Goal: Task Accomplishment & Management: Use online tool/utility

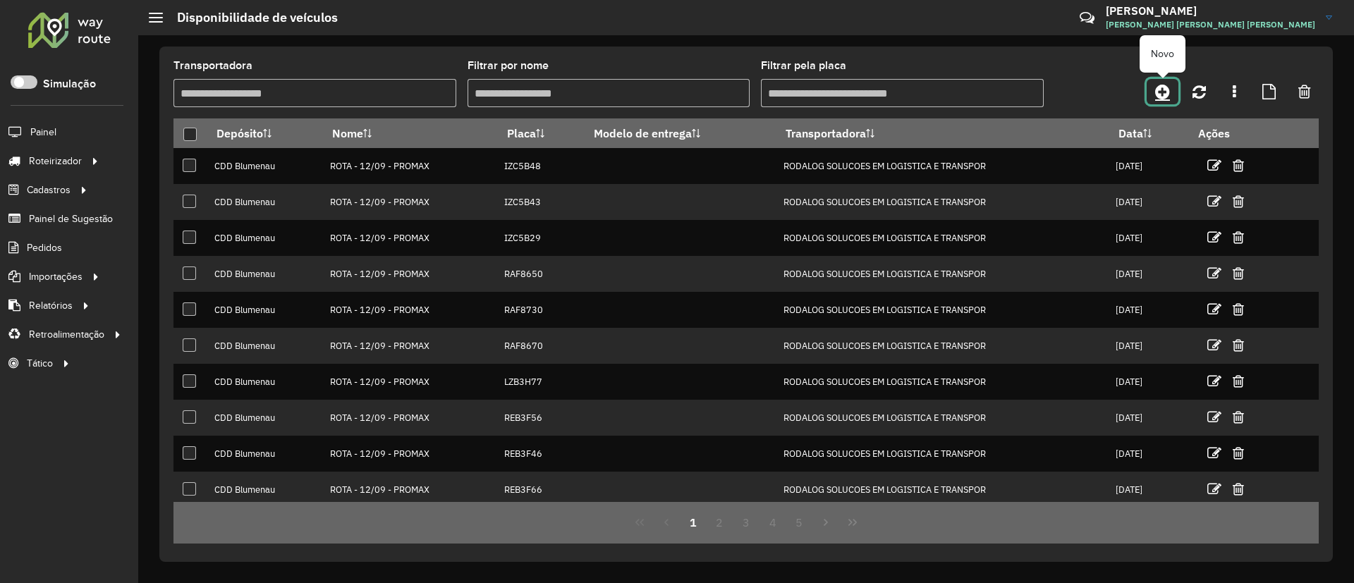
click at [1162, 98] on icon at bounding box center [1162, 91] width 15 height 17
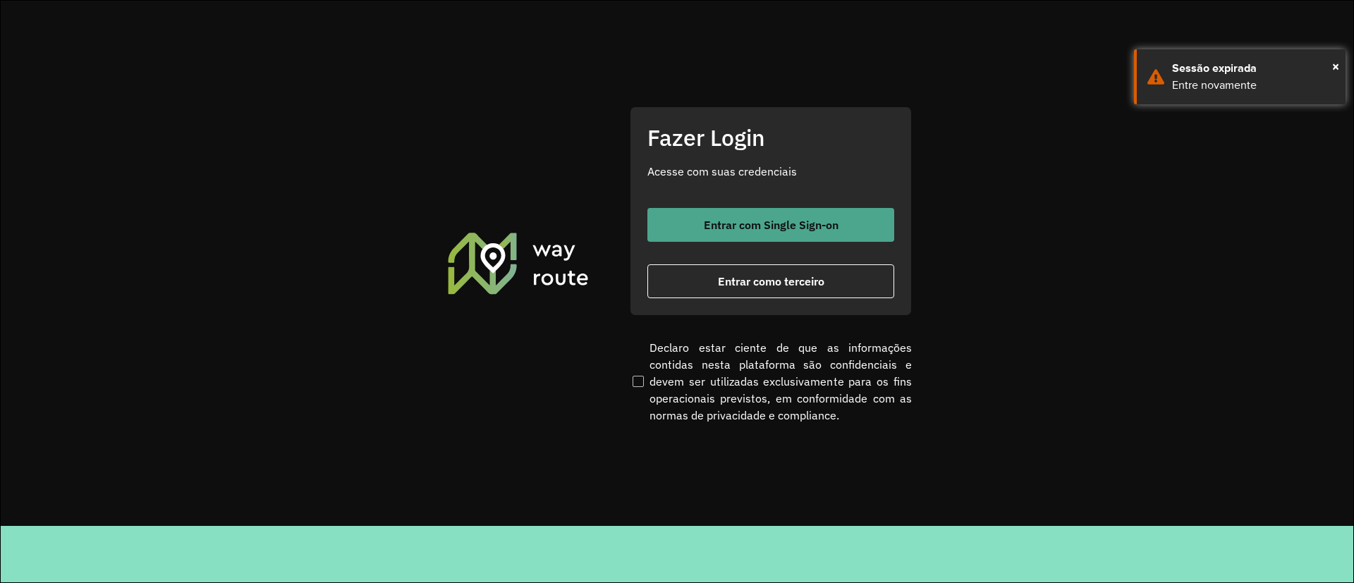
click at [741, 213] on button "Entrar com Single Sign-on" at bounding box center [771, 225] width 247 height 34
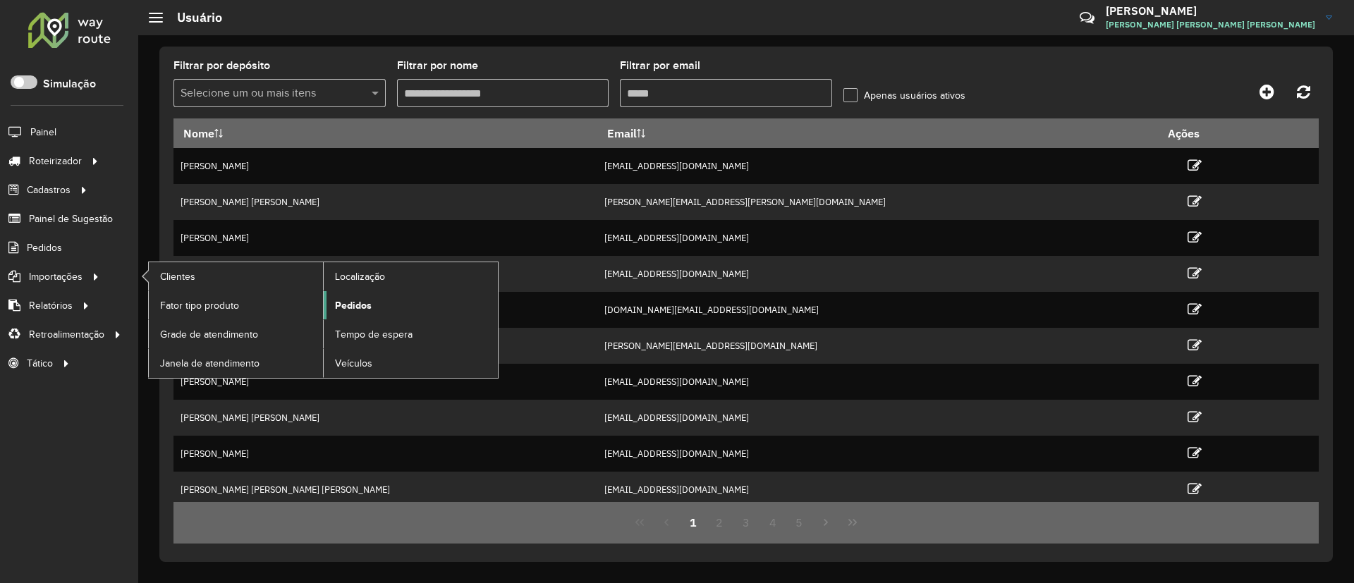
click at [361, 296] on link "Pedidos" at bounding box center [411, 305] width 174 height 28
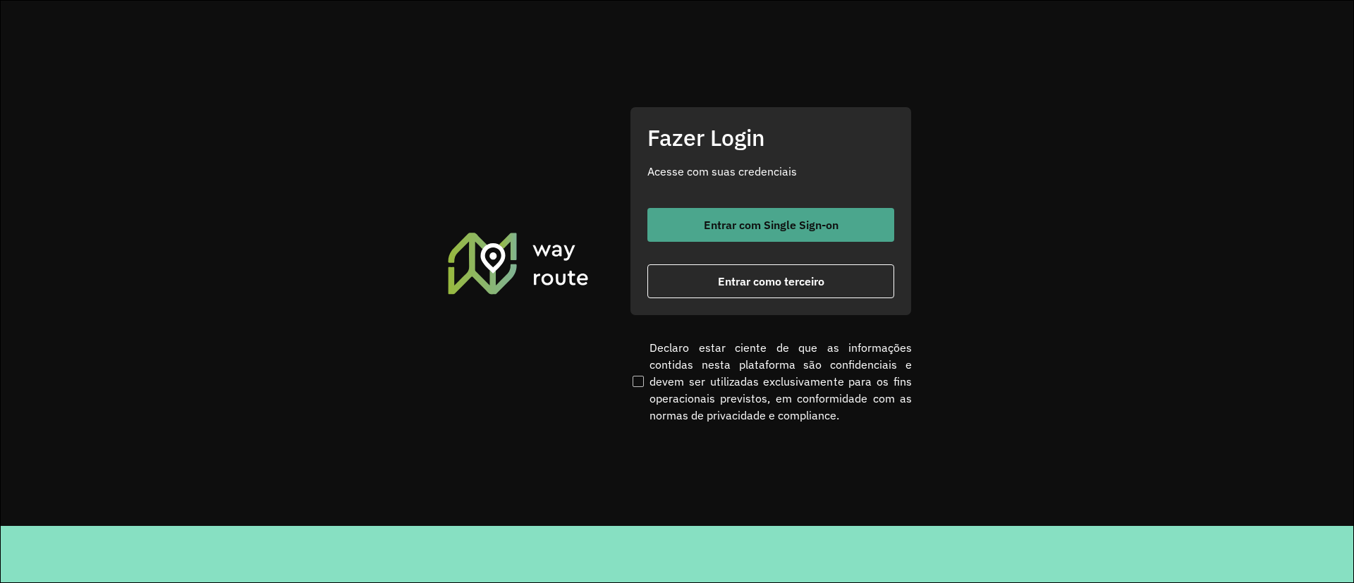
click at [707, 216] on button "Entrar com Single Sign-on" at bounding box center [771, 225] width 247 height 34
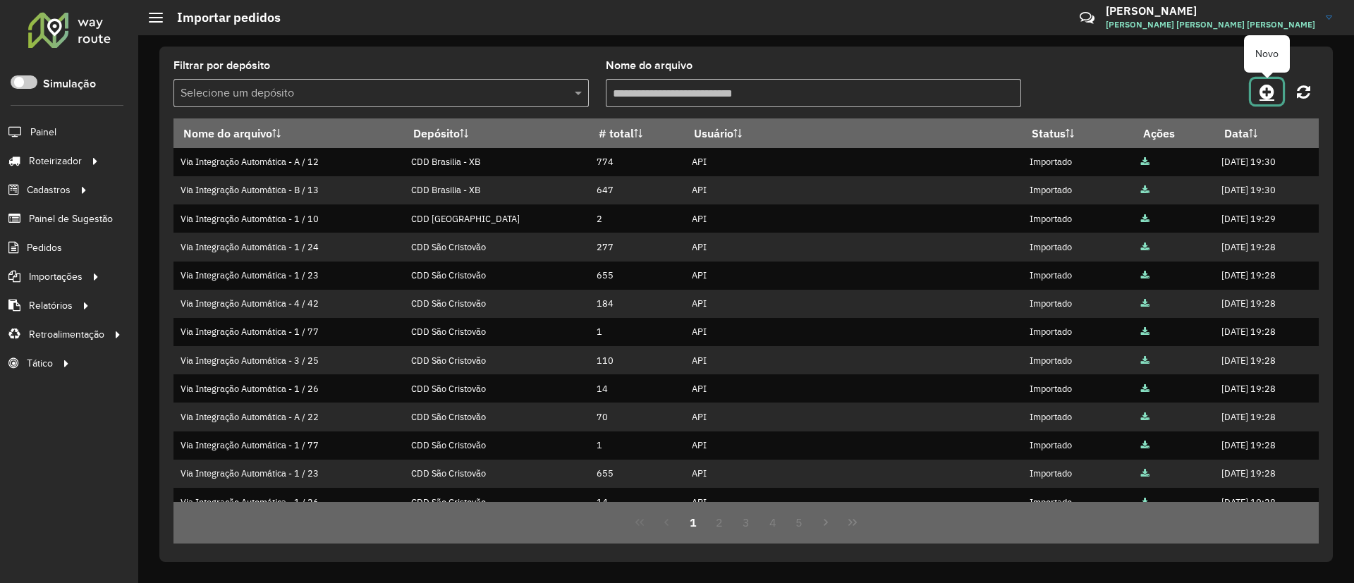
click at [1259, 99] on link at bounding box center [1267, 91] width 32 height 25
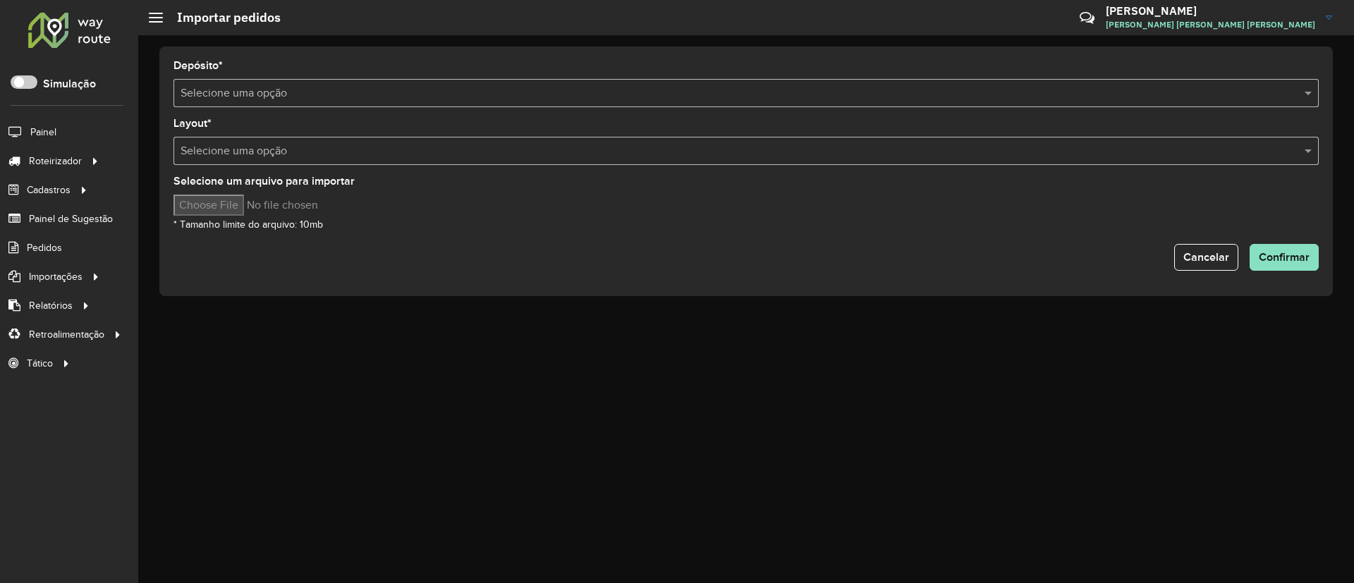
click at [609, 96] on input "text" at bounding box center [732, 93] width 1103 height 17
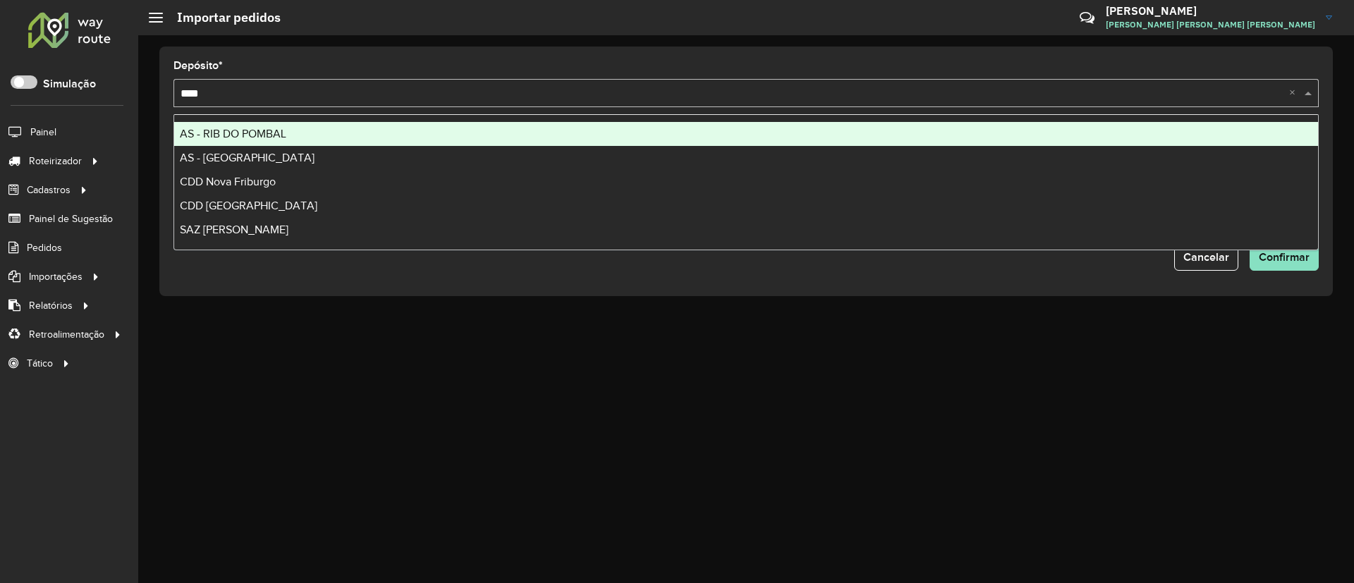
type input "*****"
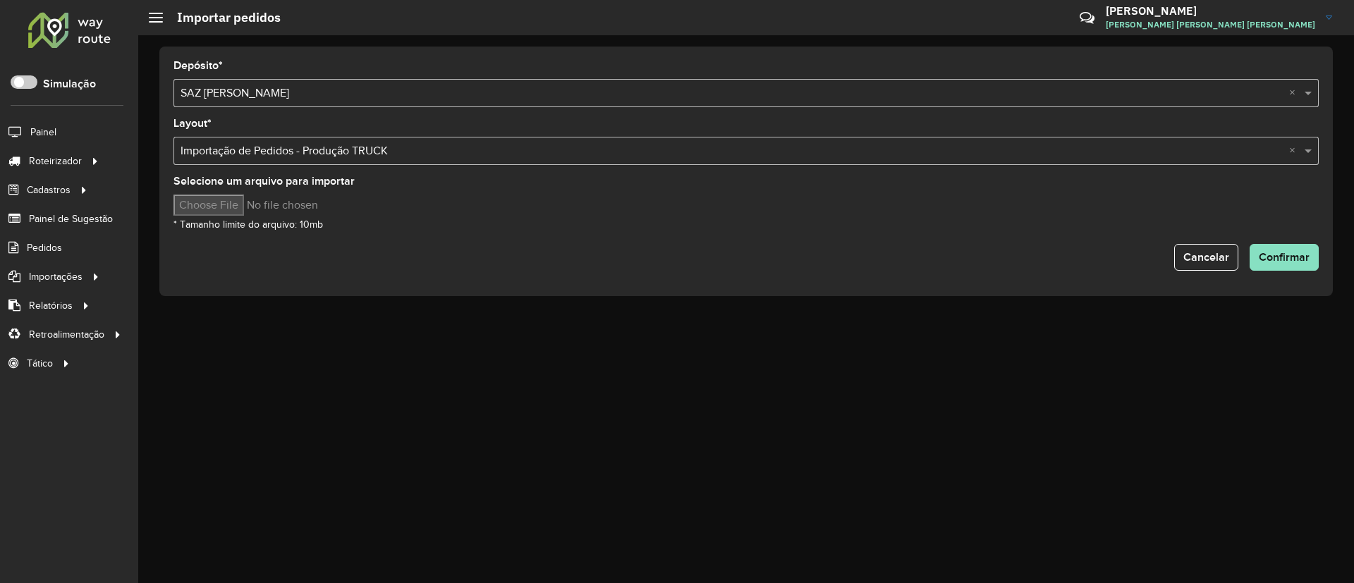
click at [256, 207] on input "Selecione um arquivo para importar" at bounding box center [294, 205] width 240 height 21
type input "**********"
click at [1285, 252] on span "Confirmar" at bounding box center [1284, 257] width 51 height 12
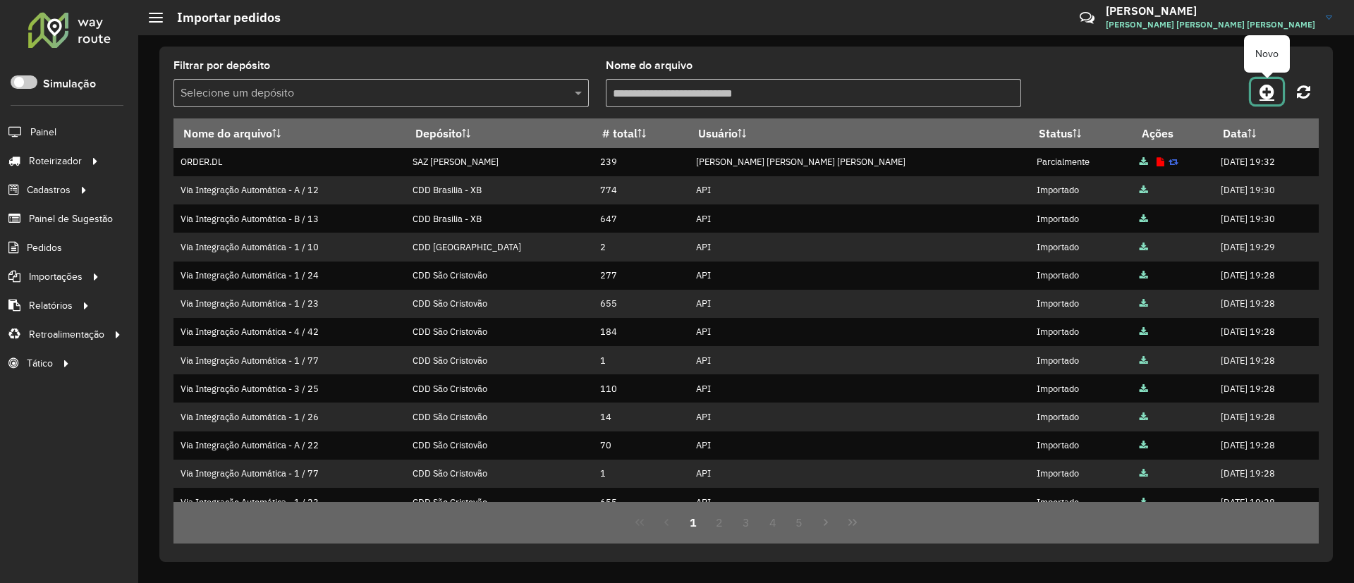
click at [1261, 95] on icon at bounding box center [1267, 91] width 15 height 17
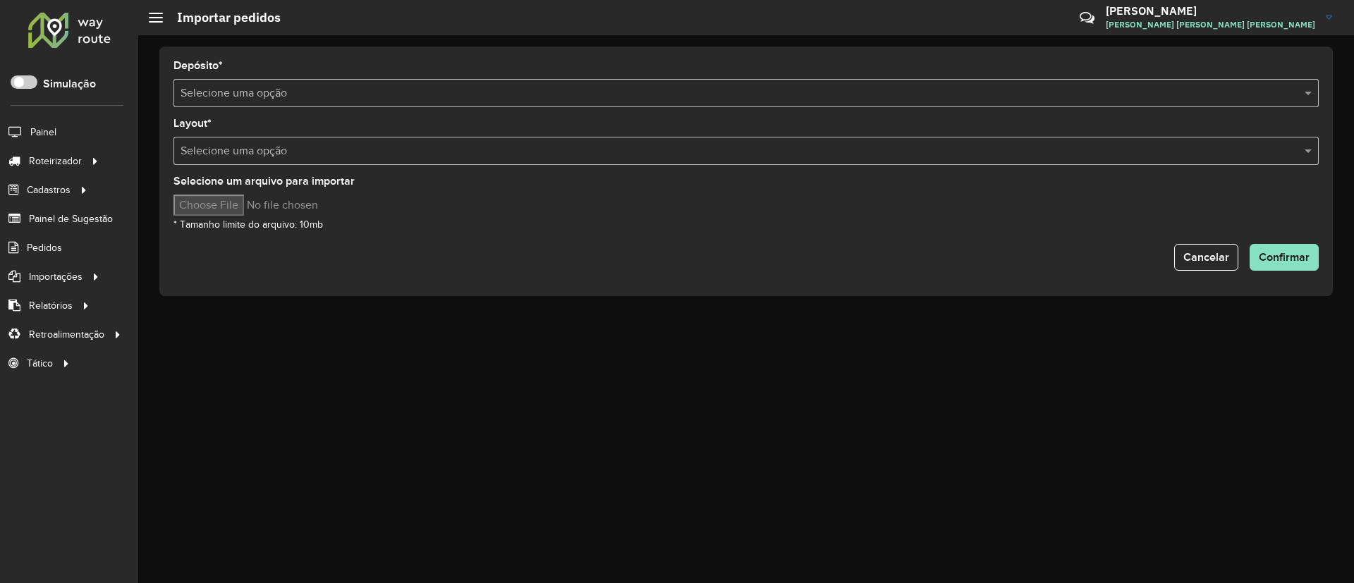
click at [433, 88] on input "text" at bounding box center [732, 93] width 1103 height 17
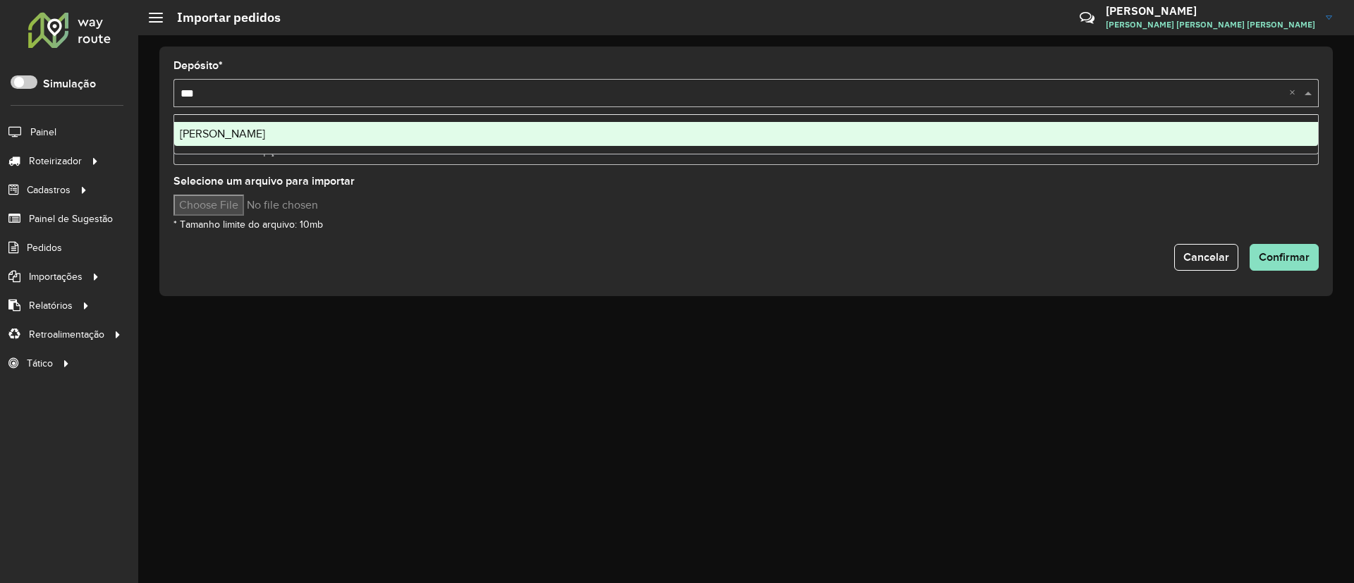
type input "****"
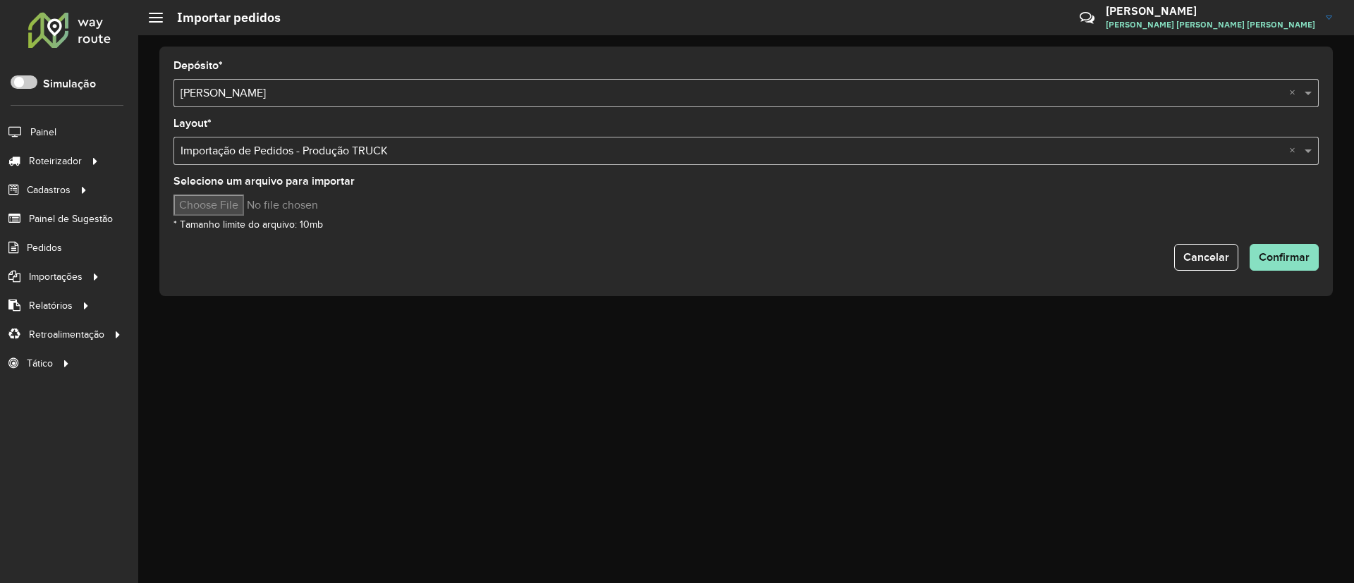
click at [256, 203] on input "Selecione um arquivo para importar" at bounding box center [294, 205] width 240 height 21
type input "**********"
click at [1277, 263] on button "Confirmar" at bounding box center [1284, 257] width 69 height 27
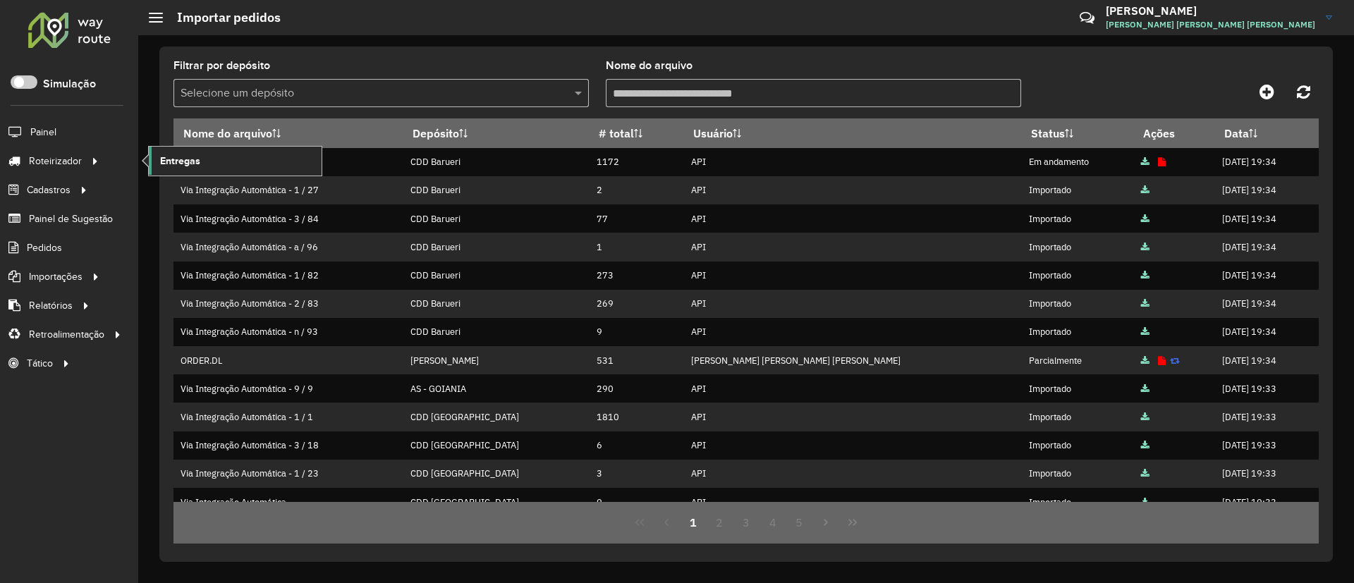
click at [183, 164] on span "Entregas" at bounding box center [180, 161] width 40 height 15
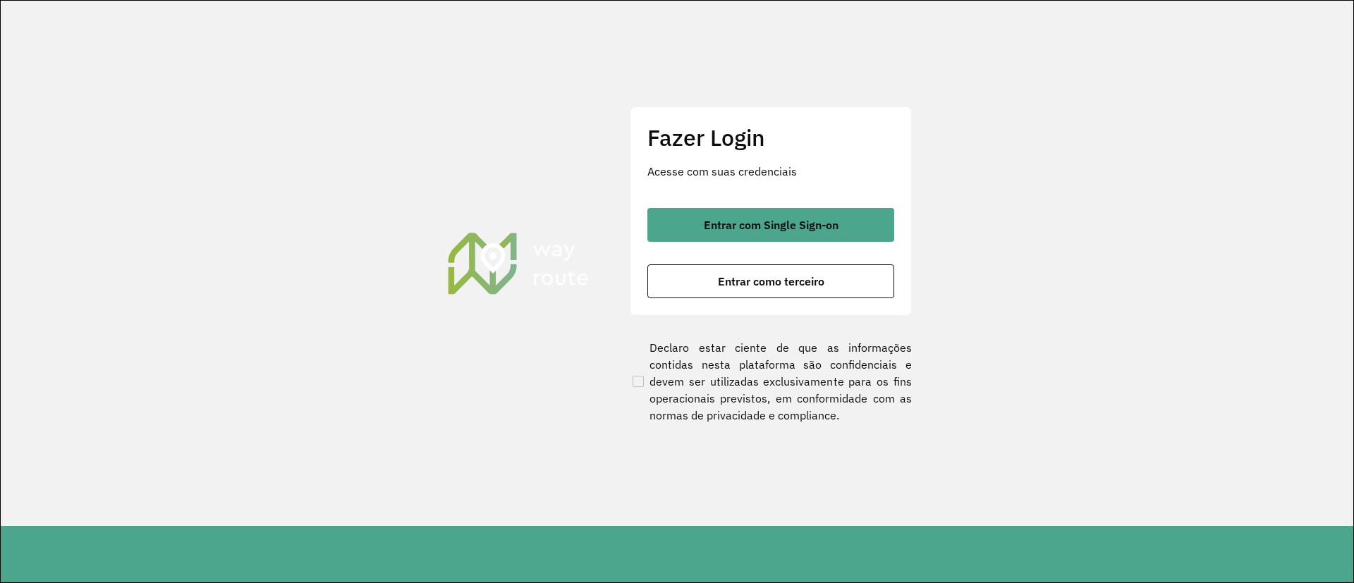
click at [727, 205] on div "Fazer Login Acesse com suas credenciais Entrar com Single Sign-on Entrar como t…" at bounding box center [771, 211] width 282 height 209
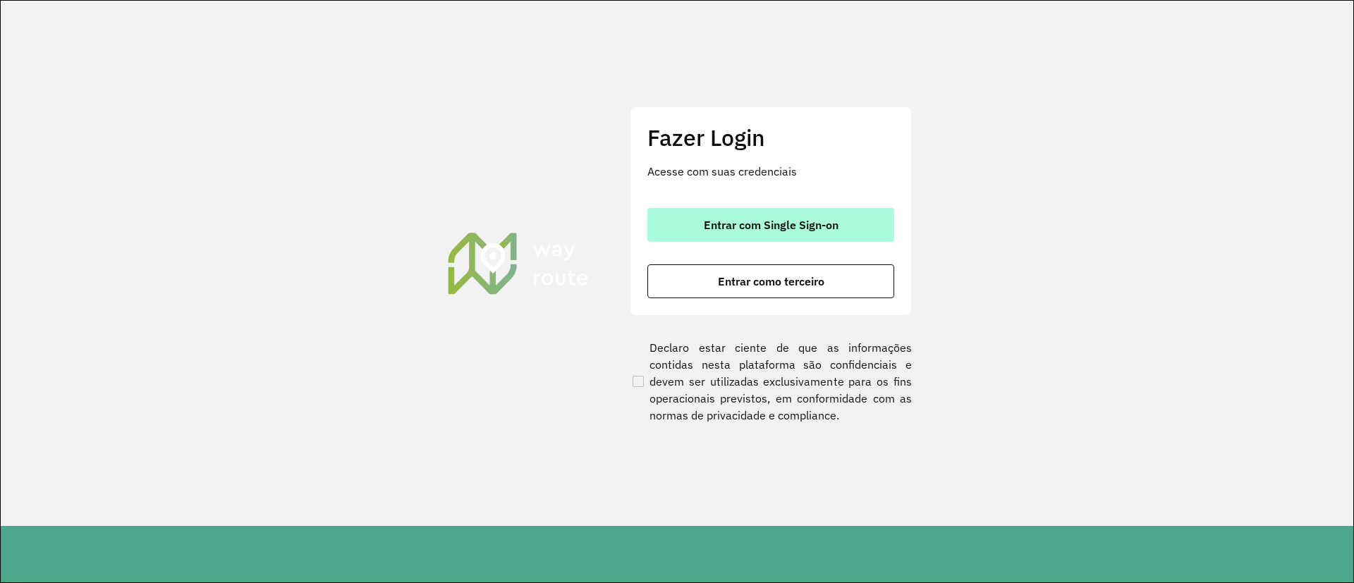
click at [730, 215] on button "Entrar com Single Sign-on" at bounding box center [771, 225] width 247 height 34
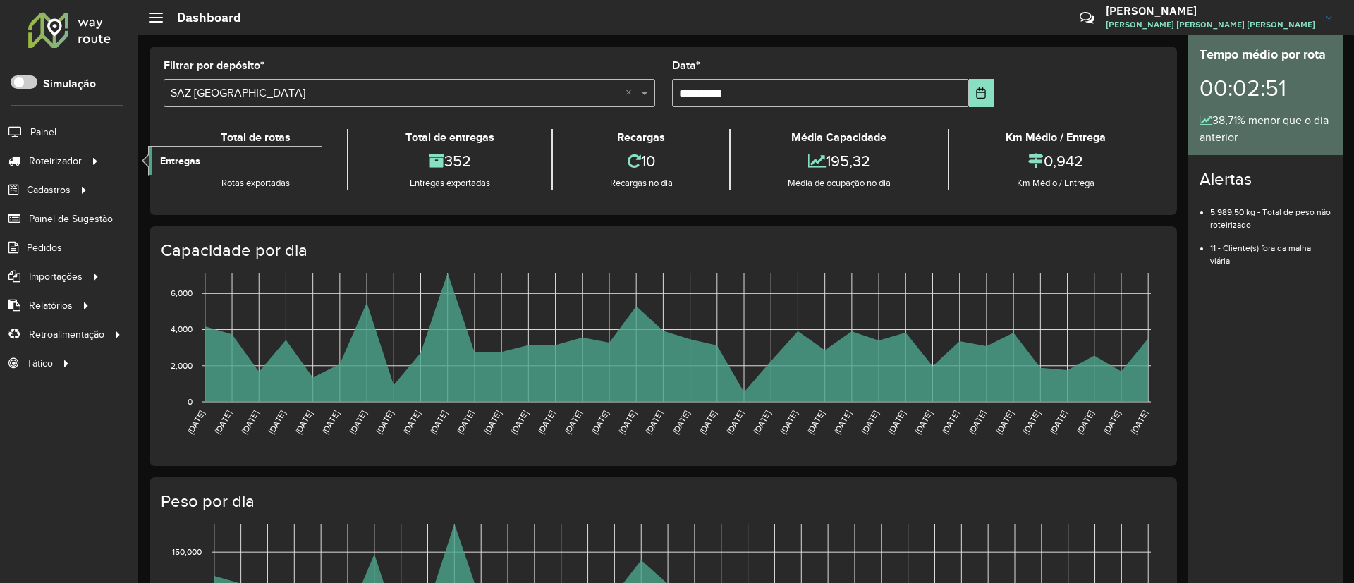
click at [174, 159] on span "Entregas" at bounding box center [180, 161] width 40 height 15
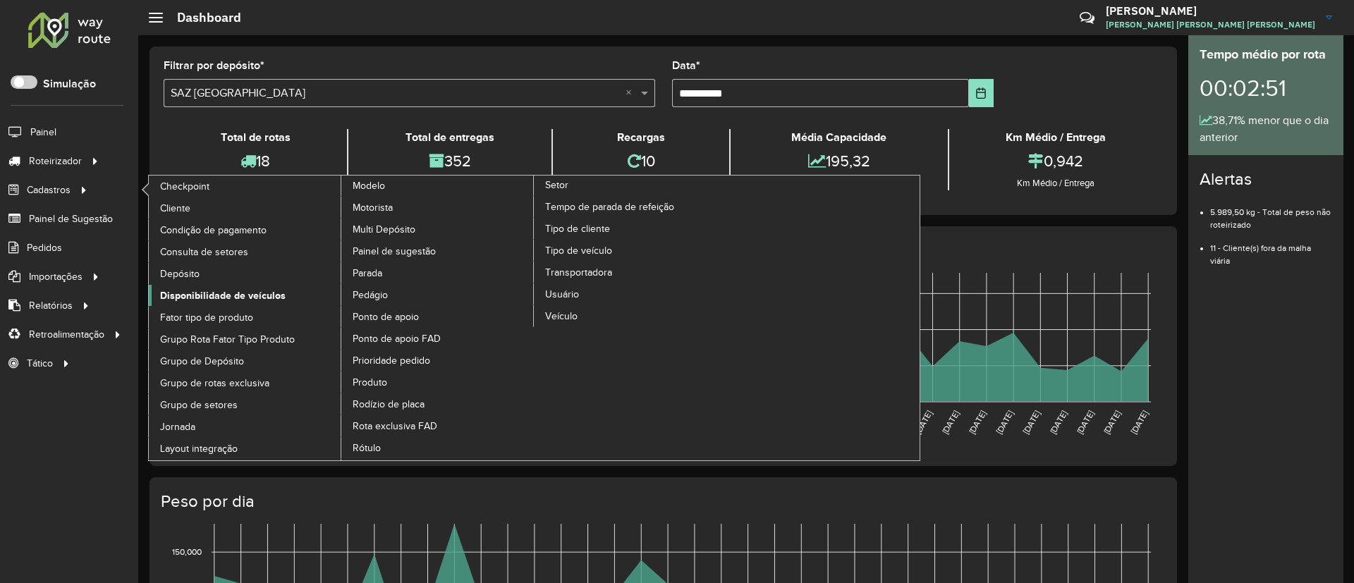
click at [201, 292] on span "Disponibilidade de veículos" at bounding box center [223, 296] width 126 height 15
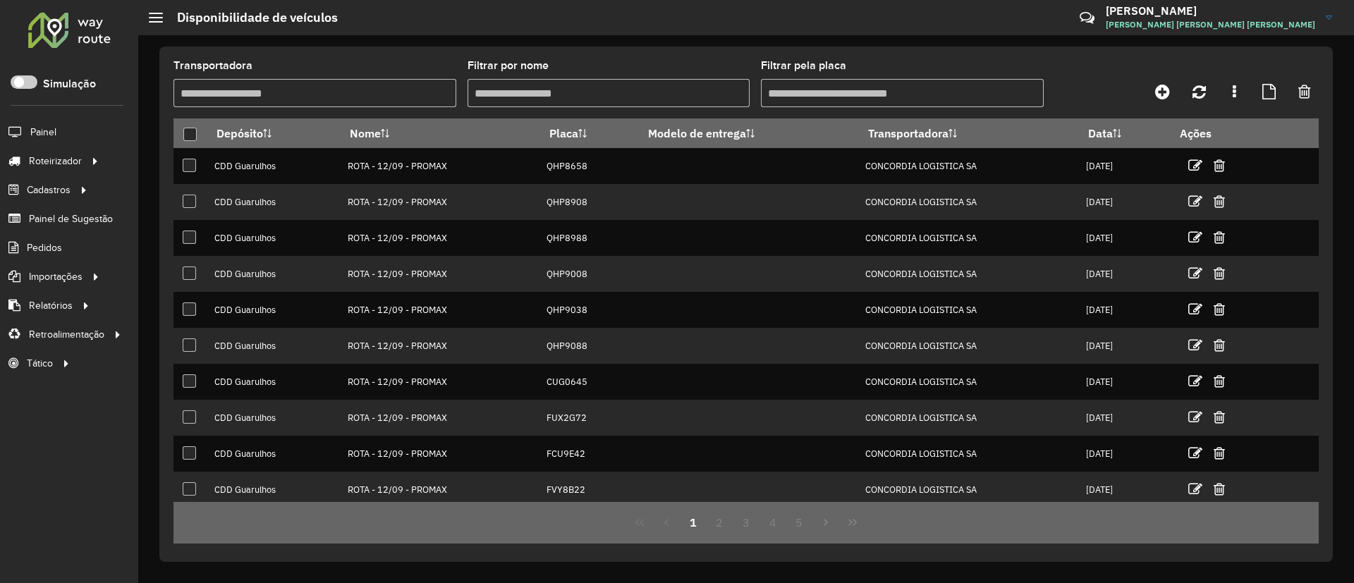
click at [1155, 104] on div "Transportadora Filtrar por nome Filtrar pela placa" at bounding box center [747, 90] width 1146 height 58
click at [1164, 102] on link at bounding box center [1163, 91] width 32 height 25
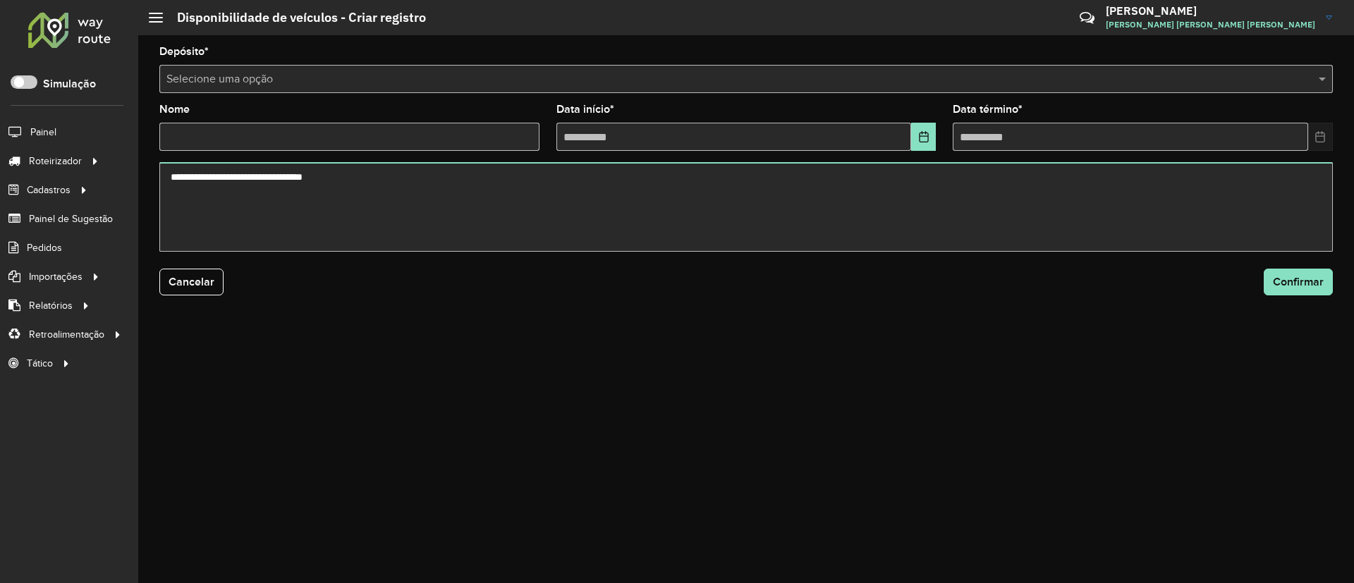
click at [548, 80] on input "text" at bounding box center [731, 79] width 1131 height 17
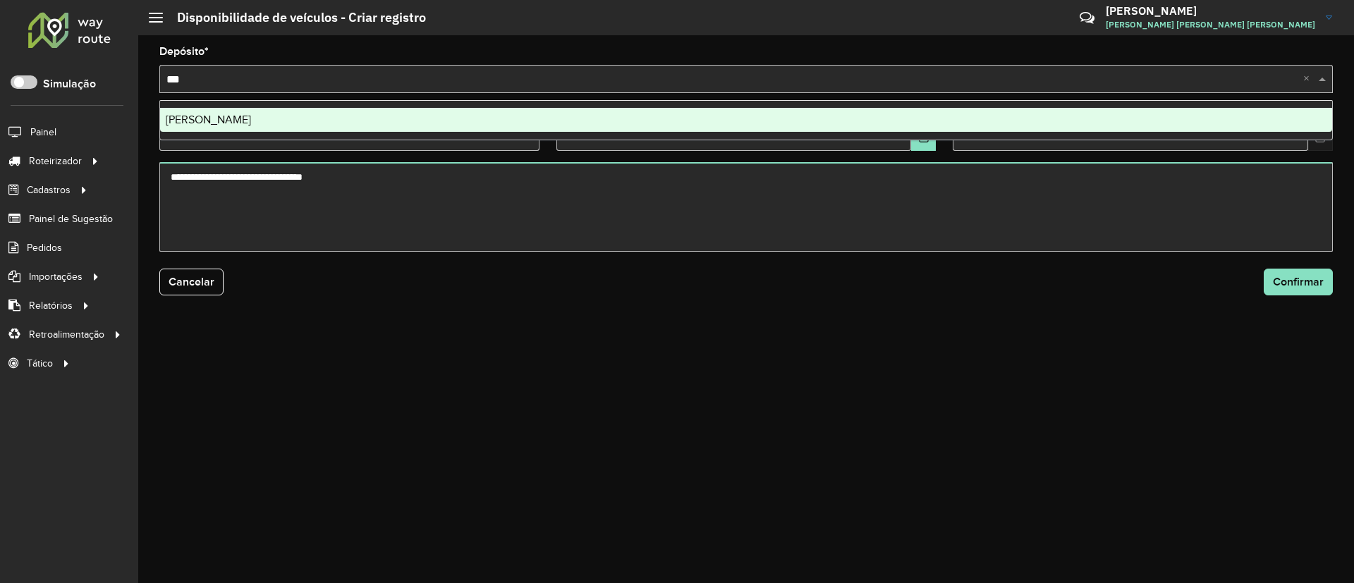
type input "****"
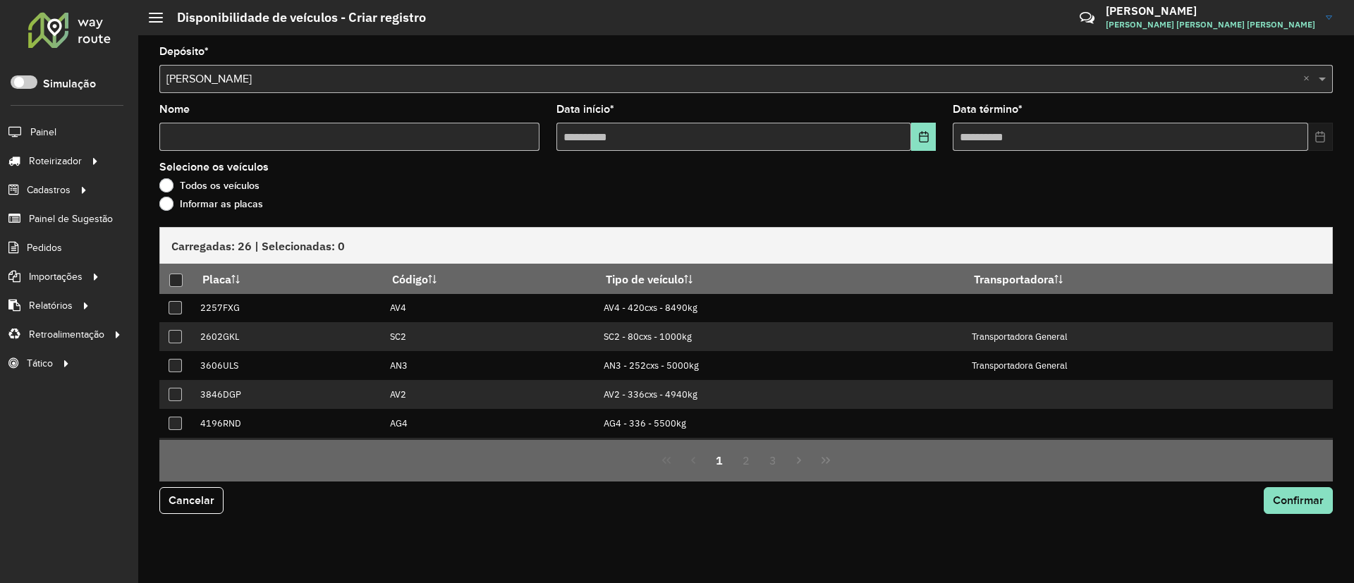
click at [478, 135] on input "Nome" at bounding box center [349, 137] width 380 height 28
type input "****"
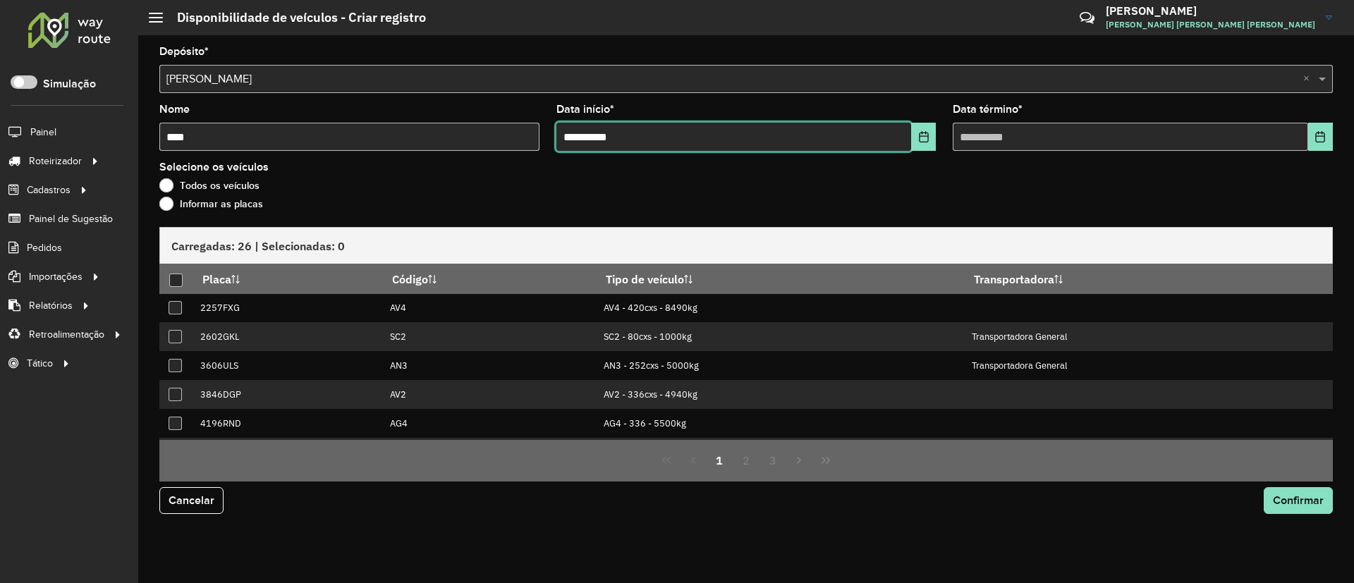
type input "**********"
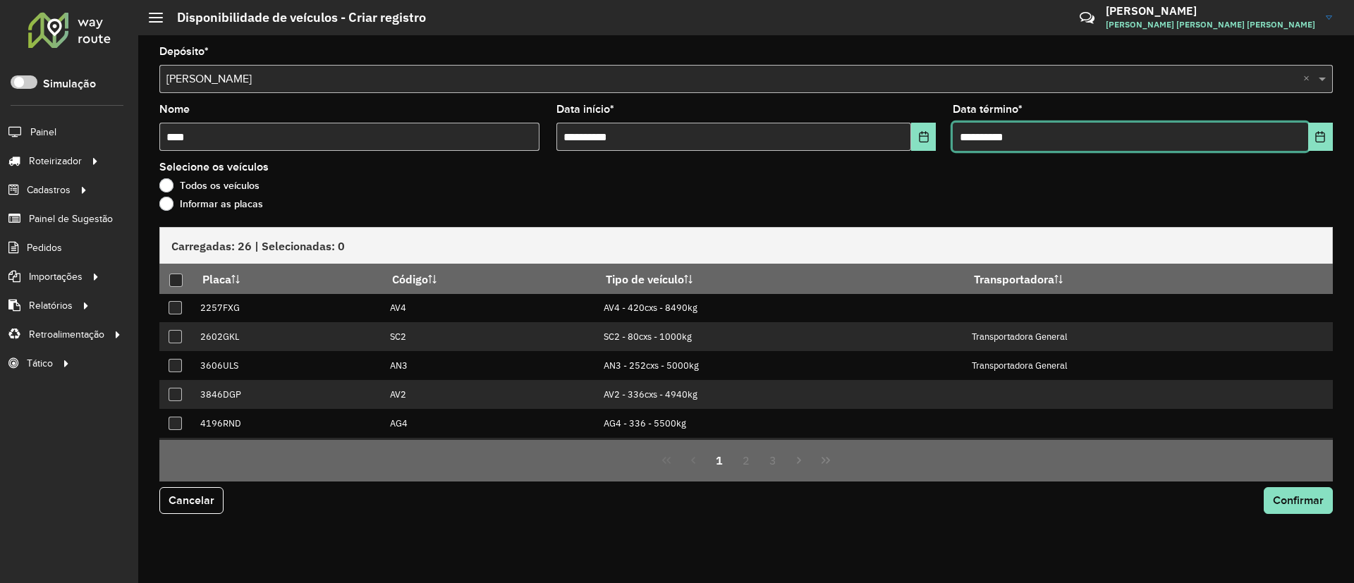
type input "**********"
click at [229, 192] on label "Todos os veículos" at bounding box center [209, 185] width 100 height 14
click at [235, 204] on label "Informar as placas" at bounding box center [211, 204] width 104 height 14
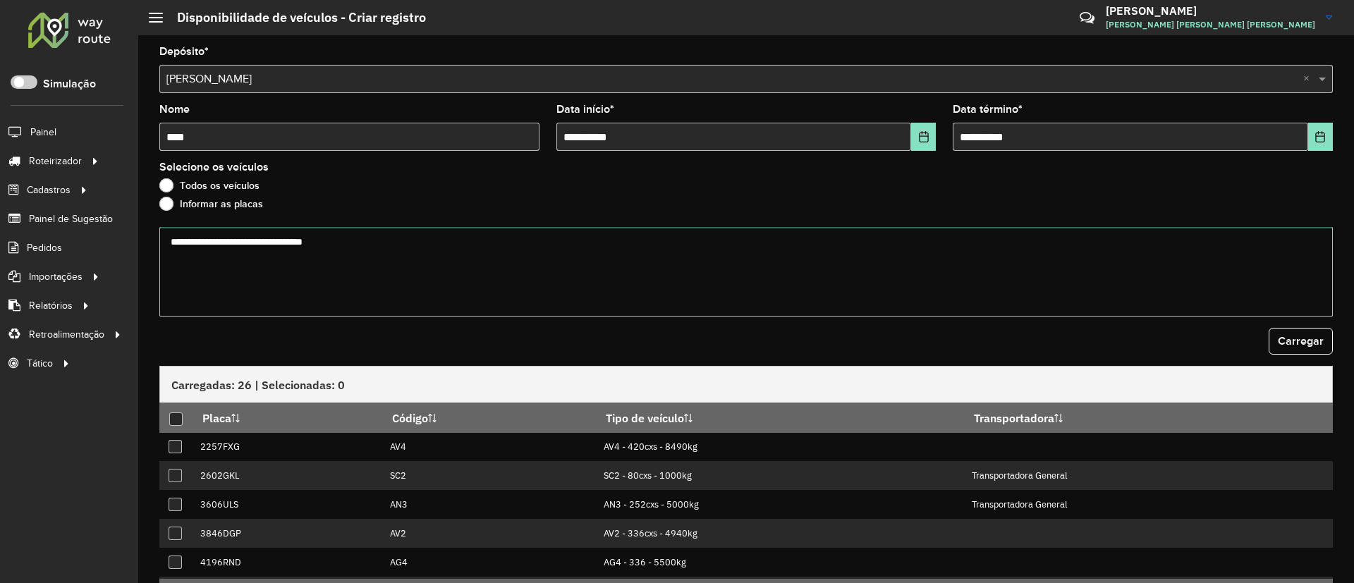
click at [578, 267] on textarea at bounding box center [746, 272] width 1174 height 90
paste textarea "******* ******* ******* ******* ******* ******* *******"
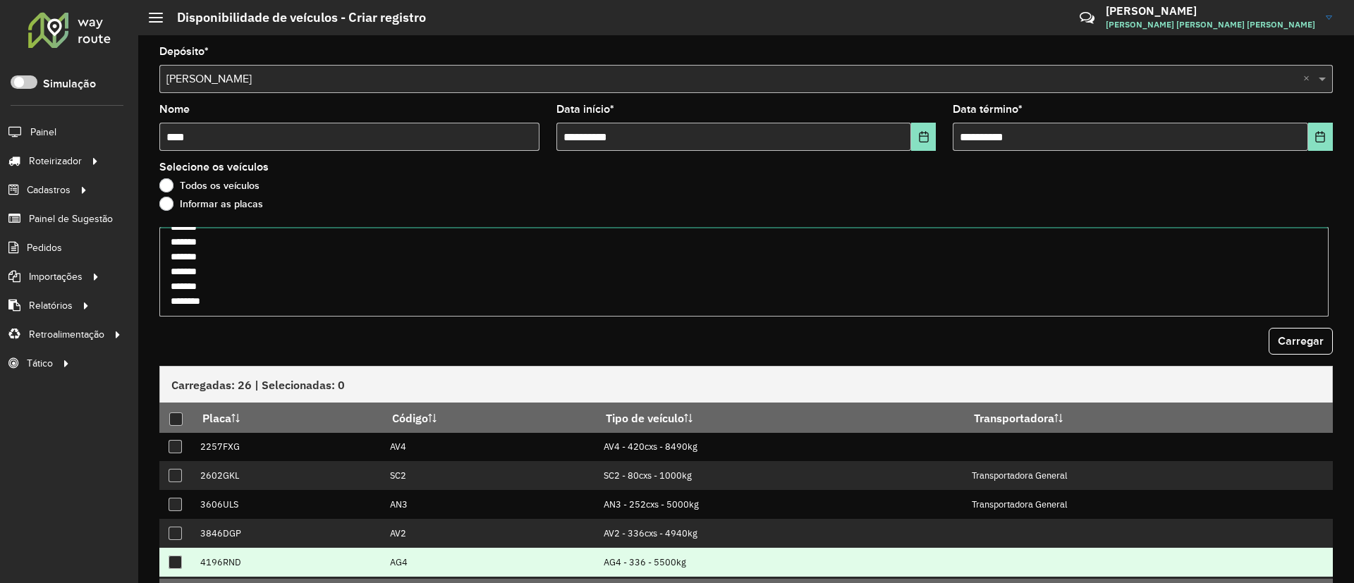
type textarea "******* ******* ******* ******* ******* ******* *******"
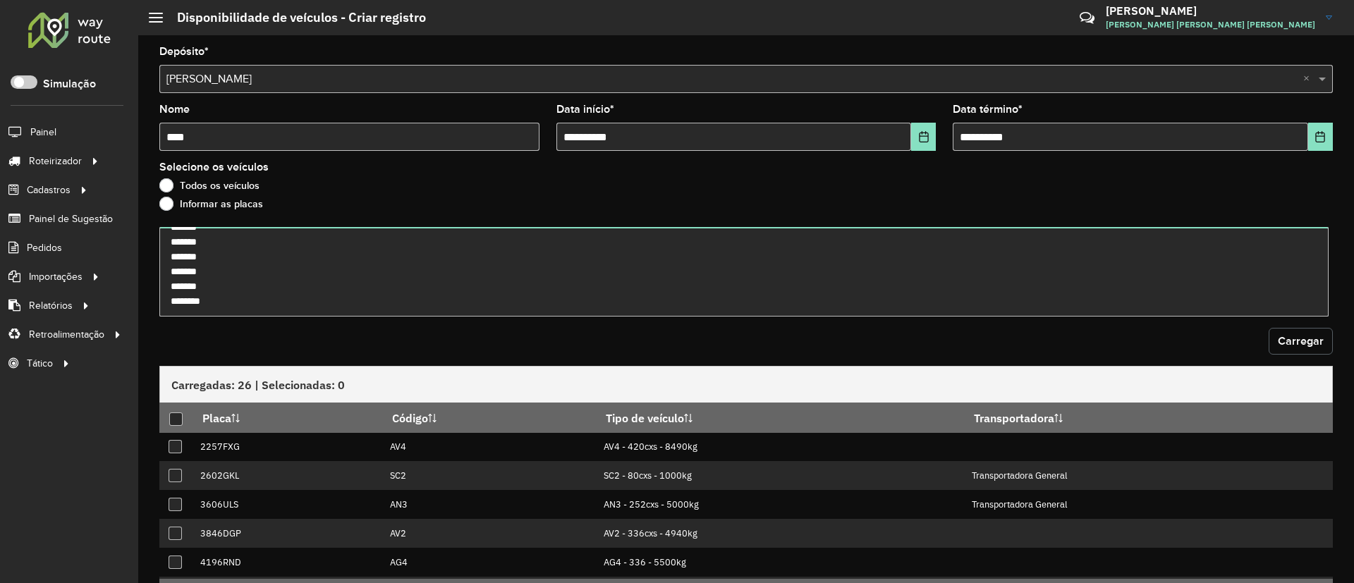
click at [1282, 339] on span "Carregar" at bounding box center [1301, 341] width 46 height 12
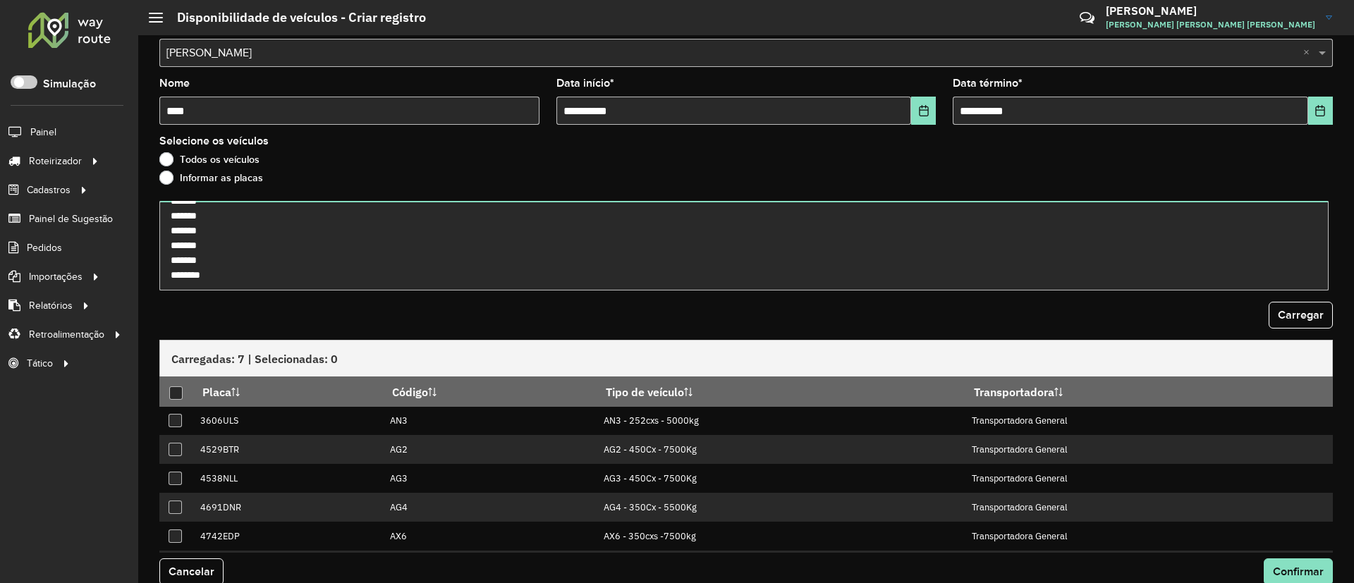
scroll to position [45, 0]
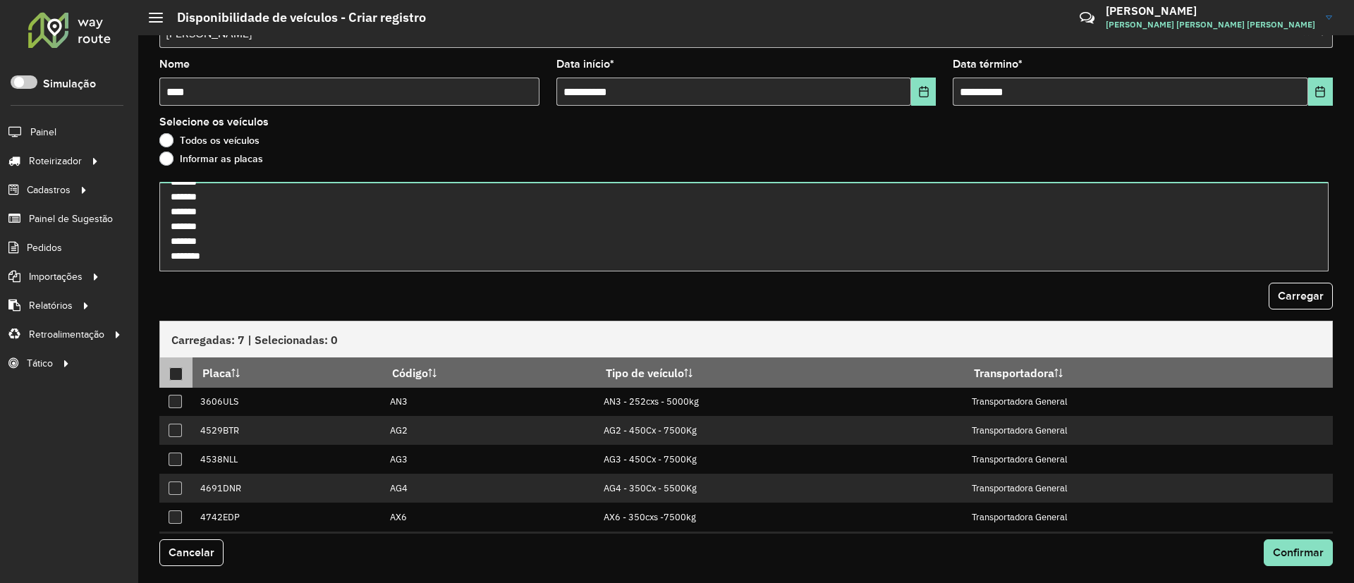
click at [171, 377] on div at bounding box center [175, 374] width 13 height 13
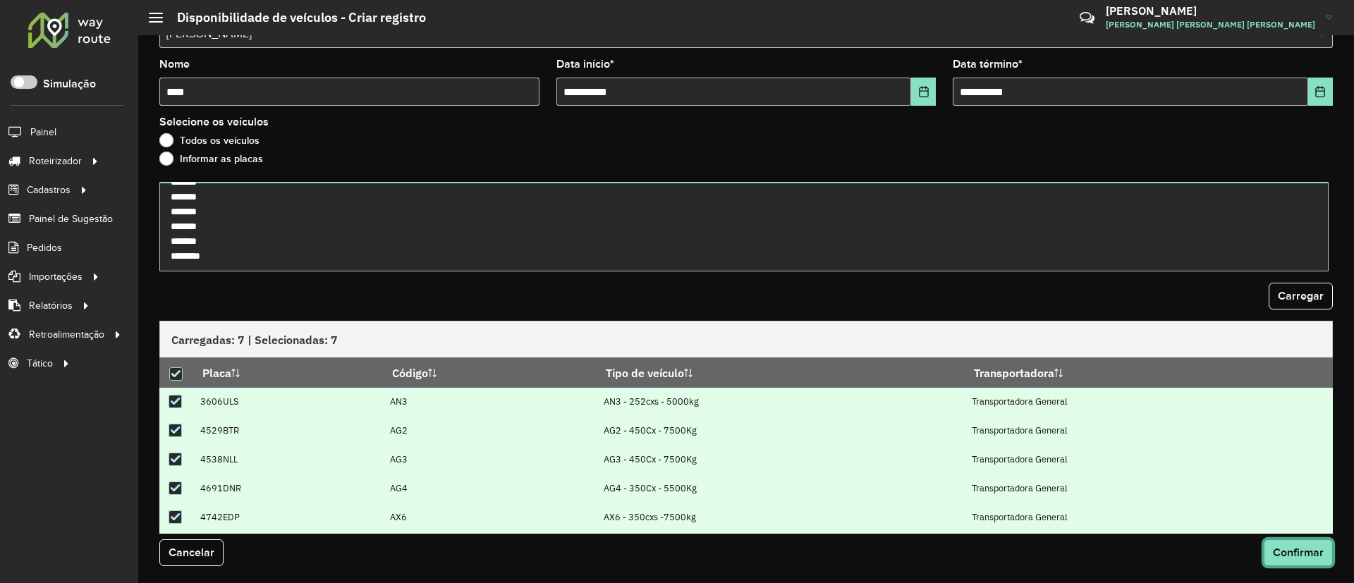
click at [1313, 554] on span "Confirmar" at bounding box center [1298, 553] width 51 height 12
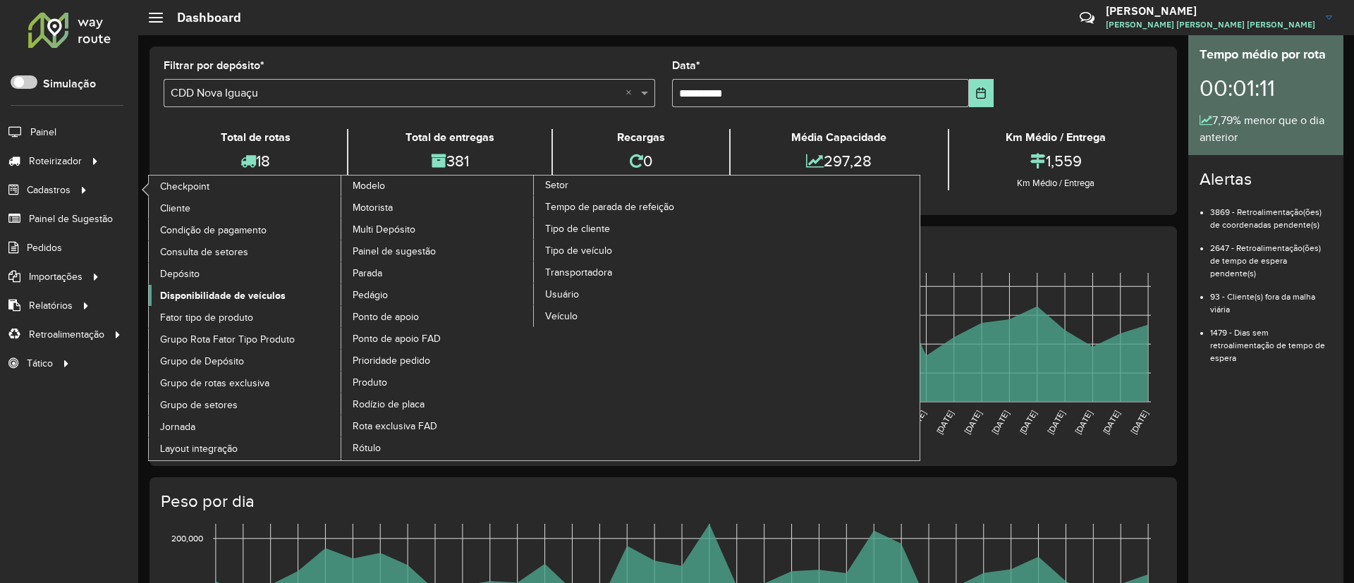
click at [245, 289] on span "Disponibilidade de veículos" at bounding box center [223, 296] width 126 height 15
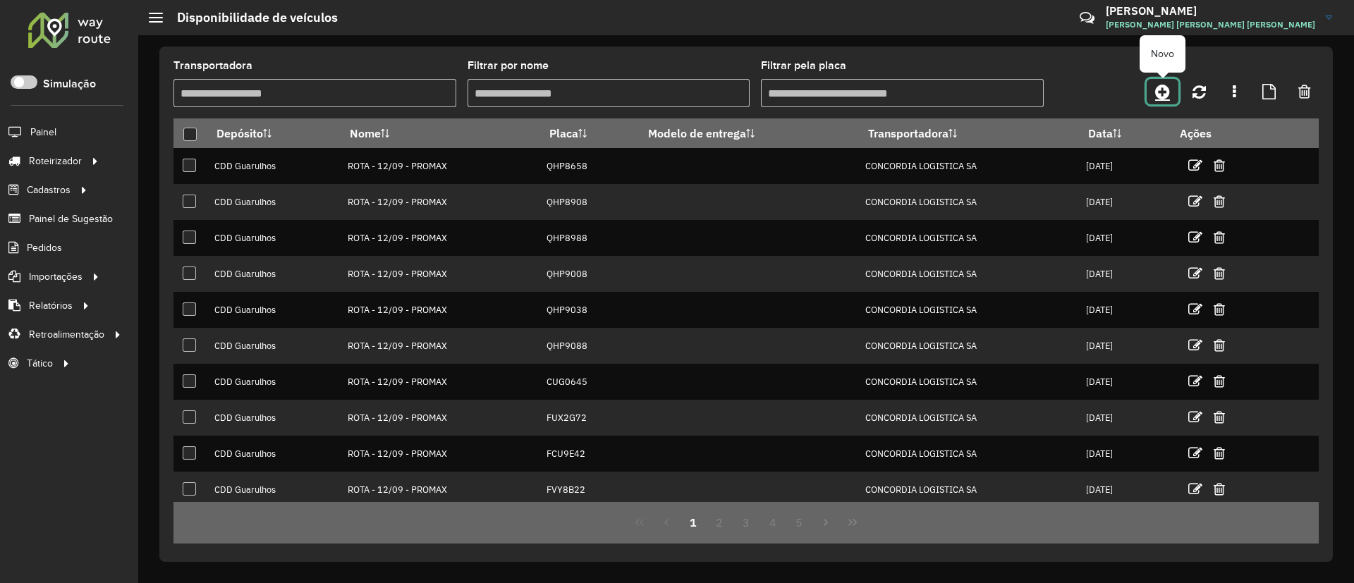
click at [1166, 94] on icon at bounding box center [1162, 91] width 15 height 17
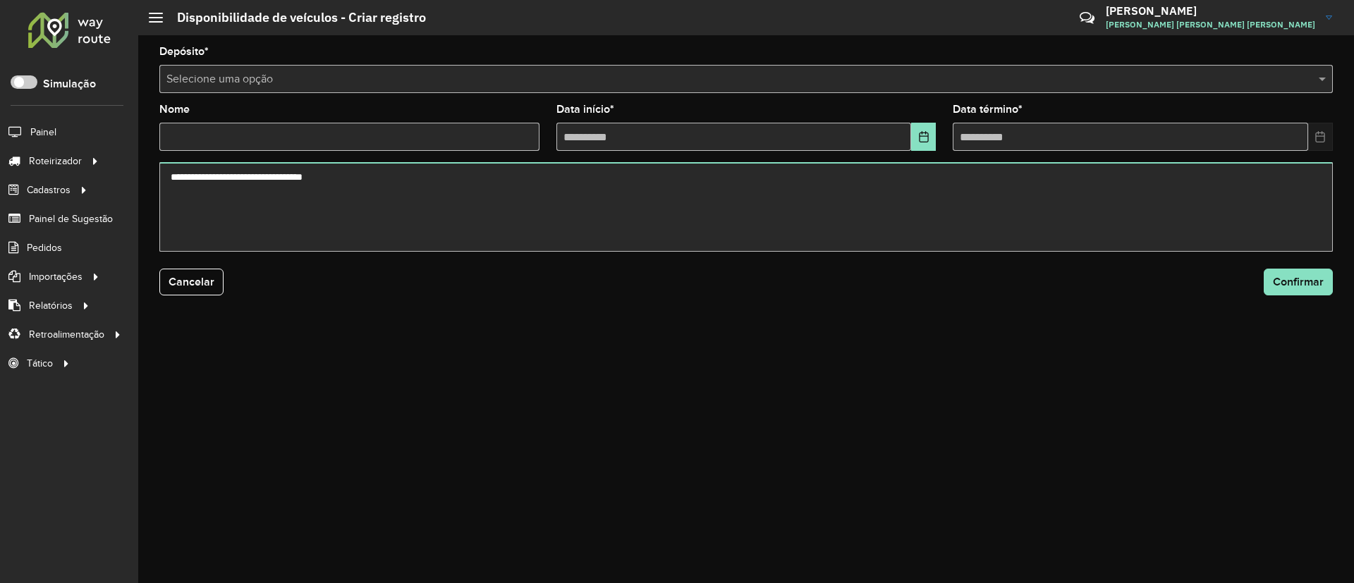
click at [649, 80] on input "text" at bounding box center [731, 79] width 1131 height 17
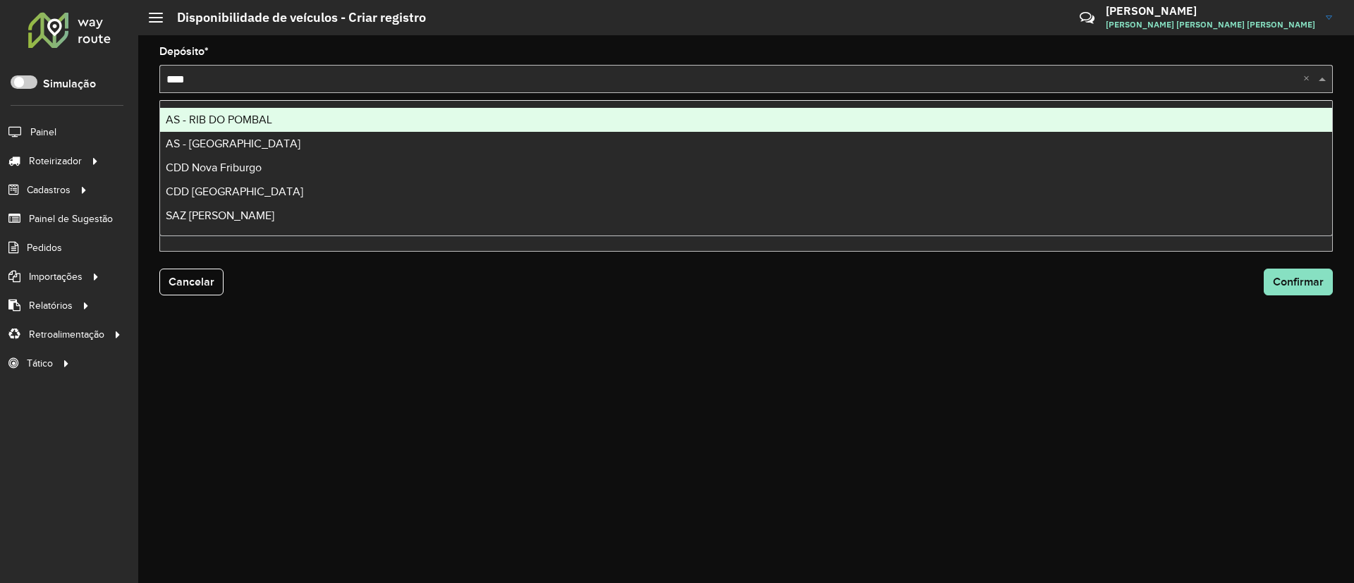
type input "*****"
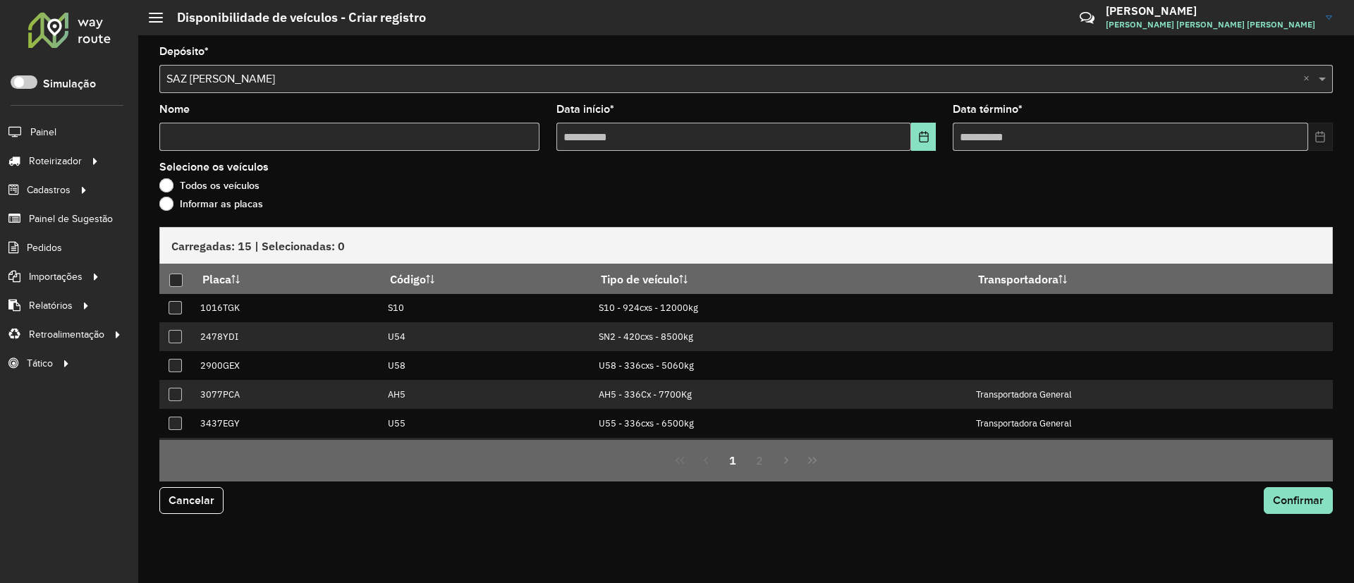
drag, startPoint x: 459, startPoint y: 128, endPoint x: 471, endPoint y: 122, distance: 13.9
click at [459, 128] on input "Nome" at bounding box center [349, 137] width 380 height 28
type input "****"
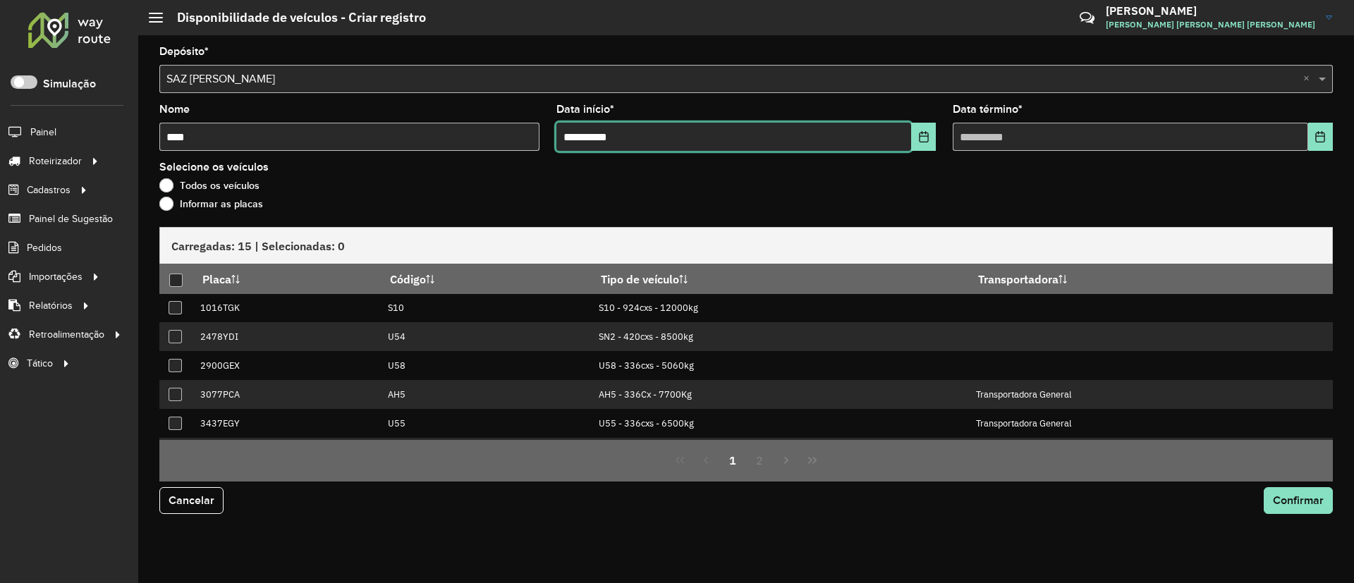
type input "**********"
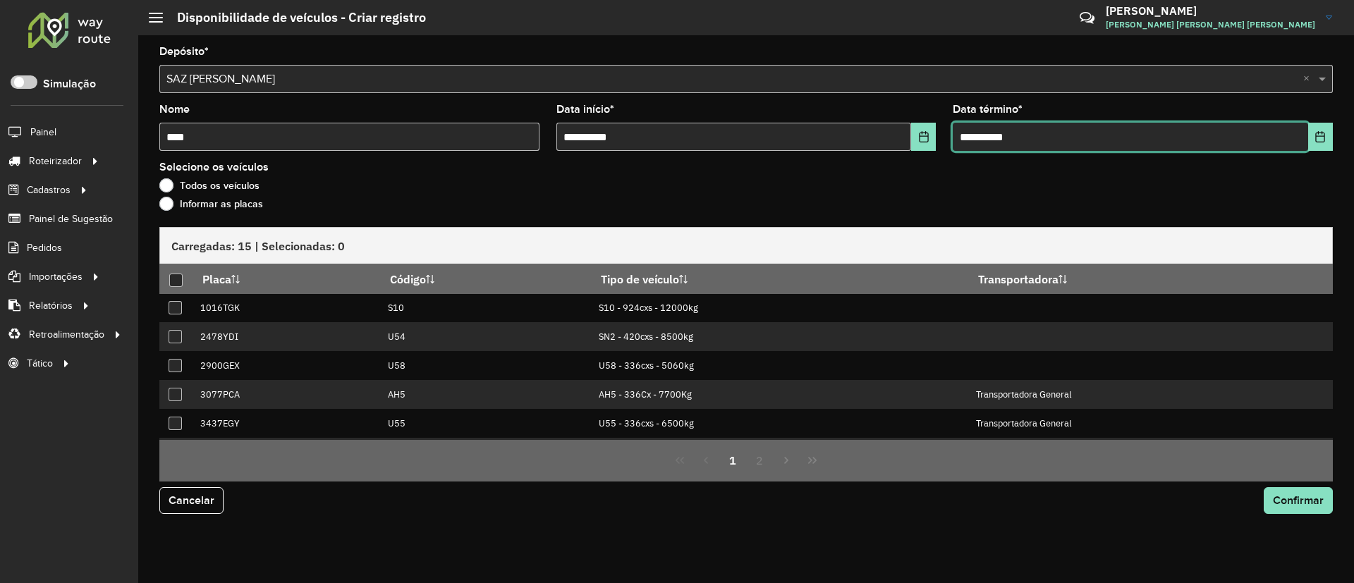
type input "**********"
click at [260, 204] on label "Informar as placas" at bounding box center [211, 204] width 104 height 14
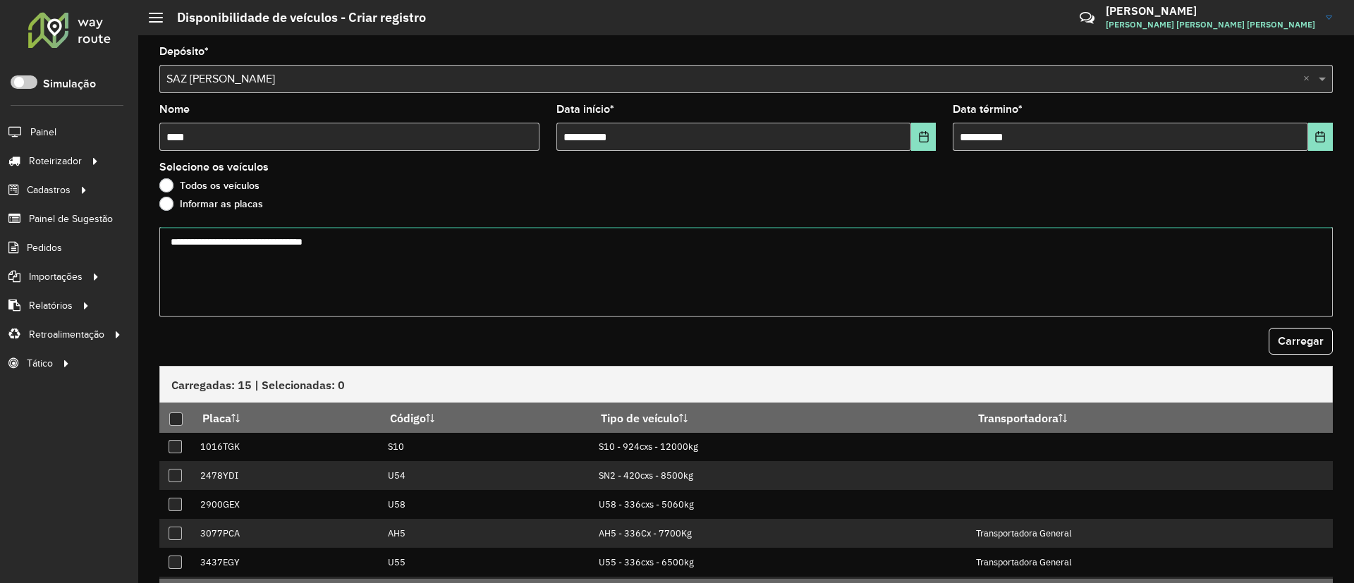
click at [514, 251] on textarea at bounding box center [746, 272] width 1174 height 90
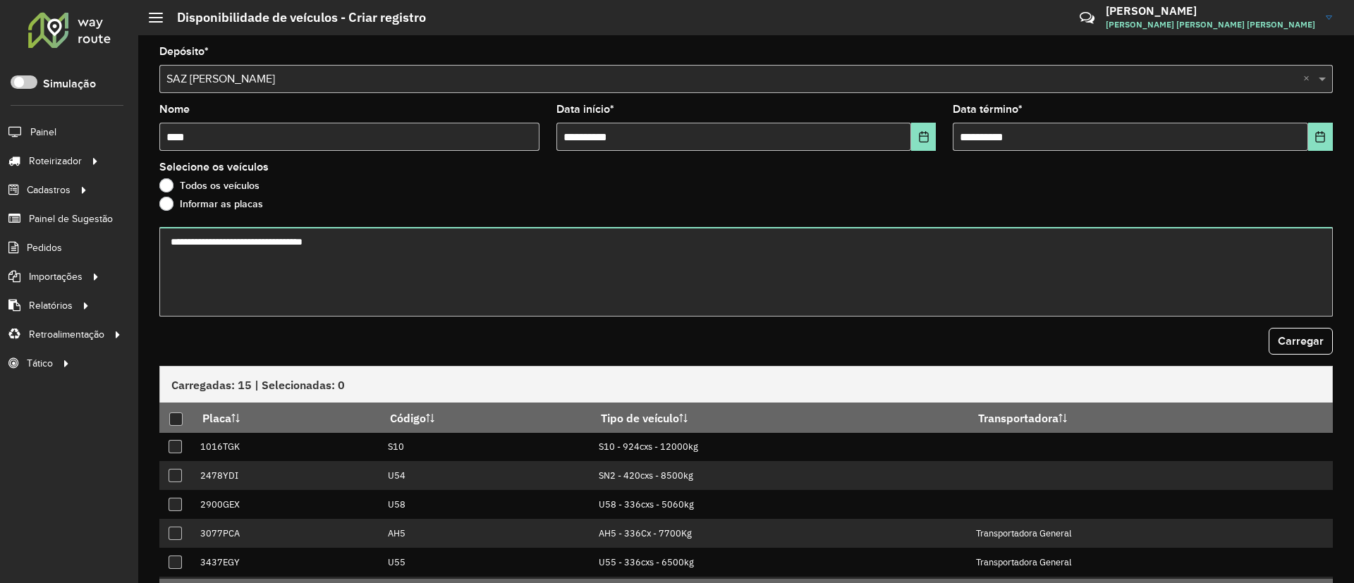
click at [242, 204] on label "Informar as placas" at bounding box center [211, 204] width 104 height 14
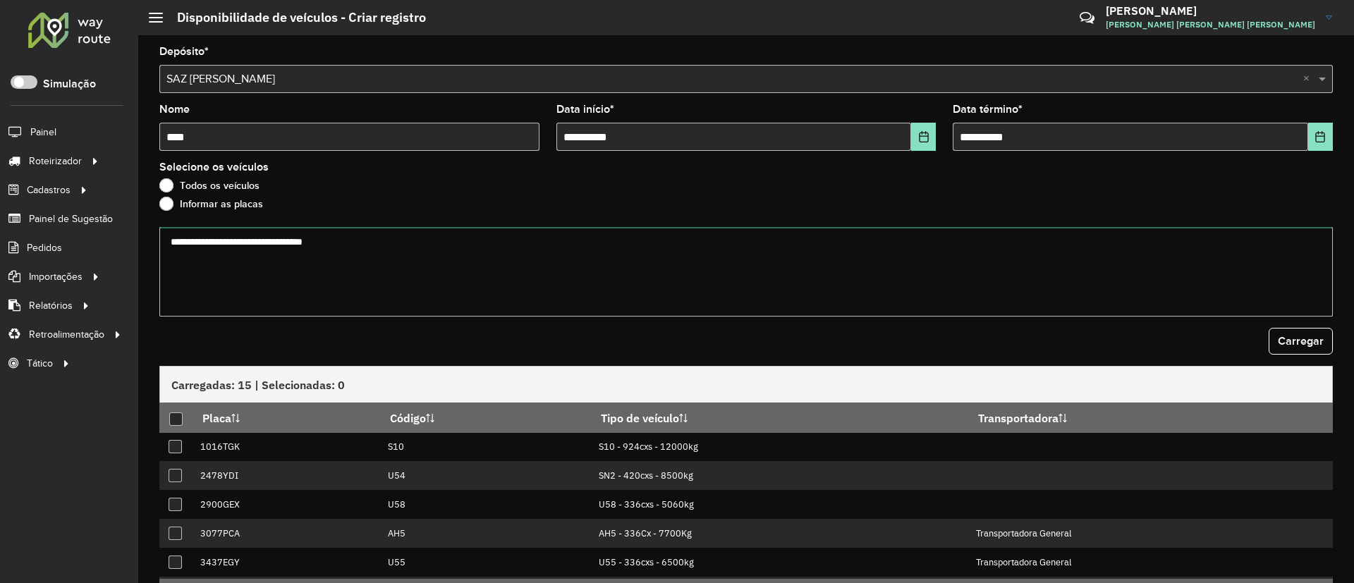
click at [554, 262] on textarea at bounding box center [746, 272] width 1174 height 90
paste textarea "******* ******* ******* ******* ******* *******"
type textarea "******* ******* ******* ******* ******* *******"
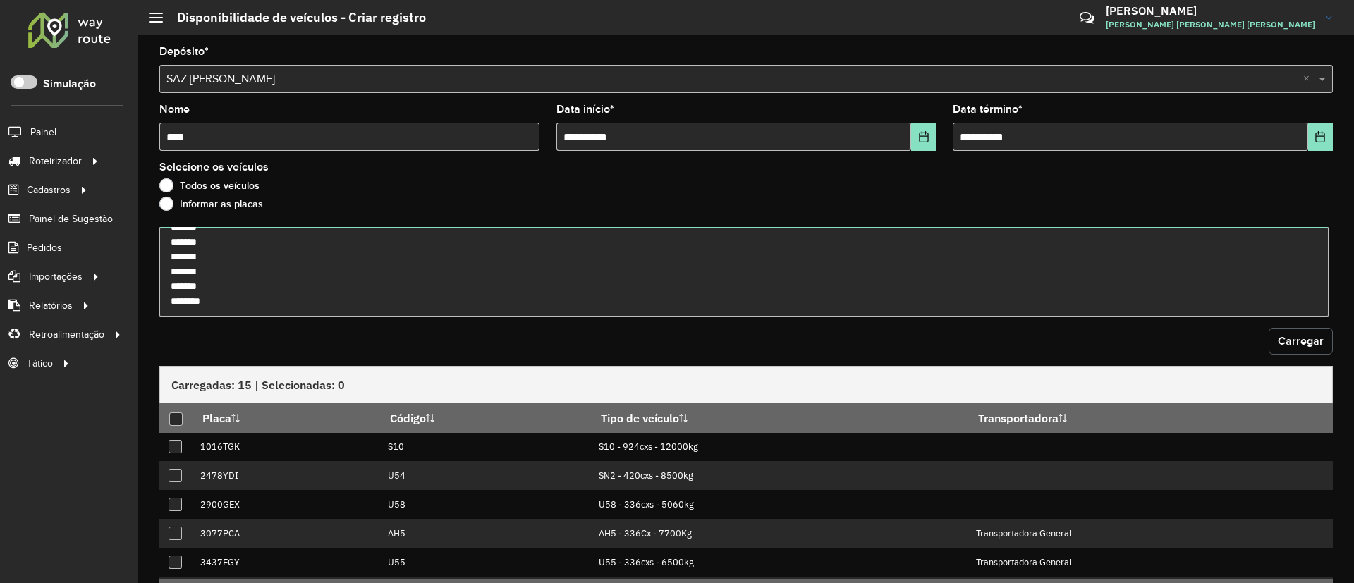
click at [1306, 339] on span "Carregar" at bounding box center [1301, 341] width 46 height 12
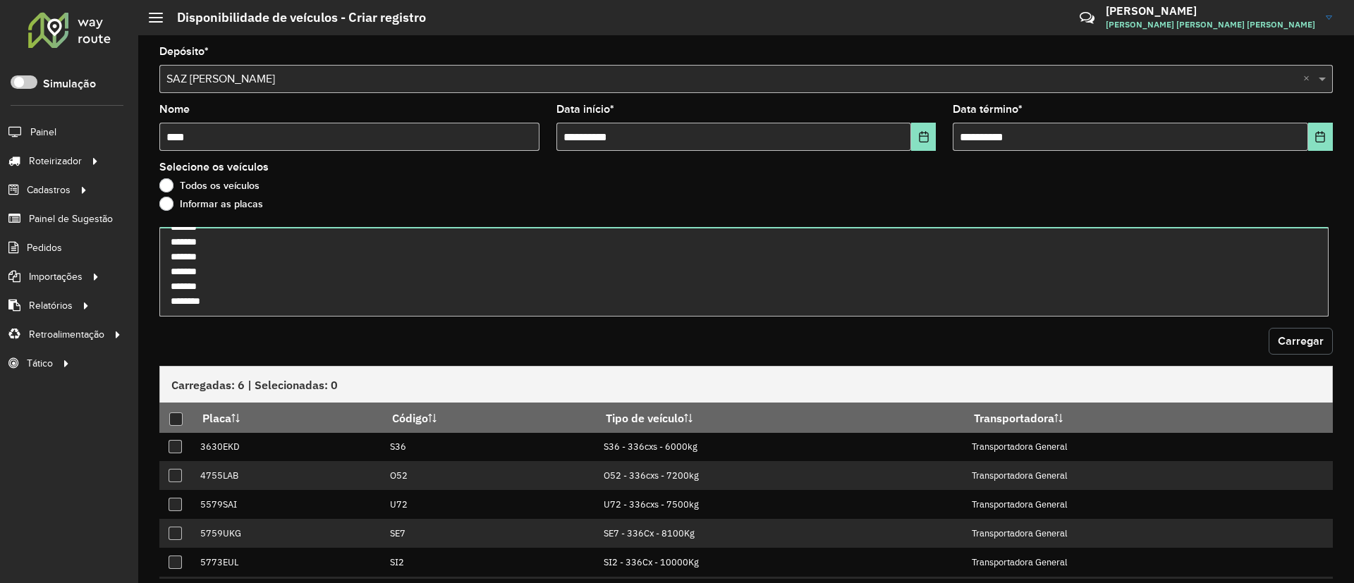
scroll to position [45, 0]
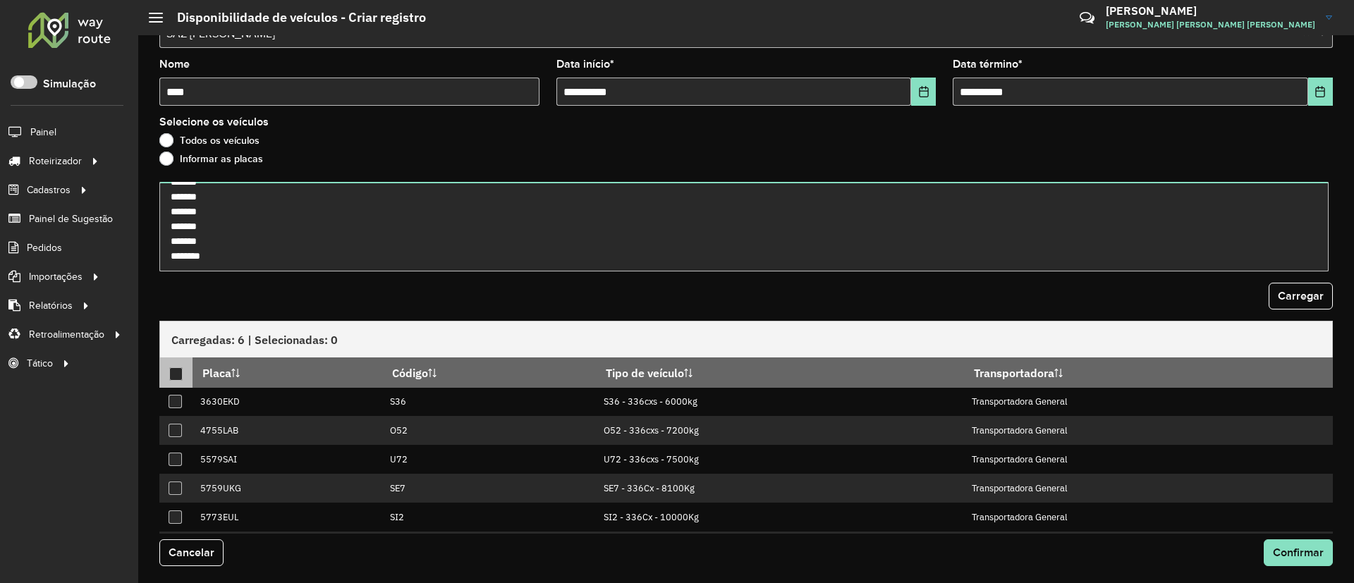
click at [180, 369] on div at bounding box center [175, 374] width 13 height 13
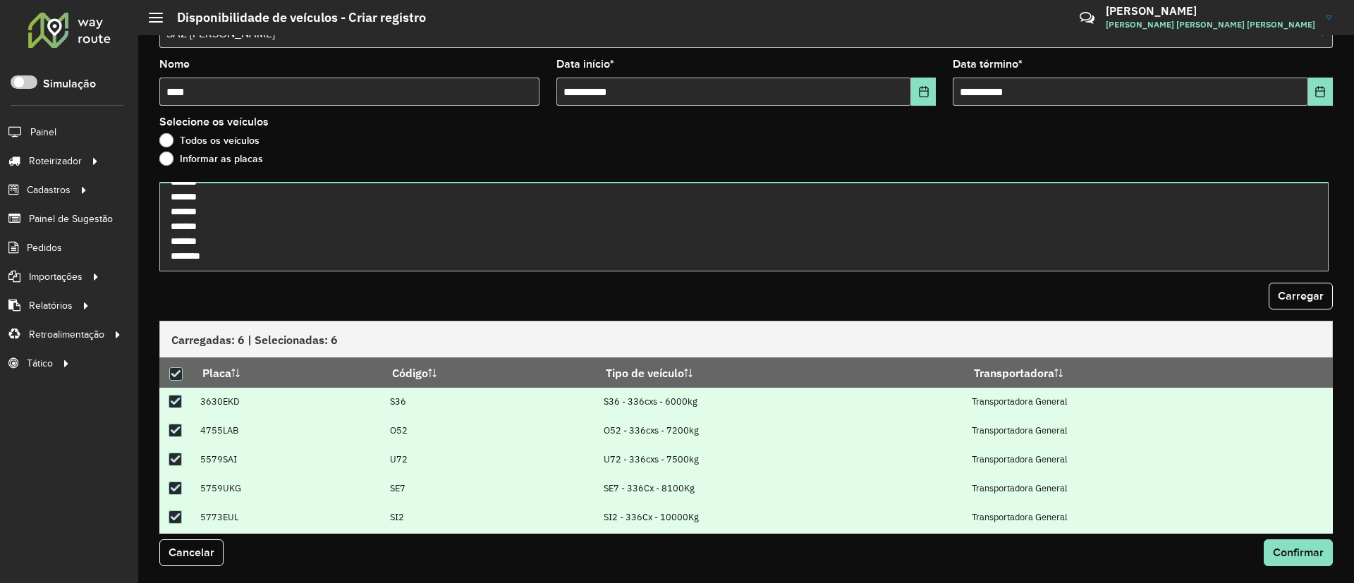
click at [1298, 569] on div "Cancelar Confirmar" at bounding box center [746, 558] width 1191 height 49
click at [1306, 560] on button "Confirmar" at bounding box center [1298, 553] width 69 height 27
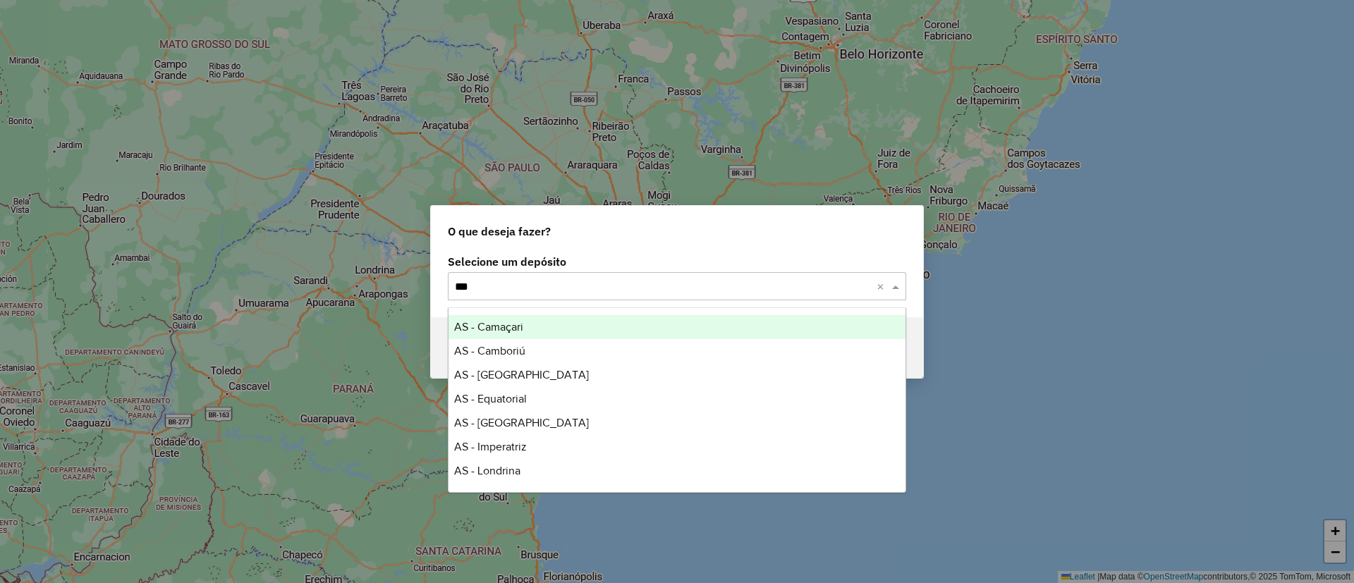
type input "****"
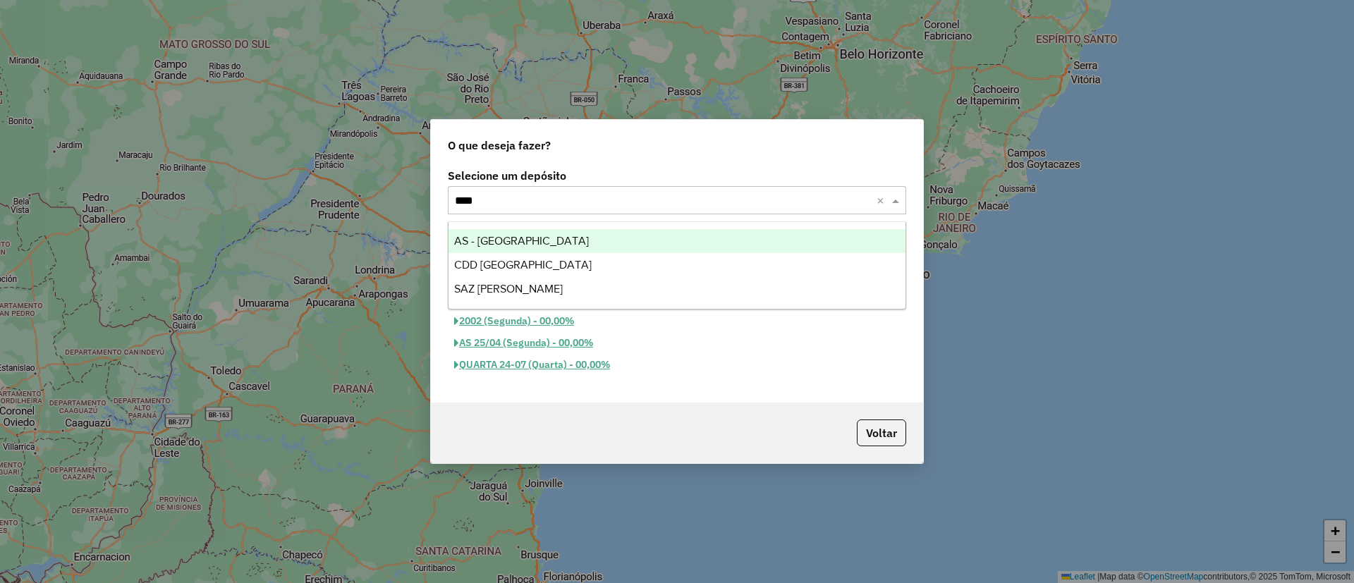
type input "*****"
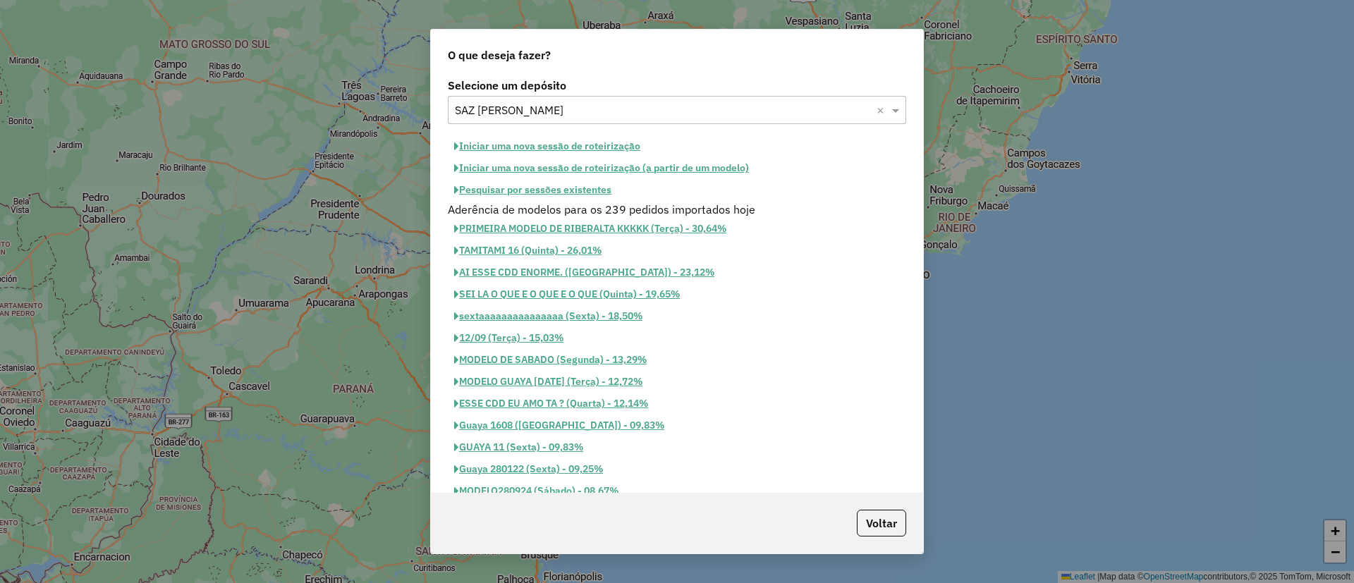
click at [602, 146] on button "Iniciar uma nova sessão de roteirização" at bounding box center [547, 146] width 199 height 22
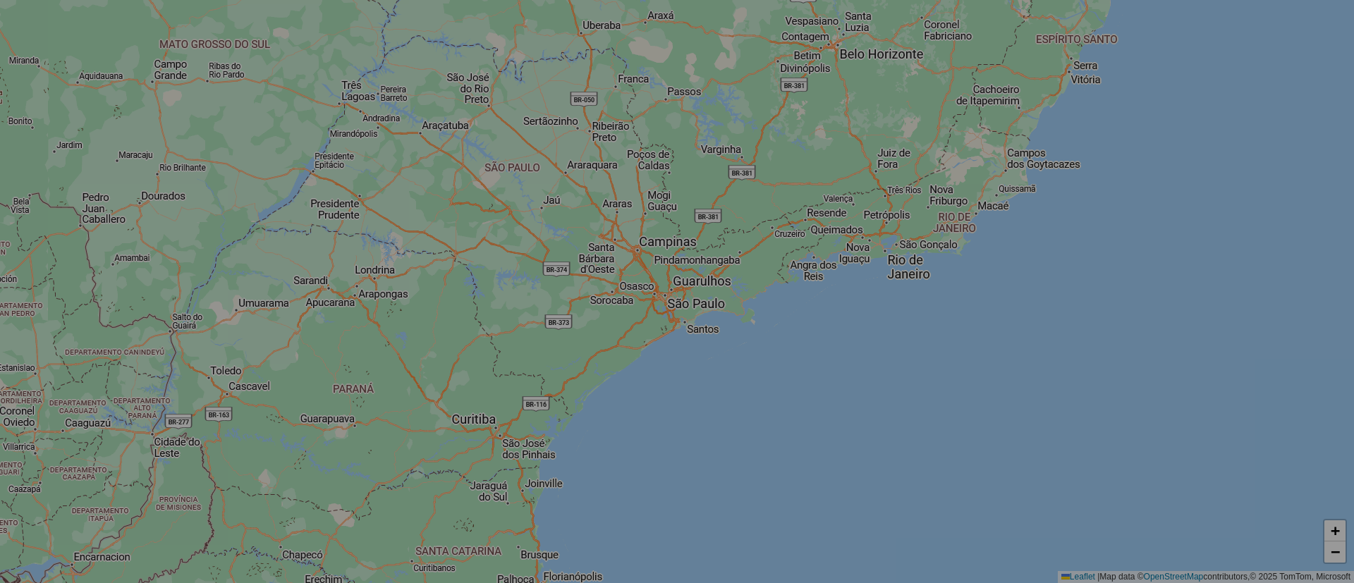
select select "*"
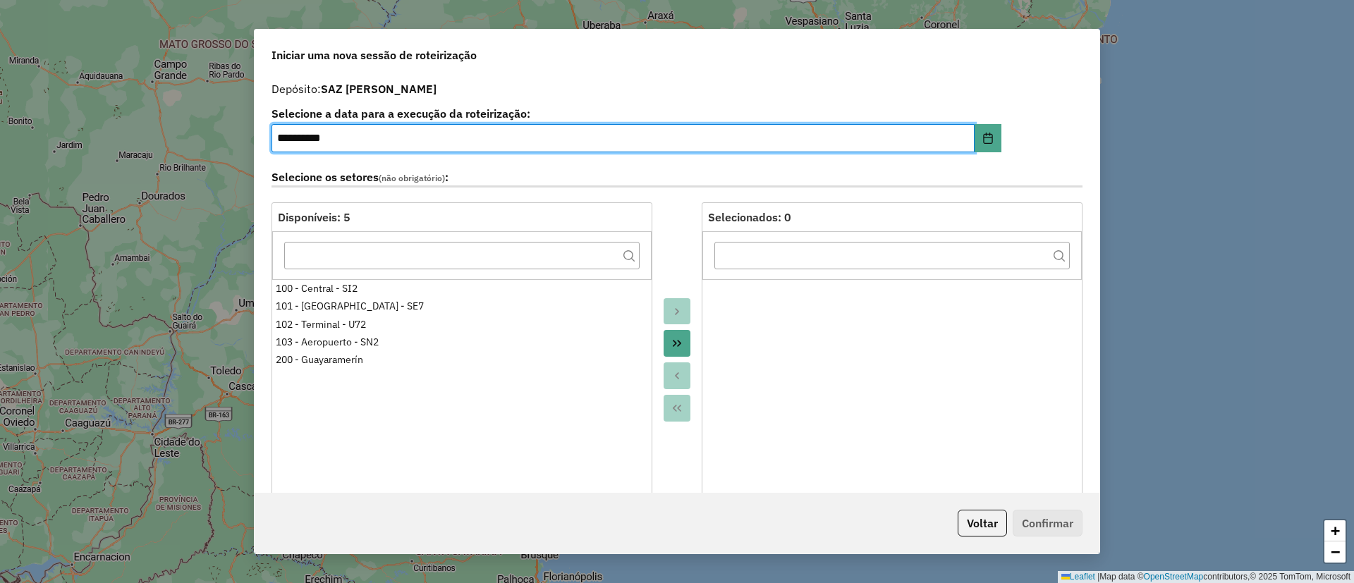
click at [667, 241] on div at bounding box center [676, 359] width 49 height 315
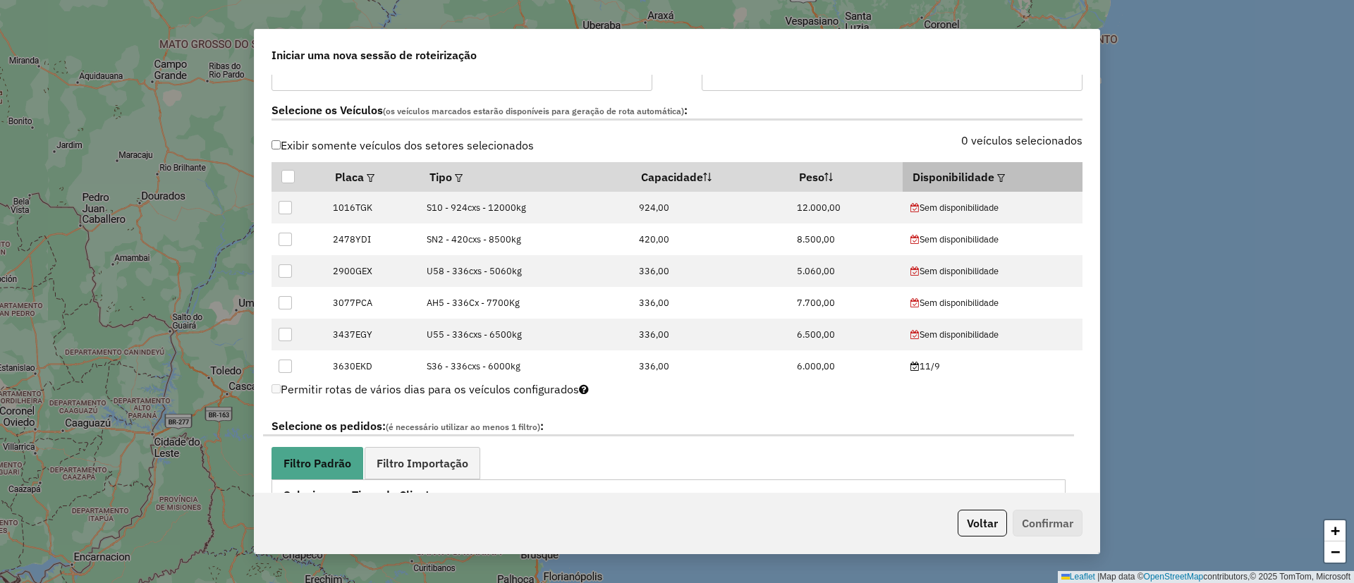
scroll to position [423, 0]
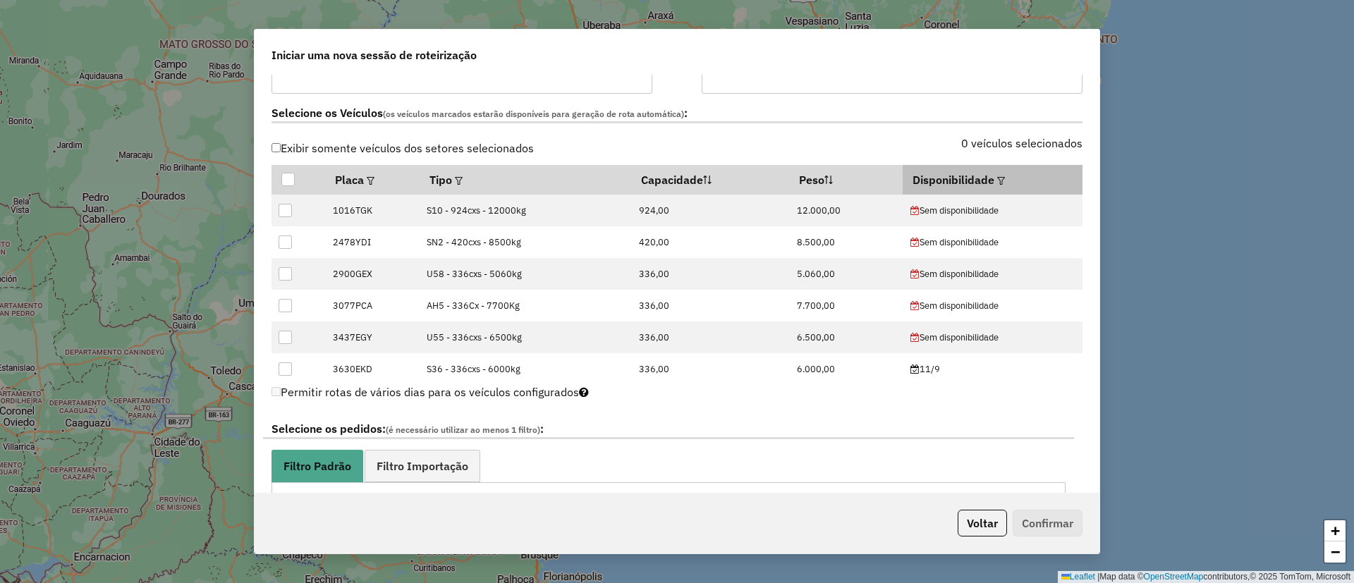
click at [997, 180] on em at bounding box center [1001, 181] width 8 height 8
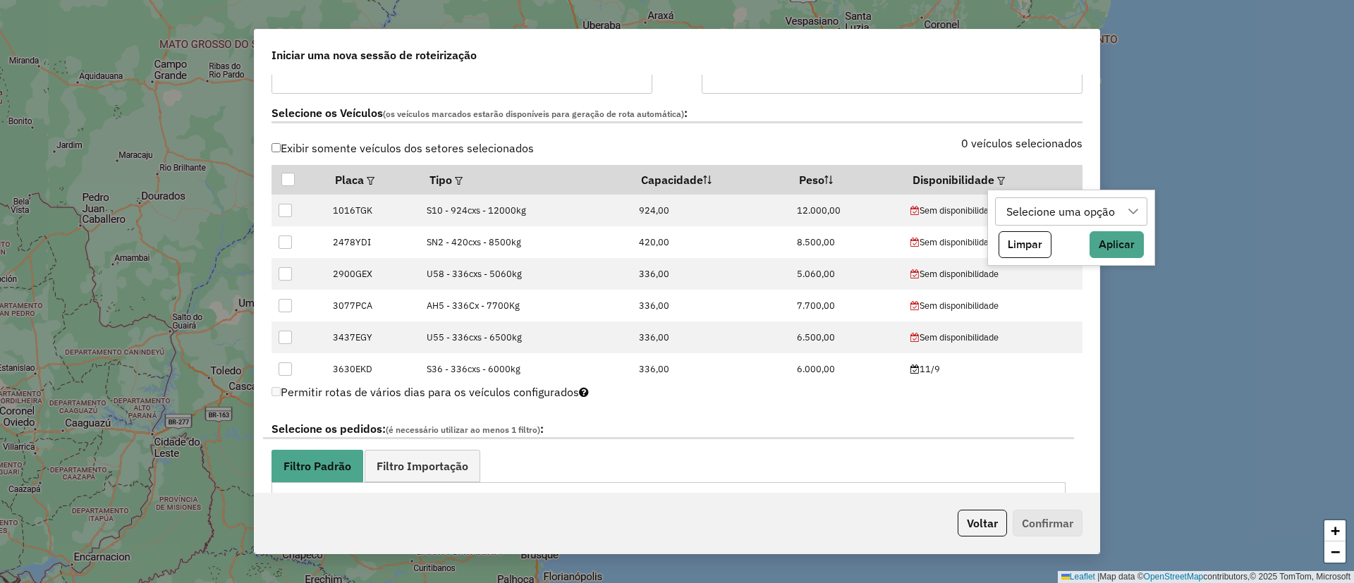
click at [1069, 214] on div "Selecione uma opção" at bounding box center [1061, 211] width 119 height 27
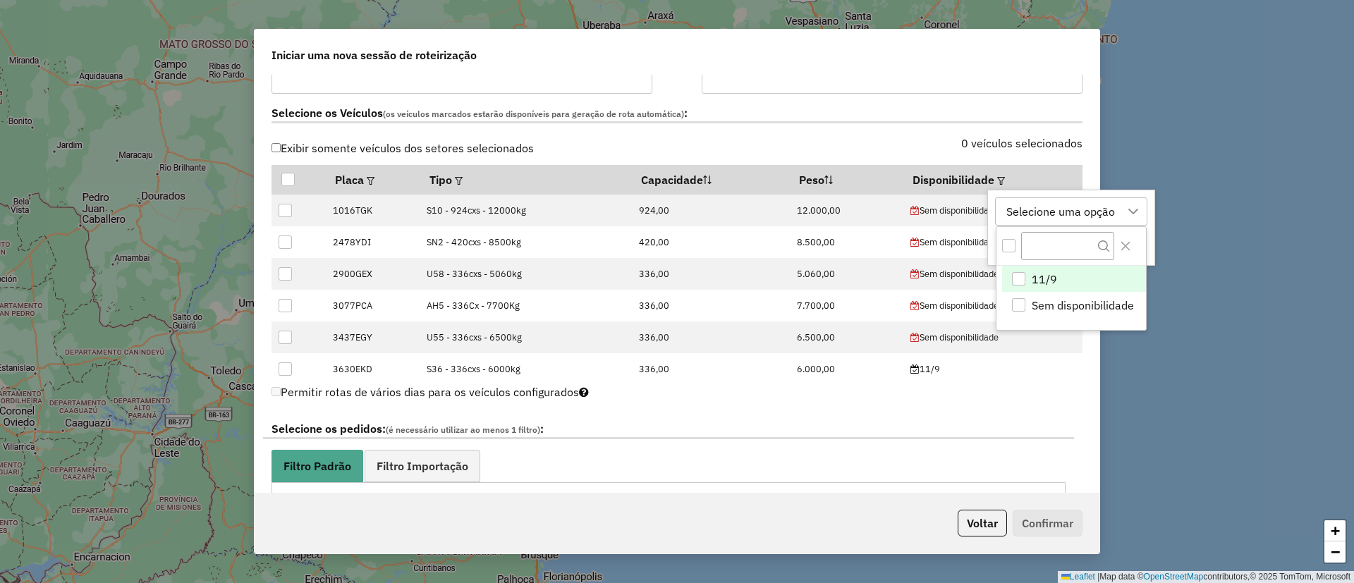
click at [1048, 274] on span "11/9" at bounding box center [1044, 279] width 25 height 17
click at [1123, 249] on icon "Close" at bounding box center [1125, 246] width 9 height 9
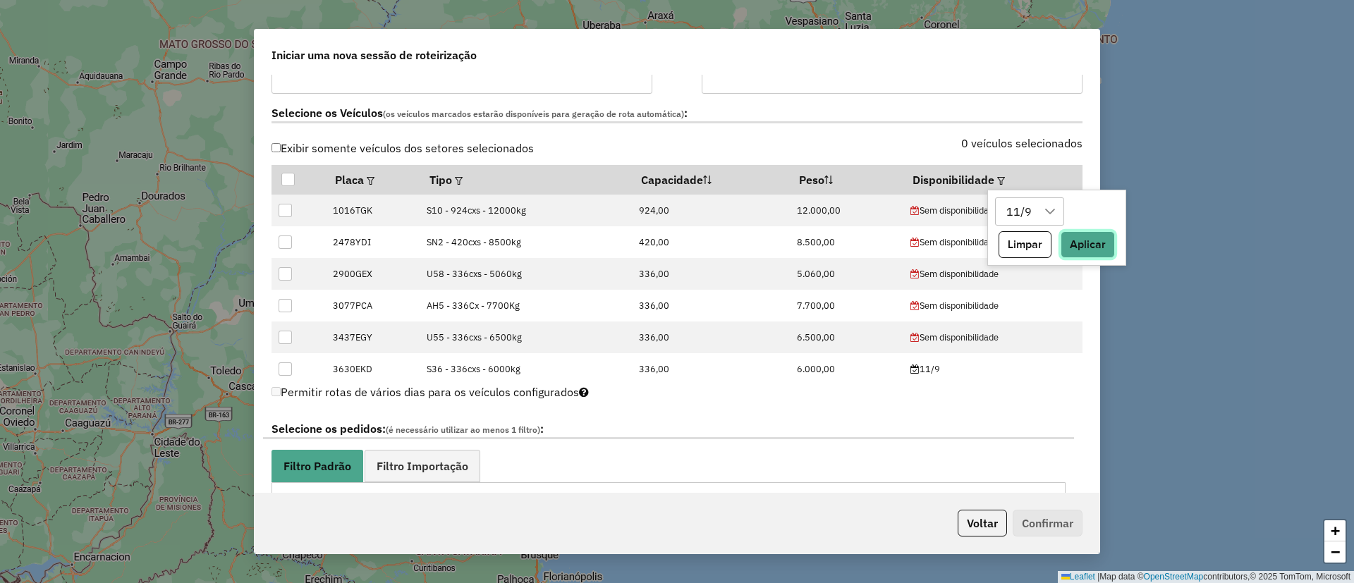
click at [1107, 245] on button "Aplicar" at bounding box center [1088, 244] width 54 height 27
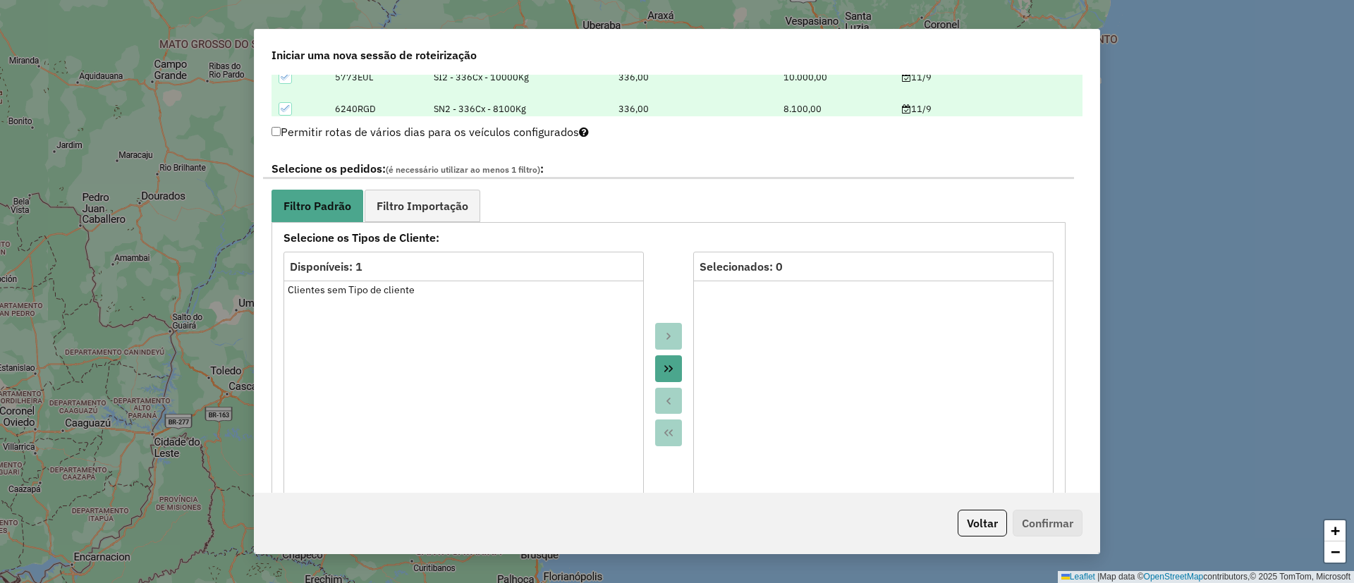
scroll to position [741, 0]
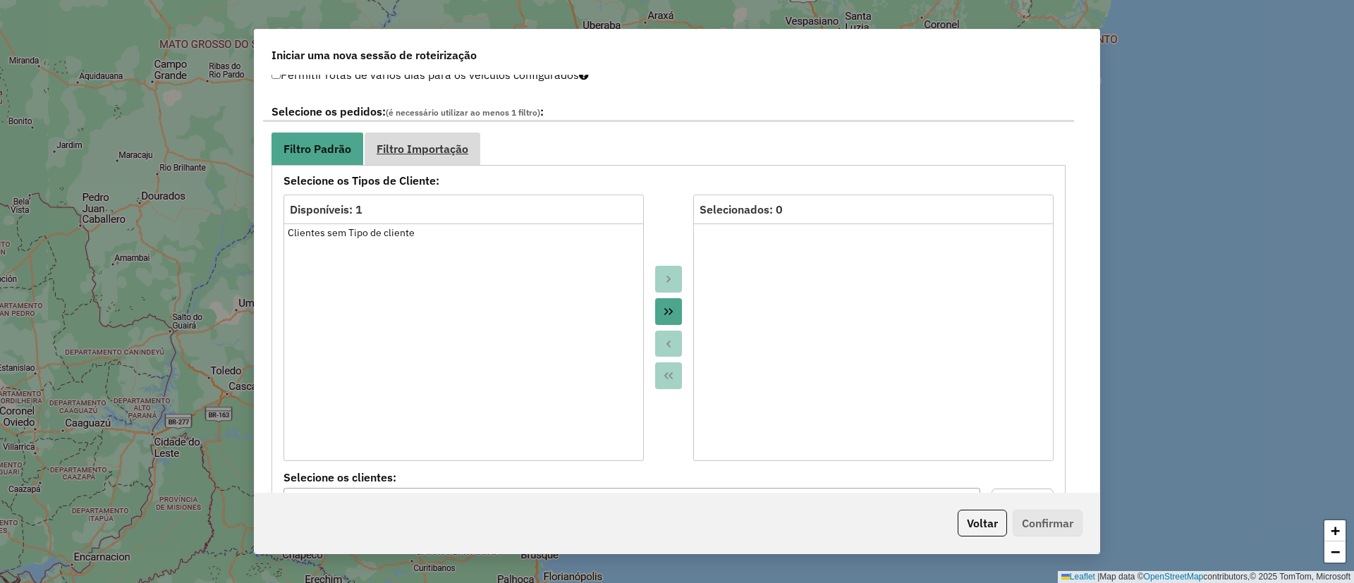
click at [424, 146] on span "Filtro Importação" at bounding box center [423, 148] width 92 height 11
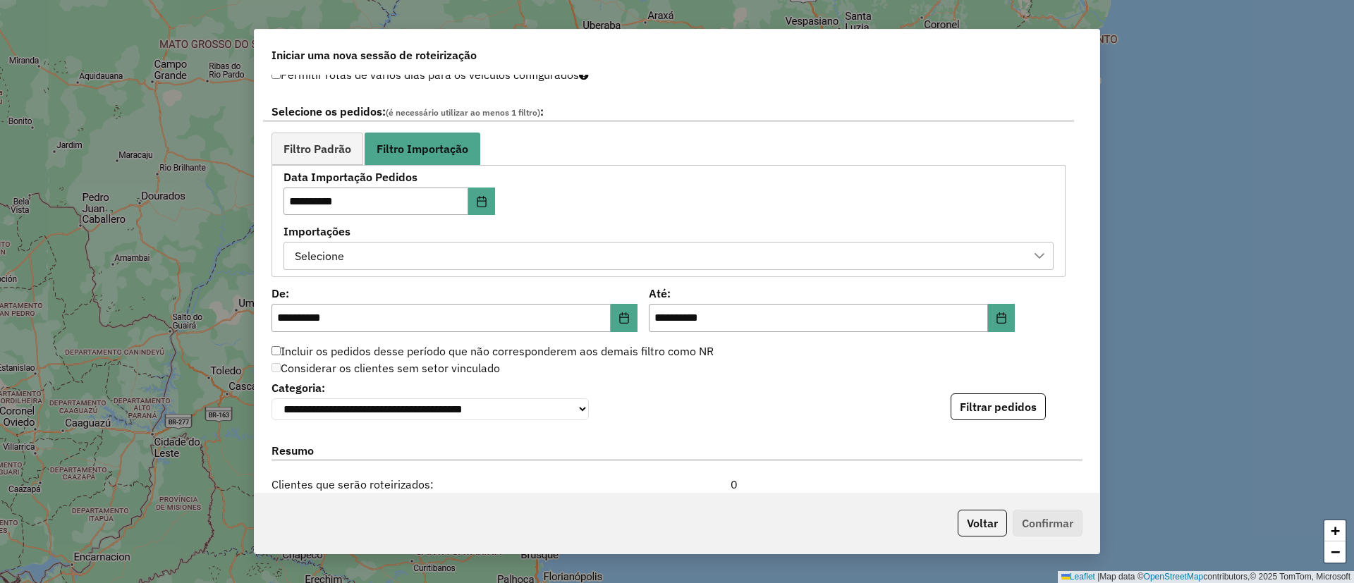
click at [485, 253] on div "Selecione" at bounding box center [658, 256] width 736 height 27
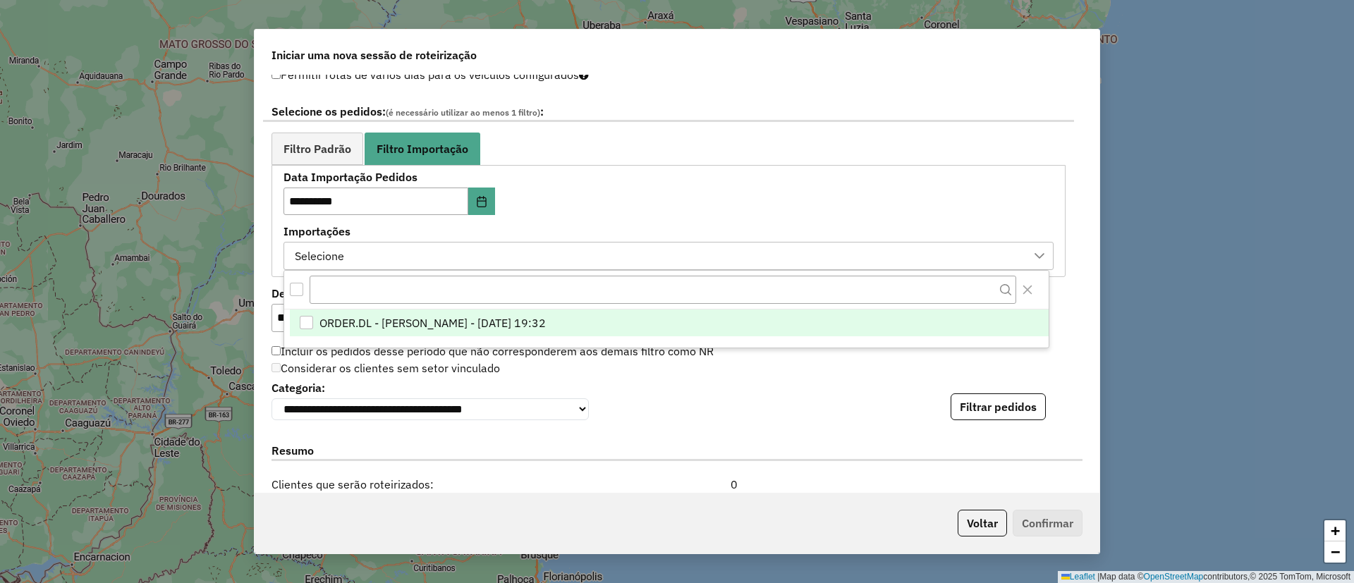
click at [473, 328] on span "ORDER.DL - ELENA MARIA ITATI MARTINEZ - 10/09/2025 19:32" at bounding box center [433, 323] width 226 height 17
click at [677, 193] on div "**********" at bounding box center [669, 221] width 770 height 98
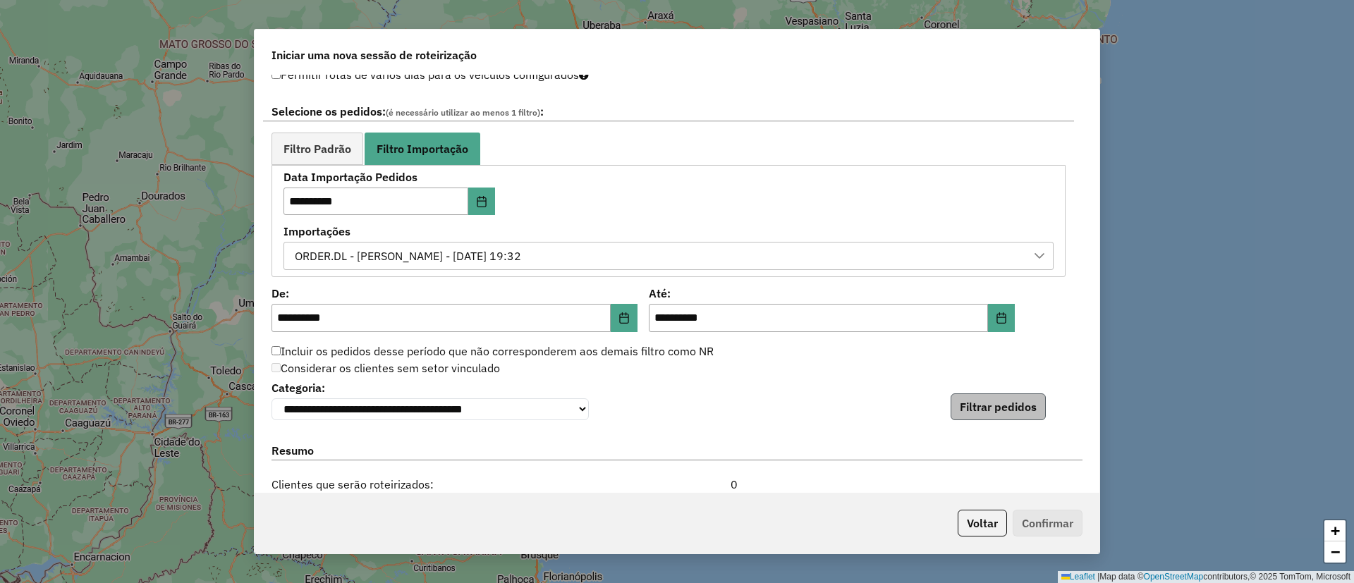
scroll to position [846, 0]
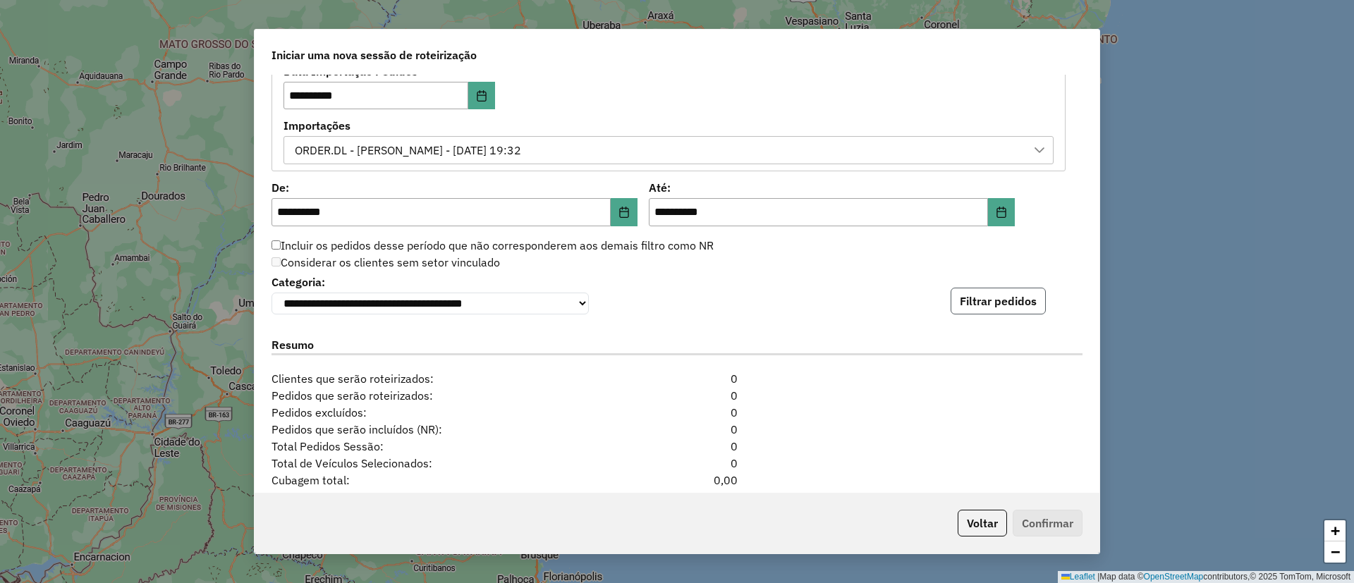
click at [1013, 311] on button "Filtrar pedidos" at bounding box center [998, 301] width 95 height 27
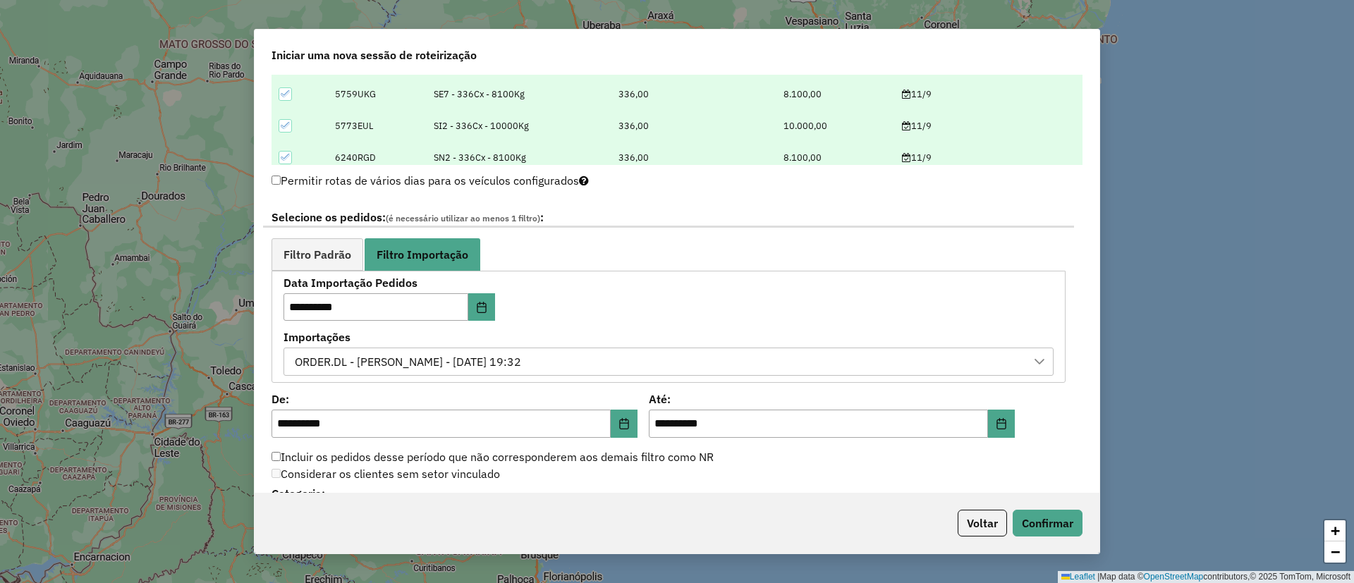
scroll to position [952, 0]
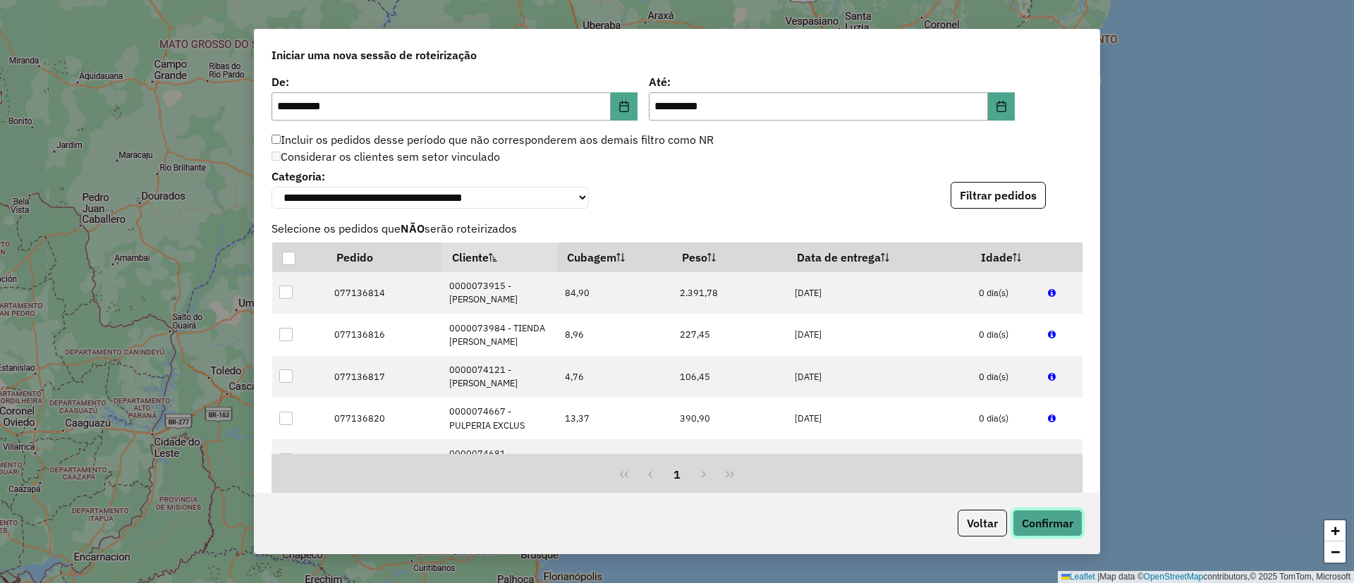
click at [1064, 516] on button "Confirmar" at bounding box center [1048, 523] width 70 height 27
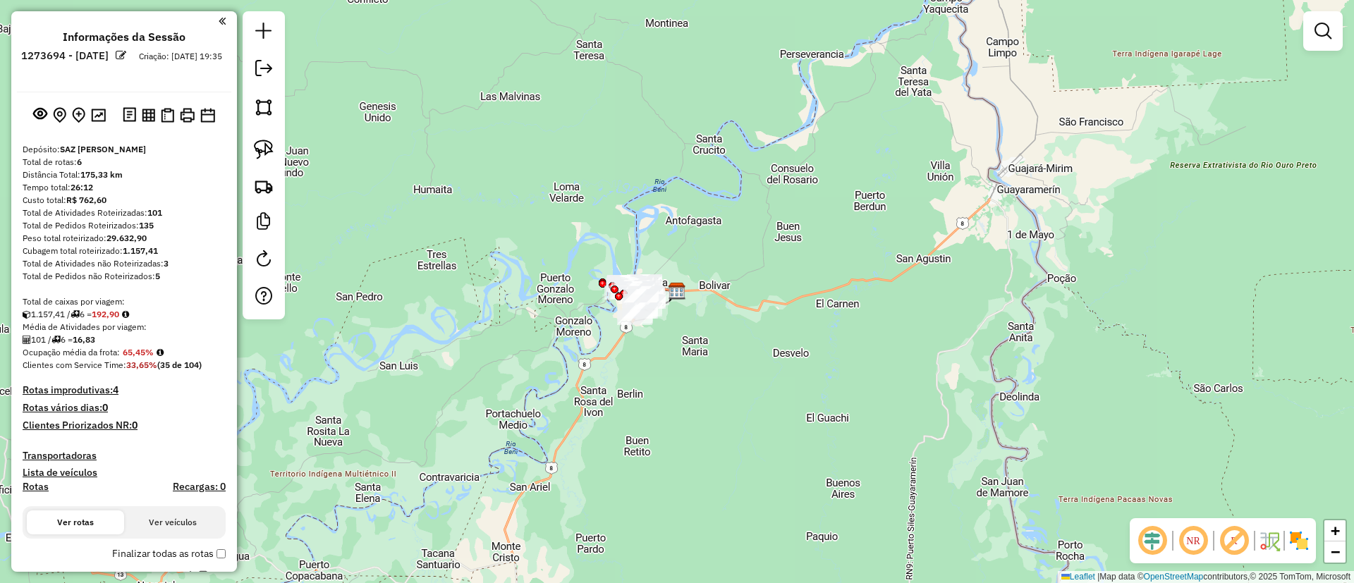
click at [1288, 538] on img at bounding box center [1299, 541] width 23 height 23
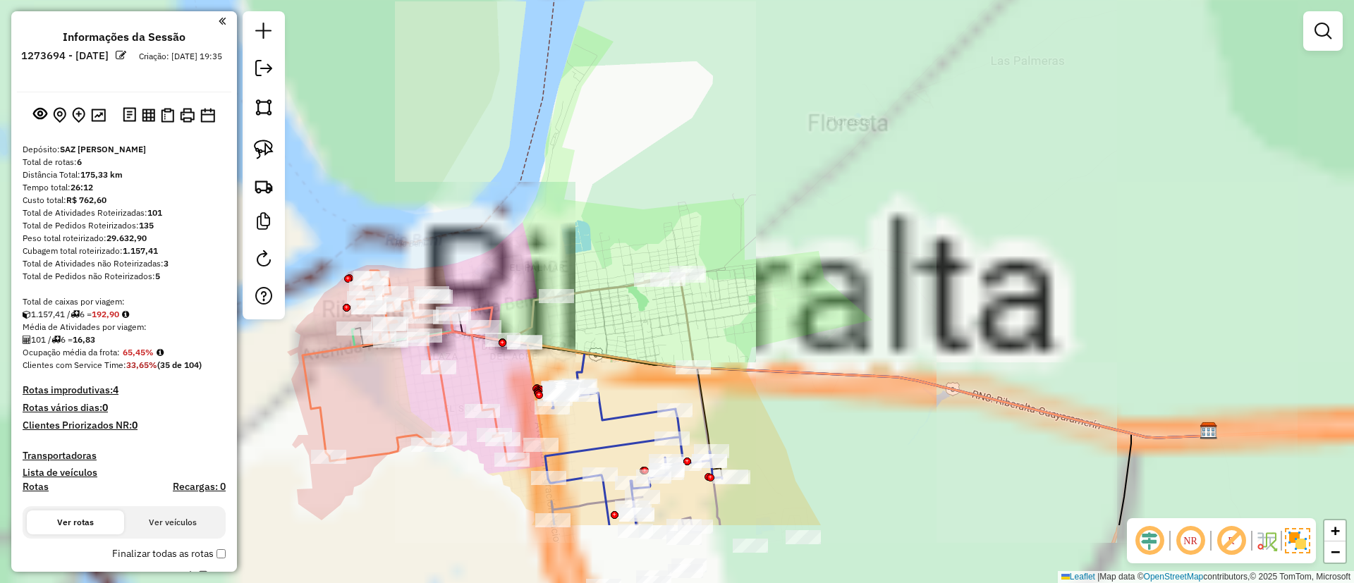
drag, startPoint x: 655, startPoint y: 218, endPoint x: 667, endPoint y: 144, distance: 74.9
click at [667, 144] on div "Janela de atendimento Grade de atendimento Capacidade Transportadoras Veículos …" at bounding box center [677, 291] width 1354 height 583
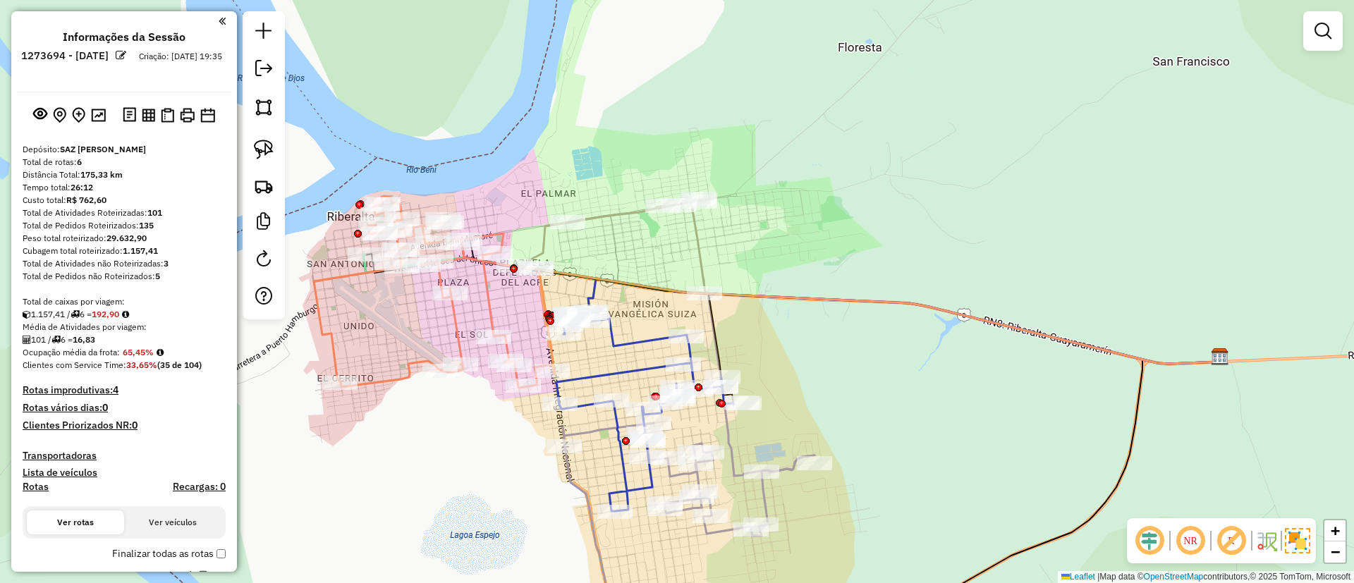
click at [478, 303] on div "Rota 6 - Placa 6240RGD 0000867502 - ALICIA ISABEL Janela de atendimento Grade d…" at bounding box center [677, 291] width 1354 height 583
click at [487, 304] on icon at bounding box center [434, 292] width 241 height 191
select select "**********"
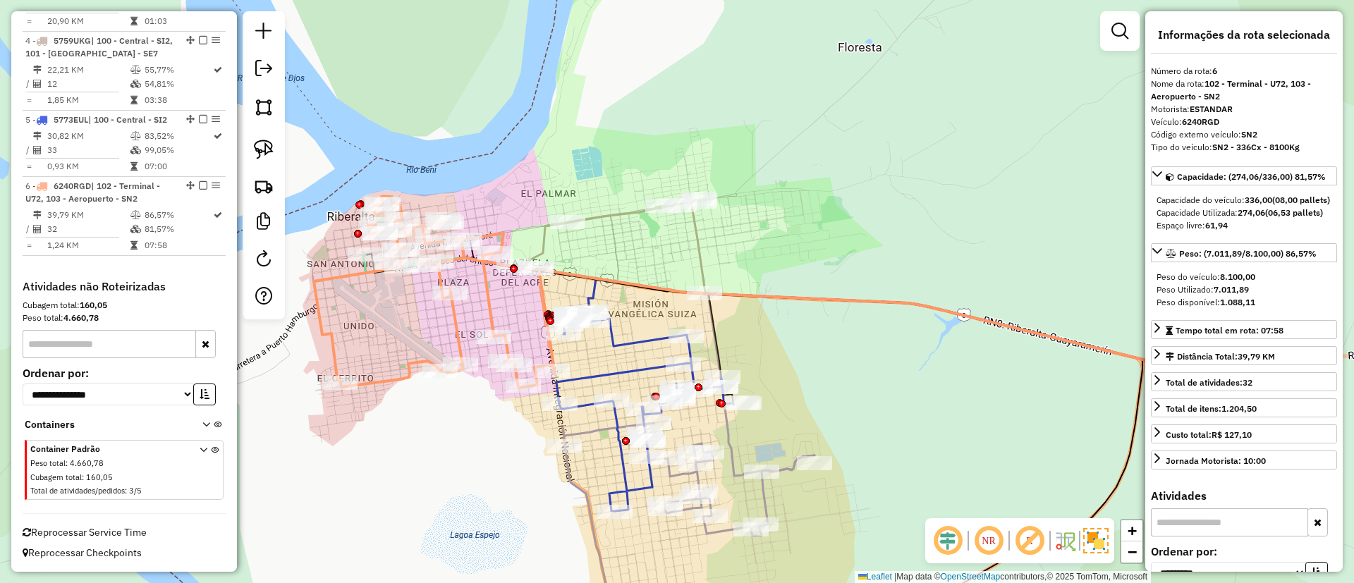
scroll to position [772, 0]
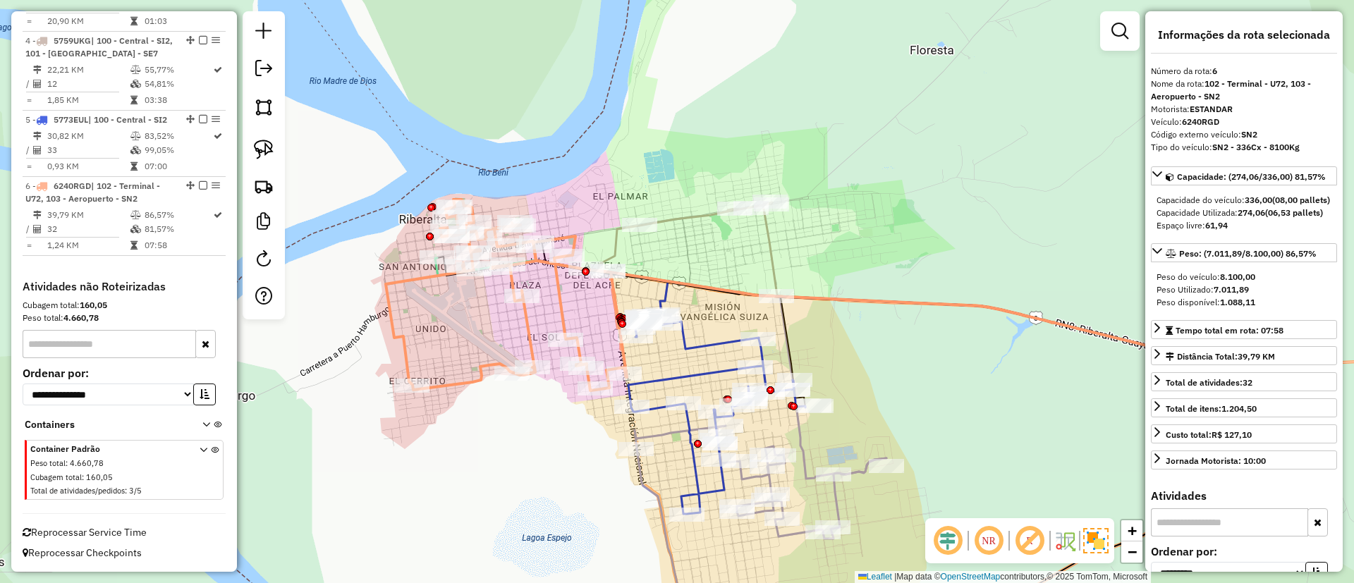
drag, startPoint x: 487, startPoint y: 304, endPoint x: 559, endPoint y: 307, distance: 72.7
click at [559, 307] on icon at bounding box center [506, 295] width 241 height 191
click at [685, 218] on icon at bounding box center [687, 266] width 179 height 128
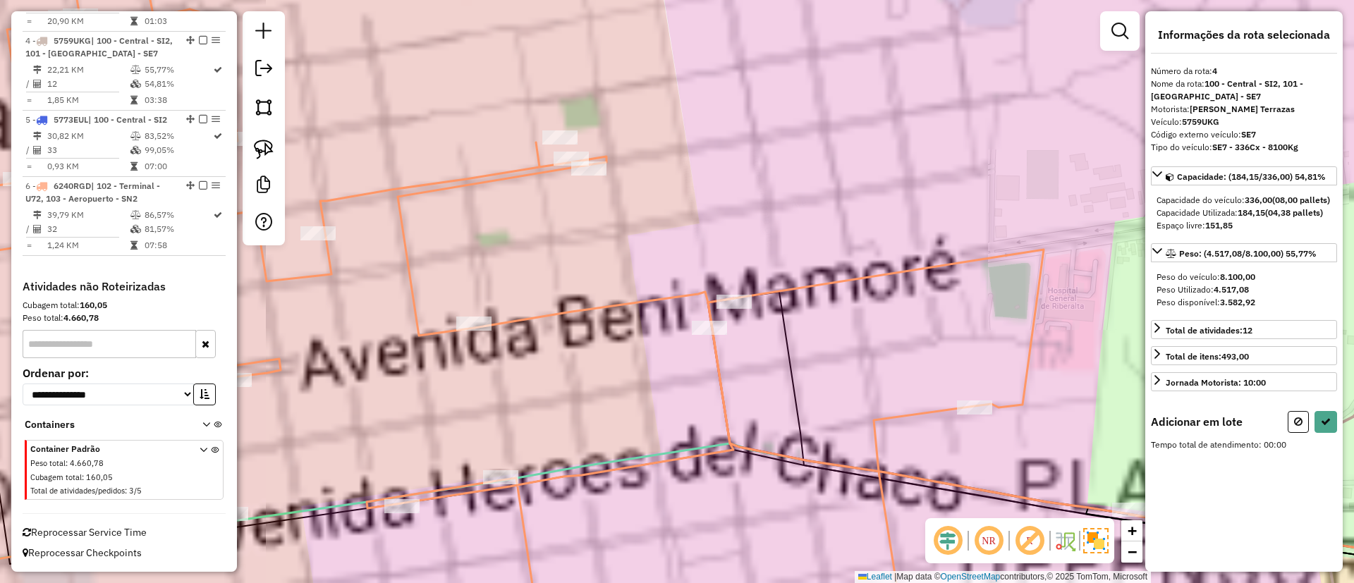
select select "**********"
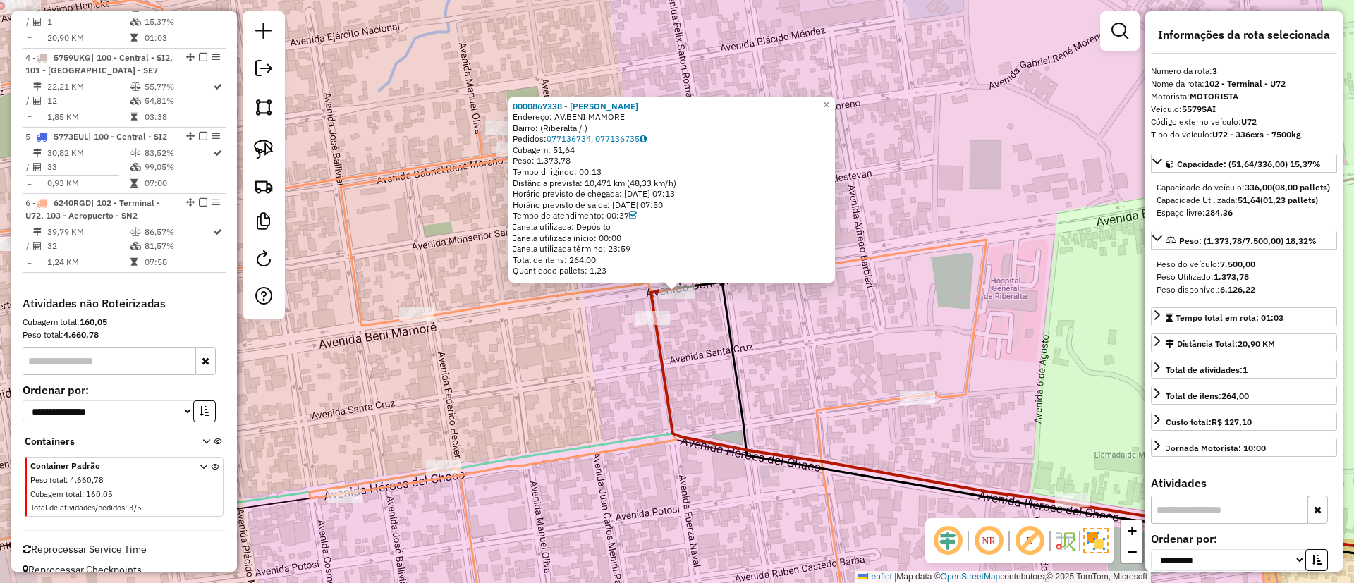
scroll to position [714, 0]
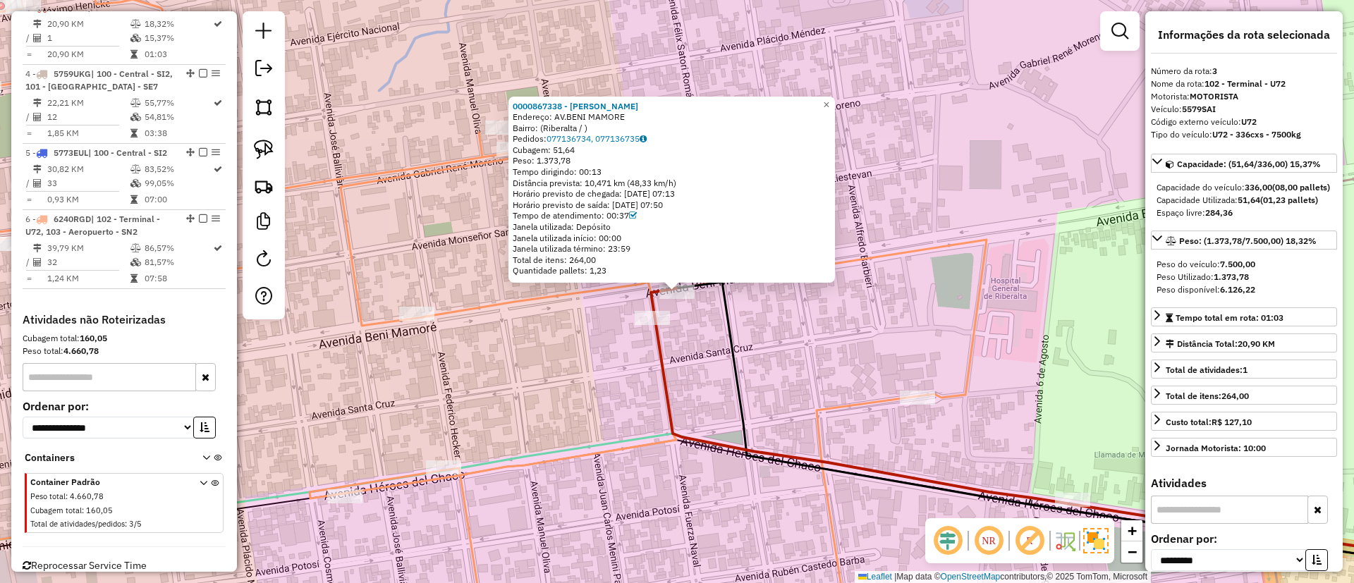
click at [570, 300] on icon at bounding box center [954, 424] width 1072 height 284
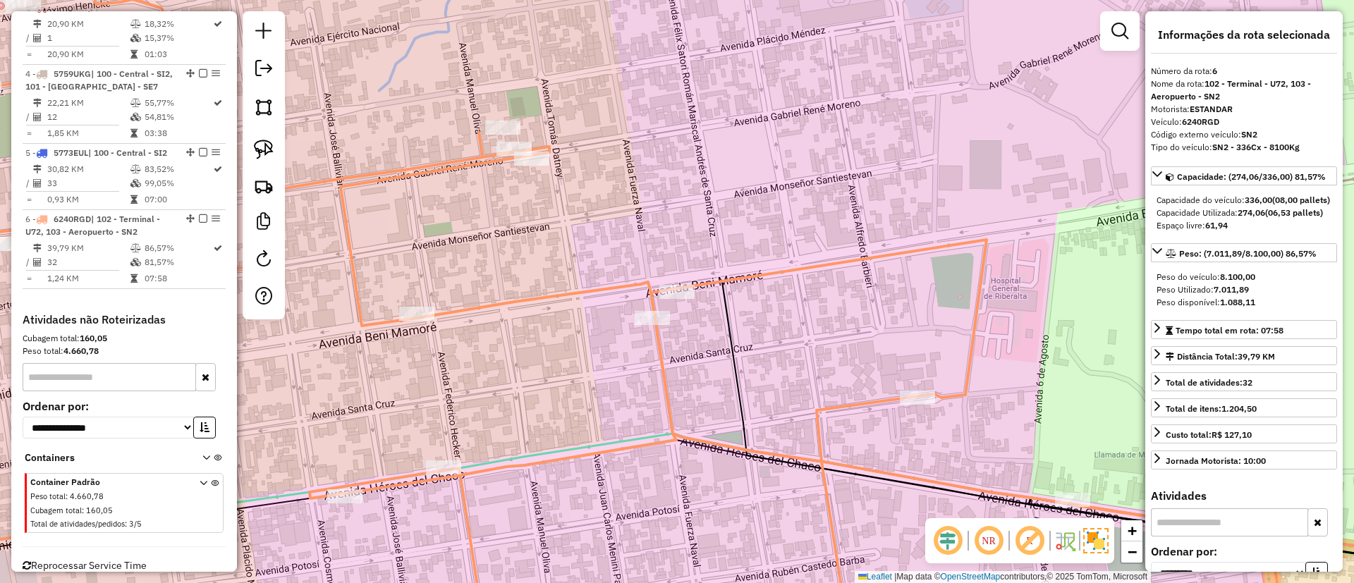
scroll to position [772, 0]
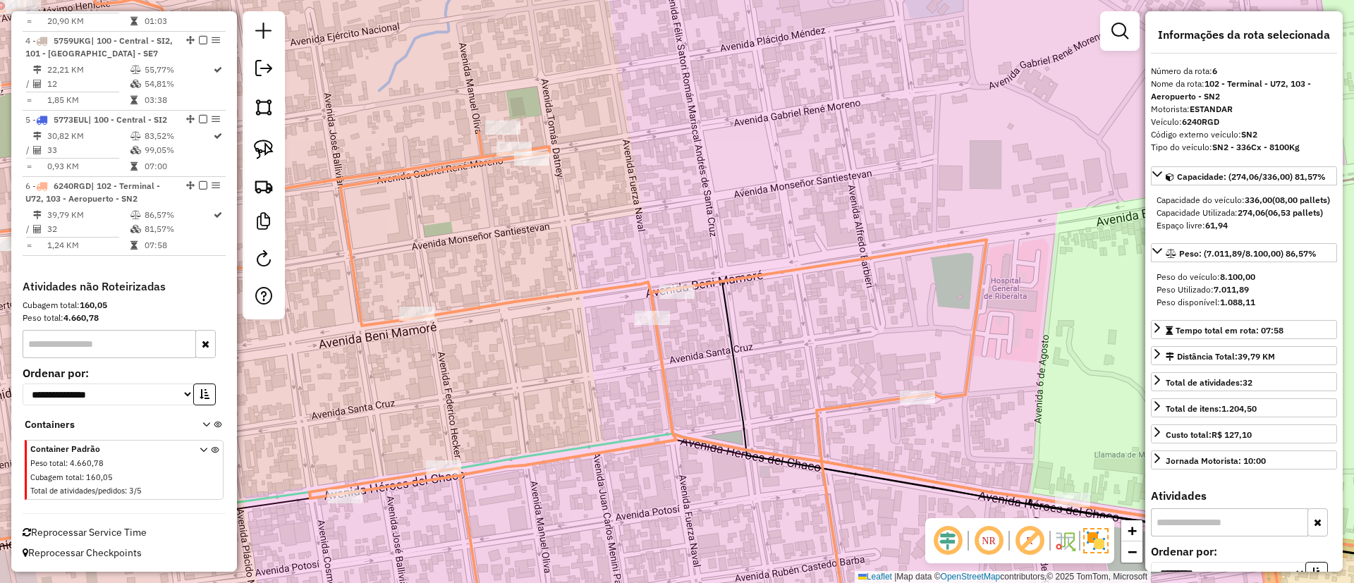
click at [571, 289] on icon at bounding box center [954, 424] width 1072 height 284
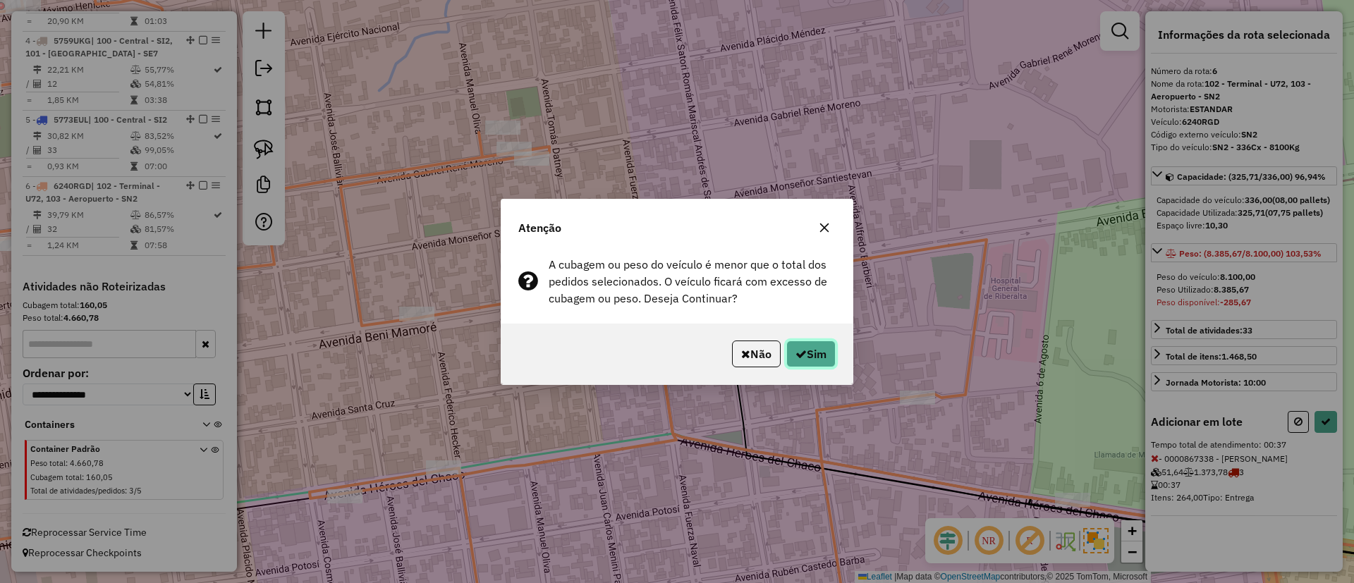
click at [800, 349] on icon "button" at bounding box center [801, 353] width 11 height 11
select select "**********"
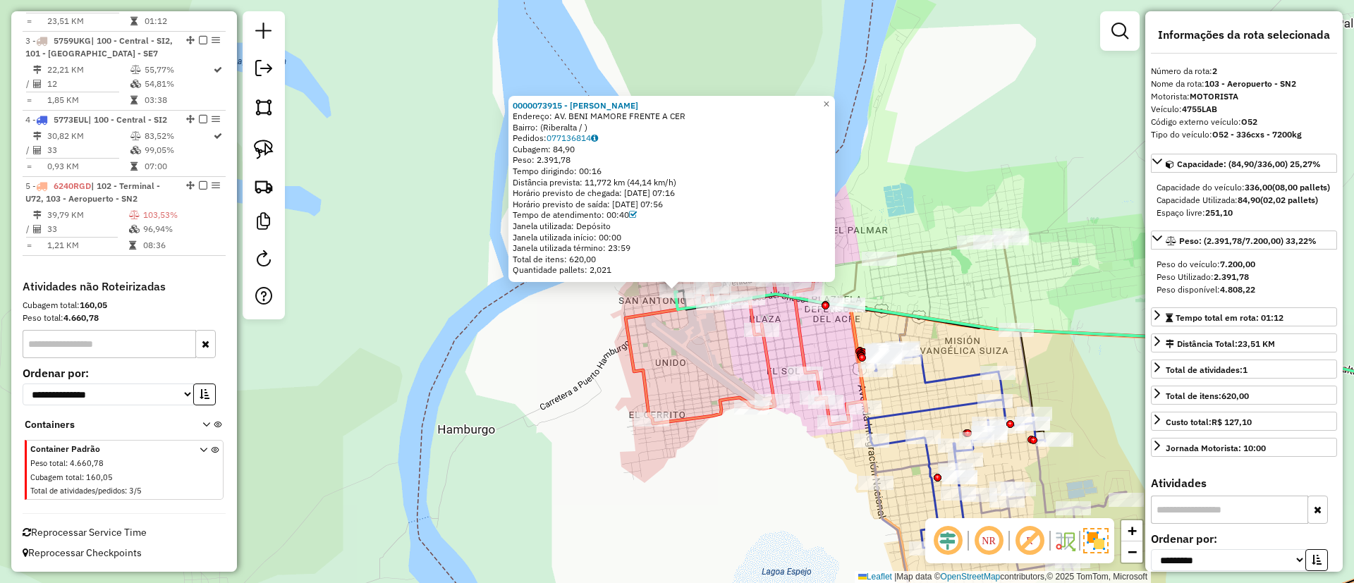
scroll to position [635, 0]
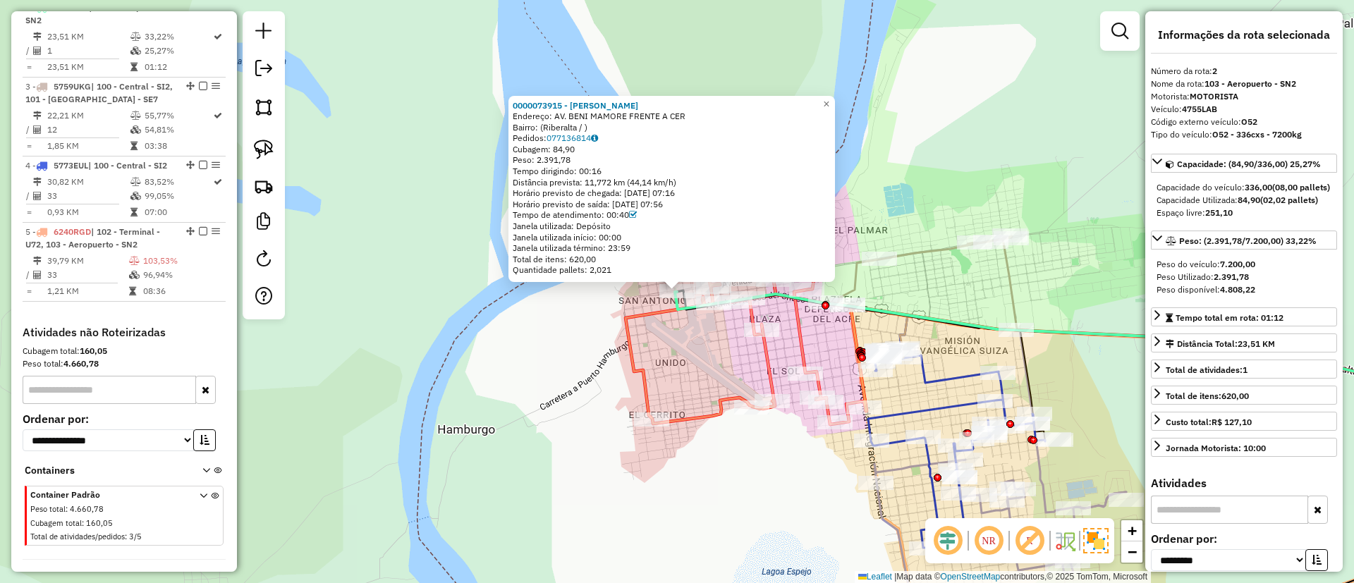
click at [638, 315] on icon at bounding box center [746, 328] width 241 height 191
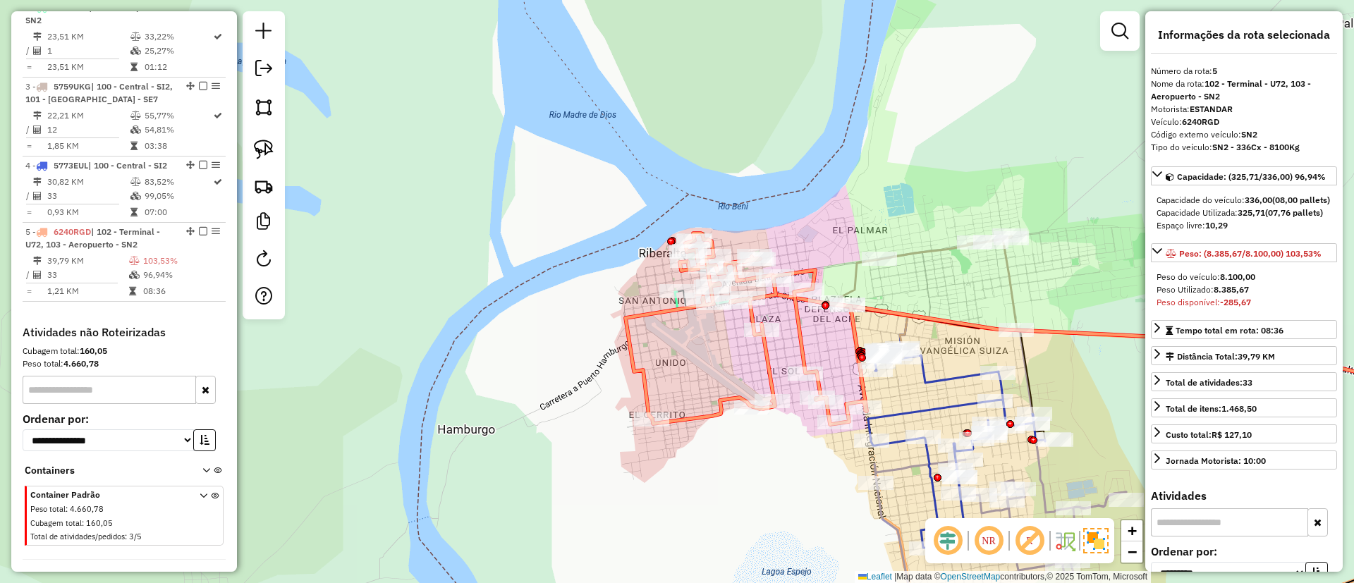
scroll to position [693, 0]
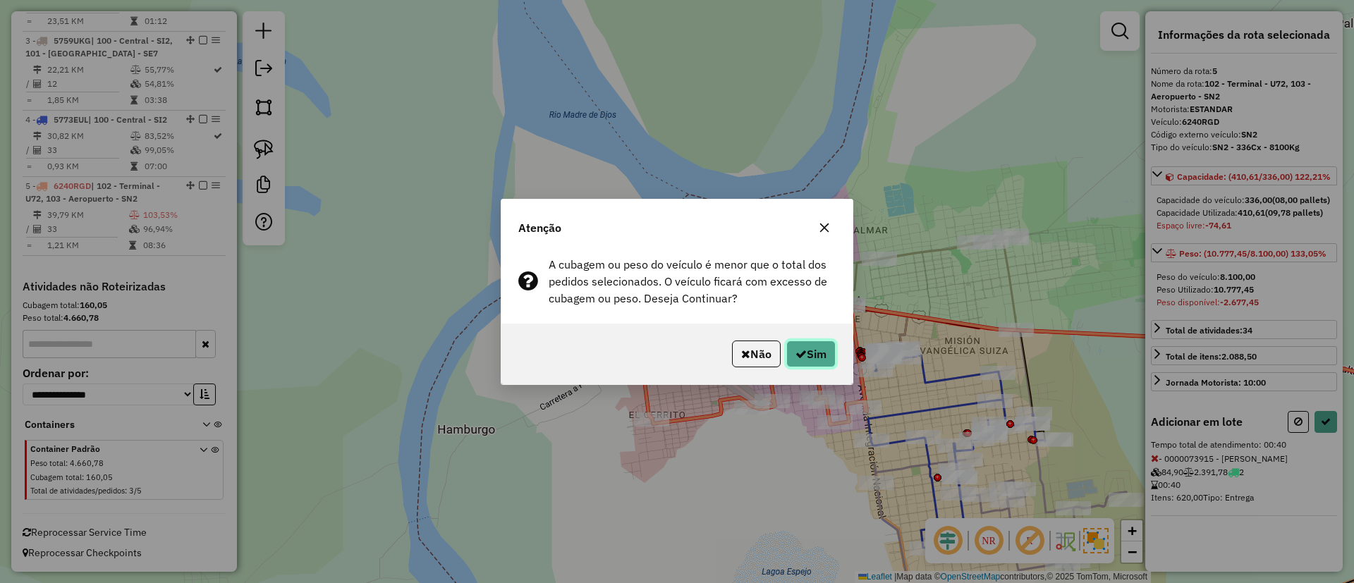
click at [803, 341] on button "Sim" at bounding box center [811, 354] width 49 height 27
select select "**********"
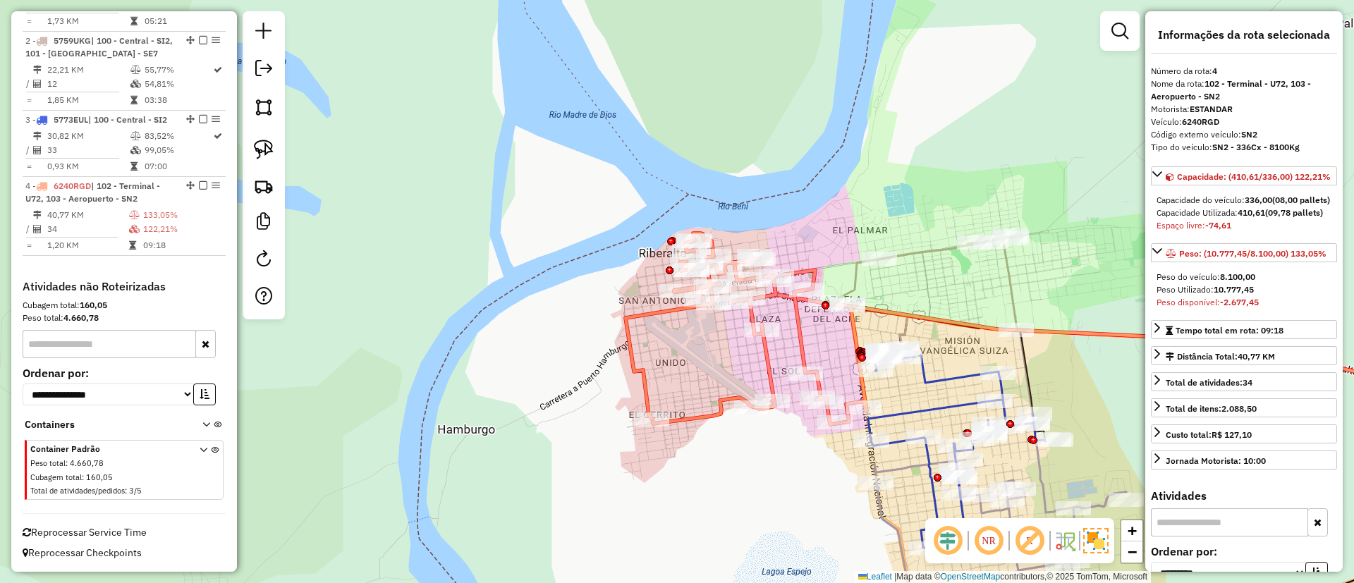
scroll to position [614, 0]
click at [773, 353] on icon at bounding box center [746, 328] width 241 height 191
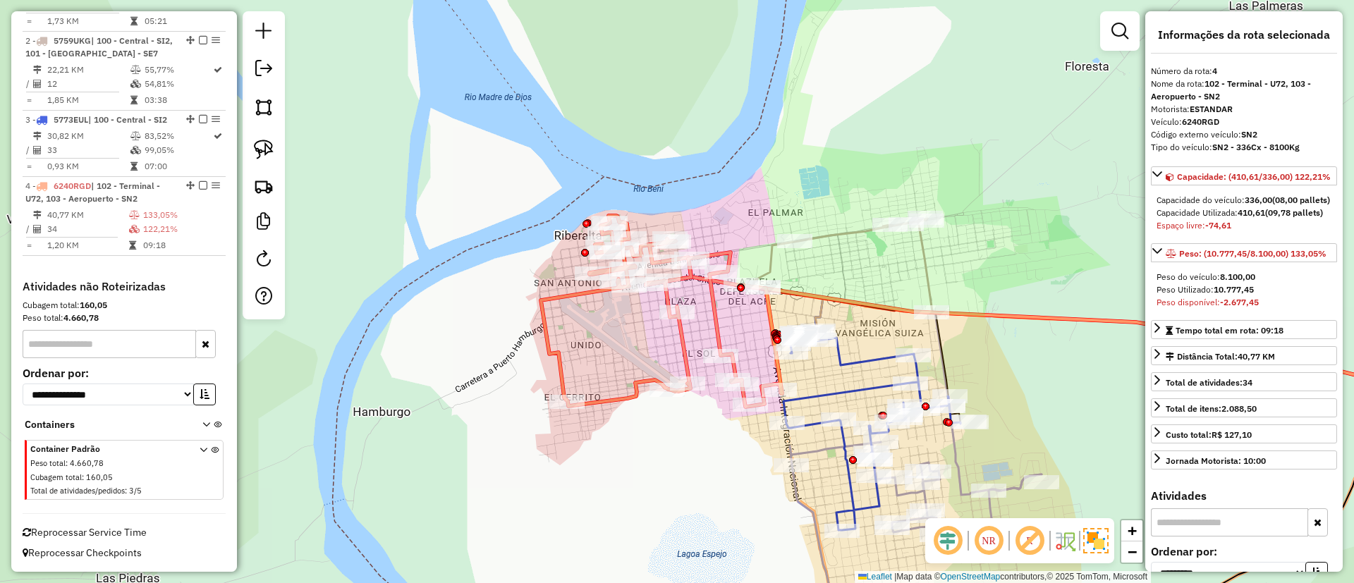
drag, startPoint x: 765, startPoint y: 353, endPoint x: 582, endPoint y: 313, distance: 187.8
click at [582, 313] on icon at bounding box center [661, 311] width 241 height 191
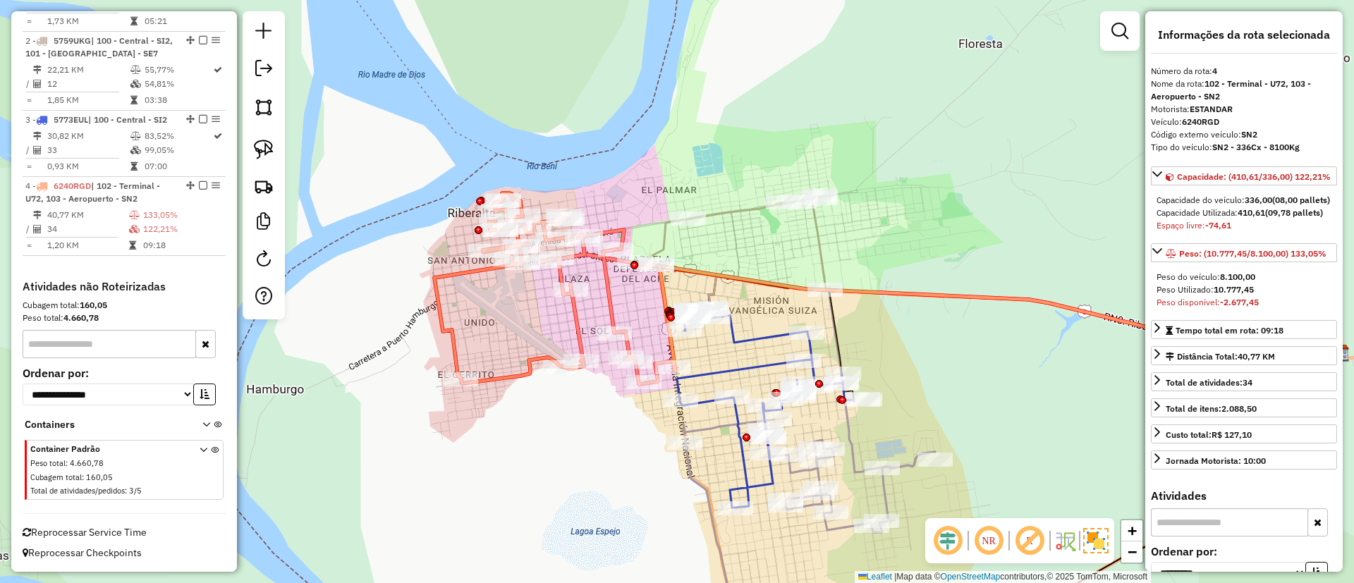
click at [743, 207] on icon at bounding box center [736, 260] width 179 height 128
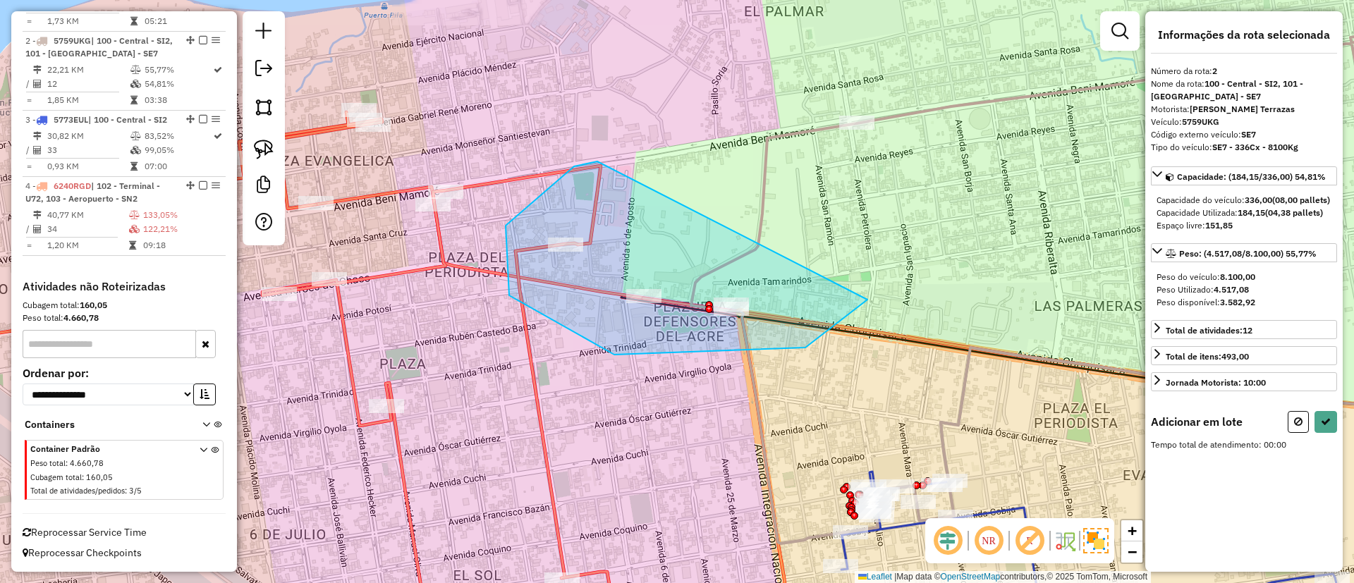
drag, startPoint x: 574, startPoint y: 166, endPoint x: 868, endPoint y: 286, distance: 316.7
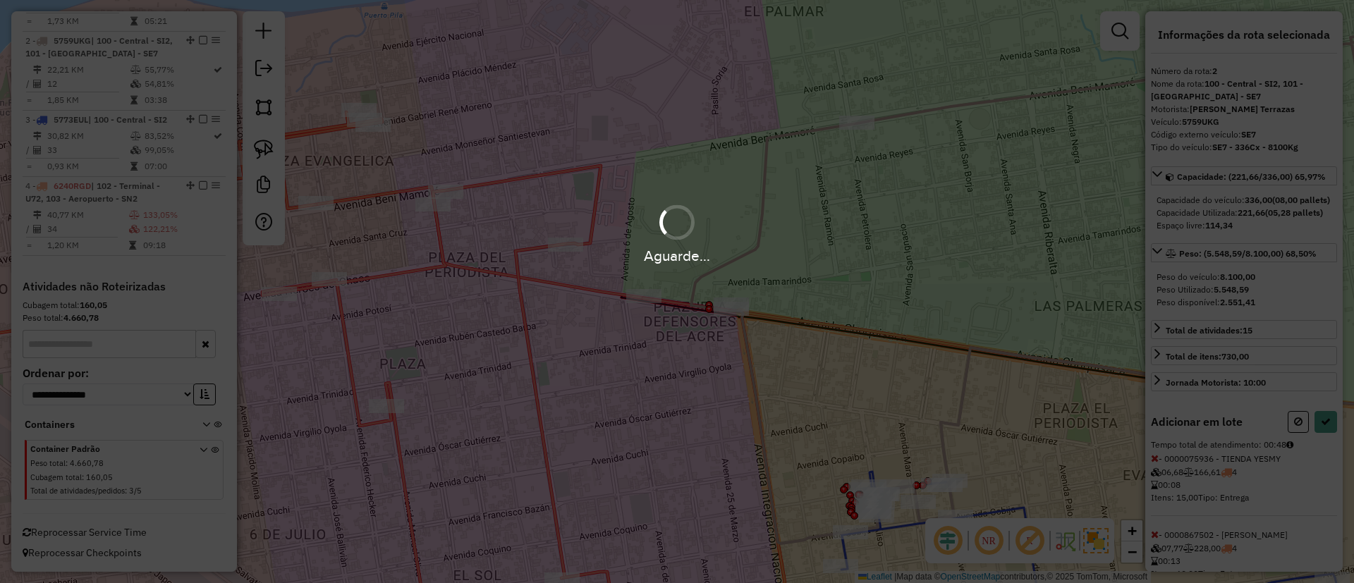
select select "**********"
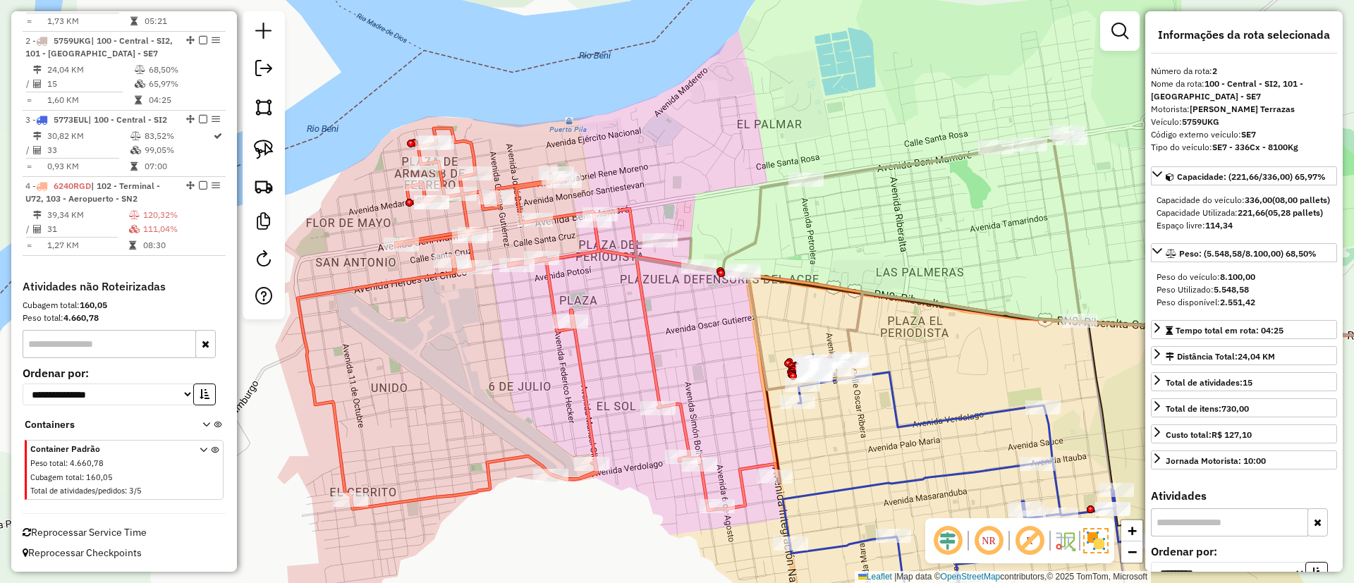
click at [549, 294] on icon at bounding box center [538, 319] width 480 height 382
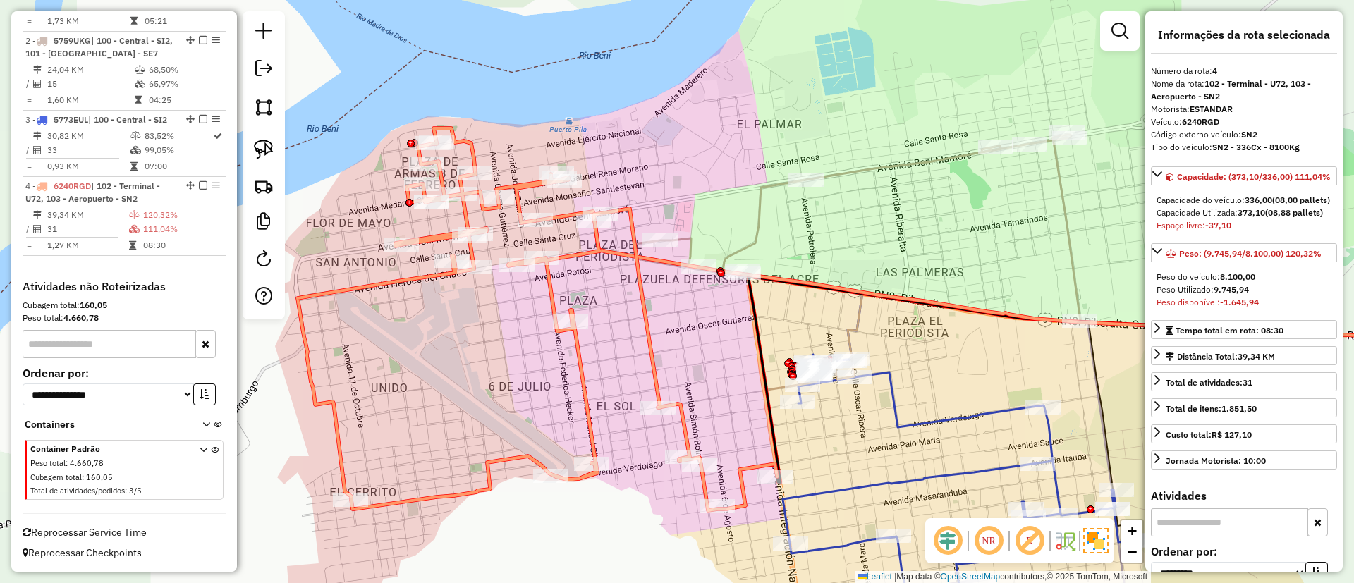
drag, startPoint x: 681, startPoint y: 356, endPoint x: 663, endPoint y: 269, distance: 88.7
click at [663, 269] on div "Janela de atendimento Grade de atendimento Capacidade Transportadoras Veículos …" at bounding box center [677, 291] width 1354 height 583
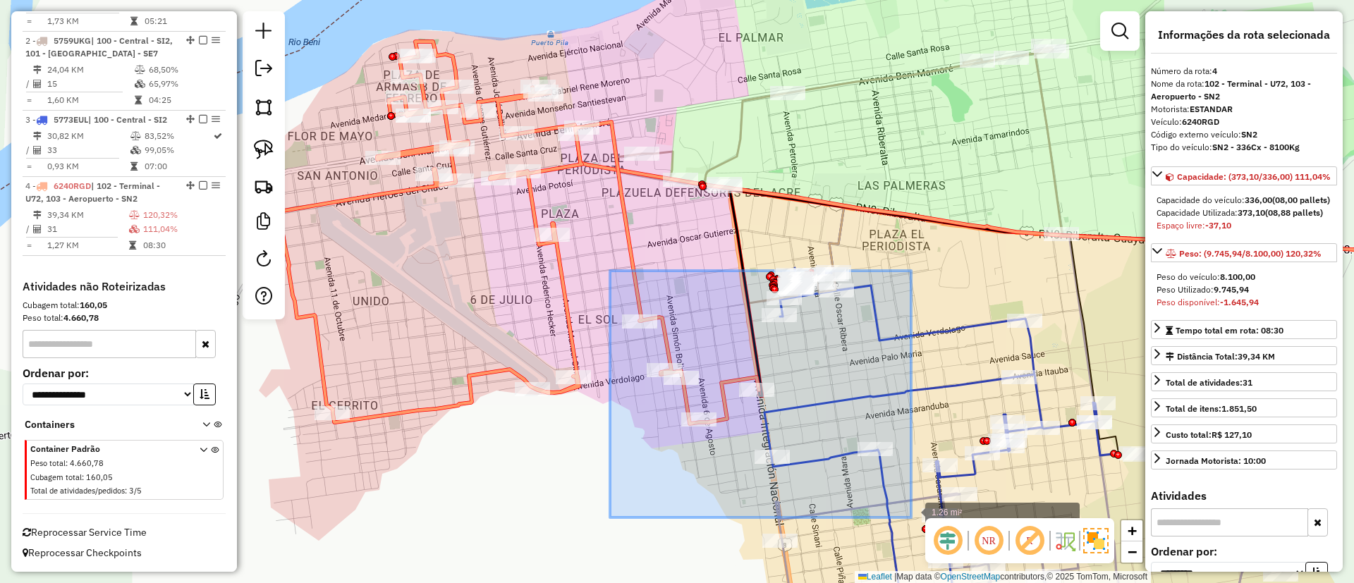
drag, startPoint x: 610, startPoint y: 271, endPoint x: 911, endPoint y: 518, distance: 389.5
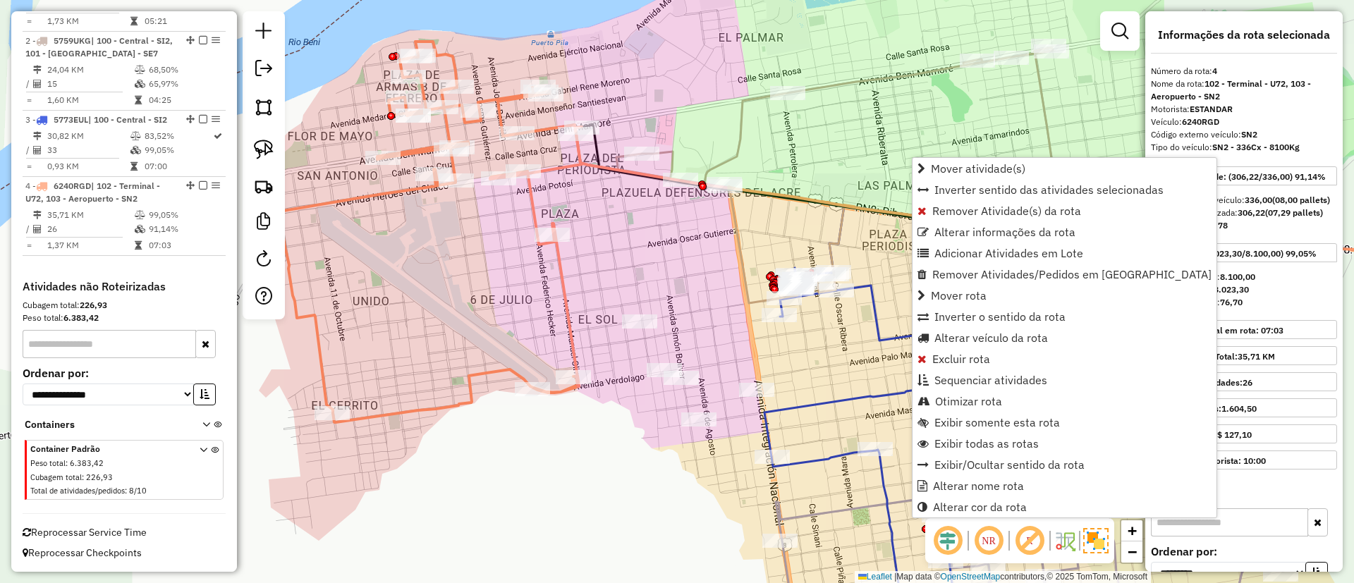
click at [566, 274] on icon at bounding box center [430, 232] width 303 height 381
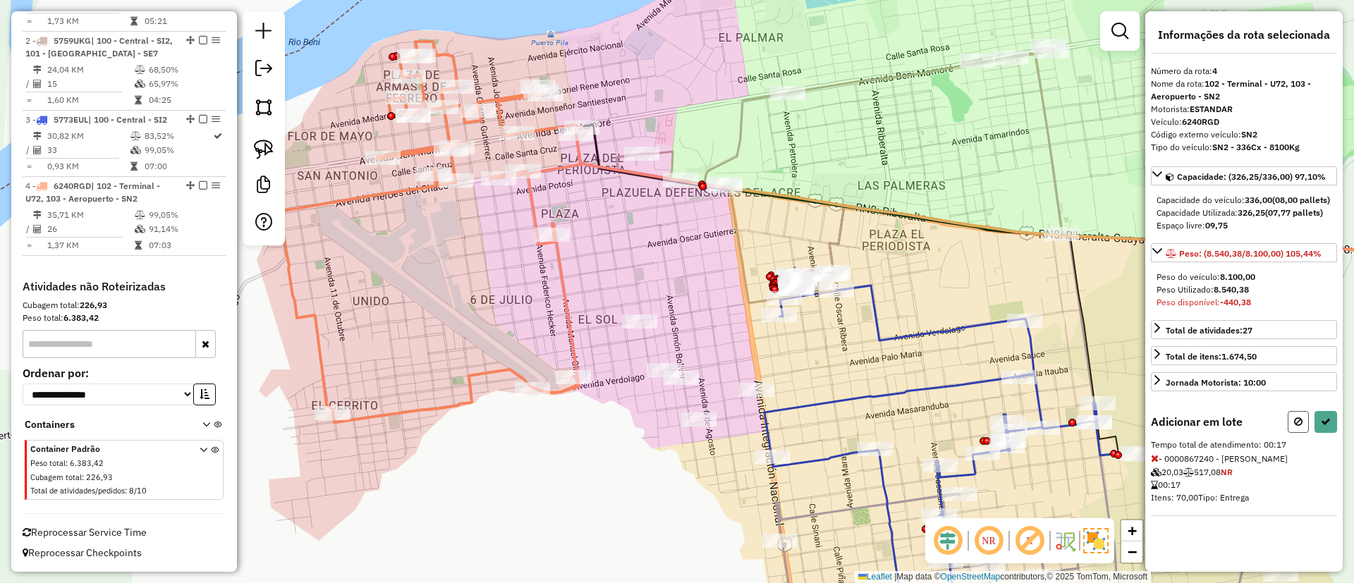
click at [1300, 427] on icon at bounding box center [1298, 422] width 8 height 10
select select "**********"
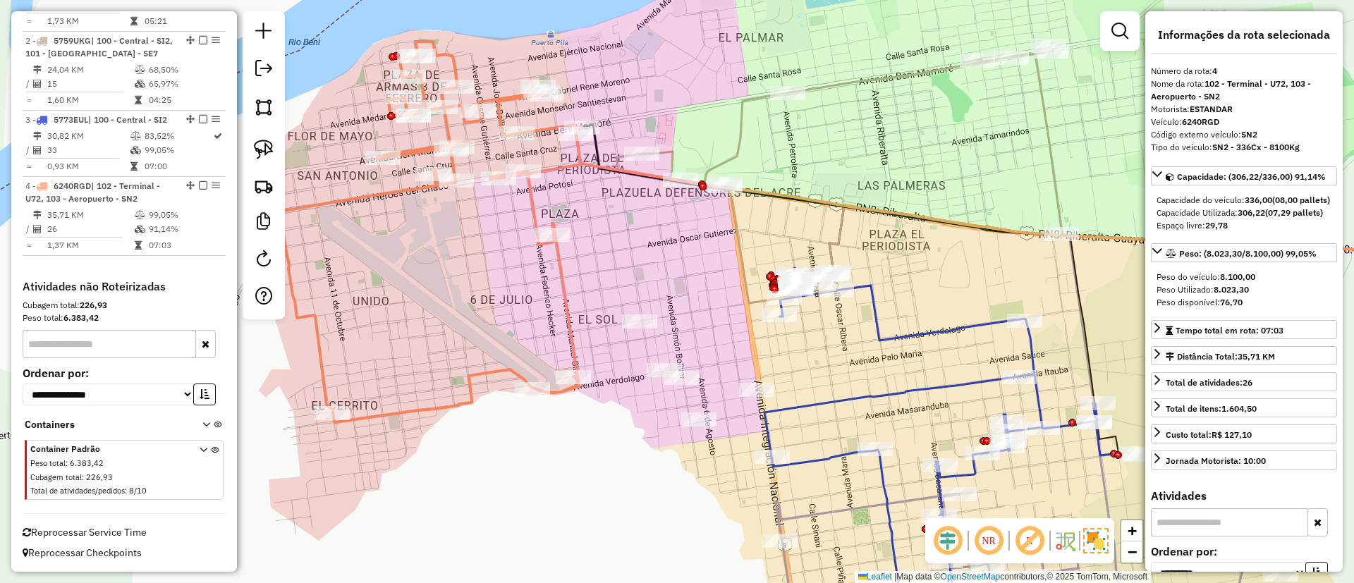
click at [567, 296] on icon at bounding box center [430, 232] width 303 height 381
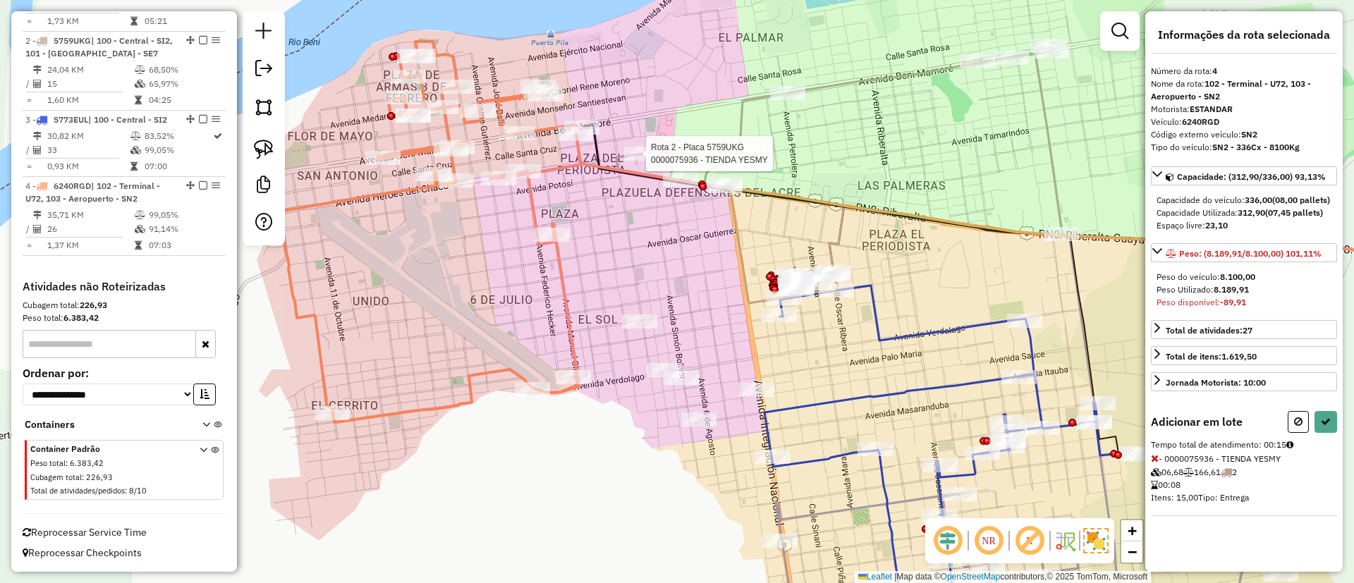
click at [1153, 463] on icon at bounding box center [1155, 459] width 8 height 10
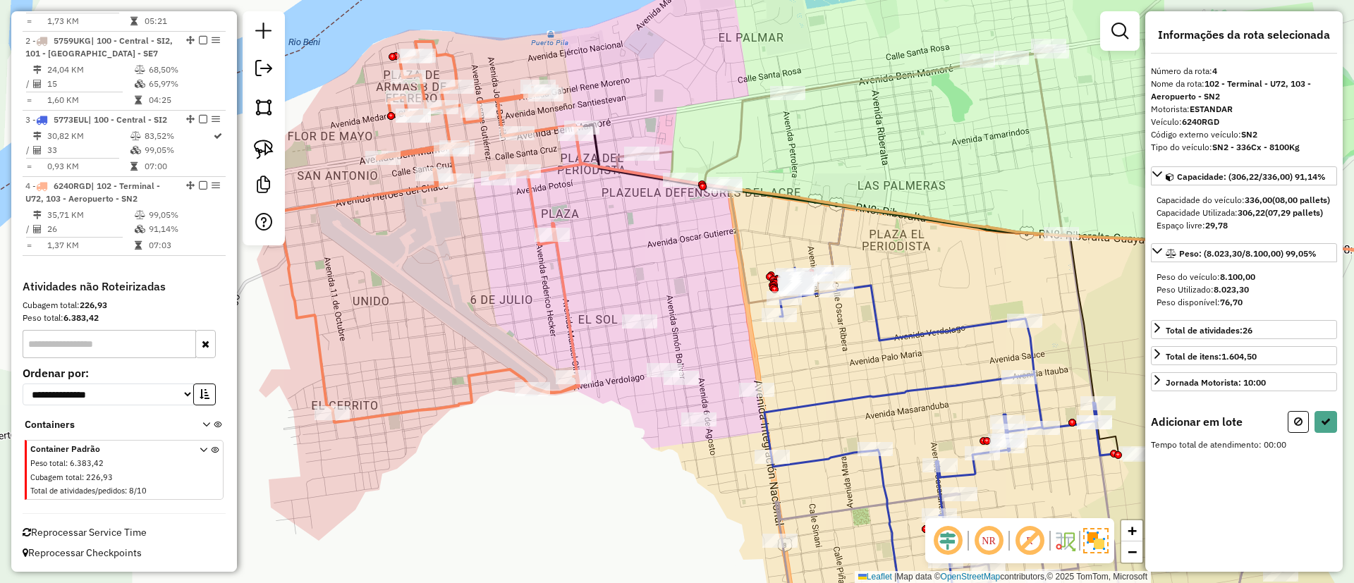
select select "**********"
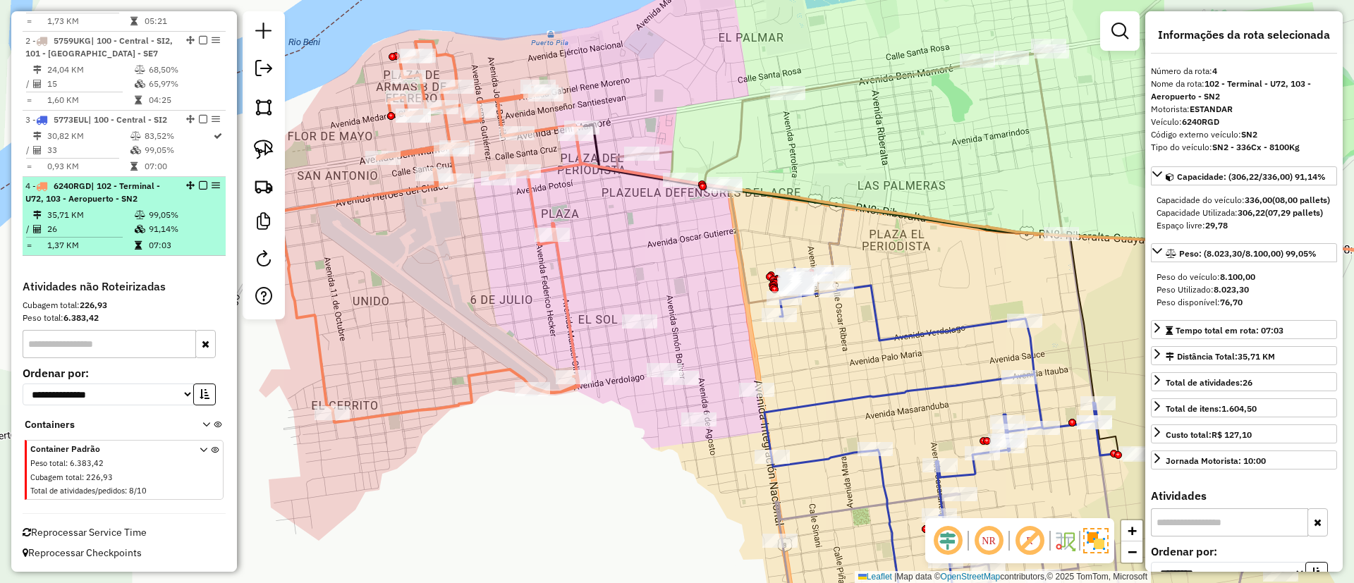
click at [202, 185] on em at bounding box center [203, 185] width 8 height 8
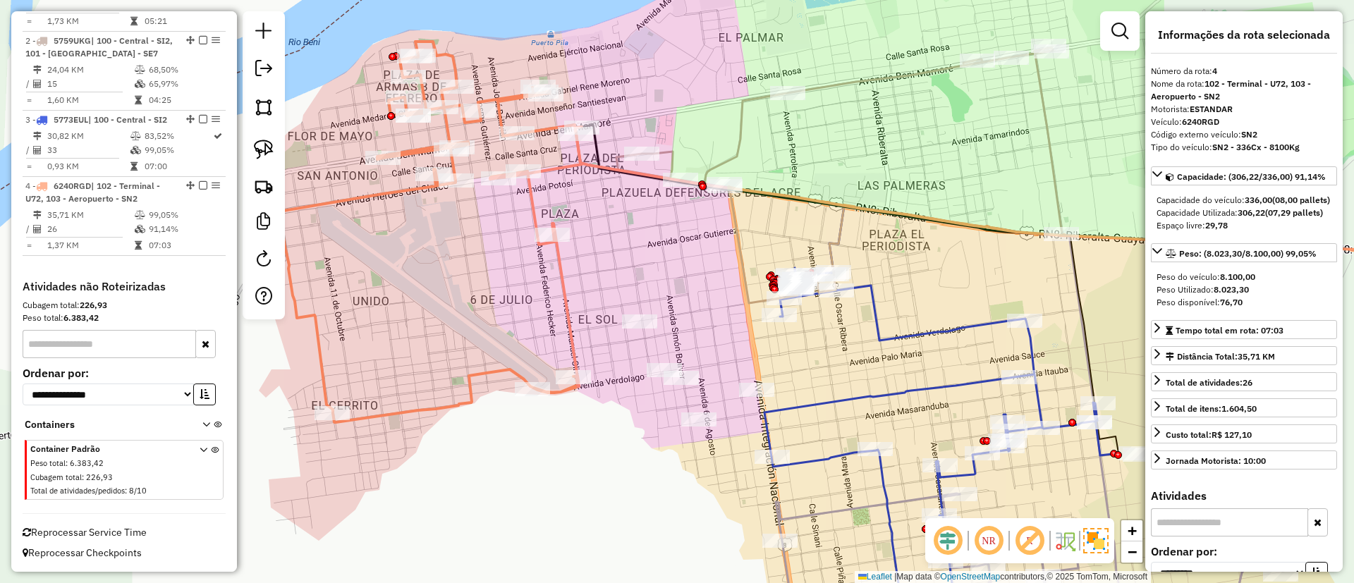
scroll to position [554, 0]
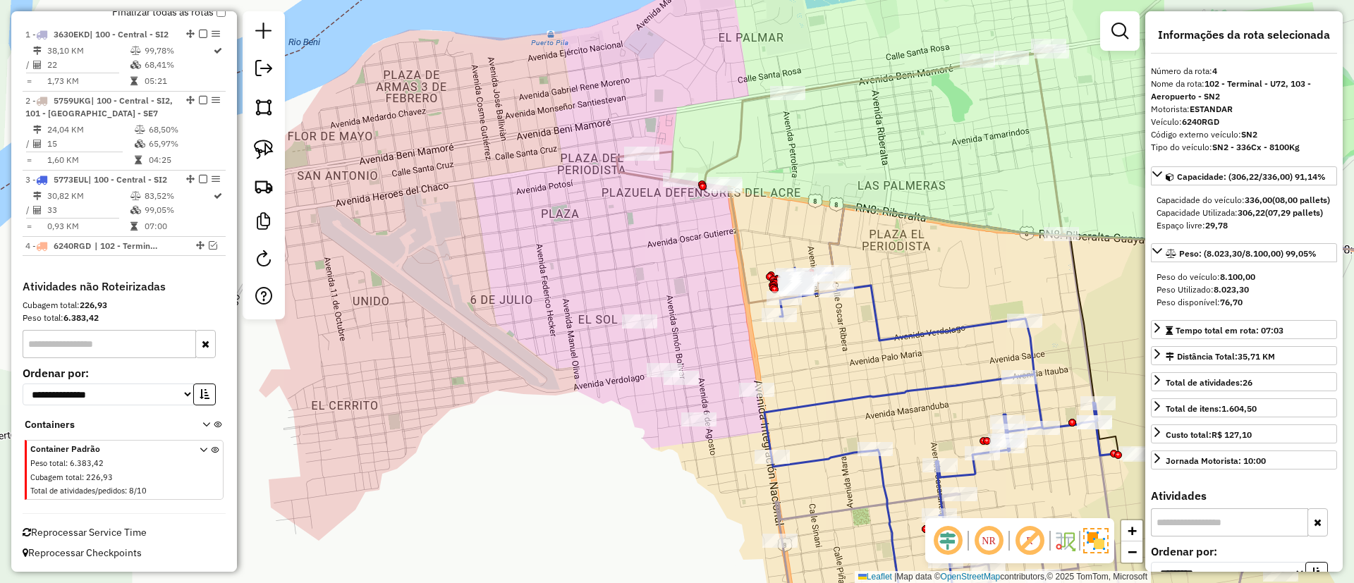
click at [733, 154] on icon at bounding box center [840, 175] width 446 height 255
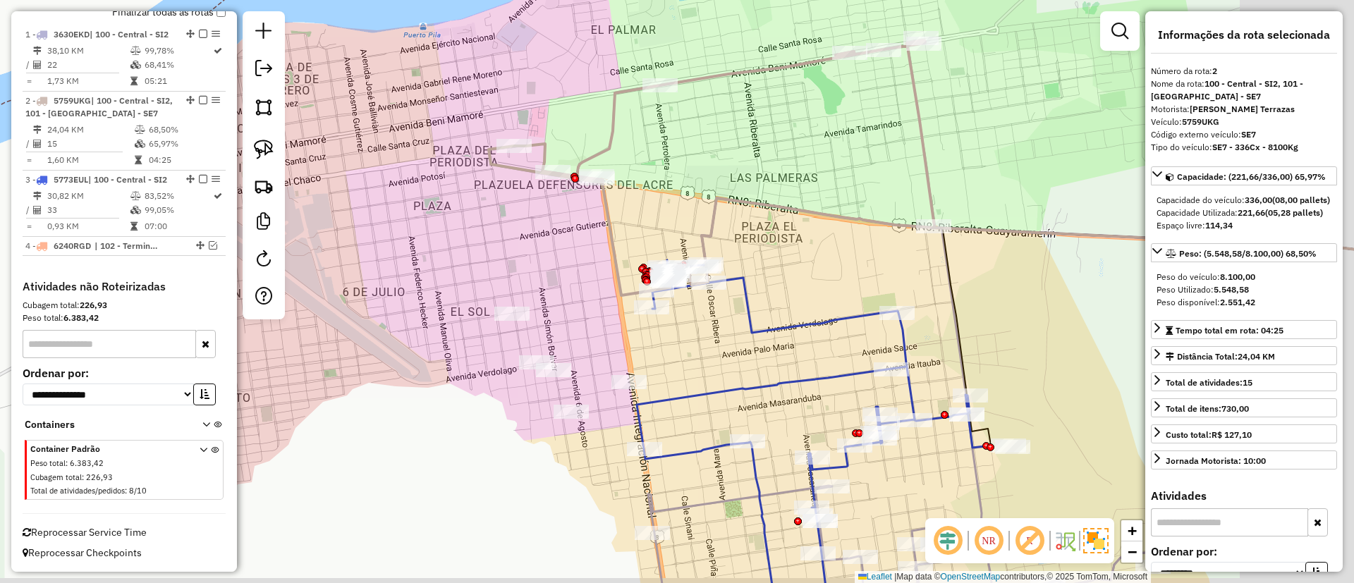
drag, startPoint x: 789, startPoint y: 154, endPoint x: 618, endPoint y: 139, distance: 172.0
click at [618, 139] on div "Janela de atendimento Grade de atendimento Capacidade Transportadoras Veículos …" at bounding box center [677, 291] width 1354 height 583
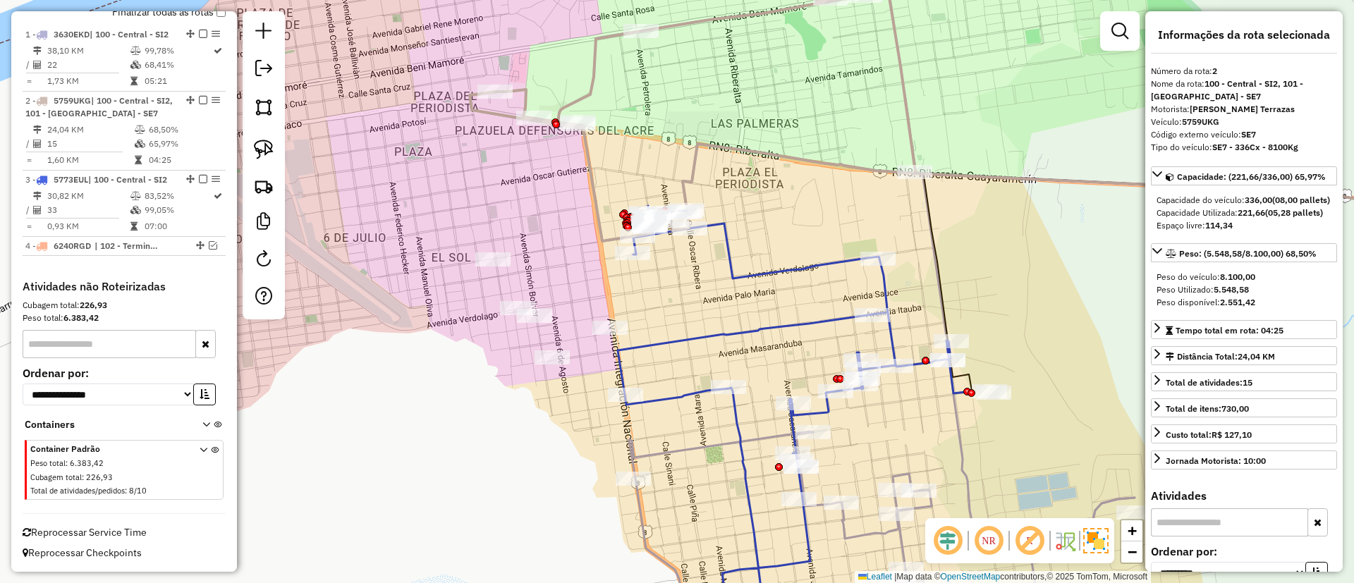
drag, startPoint x: 685, startPoint y: 365, endPoint x: 710, endPoint y: 318, distance: 53.3
click at [710, 318] on div "Janela de atendimento Grade de atendimento Capacidade Transportadoras Veículos …" at bounding box center [677, 291] width 1354 height 583
click at [714, 334] on icon at bounding box center [795, 408] width 355 height 404
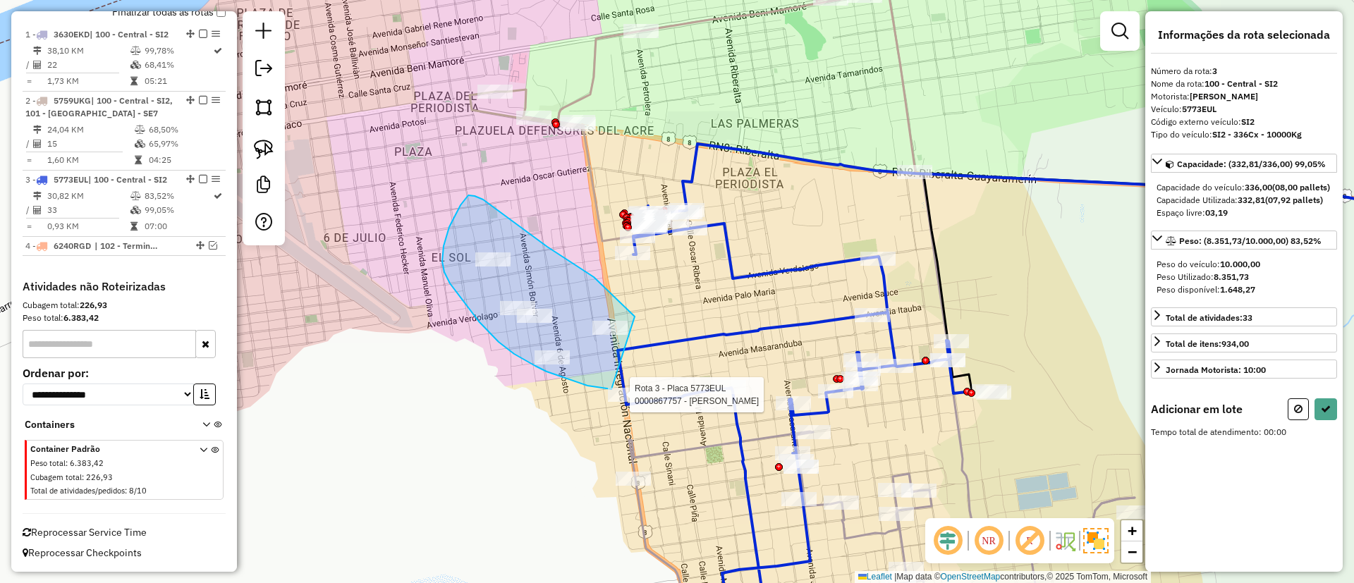
drag, startPoint x: 594, startPoint y: 277, endPoint x: 627, endPoint y: 357, distance: 86.3
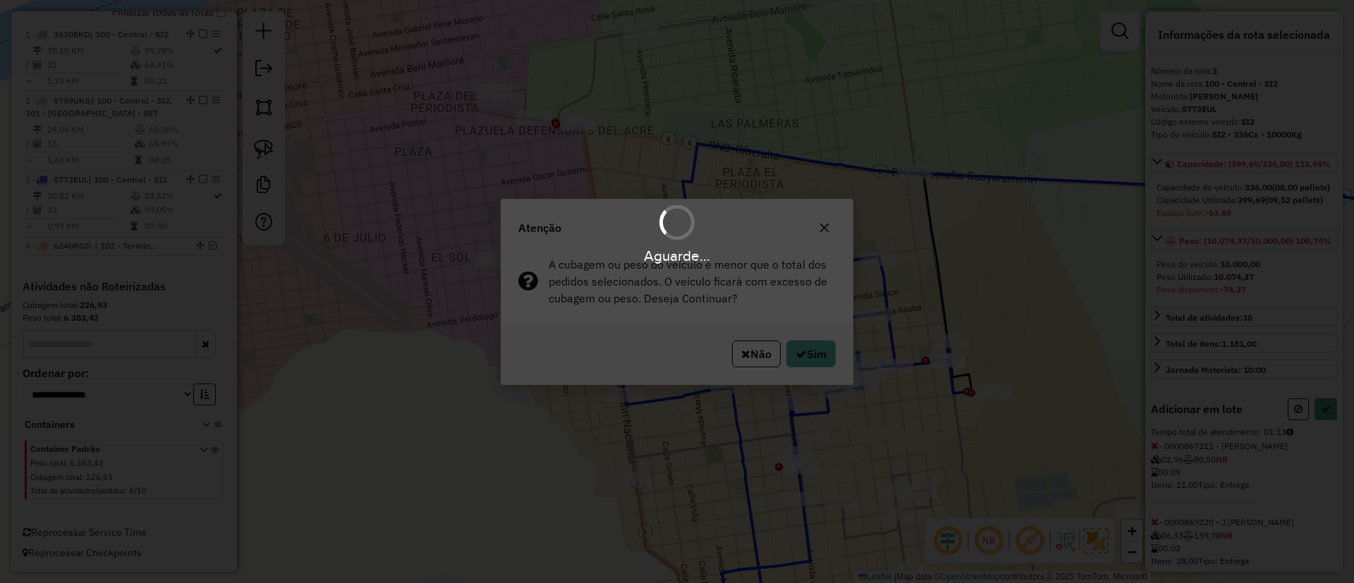
click at [791, 360] on div "Aguarde..." at bounding box center [677, 291] width 1354 height 583
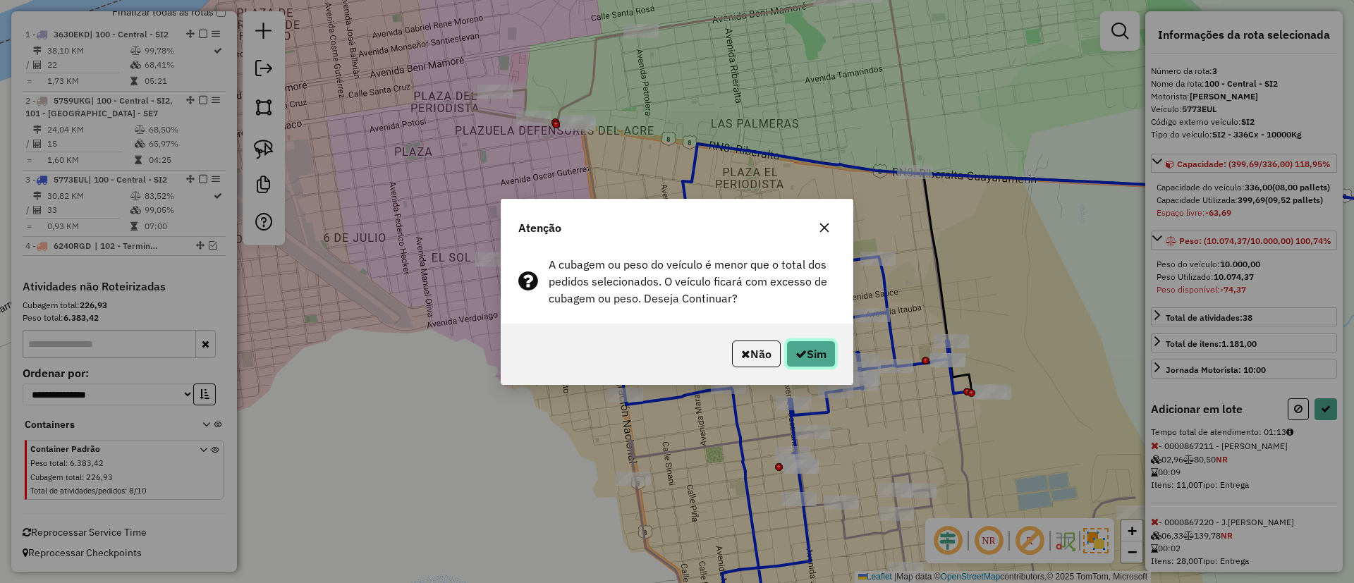
click at [811, 358] on button "Sim" at bounding box center [811, 354] width 49 height 27
select select "**********"
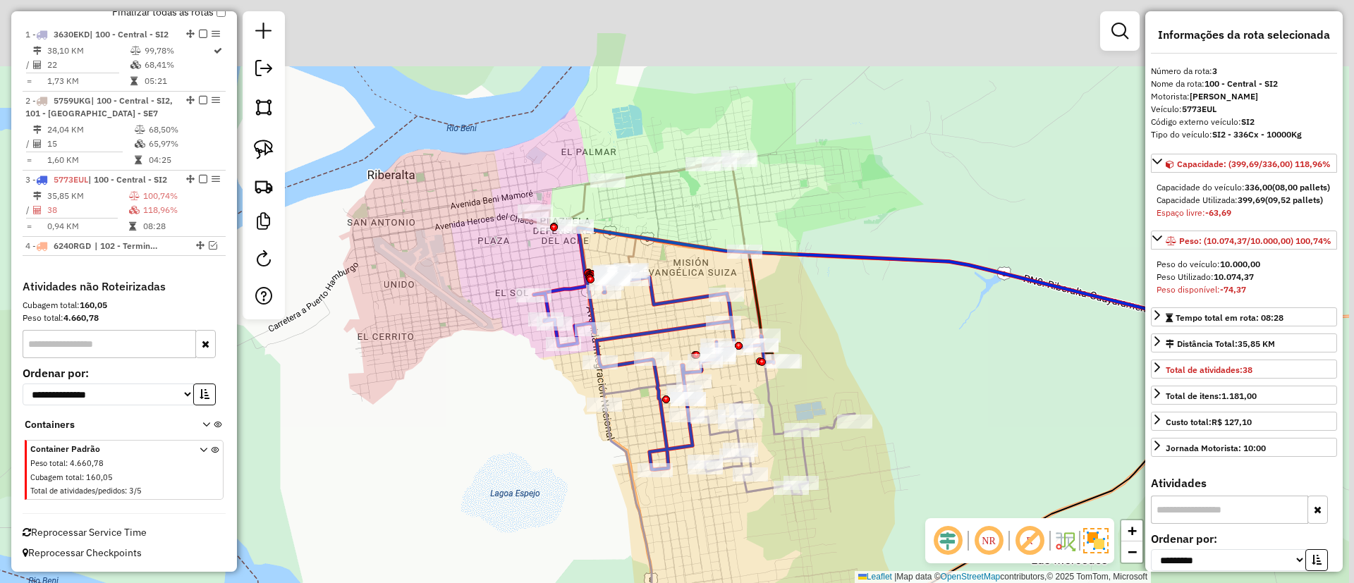
drag, startPoint x: 723, startPoint y: 126, endPoint x: 679, endPoint y: 210, distance: 94.7
click at [679, 210] on div "Janela de atendimento Grade de atendimento Capacidade Transportadoras Veículos …" at bounding box center [677, 291] width 1354 height 583
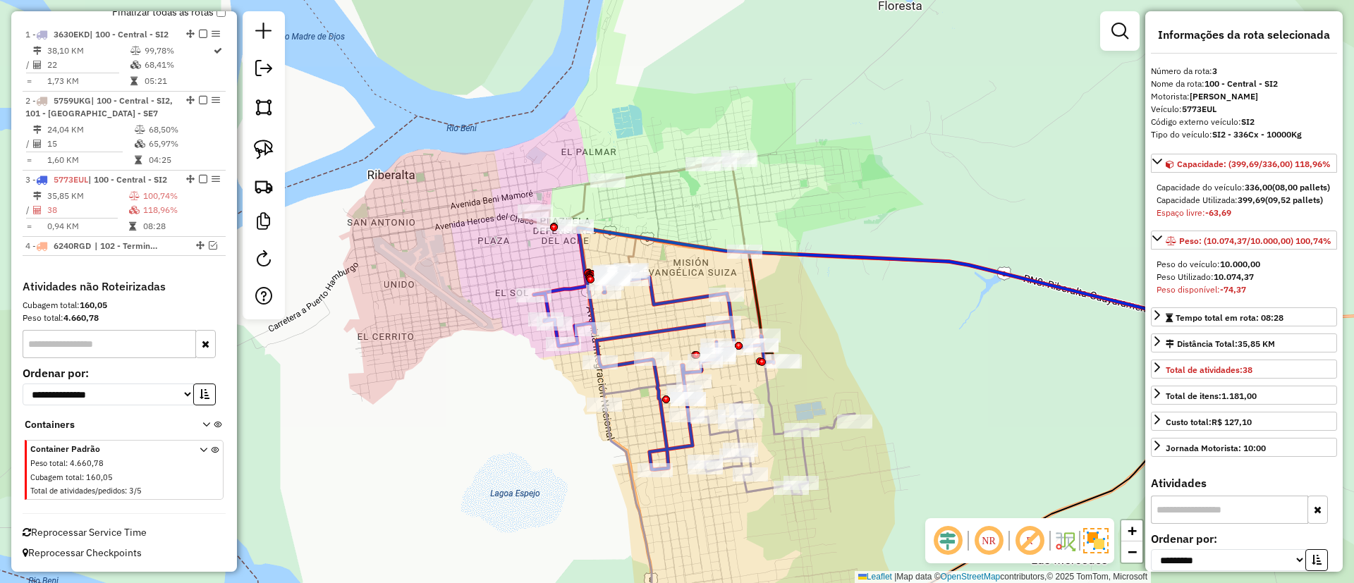
click at [675, 169] on icon at bounding box center [634, 222] width 222 height 128
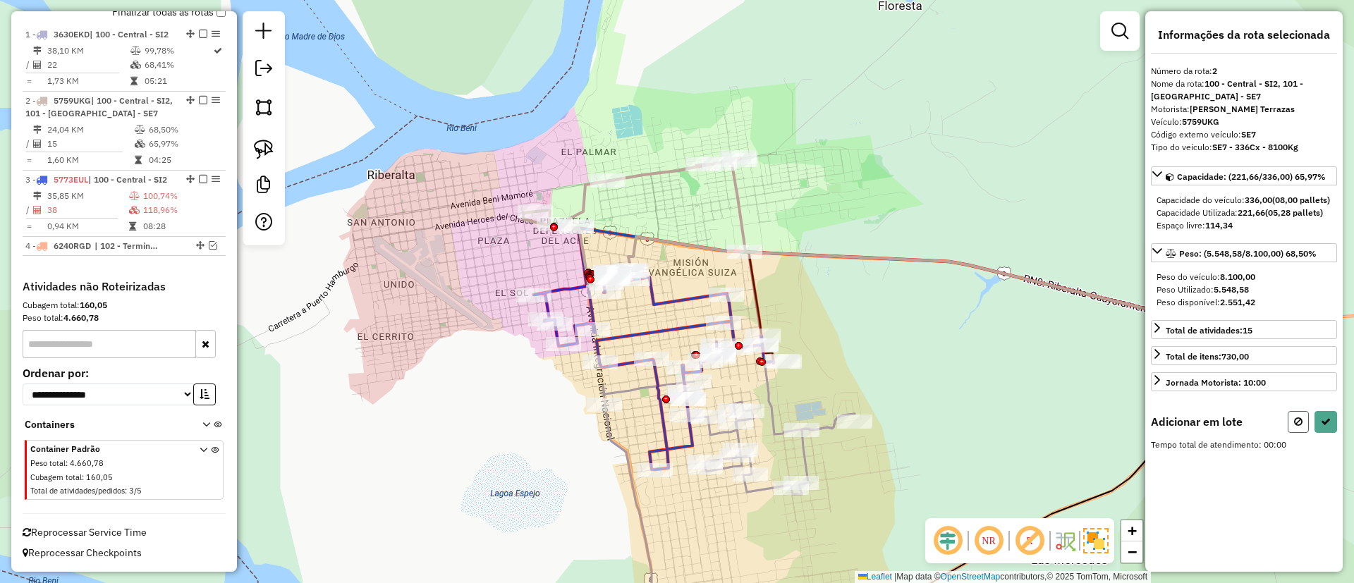
click at [1292, 433] on button at bounding box center [1298, 422] width 21 height 22
select select "**********"
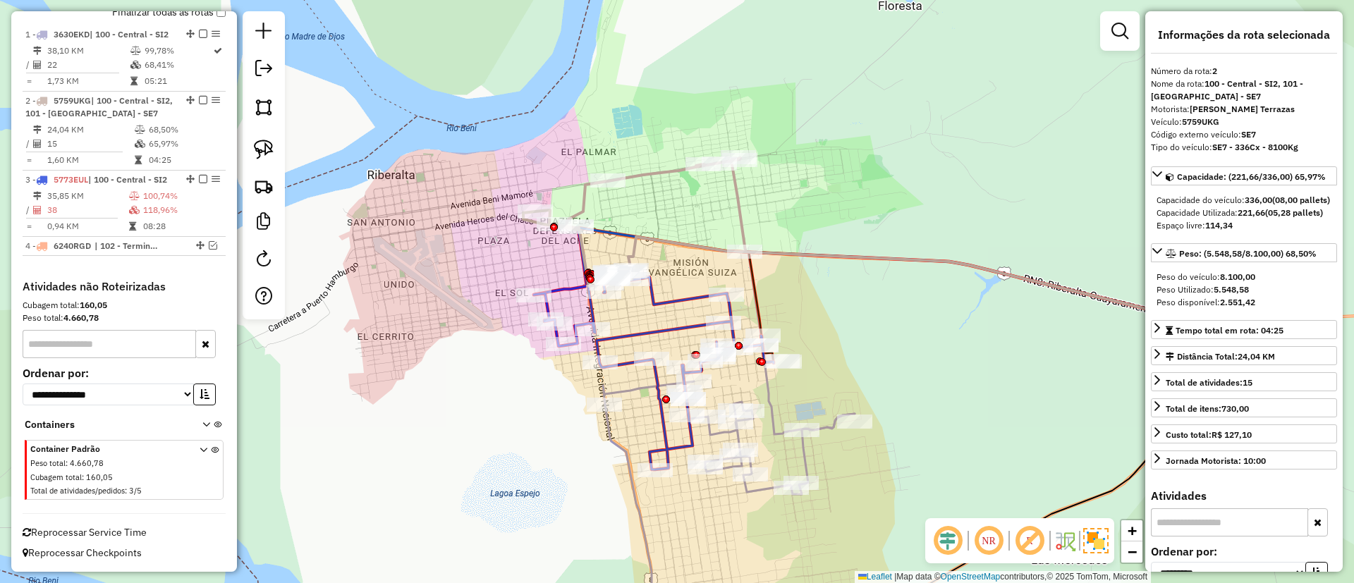
click at [648, 173] on icon at bounding box center [634, 222] width 222 height 128
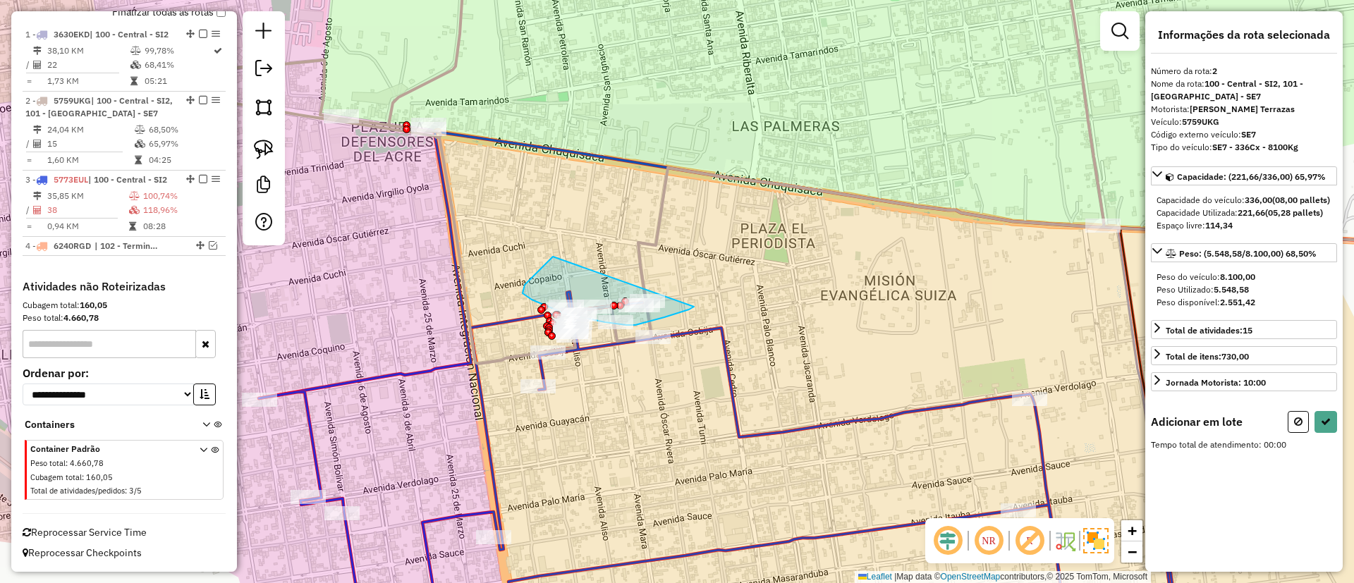
drag, startPoint x: 538, startPoint y: 272, endPoint x: 696, endPoint y: 305, distance: 161.4
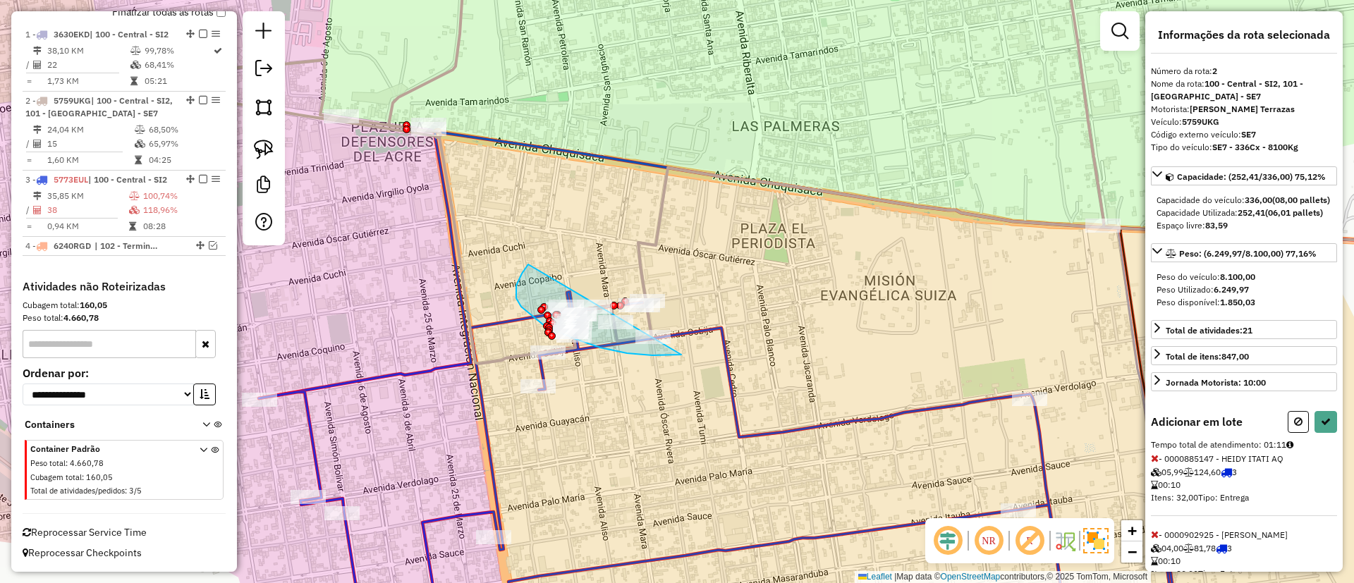
drag, startPoint x: 528, startPoint y: 265, endPoint x: 721, endPoint y: 308, distance: 197.5
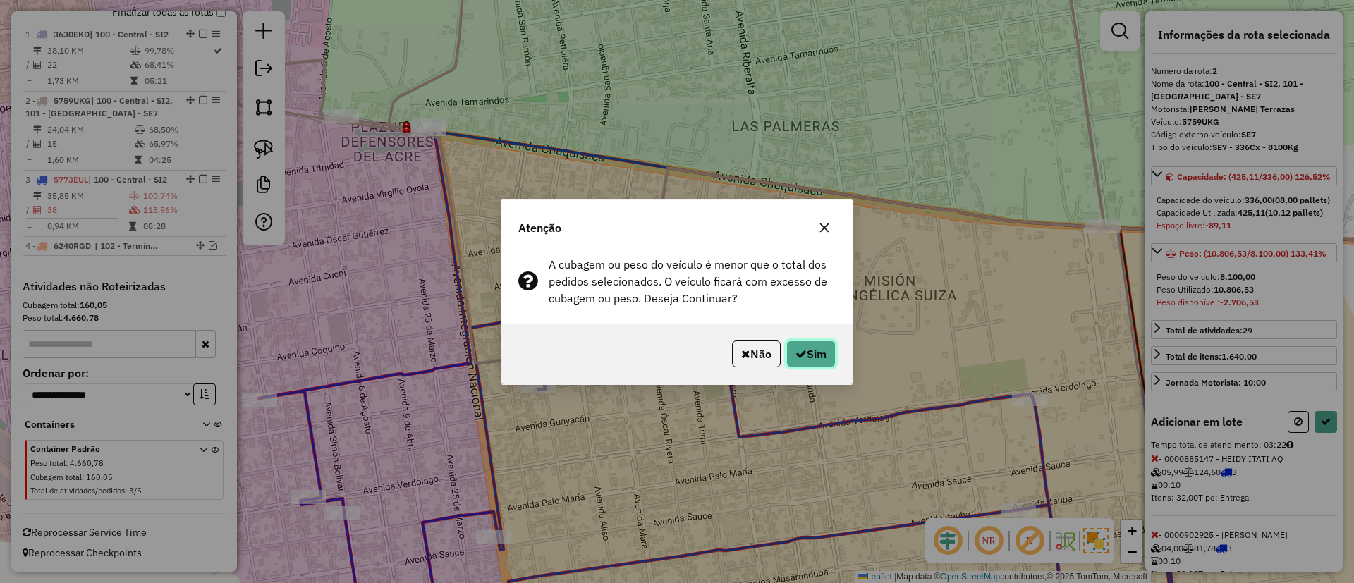
click at [821, 353] on button "Sim" at bounding box center [811, 354] width 49 height 27
select select "**********"
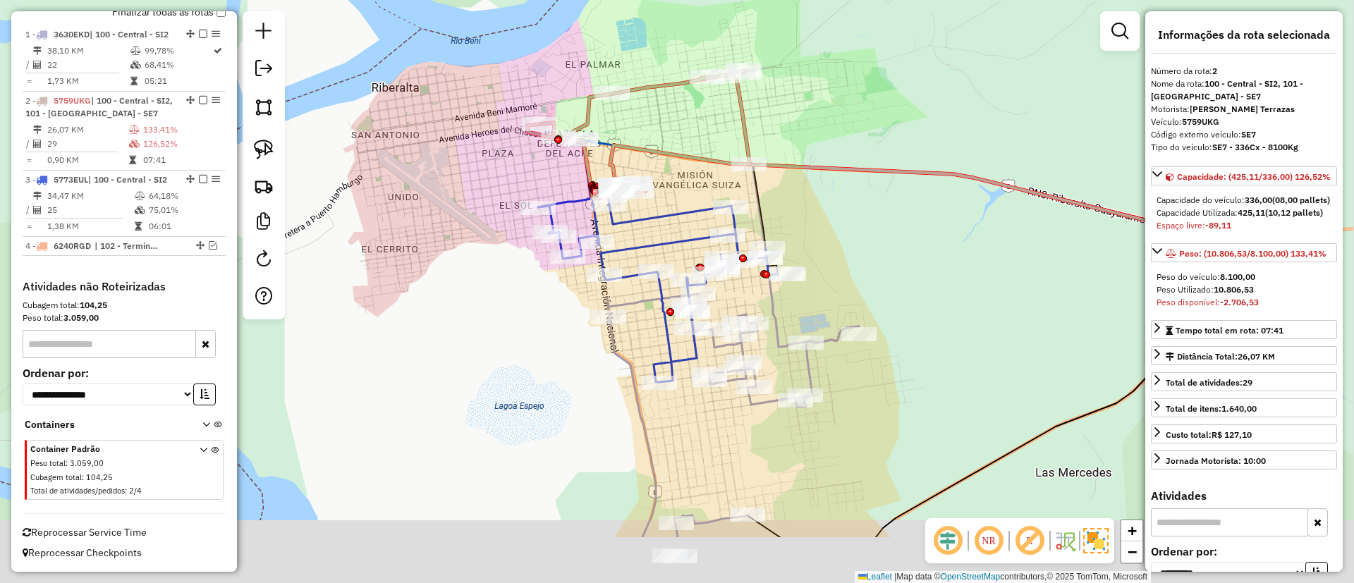
drag, startPoint x: 749, startPoint y: 282, endPoint x: 688, endPoint y: 172, distance: 125.7
click at [688, 172] on div "Janela de atendimento Grade de atendimento Capacidade Transportadoras Veículos …" at bounding box center [677, 291] width 1354 height 583
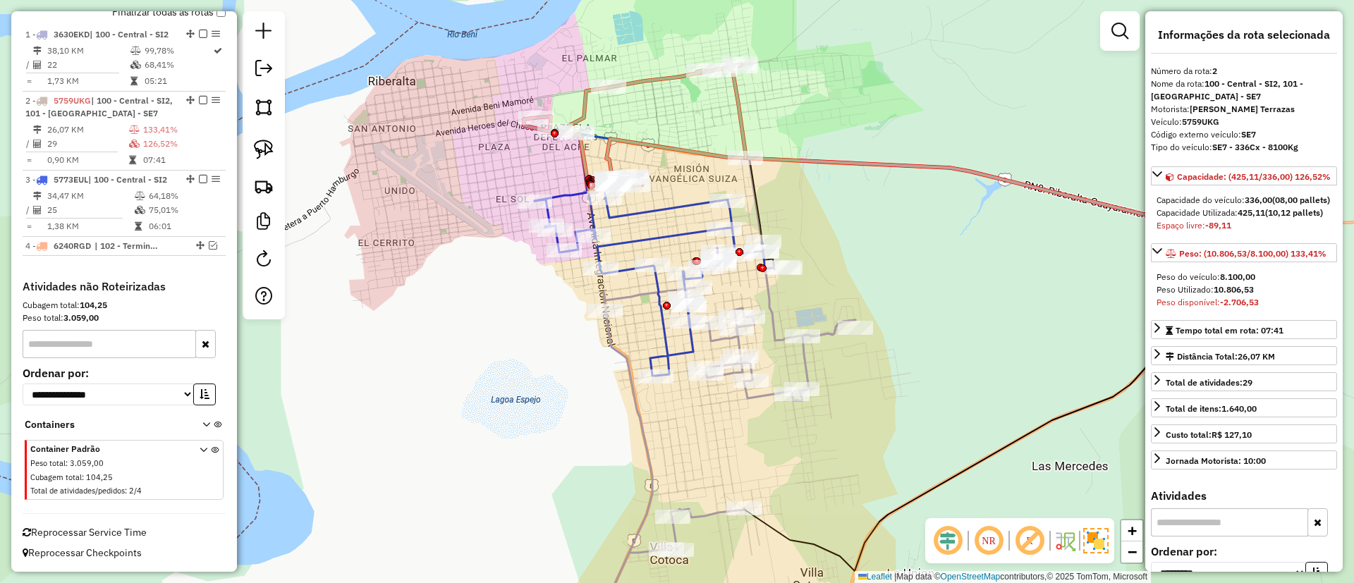
drag, startPoint x: 754, startPoint y: 265, endPoint x: 734, endPoint y: 159, distance: 107.6
click at [734, 161] on div "Rota 1 - Placa 3630EKD 0000911416 - ALEX GUSTAVO MA Rota 1 - Placa 3630EKD 0000…" at bounding box center [677, 291] width 1354 height 583
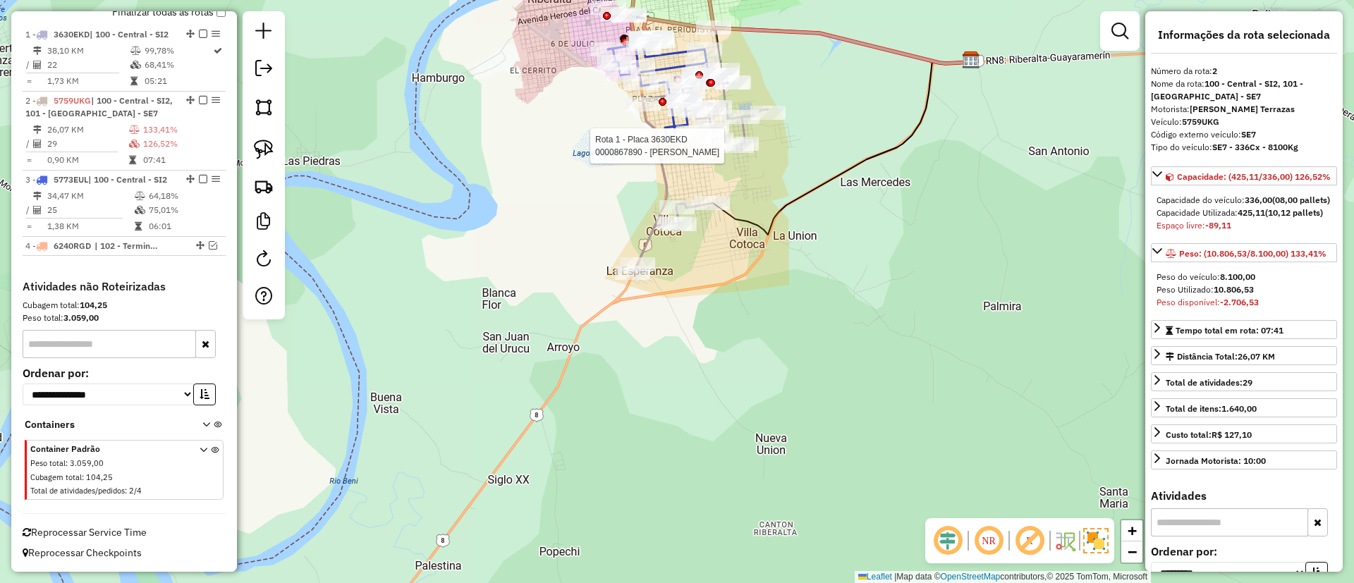
click at [651, 241] on icon at bounding box center [700, 182] width 135 height 181
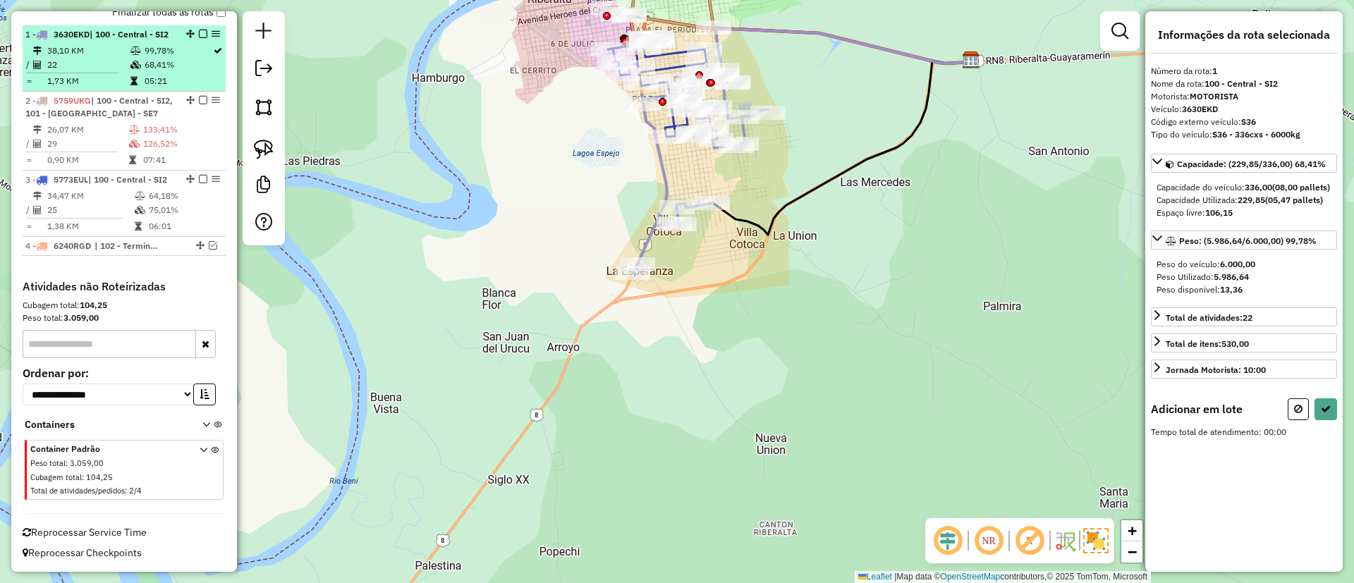
select select "**********"
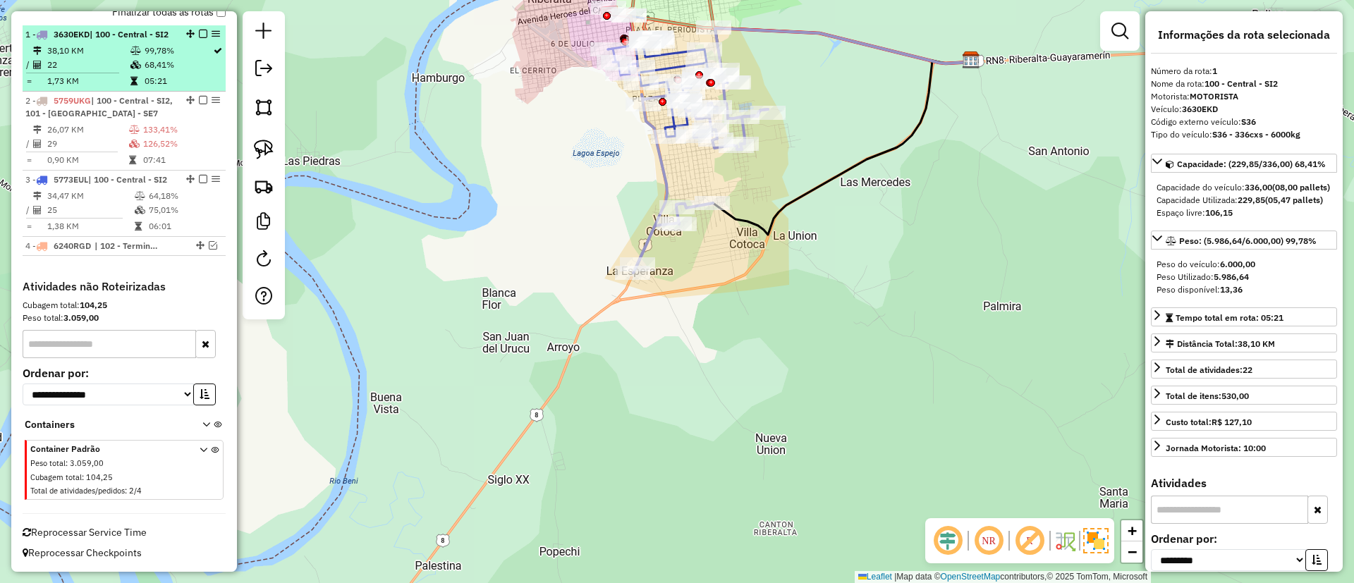
click at [199, 30] on em at bounding box center [203, 34] width 8 height 8
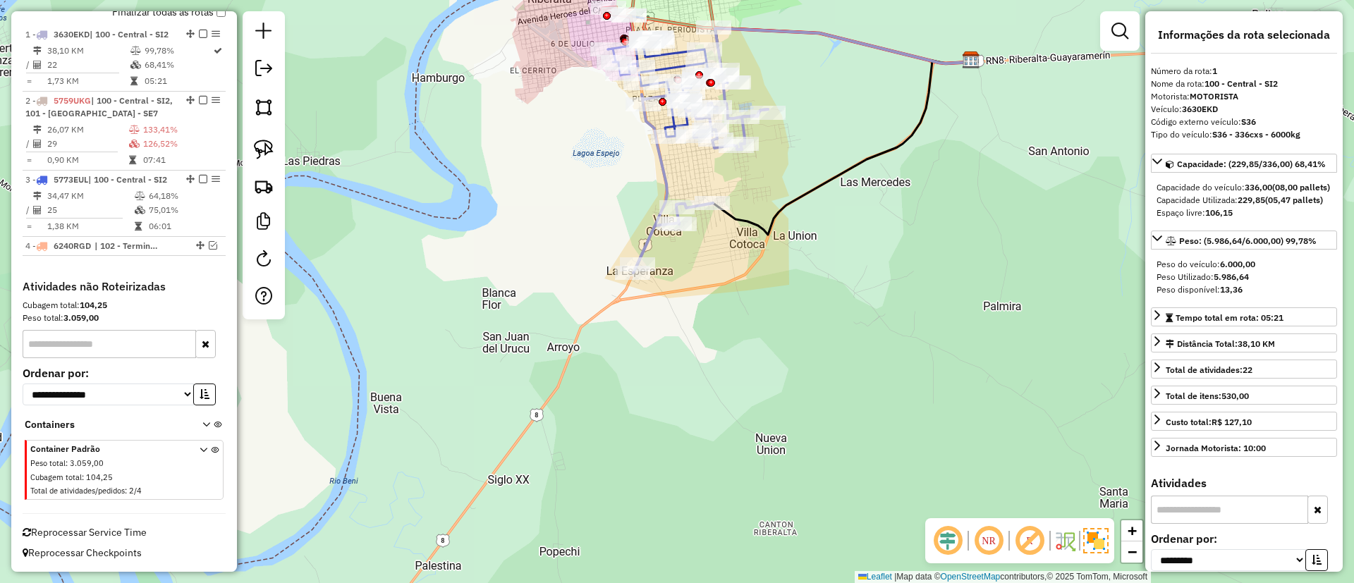
scroll to position [494, 0]
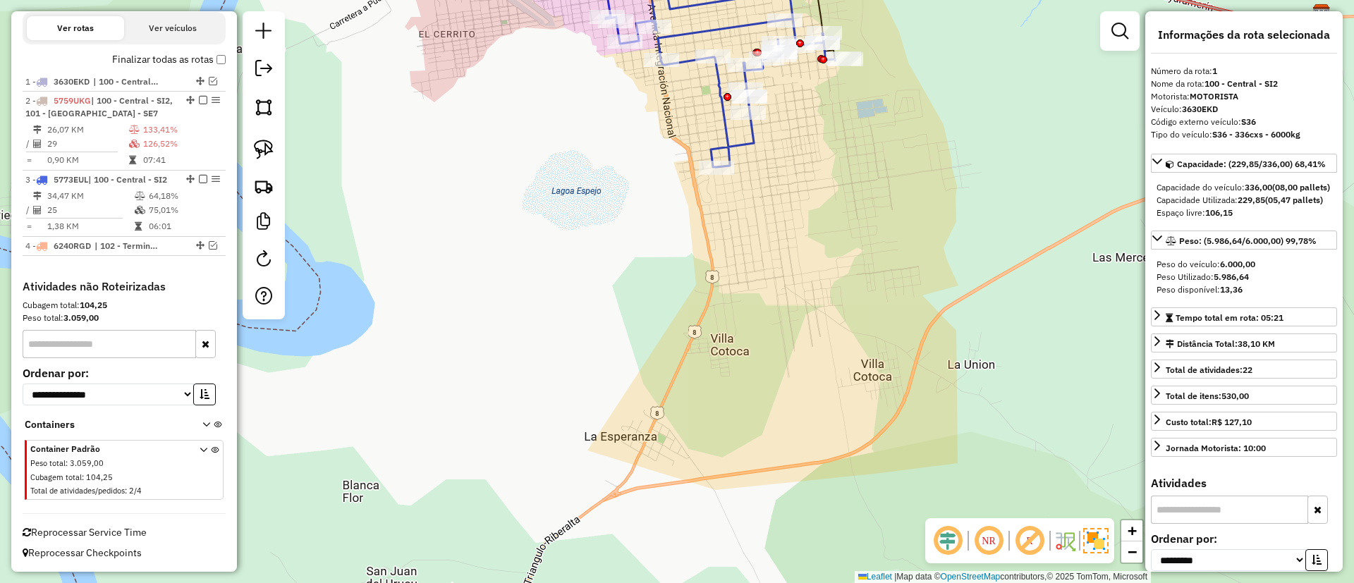
click at [712, 140] on div "Janela de atendimento Grade de atendimento Capacidade Transportadoras Veículos …" at bounding box center [677, 291] width 1354 height 583
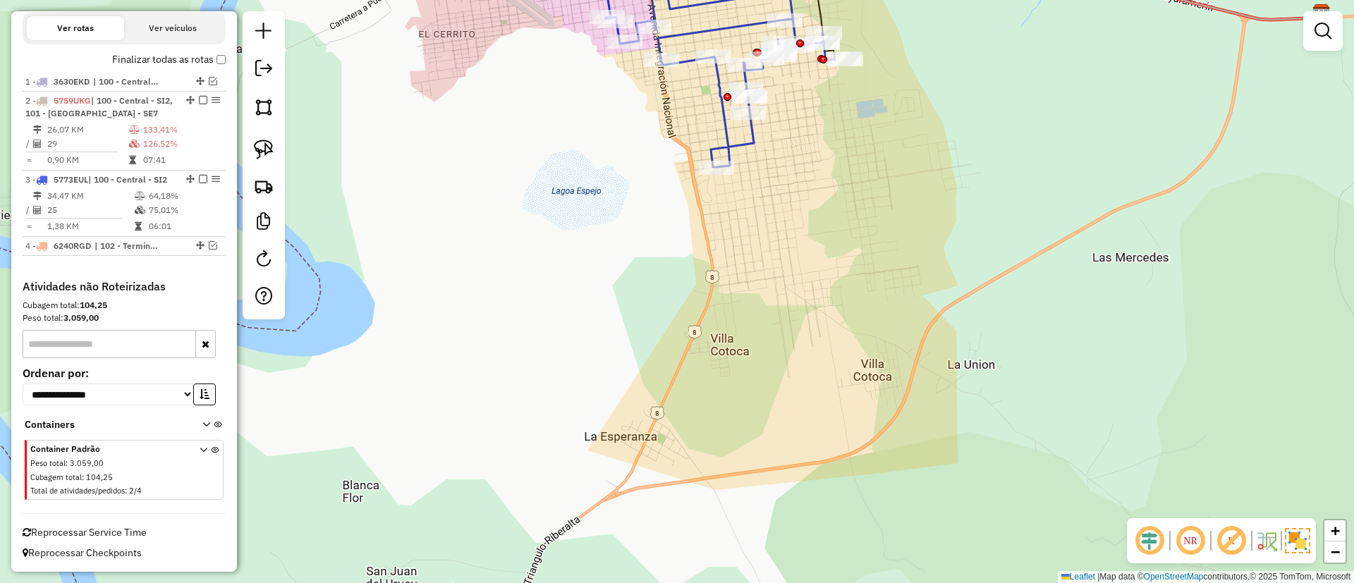
click at [728, 149] on icon at bounding box center [715, 74] width 240 height 188
select select "**********"
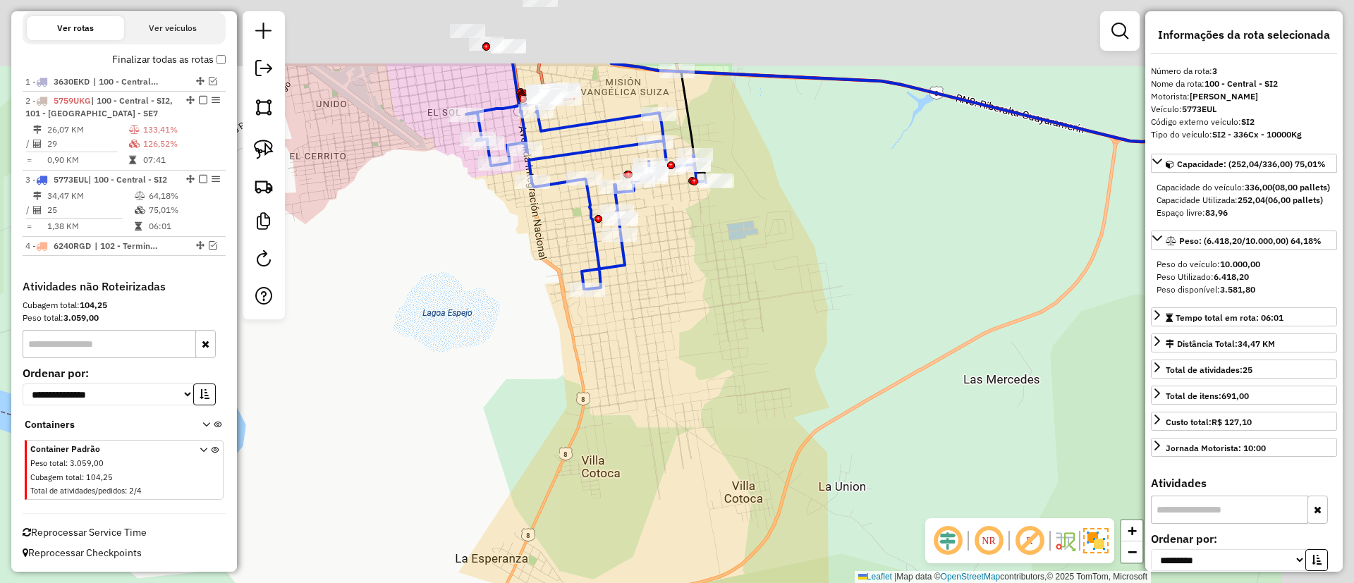
drag, startPoint x: 730, startPoint y: 148, endPoint x: 584, endPoint y: 287, distance: 201.6
click at [584, 287] on icon at bounding box center [586, 196] width 240 height 188
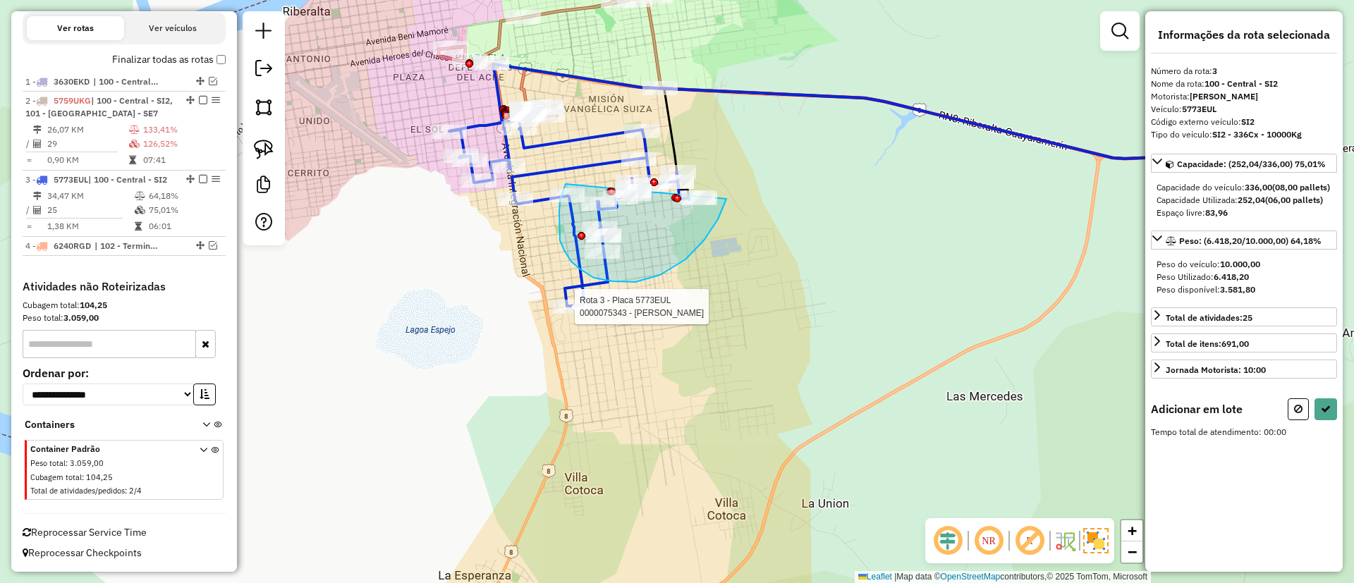
drag, startPoint x: 566, startPoint y: 184, endPoint x: 715, endPoint y: 166, distance: 150.0
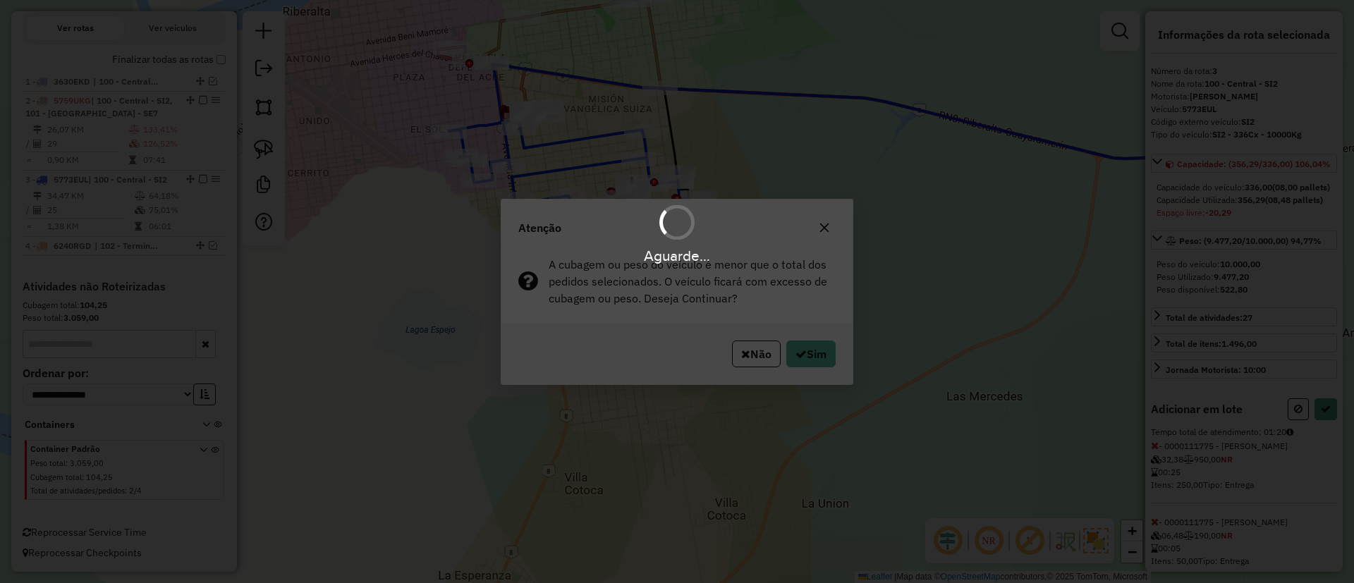
click at [806, 370] on div "Aguarde..." at bounding box center [677, 291] width 1354 height 583
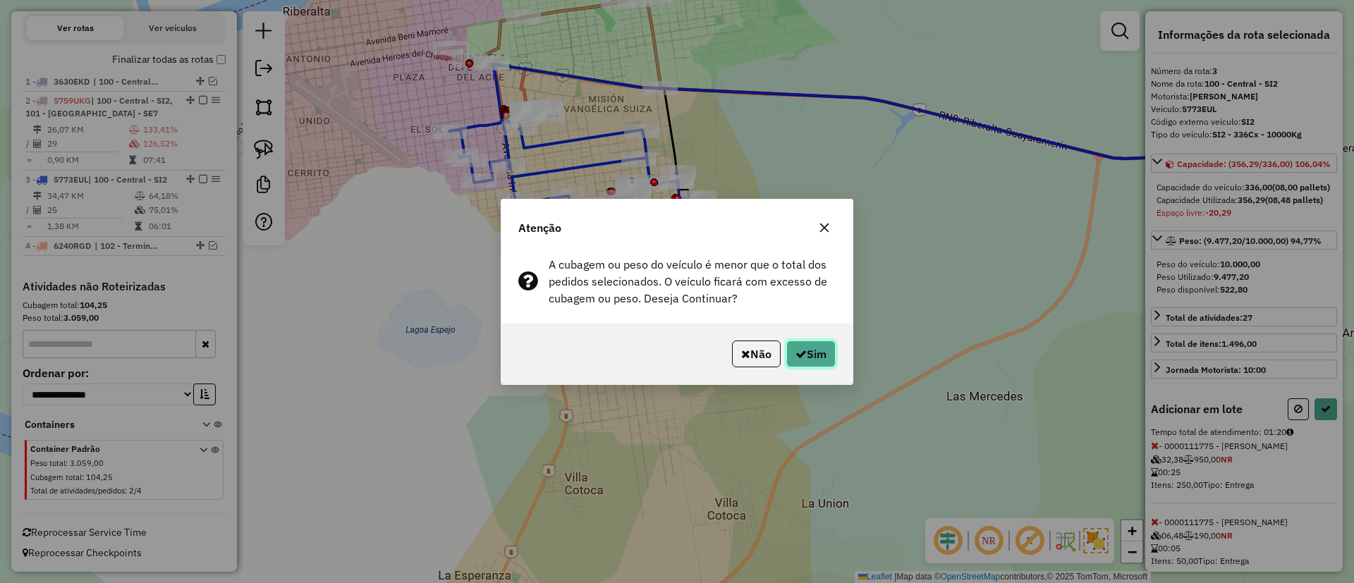
click at [803, 353] on icon "button" at bounding box center [801, 353] width 11 height 11
select select "**********"
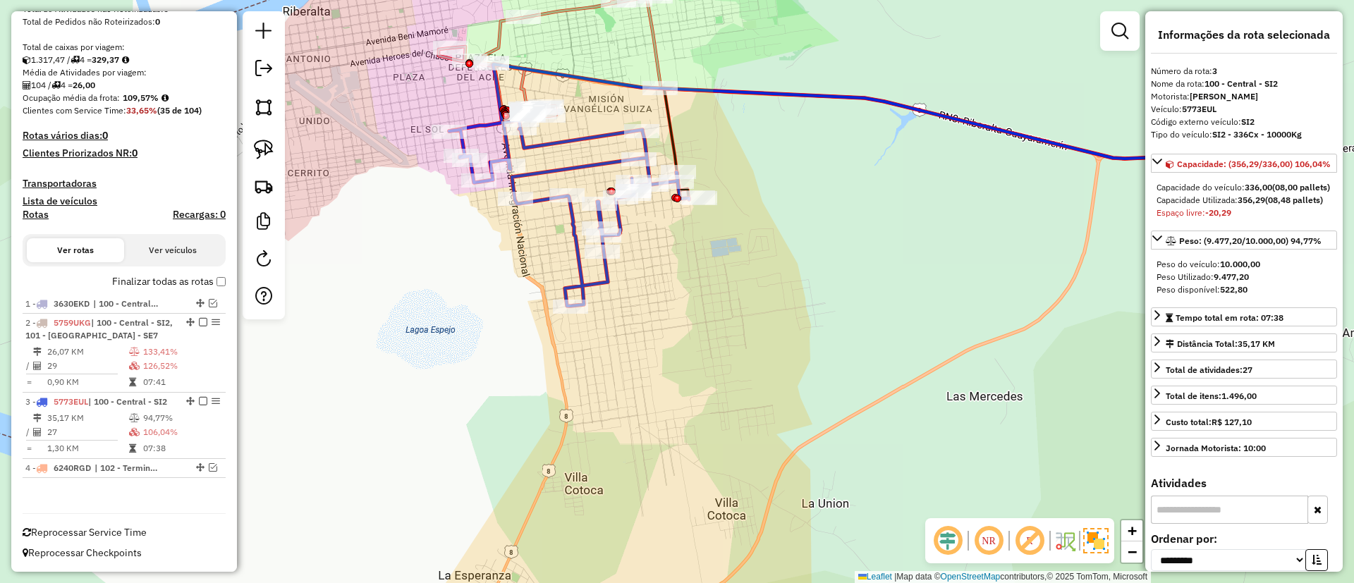
scroll to position [255, 0]
click at [602, 280] on icon at bounding box center [569, 213] width 240 height 188
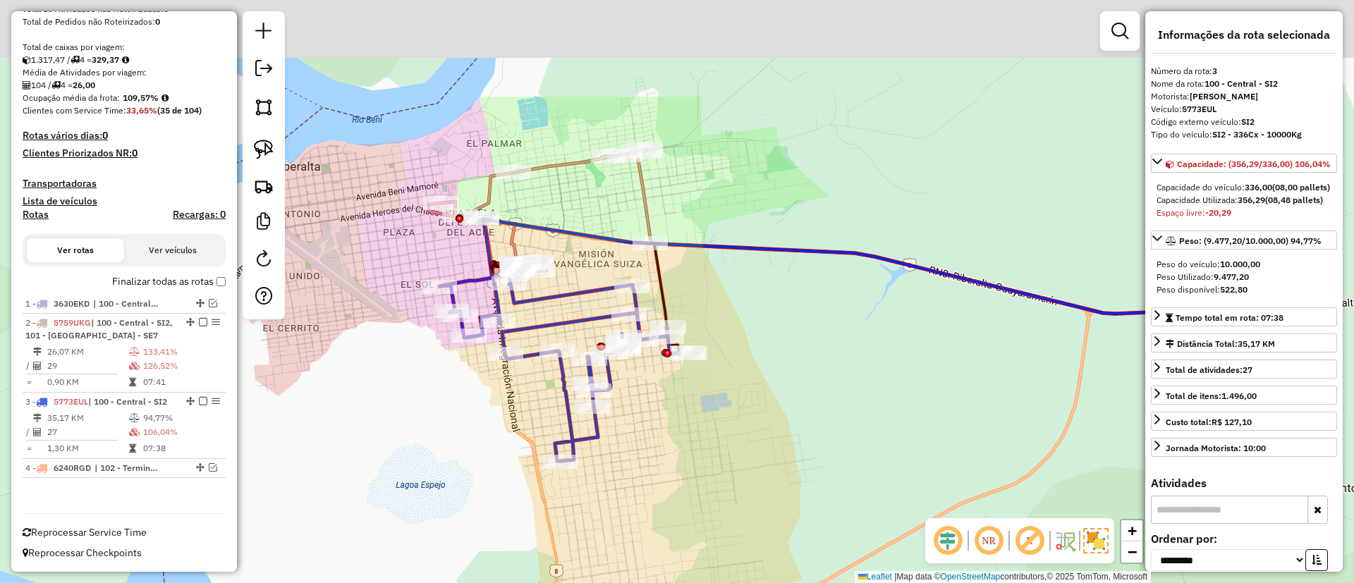
drag, startPoint x: 573, startPoint y: 245, endPoint x: 569, endPoint y: 279, distance: 34.1
click at [569, 279] on div "Janela de atendimento Grade de atendimento Capacidade Transportadoras Veículos …" at bounding box center [677, 291] width 1354 height 583
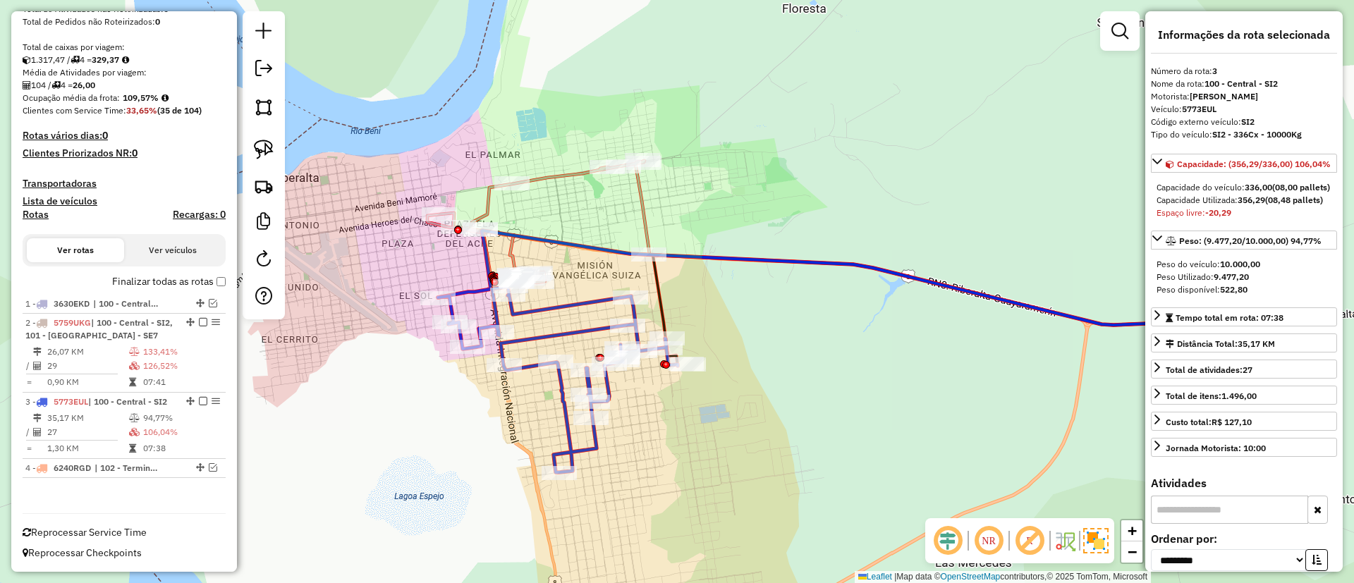
click at [569, 175] on icon at bounding box center [538, 225] width 222 height 128
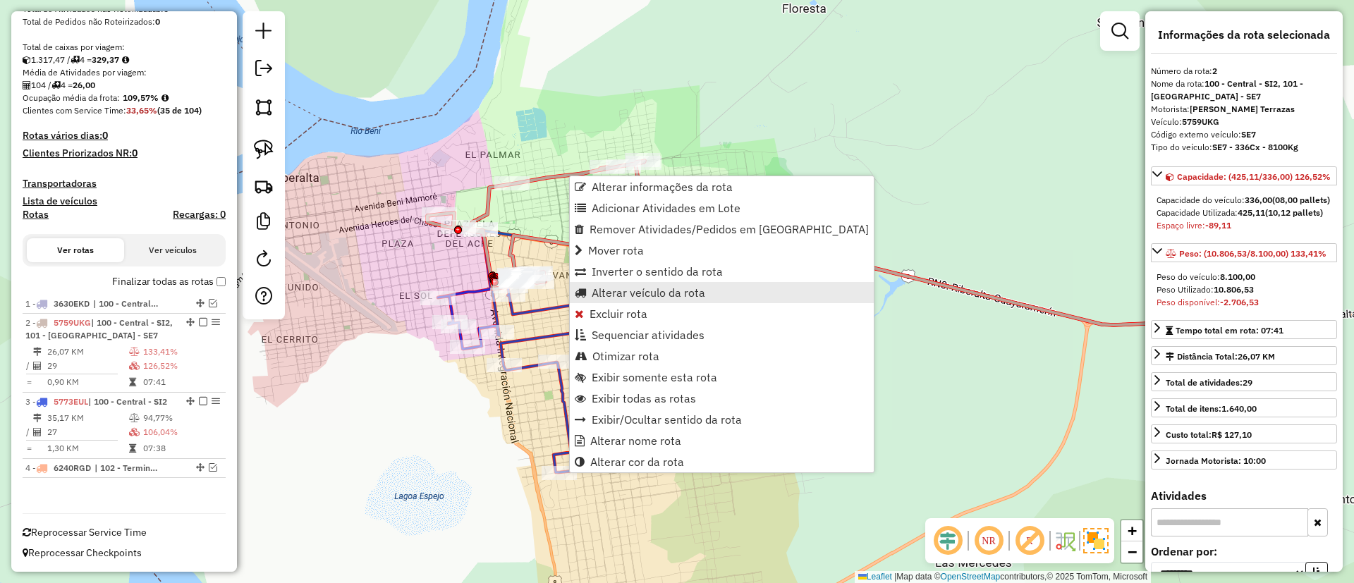
click at [633, 291] on span "Alterar veículo da rota" at bounding box center [649, 292] width 114 height 11
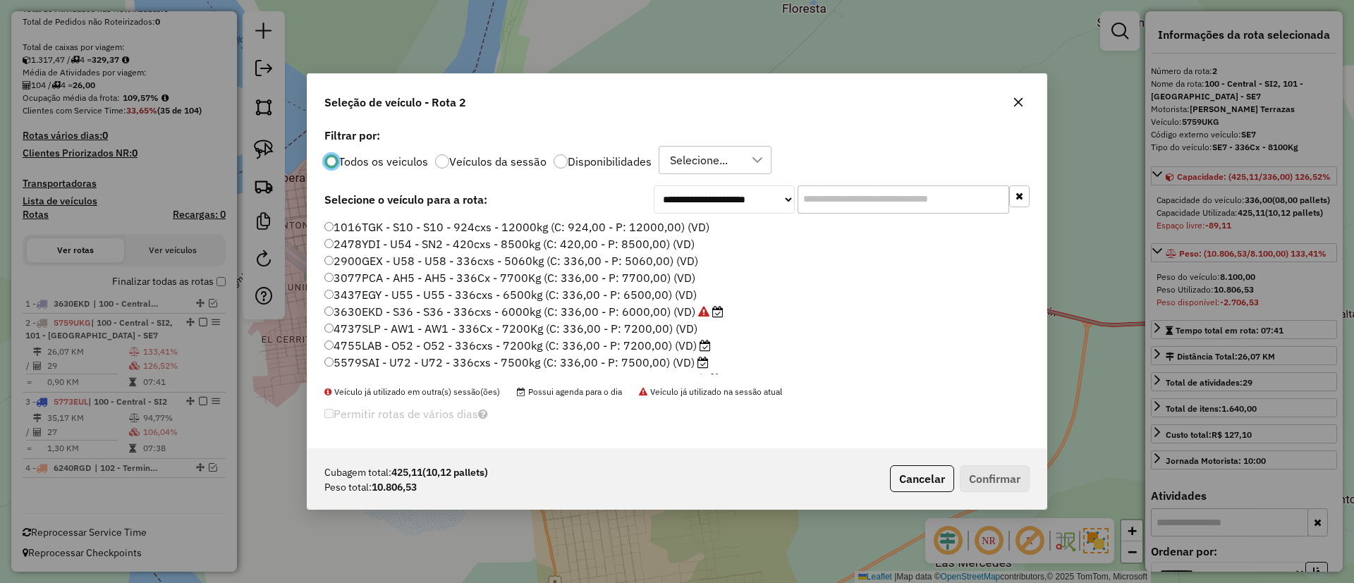
scroll to position [8, 4]
click at [596, 161] on label "Disponibilidades" at bounding box center [610, 161] width 84 height 11
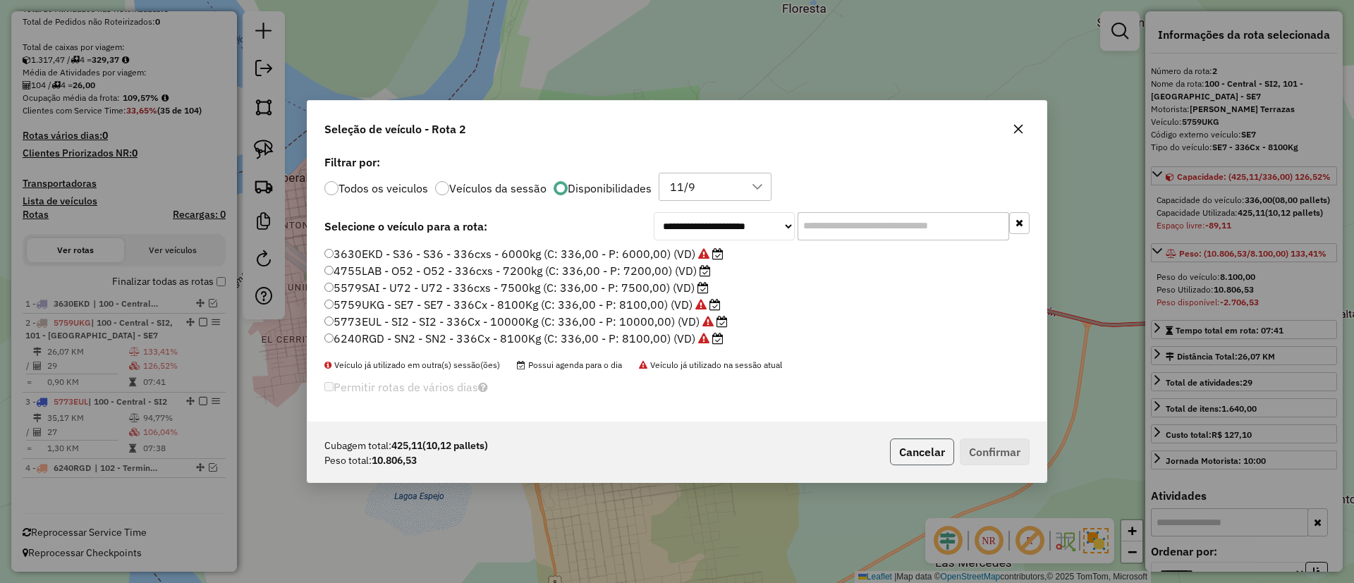
click at [923, 450] on button "Cancelar" at bounding box center [922, 452] width 64 height 27
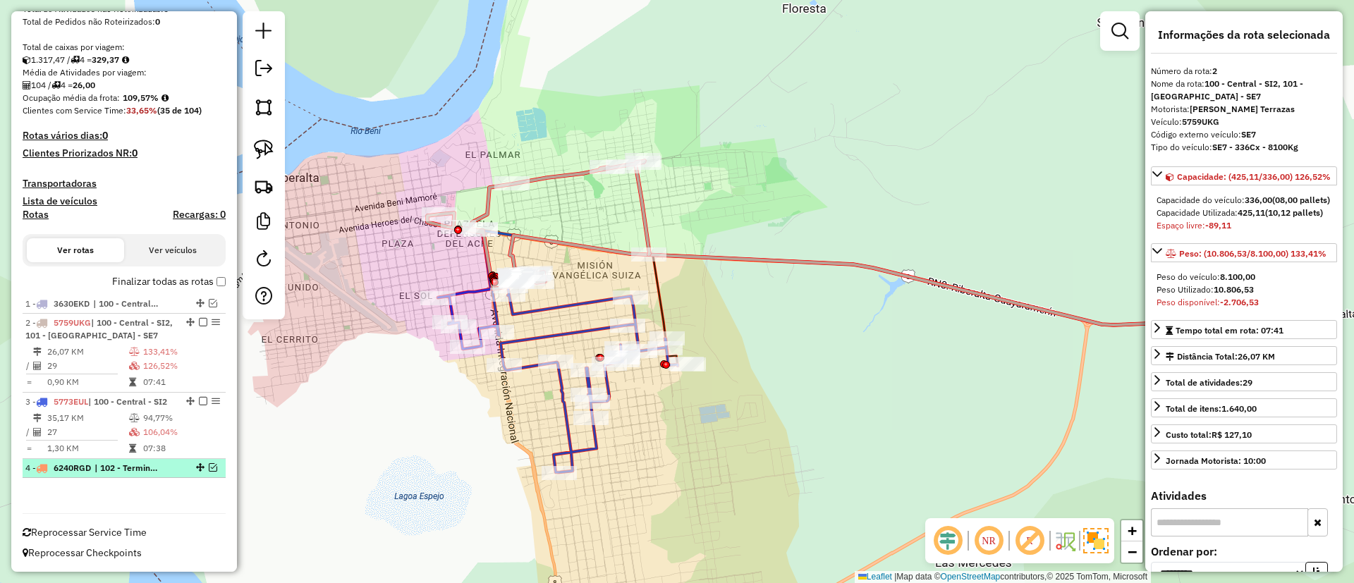
click at [211, 468] on em at bounding box center [213, 467] width 8 height 8
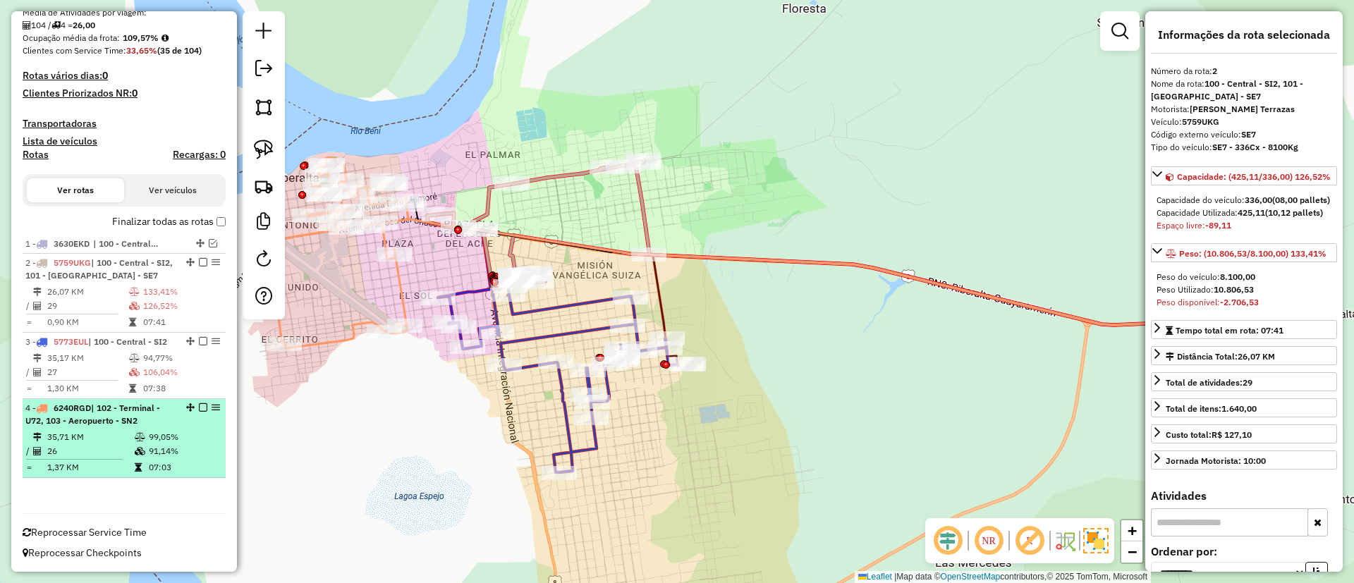
click at [188, 418] on div "4 - 6240RGD | 102 - Terminal - U72, 103 - Aeropuerto - SN2" at bounding box center [124, 414] width 198 height 25
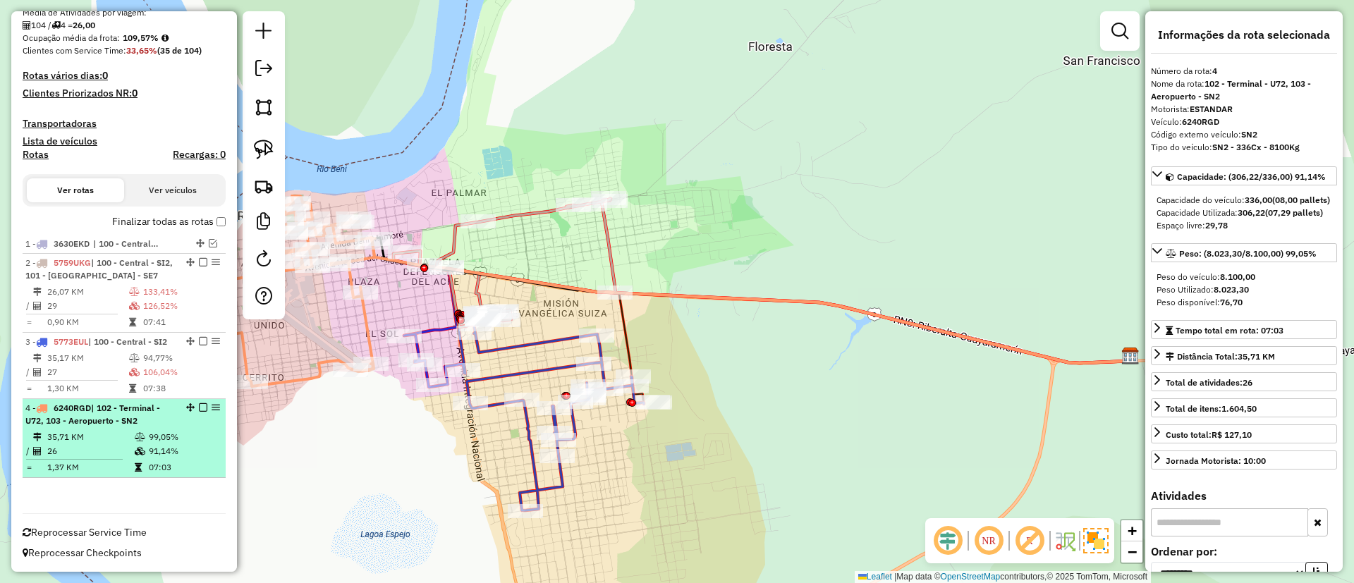
click at [199, 407] on em at bounding box center [203, 407] width 8 height 8
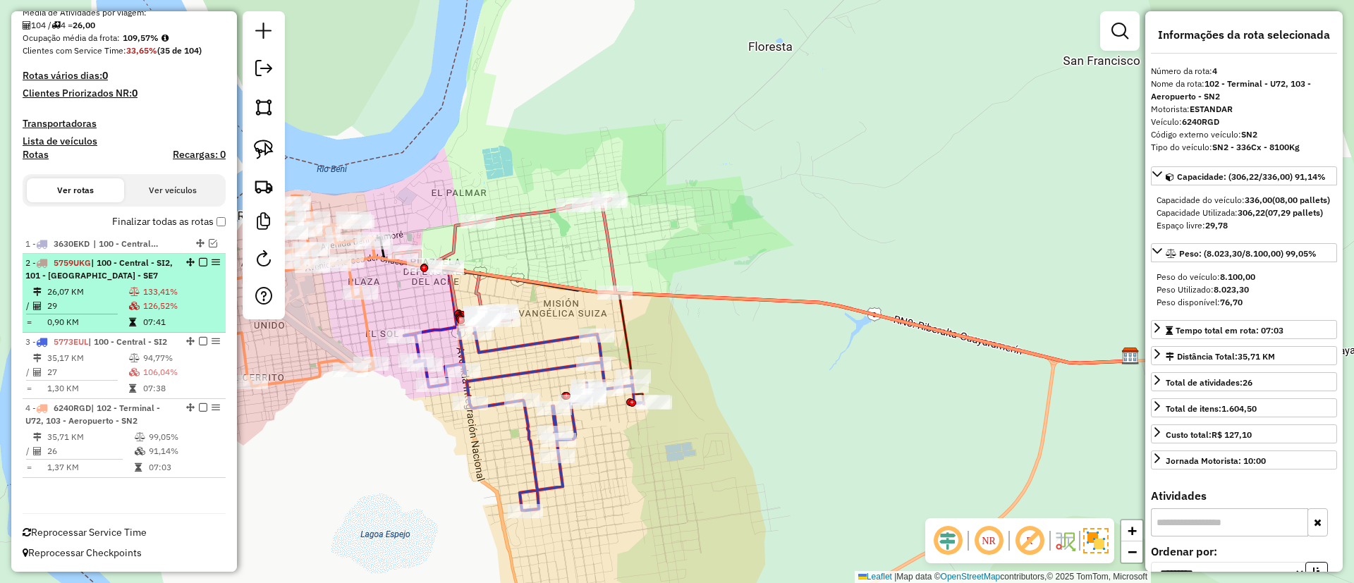
scroll to position [255, 0]
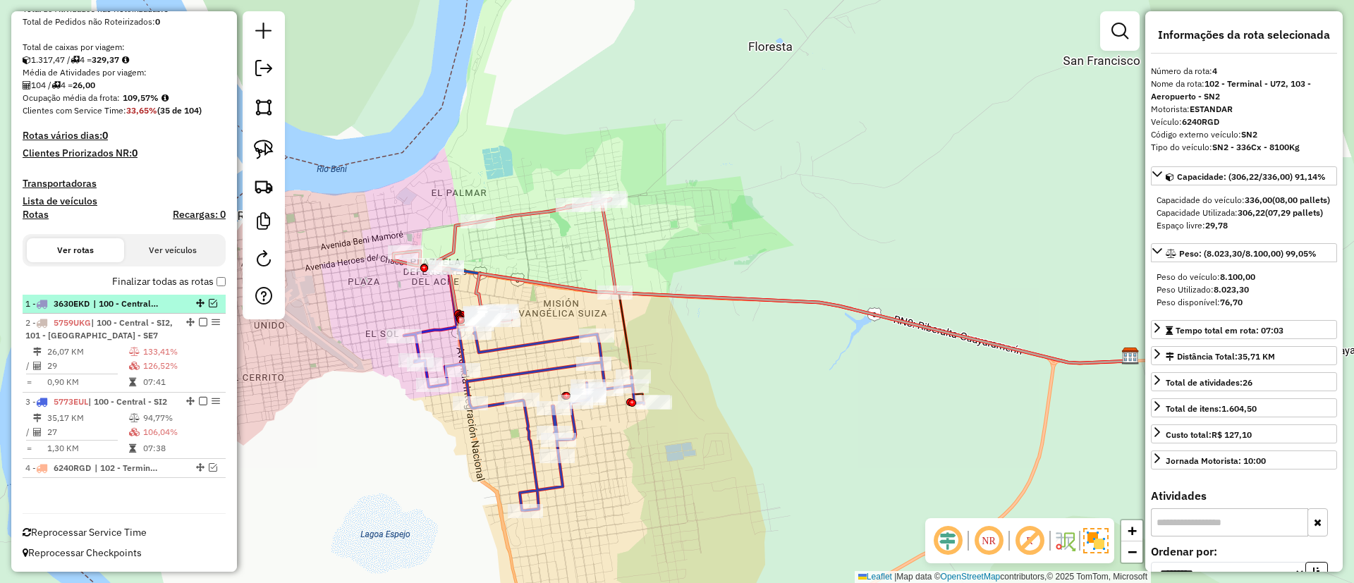
click at [209, 304] on em at bounding box center [213, 303] width 8 height 8
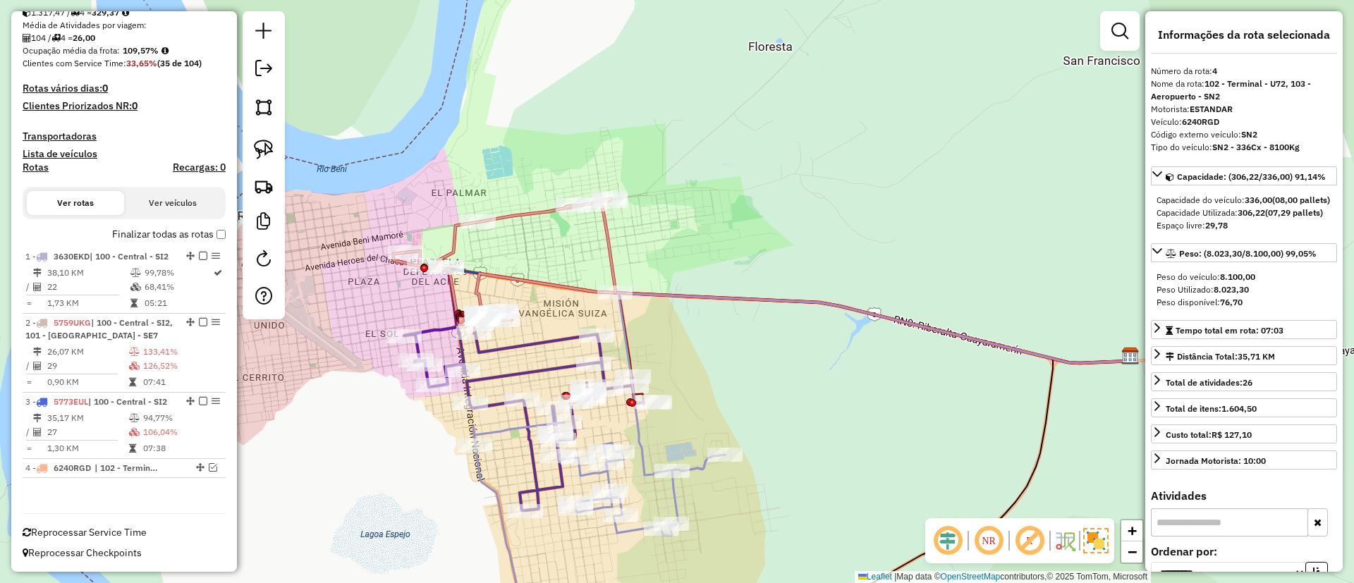
click at [644, 439] on icon at bounding box center [875, 384] width 512 height 182
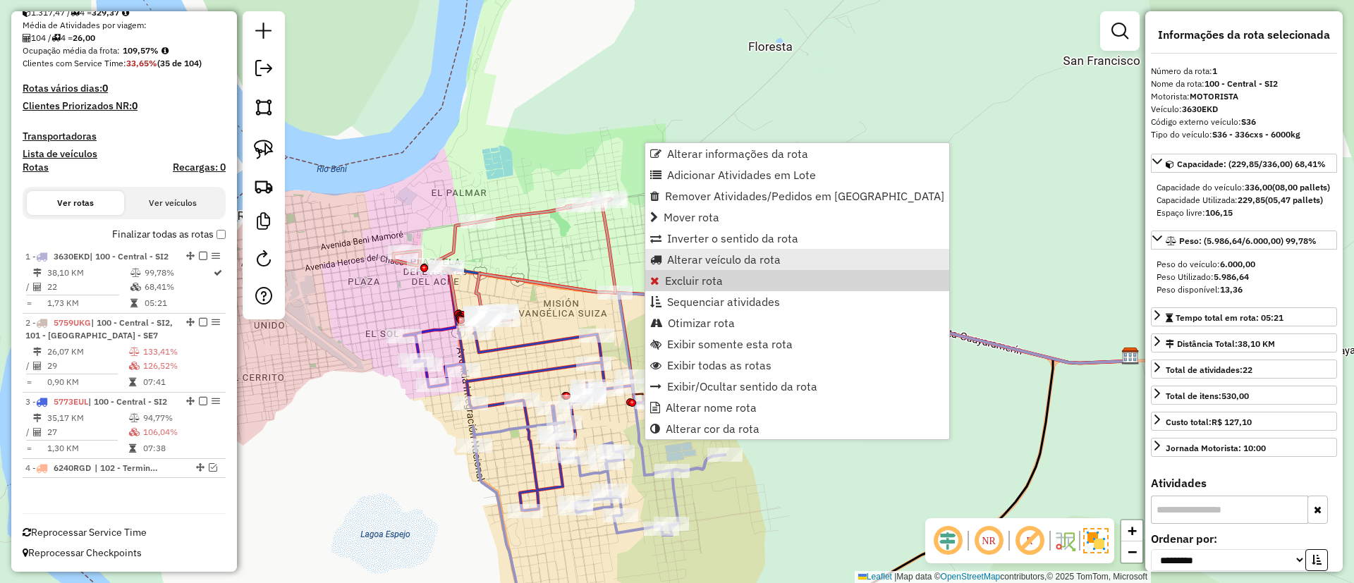
click at [700, 267] on link "Alterar veículo da rota" at bounding box center [797, 259] width 304 height 21
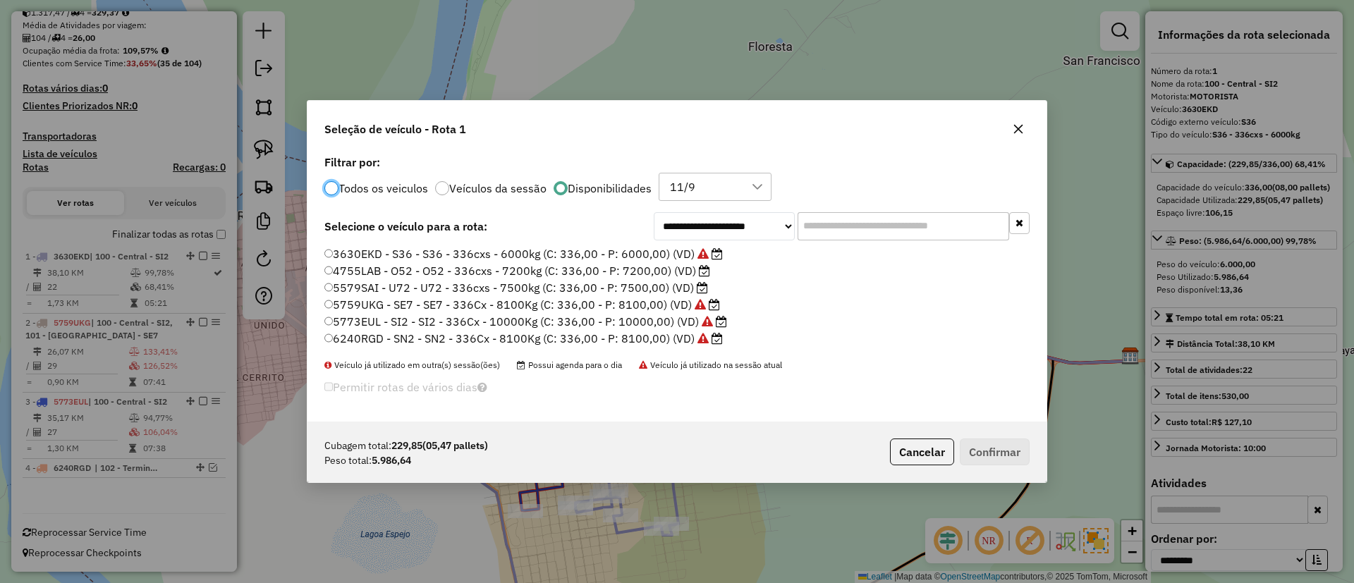
scroll to position [8, 4]
click at [698, 273] on label "4755LAB - O52 - O52 - 336cxs - 7200kg (C: 336,00 - P: 7200,00) (VD)" at bounding box center [517, 270] width 387 height 17
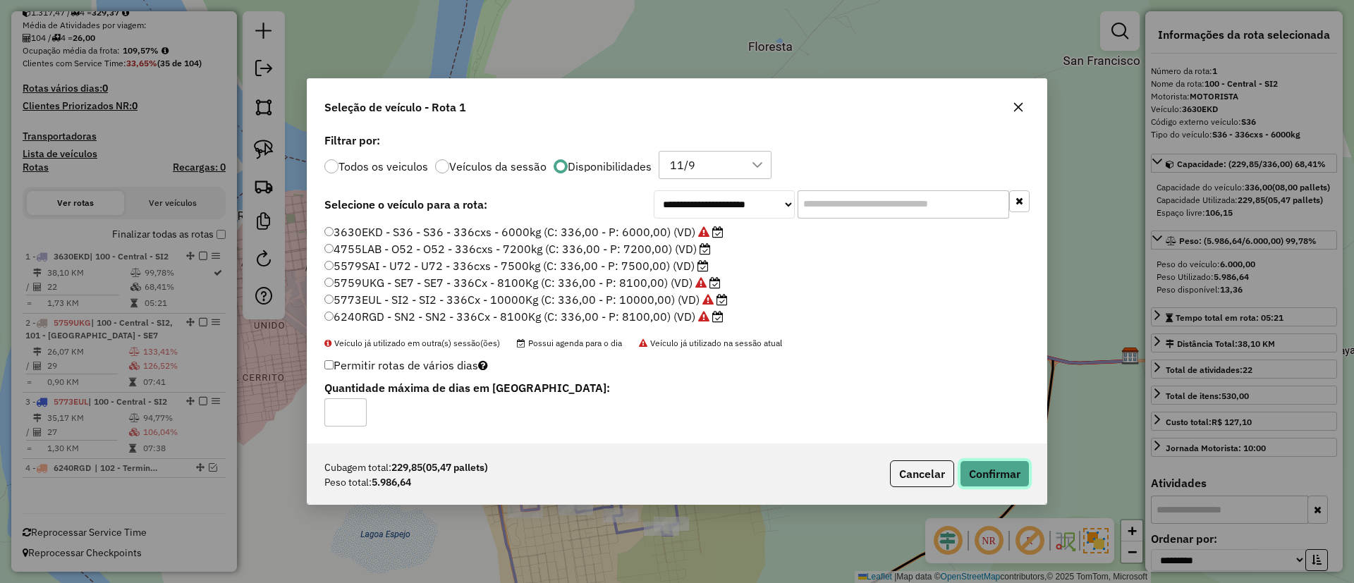
click at [995, 475] on button "Confirmar" at bounding box center [995, 474] width 70 height 27
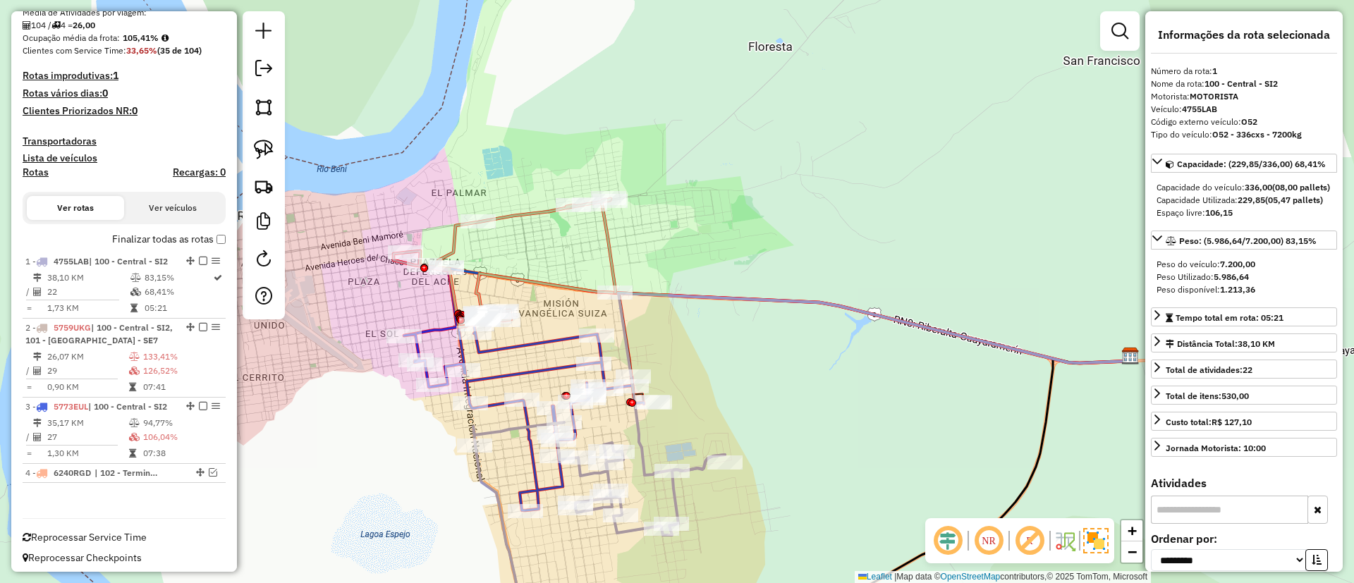
scroll to position [332, 0]
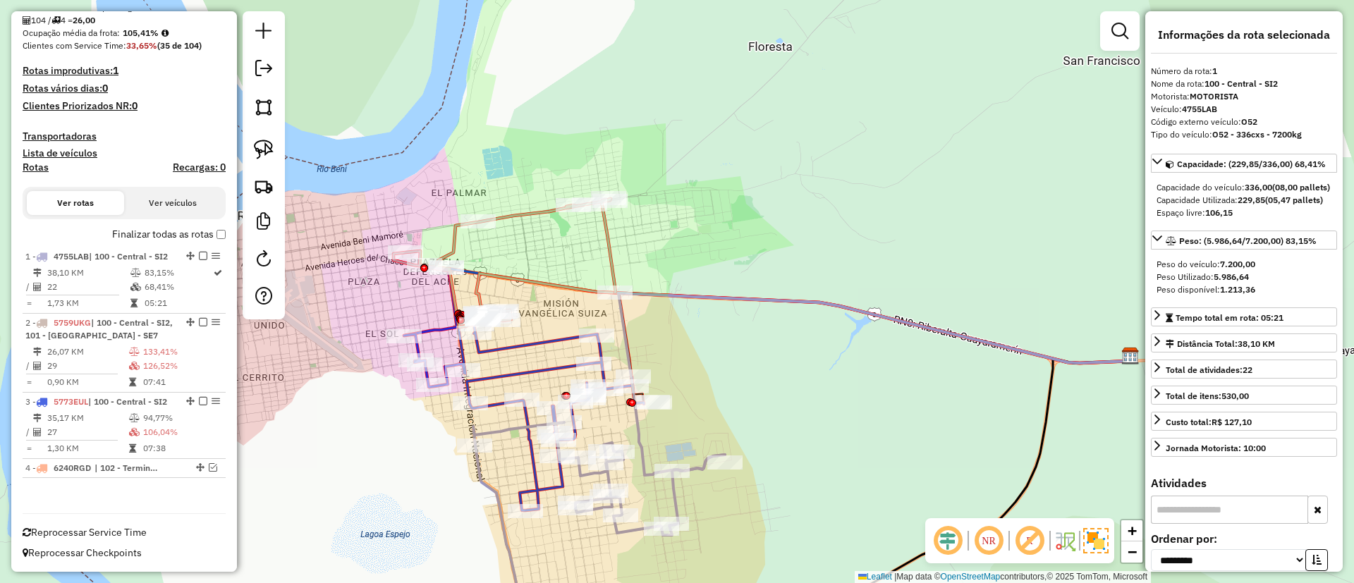
click at [676, 497] on icon at bounding box center [599, 532] width 252 height 219
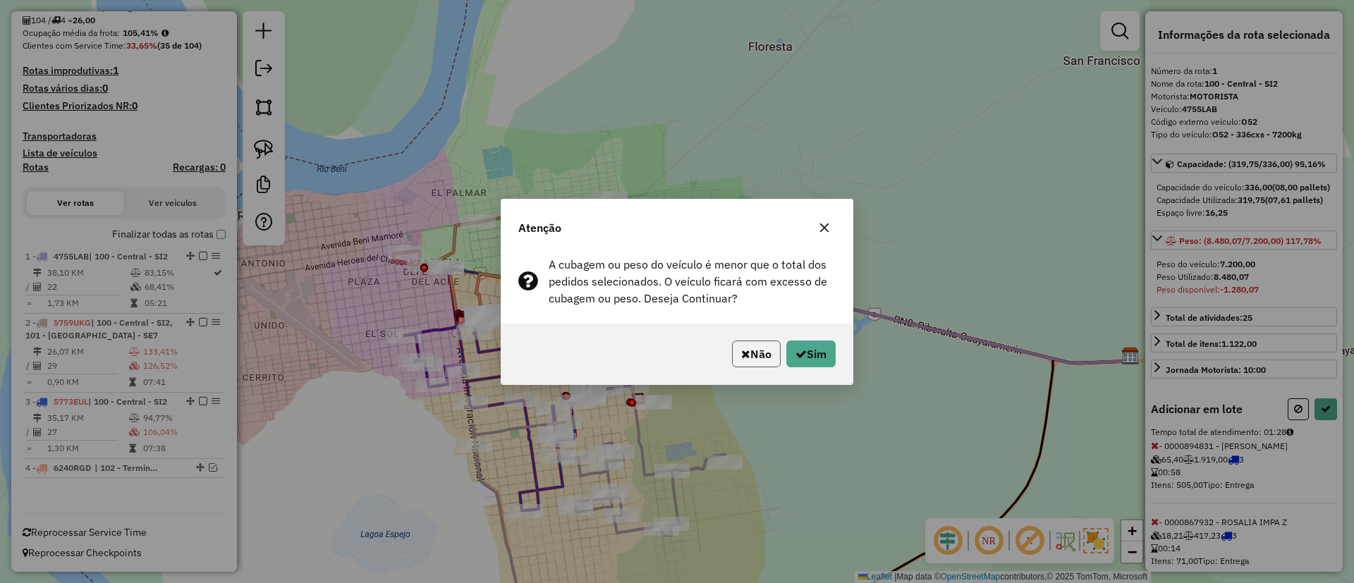
click at [753, 356] on button "Não" at bounding box center [756, 354] width 49 height 27
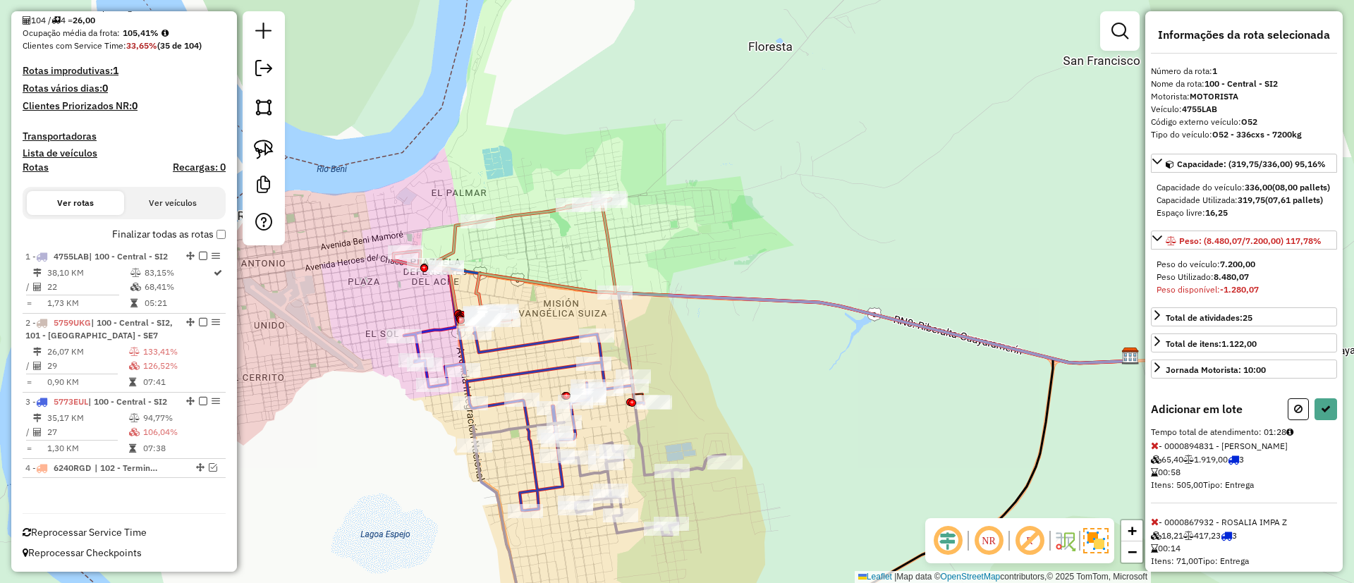
click at [638, 430] on icon at bounding box center [875, 384] width 512 height 182
select select "**********"
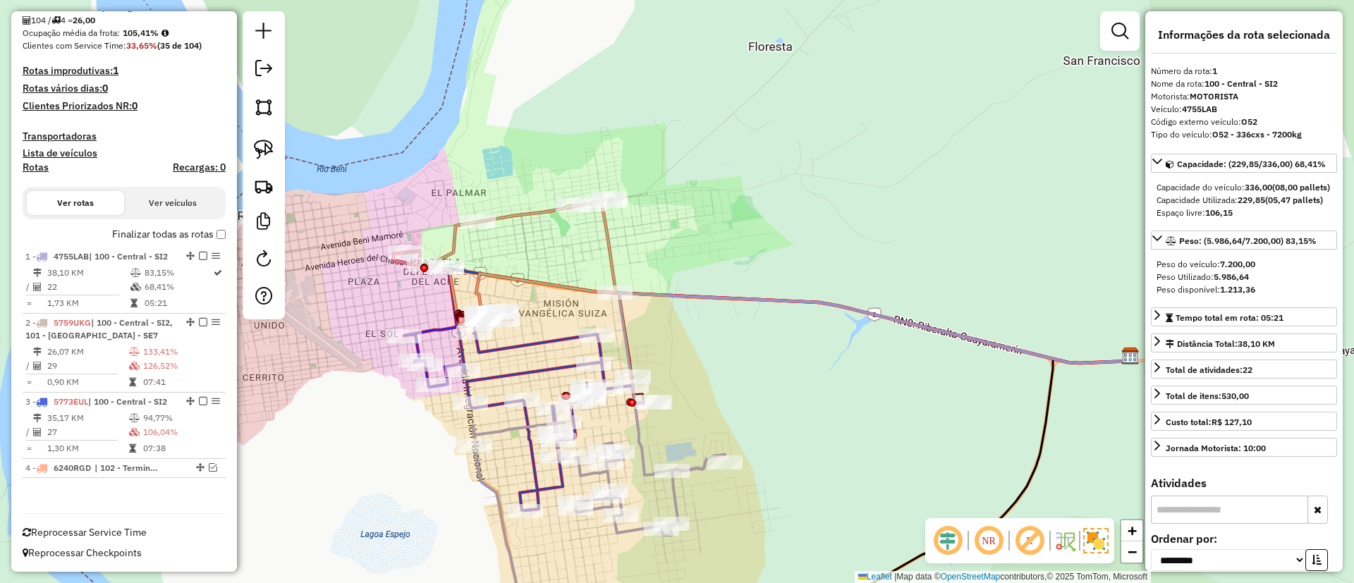
click at [645, 449] on icon at bounding box center [875, 384] width 512 height 182
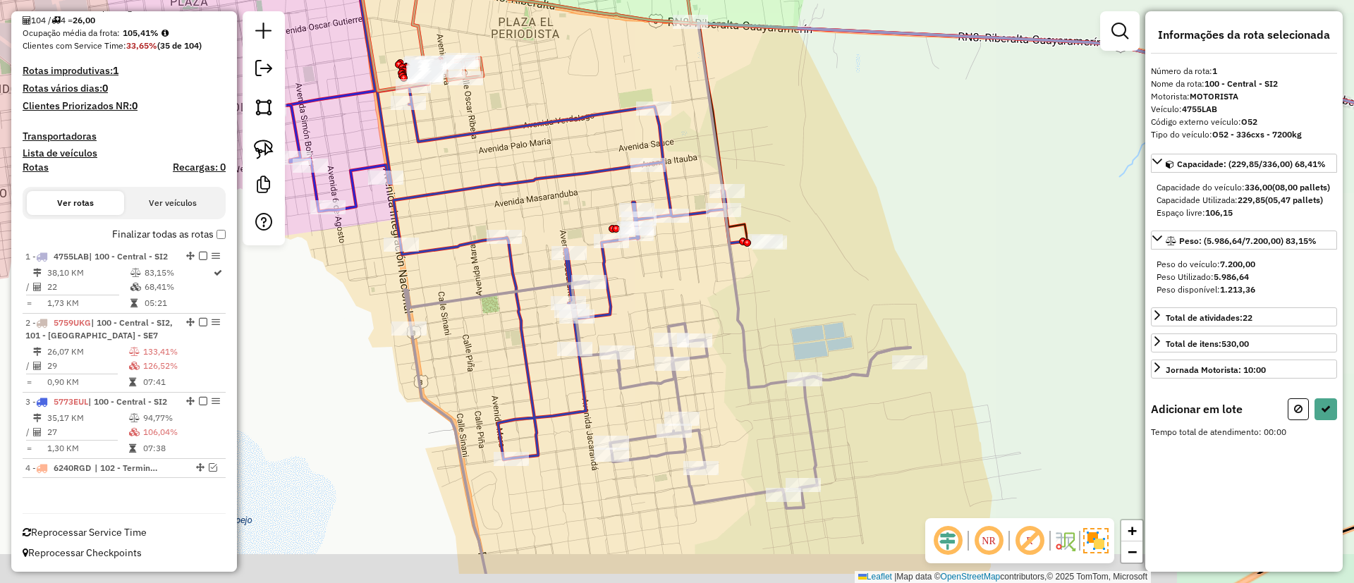
drag, startPoint x: 545, startPoint y: 503, endPoint x: 580, endPoint y: 425, distance: 85.6
click at [580, 425] on div "Janela de atendimento Grade de atendimento Capacidade Transportadoras Veículos …" at bounding box center [677, 291] width 1354 height 583
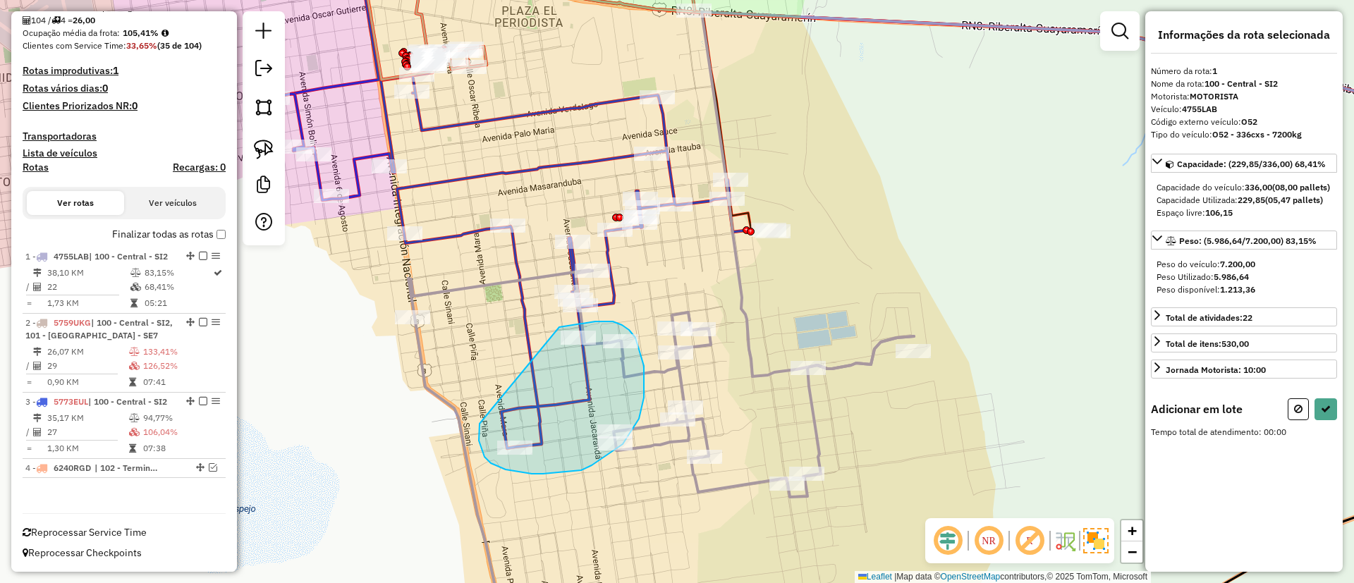
drag, startPoint x: 479, startPoint y: 437, endPoint x: 558, endPoint y: 327, distance: 135.5
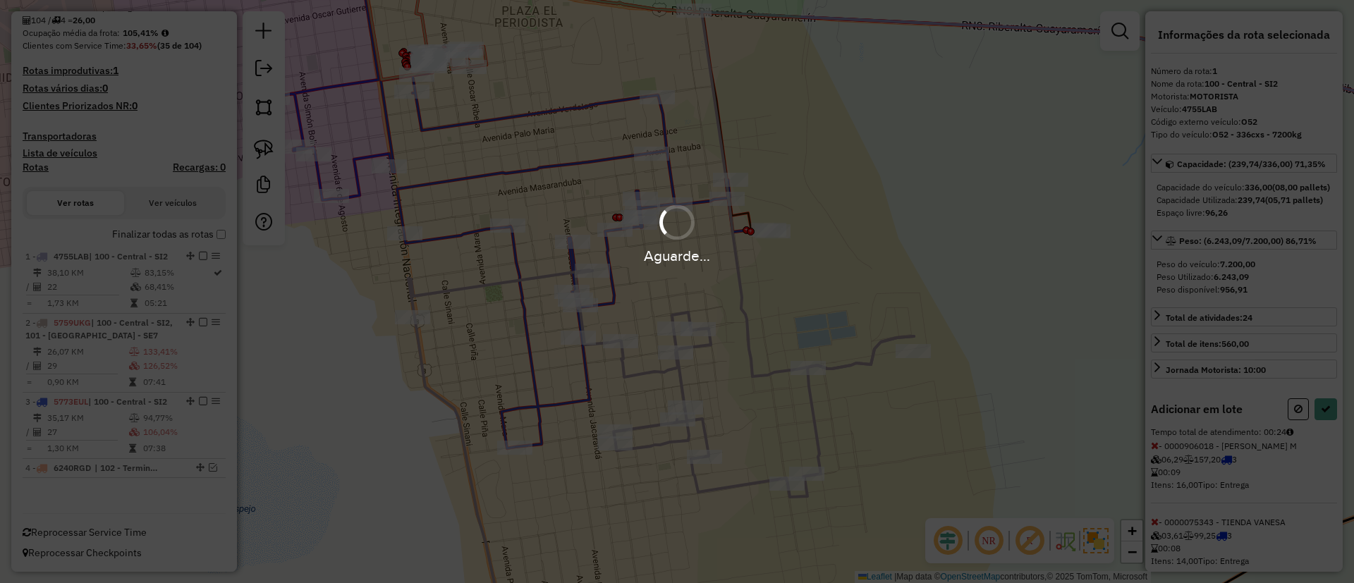
select select "**********"
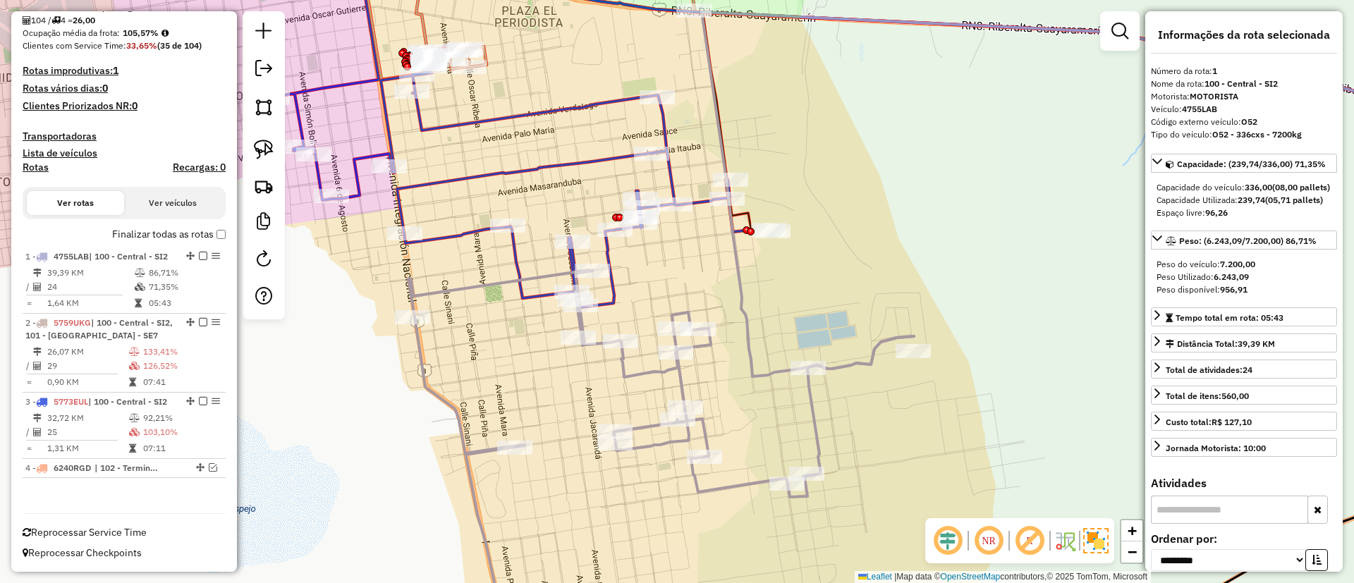
click at [639, 368] on icon at bounding box center [661, 455] width 506 height 371
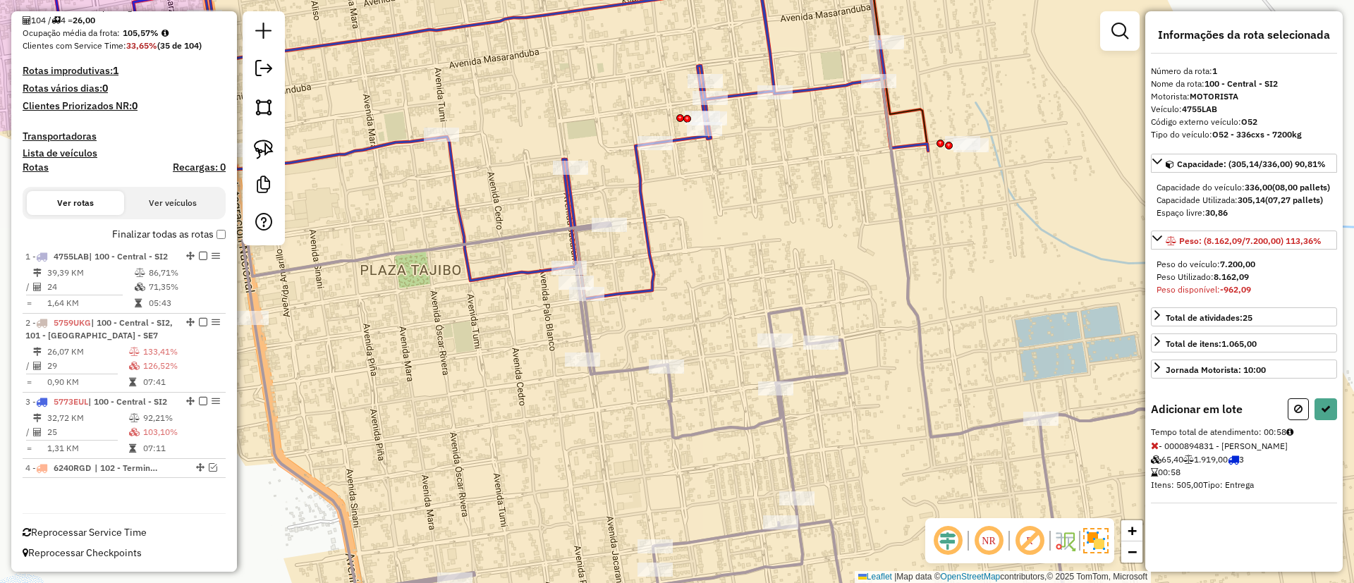
click at [1158, 451] on icon at bounding box center [1155, 446] width 8 height 10
drag, startPoint x: 802, startPoint y: 221, endPoint x: 630, endPoint y: 257, distance: 175.8
click at [630, 257] on div "Janela de atendimento Grade de atendimento Capacidade Transportadoras Veículos …" at bounding box center [677, 291] width 1354 height 583
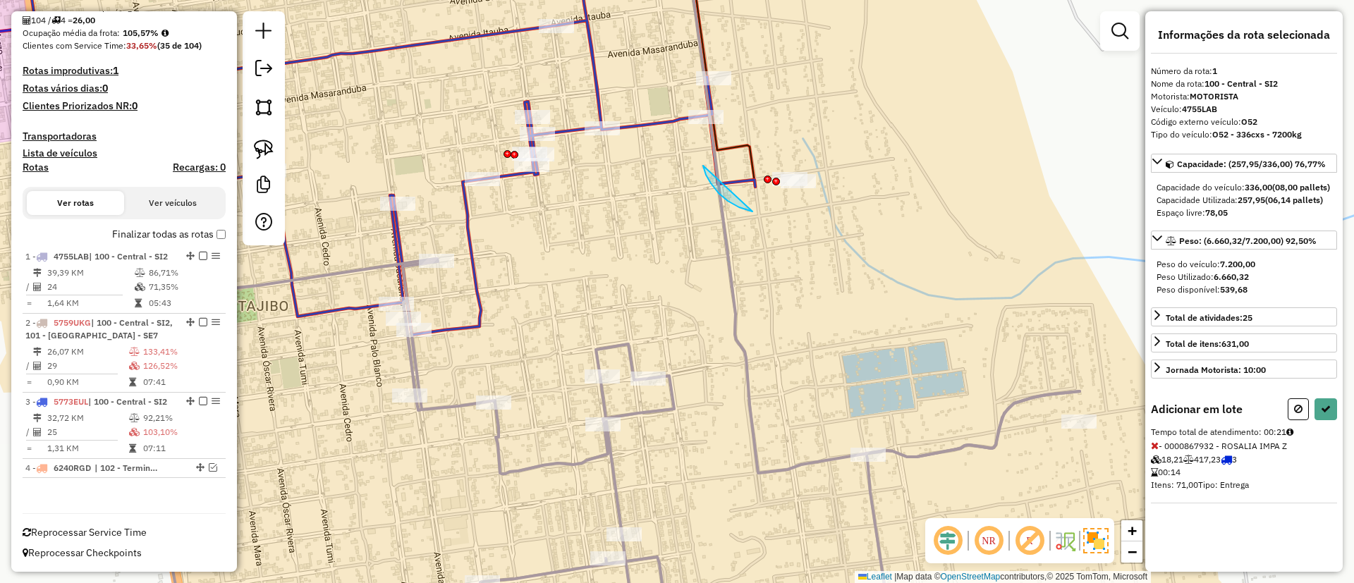
drag, startPoint x: 753, startPoint y: 212, endPoint x: 822, endPoint y: 141, distance: 98.8
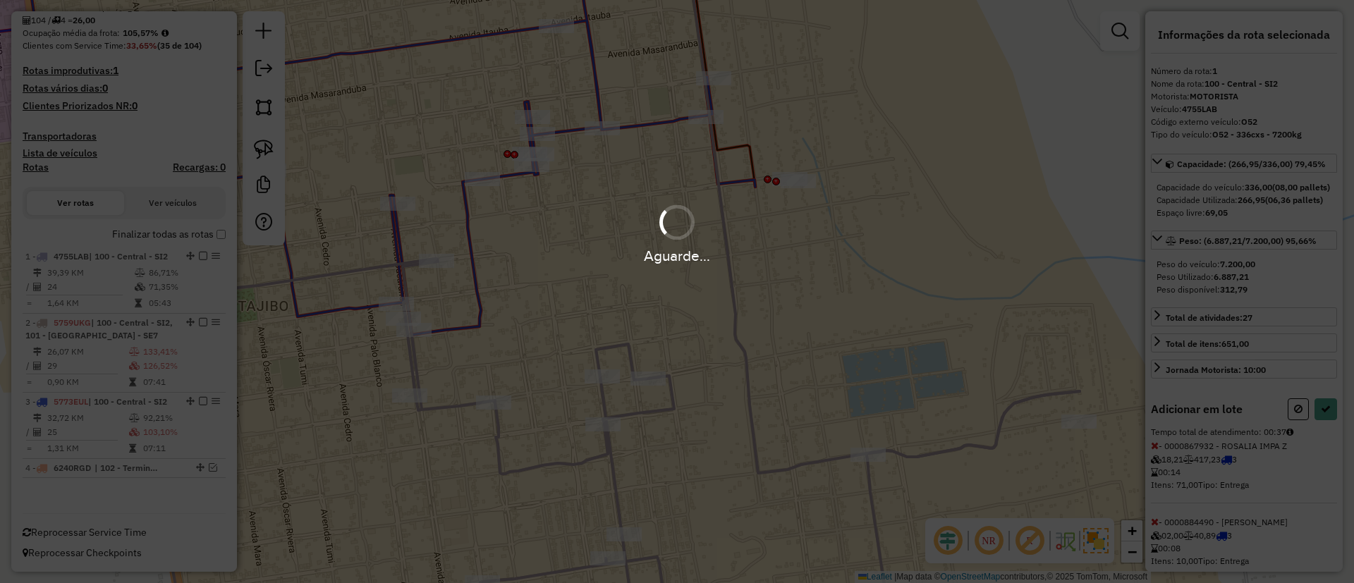
select select "**********"
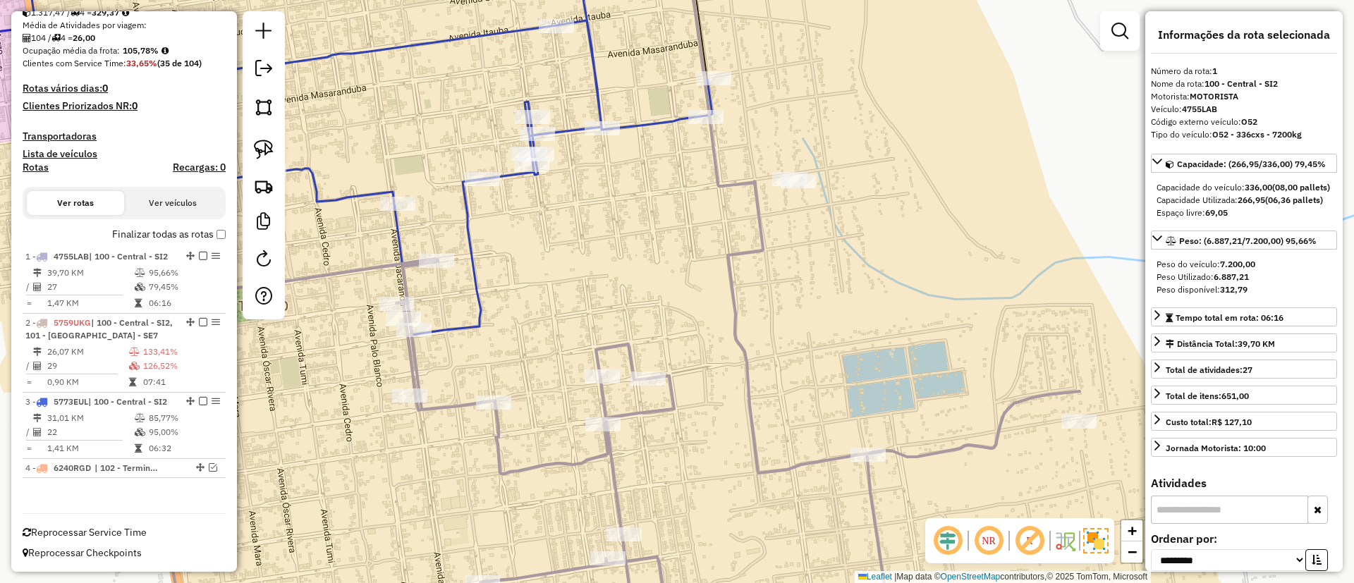
scroll to position [315, 0]
click at [465, 235] on icon at bounding box center [289, 138] width 848 height 394
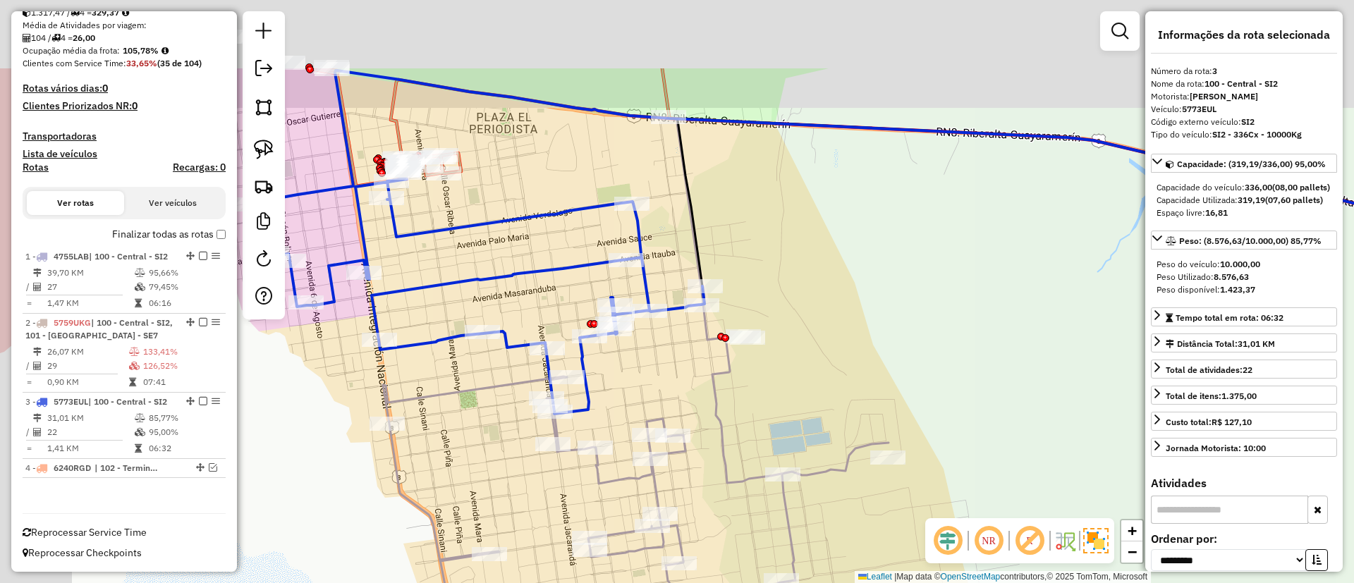
drag, startPoint x: 457, startPoint y: 195, endPoint x: 661, endPoint y: 392, distance: 283.8
click at [662, 396] on div "Rota 3 - Placa 5773EUL 0000867869 - PATRICIA ORELL Janela de atendimento Grade …" at bounding box center [677, 291] width 1354 height 583
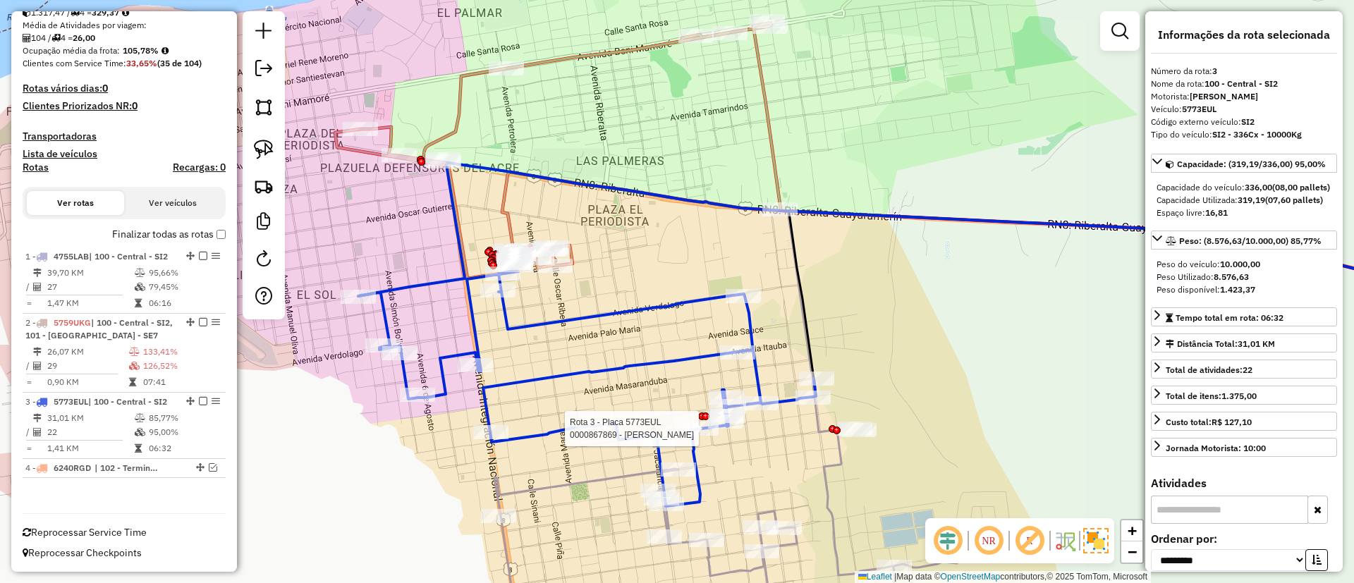
click at [509, 190] on icon at bounding box center [996, 237] width 988 height 130
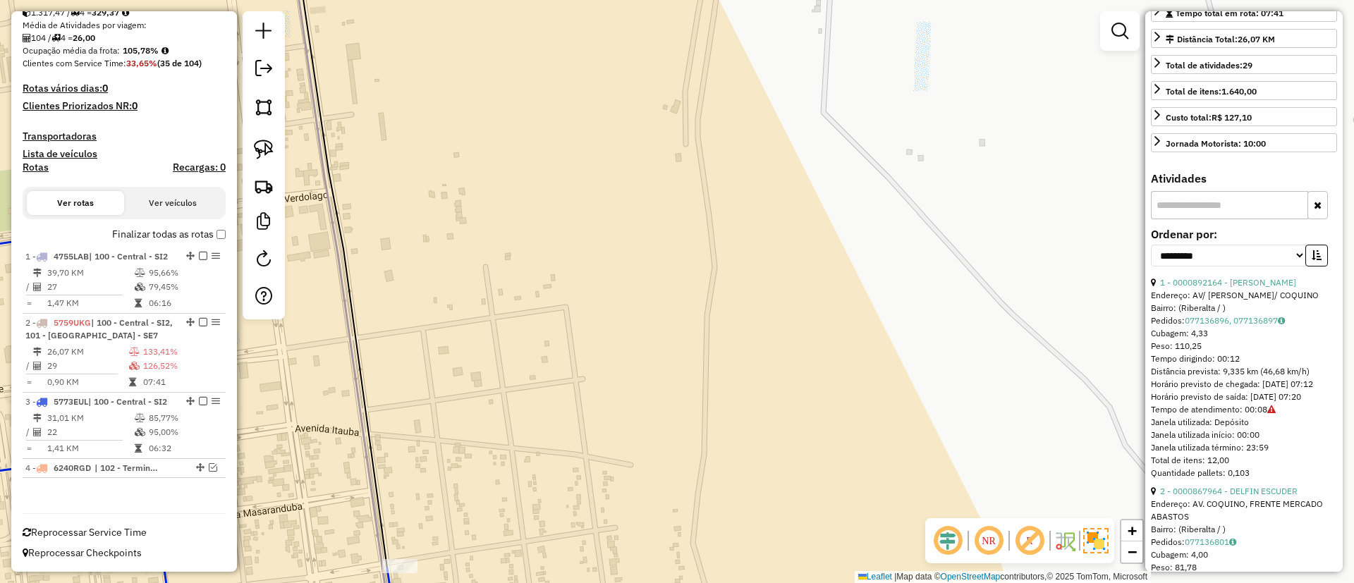
scroll to position [0, 0]
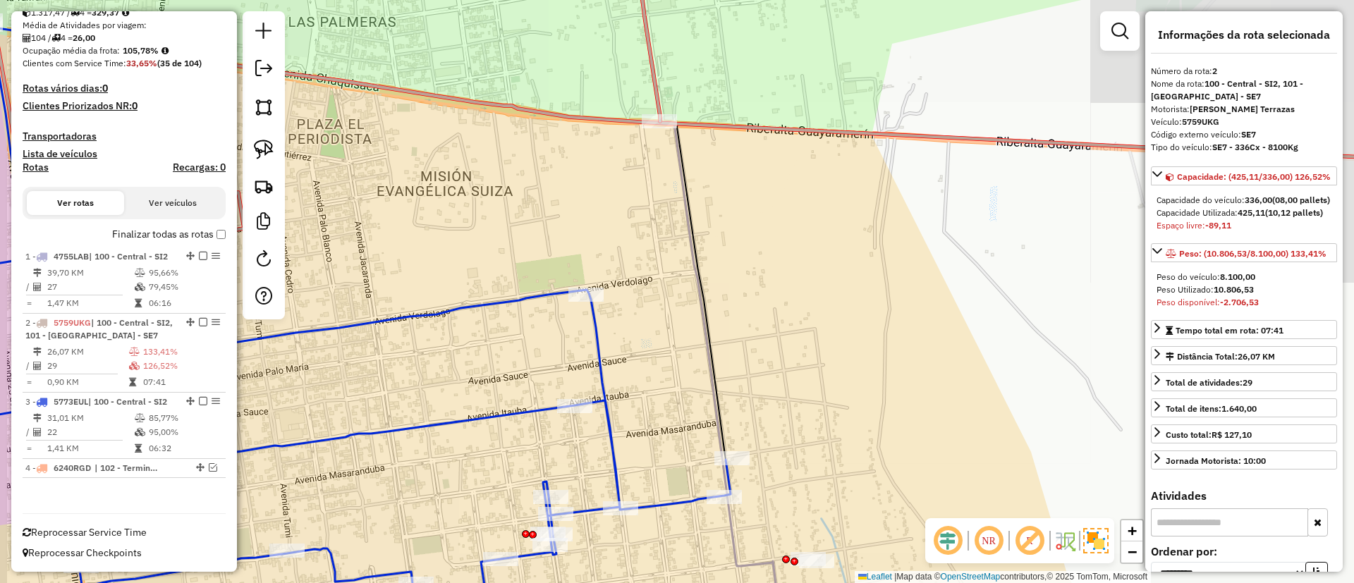
drag, startPoint x: 797, startPoint y: 312, endPoint x: 1095, endPoint y: 361, distance: 301.7
click at [1110, 375] on div "Janela de atendimento Grade de atendimento Capacidade Transportadoras Veículos …" at bounding box center [677, 291] width 1354 height 583
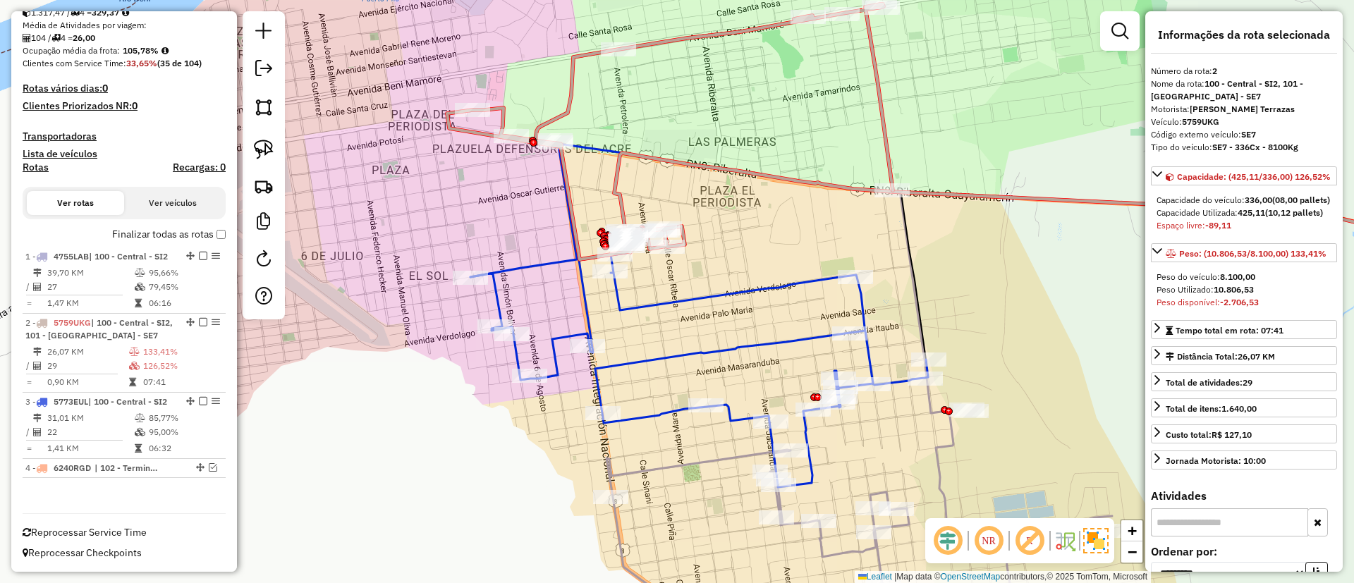
click at [674, 47] on icon at bounding box center [670, 131] width 446 height 255
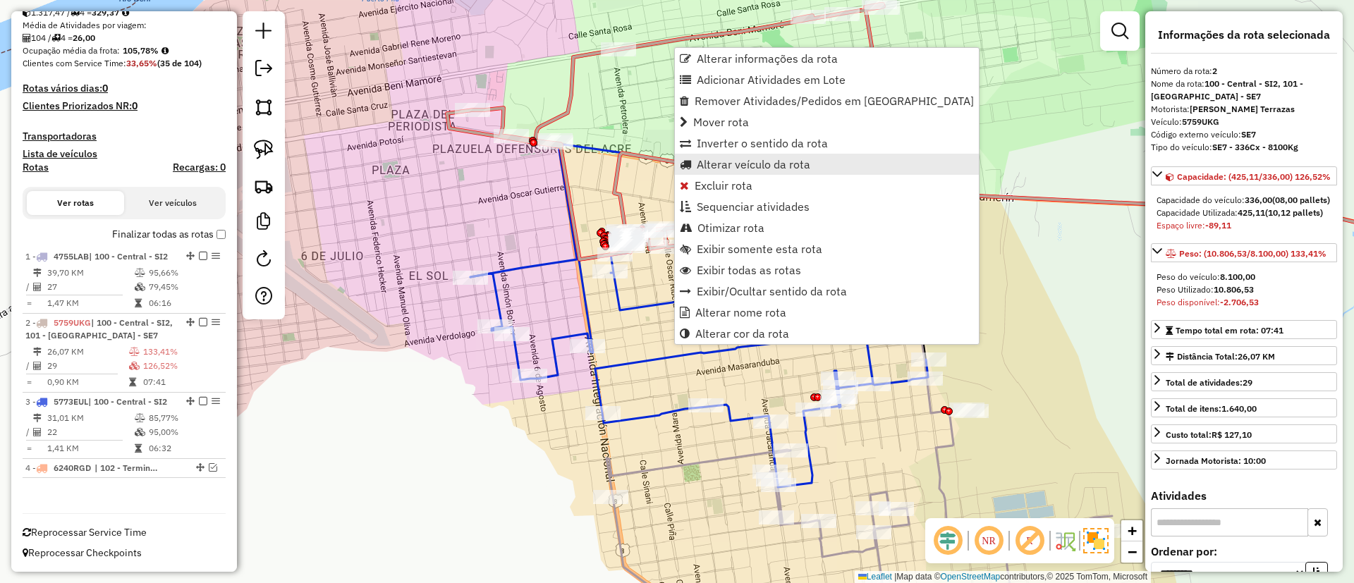
click at [757, 162] on span "Alterar veículo da rota" at bounding box center [754, 164] width 114 height 11
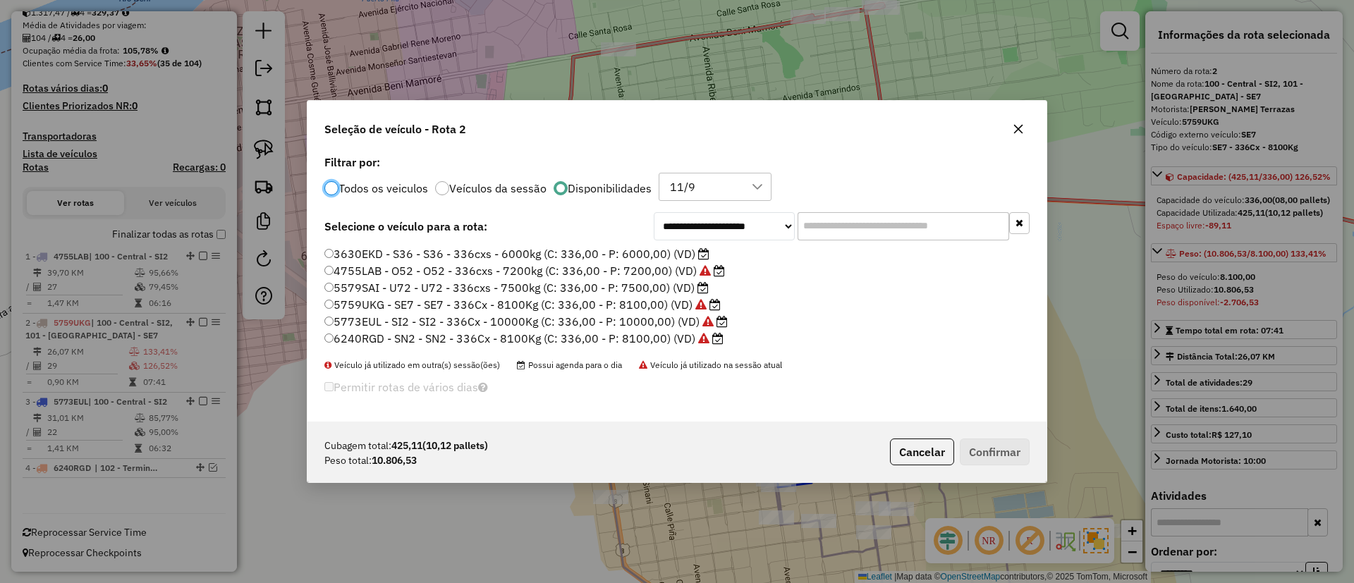
scroll to position [8, 4]
click at [937, 447] on button "Cancelar" at bounding box center [922, 452] width 64 height 27
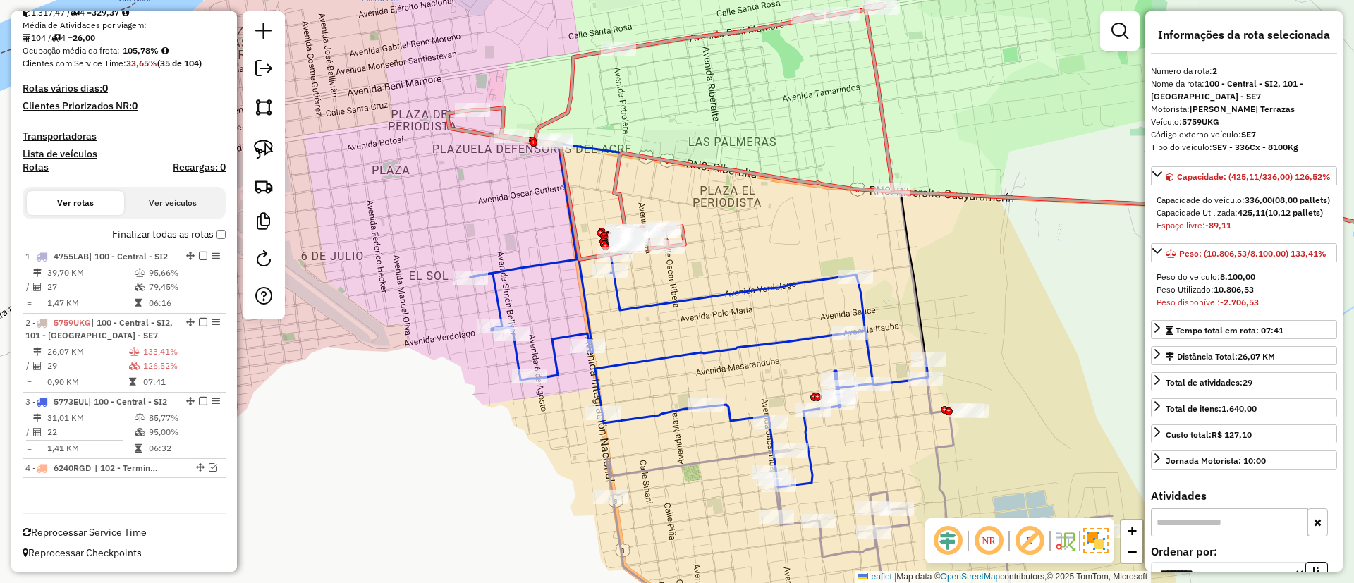
click at [947, 447] on icon at bounding box center [860, 526] width 506 height 230
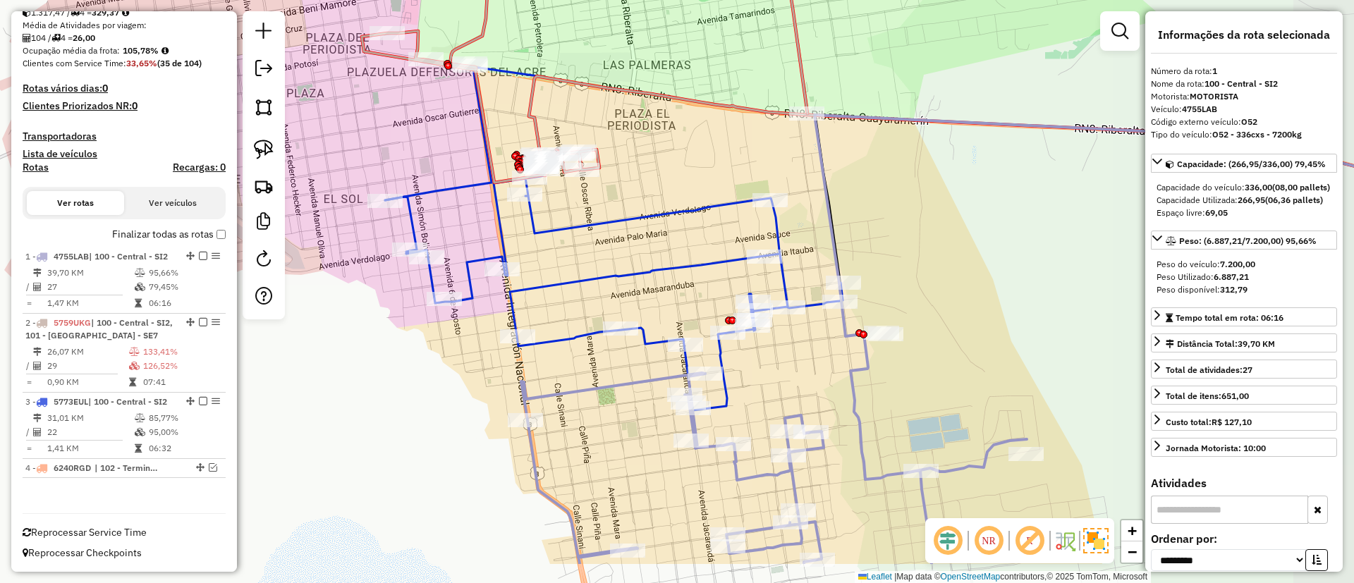
drag, startPoint x: 947, startPoint y: 447, endPoint x: 862, endPoint y: 370, distance: 114.9
click at [862, 370] on icon at bounding box center [774, 449] width 506 height 230
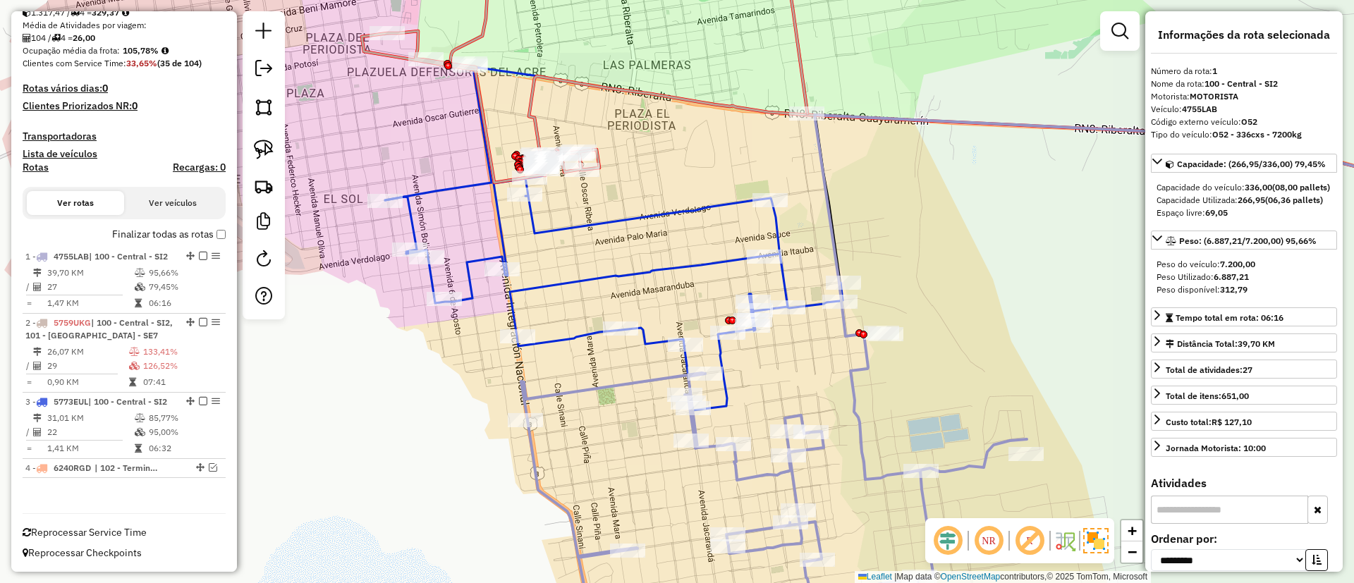
click at [862, 370] on icon at bounding box center [774, 487] width 506 height 307
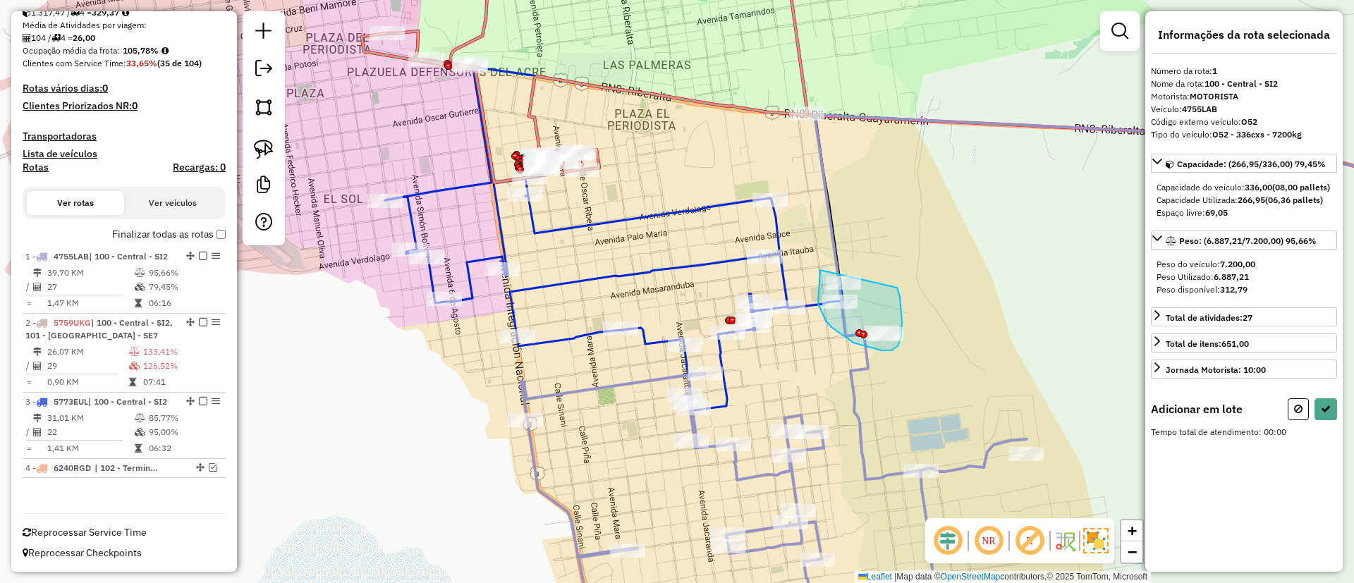
drag, startPoint x: 818, startPoint y: 304, endPoint x: 890, endPoint y: 274, distance: 77.8
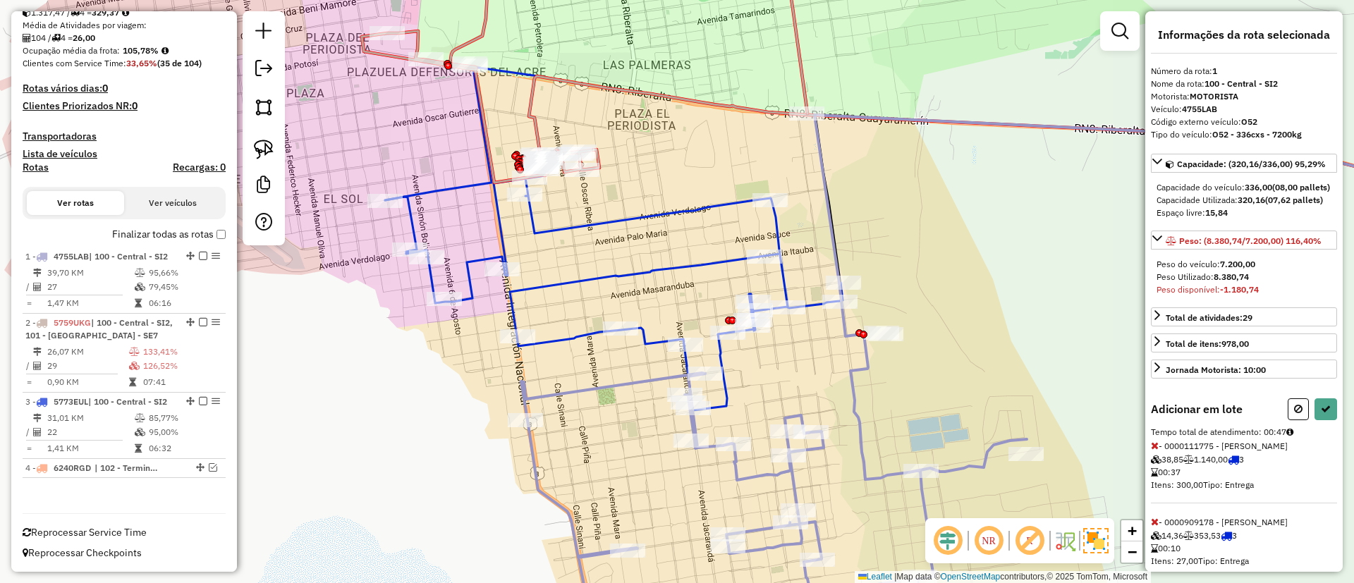
click at [1158, 451] on icon at bounding box center [1155, 446] width 8 height 10
click at [1153, 451] on icon at bounding box center [1155, 446] width 8 height 10
click at [1154, 527] on icon at bounding box center [1155, 522] width 8 height 10
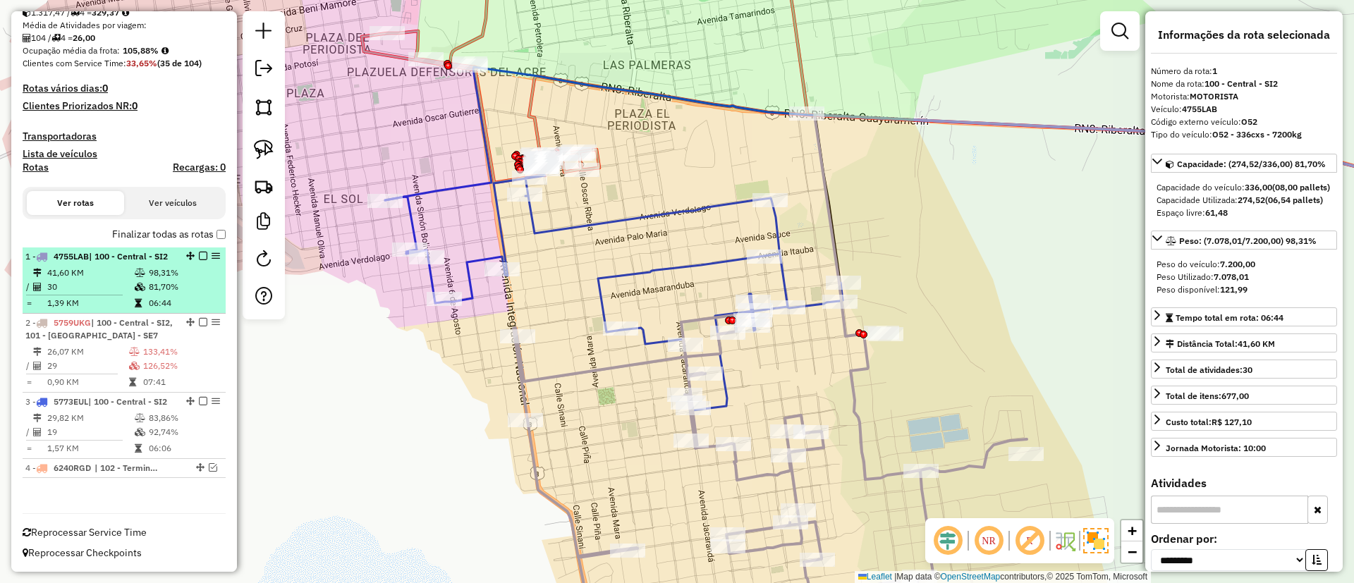
click at [199, 252] on em at bounding box center [203, 256] width 8 height 8
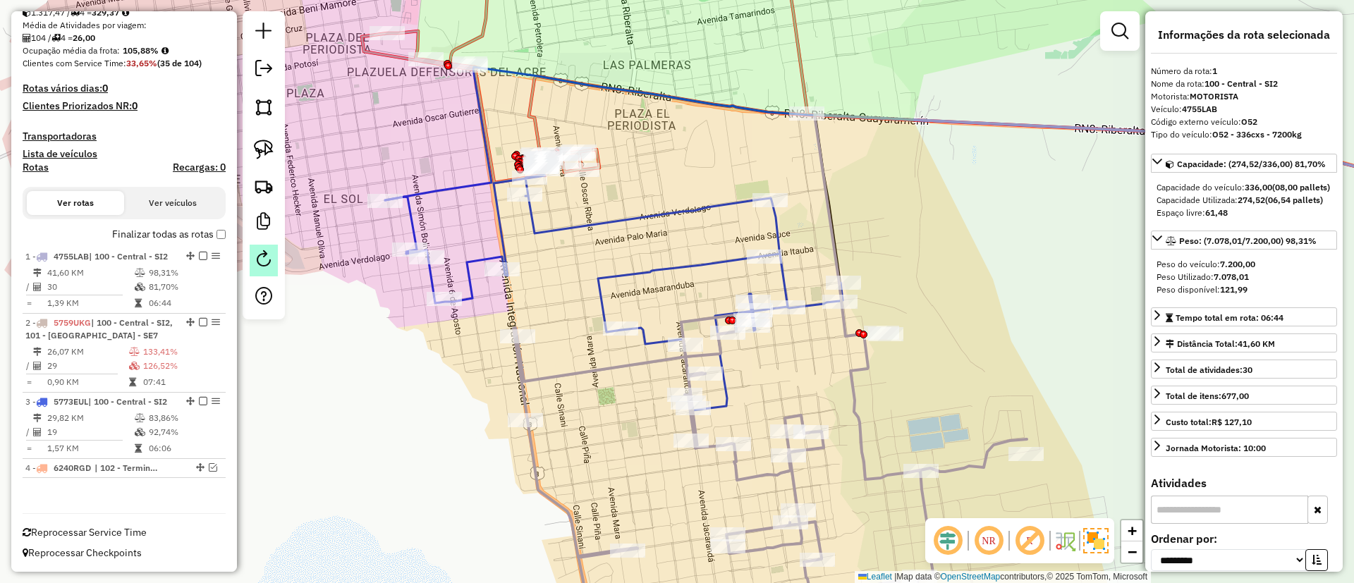
scroll to position [255, 0]
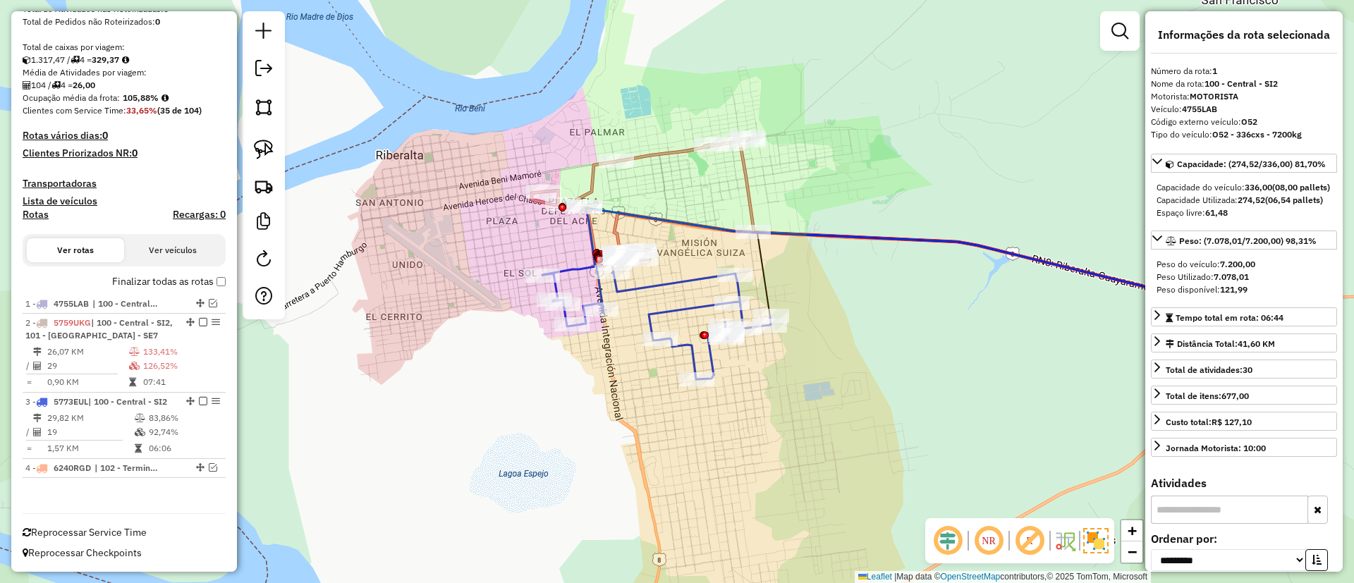
click at [693, 345] on icon at bounding box center [656, 320] width 229 height 117
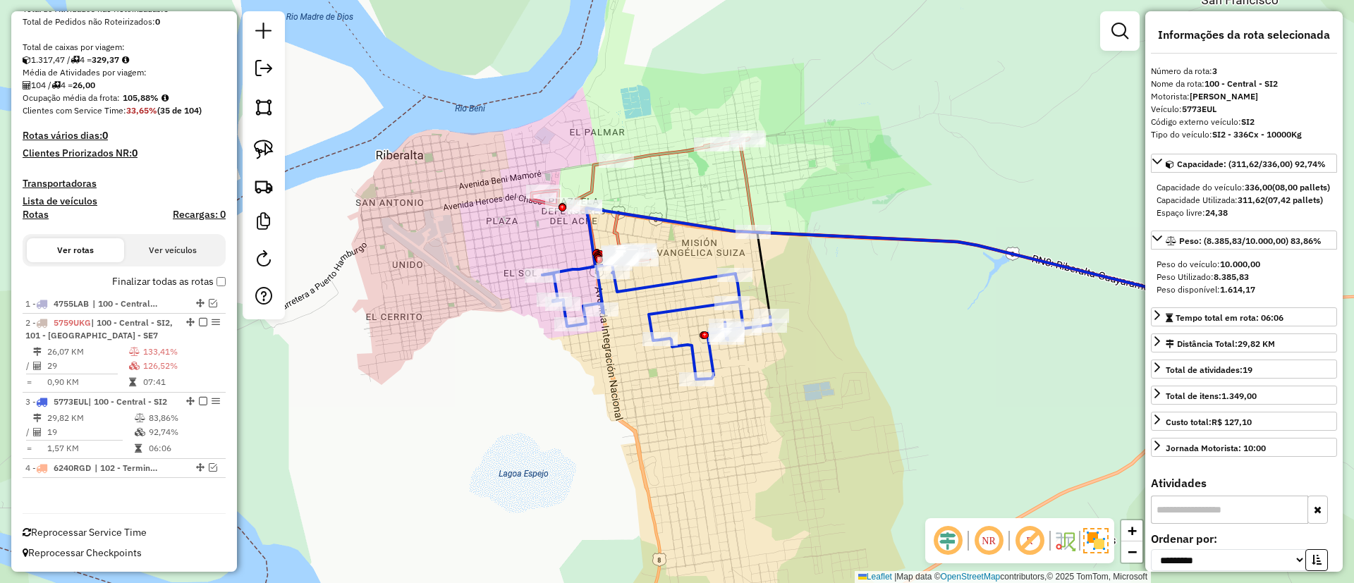
click at [693, 345] on icon at bounding box center [656, 320] width 229 height 117
click at [616, 220] on icon at bounding box center [905, 255] width 727 height 95
click at [619, 217] on icon at bounding box center [905, 255] width 727 height 95
click at [656, 155] on icon at bounding box center [643, 202] width 222 height 128
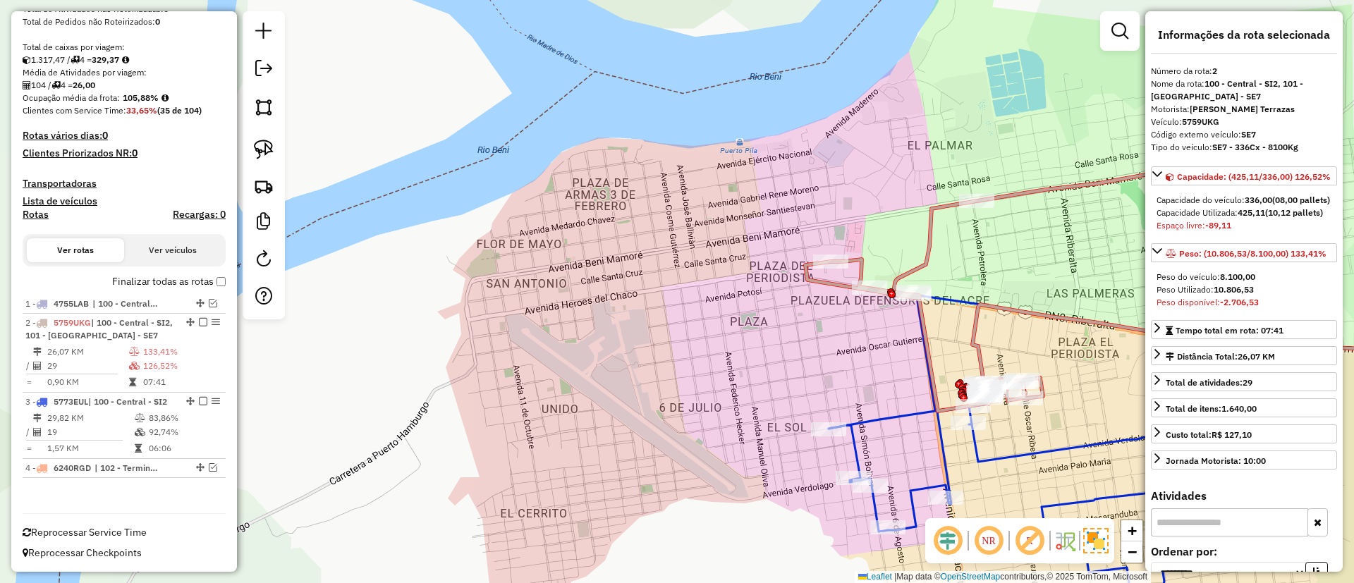
click at [928, 246] on icon at bounding box center [1029, 283] width 446 height 255
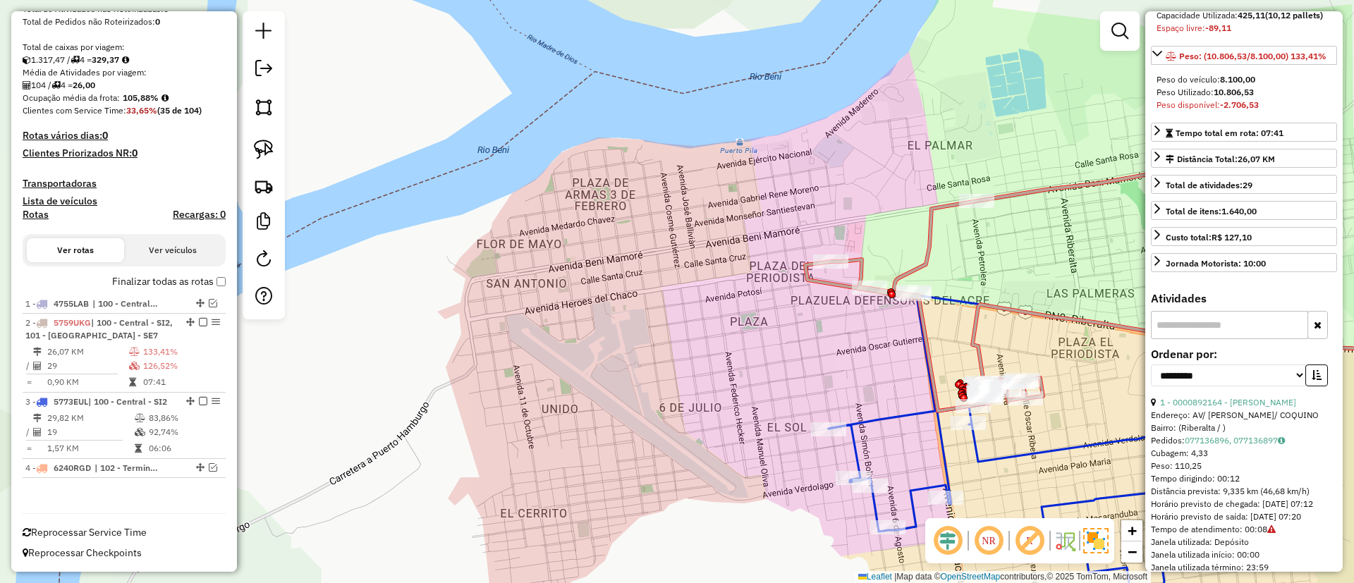
scroll to position [317, 0]
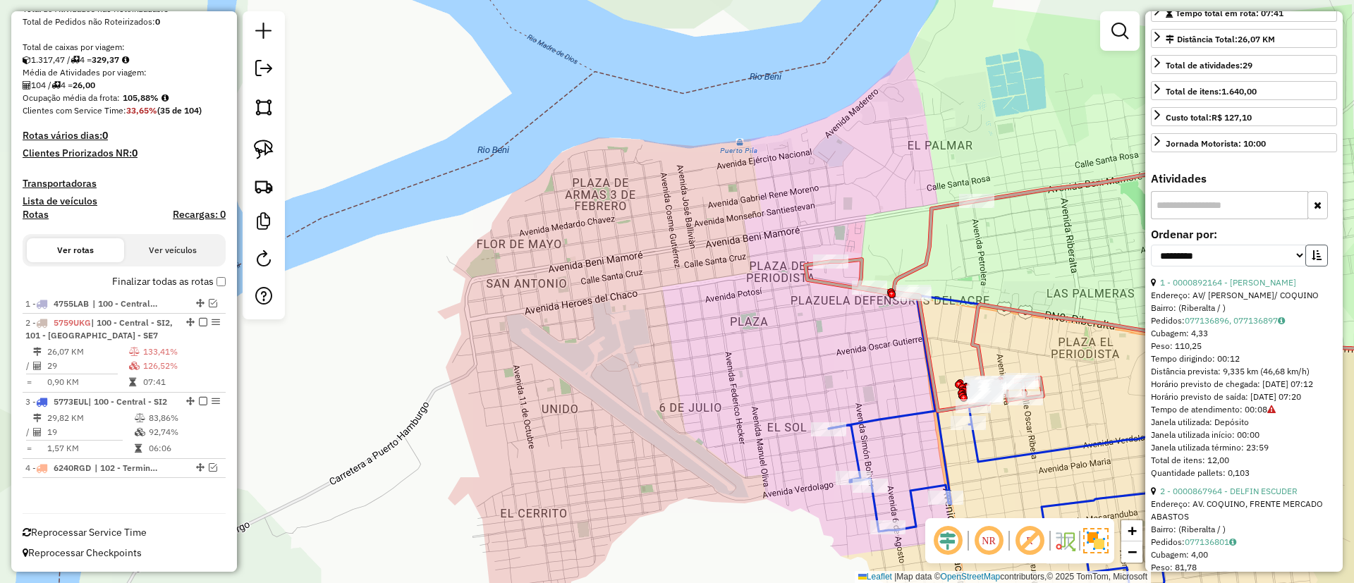
click at [1310, 267] on button "button" at bounding box center [1317, 256] width 23 height 22
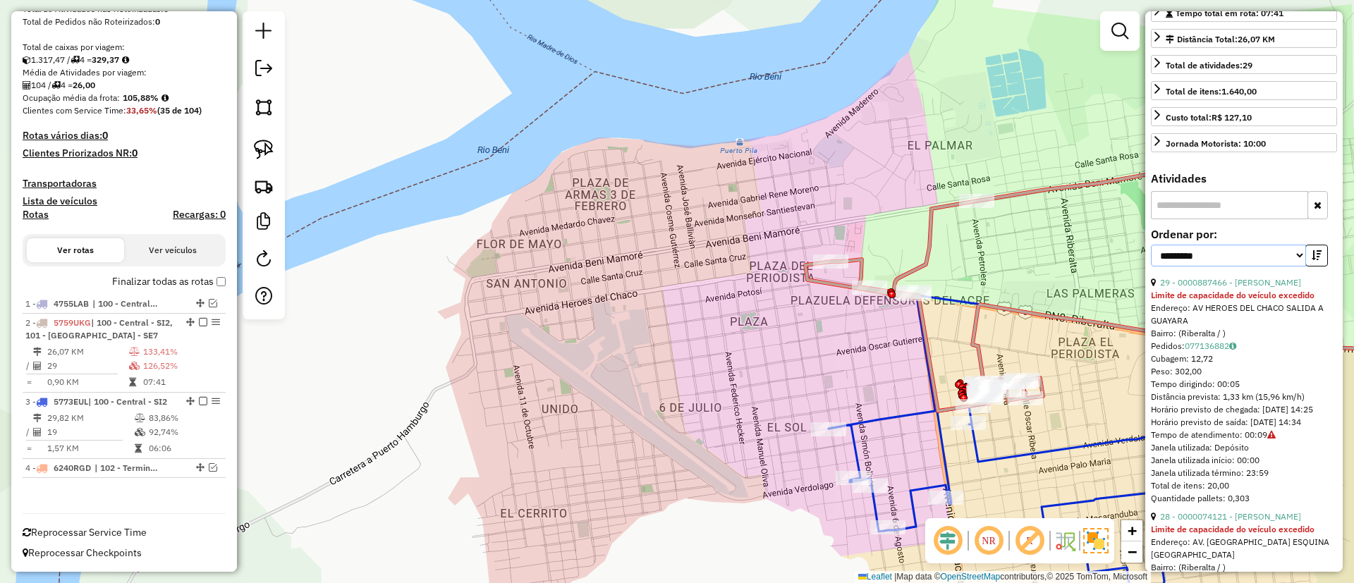
click at [1251, 267] on select "**********" at bounding box center [1228, 256] width 155 height 22
select select "*********"
click at [1151, 267] on select "**********" at bounding box center [1228, 256] width 155 height 22
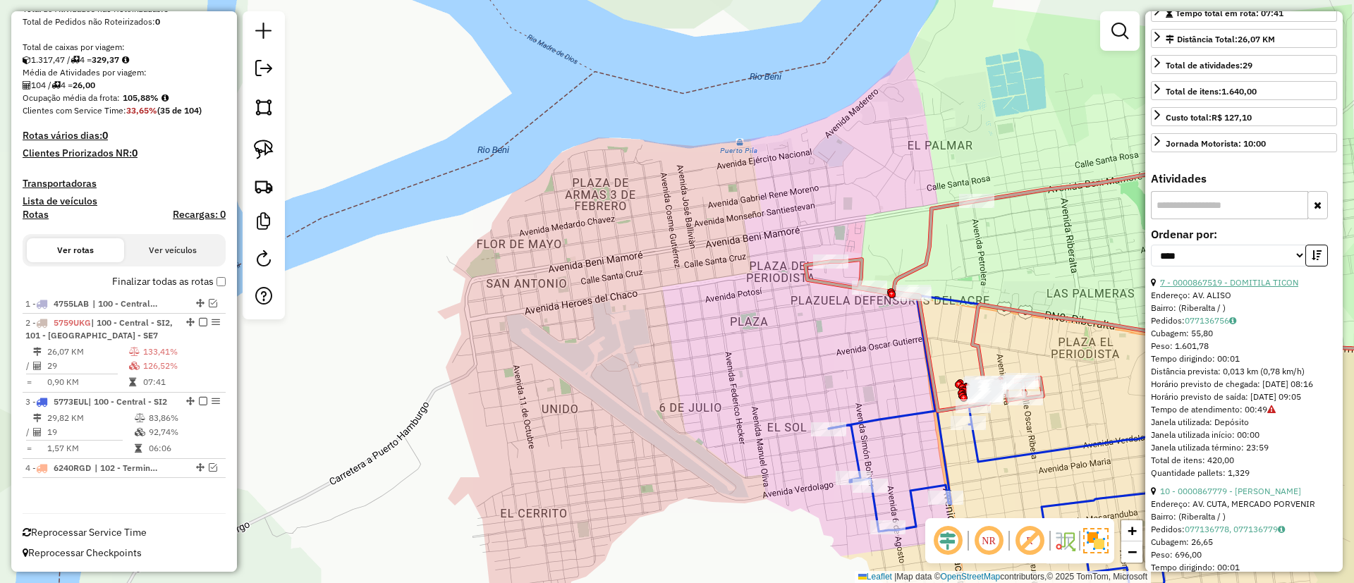
click at [1207, 288] on link "7 - 0000867519 - DOMITILA TICON" at bounding box center [1229, 282] width 138 height 11
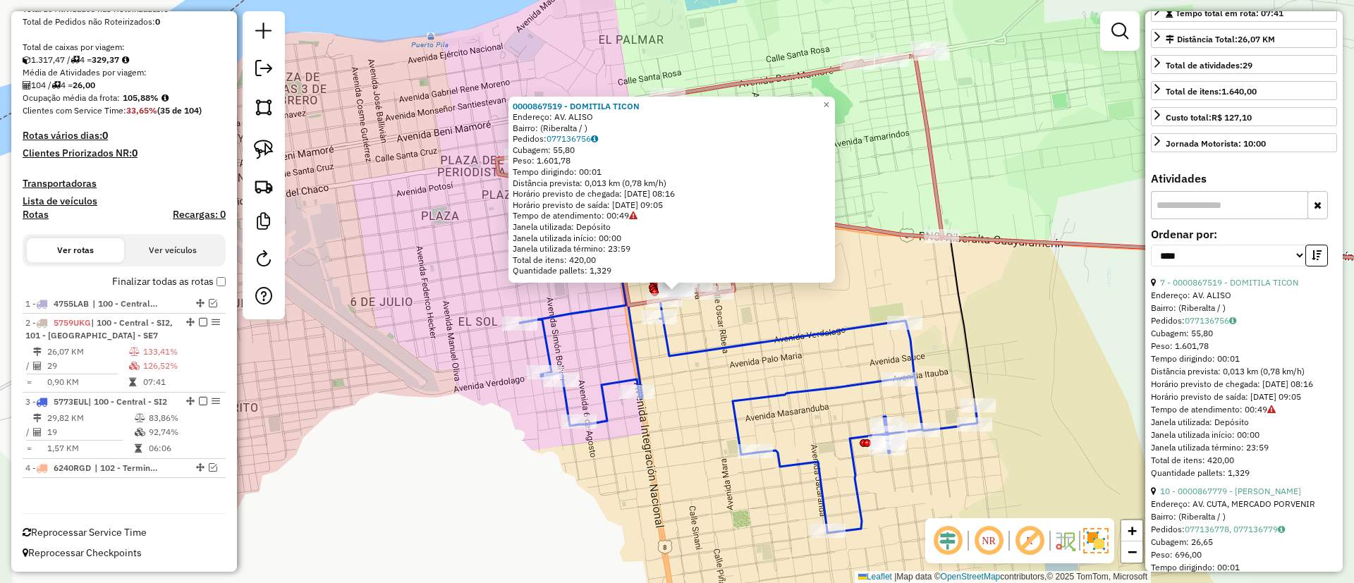
click at [880, 325] on icon at bounding box center [749, 416] width 458 height 236
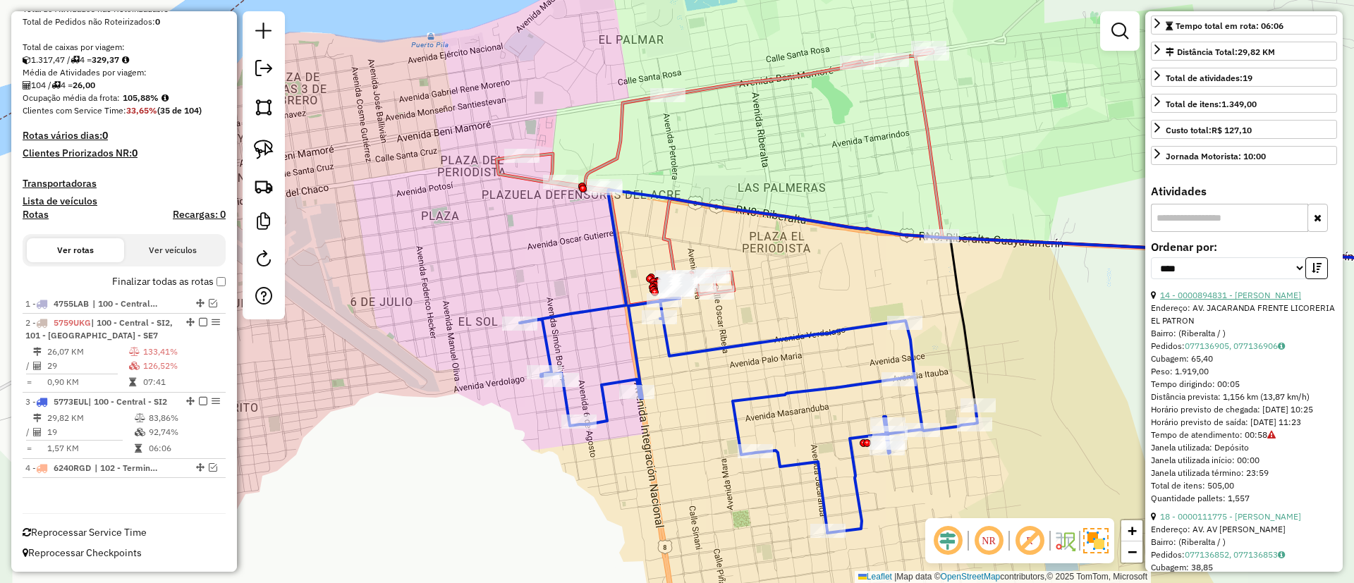
click at [1189, 300] on link "14 - 0000894831 - LIDIA ALBARRAC" at bounding box center [1230, 295] width 141 height 11
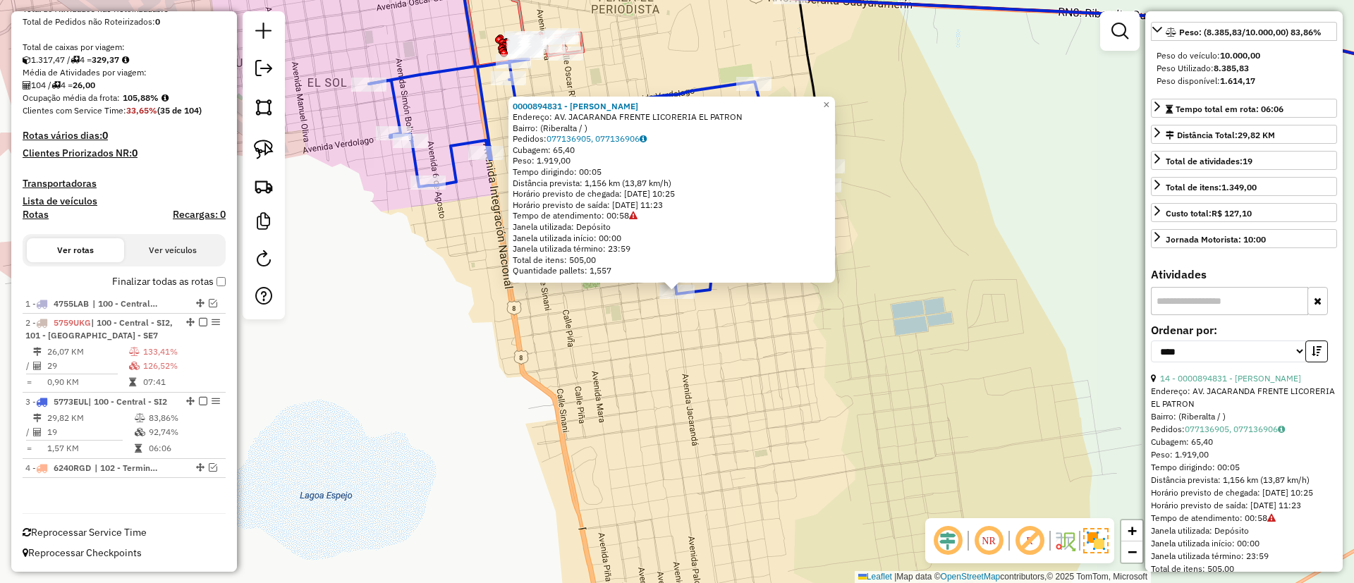
scroll to position [80, 0]
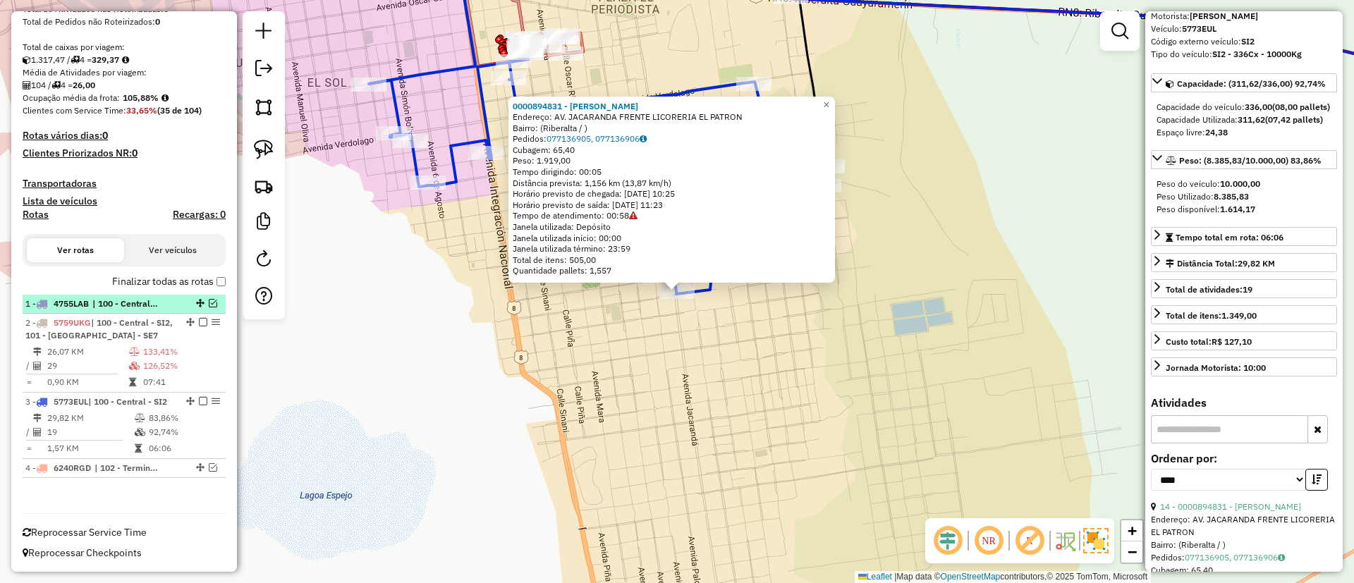
click at [209, 303] on em at bounding box center [213, 303] width 8 height 8
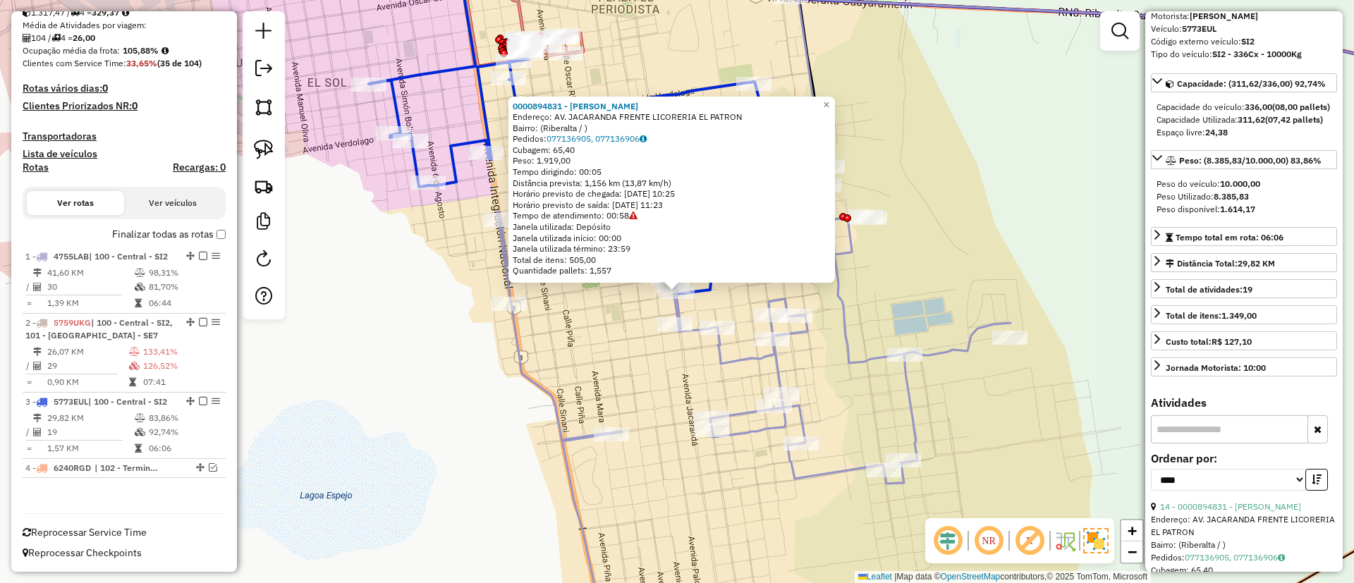
click at [576, 438] on icon at bounding box center [754, 420] width 514 height 442
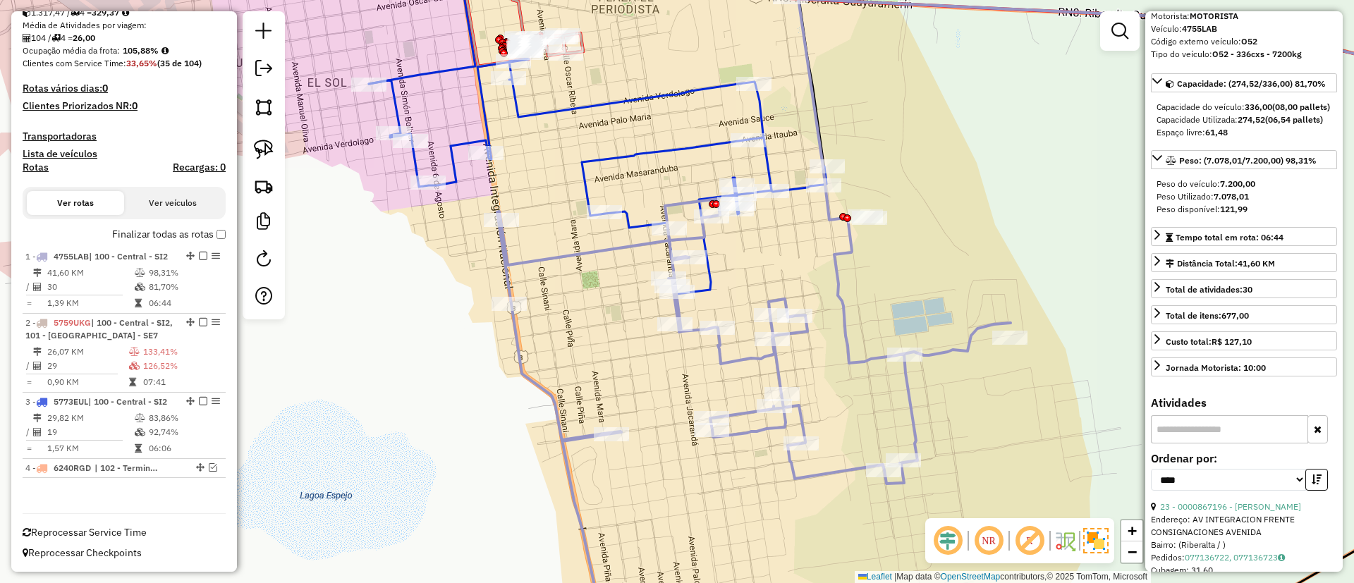
scroll to position [292, 0]
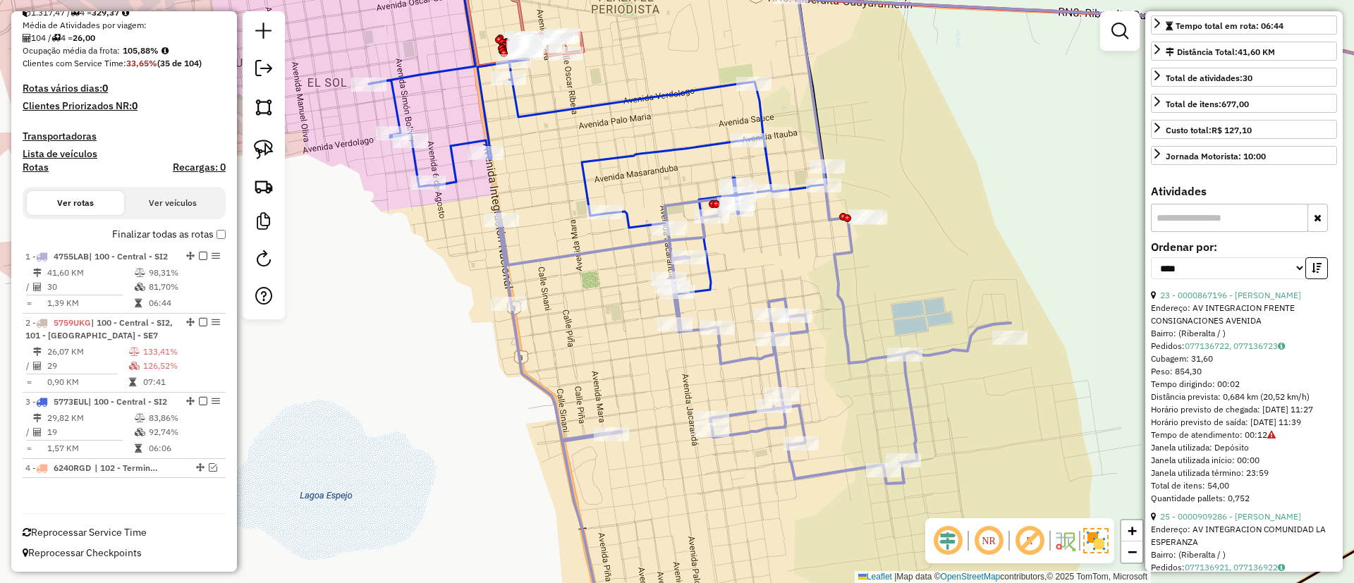
click at [1227, 327] on div "Endereço: AV INTEGRACION FRENTE CONSIGNACIONES AVENIDA" at bounding box center [1244, 314] width 186 height 25
click at [210, 471] on em at bounding box center [213, 467] width 8 height 8
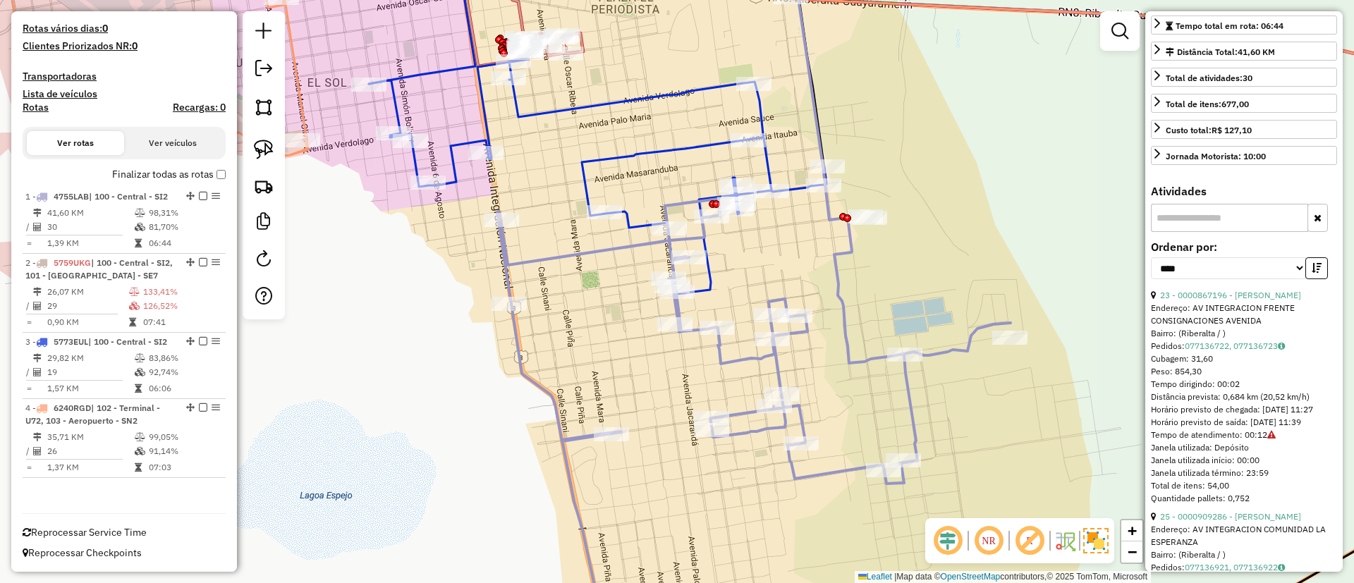
click at [183, 462] on td "07:03" at bounding box center [183, 468] width 71 height 14
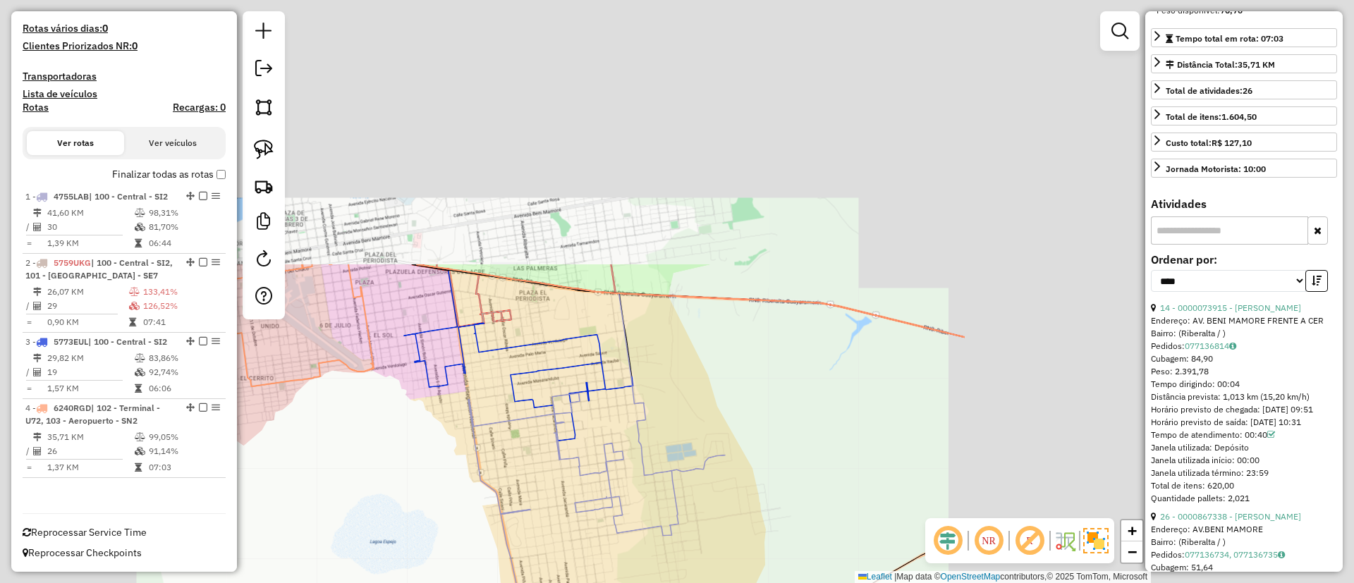
scroll to position [305, 0]
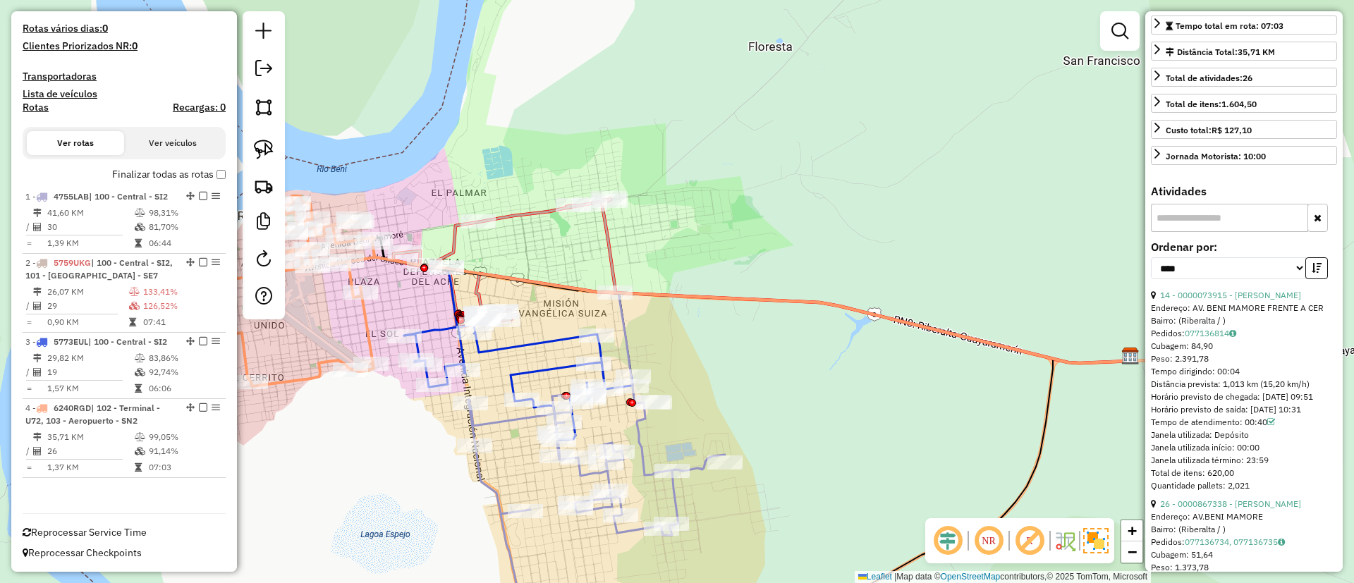
click at [364, 315] on icon at bounding box center [299, 291] width 151 height 190
click at [1272, 300] on link "14 - 0000073915 - ALMACEN KELI" at bounding box center [1230, 295] width 141 height 11
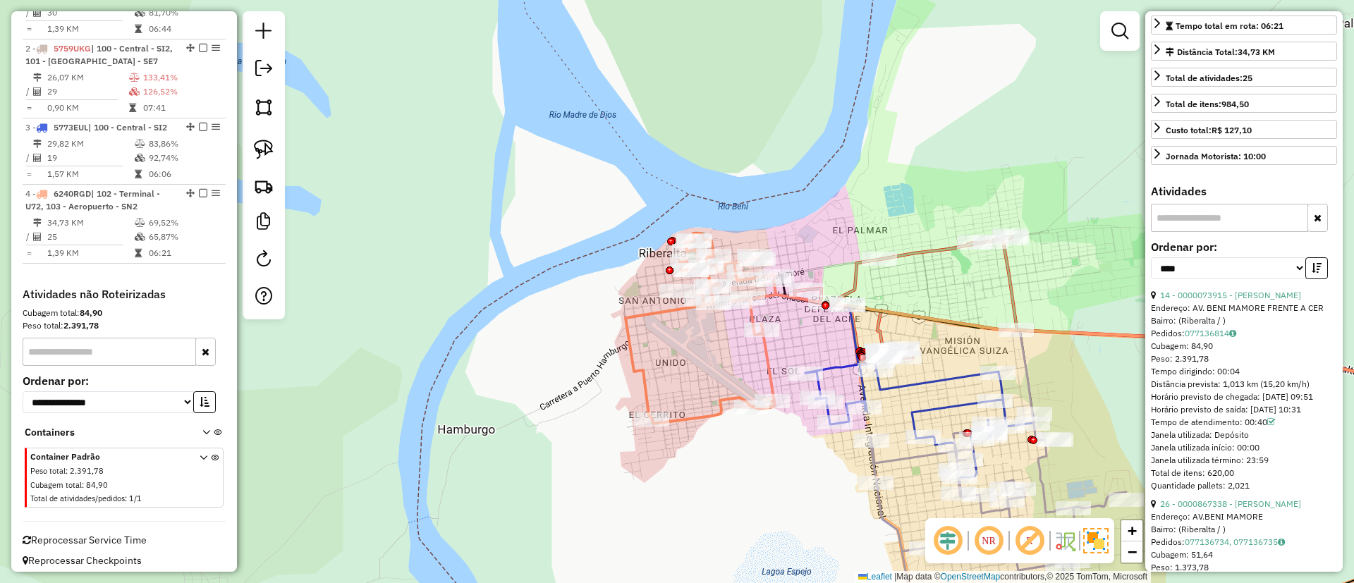
scroll to position [614, 0]
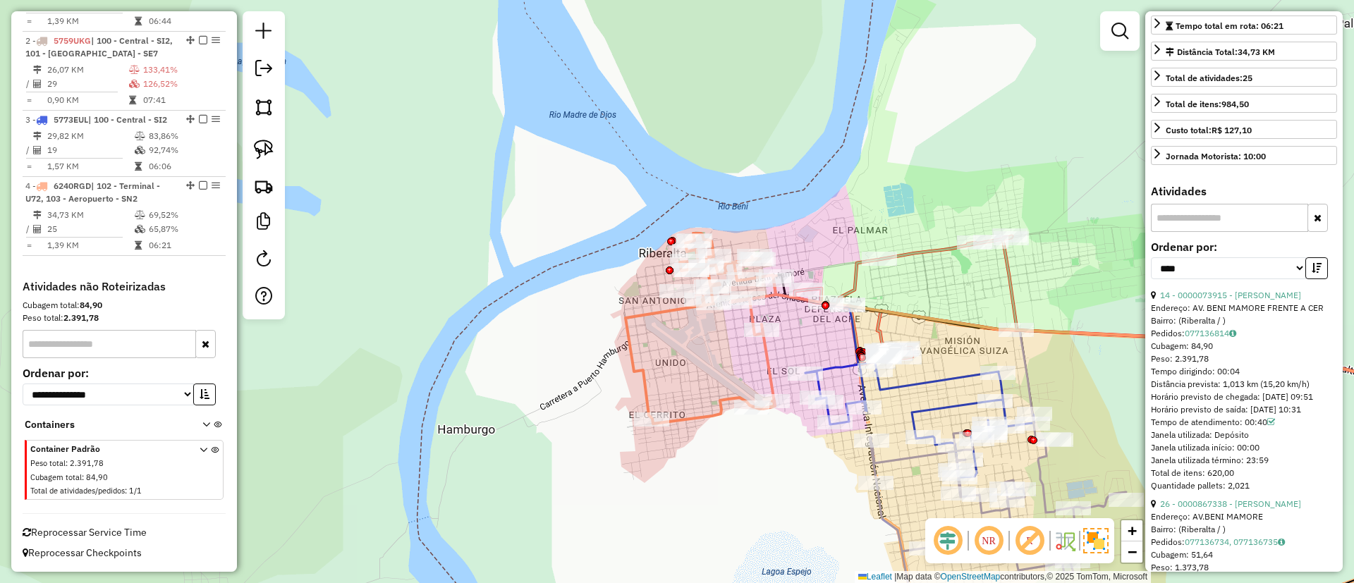
click at [911, 265] on div "Janela de atendimento Grade de atendimento Capacidade Transportadoras Veículos …" at bounding box center [677, 291] width 1354 height 583
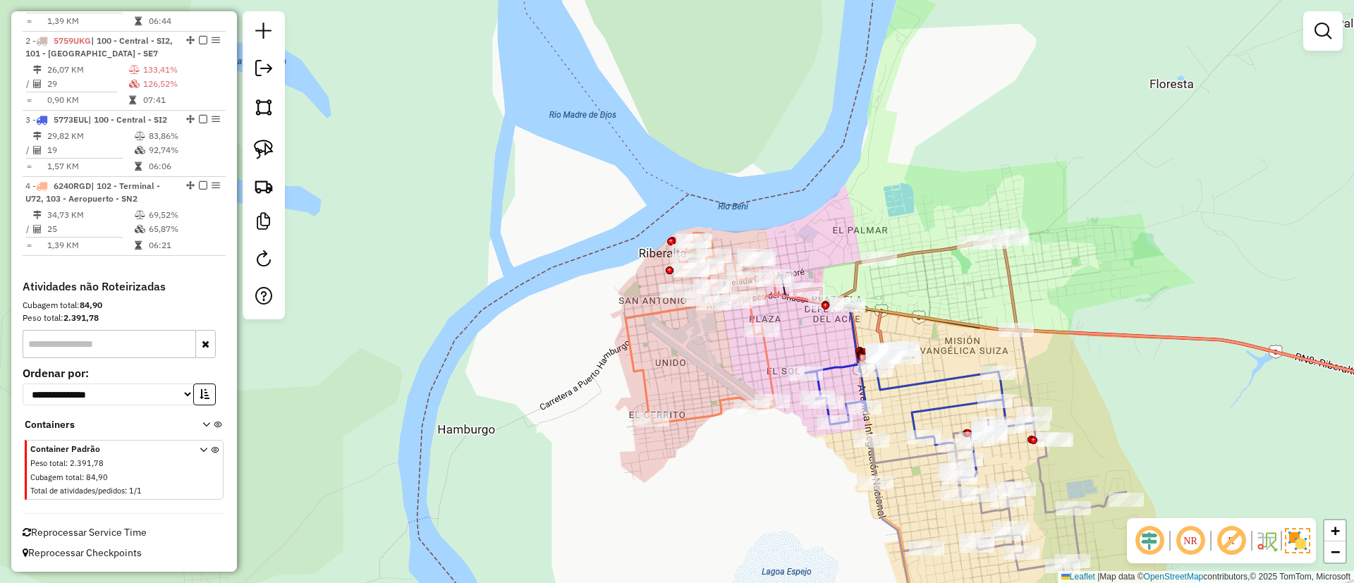
click at [932, 256] on icon at bounding box center [906, 300] width 222 height 128
select select "*********"
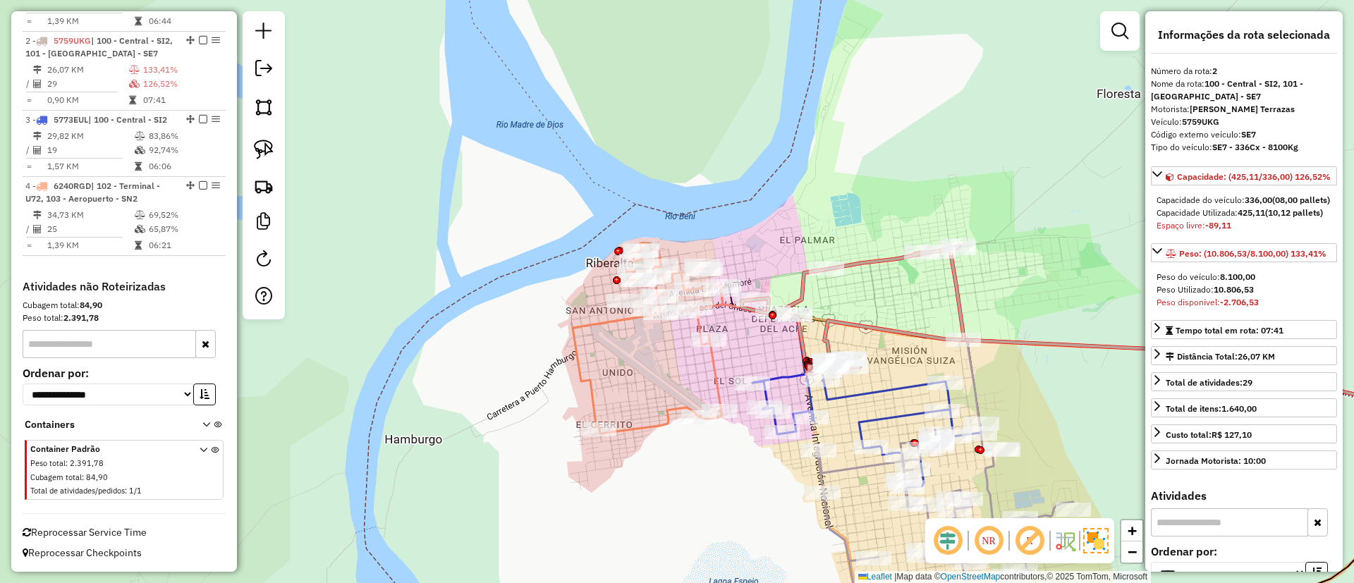
drag, startPoint x: 950, startPoint y: 263, endPoint x: 897, endPoint y: 273, distance: 53.8
click at [897, 273] on div "Janela de atendimento Grade de atendimento Capacidade Transportadoras Veículos …" at bounding box center [677, 291] width 1354 height 583
click at [608, 308] on div at bounding box center [624, 301] width 35 height 14
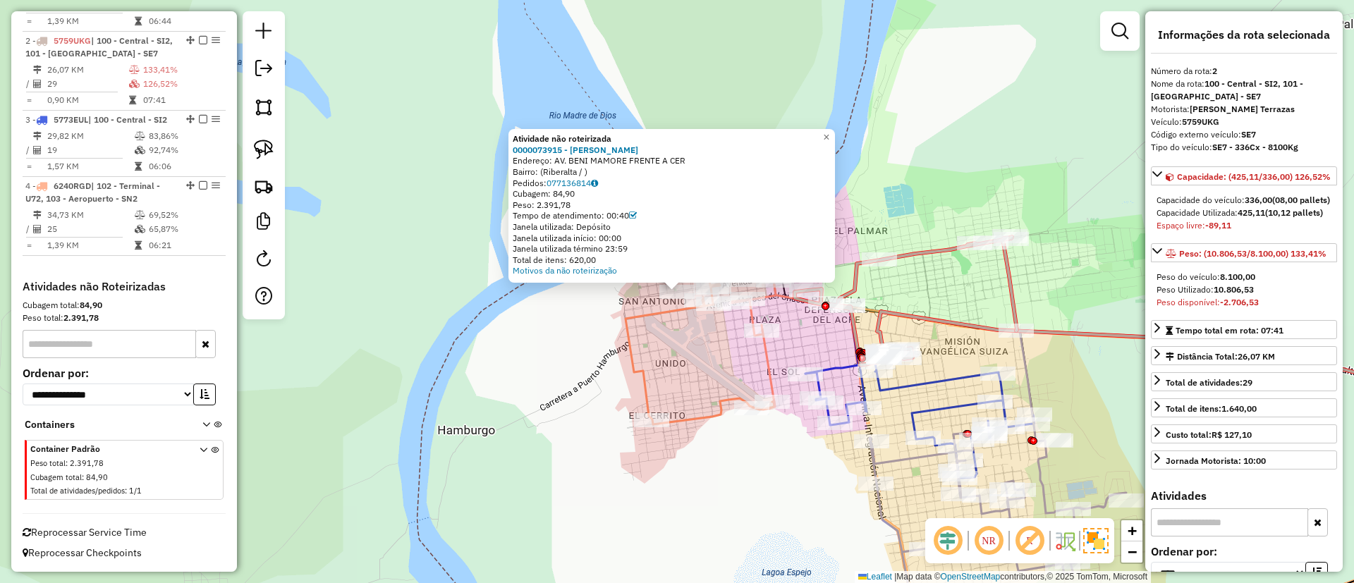
click at [610, 318] on div "Atividade não roteirizada 0000073915 - ALMACEN KELI Endereço: AV. BENI MAMORE F…" at bounding box center [677, 291] width 1354 height 583
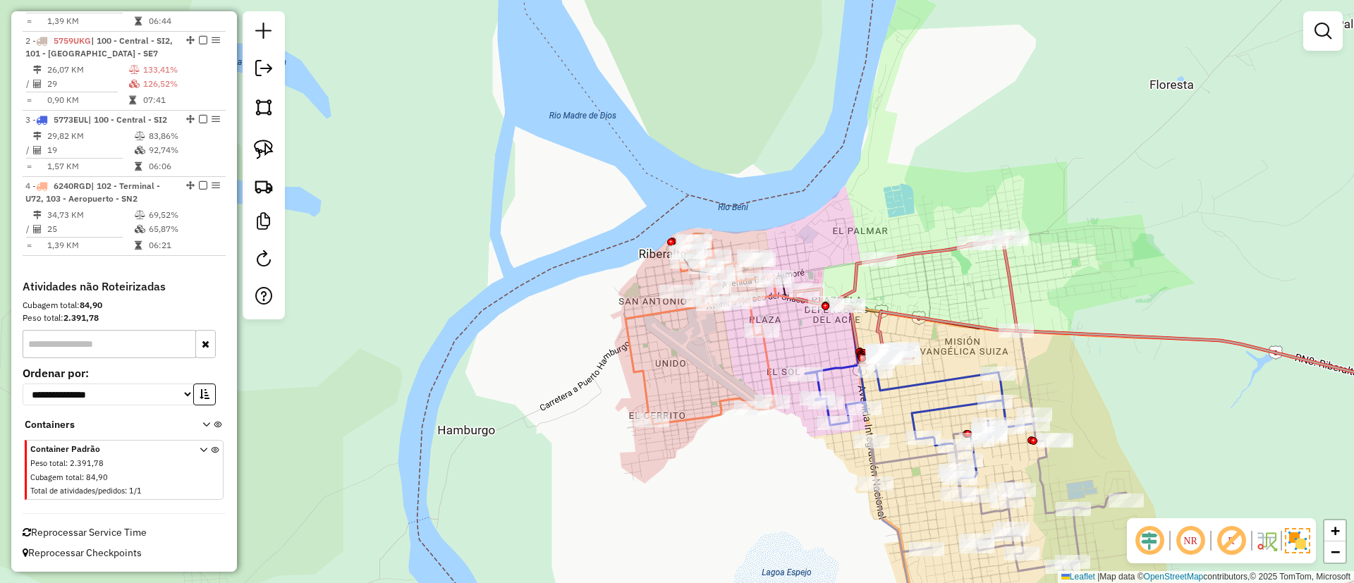
click at [631, 324] on icon at bounding box center [701, 329] width 151 height 190
select select "*********"
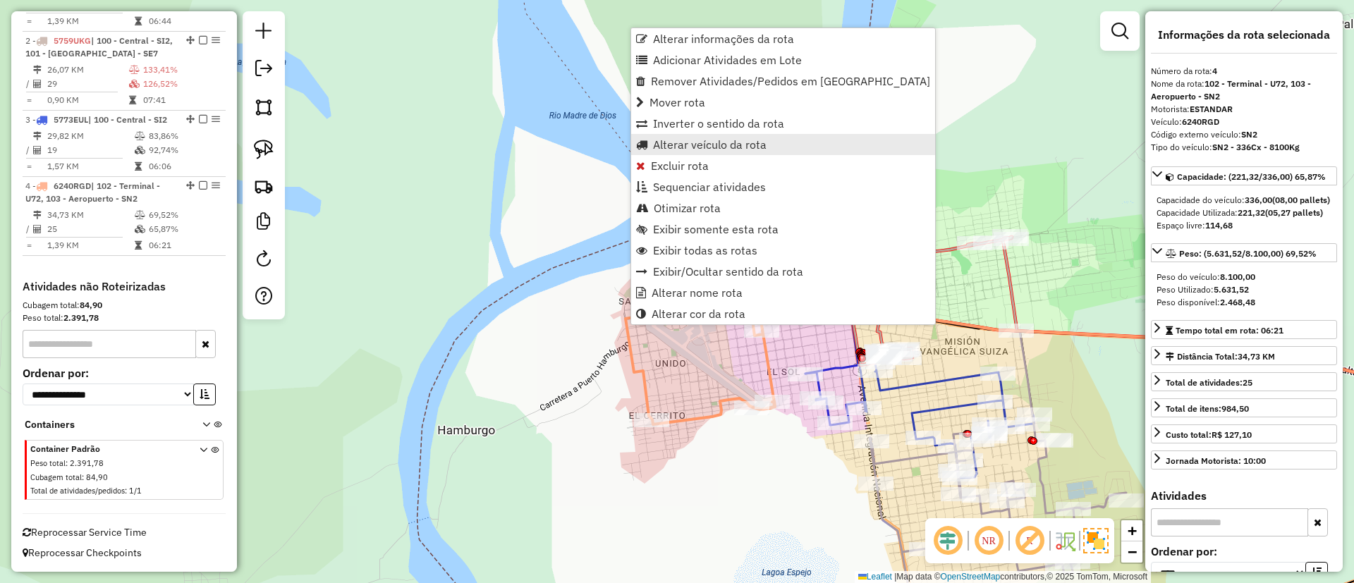
click at [693, 145] on span "Alterar veículo da rota" at bounding box center [710, 144] width 114 height 11
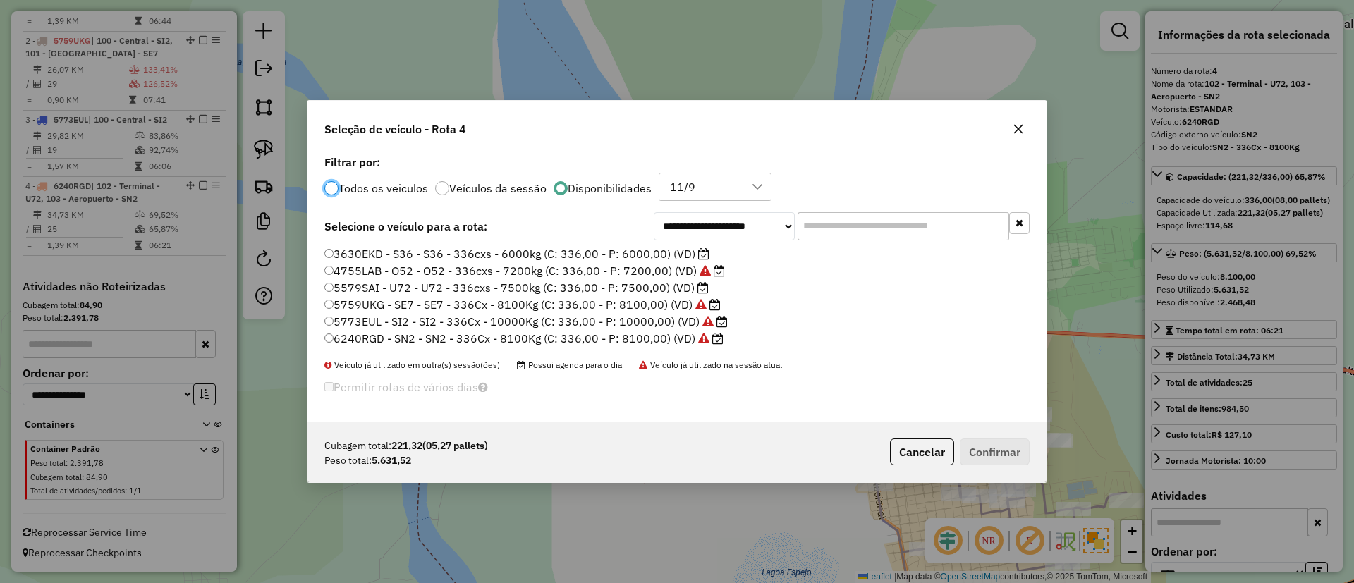
scroll to position [8, 4]
click at [683, 255] on label "3630EKD - S36 - S36 - 336cxs - 6000kg (C: 336,00 - P: 6000,00) (VD)" at bounding box center [516, 253] width 385 height 17
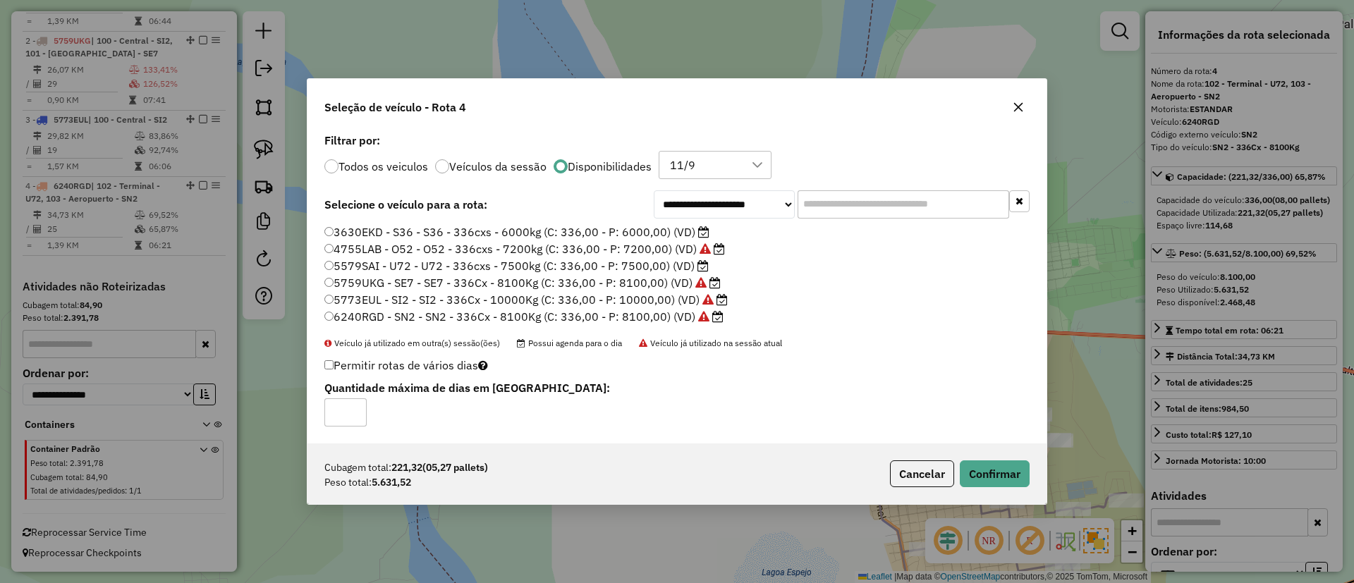
click at [980, 458] on div "Cubagem total: 221,32 (05,27 pallets) Peso total: 5.631,52 Cancelar Confirmar" at bounding box center [677, 474] width 739 height 61
click at [985, 465] on button "Confirmar" at bounding box center [995, 474] width 70 height 27
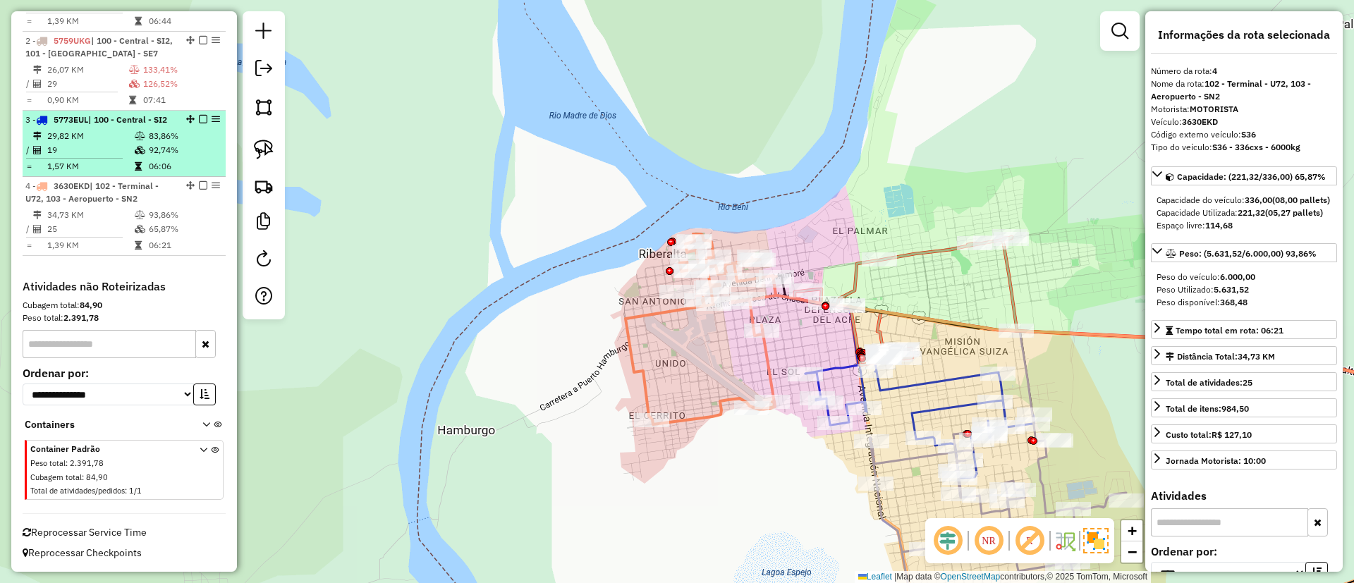
scroll to position [597, 0]
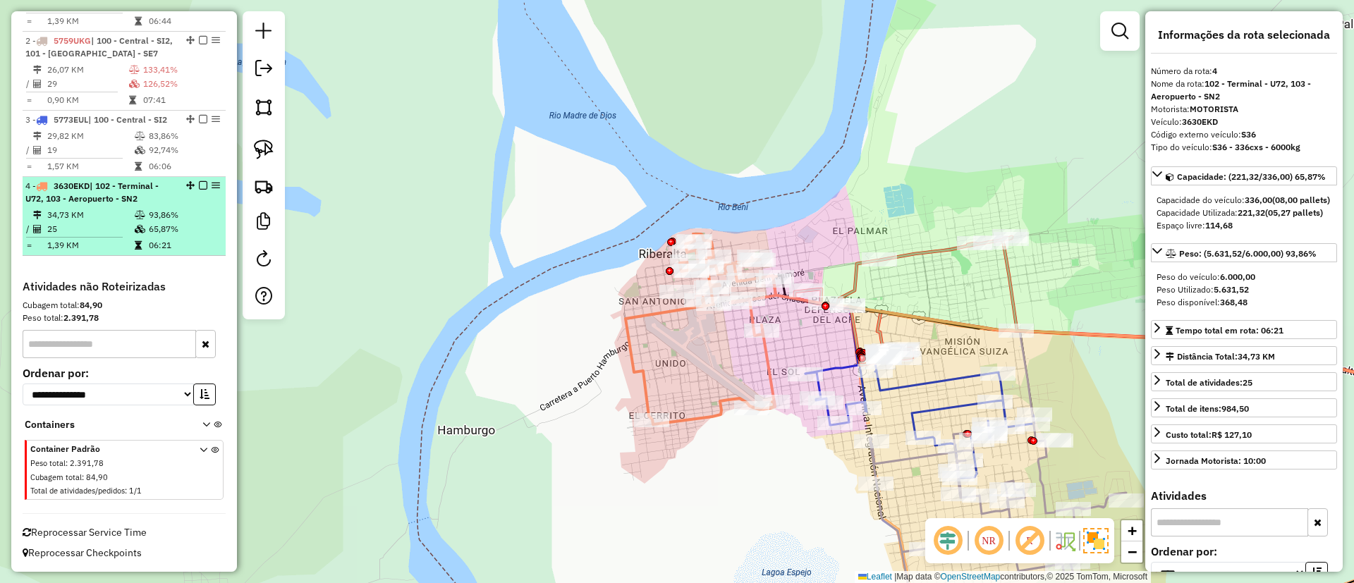
click at [202, 185] on em at bounding box center [203, 185] width 8 height 8
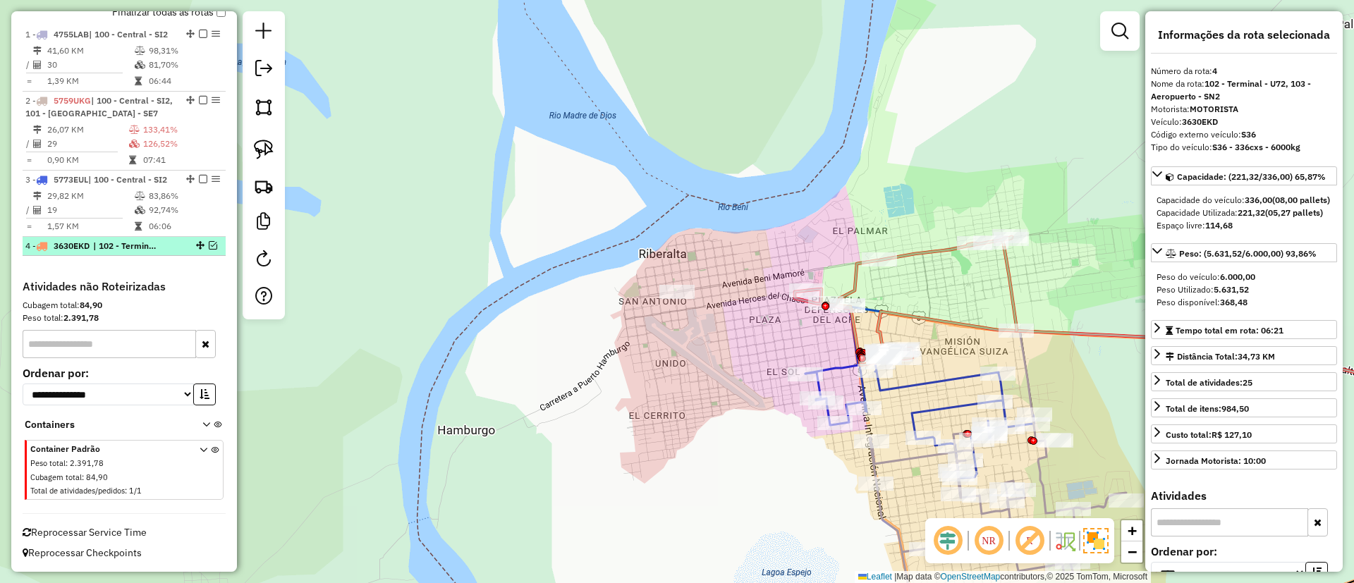
scroll to position [537, 0]
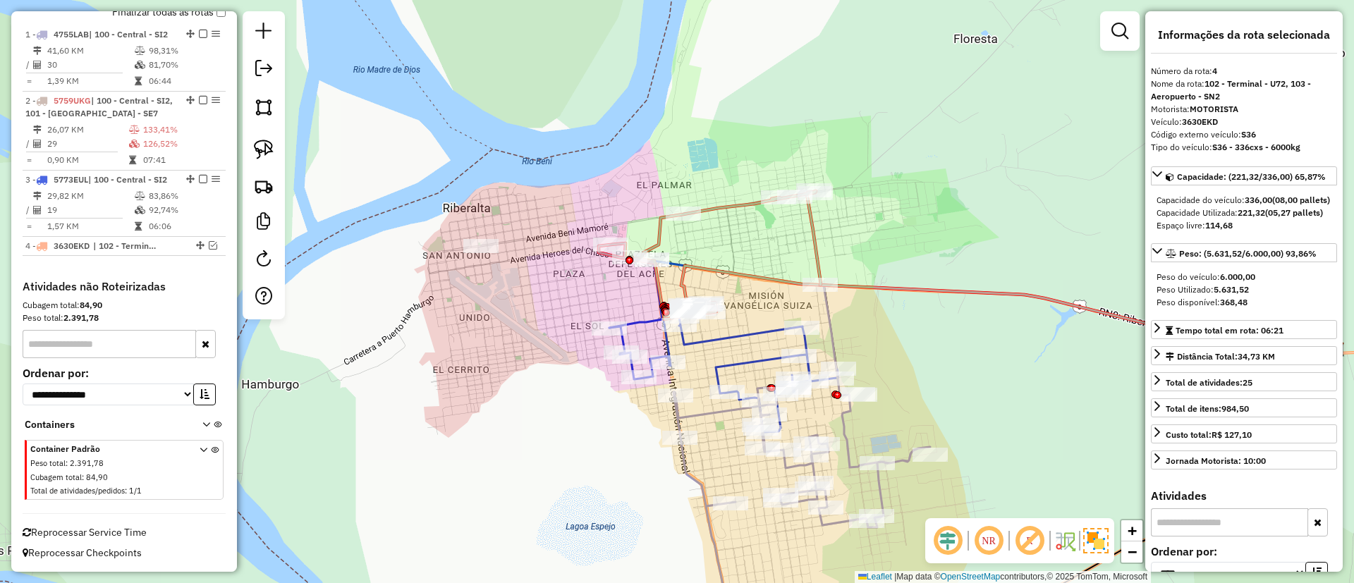
drag, startPoint x: 431, startPoint y: 339, endPoint x: 441, endPoint y: 341, distance: 10.1
click at [430, 339] on div "Janela de atendimento Grade de atendimento Capacidade Transportadoras Veículos …" at bounding box center [677, 291] width 1354 height 583
click at [657, 231] on icon at bounding box center [709, 255] width 222 height 128
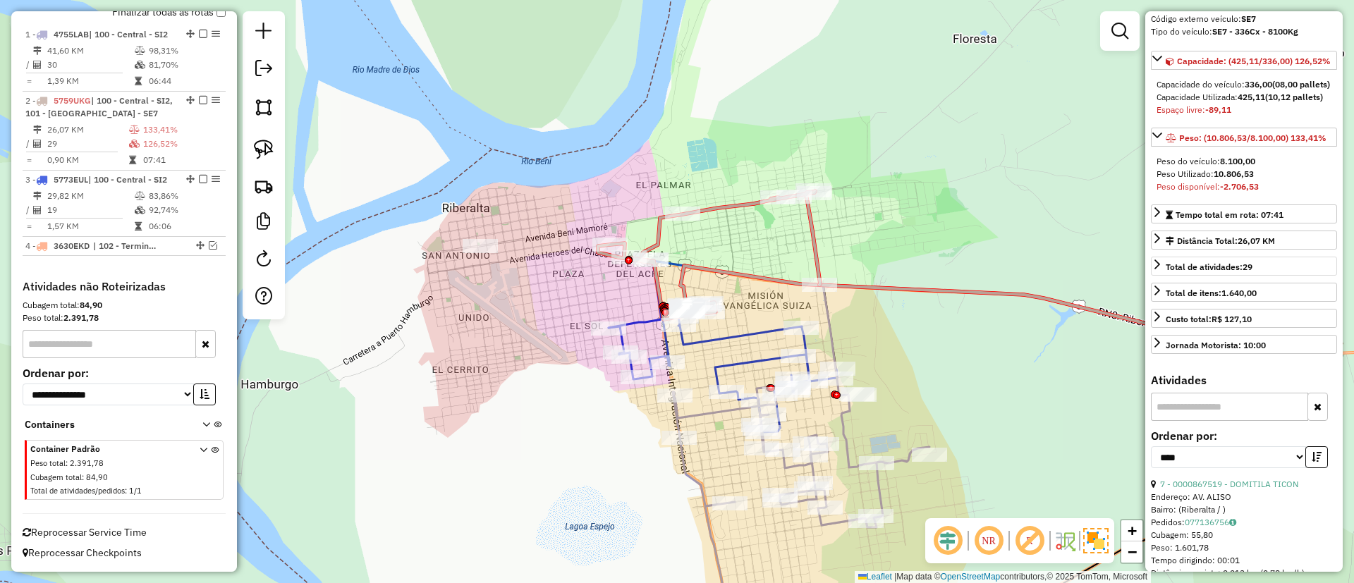
scroll to position [212, 0]
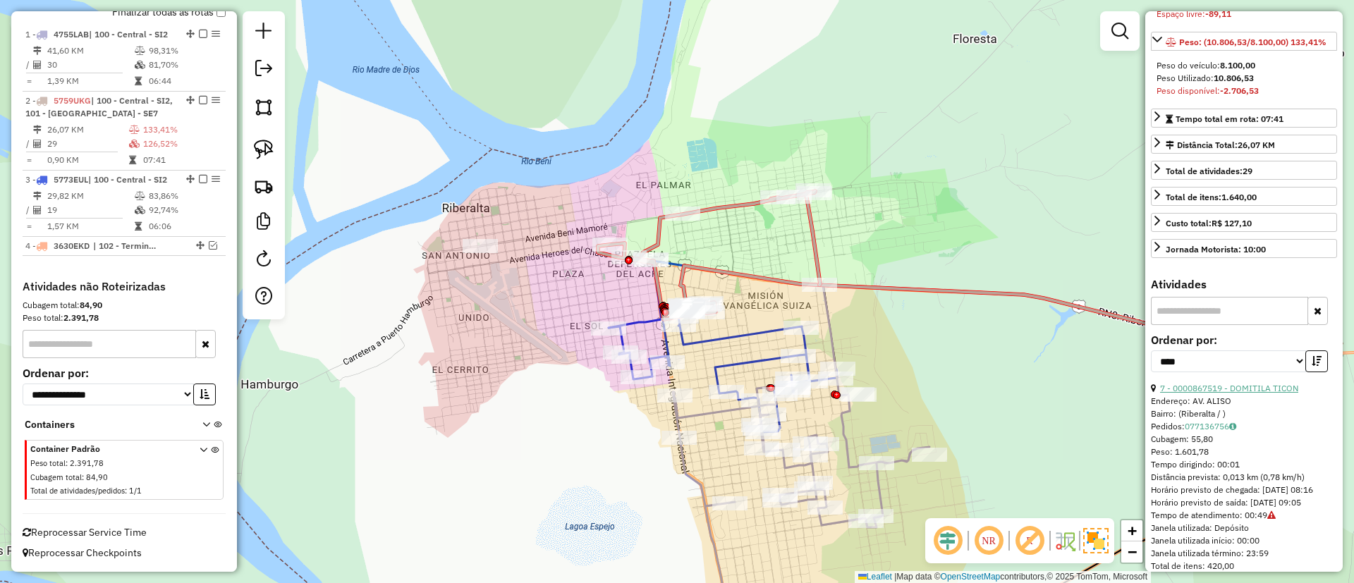
click at [1254, 394] on link "7 - 0000867519 - DOMITILA TICON" at bounding box center [1229, 388] width 138 height 11
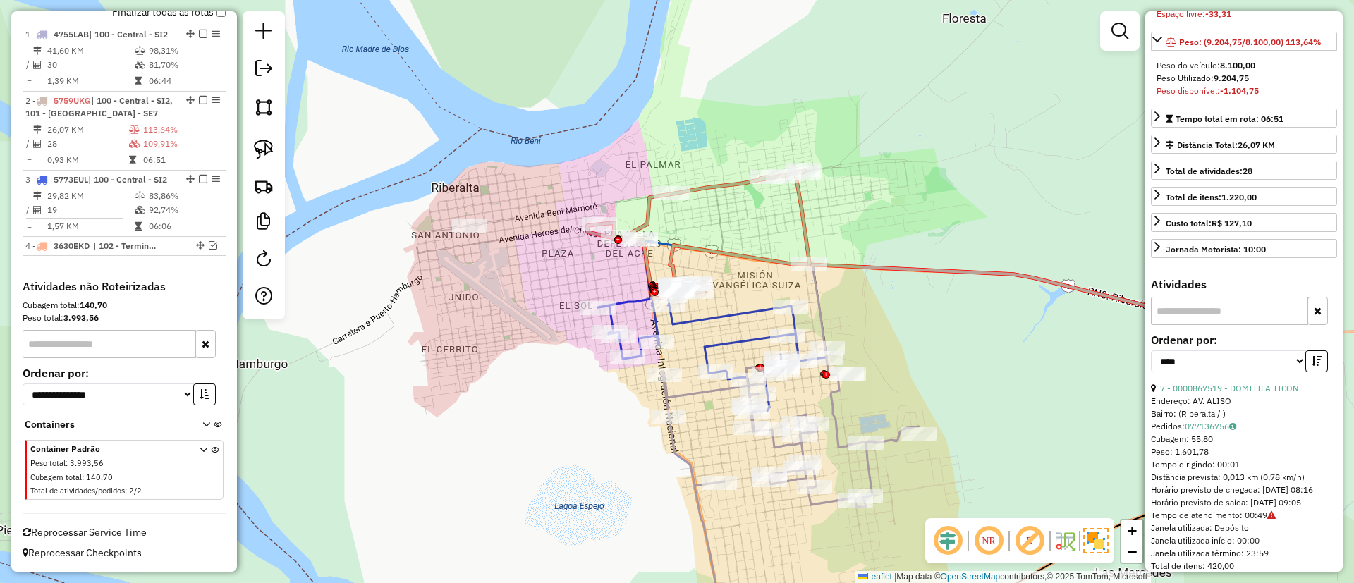
click at [729, 181] on icon at bounding box center [699, 235] width 222 height 128
click at [1212, 394] on link "9 - 0000867779 - DIONICIA BLANC" at bounding box center [1228, 388] width 136 height 11
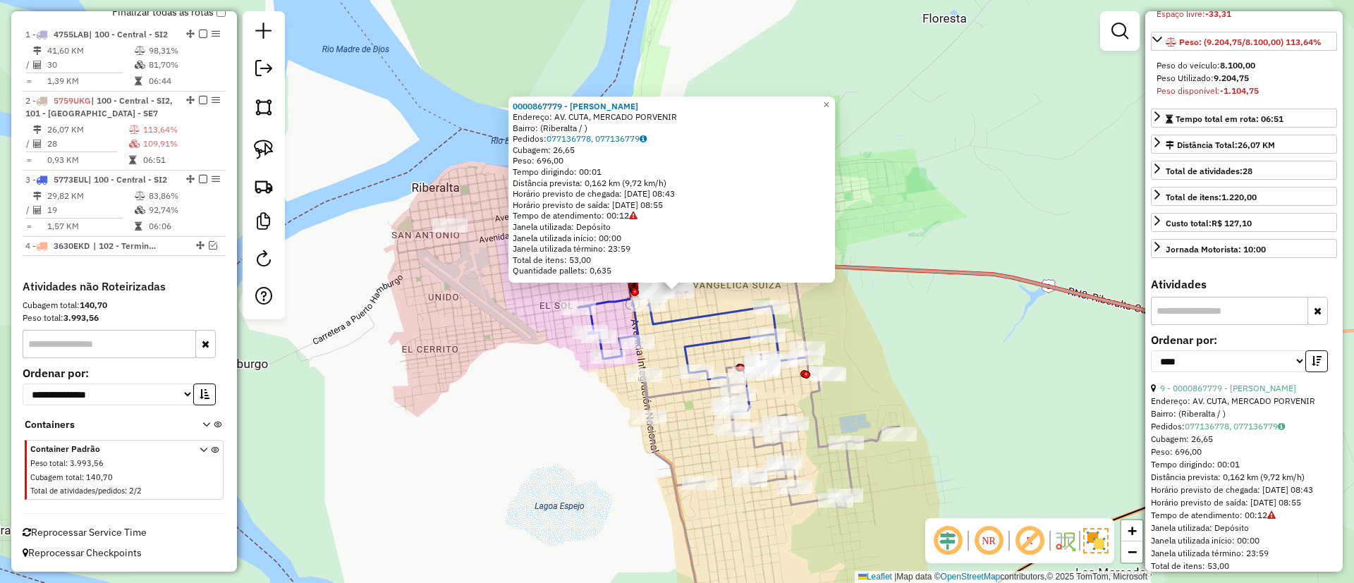
click at [700, 348] on icon at bounding box center [692, 353] width 229 height 117
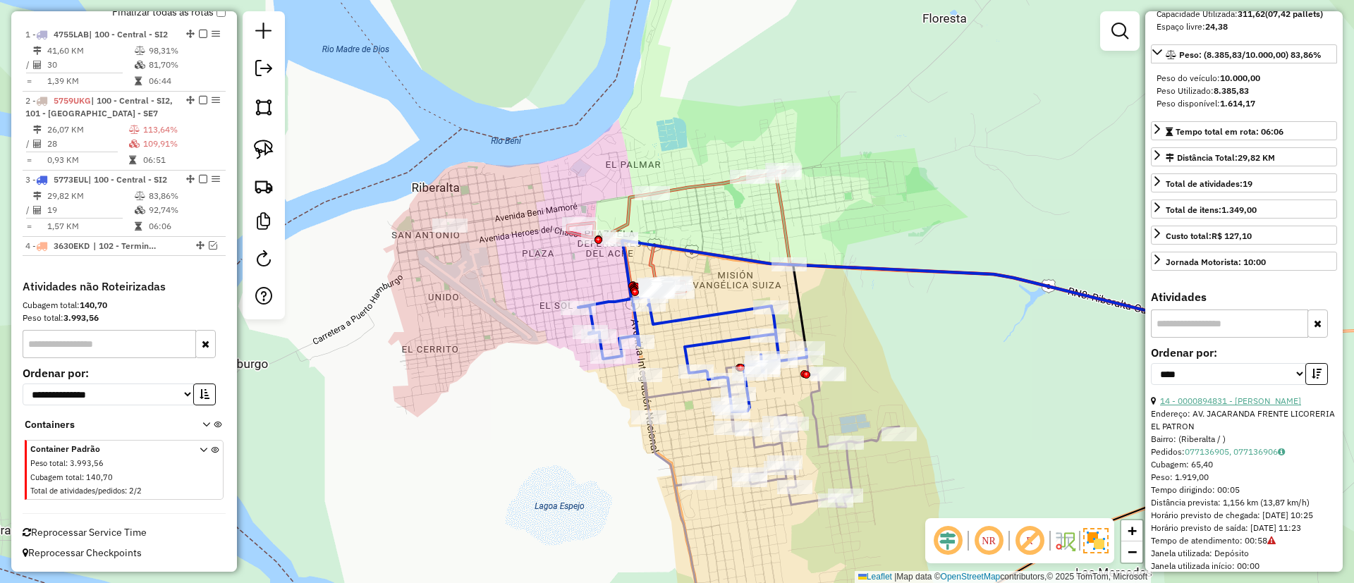
click at [1210, 406] on link "14 - 0000894831 - LIDIA ALBARRAC" at bounding box center [1230, 401] width 141 height 11
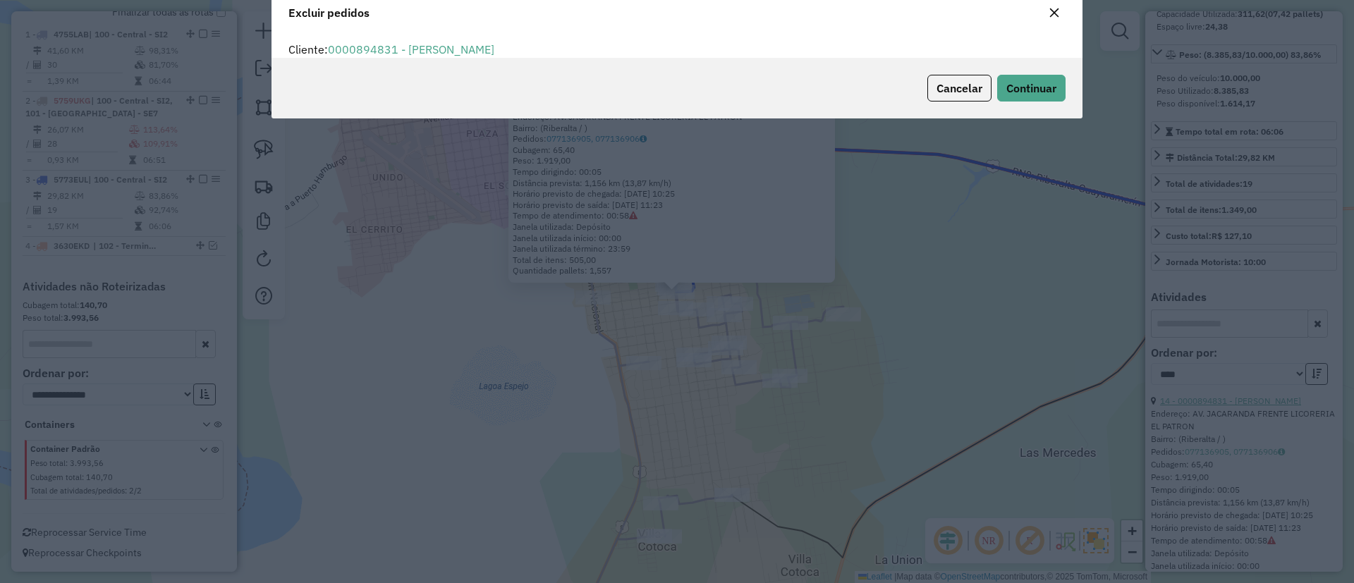
scroll to position [8, 4]
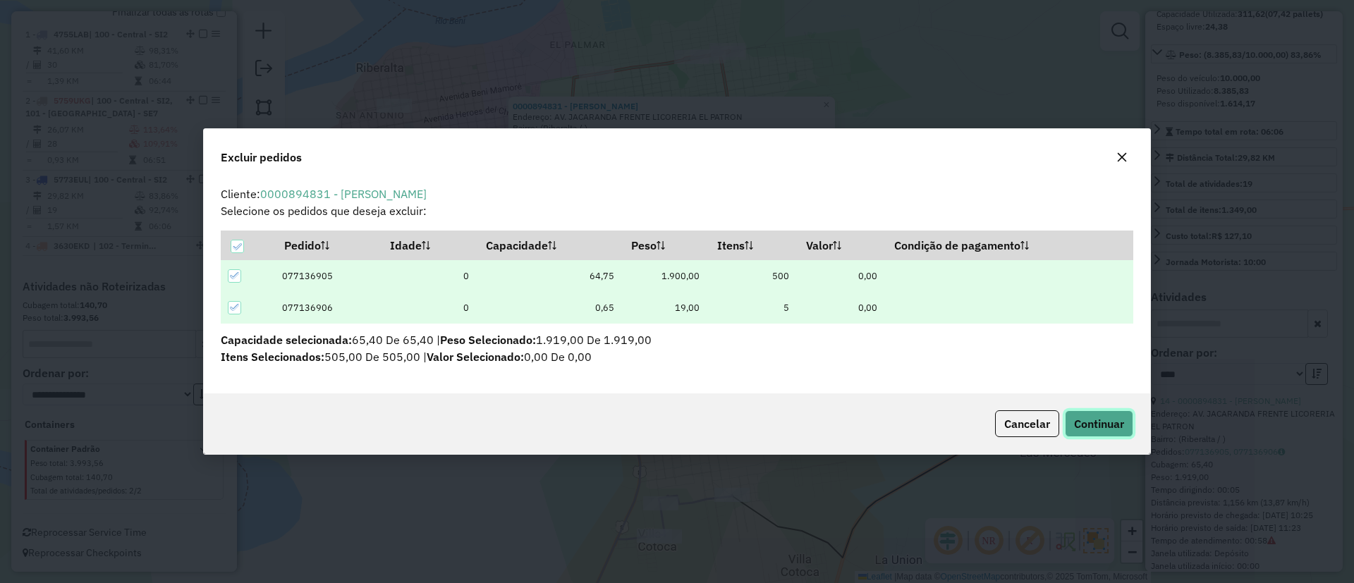
click at [1114, 420] on span "Continuar" at bounding box center [1099, 424] width 50 height 14
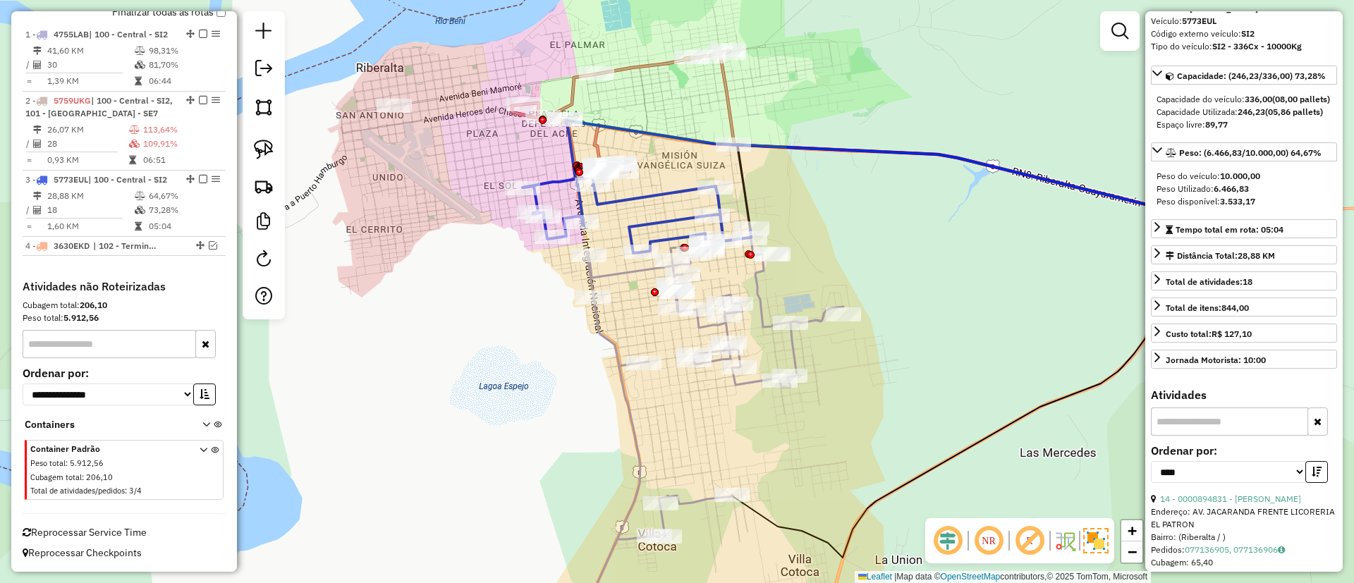
scroll to position [0, 0]
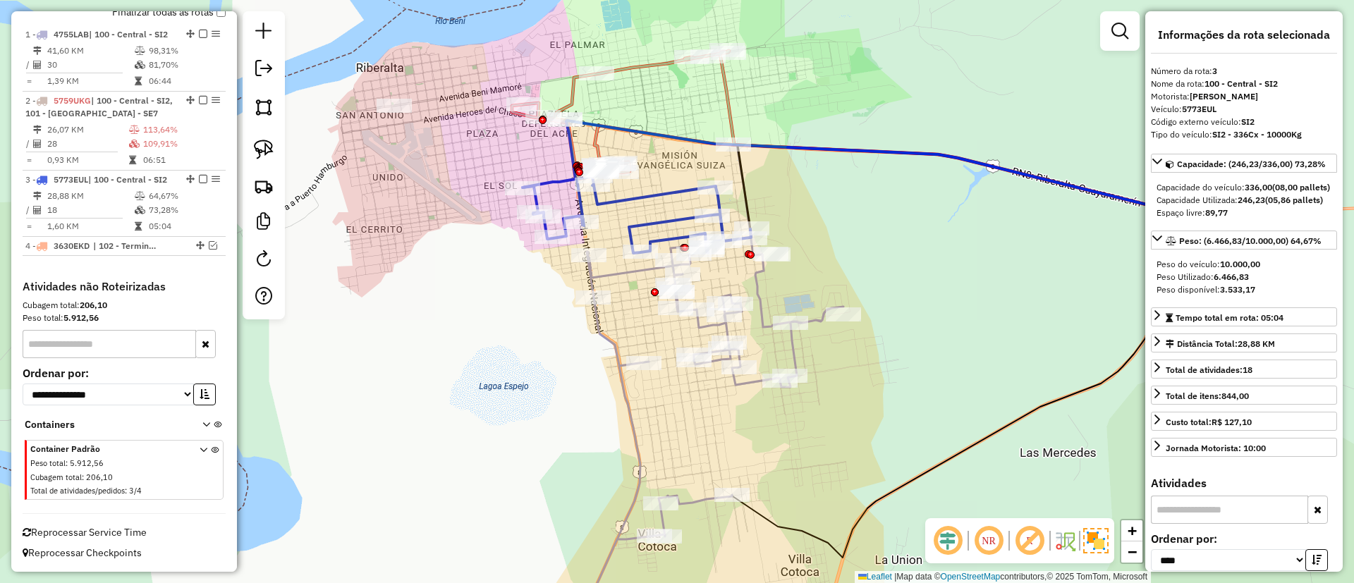
click at [643, 70] on icon at bounding box center [623, 115] width 222 height 128
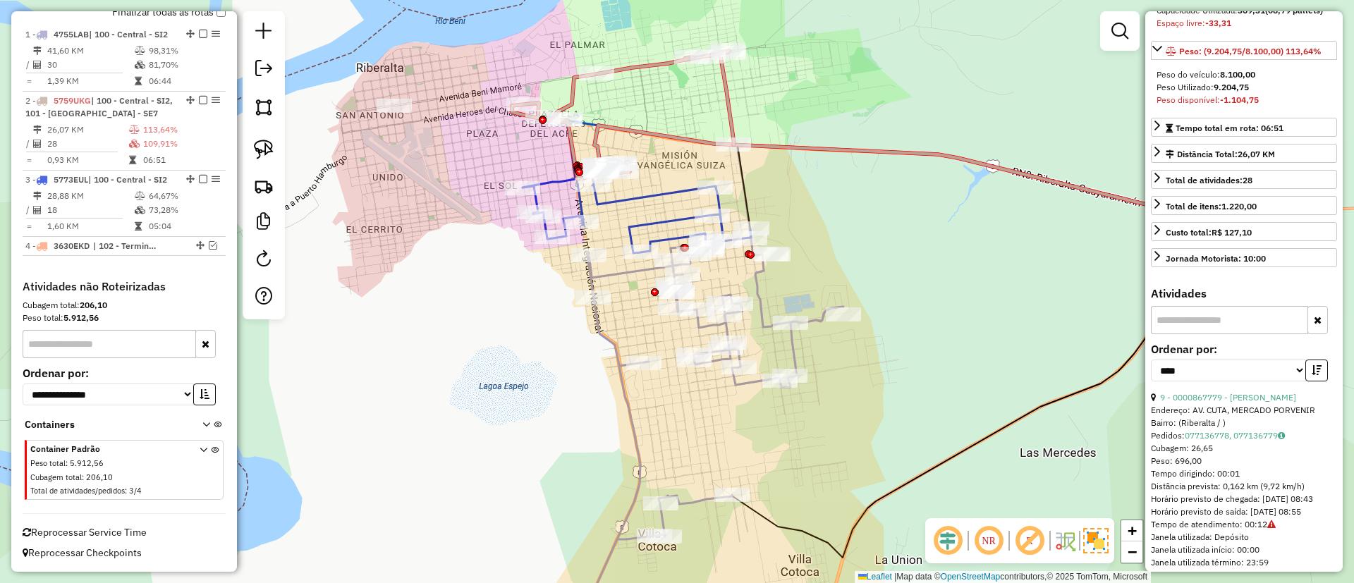
scroll to position [317, 0]
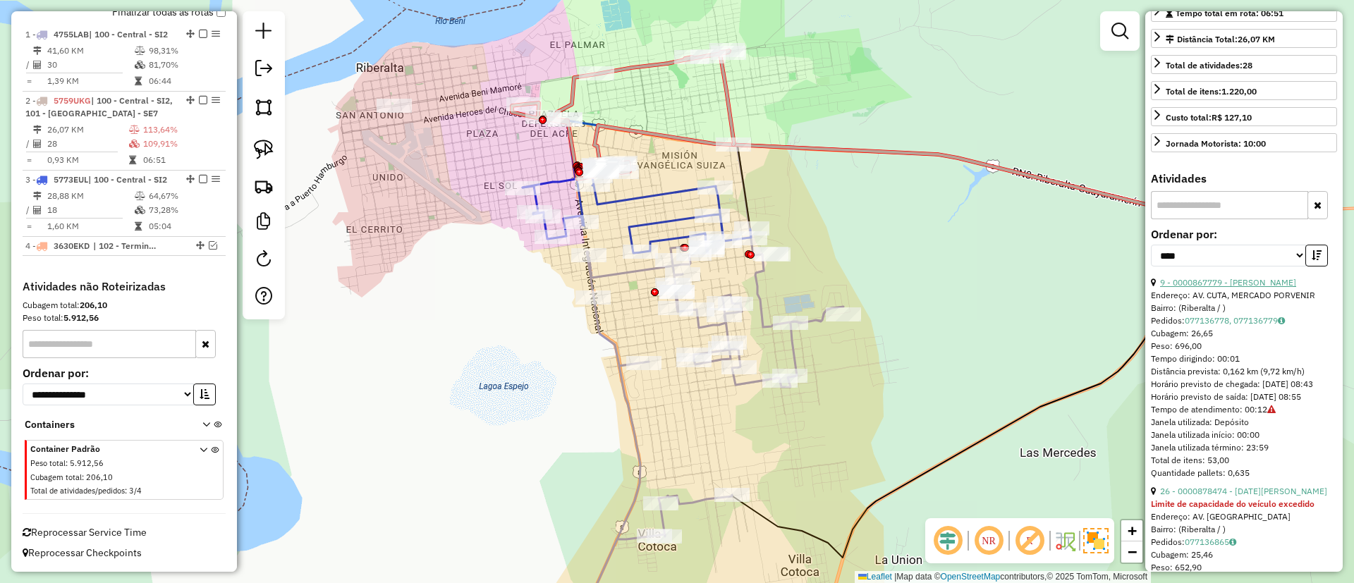
click at [1253, 288] on link "9 - 0000867779 - DIONICIA BLANC" at bounding box center [1228, 282] width 136 height 11
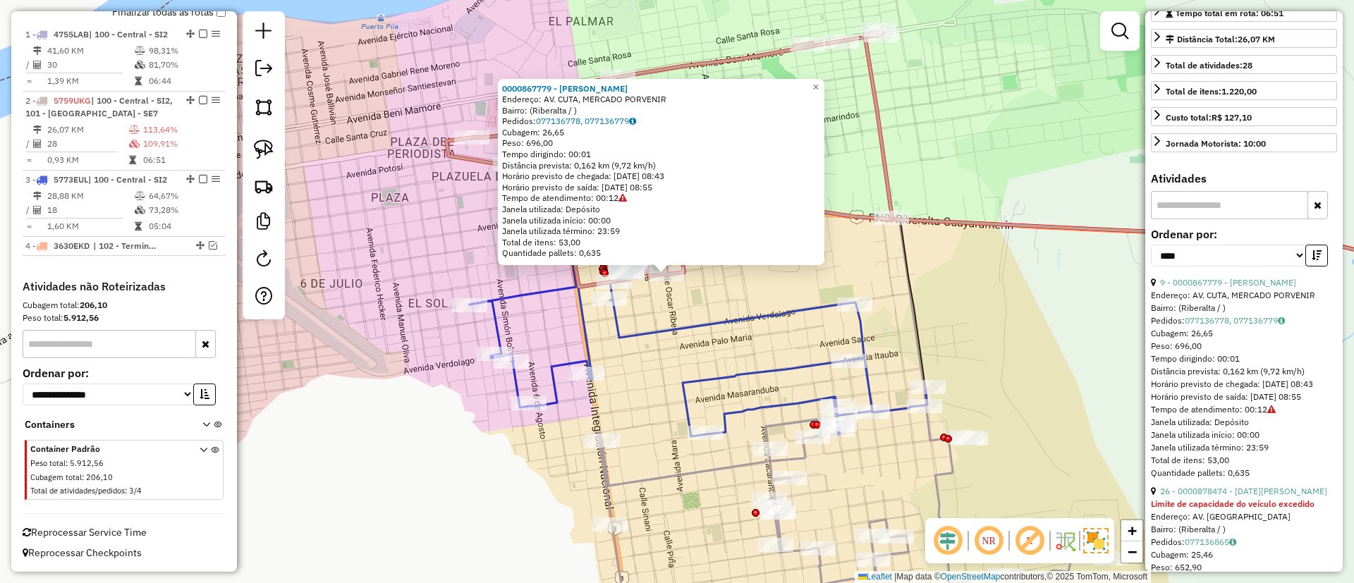
click at [678, 326] on icon at bounding box center [699, 357] width 458 height 157
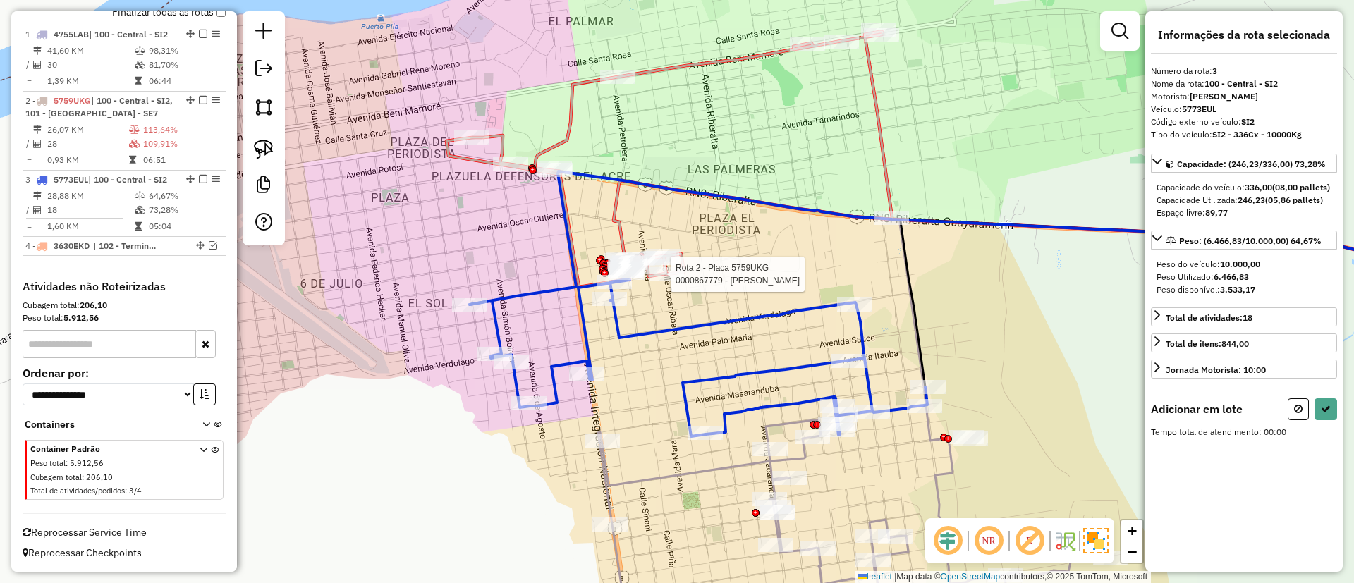
scroll to position [0, 0]
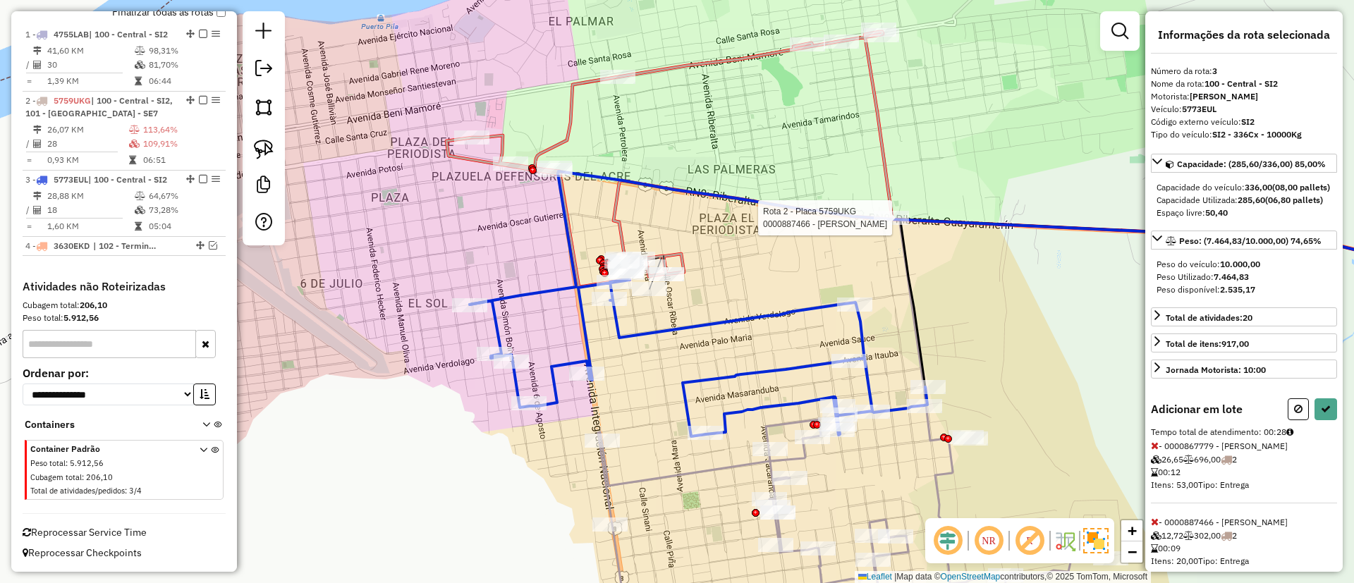
select select "*********"
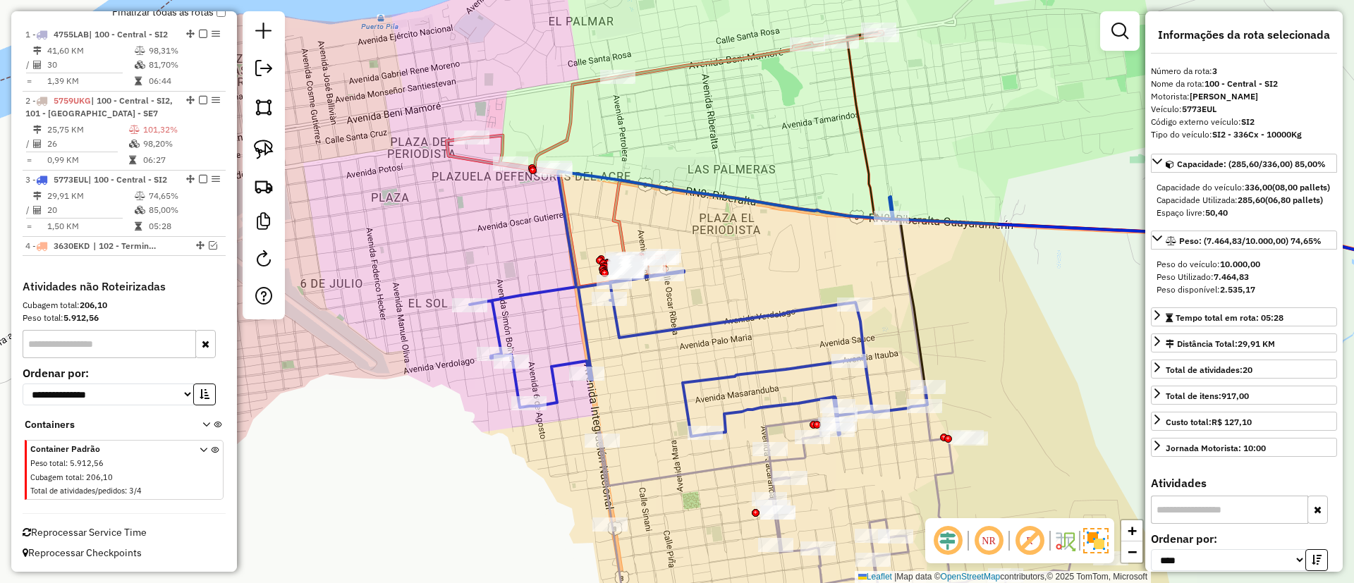
drag, startPoint x: 493, startPoint y: 256, endPoint x: 755, endPoint y: 264, distance: 262.5
click at [754, 265] on div "Janela de atendimento Grade de atendimento Capacidade Transportadoras Veículos …" at bounding box center [677, 291] width 1354 height 583
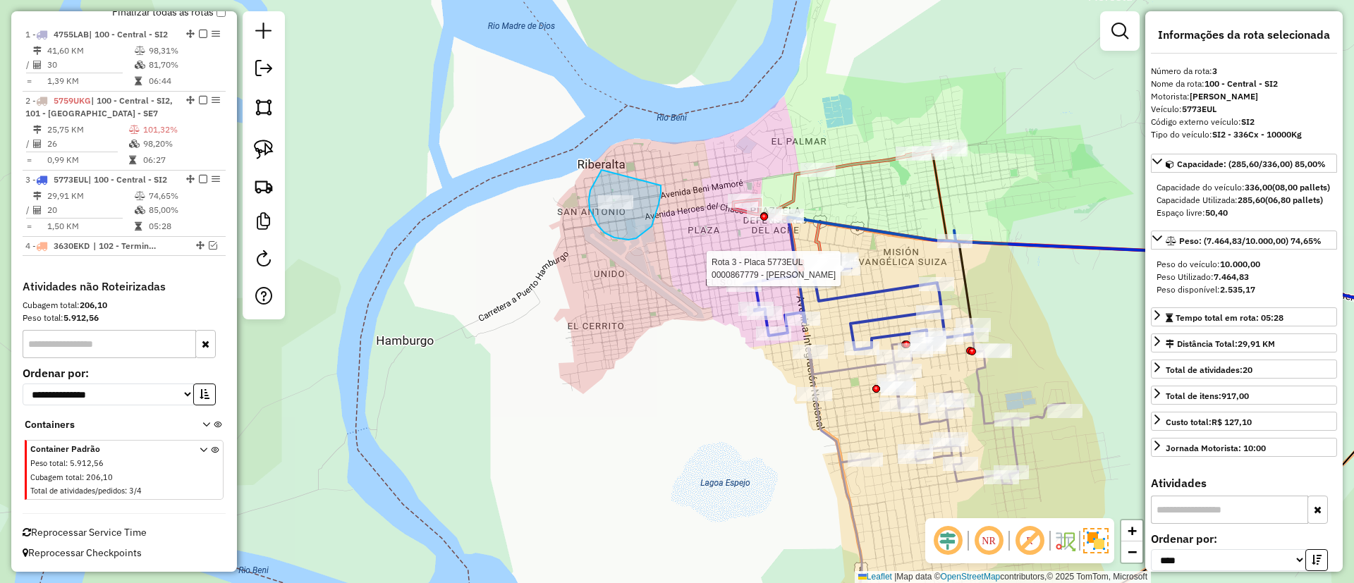
drag, startPoint x: 600, startPoint y: 172, endPoint x: 660, endPoint y: 181, distance: 60.6
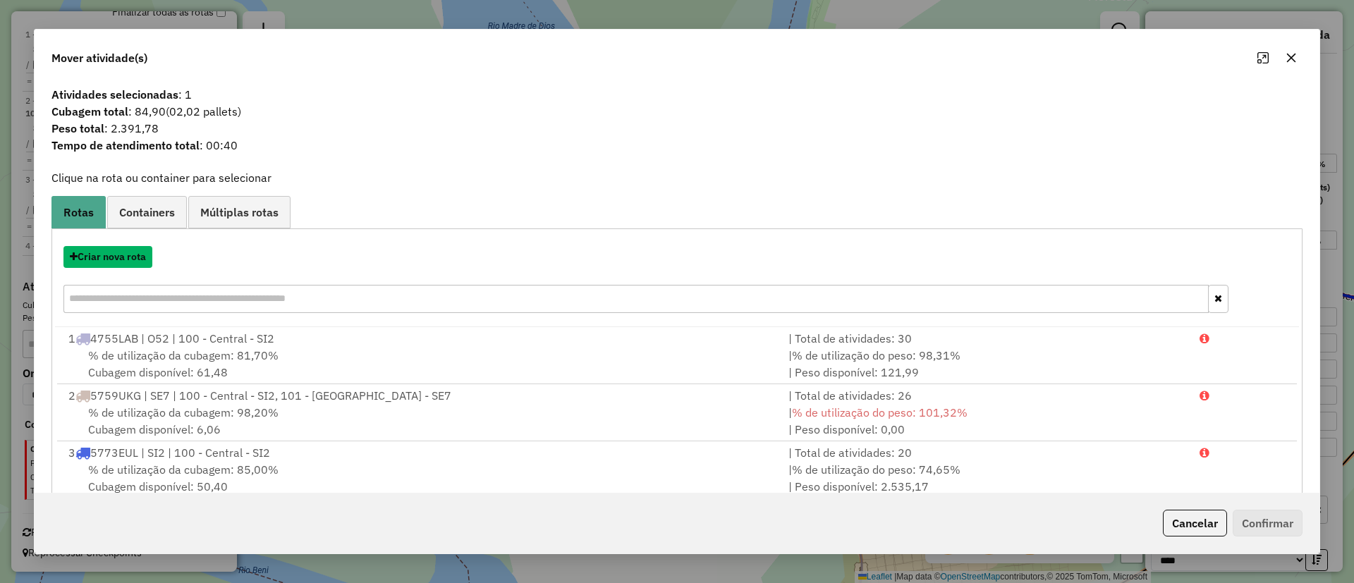
click at [142, 260] on button "Criar nova rota" at bounding box center [107, 257] width 89 height 22
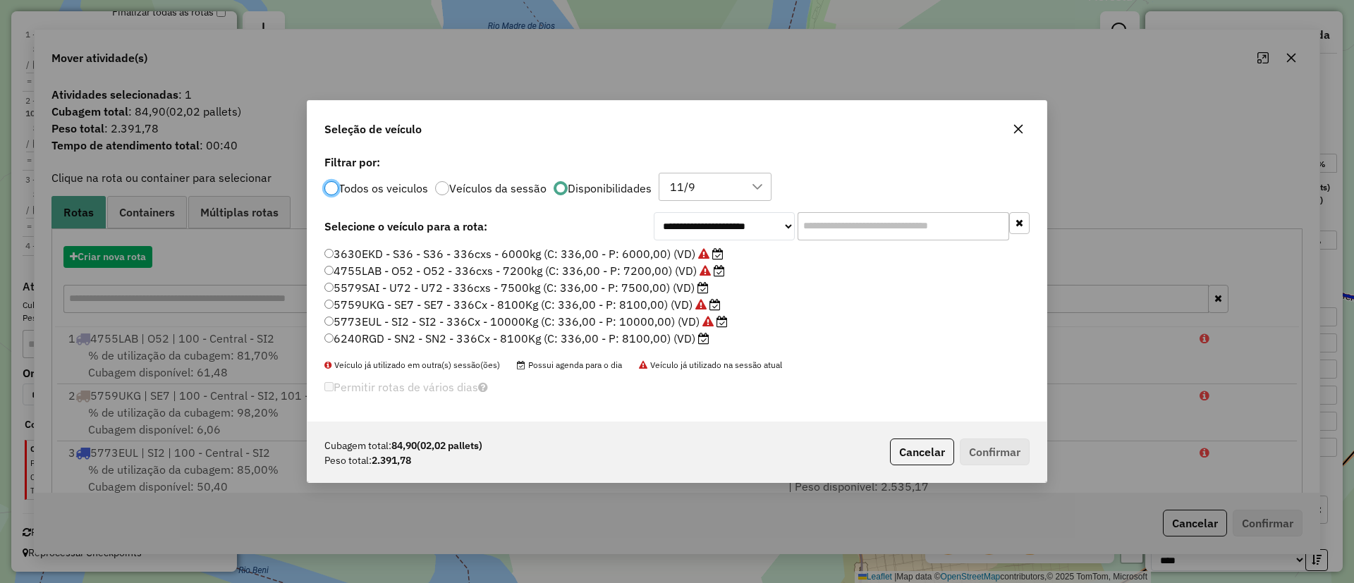
scroll to position [8, 4]
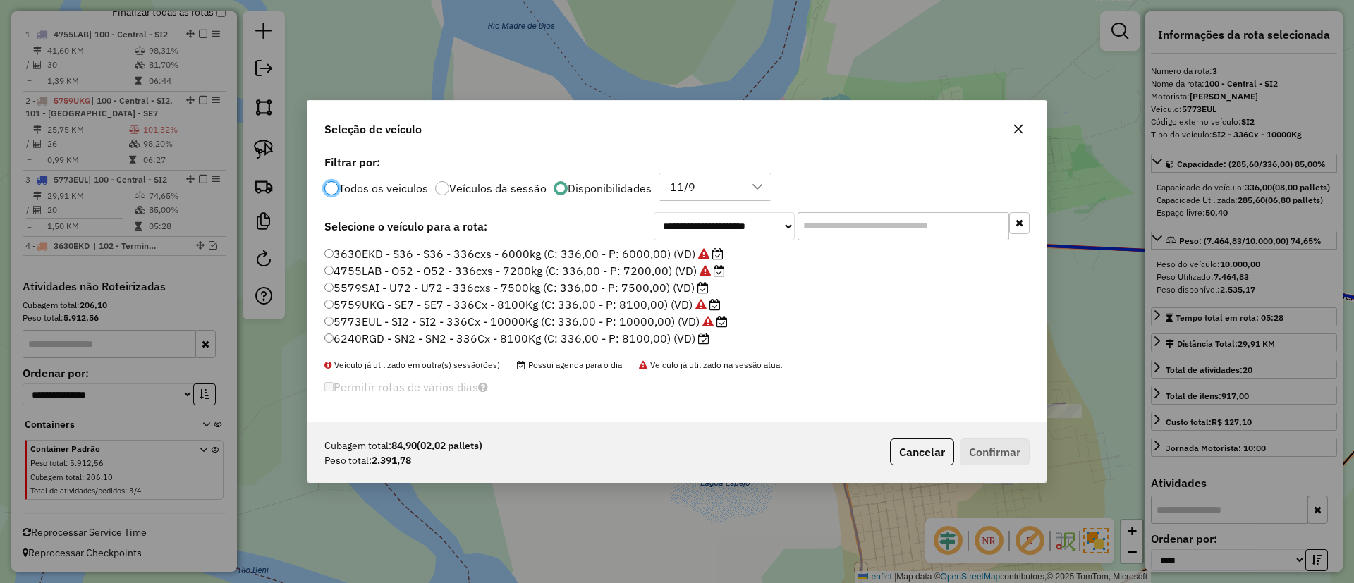
click at [664, 284] on label "5579SAI - U72 - U72 - 336cxs - 7500kg (C: 336,00 - P: 7500,00) (VD)" at bounding box center [516, 287] width 384 height 17
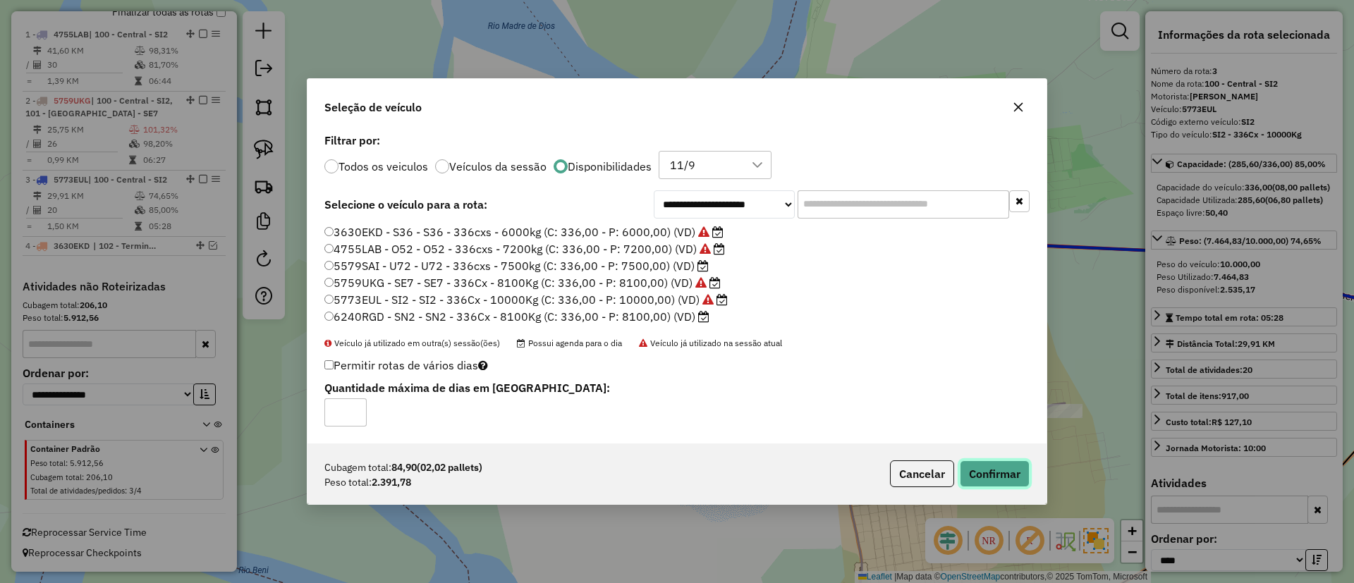
click at [1006, 468] on button "Confirmar" at bounding box center [995, 474] width 70 height 27
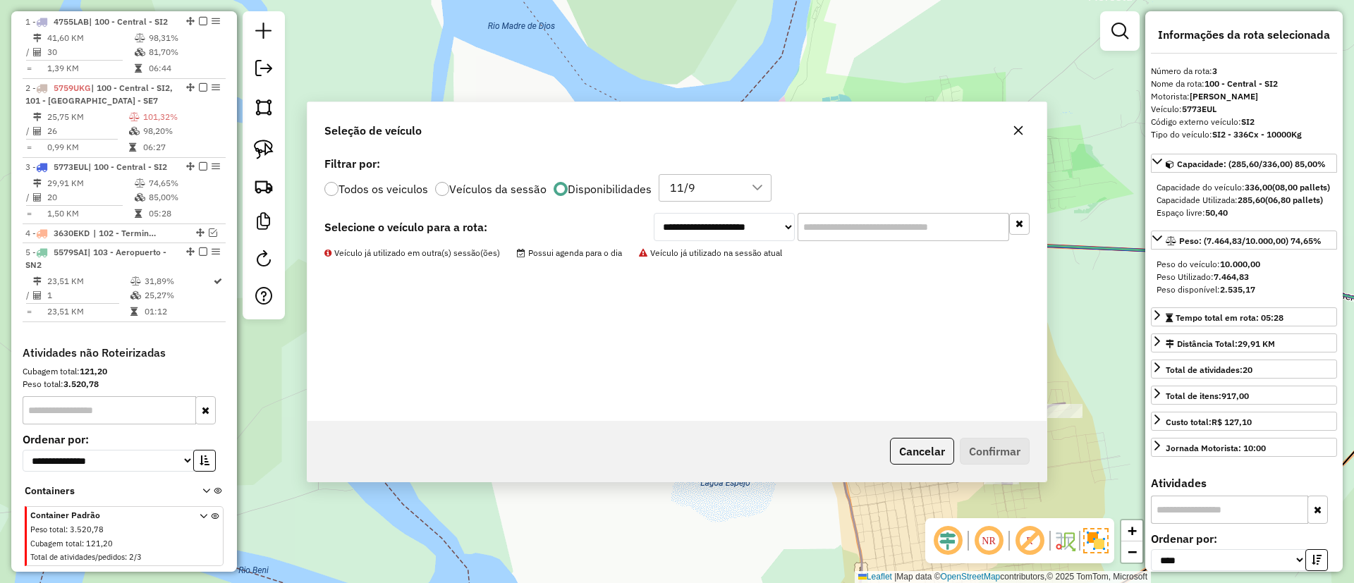
scroll to position [633, 0]
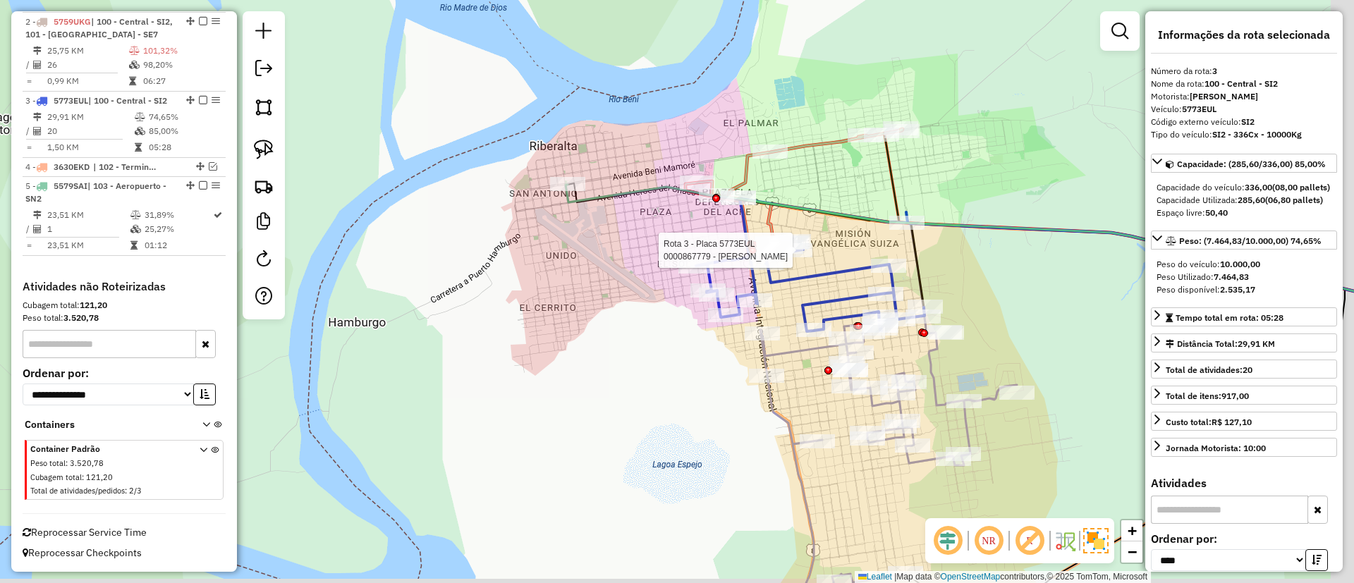
drag, startPoint x: 645, startPoint y: 243, endPoint x: 573, endPoint y: 229, distance: 73.2
click at [571, 228] on div "Rota 3 - Placa 5773EUL 0000867779 - DIONICIA BLANC Janela de atendimento Grade …" at bounding box center [677, 291] width 1354 height 583
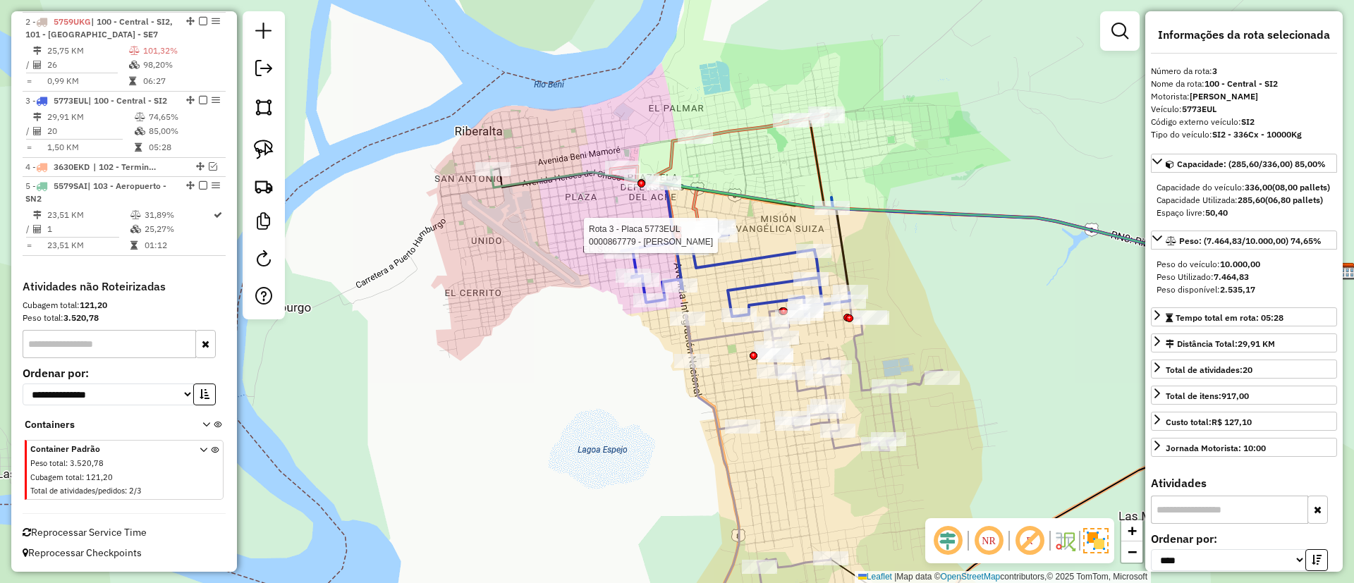
click at [758, 131] on icon at bounding box center [719, 178] width 217 height 128
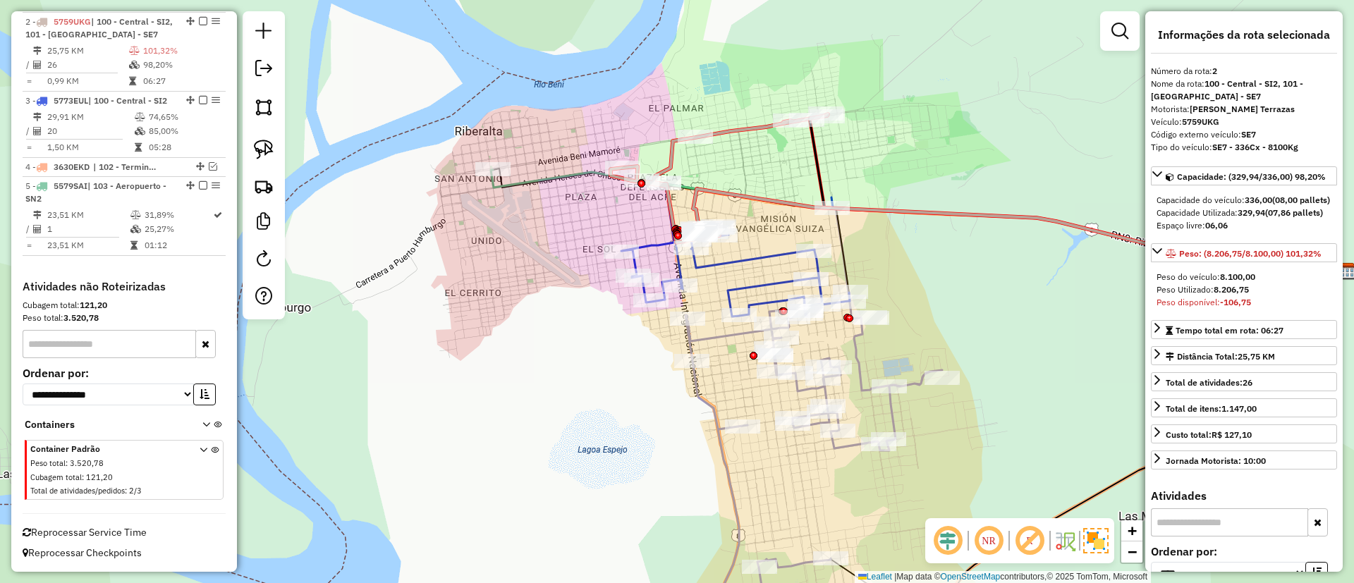
click at [859, 355] on icon at bounding box center [814, 475] width 257 height 332
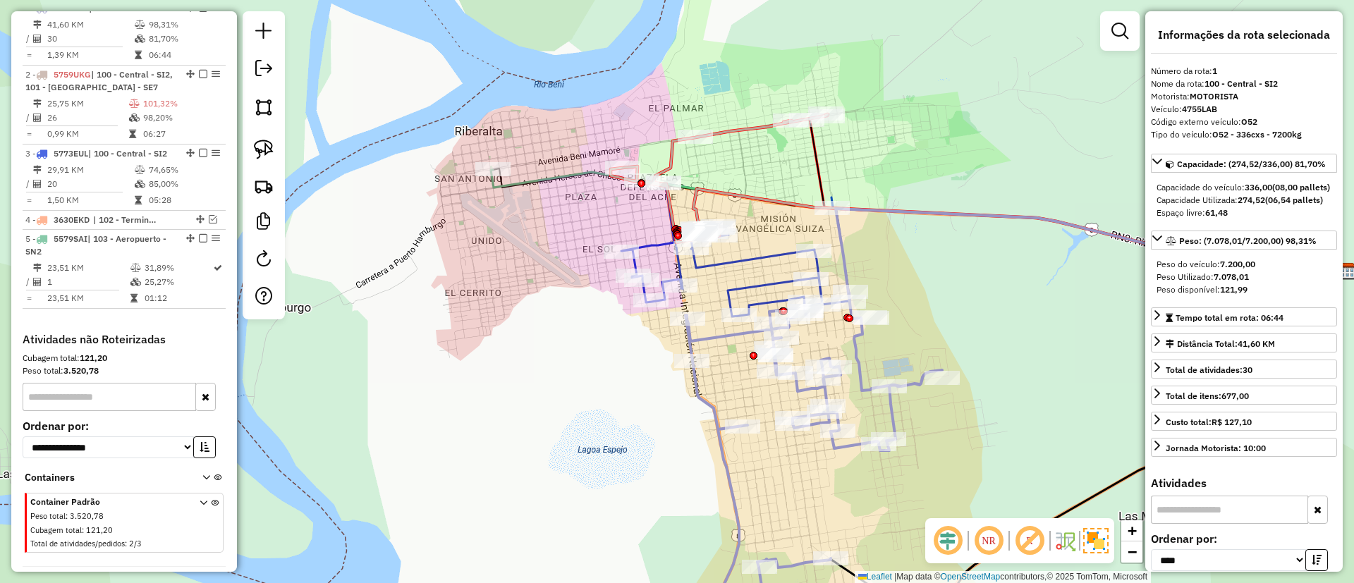
scroll to position [556, 0]
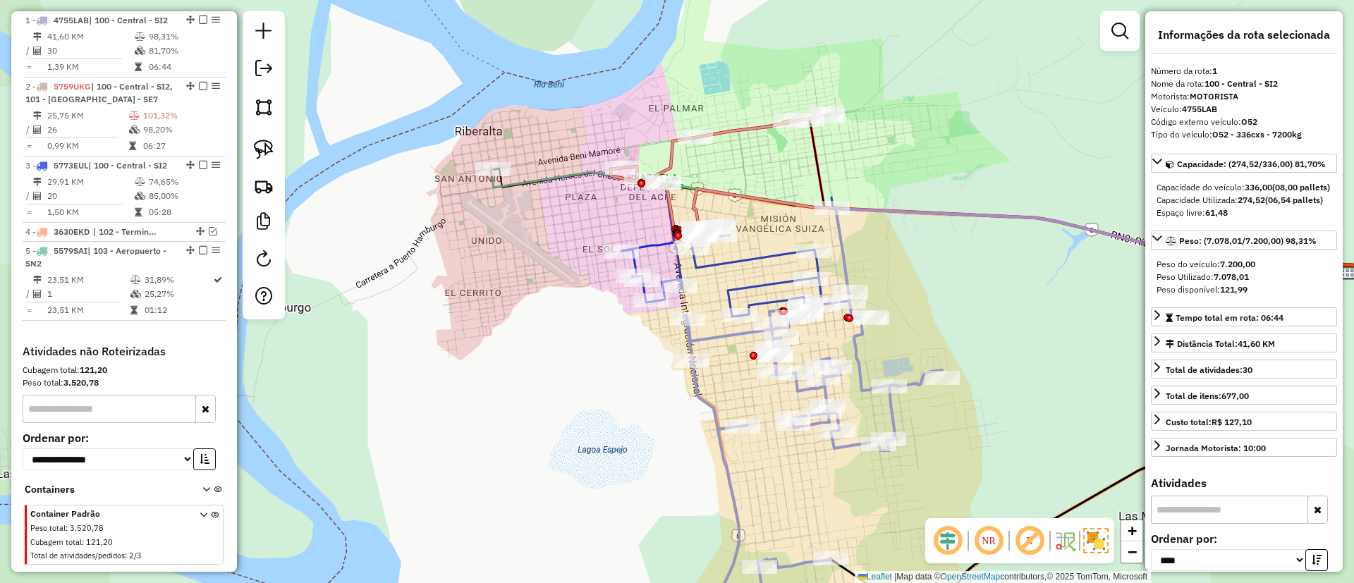
click at [752, 279] on icon at bounding box center [735, 250] width 229 height 133
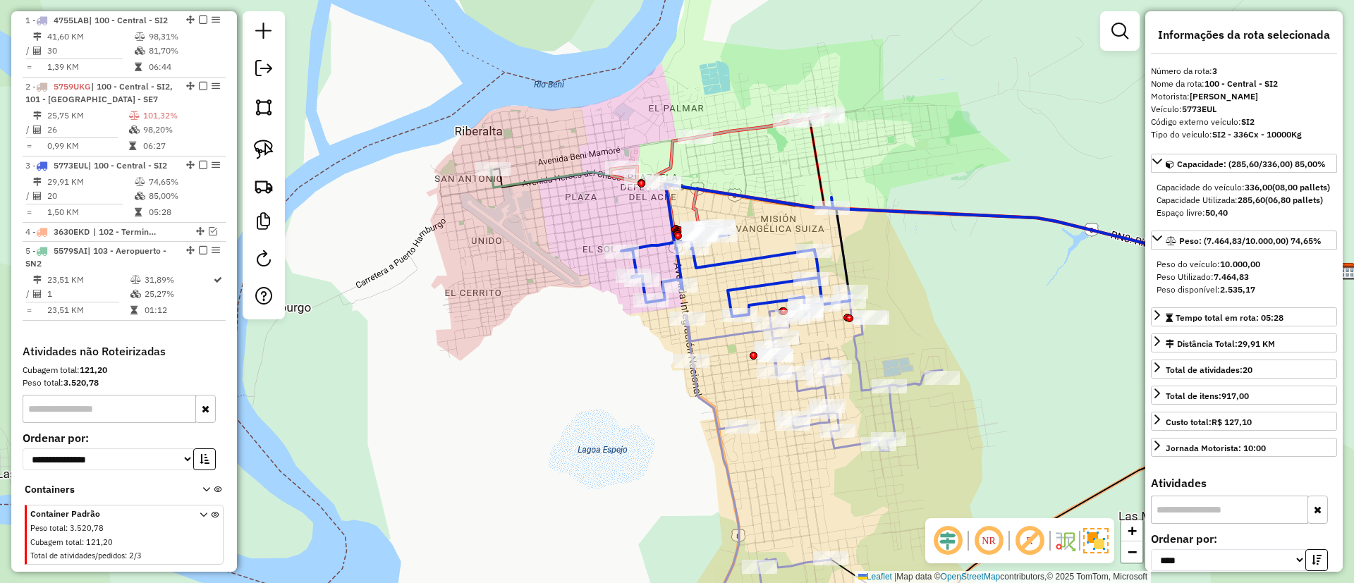
scroll to position [633, 0]
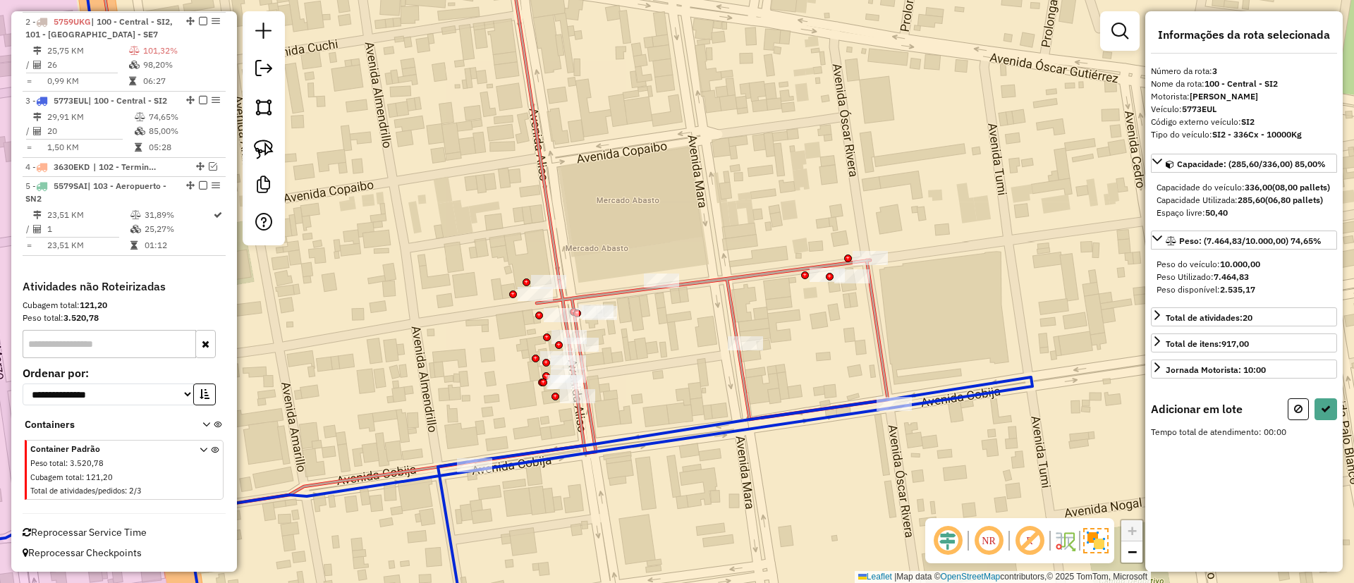
click at [743, 334] on icon at bounding box center [492, 225] width 791 height 569
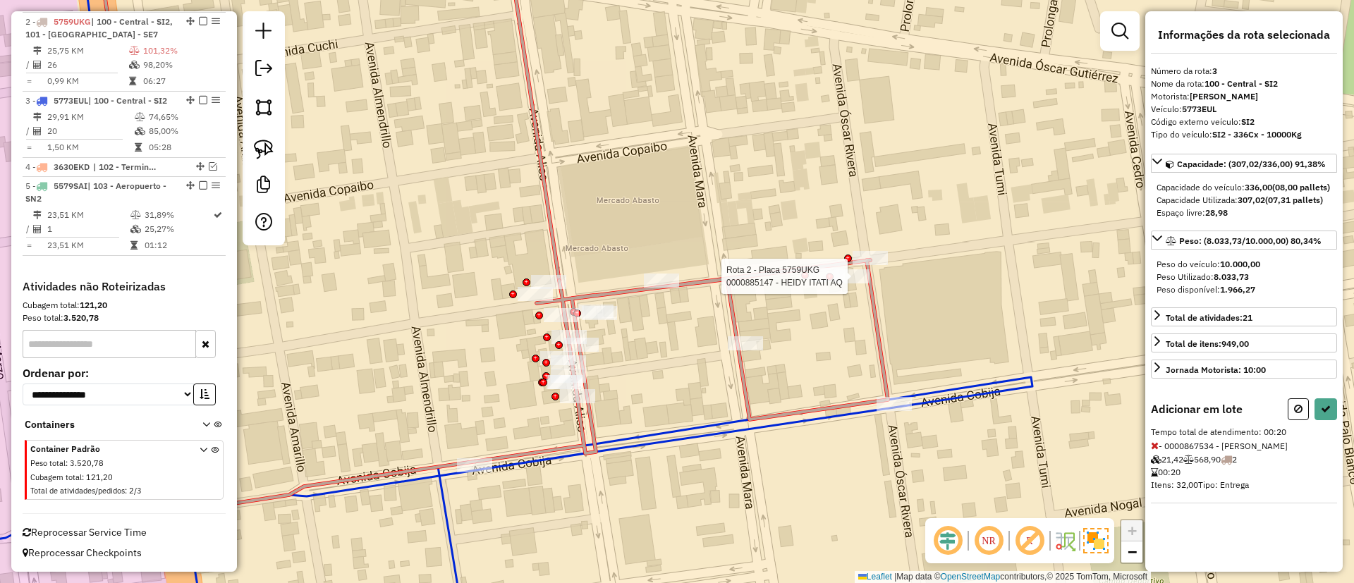
click at [854, 284] on div at bounding box center [851, 276] width 35 height 14
select select "*********"
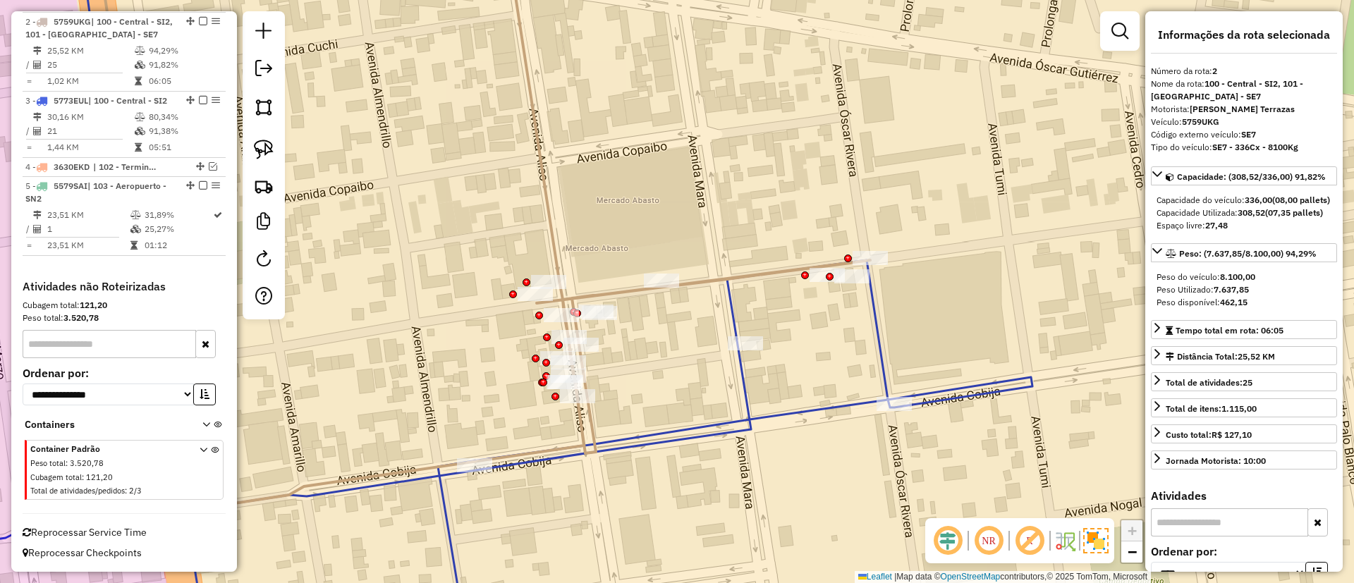
drag, startPoint x: 200, startPoint y: 99, endPoint x: 554, endPoint y: 221, distance: 374.5
click at [207, 102] on div at bounding box center [199, 100] width 42 height 8
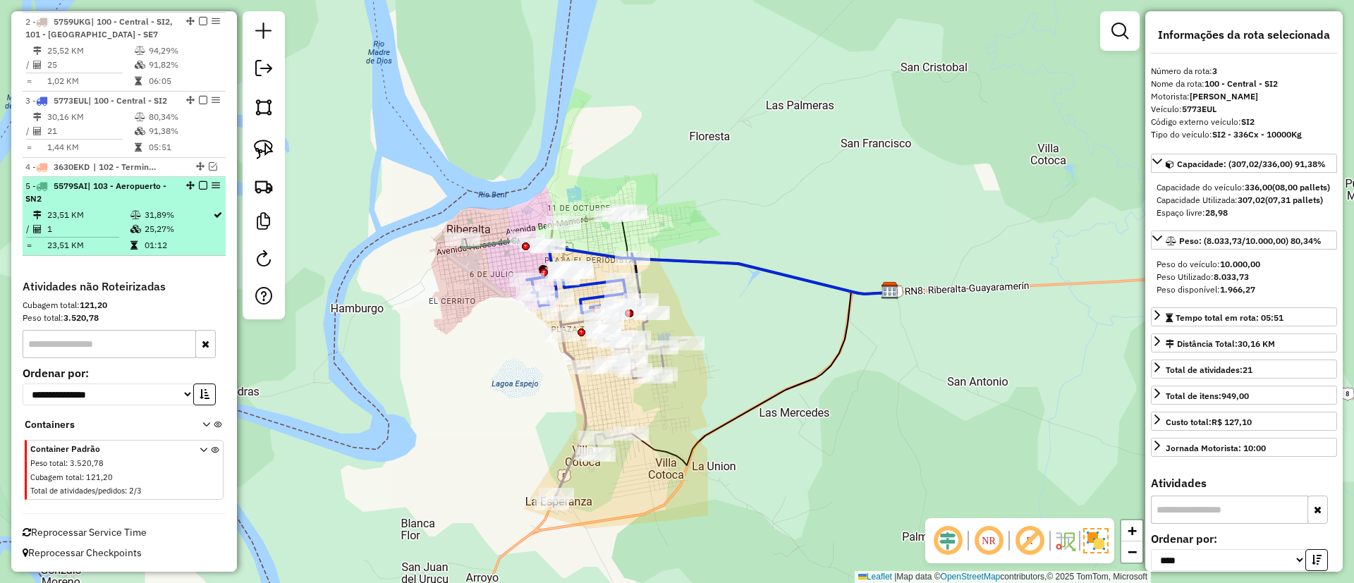
click at [193, 233] on td "25,27%" at bounding box center [178, 229] width 68 height 14
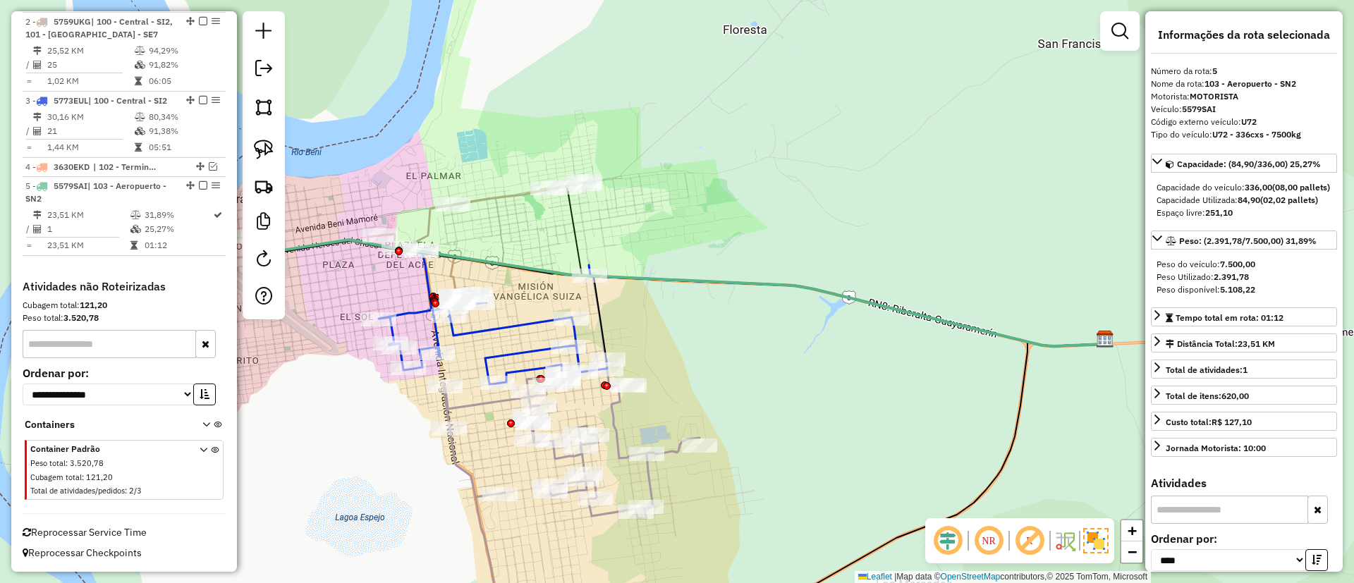
click at [498, 195] on icon at bounding box center [476, 246] width 217 height 128
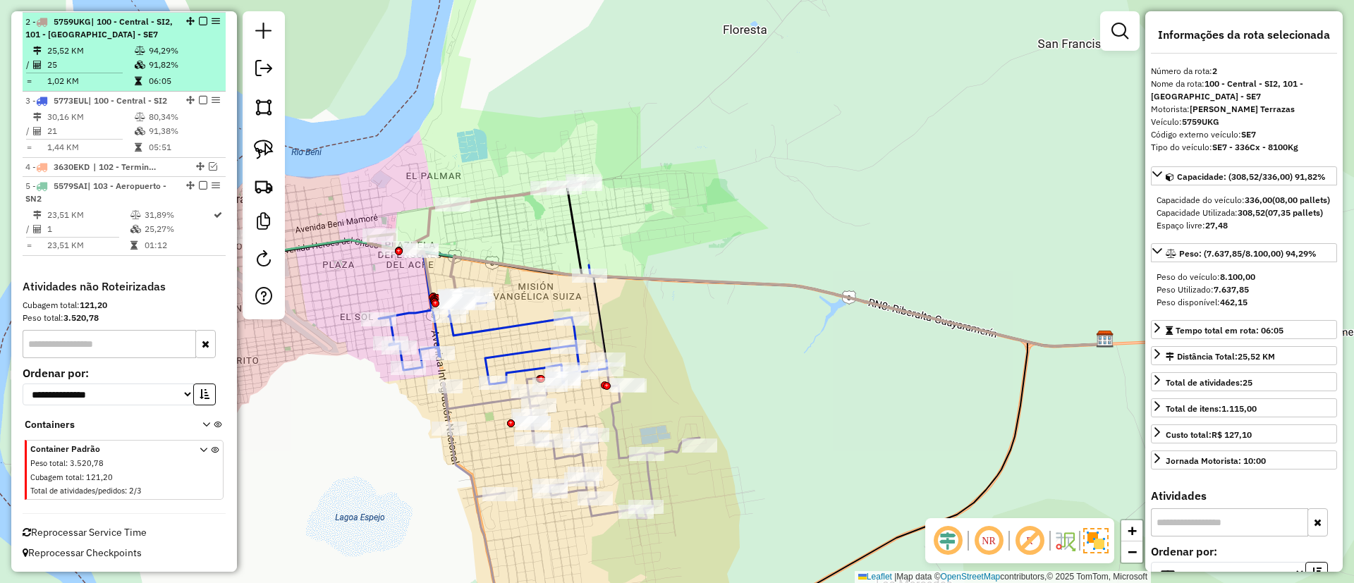
click at [199, 23] on em at bounding box center [203, 21] width 8 height 8
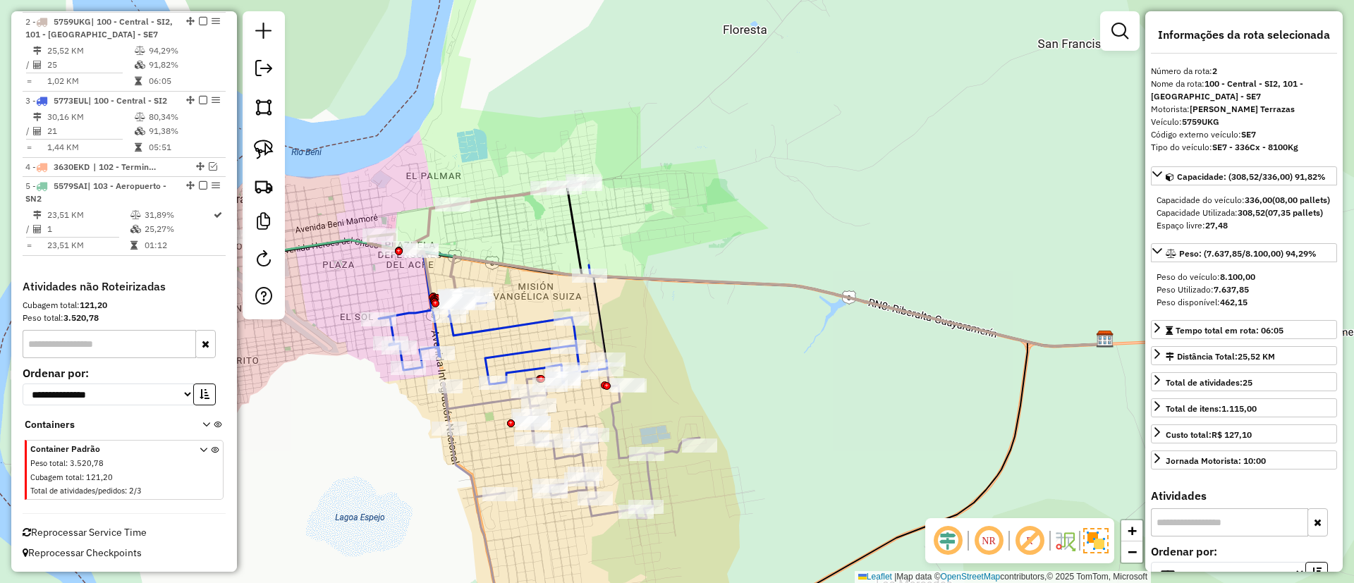
scroll to position [573, 0]
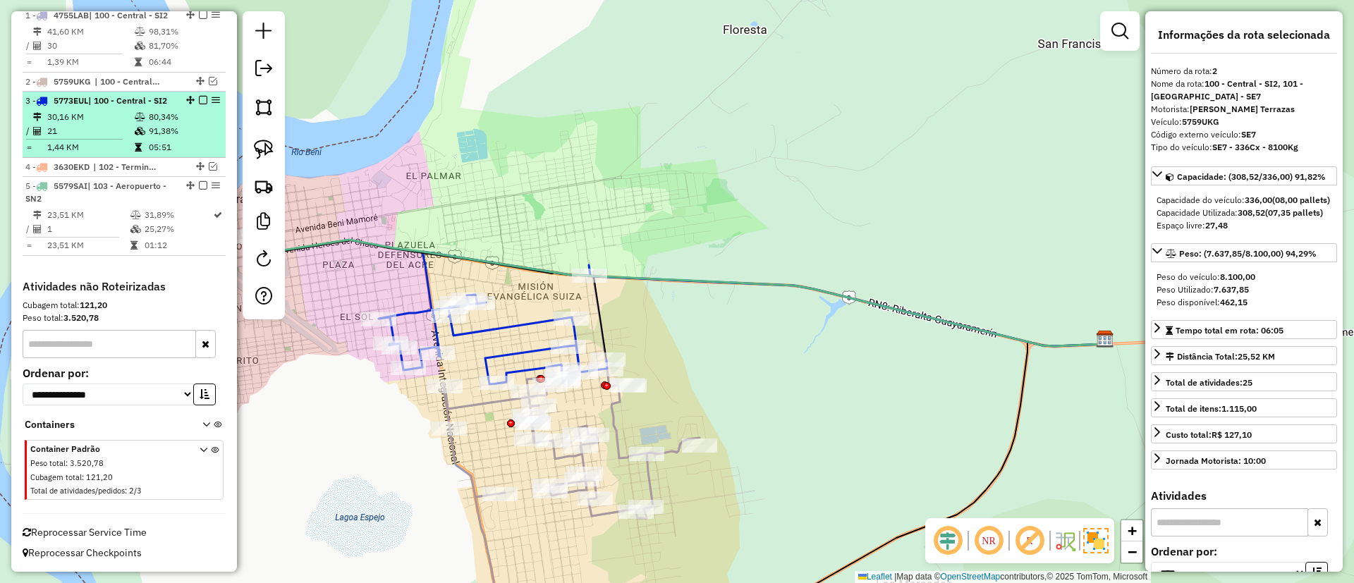
click at [199, 98] on em at bounding box center [203, 100] width 8 height 8
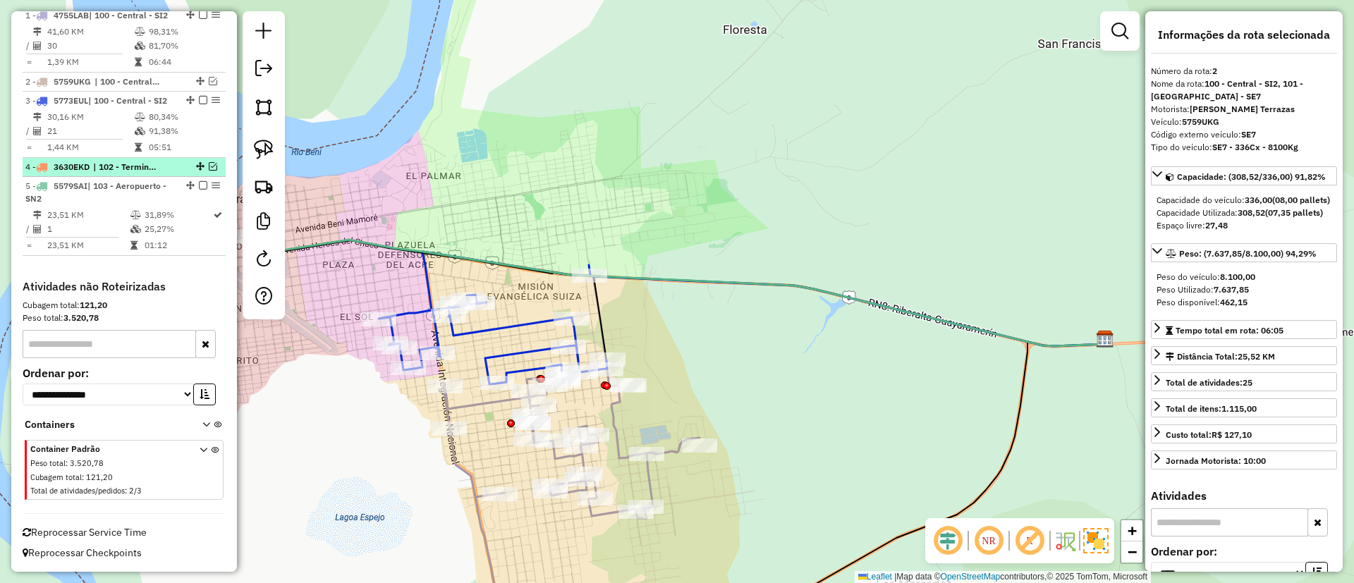
scroll to position [526, 0]
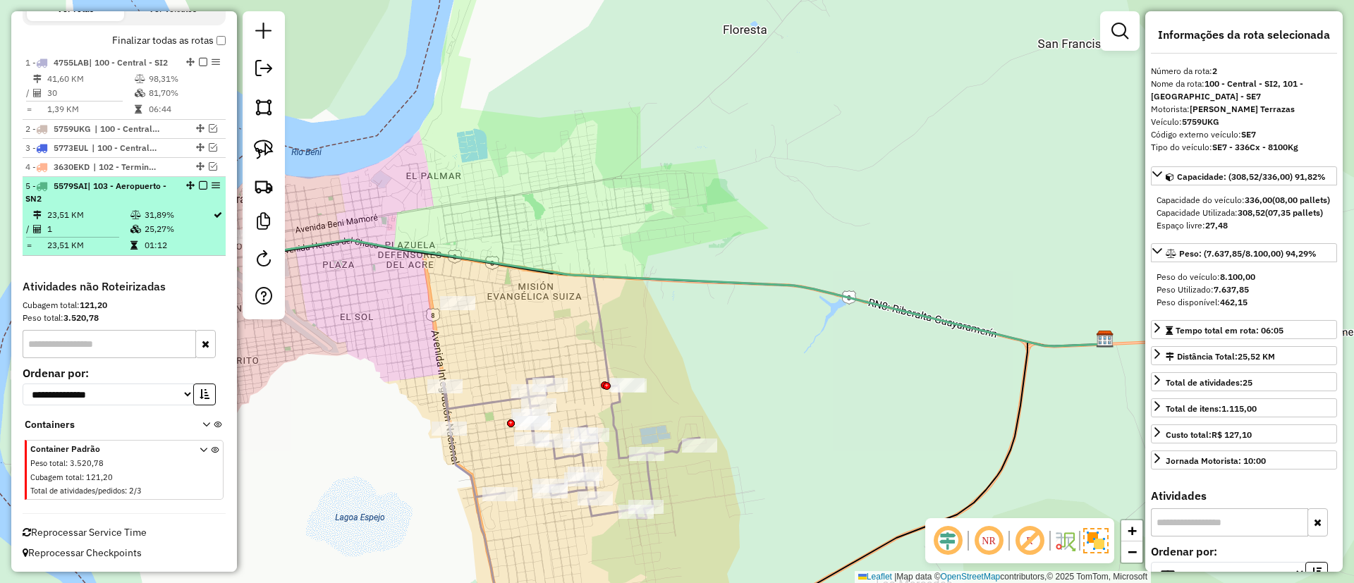
click at [193, 209] on td "31,89%" at bounding box center [178, 215] width 68 height 14
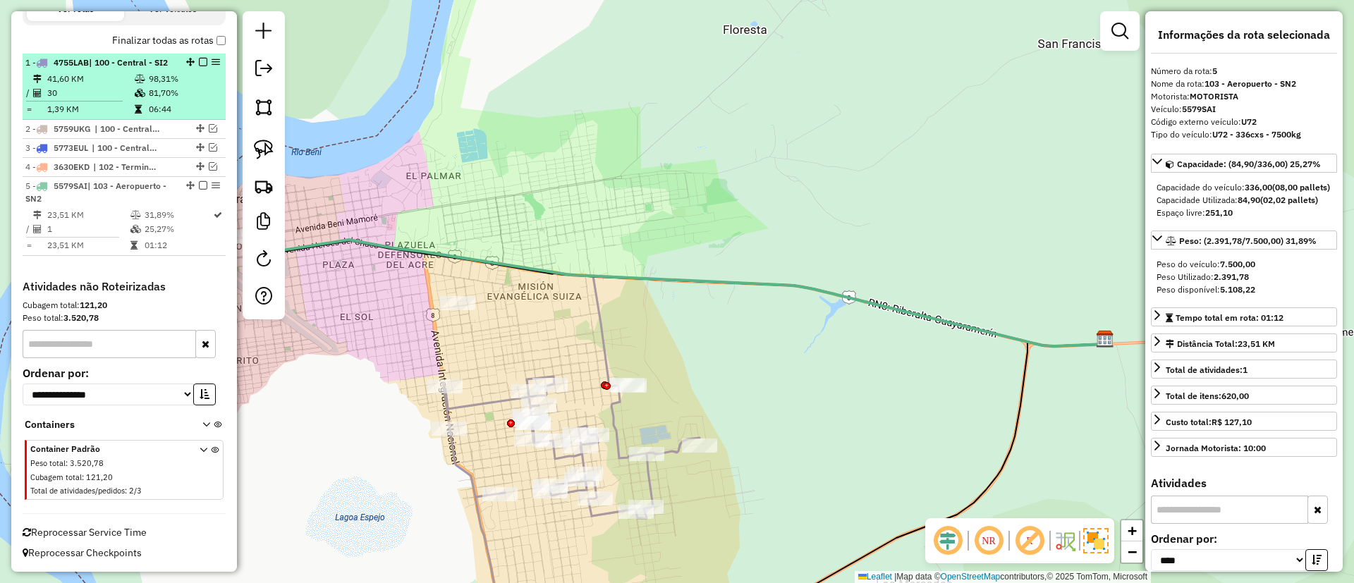
click at [169, 91] on td "81,70%" at bounding box center [183, 93] width 71 height 14
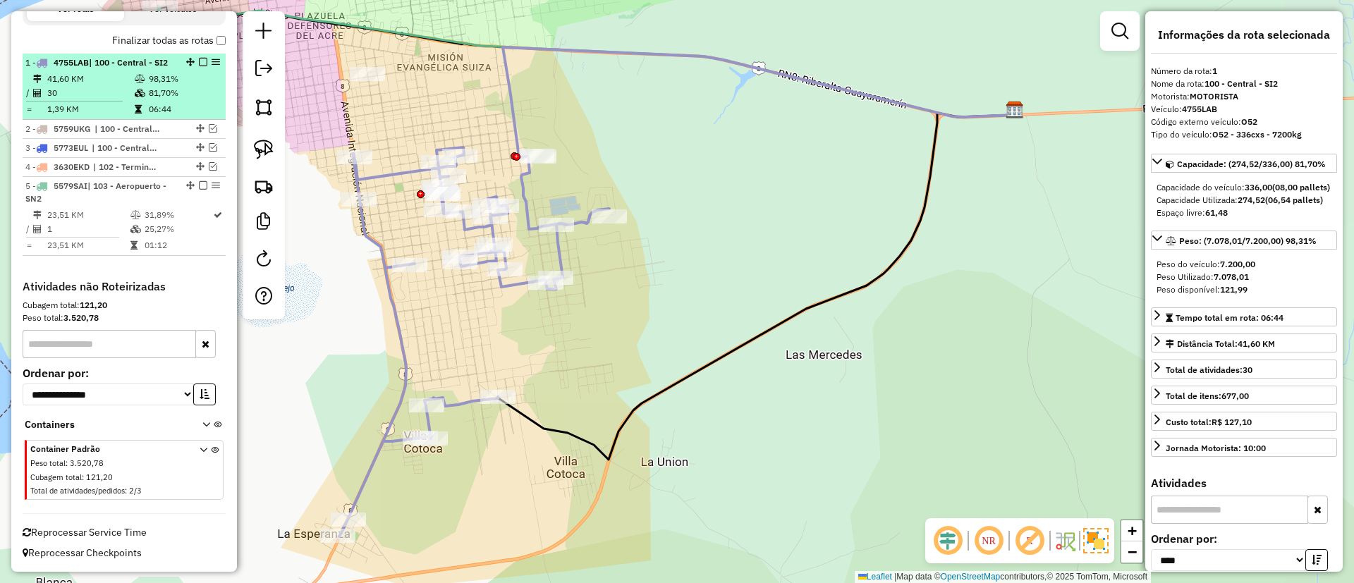
click at [199, 58] on em at bounding box center [203, 62] width 8 height 8
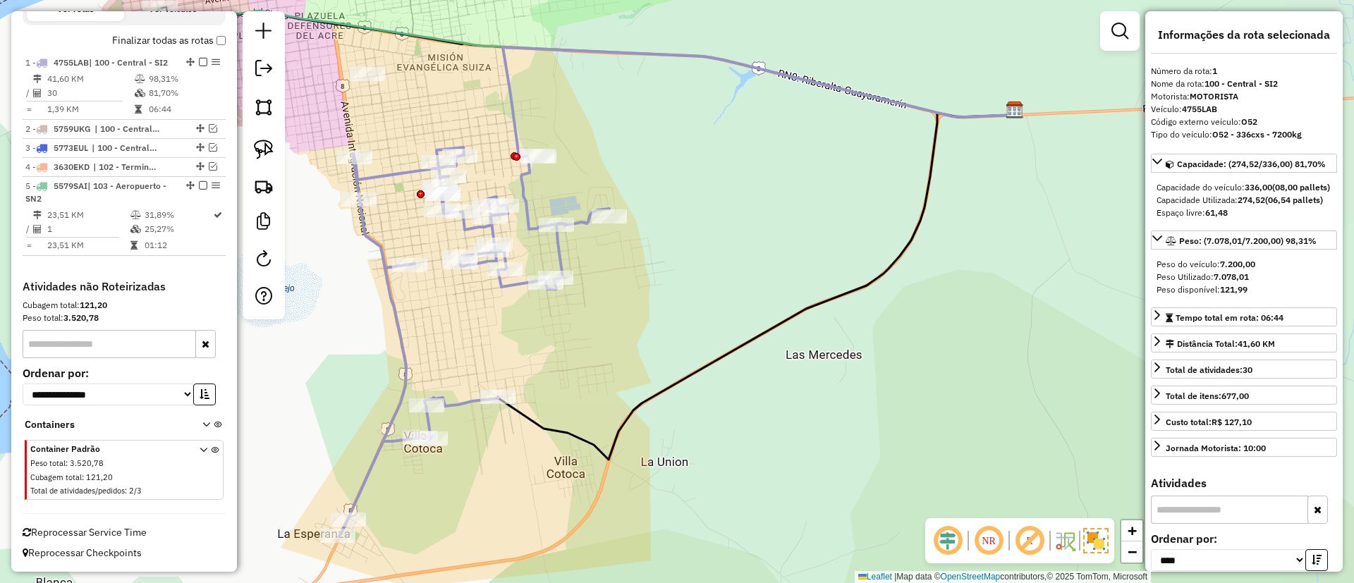
scroll to position [466, 0]
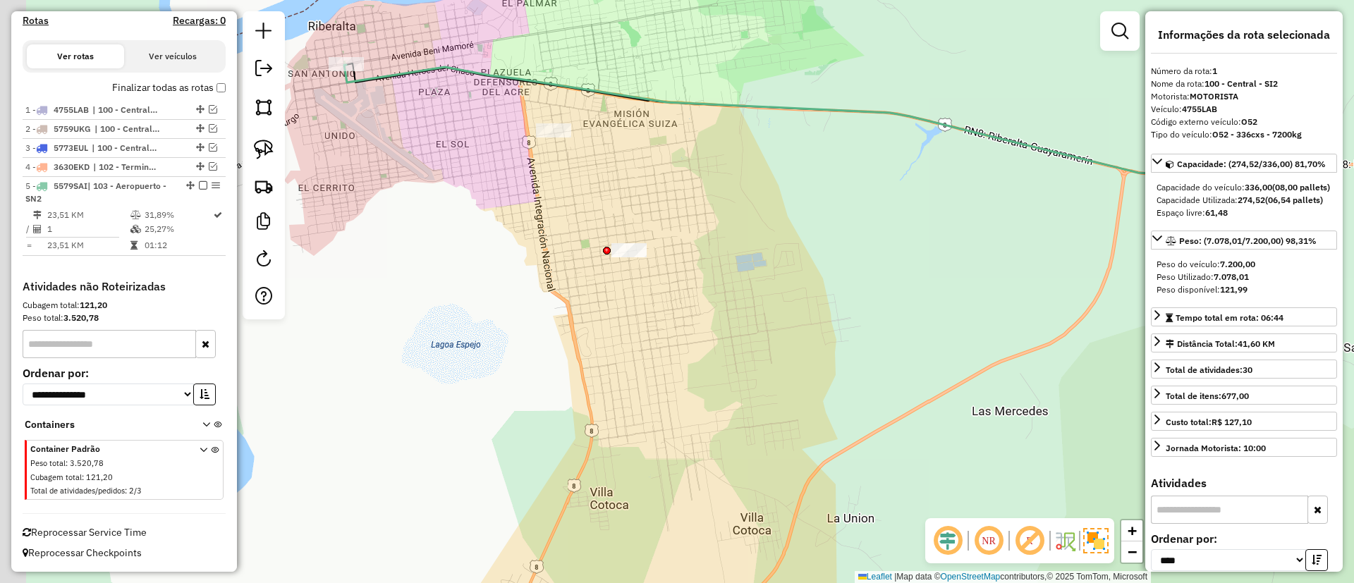
drag, startPoint x: 531, startPoint y: 288, endPoint x: 725, endPoint y: 339, distance: 200.7
click at [723, 339] on div "Janela de atendimento Grade de atendimento Capacidade Transportadoras Veículos …" at bounding box center [677, 291] width 1354 height 583
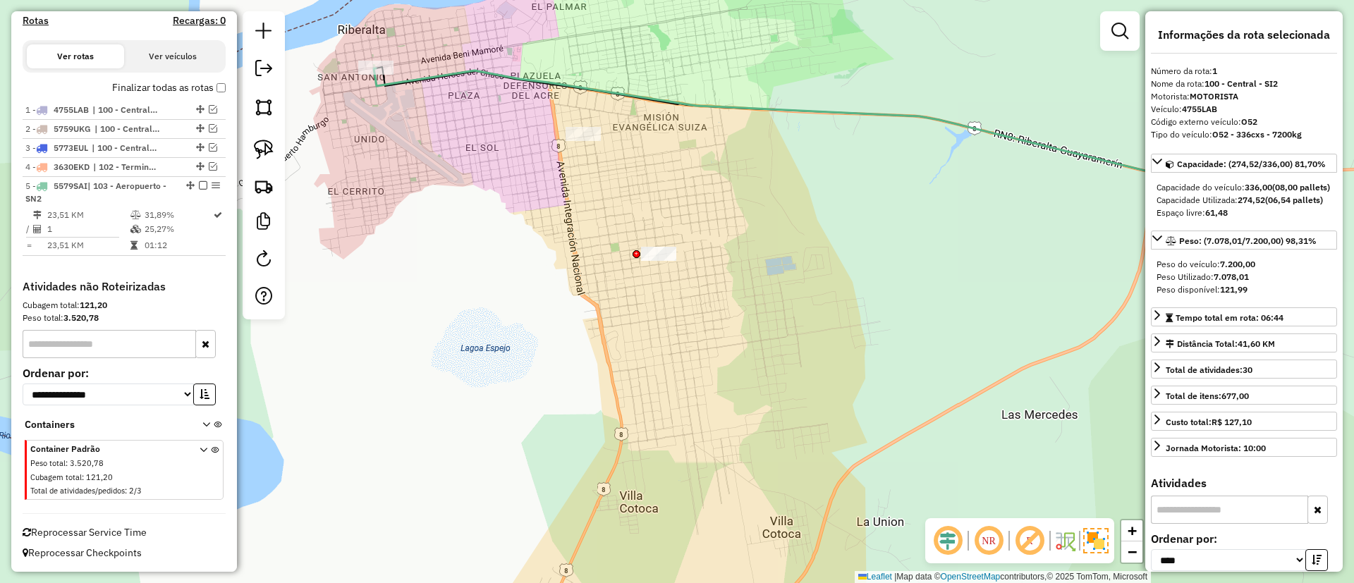
click at [456, 68] on icon at bounding box center [802, 122] width 857 height 109
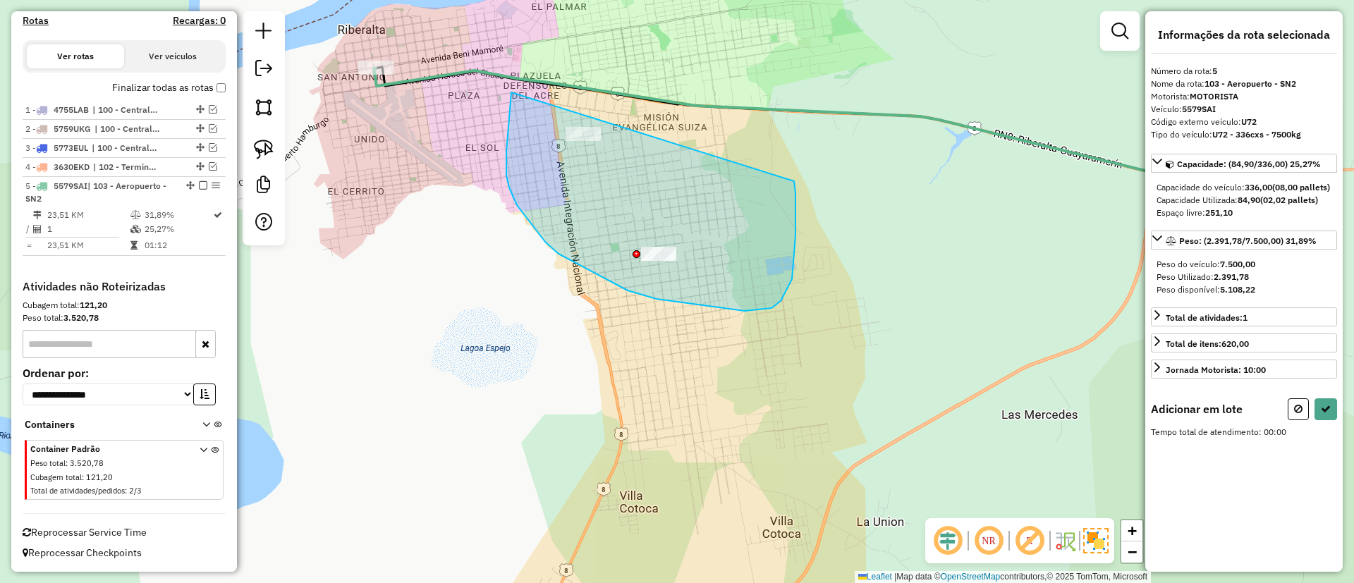
drag, startPoint x: 506, startPoint y: 152, endPoint x: 784, endPoint y: 162, distance: 277.4
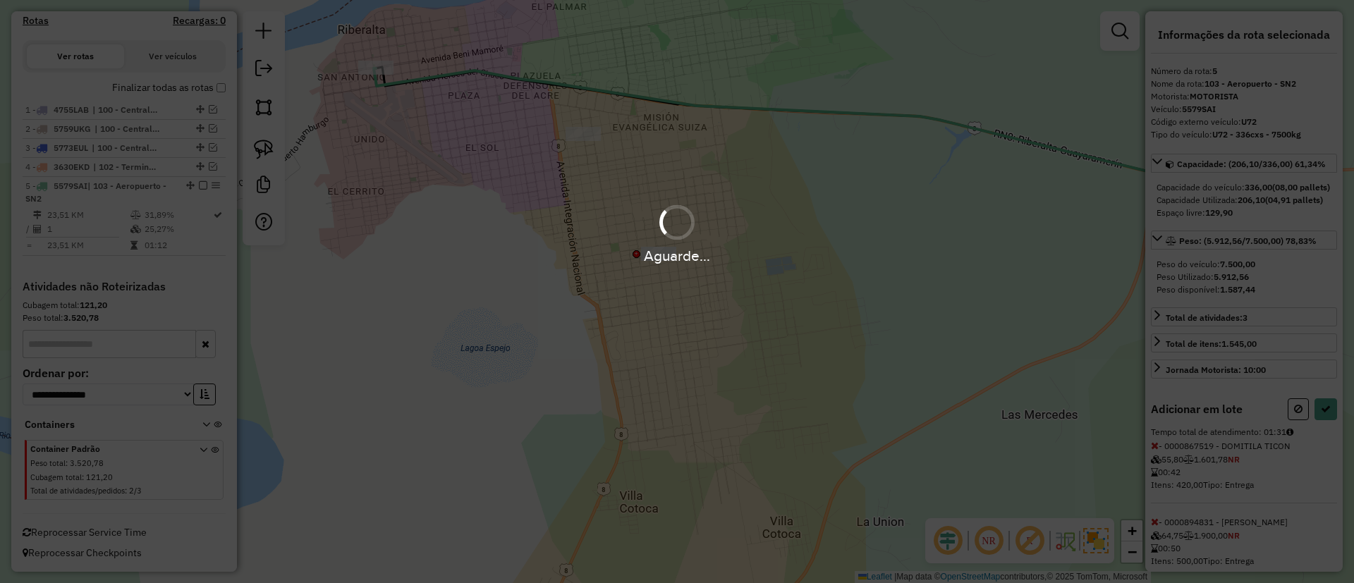
select select "*********"
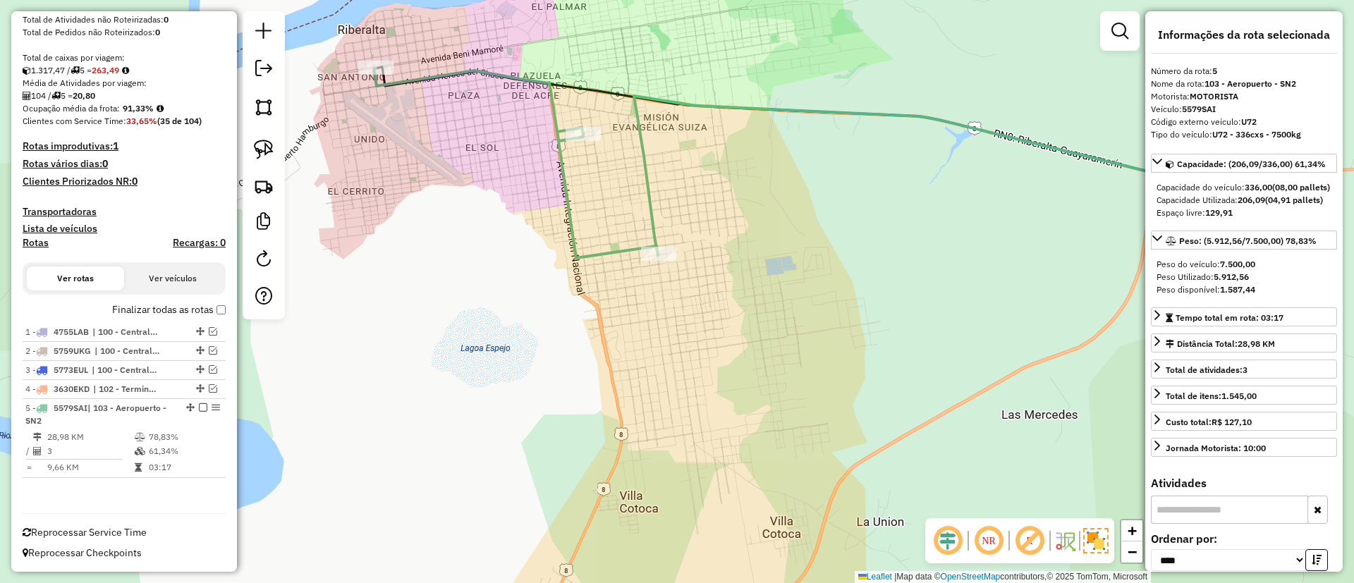
scroll to position [244, 0]
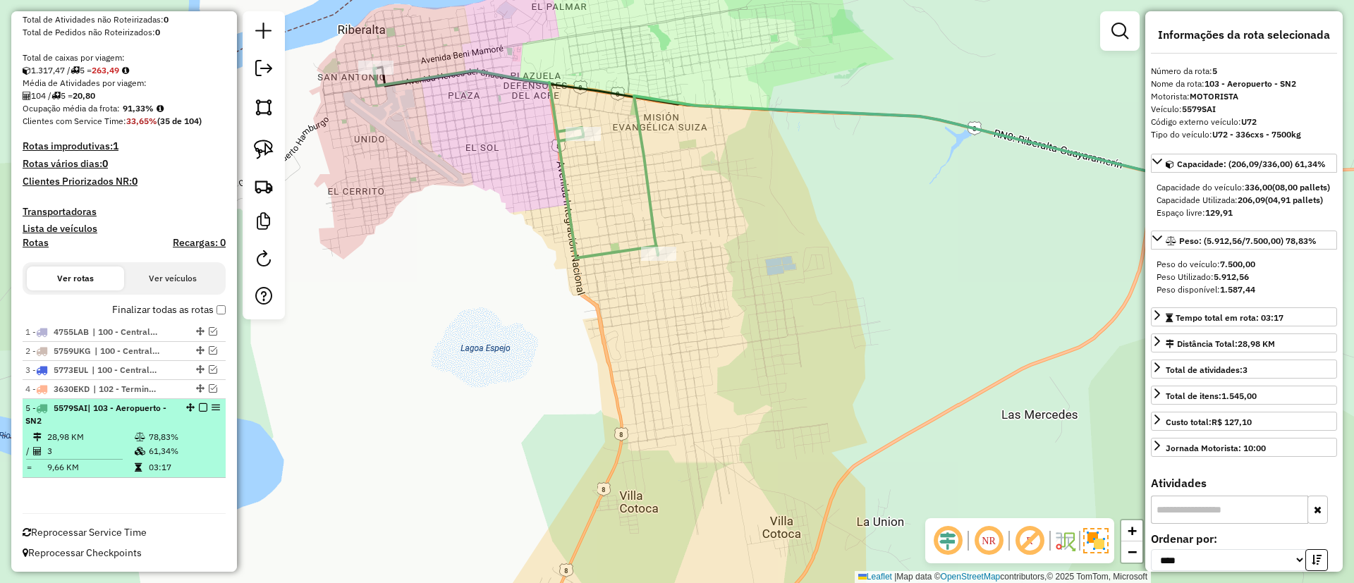
click at [198, 402] on div "5 - 5579SAI | 103 - Aeropuerto - SN2" at bounding box center [124, 414] width 198 height 25
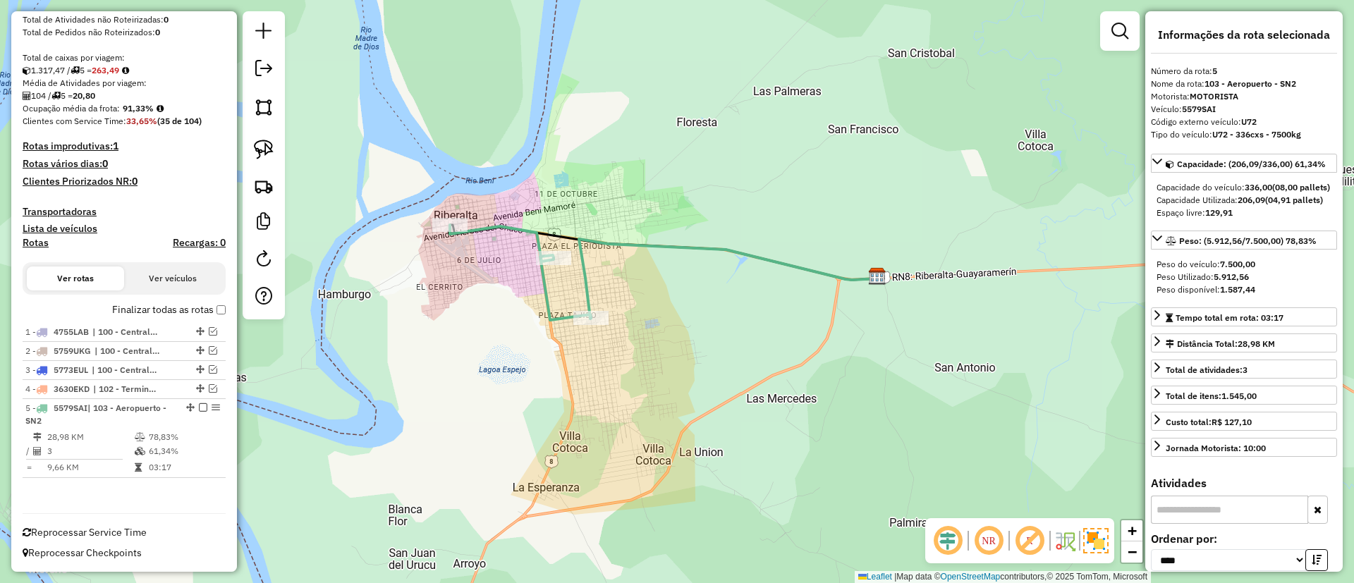
click at [210, 312] on label "Finalizar todas as rotas" at bounding box center [169, 310] width 114 height 15
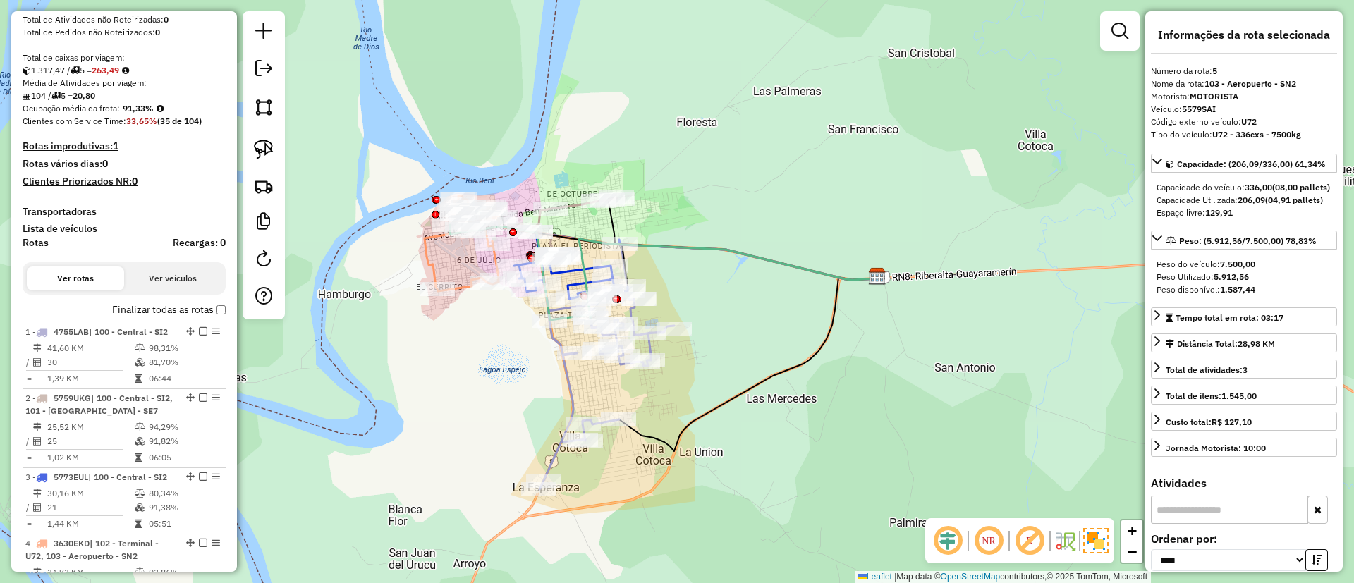
click at [36, 241] on h4 "Rotas" at bounding box center [36, 243] width 26 height 12
select select
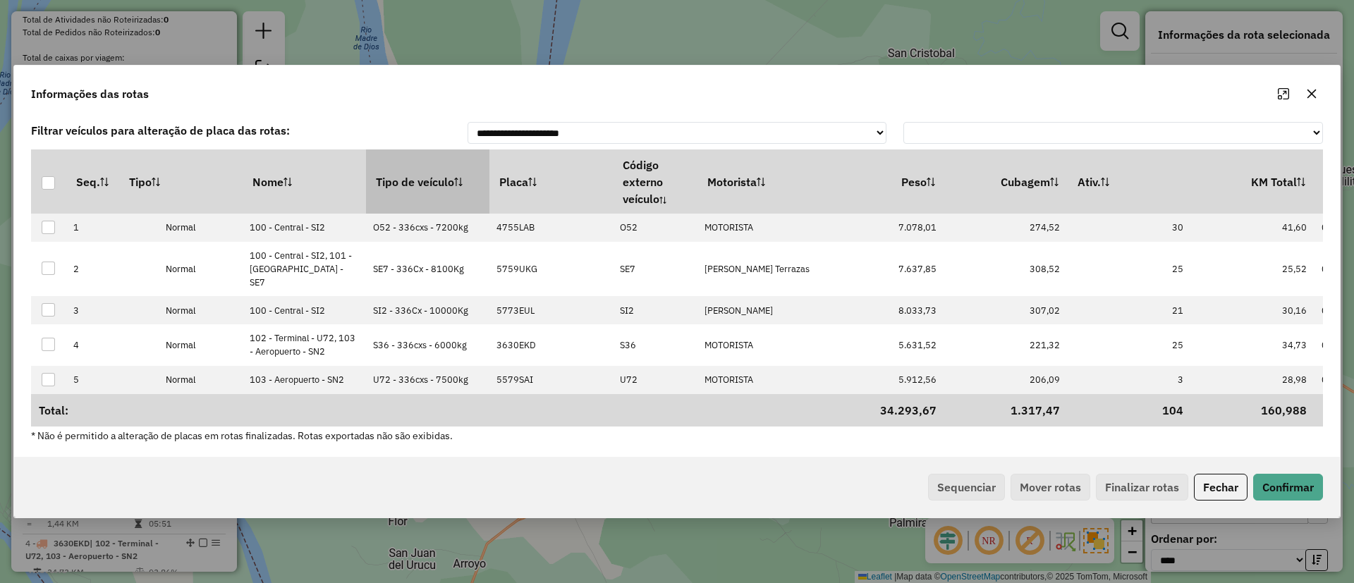
click at [420, 188] on th "Tipo de veículo" at bounding box center [427, 181] width 123 height 63
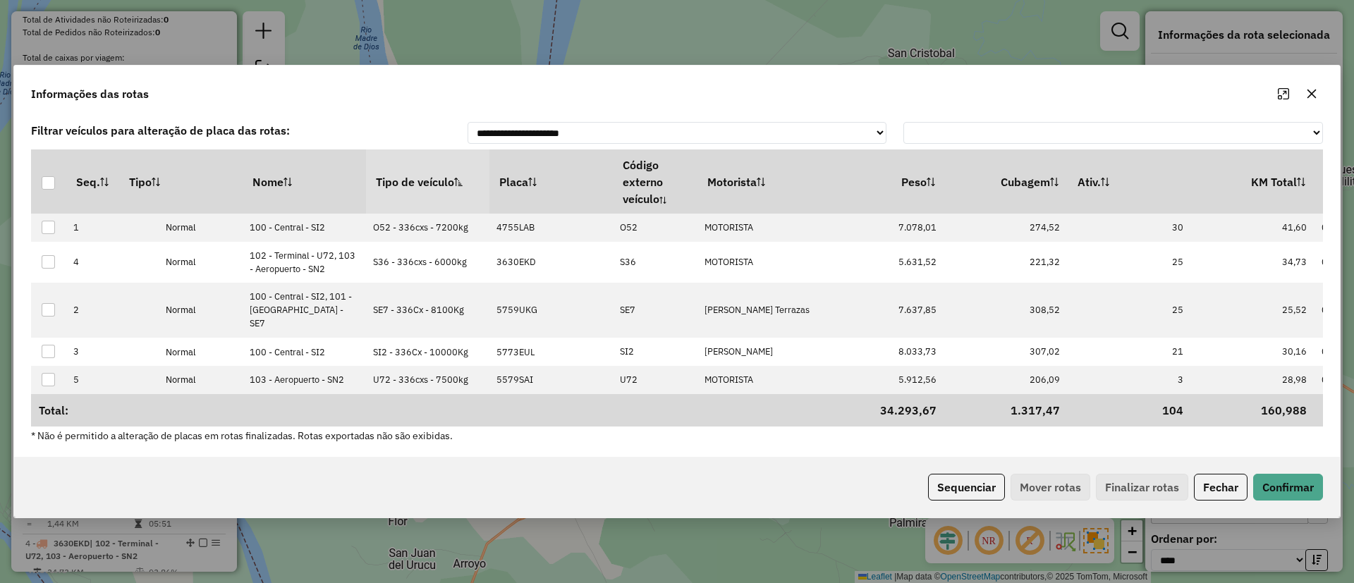
click at [420, 188] on th "Tipo de veículo" at bounding box center [427, 181] width 123 height 63
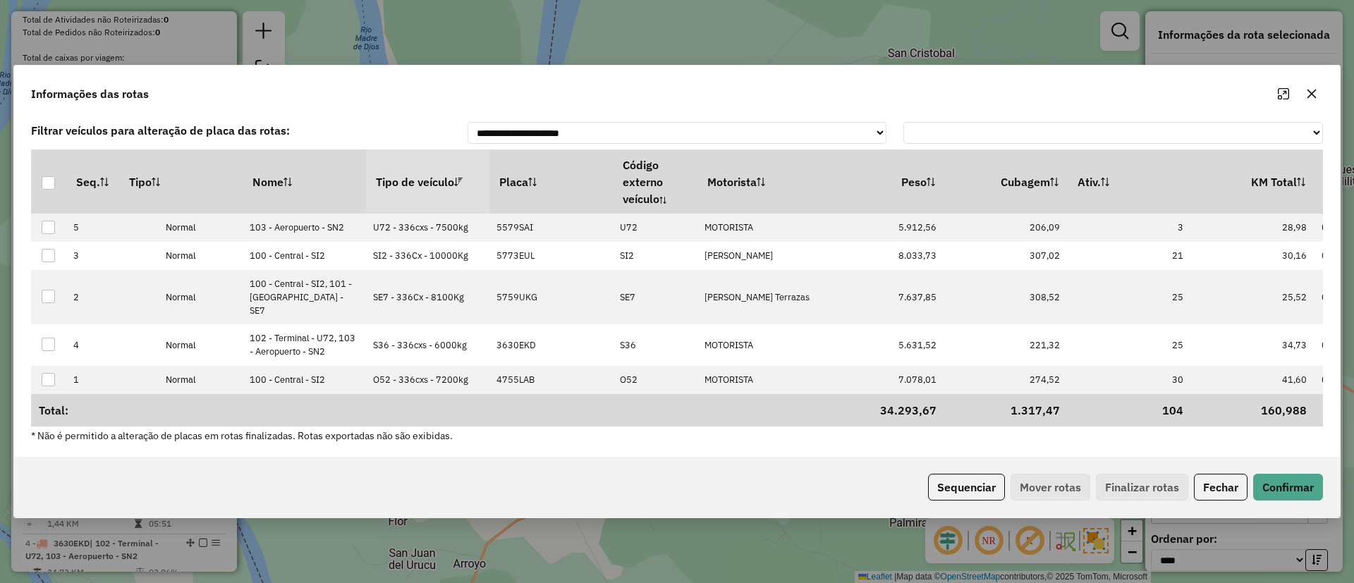
click at [420, 188] on th "Tipo de veículo" at bounding box center [427, 181] width 123 height 63
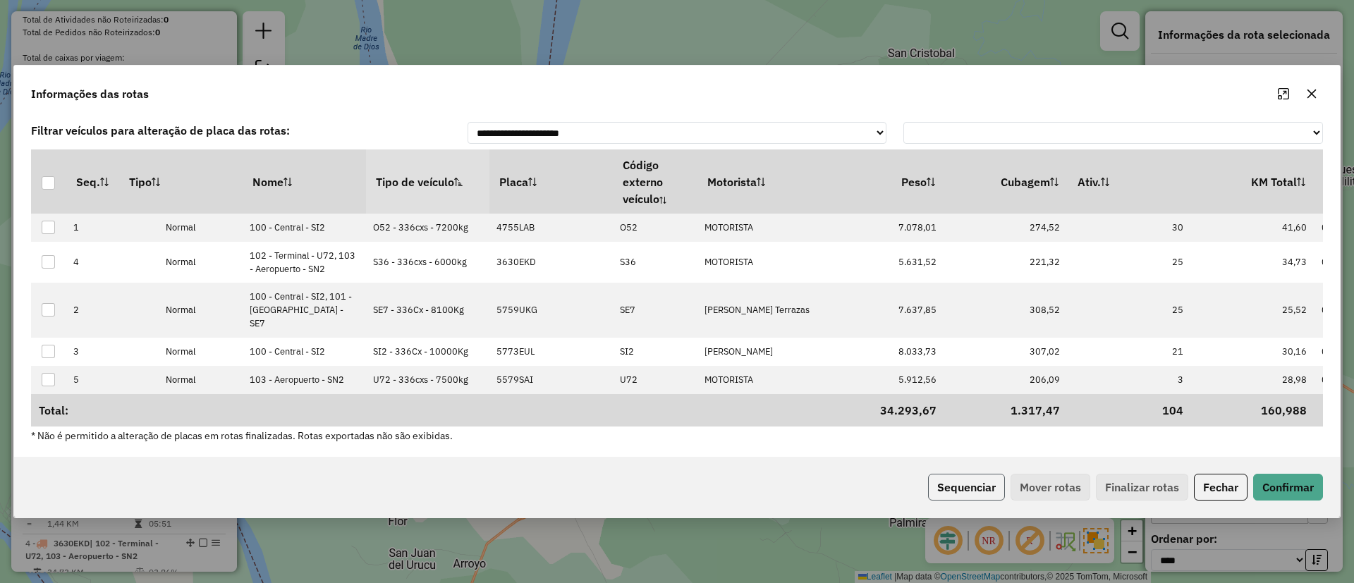
click at [974, 474] on button "Sequenciar" at bounding box center [966, 487] width 77 height 27
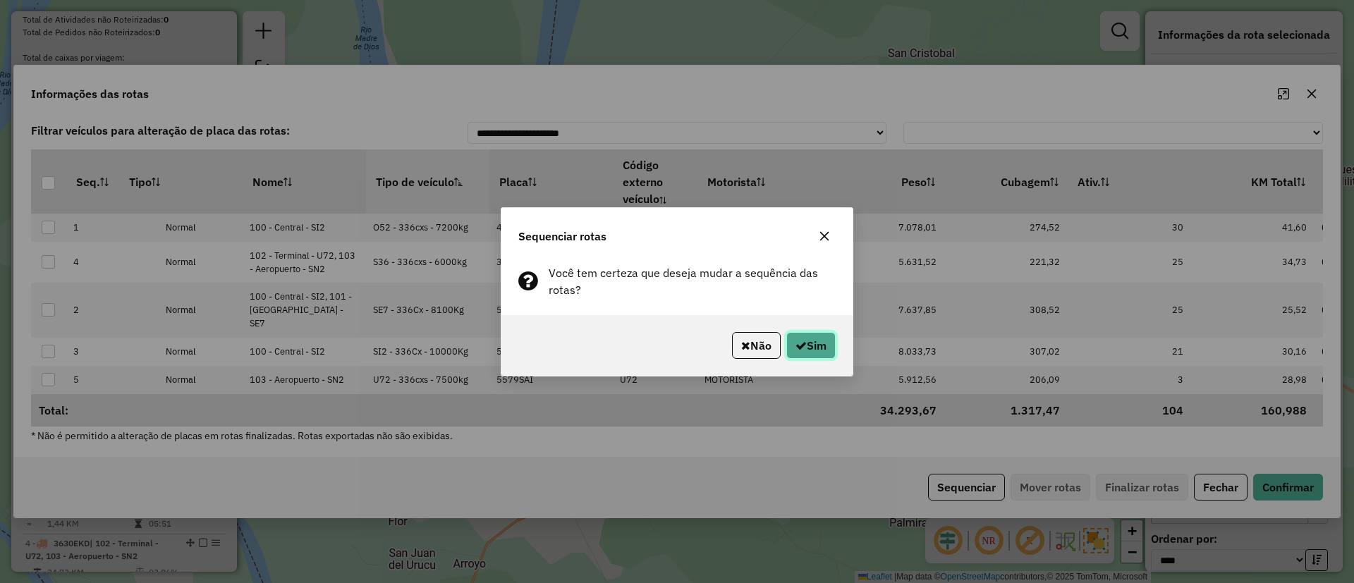
click at [815, 343] on button "Sim" at bounding box center [811, 345] width 49 height 27
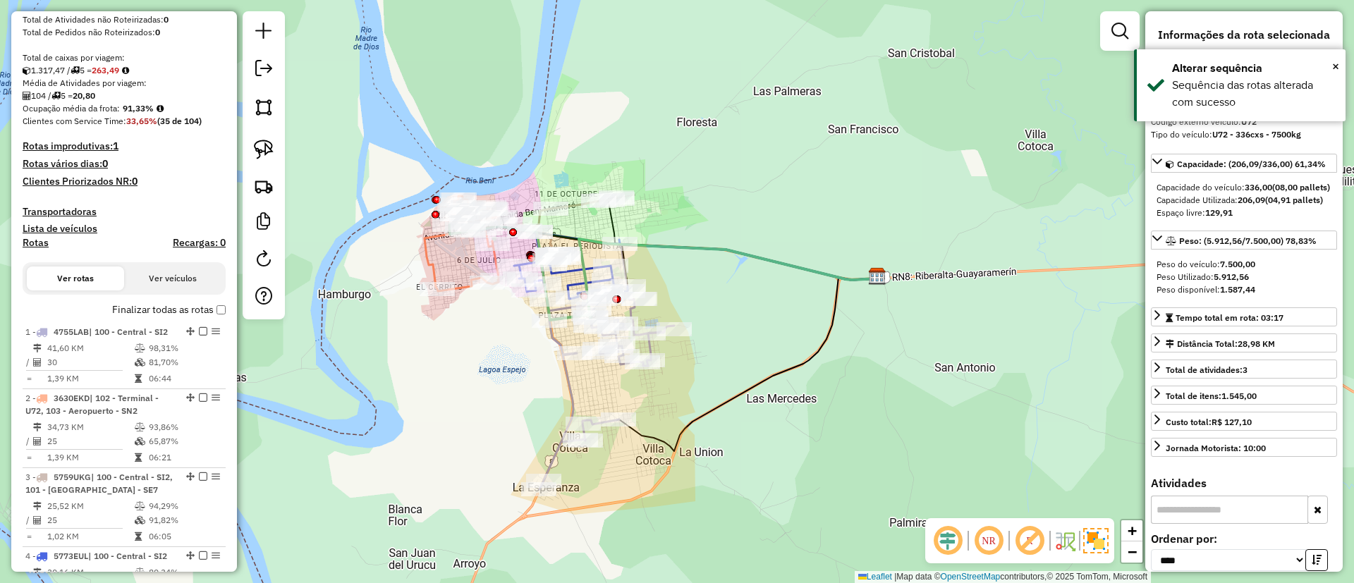
scroll to position [471, 0]
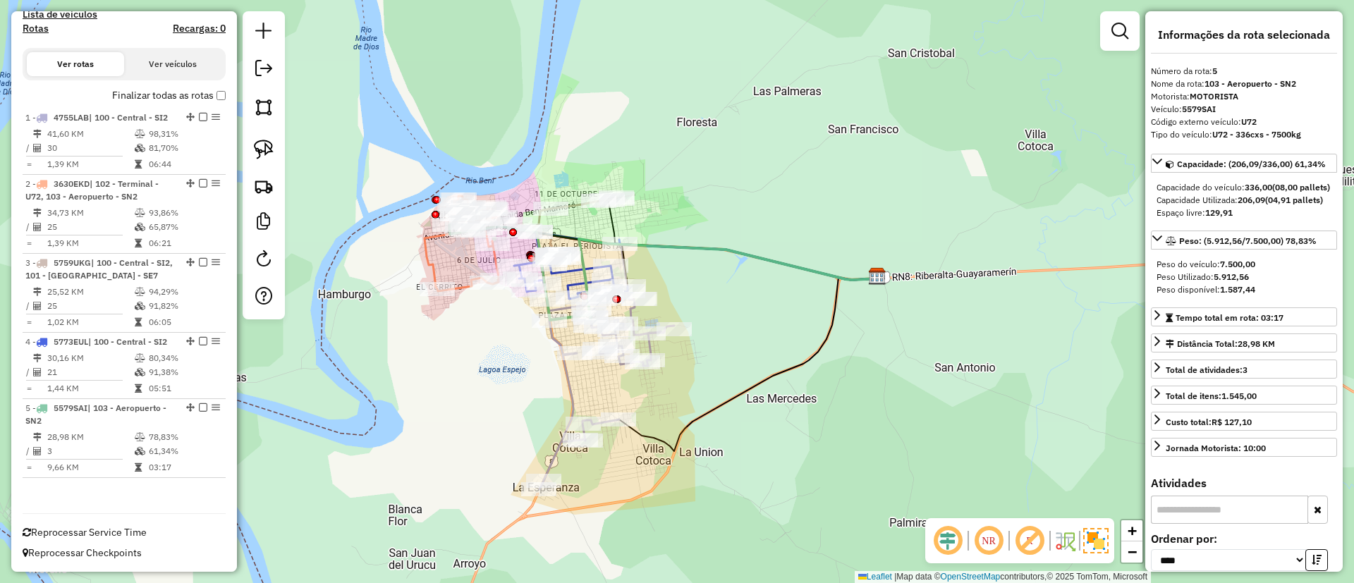
click at [214, 88] on label "Finalizar todas as rotas" at bounding box center [169, 95] width 114 height 15
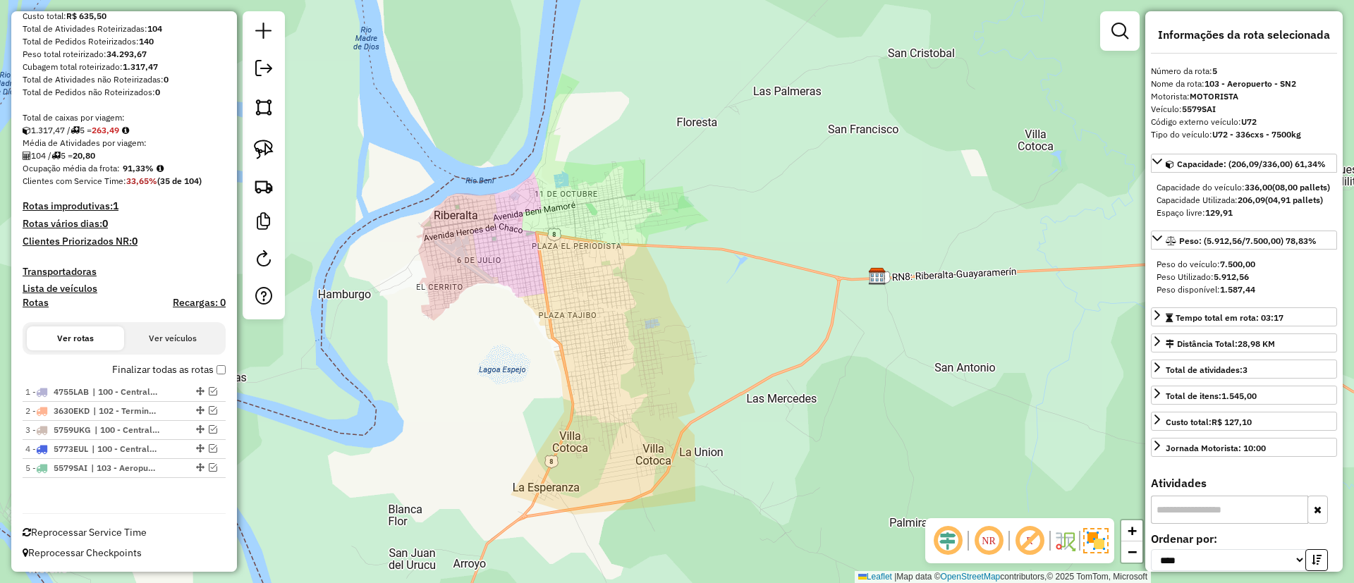
click at [269, 239] on div at bounding box center [264, 165] width 42 height 308
click at [267, 250] on em at bounding box center [263, 258] width 17 height 17
select select "*"
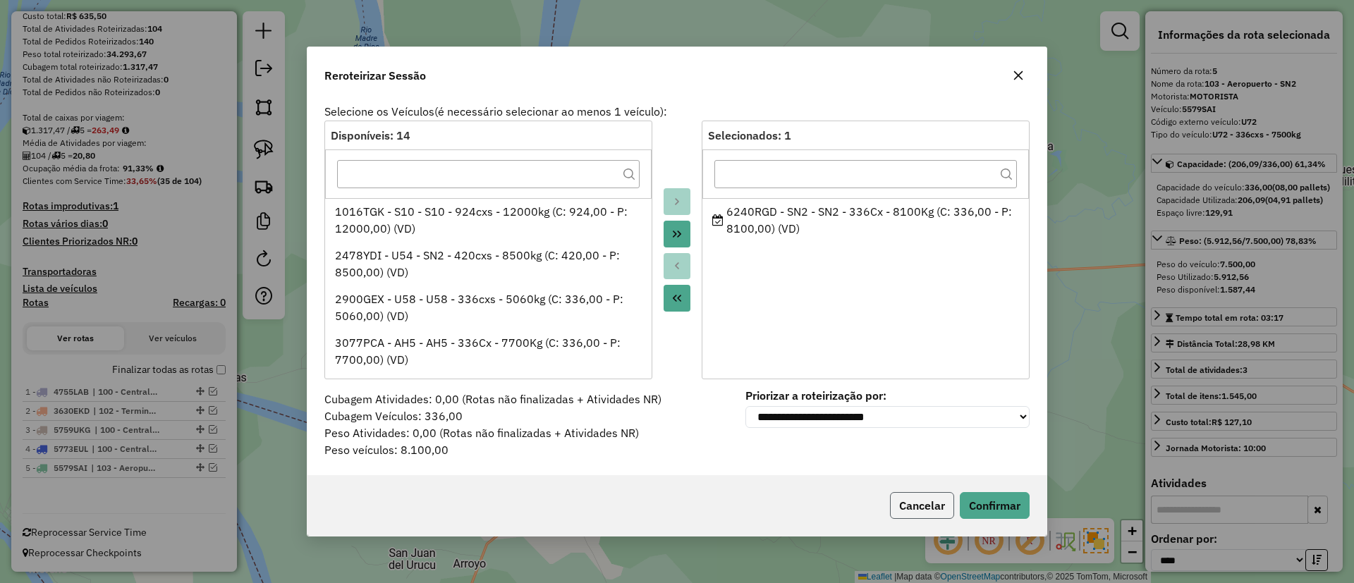
click at [928, 511] on button "Cancelar" at bounding box center [922, 505] width 64 height 27
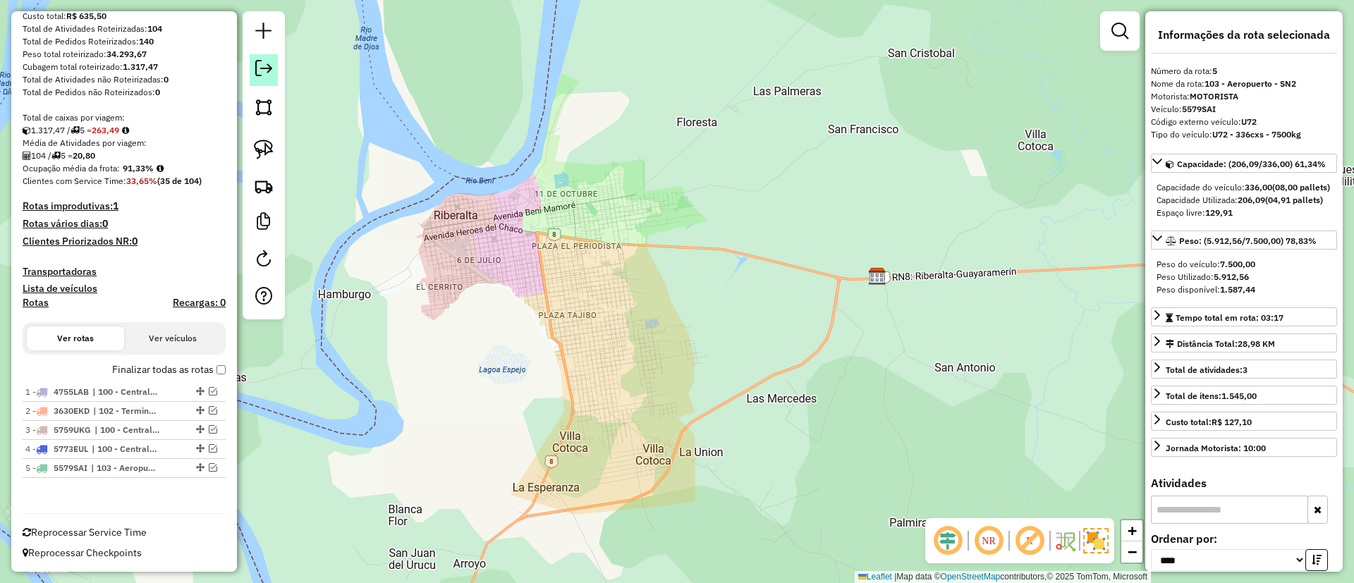
click at [267, 71] on em at bounding box center [263, 68] width 17 height 17
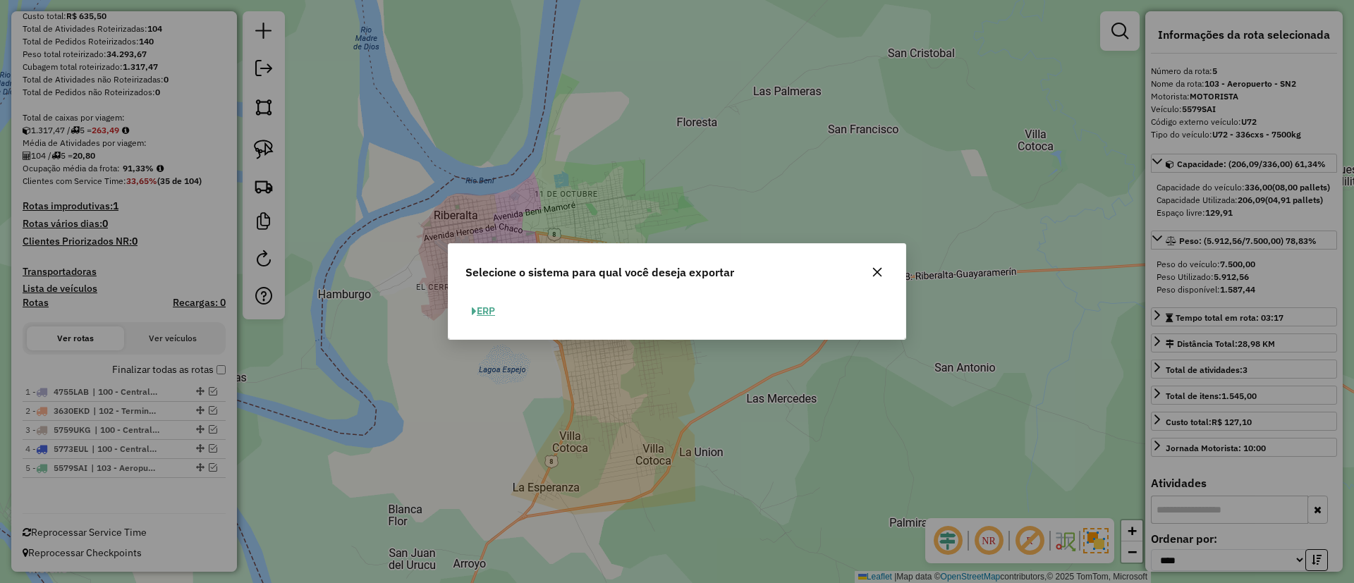
click at [483, 303] on button "ERP" at bounding box center [484, 311] width 36 height 22
select select "**"
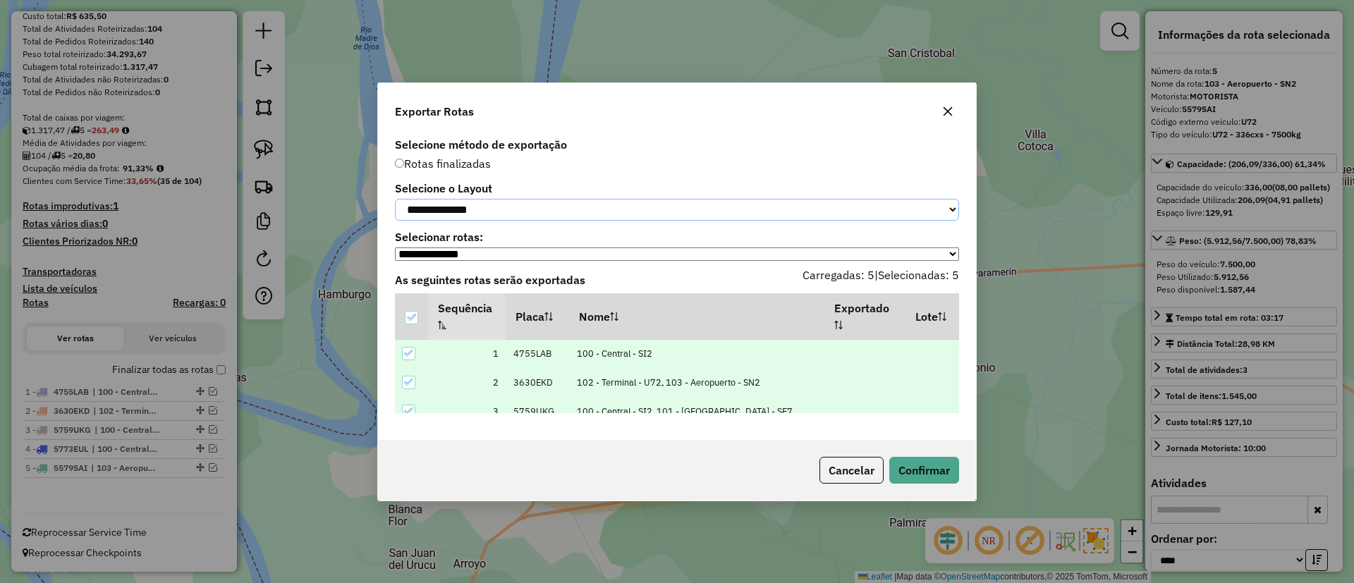
click at [466, 202] on select "**********" at bounding box center [677, 210] width 564 height 22
select select "*********"
click at [395, 199] on select "**********" at bounding box center [677, 210] width 564 height 22
click at [926, 483] on button "Confirmar" at bounding box center [924, 470] width 70 height 27
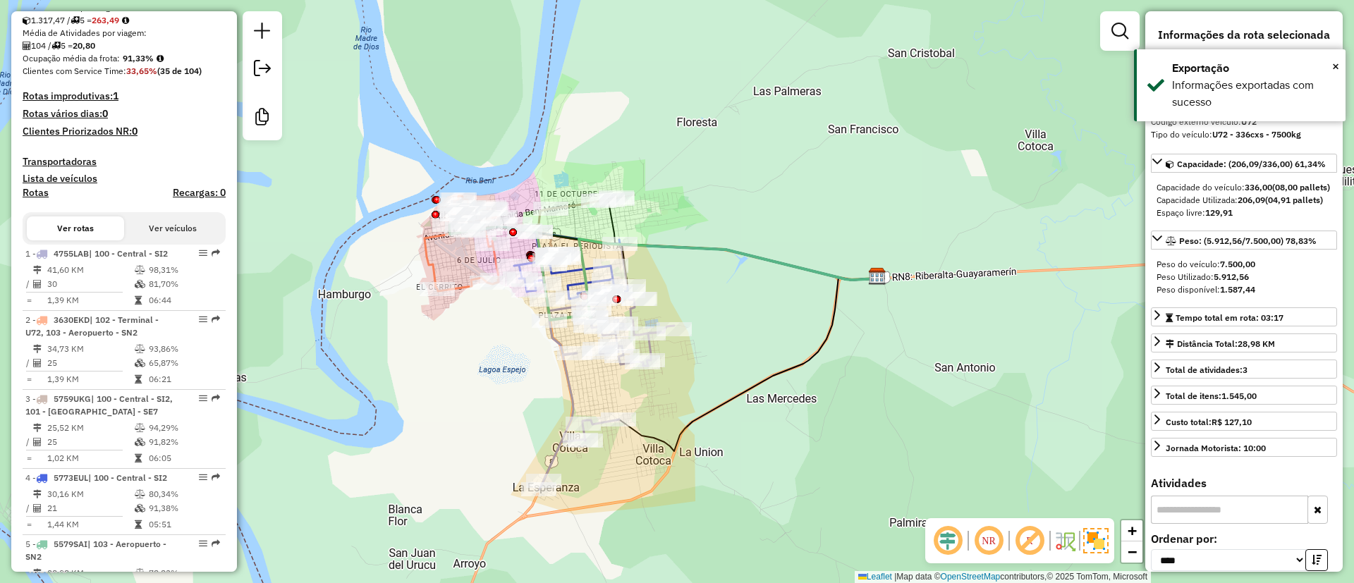
scroll to position [411, 0]
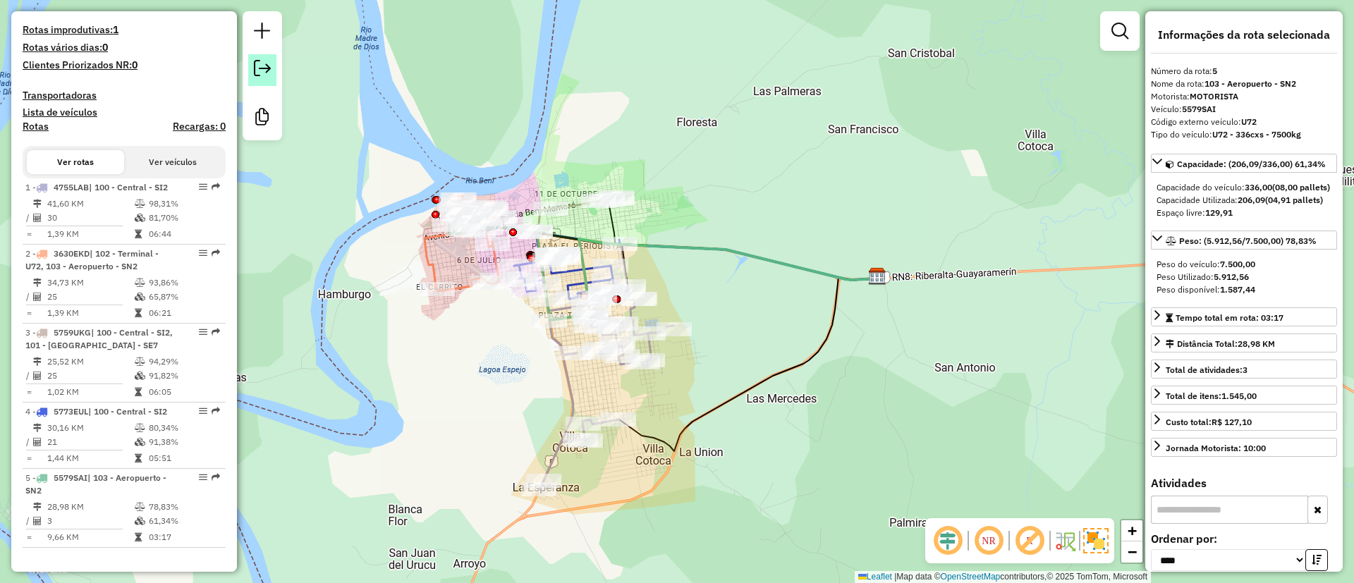
click at [272, 75] on link at bounding box center [262, 70] width 28 height 32
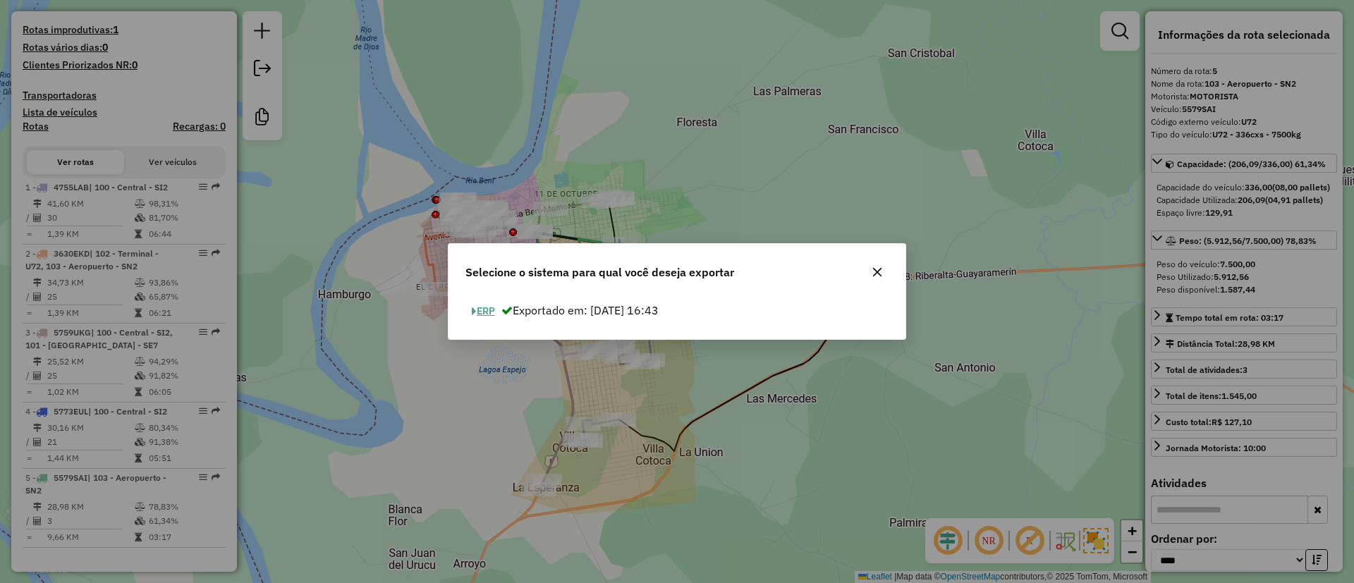
click at [475, 309] on span "button" at bounding box center [474, 312] width 5 height 10
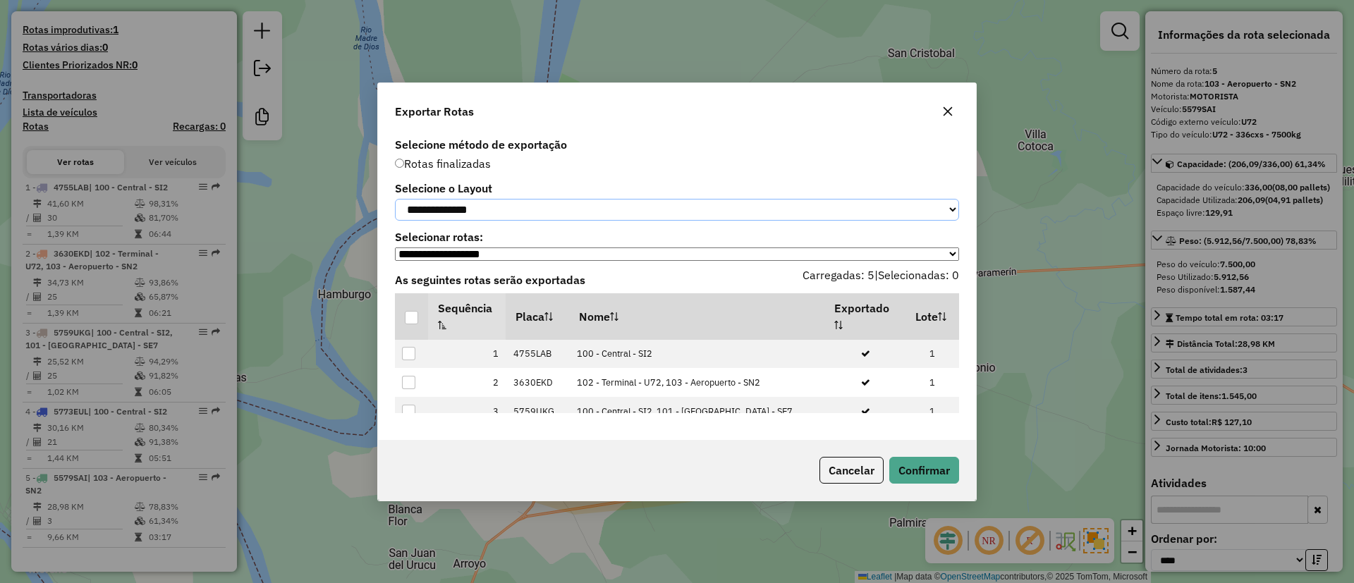
click at [468, 203] on select "**********" at bounding box center [677, 210] width 564 height 22
select select "*********"
click at [395, 199] on select "**********" at bounding box center [677, 210] width 564 height 22
click at [414, 315] on div at bounding box center [411, 317] width 13 height 13
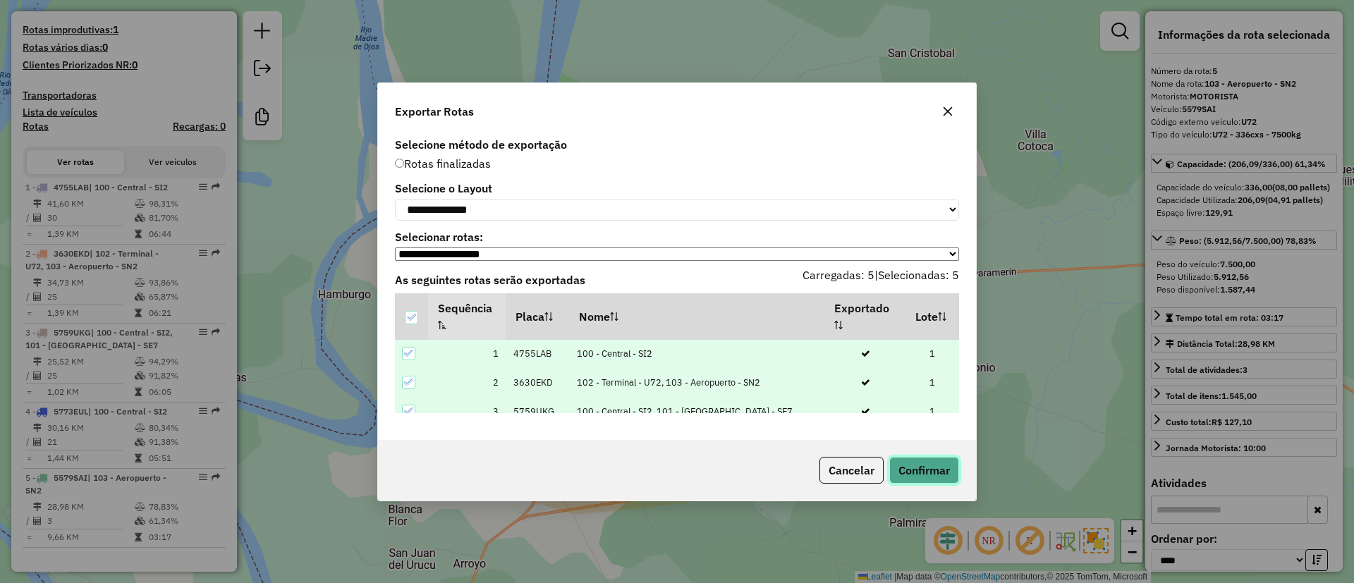
click at [889, 480] on button "Confirmar" at bounding box center [924, 470] width 70 height 27
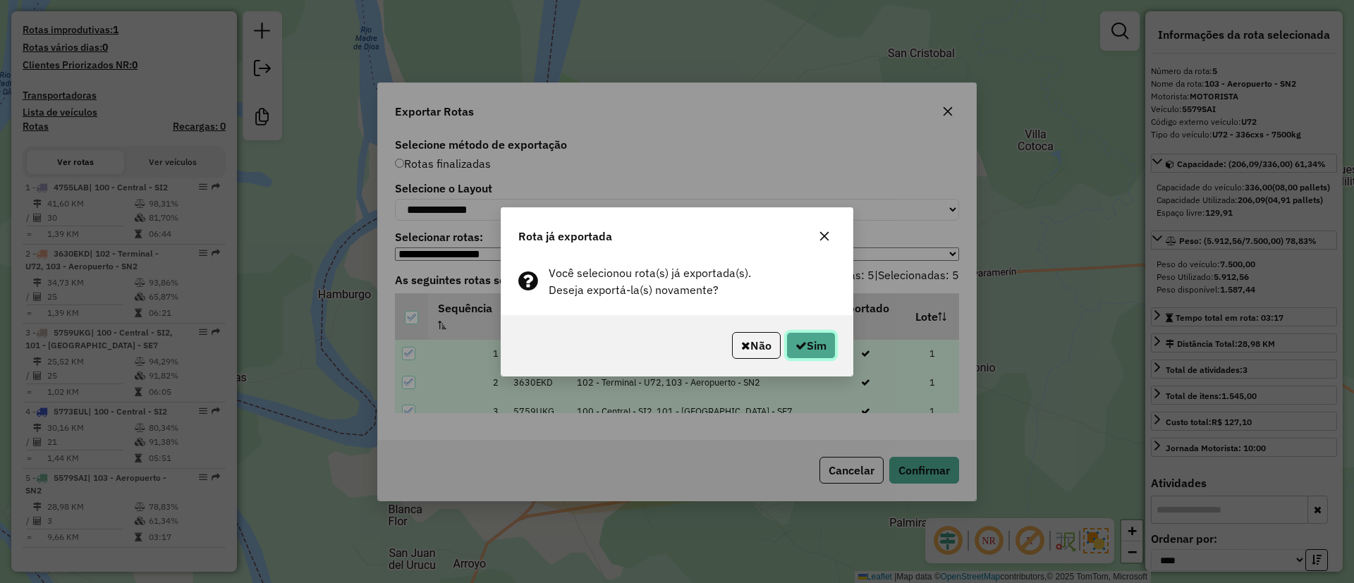
click at [801, 348] on icon "button" at bounding box center [801, 345] width 11 height 11
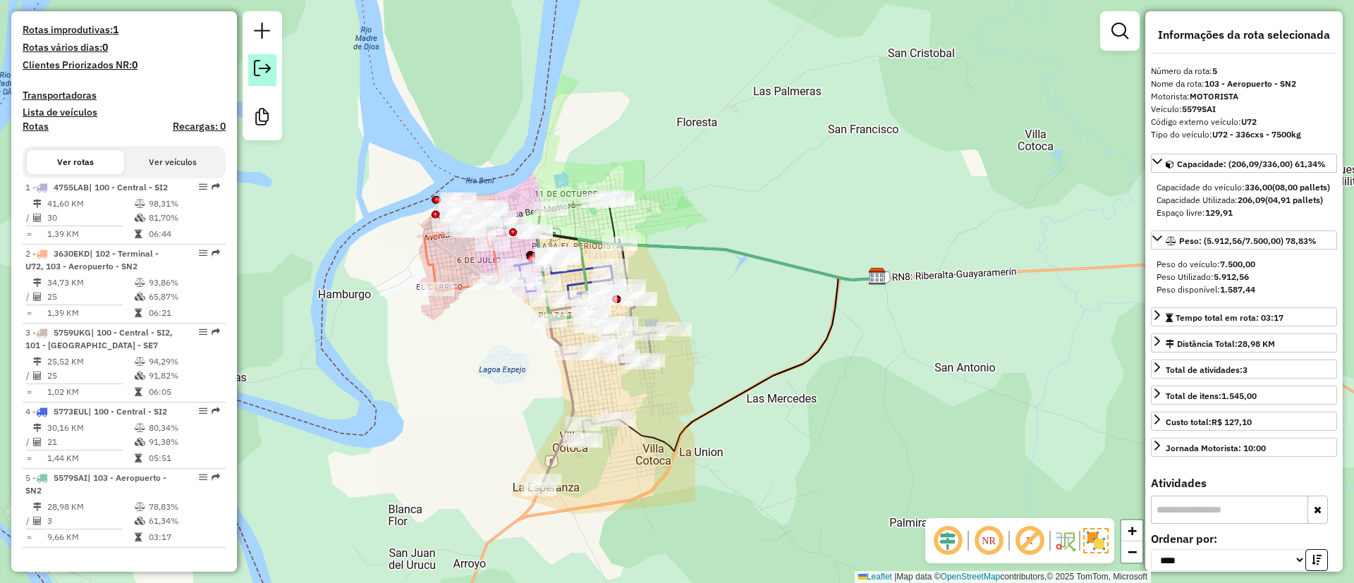
click at [253, 78] on link at bounding box center [262, 70] width 28 height 32
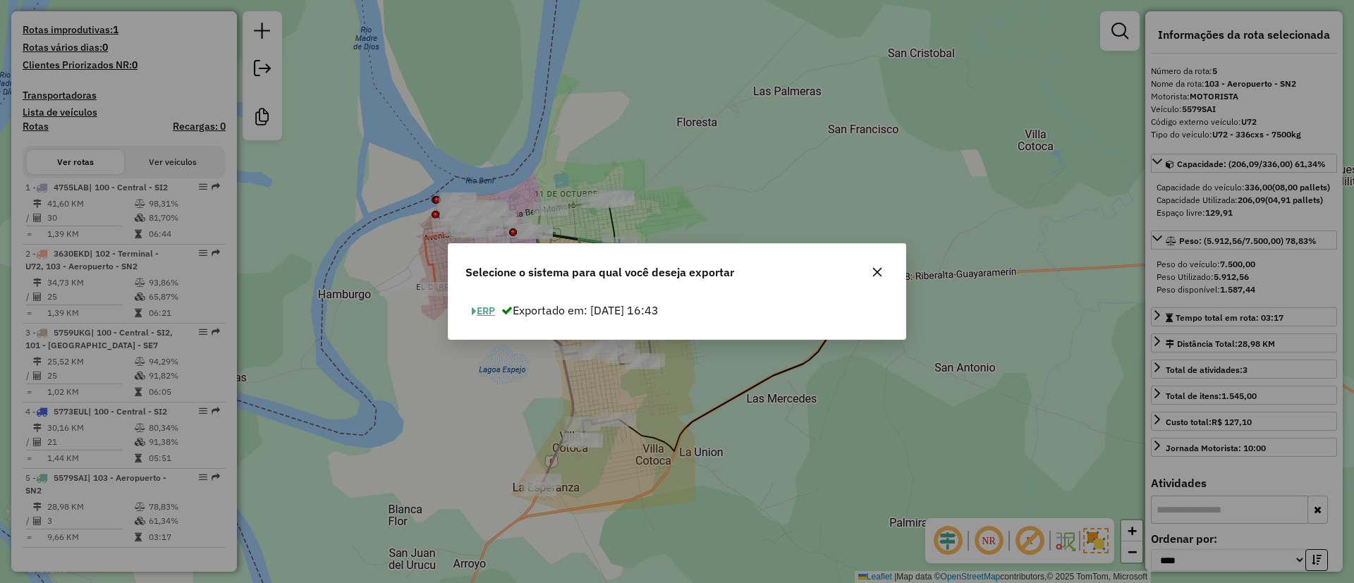
click at [480, 308] on button "ERP" at bounding box center [484, 311] width 36 height 22
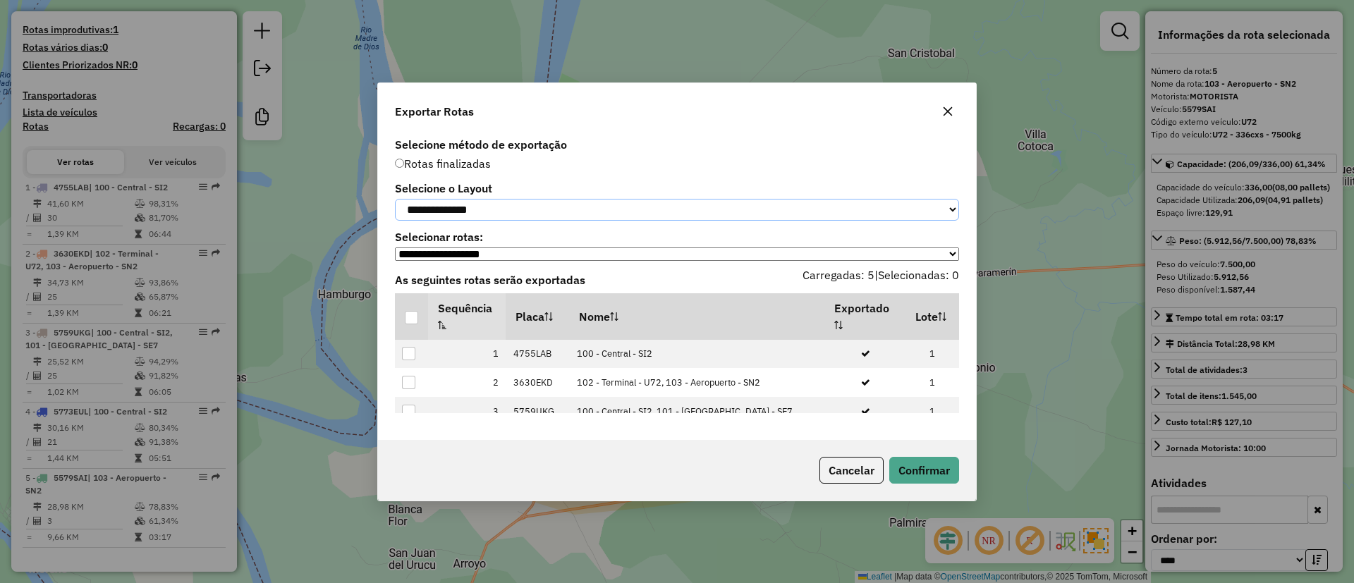
click at [484, 210] on select "**********" at bounding box center [677, 210] width 564 height 22
select select "*********"
click at [395, 199] on select "**********" at bounding box center [677, 210] width 564 height 22
click at [420, 322] on th at bounding box center [411, 316] width 33 height 47
click at [420, 325] on th at bounding box center [411, 316] width 33 height 47
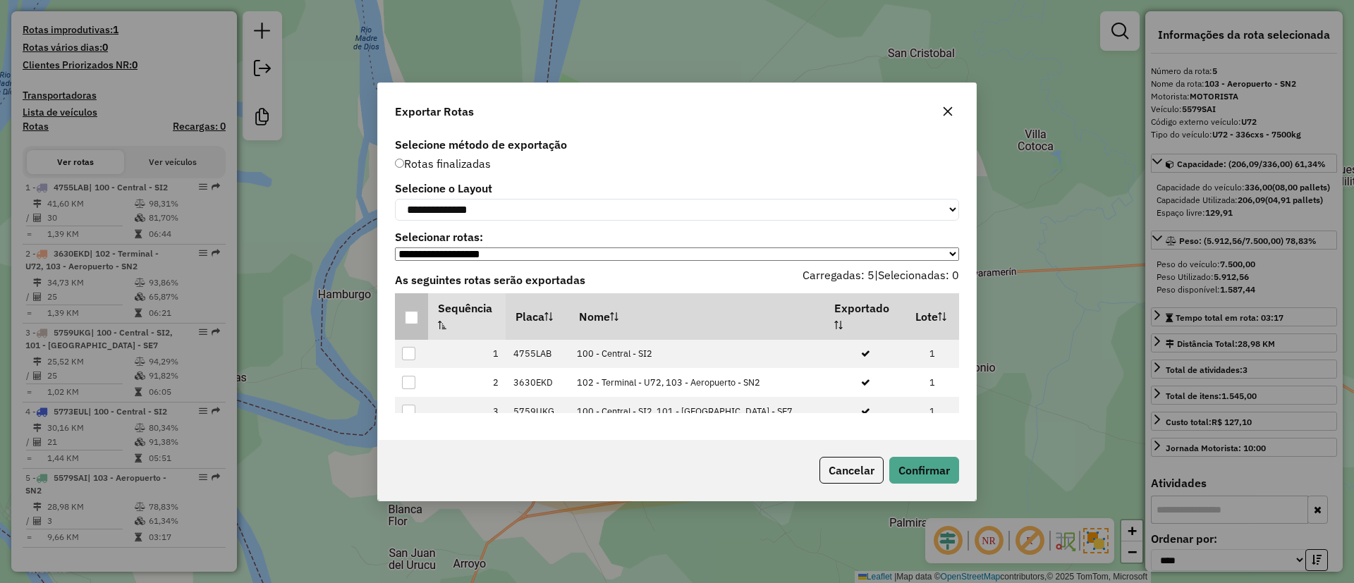
click at [411, 322] on div at bounding box center [411, 317] width 13 height 13
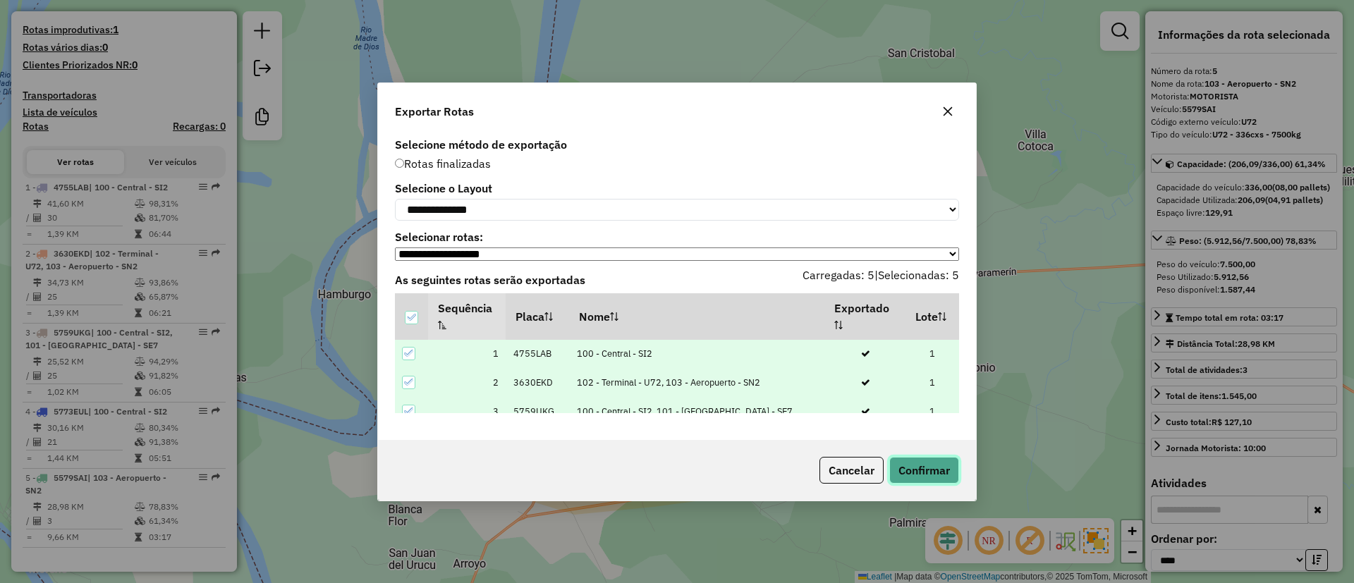
click at [933, 484] on button "Confirmar" at bounding box center [924, 470] width 70 height 27
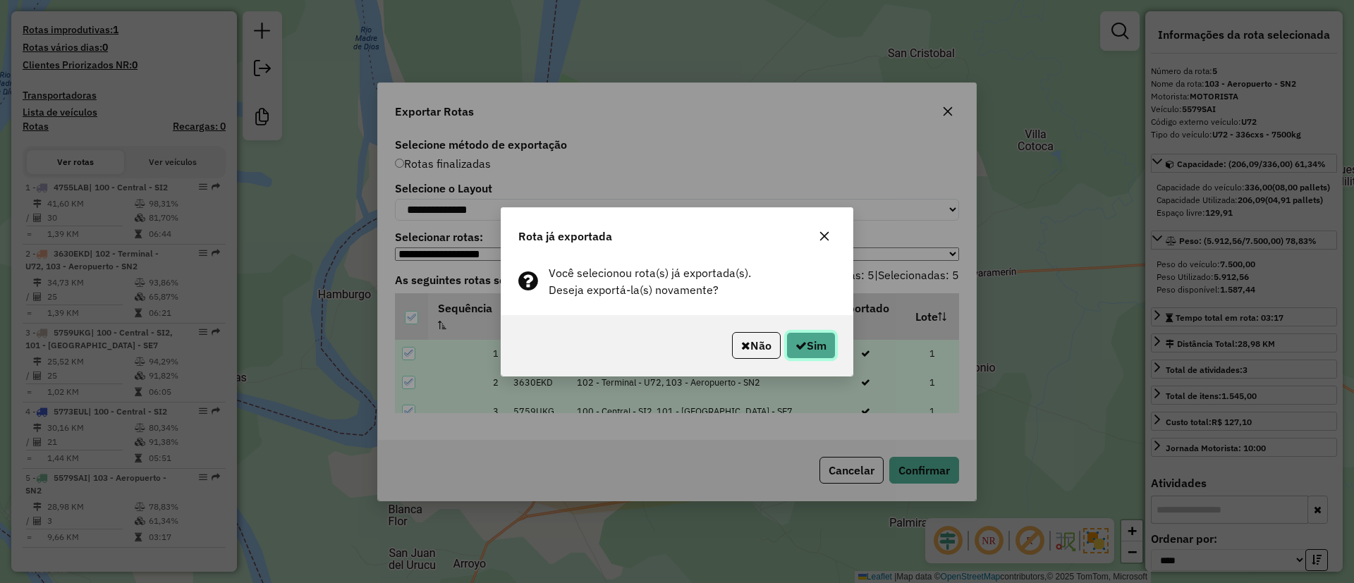
click at [827, 350] on button "Sim" at bounding box center [811, 345] width 49 height 27
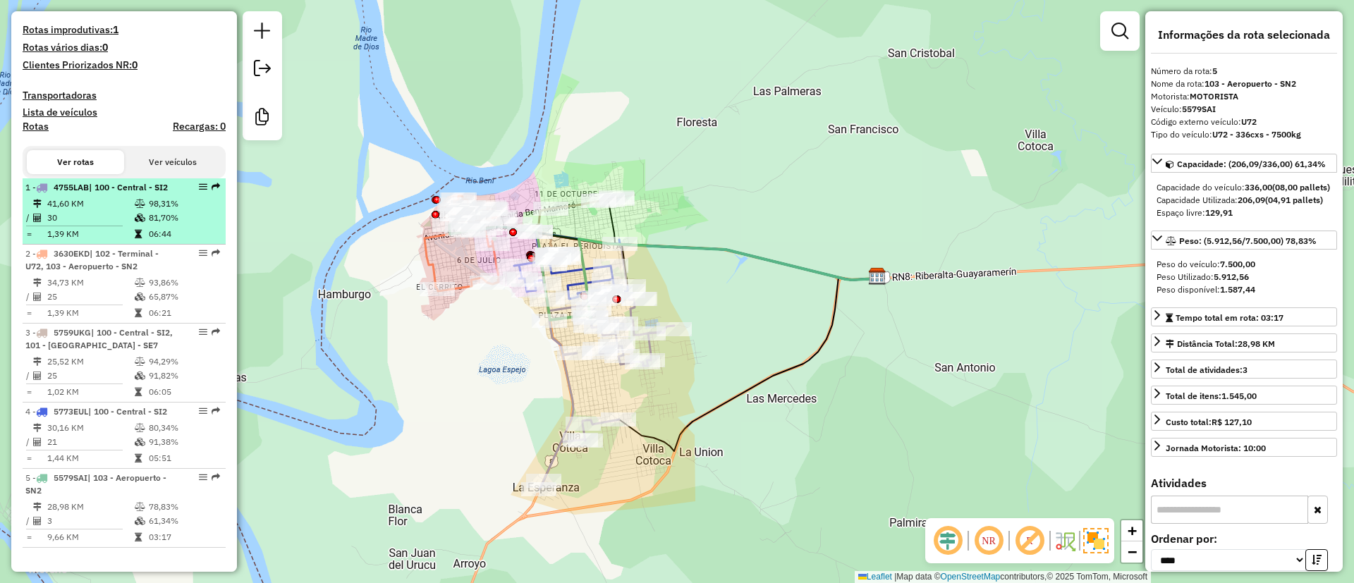
scroll to position [0, 0]
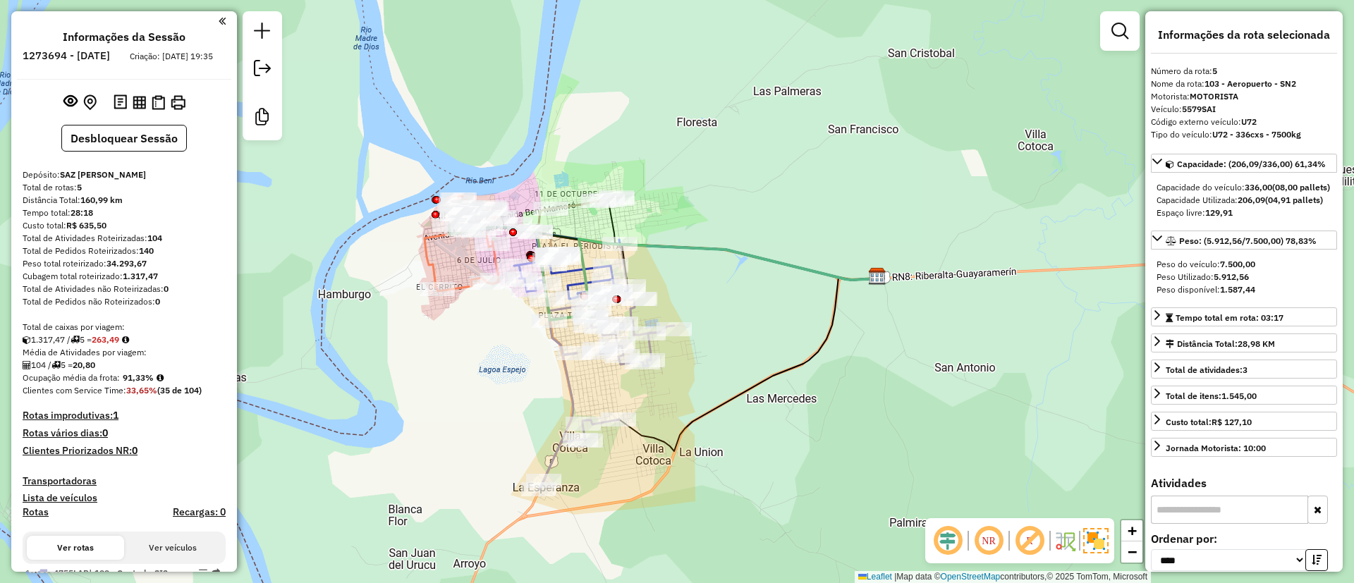
drag, startPoint x: 123, startPoint y: 391, endPoint x: 153, endPoint y: 391, distance: 30.3
click at [153, 383] on strong "91,33%" at bounding box center [138, 377] width 31 height 11
copy strong "91,33%"
drag, startPoint x: 106, startPoint y: 375, endPoint x: 81, endPoint y: 378, distance: 24.9
click at [81, 372] on div "104 / 5 = 20,80" at bounding box center [124, 365] width 203 height 13
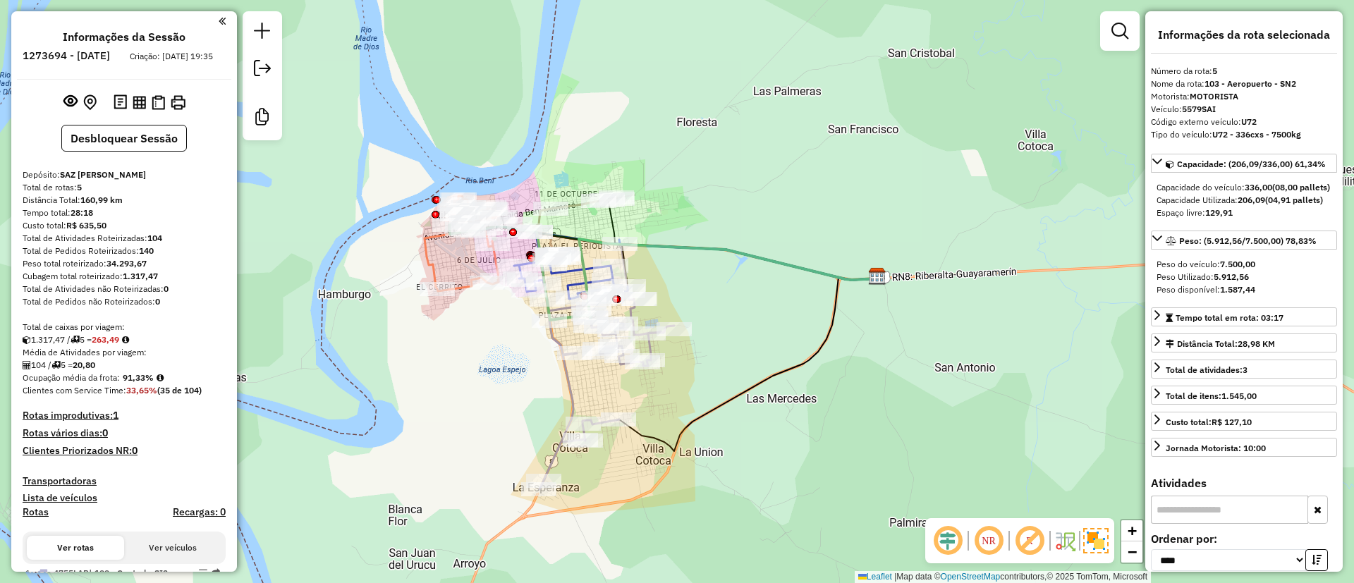
copy strong "20,80"
drag, startPoint x: 147, startPoint y: 250, endPoint x: 164, endPoint y: 251, distance: 17.0
click at [164, 245] on div "Total de Atividades Roteirizadas: 104" at bounding box center [124, 238] width 203 height 13
copy strong "104"
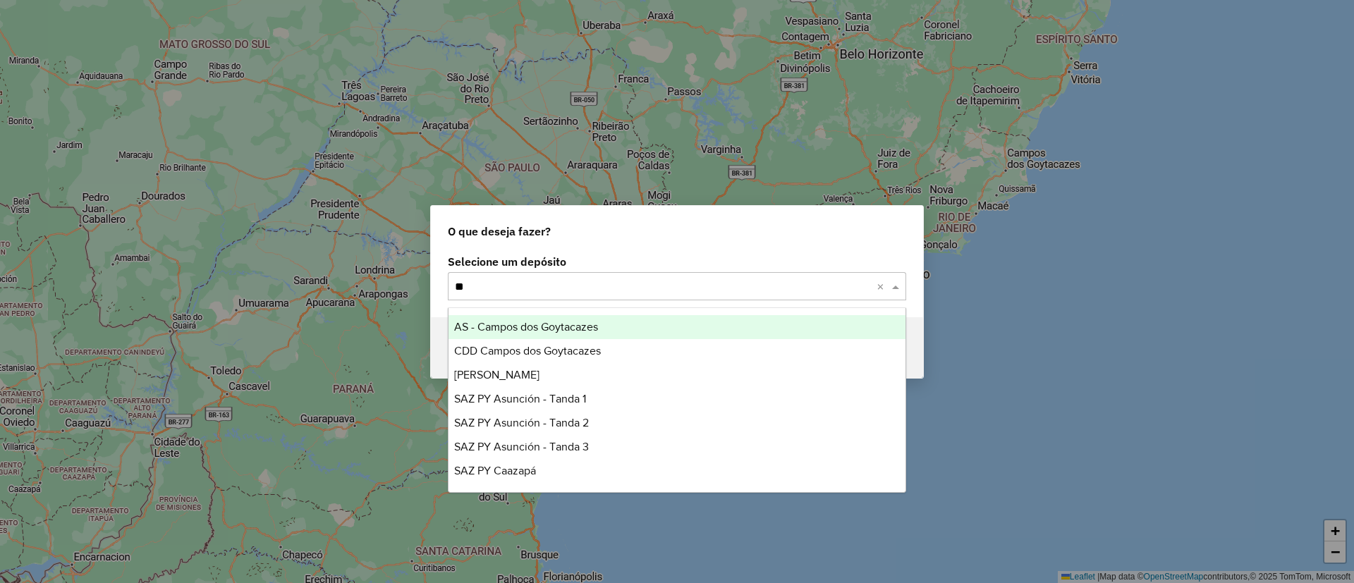
type input "***"
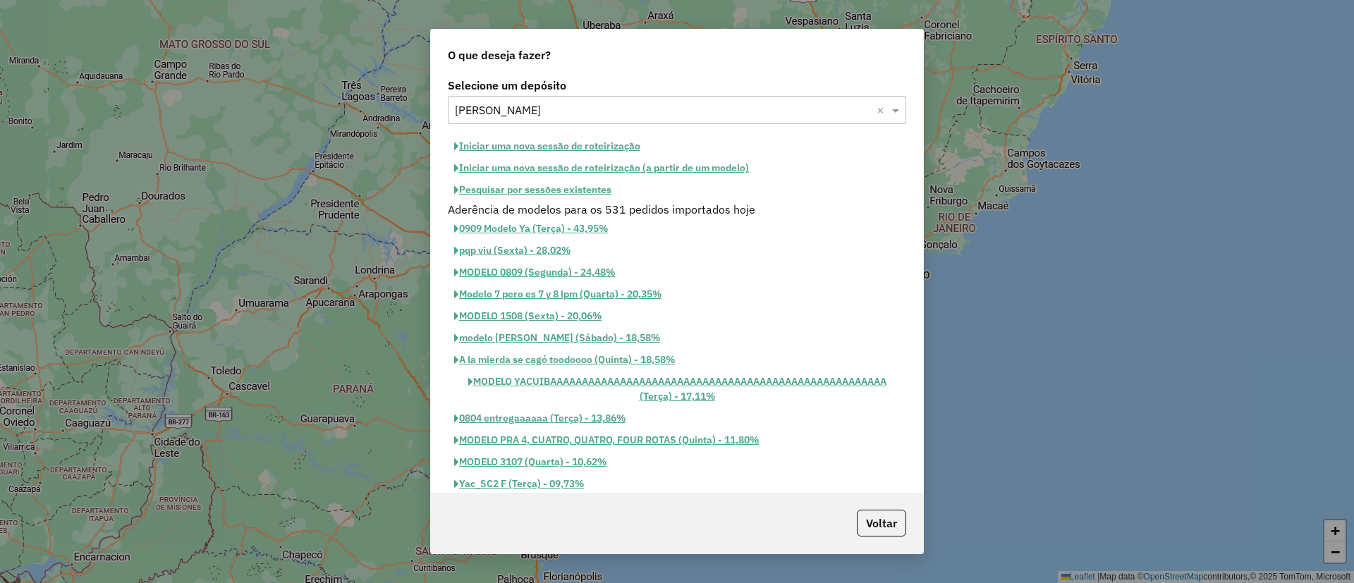
click at [584, 146] on button "Iniciar uma nova sessão de roteirização" at bounding box center [547, 146] width 199 height 22
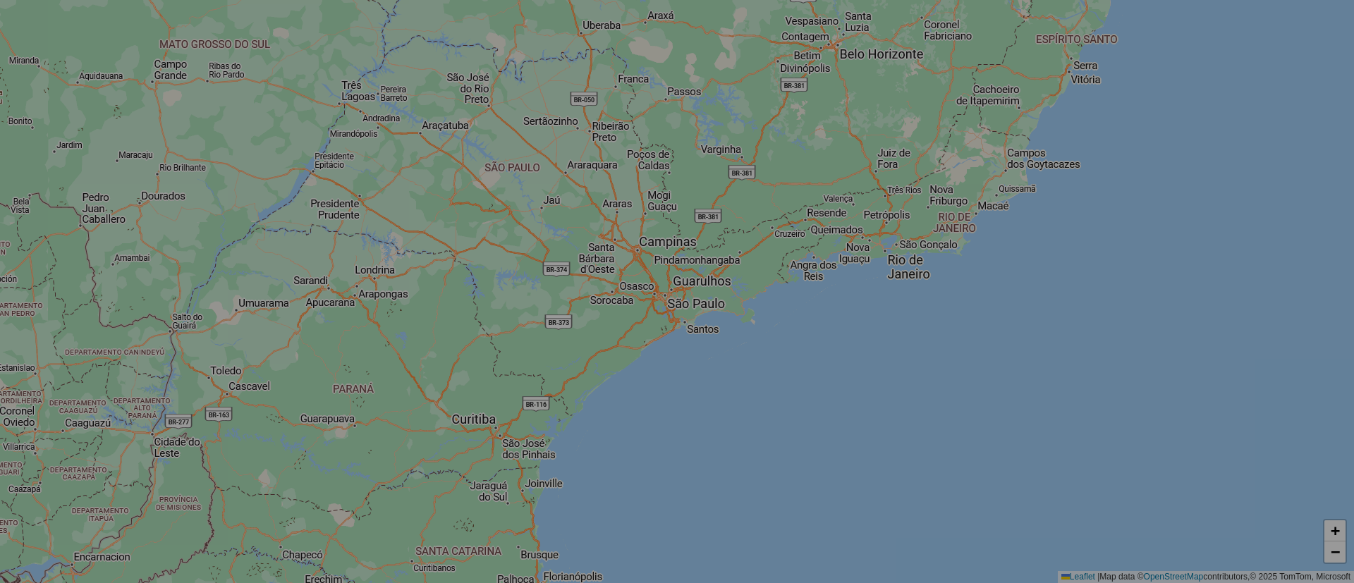
select select "*"
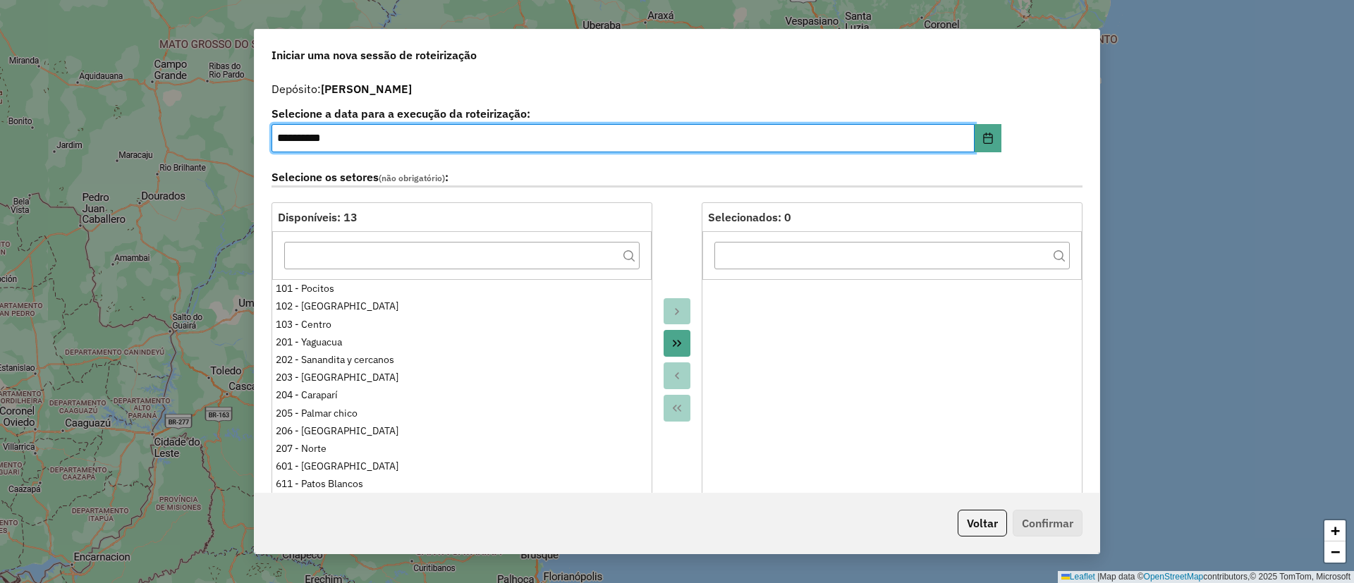
click at [671, 237] on div at bounding box center [676, 359] width 49 height 315
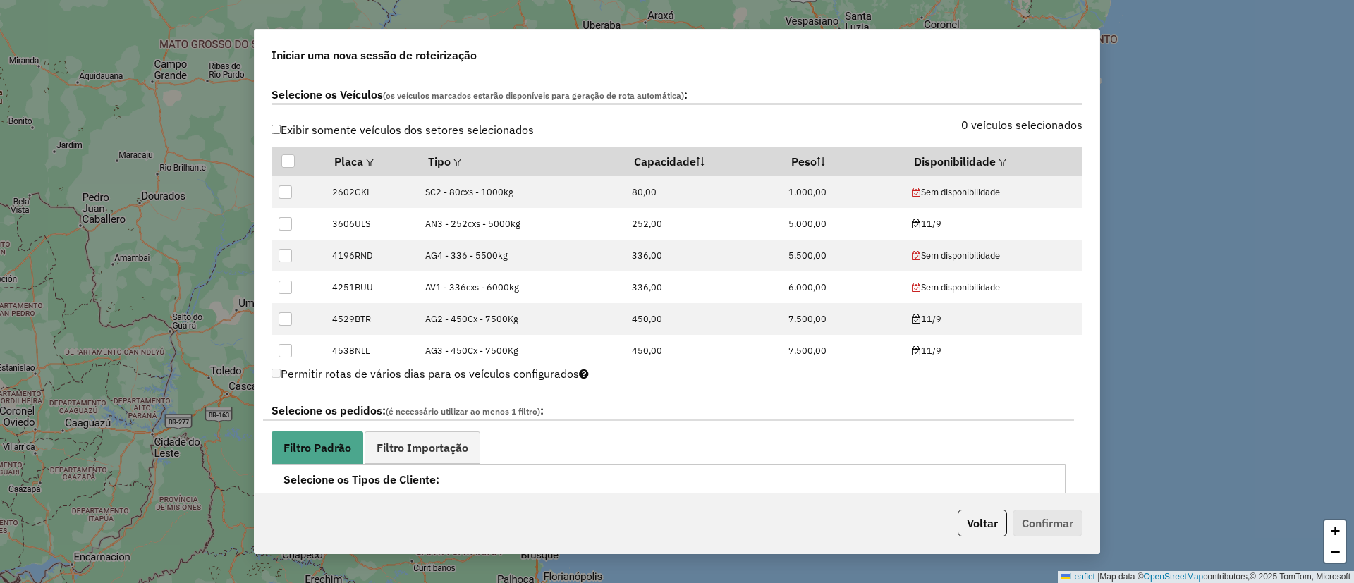
scroll to position [423, 0]
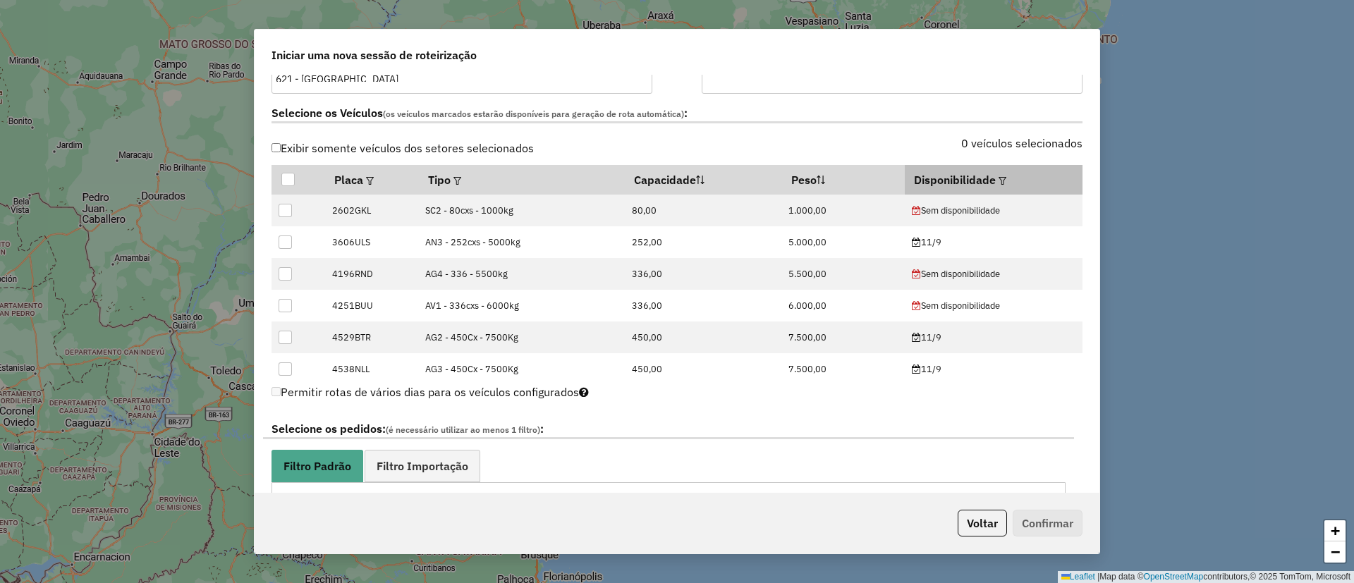
click at [999, 178] on em at bounding box center [1003, 181] width 8 height 8
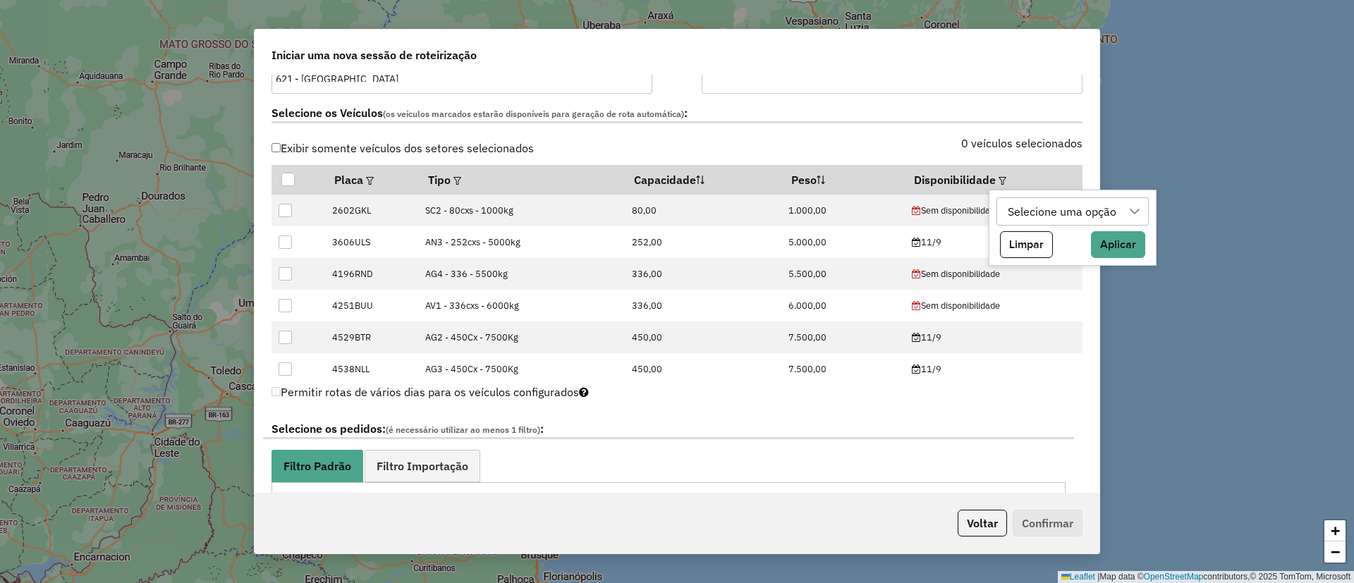
click at [1071, 215] on div "Selecione uma opção" at bounding box center [1062, 211] width 119 height 27
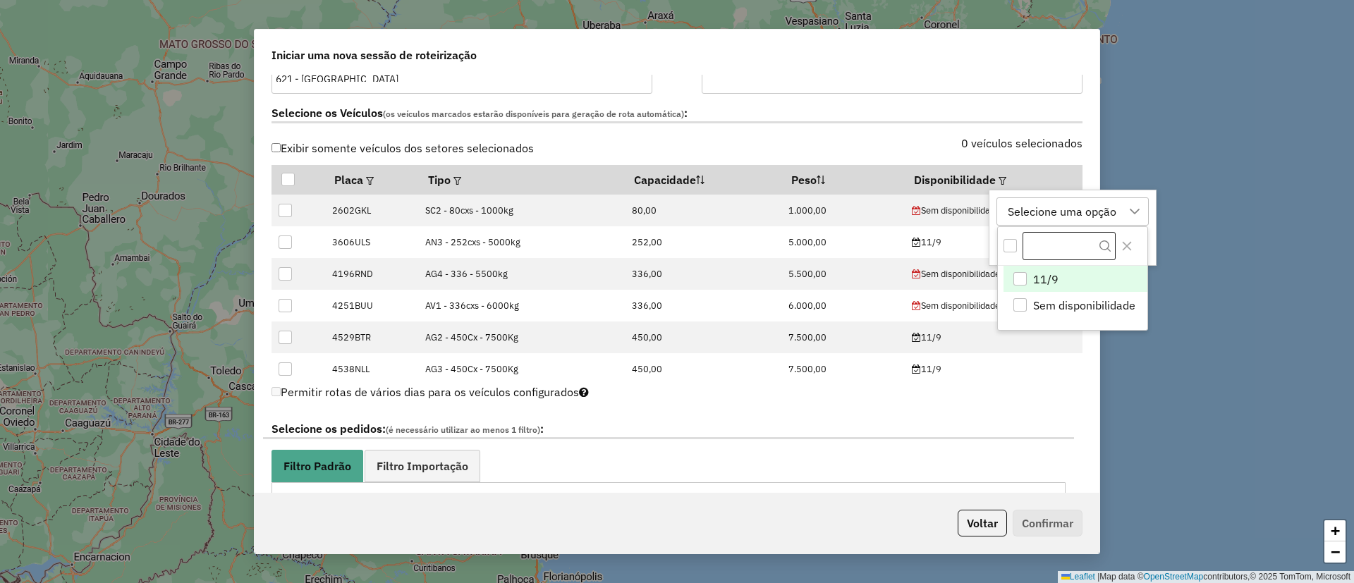
scroll to position [11, 64]
click at [1067, 281] on li "11/9" at bounding box center [1076, 279] width 144 height 27
click at [1122, 250] on icon "Close" at bounding box center [1127, 246] width 11 height 11
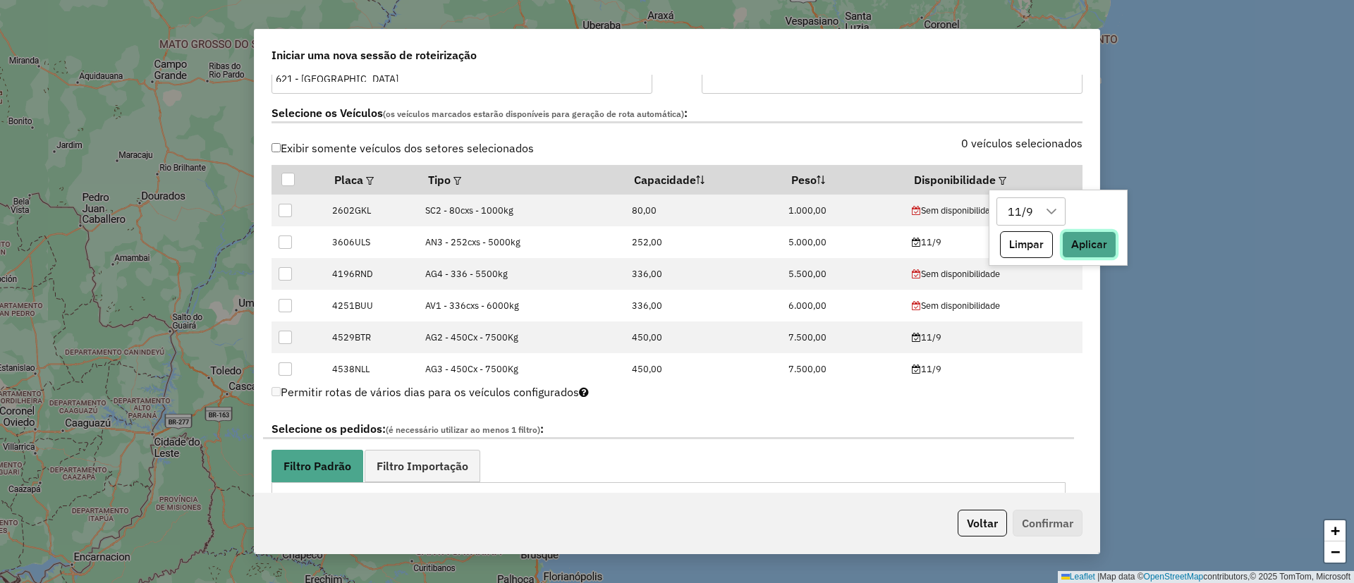
click at [1098, 239] on button "Aplicar" at bounding box center [1089, 244] width 54 height 27
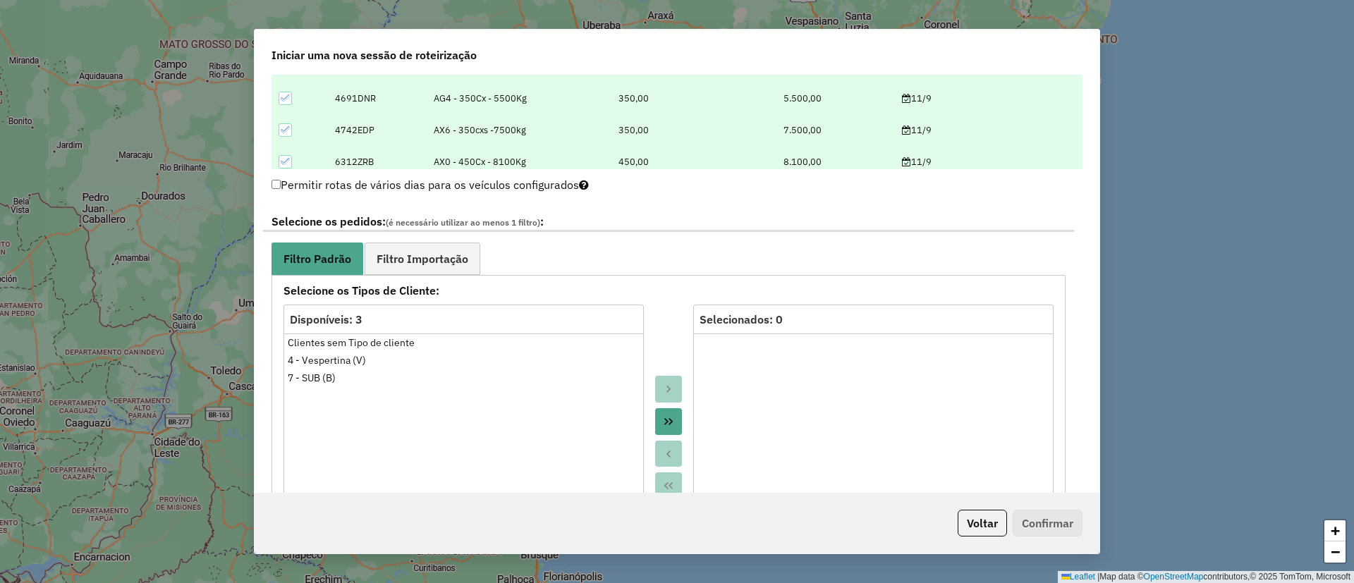
scroll to position [635, 0]
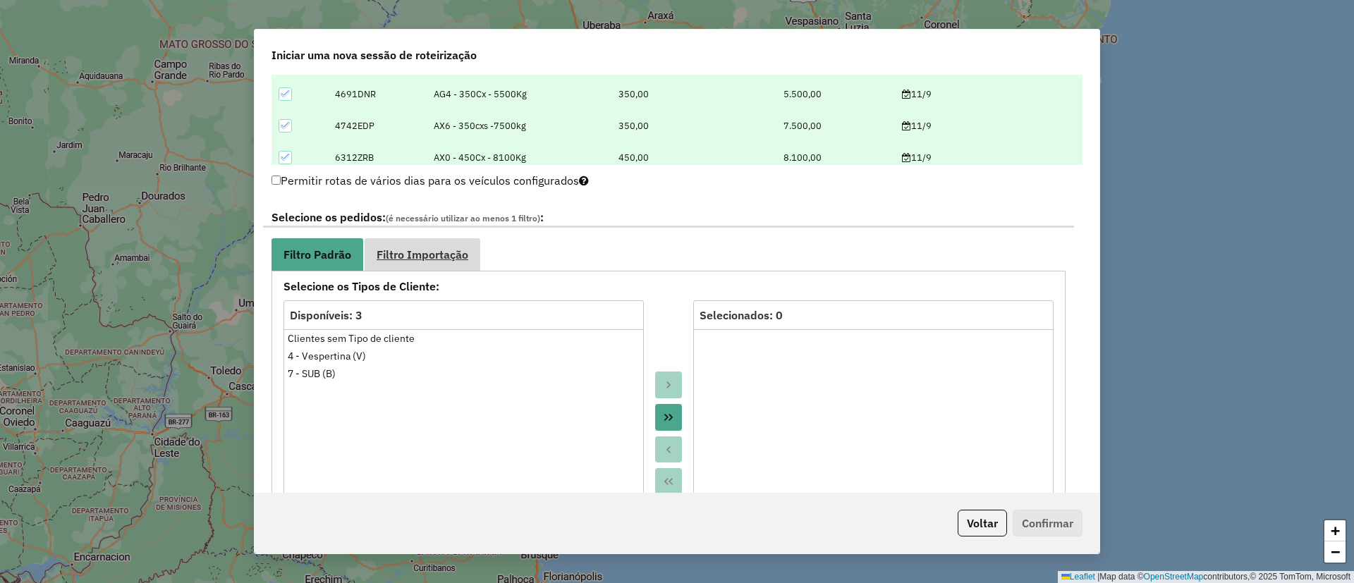
click at [414, 241] on link "Filtro Importação" at bounding box center [423, 254] width 116 height 32
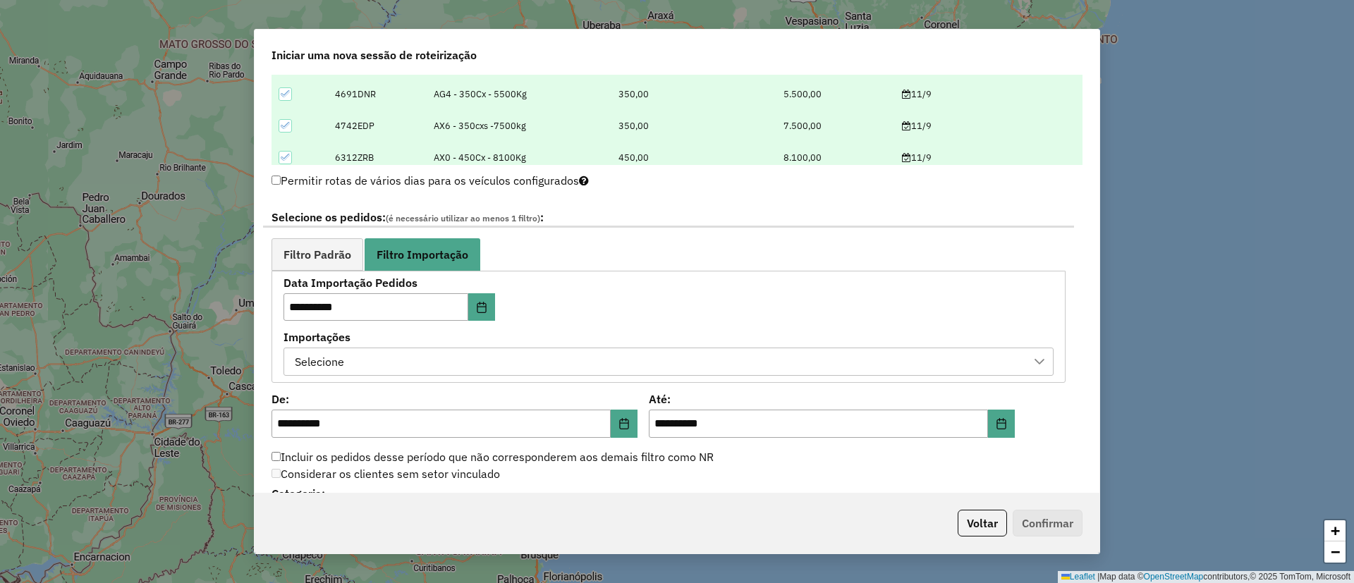
click at [559, 349] on div "Selecione" at bounding box center [658, 361] width 736 height 27
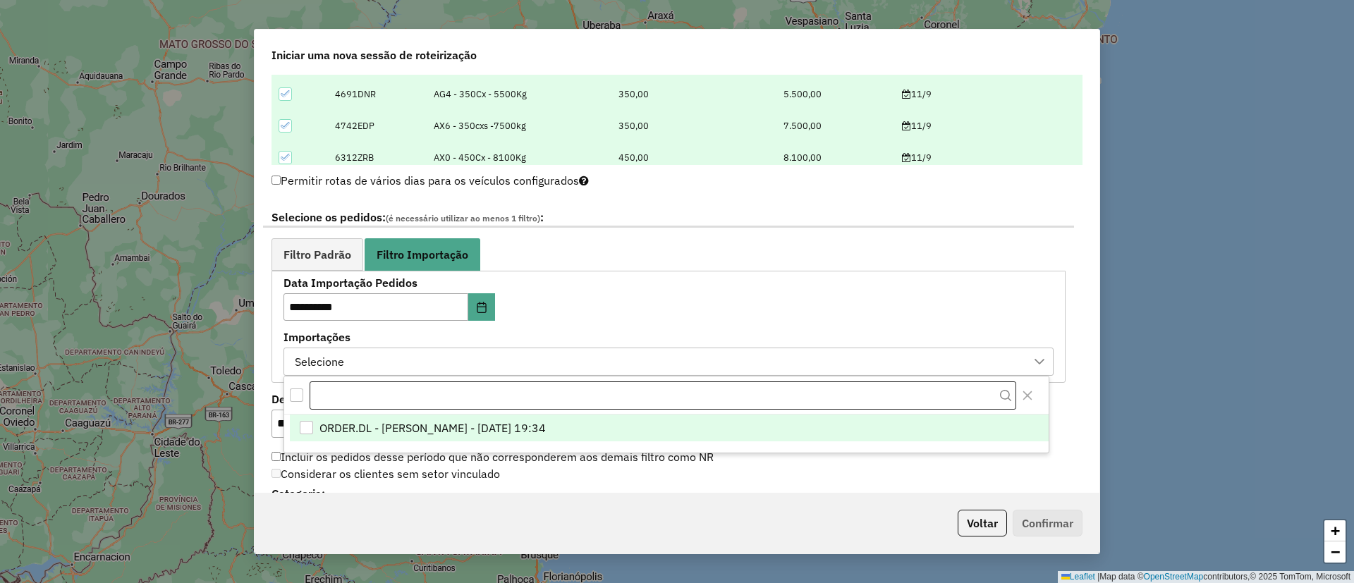
scroll to position [11, 64]
click at [546, 426] on span "ORDER.DL - [PERSON_NAME] - [DATE] 19:34" at bounding box center [433, 428] width 226 height 17
click at [639, 296] on div "**********" at bounding box center [669, 327] width 770 height 98
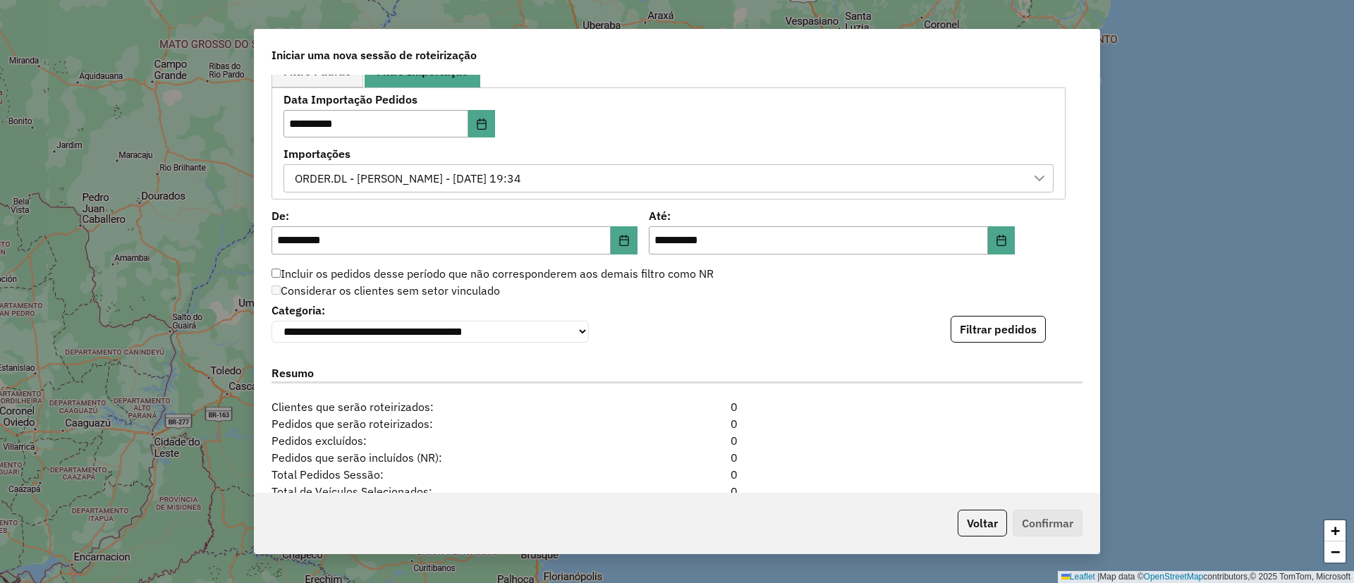
scroll to position [846, 0]
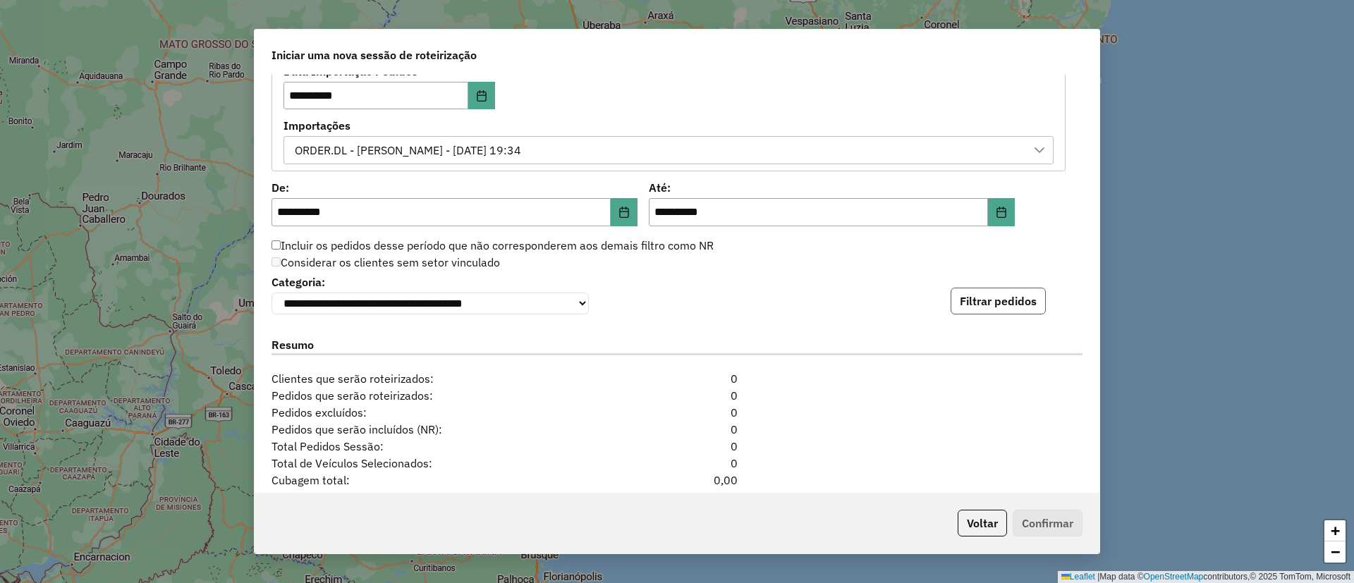
click at [988, 312] on button "Filtrar pedidos" at bounding box center [998, 301] width 95 height 27
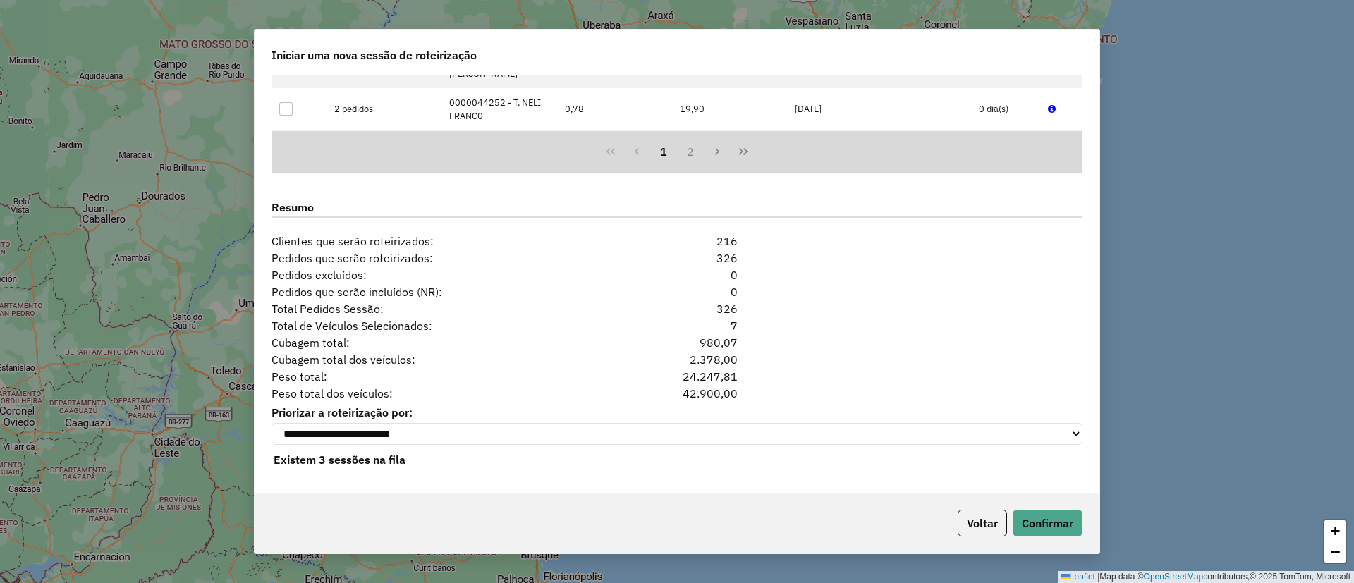
scroll to position [1282, 0]
click at [1044, 531] on button "Confirmar" at bounding box center [1048, 523] width 70 height 27
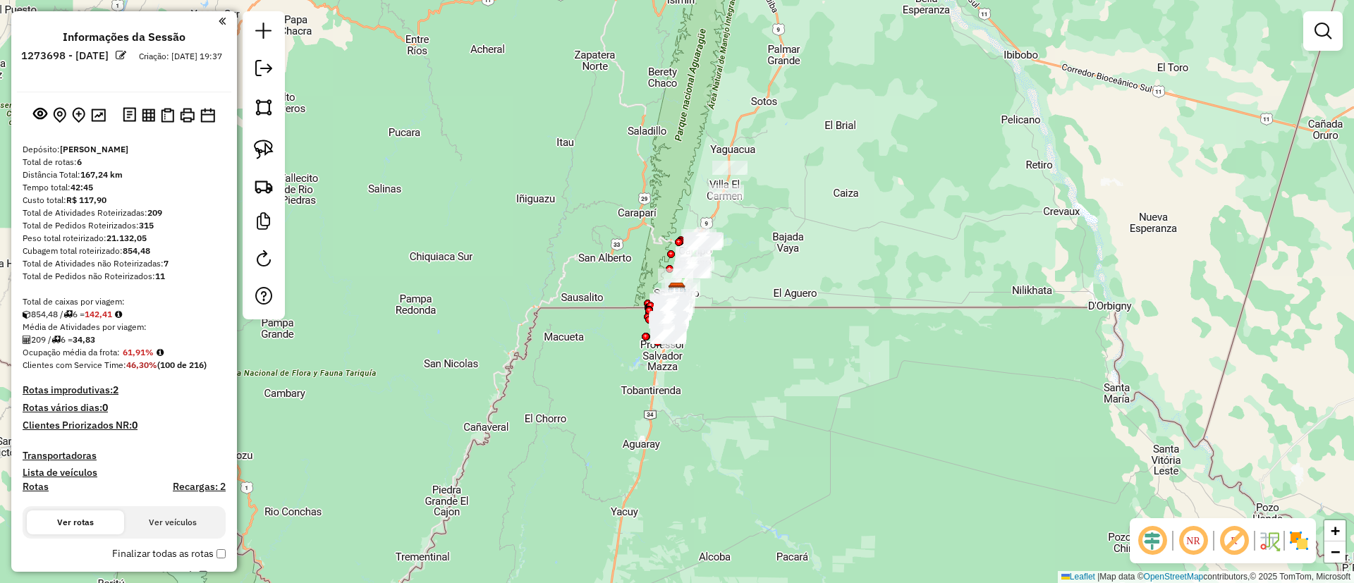
click at [1294, 547] on img at bounding box center [1299, 541] width 23 height 23
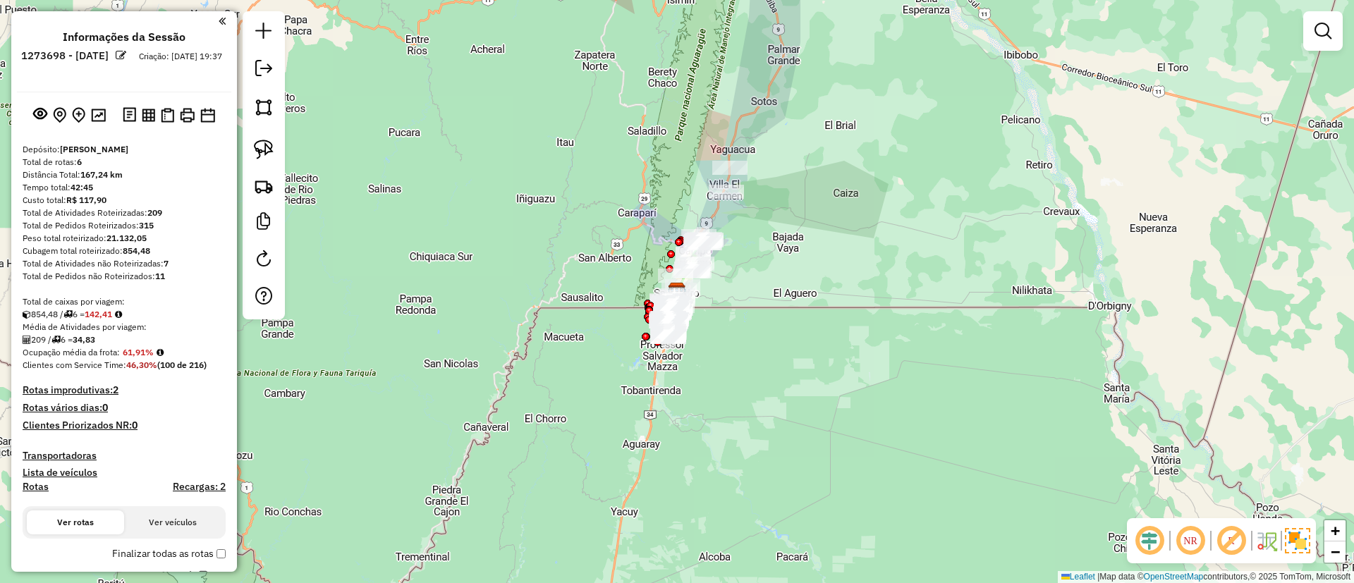
click at [1294, 542] on img at bounding box center [1297, 540] width 25 height 25
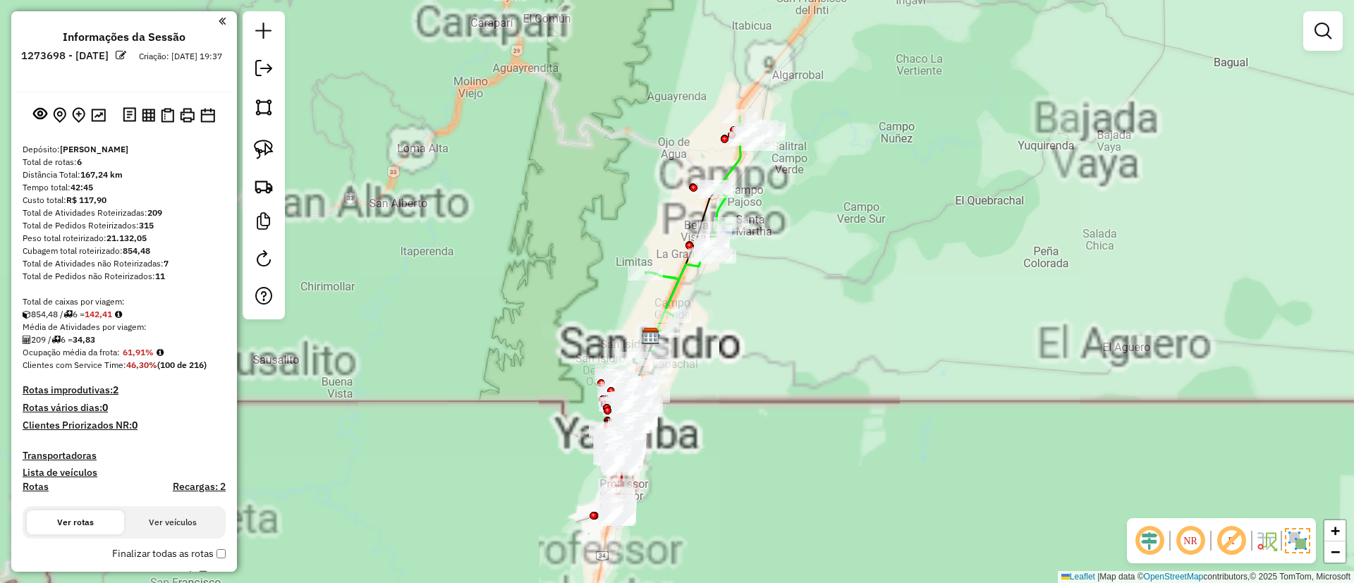
click at [1318, 547] on div "Janela de atendimento Grade de atendimento Capacidade Transportadoras Veículos …" at bounding box center [677, 291] width 1354 height 583
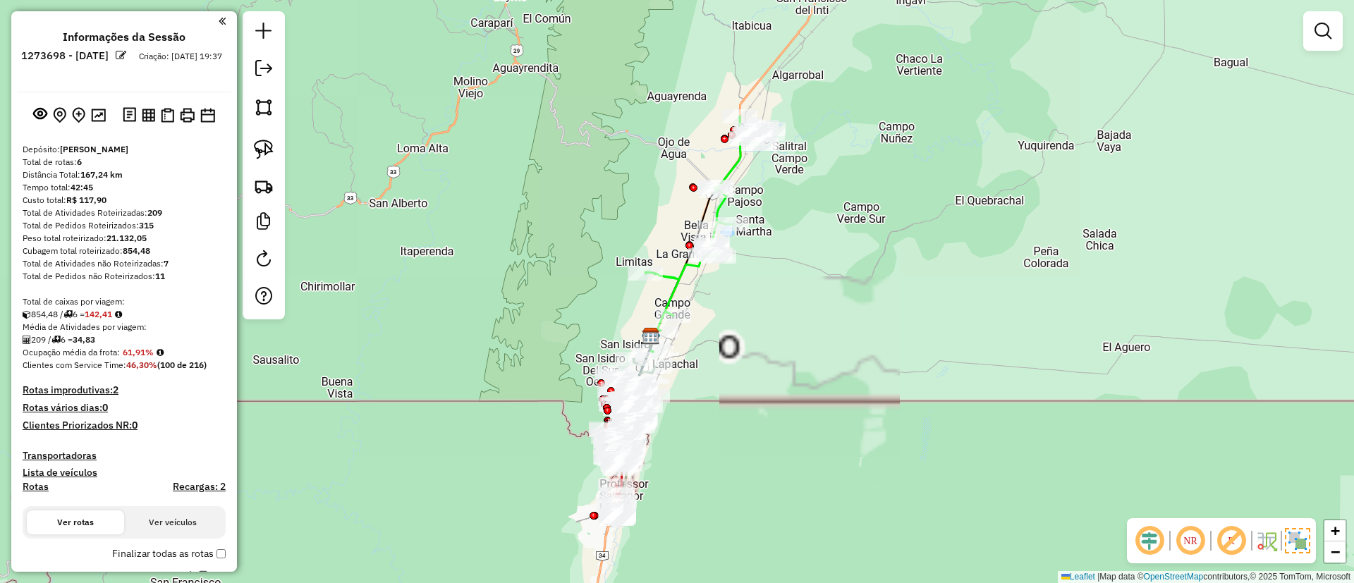
click at [1303, 545] on img at bounding box center [1297, 540] width 25 height 25
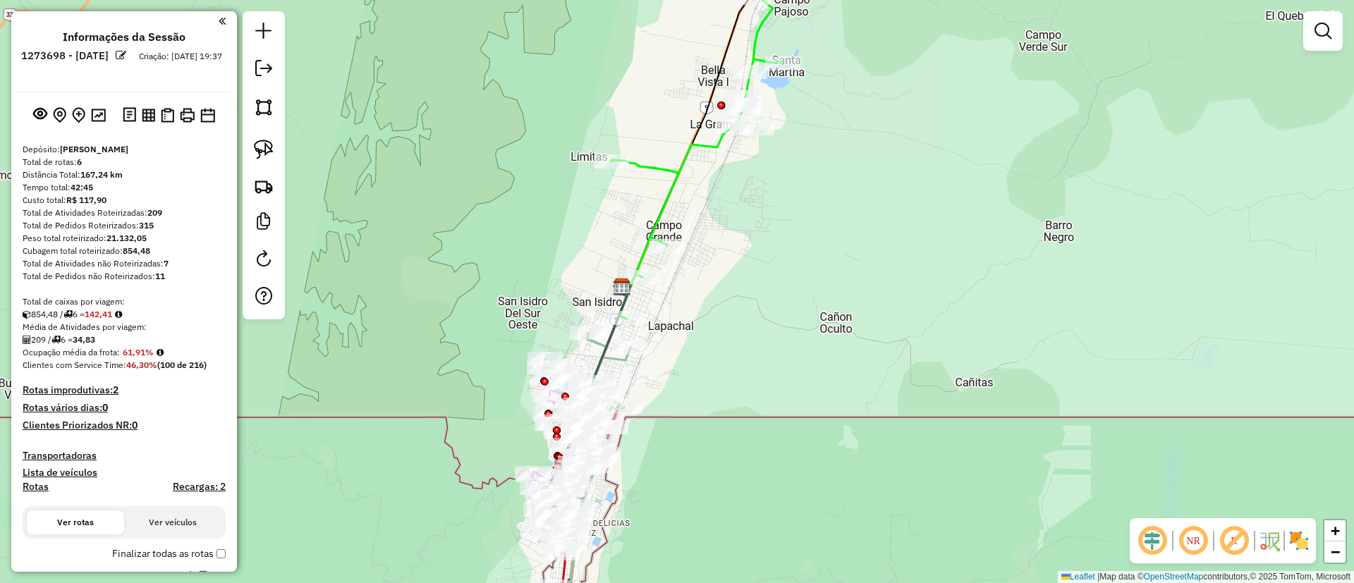
click at [1307, 543] on img at bounding box center [1299, 541] width 23 height 23
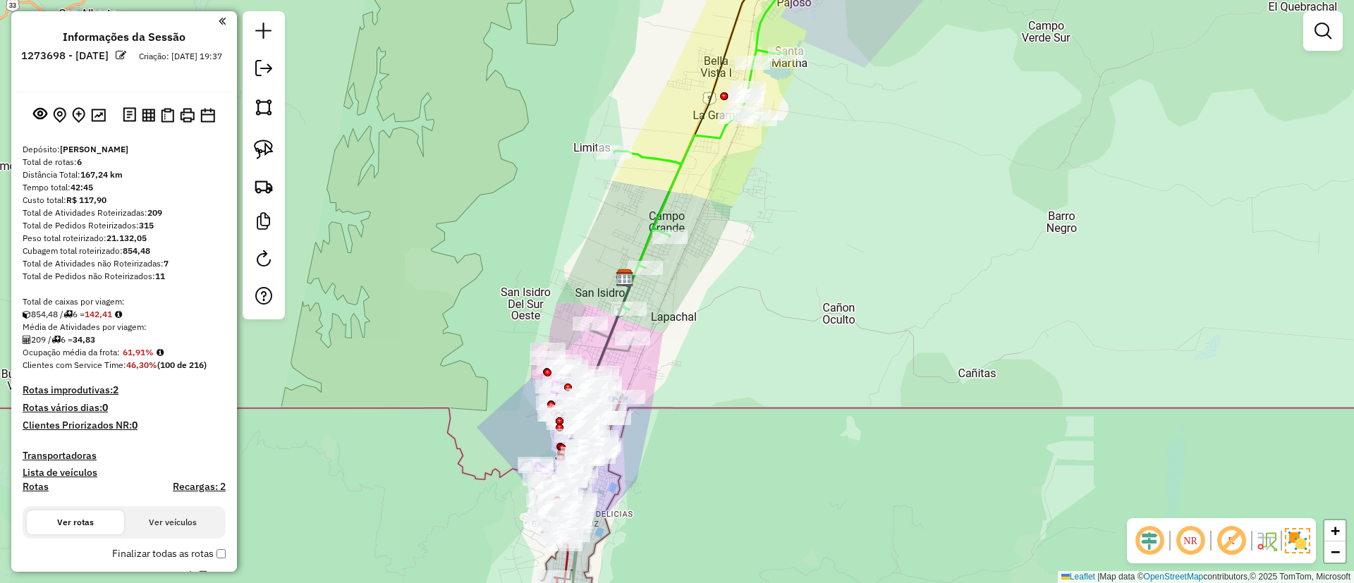
drag, startPoint x: 628, startPoint y: 516, endPoint x: 645, endPoint y: 411, distance: 106.6
click at [645, 406] on div "Janela de atendimento Grade de atendimento Capacidade Transportadoras Veículos …" at bounding box center [677, 291] width 1354 height 583
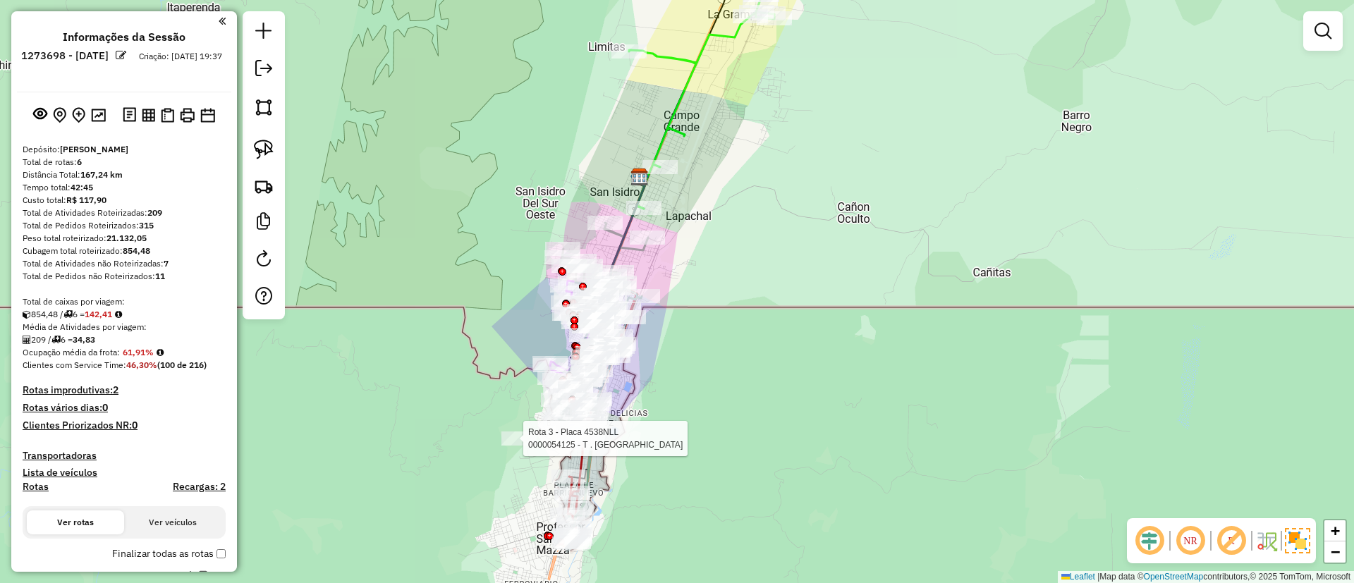
click at [445, 583] on html "Aguarde... Pop-up bloqueado! Seu navegador bloqueou automáticamente a abertura …" at bounding box center [677, 291] width 1354 height 583
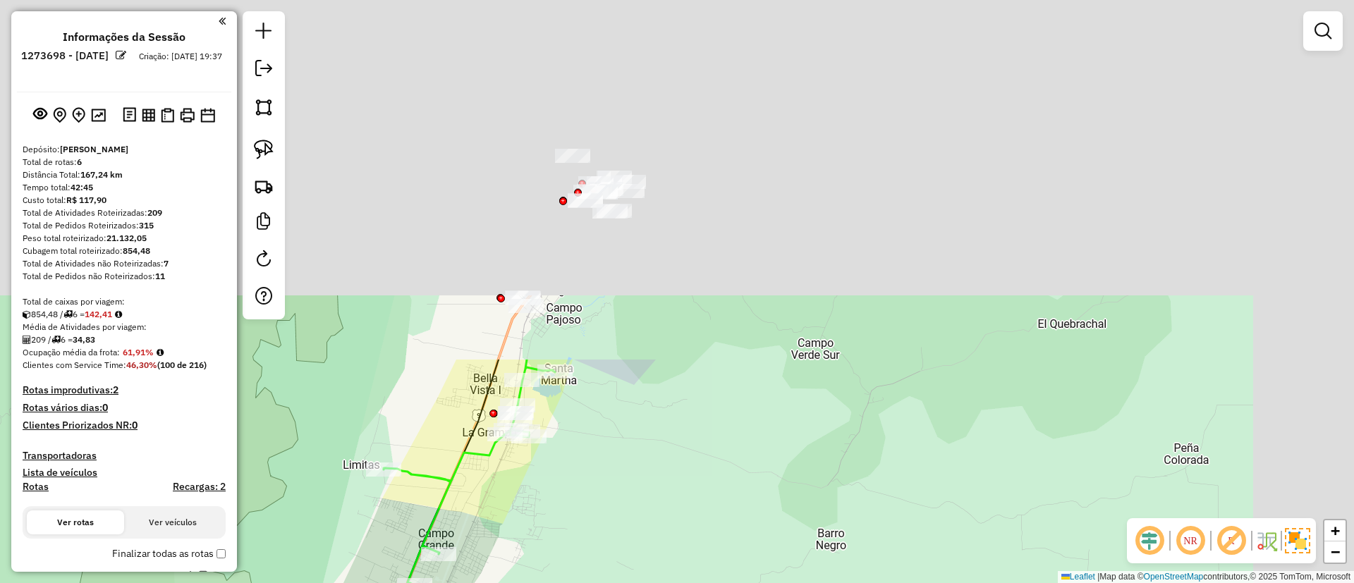
drag, startPoint x: 657, startPoint y: 273, endPoint x: 519, endPoint y: 362, distance: 163.8
click at [394, 583] on html "Aguarde... Pop-up bloqueado! Seu navegador bloqueou automáticamente a abertura …" at bounding box center [677, 291] width 1354 height 583
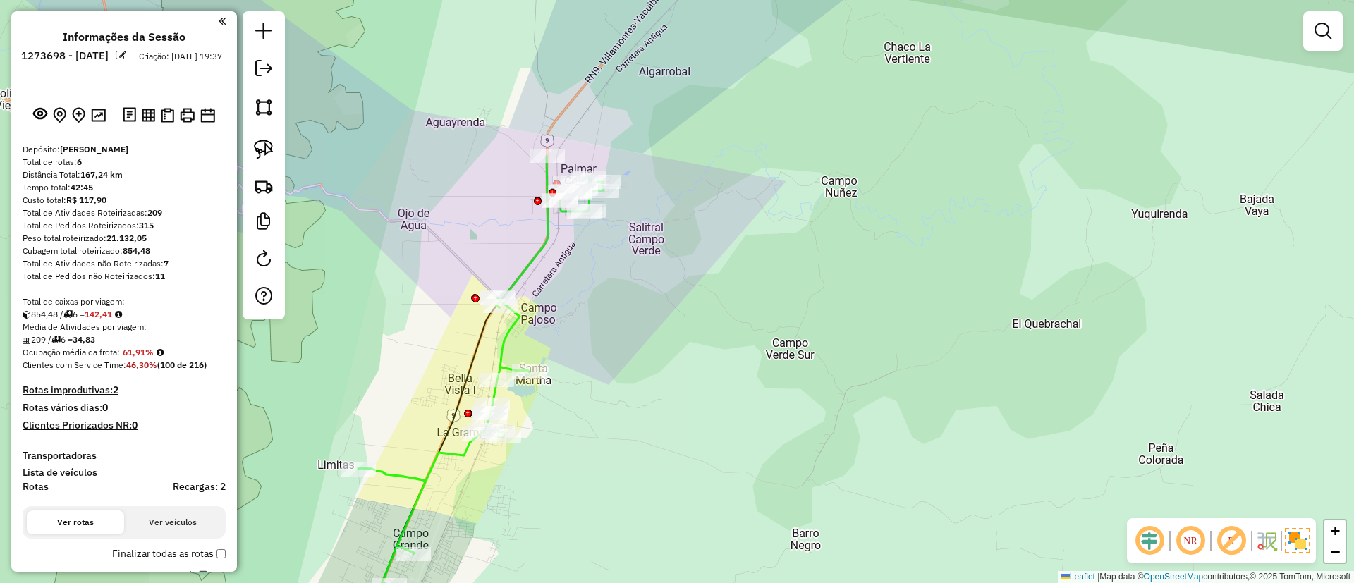
click at [538, 250] on icon at bounding box center [480, 391] width 245 height 471
select select "**********"
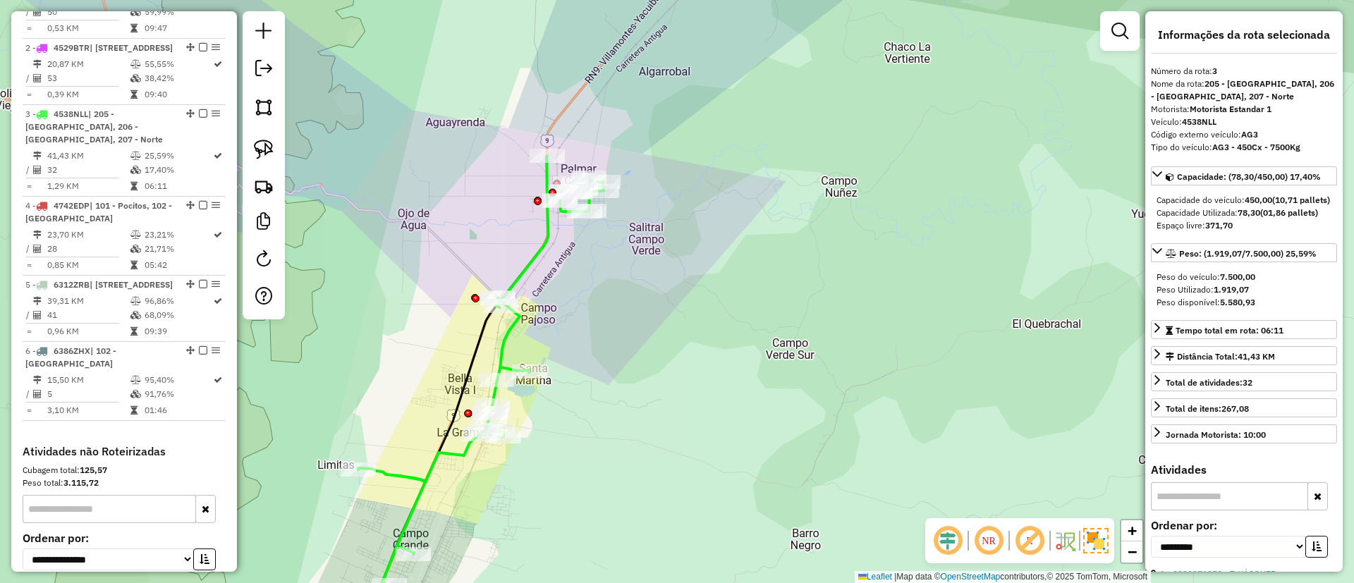
scroll to position [714, 0]
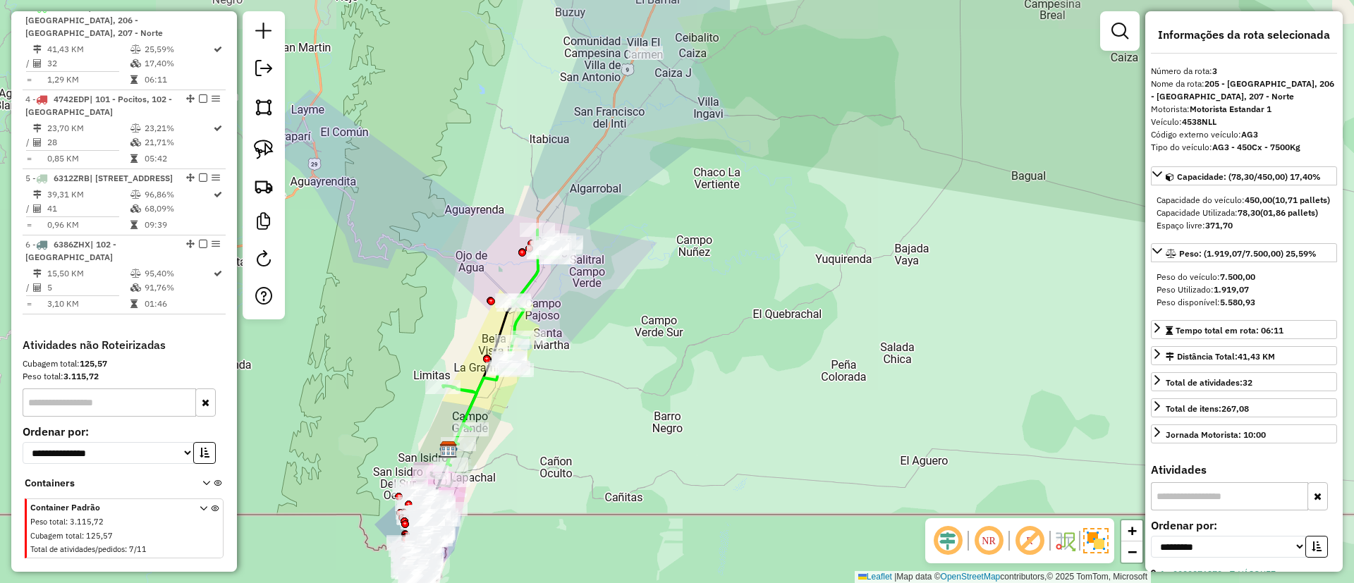
drag, startPoint x: 594, startPoint y: 237, endPoint x: 551, endPoint y: 460, distance: 227.0
click at [551, 460] on div "Janela de atendimento Grade de atendimento Capacidade Transportadoras Veículos …" at bounding box center [677, 291] width 1354 height 583
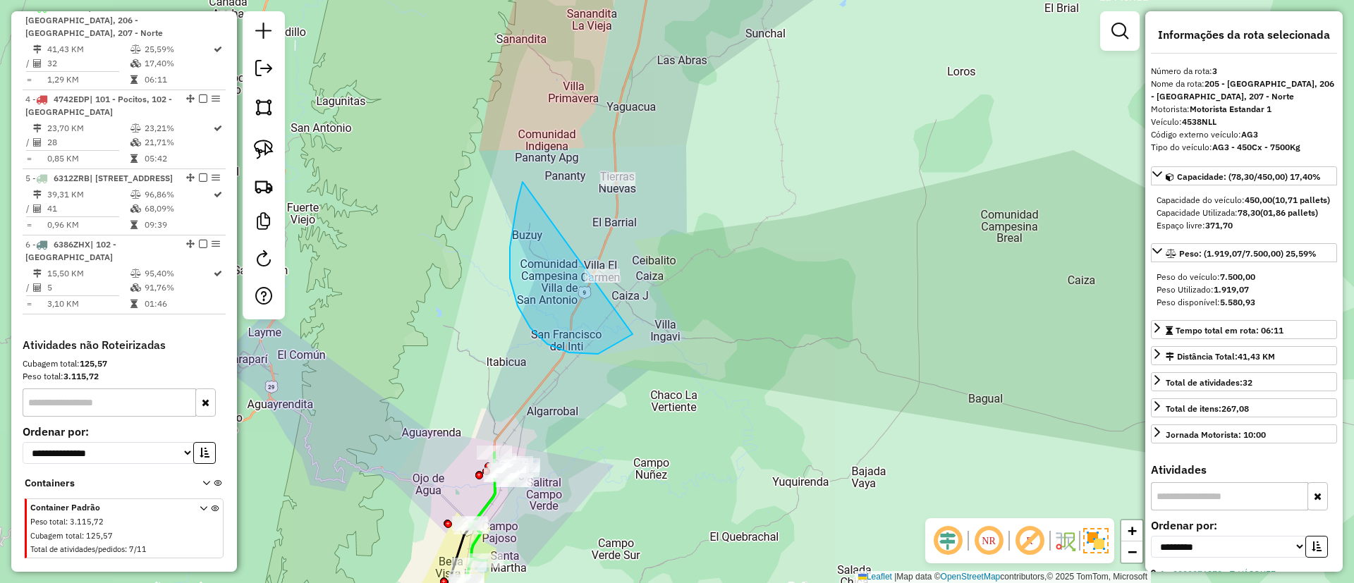
drag, startPoint x: 517, startPoint y: 204, endPoint x: 700, endPoint y: 69, distance: 227.6
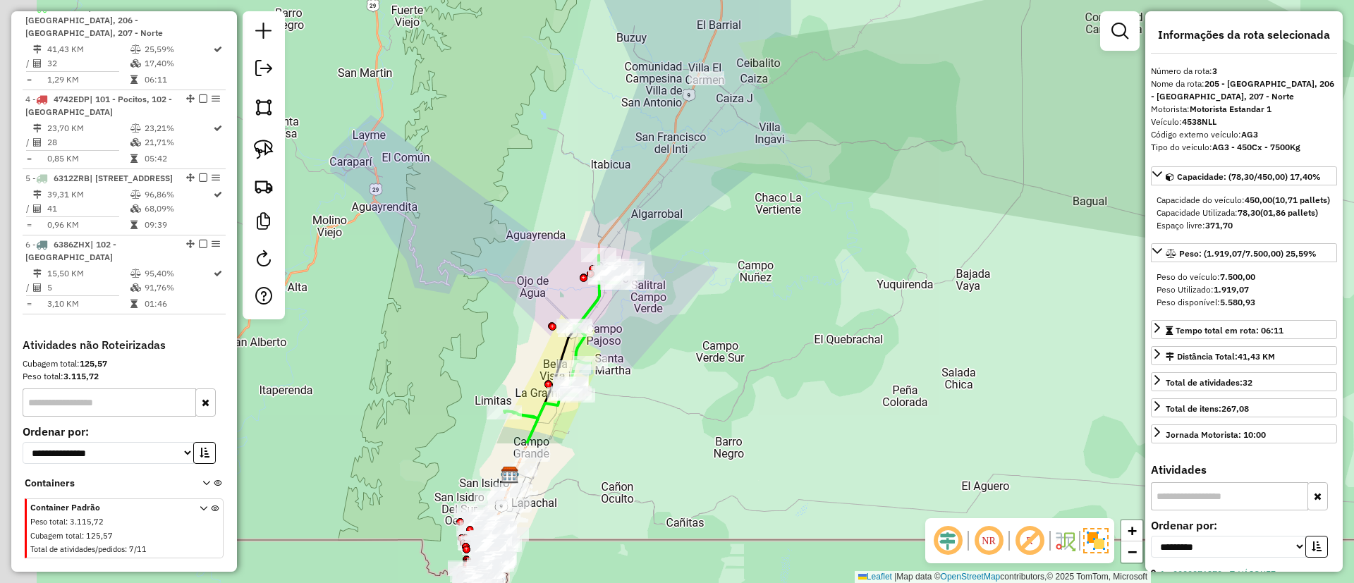
drag, startPoint x: 634, startPoint y: 363, endPoint x: 748, endPoint y: 158, distance: 234.9
click at [748, 158] on div "Janela de atendimento Grade de atendimento Capacidade Transportadoras Veículos …" at bounding box center [677, 291] width 1354 height 583
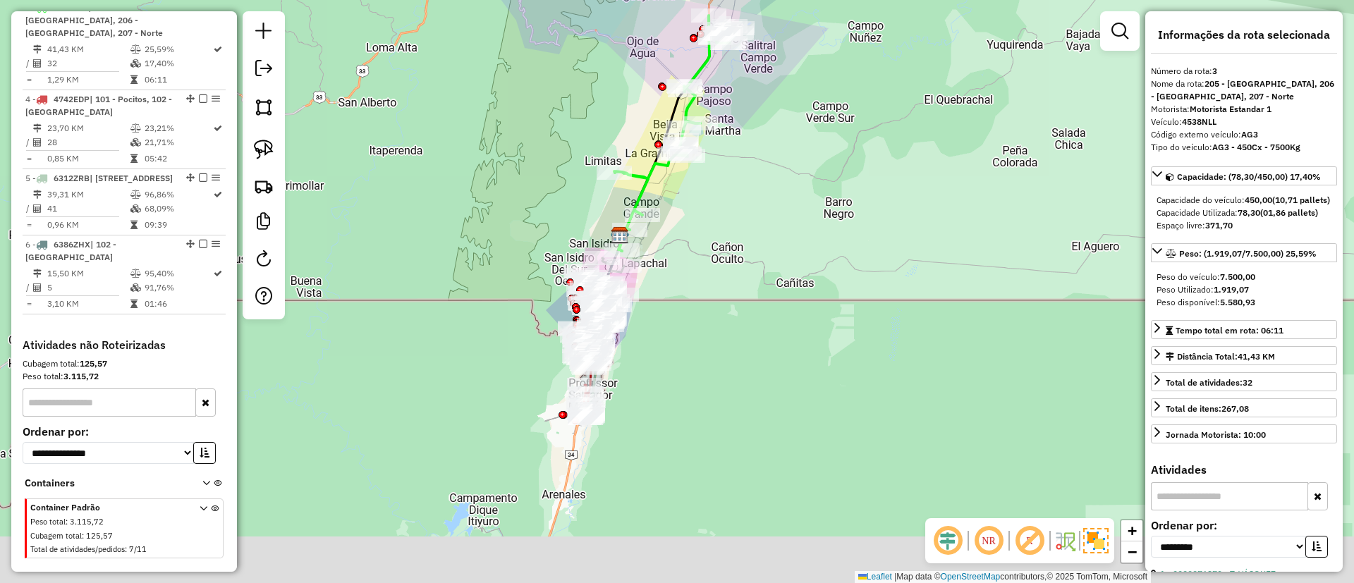
click at [715, 269] on div "Janela de atendimento Grade de atendimento Capacidade Transportadoras Veículos …" at bounding box center [677, 291] width 1354 height 583
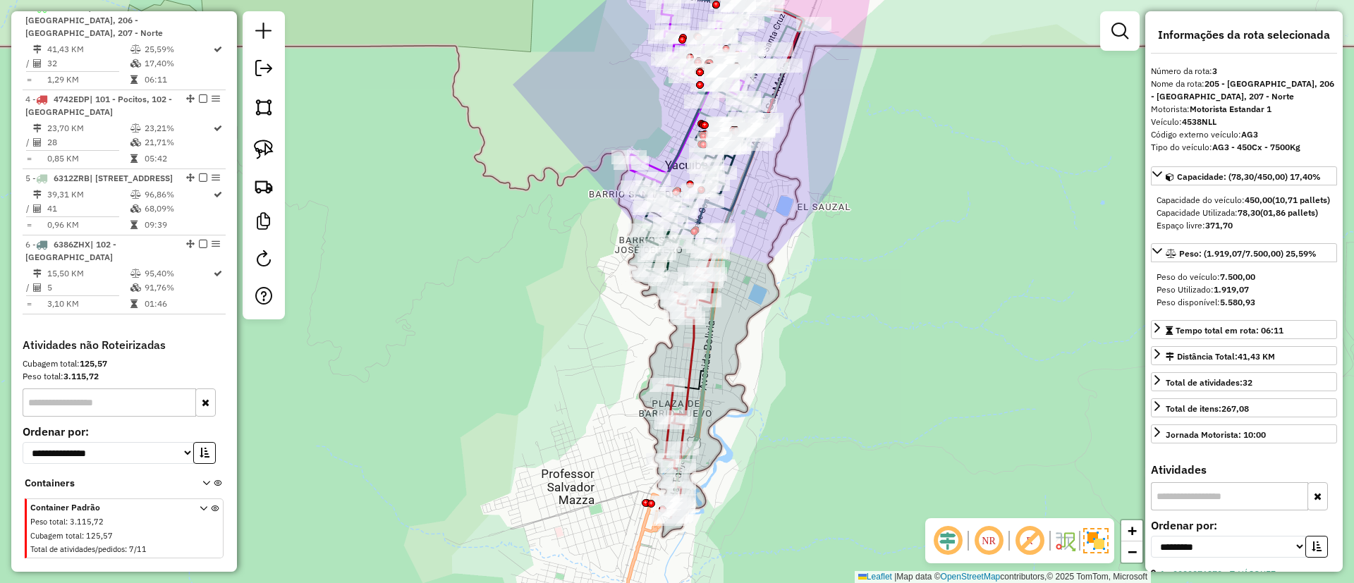
click at [683, 356] on div "Janela de atendimento Grade de atendimento Capacidade Transportadoras Veículos …" at bounding box center [677, 291] width 1354 height 583
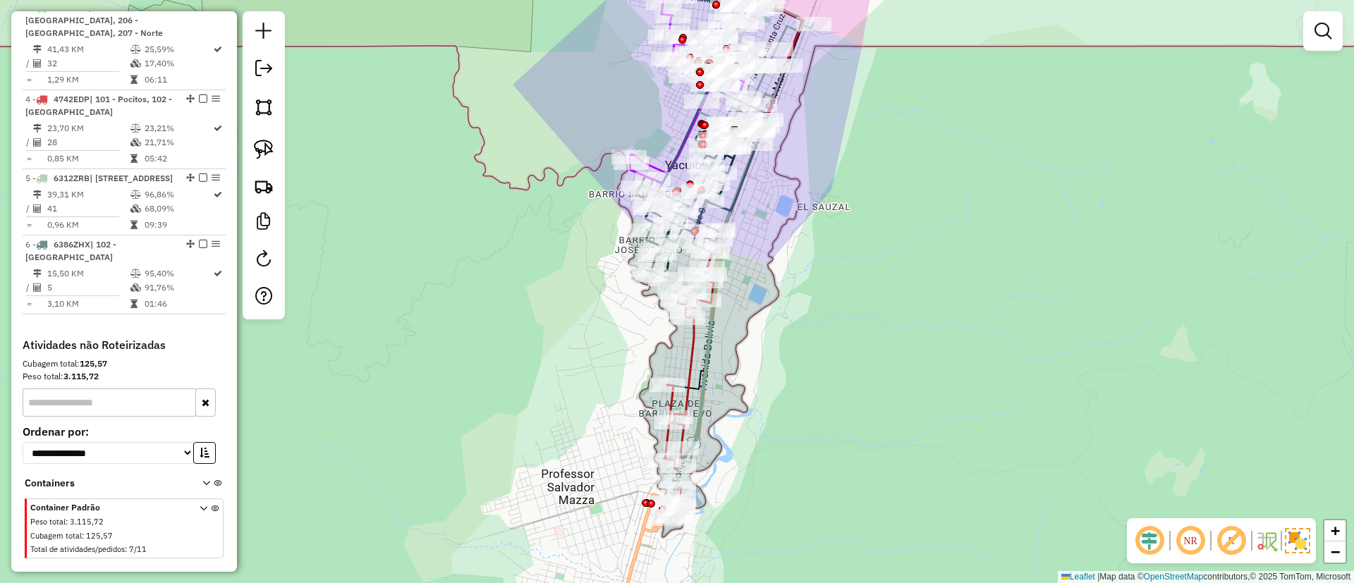
click at [688, 356] on icon at bounding box center [710, 332] width 92 height 374
select select "**********"
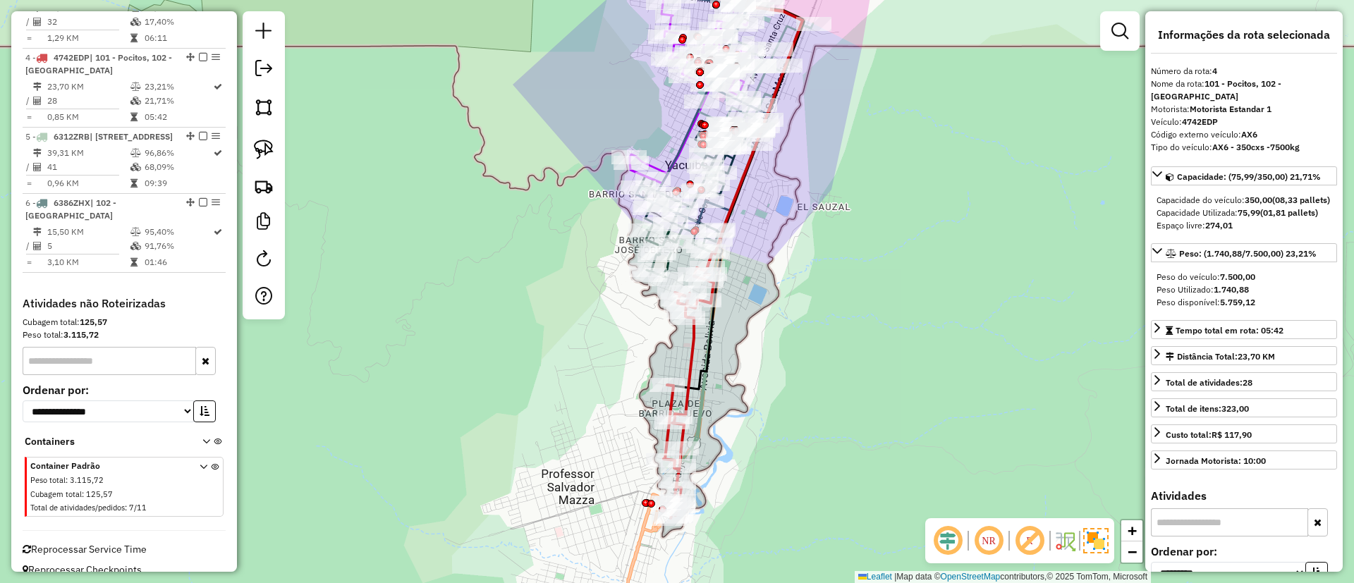
scroll to position [798, 0]
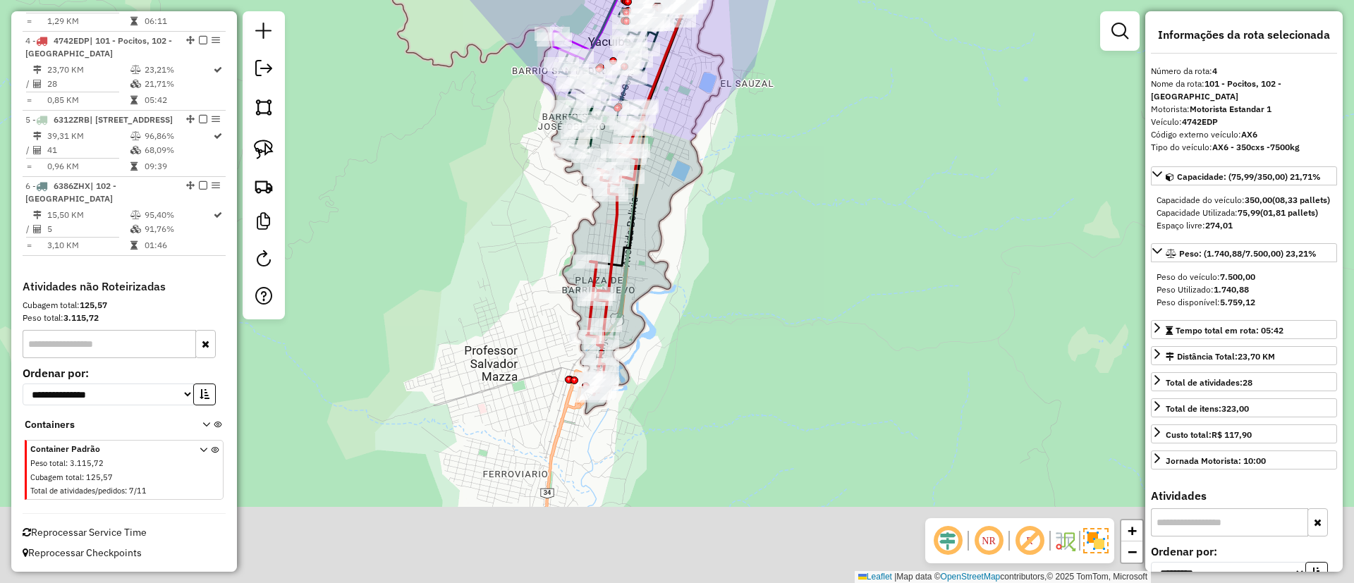
drag, startPoint x: 695, startPoint y: 365, endPoint x: 614, endPoint y: 238, distance: 150.1
click at [614, 238] on icon at bounding box center [633, 208] width 92 height 374
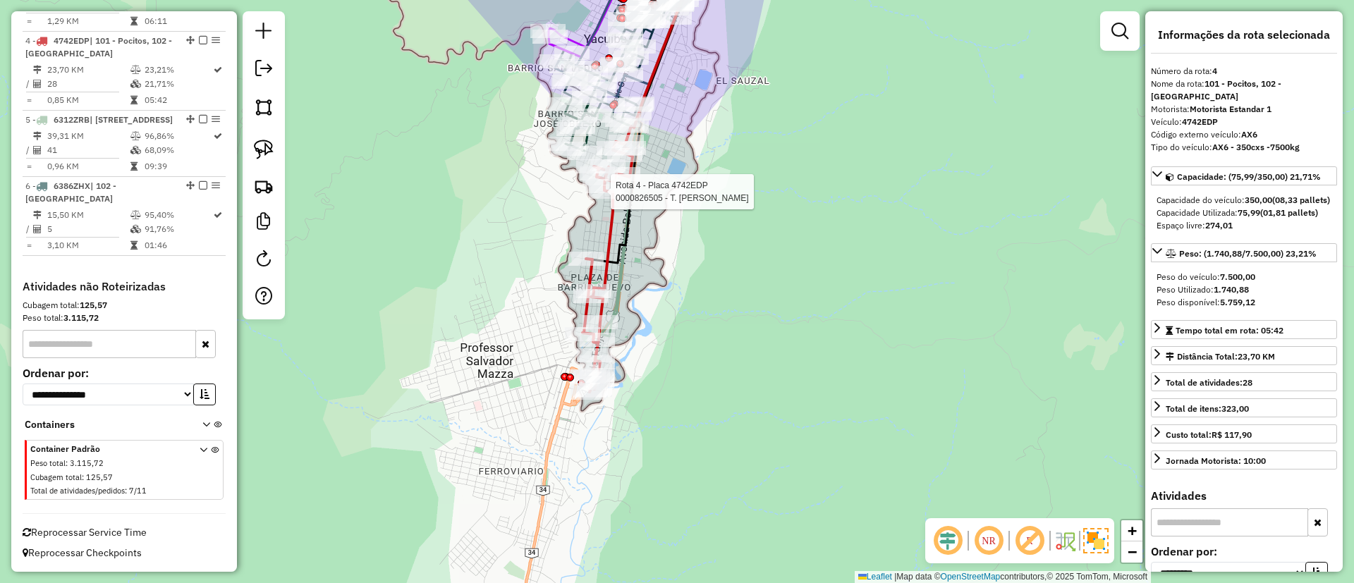
click at [624, 276] on icon at bounding box center [647, 159] width 118 height 436
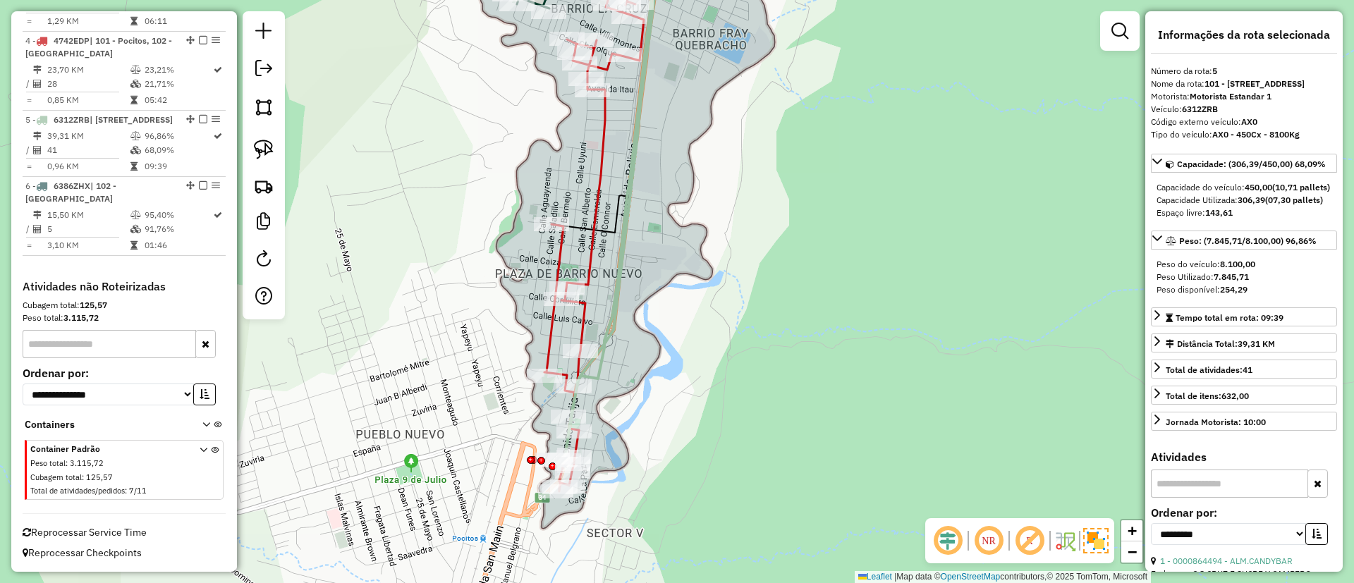
click at [615, 302] on icon at bounding box center [608, 201] width 108 height 521
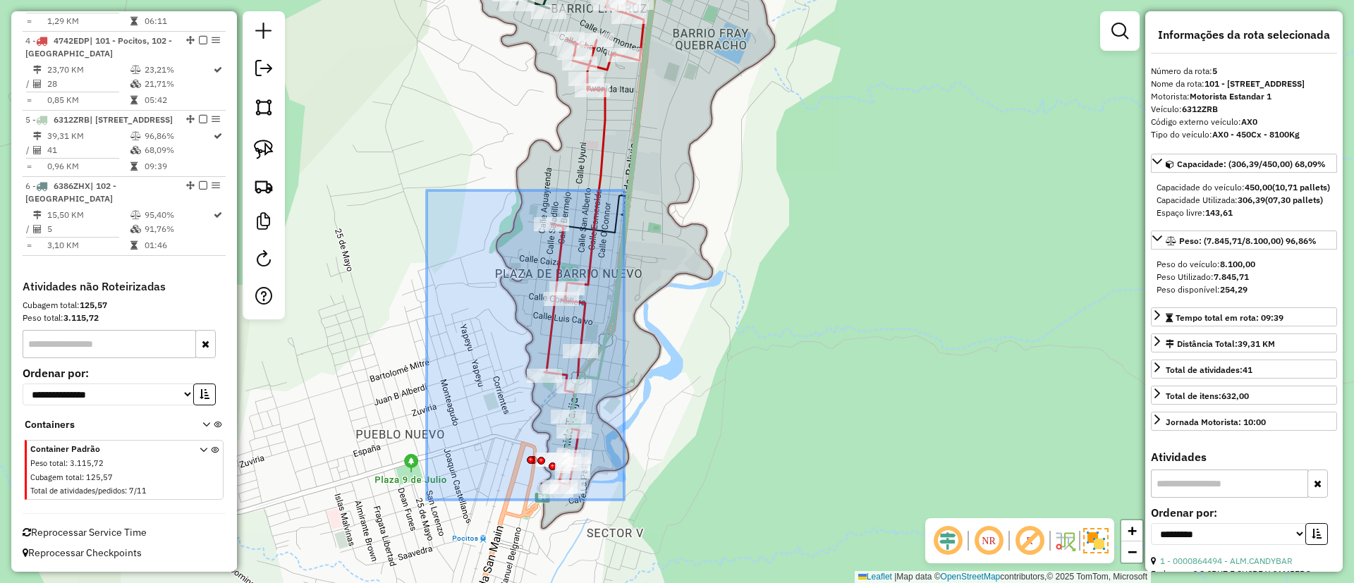
drag, startPoint x: 489, startPoint y: 309, endPoint x: 851, endPoint y: 633, distance: 485.6
click at [851, 583] on html "Aguarde... Pop-up bloqueado! Seu navegador bloqueou automáticamente a abertura …" at bounding box center [677, 291] width 1354 height 583
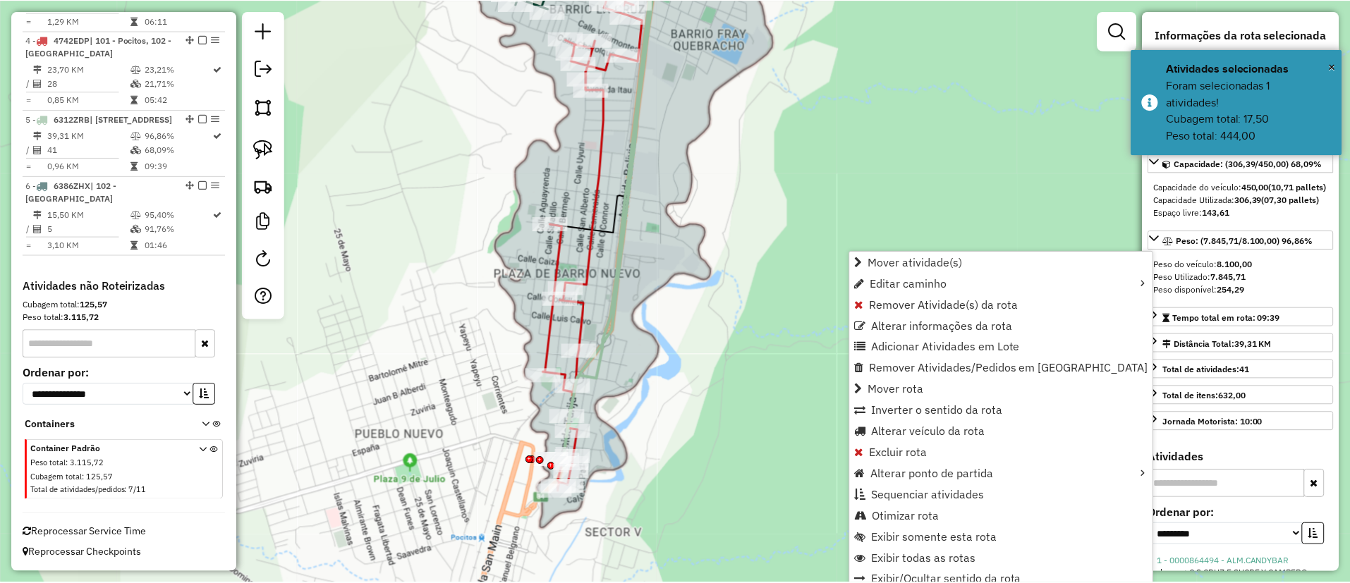
scroll to position [49, 0]
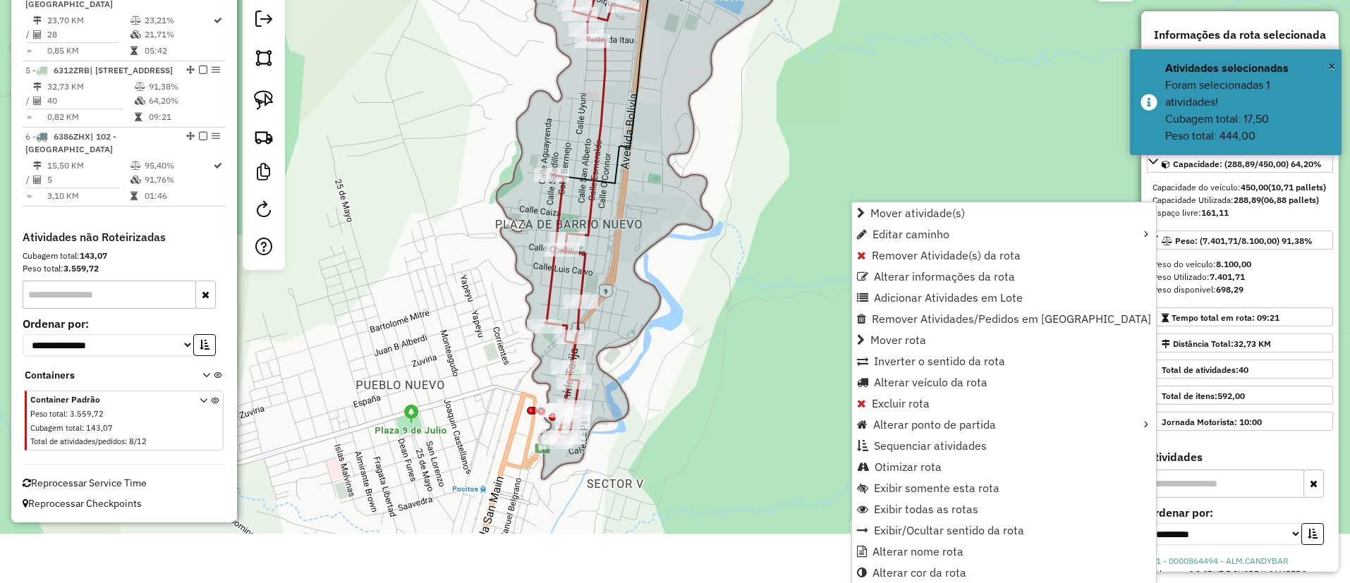
click at [666, 361] on div "Janela de atendimento Grade de atendimento Capacidade Transportadoras Veículos …" at bounding box center [675, 242] width 1350 height 583
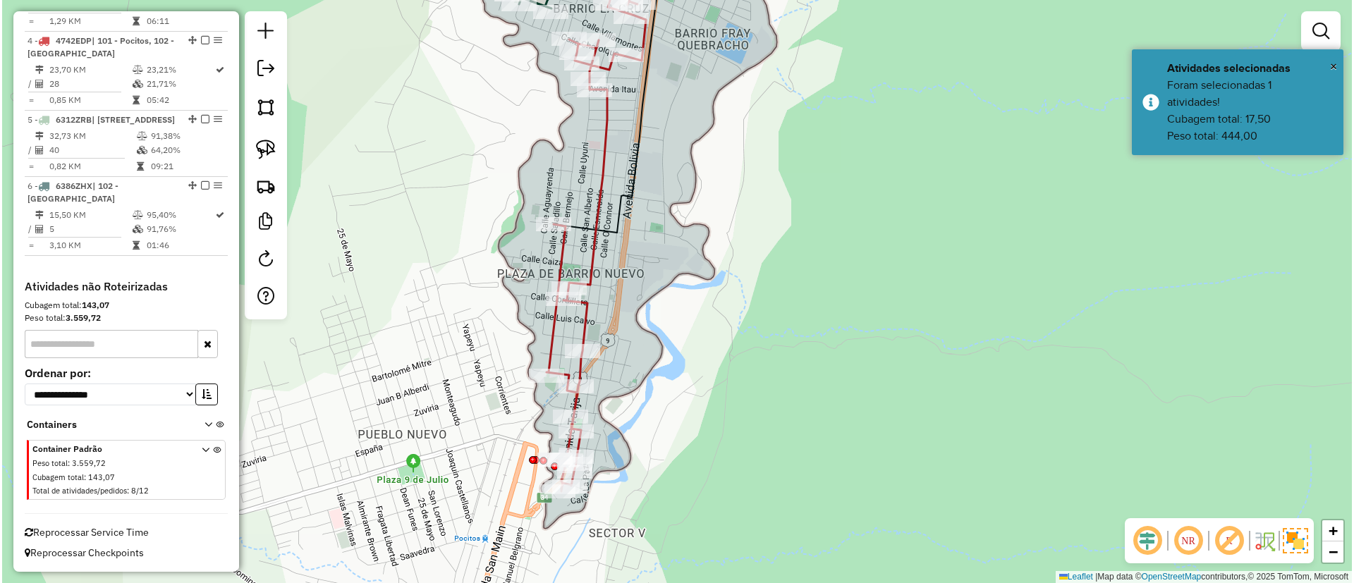
scroll to position [0, 0]
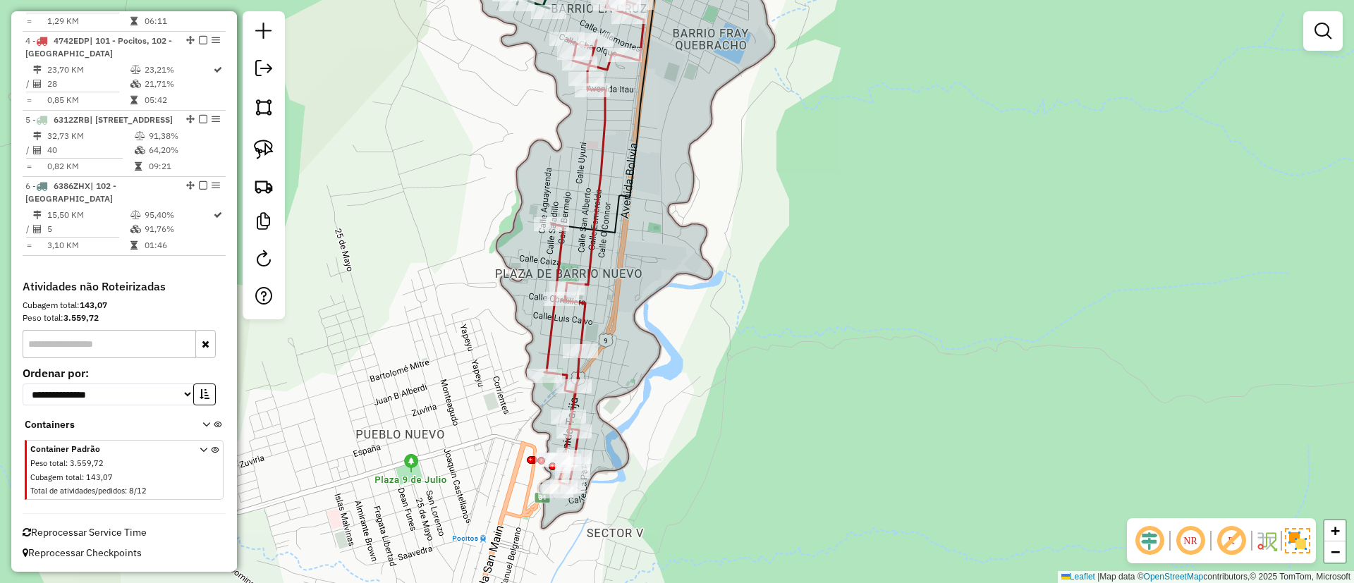
click at [593, 188] on icon at bounding box center [599, 216] width 109 height 550
select select "**********"
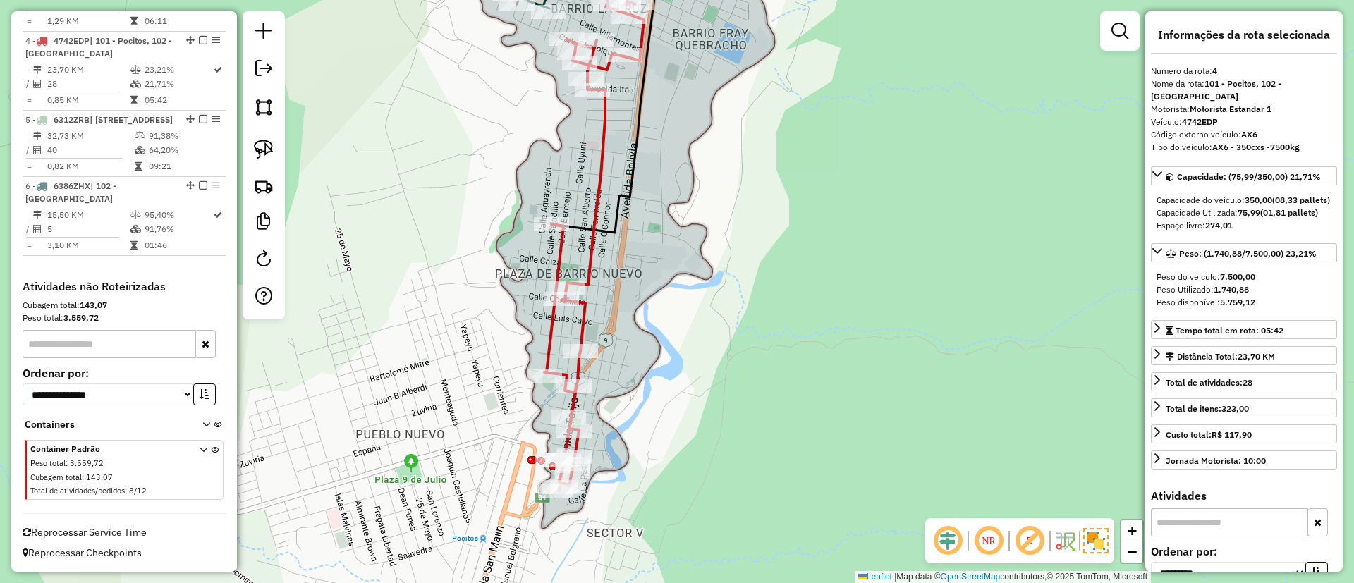
click at [595, 188] on icon at bounding box center [599, 216] width 109 height 550
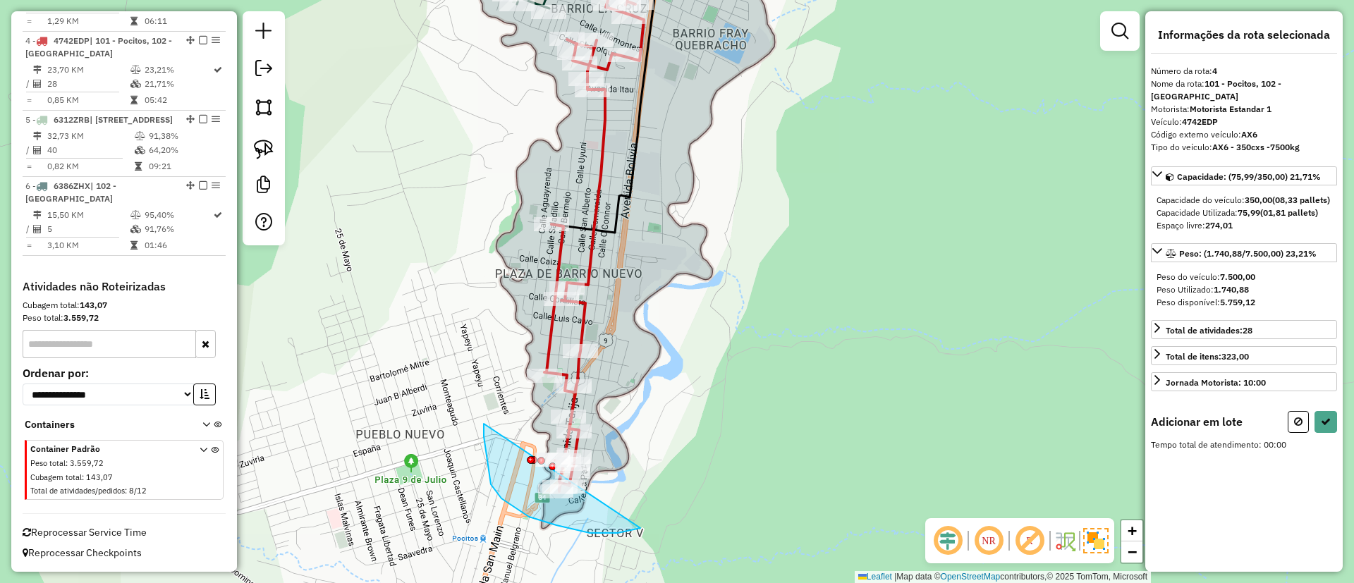
drag, startPoint x: 502, startPoint y: 499, endPoint x: 674, endPoint y: 388, distance: 204.7
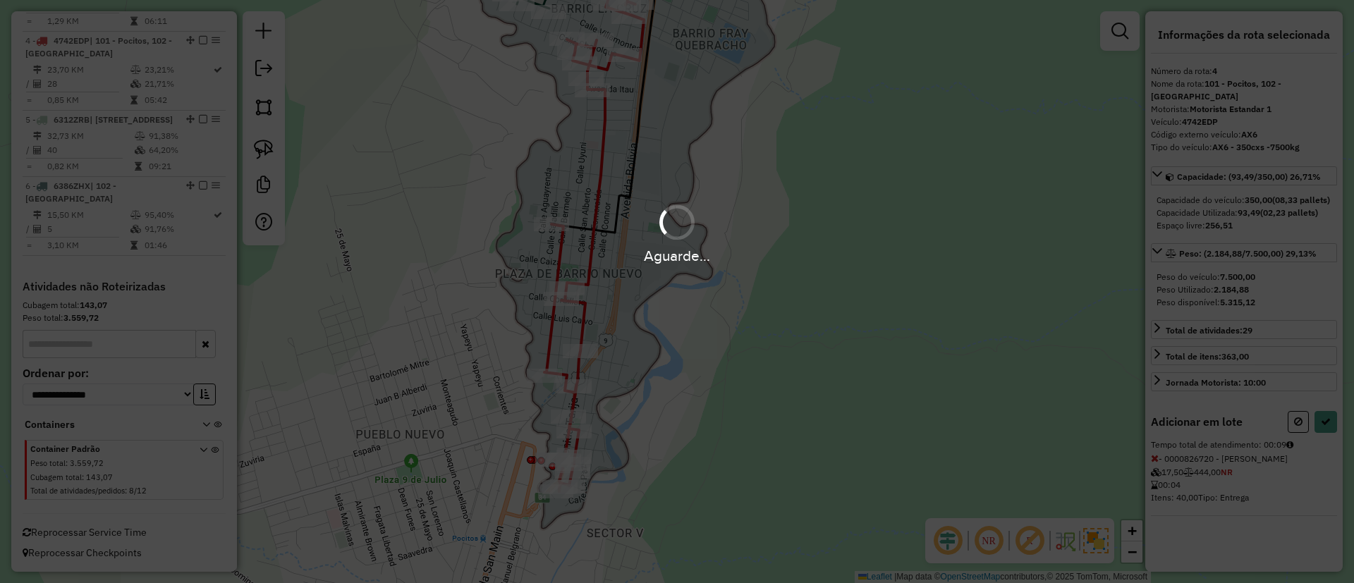
select select "**********"
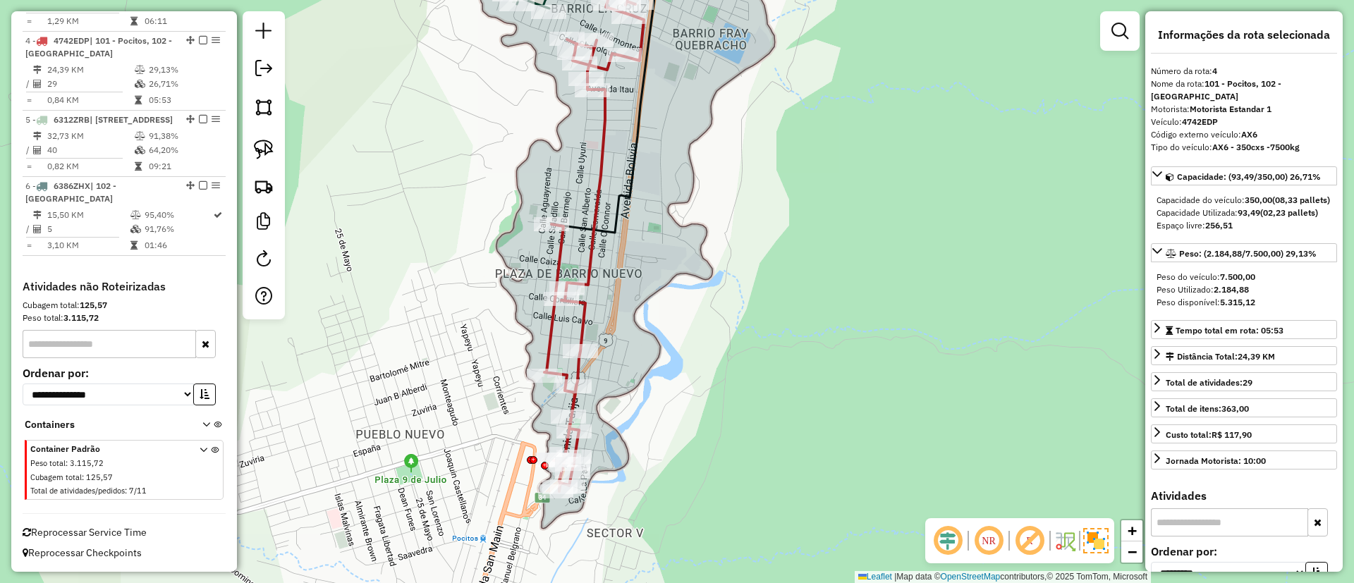
click at [592, 262] on icon at bounding box center [599, 216] width 109 height 550
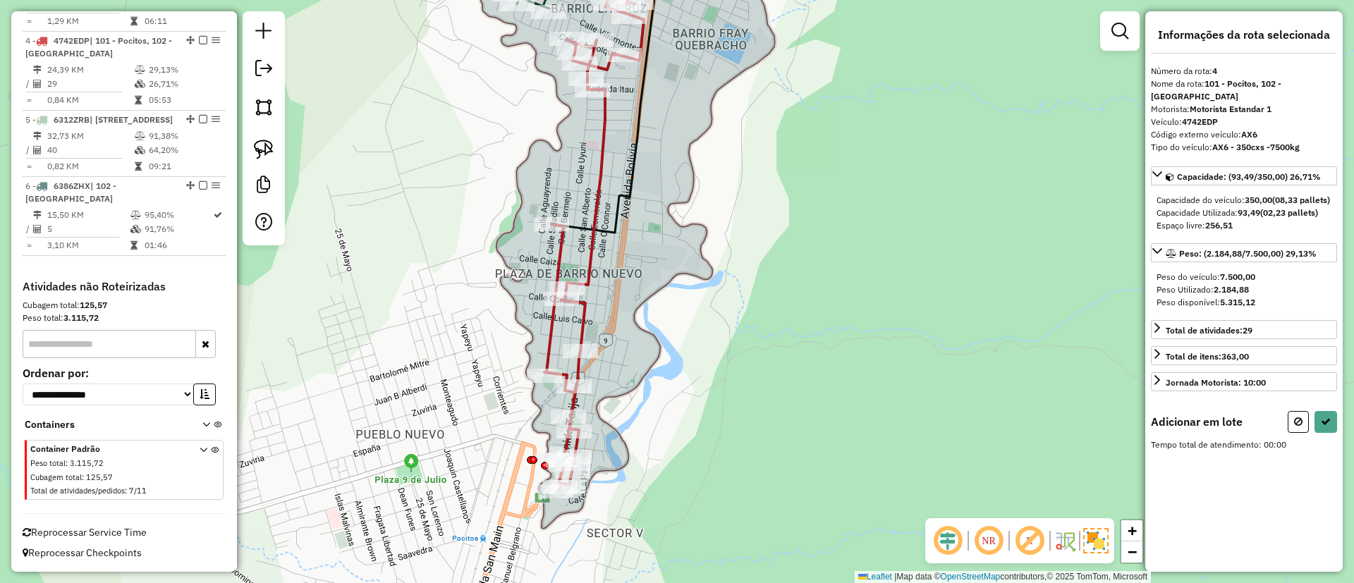
drag, startPoint x: 656, startPoint y: 269, endPoint x: 593, endPoint y: 538, distance: 276.1
click at [593, 546] on div "Janela de atendimento Grade de atendimento Capacidade Transportadoras Veículos …" at bounding box center [677, 291] width 1354 height 583
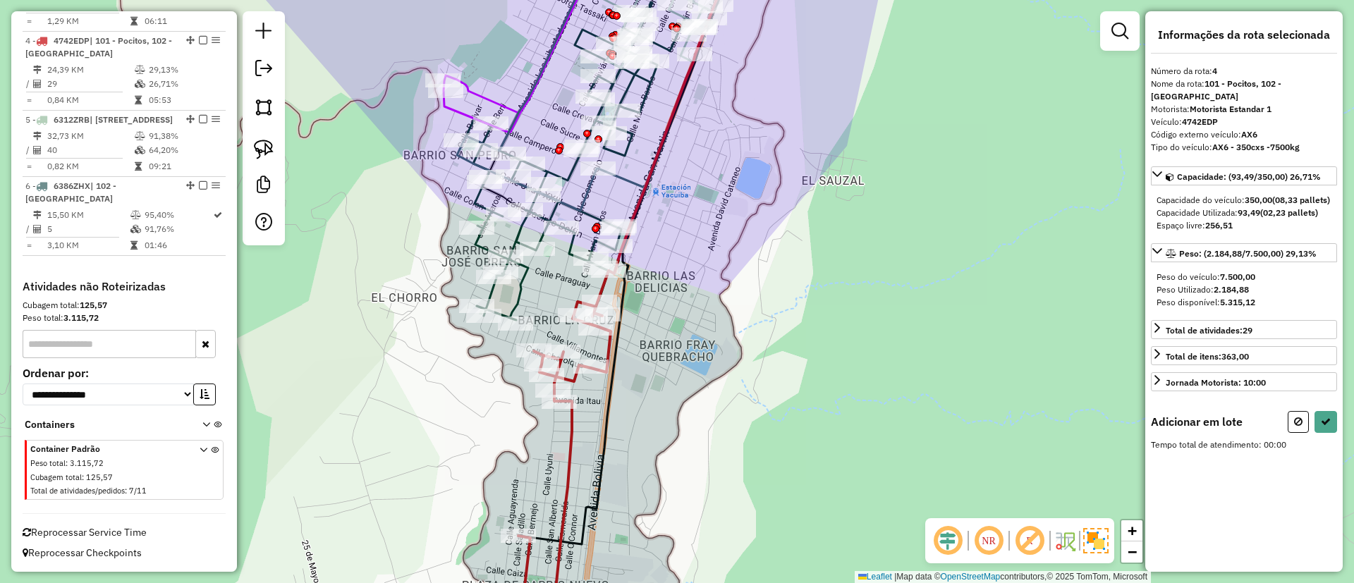
drag, startPoint x: 657, startPoint y: 351, endPoint x: 664, endPoint y: 358, distance: 10.5
click at [664, 358] on div "Janela de atendimento Grade de atendimento Capacidade Transportadoras Veículos …" at bounding box center [677, 291] width 1354 height 583
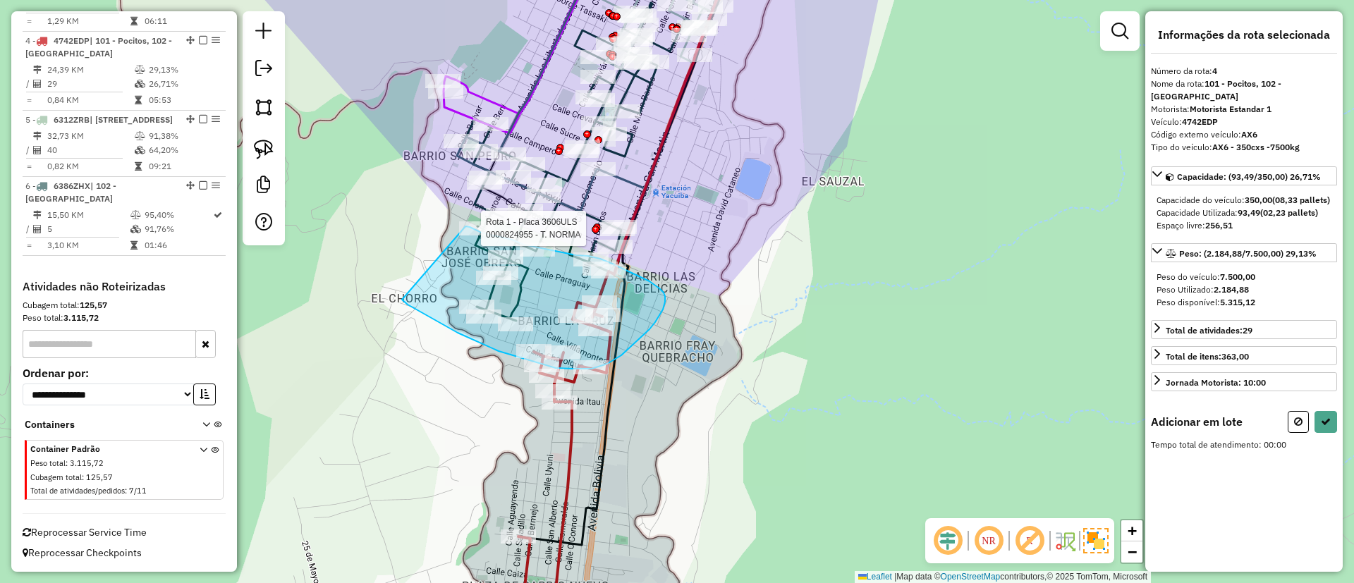
click at [466, 226] on div "Rota 1 - Placa 3606ULS 0000824955 - T. NORMA Janela de atendimento Grade de ate…" at bounding box center [677, 291] width 1354 height 583
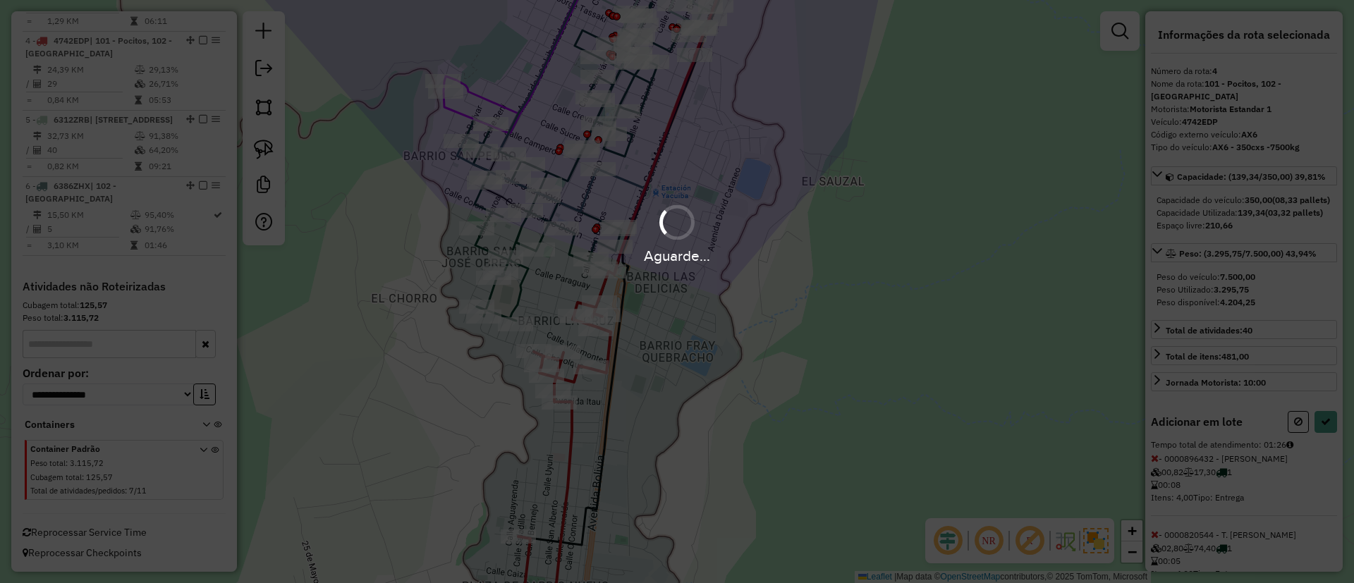
select select "**********"
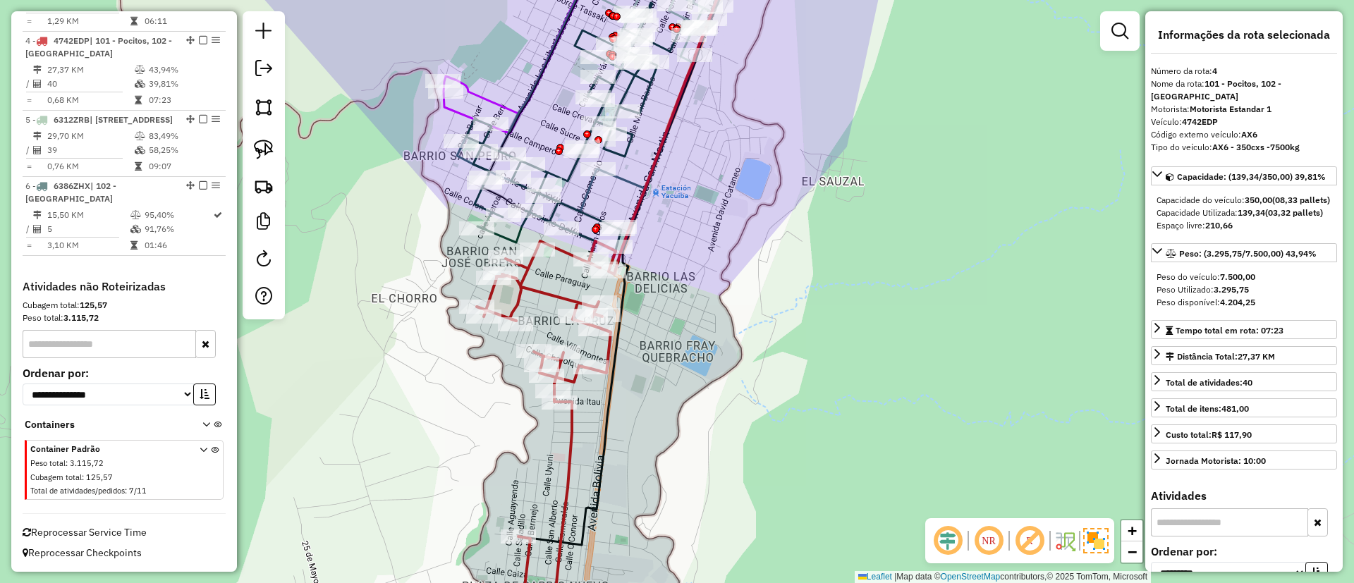
click at [544, 285] on icon at bounding box center [586, 348] width 219 height 586
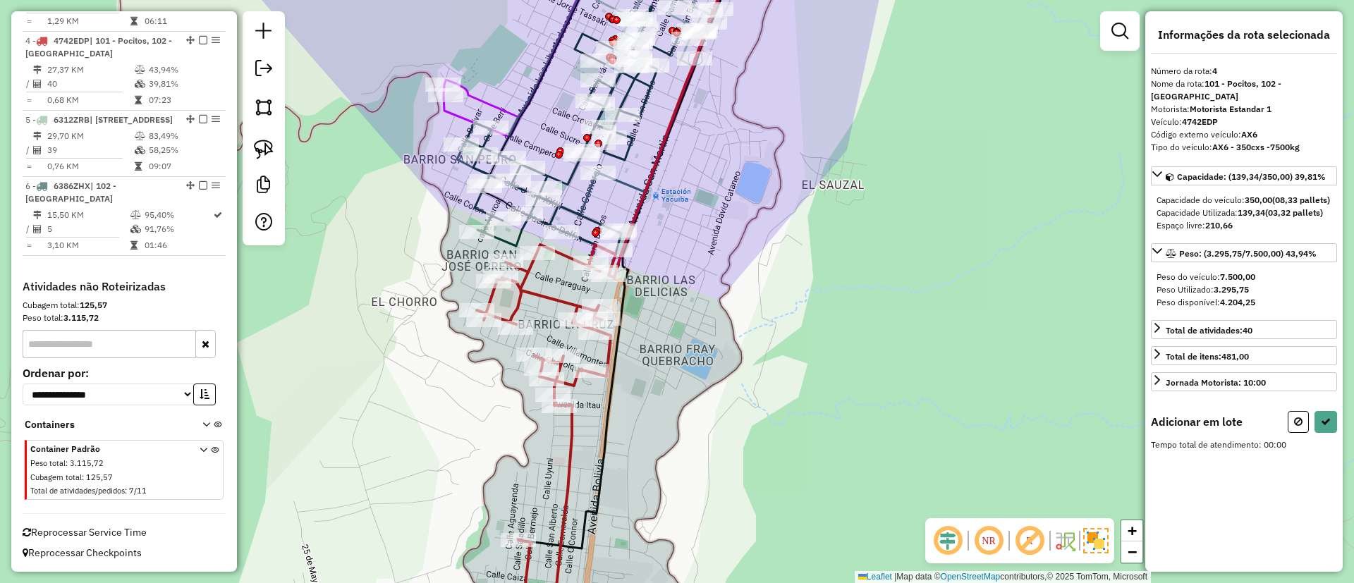
drag, startPoint x: 549, startPoint y: 290, endPoint x: 554, endPoint y: 395, distance: 105.3
click at [554, 395] on icon at bounding box center [586, 352] width 219 height 586
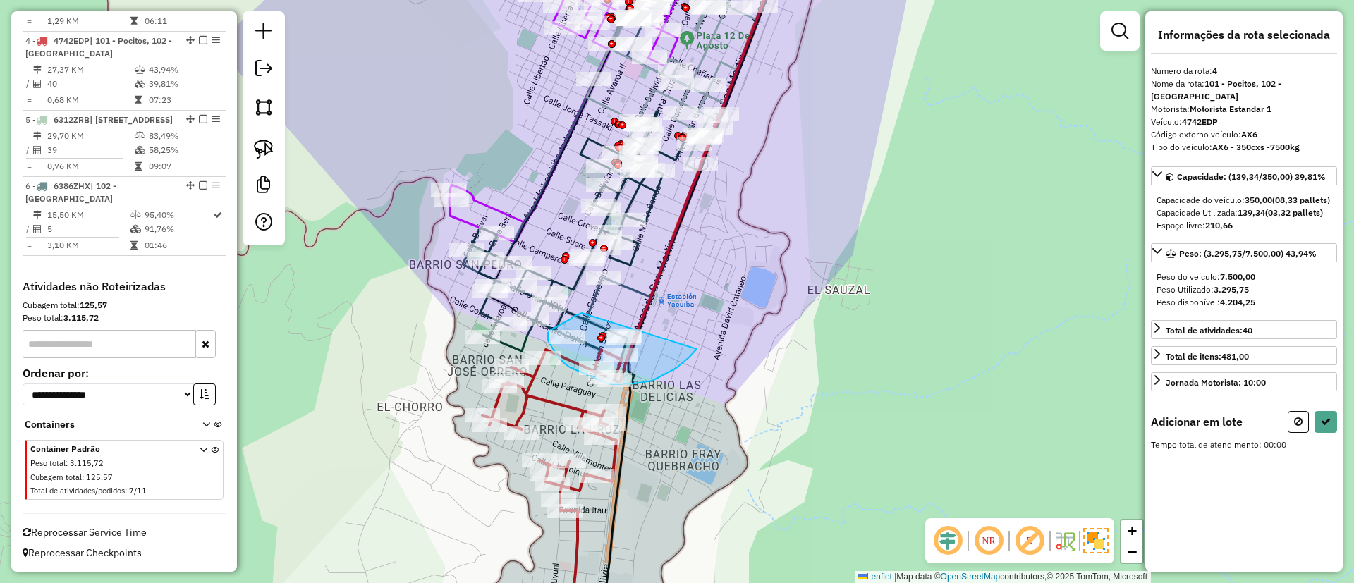
drag, startPoint x: 582, startPoint y: 313, endPoint x: 691, endPoint y: 322, distance: 109.0
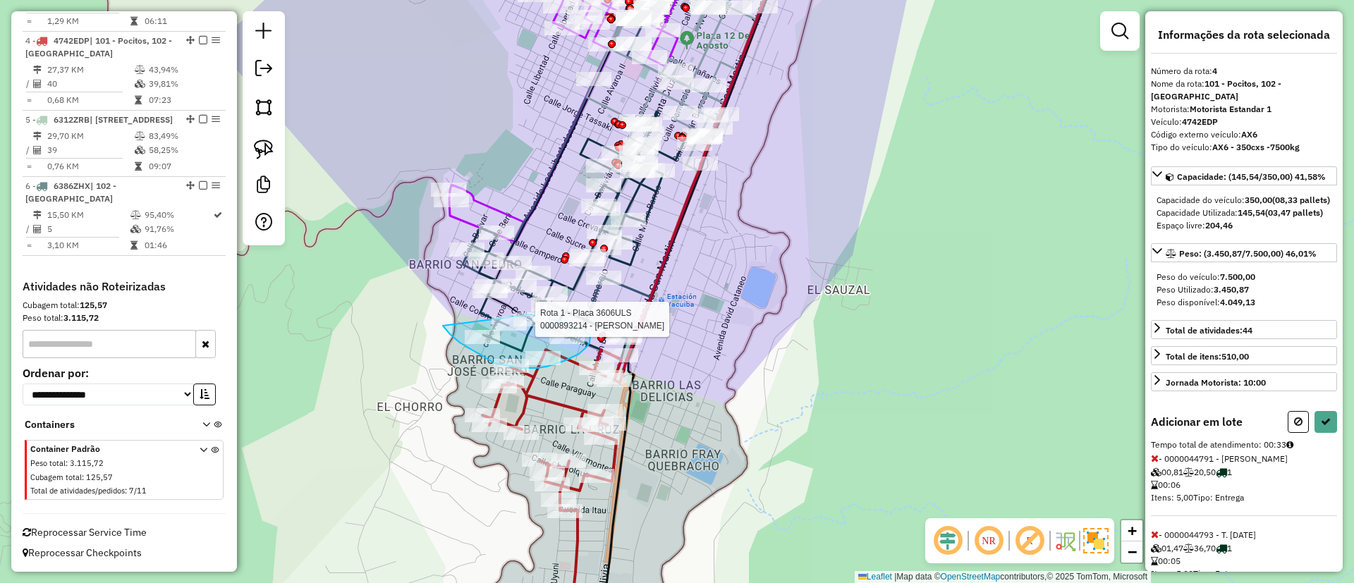
click at [527, 312] on div "Rota 1 - Placa 3606ULS 0000893214 - MABEL JACQUELIN Janela de atendimento Grade…" at bounding box center [677, 291] width 1354 height 583
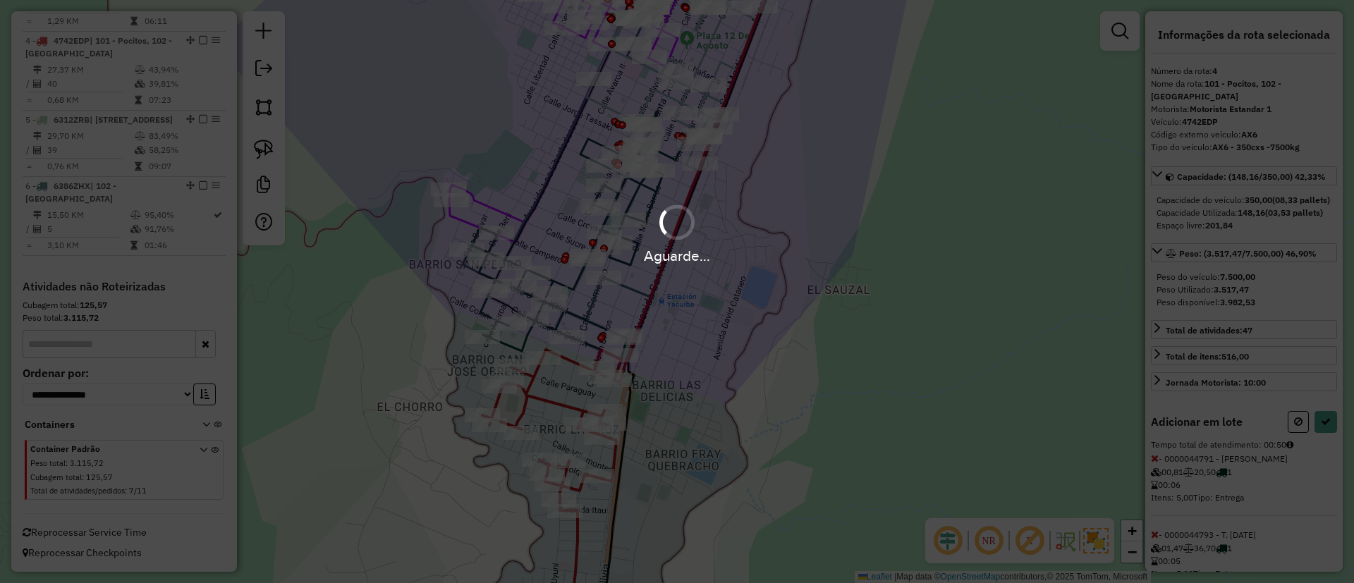
select select "**********"
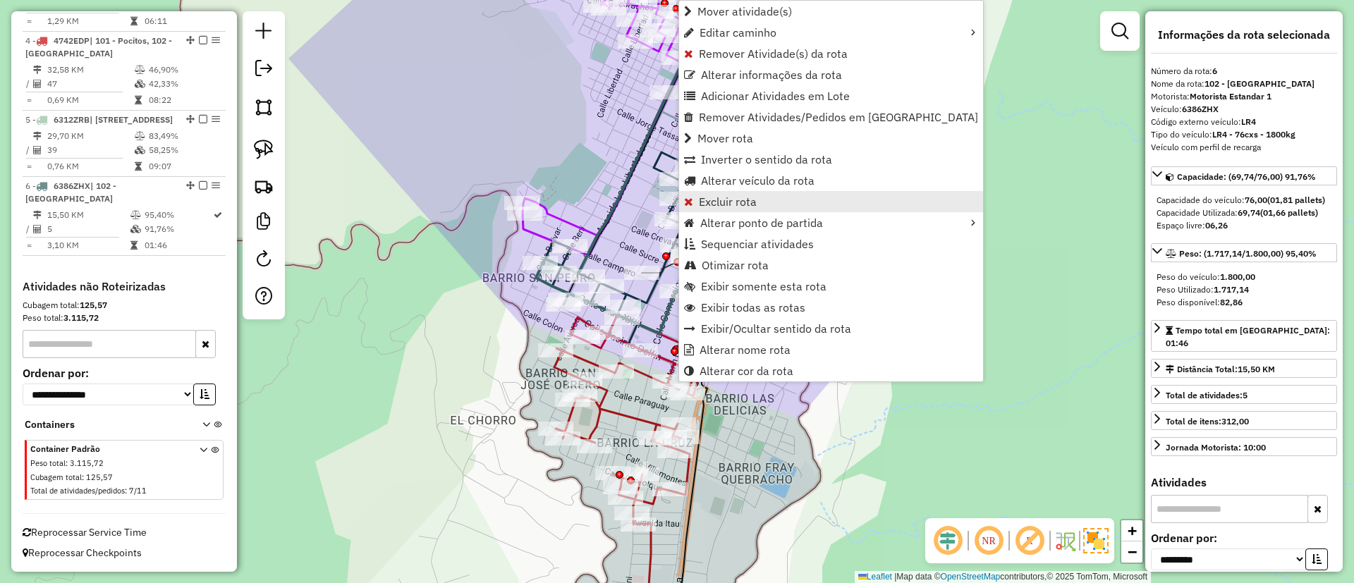
click at [723, 206] on span "Excluir rota" at bounding box center [728, 201] width 58 height 11
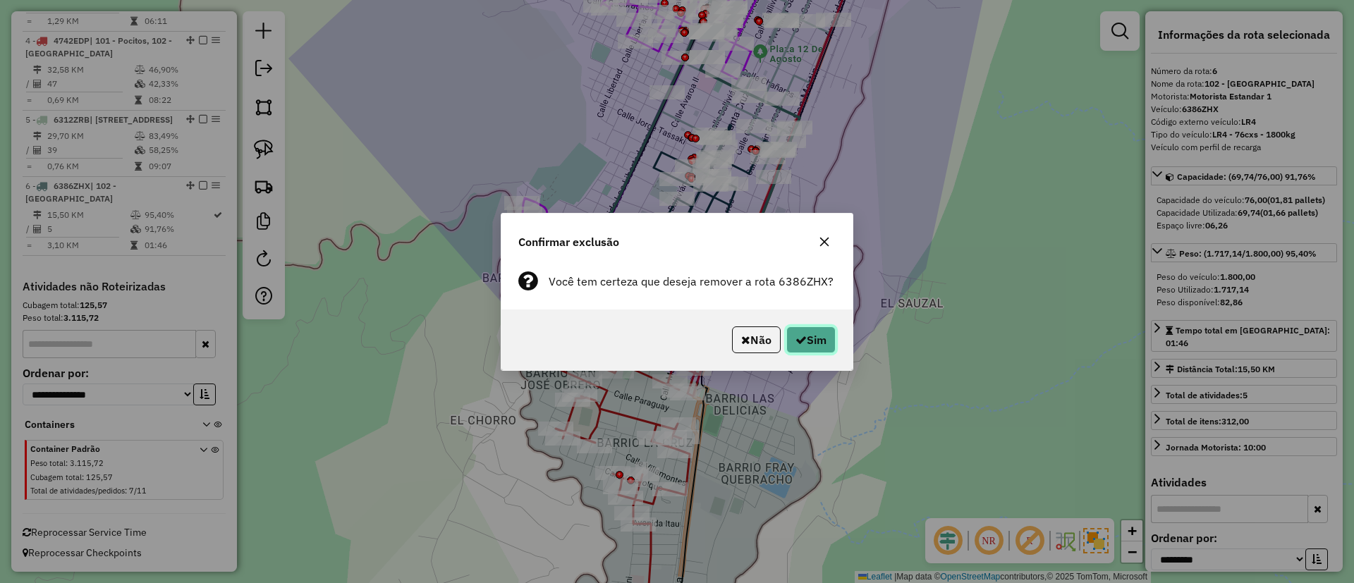
click at [820, 338] on button "Sim" at bounding box center [811, 340] width 49 height 27
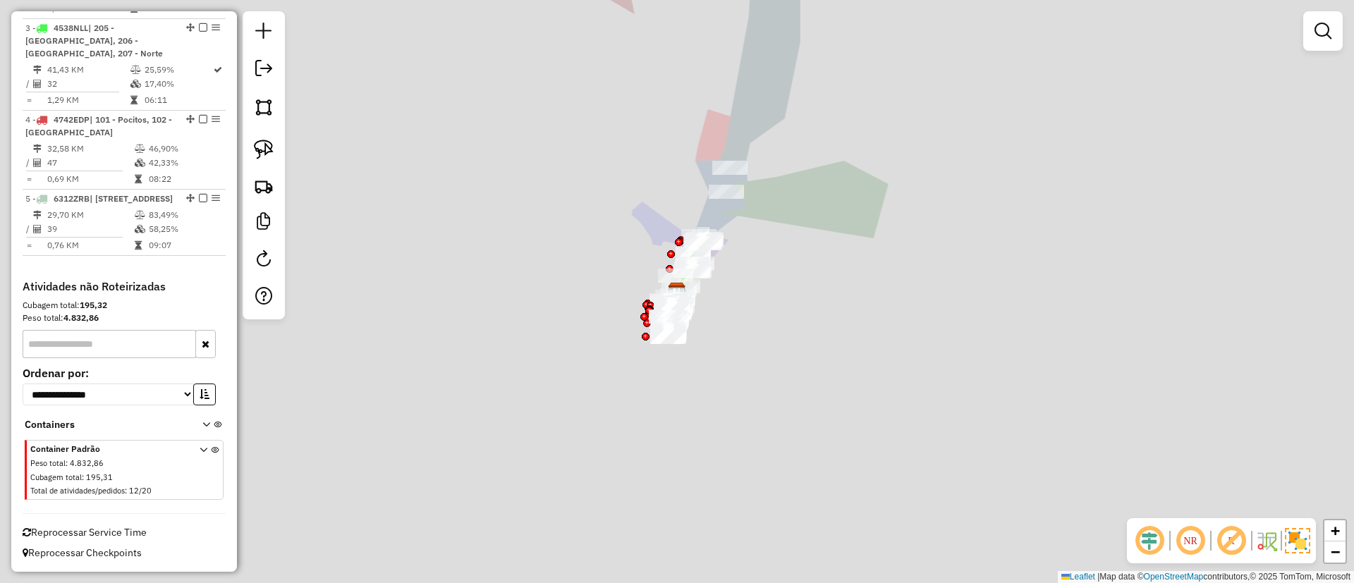
scroll to position [719, 0]
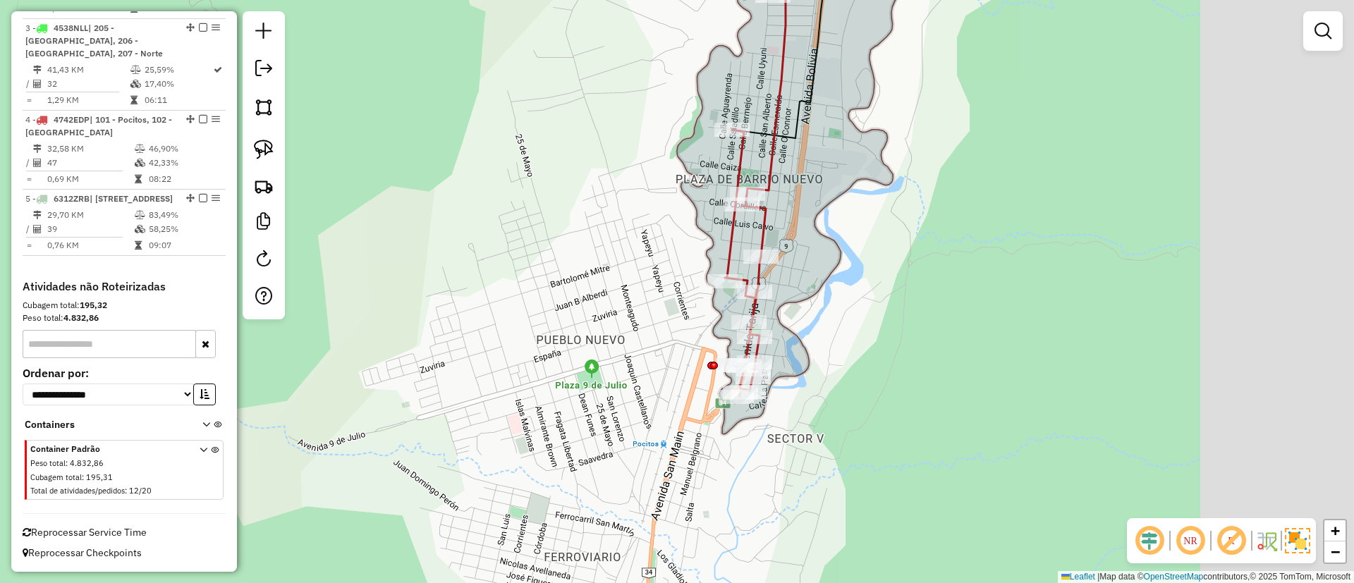
drag, startPoint x: 715, startPoint y: 310, endPoint x: 420, endPoint y: 290, distance: 294.9
click at [339, 316] on div "Janela de atendimento Grade de atendimento Capacidade Transportadoras Veículos …" at bounding box center [677, 291] width 1354 height 583
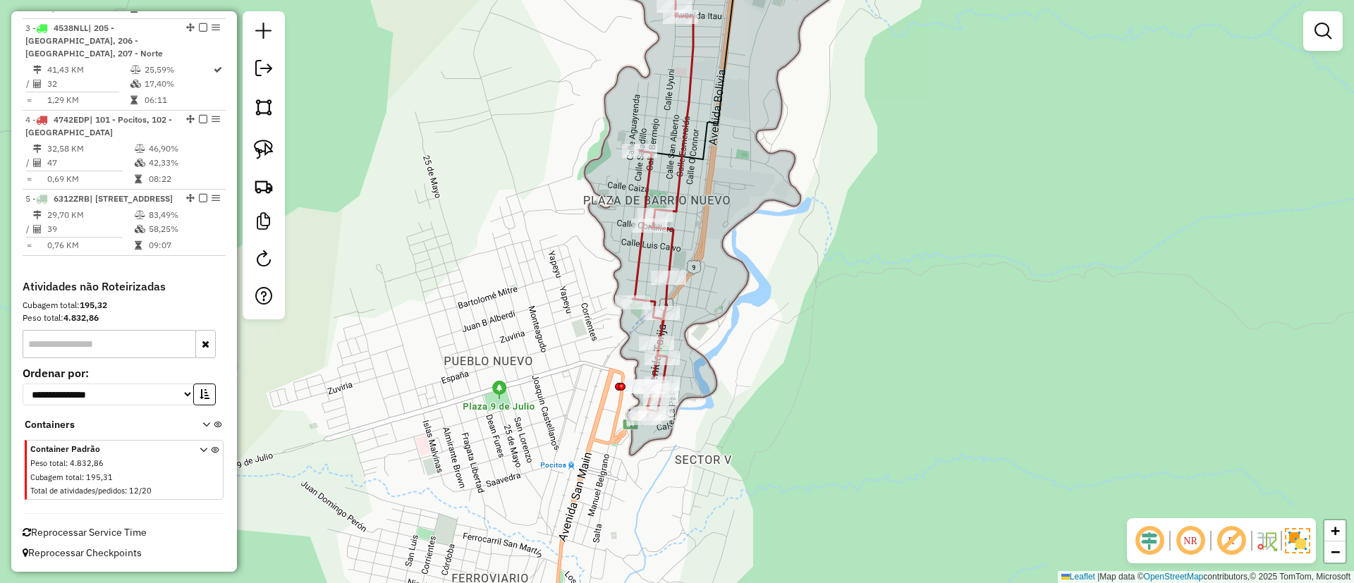
click at [648, 183] on icon at bounding box center [682, 179] width 99 height 477
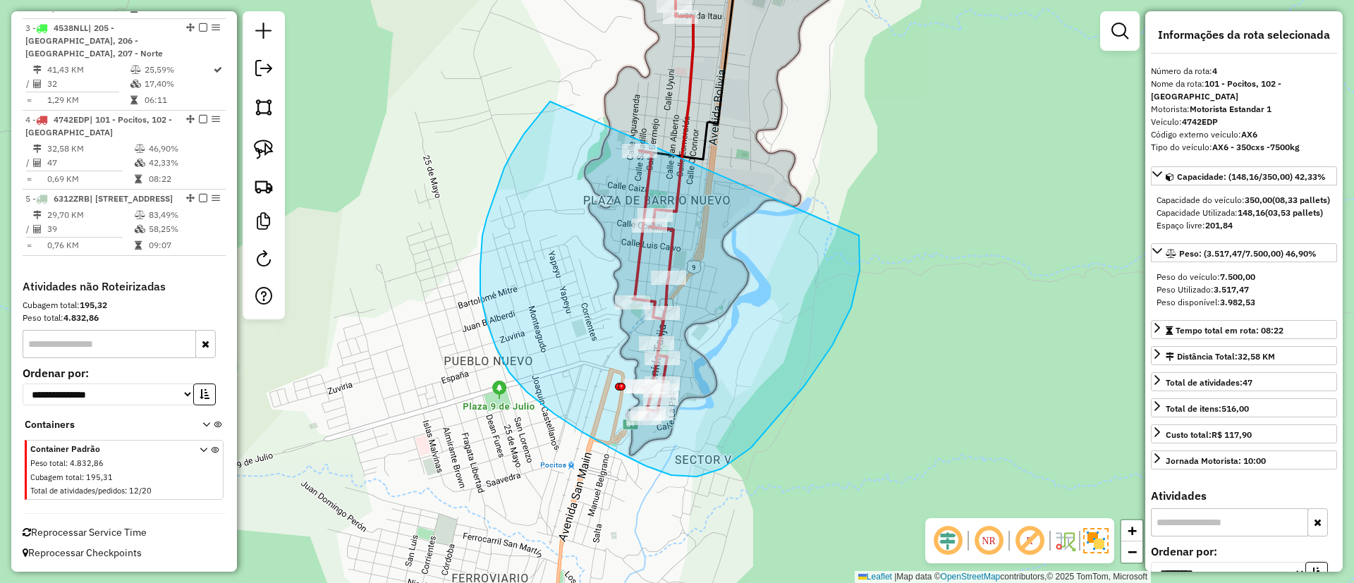
drag, startPoint x: 538, startPoint y: 118, endPoint x: 691, endPoint y: 114, distance: 153.8
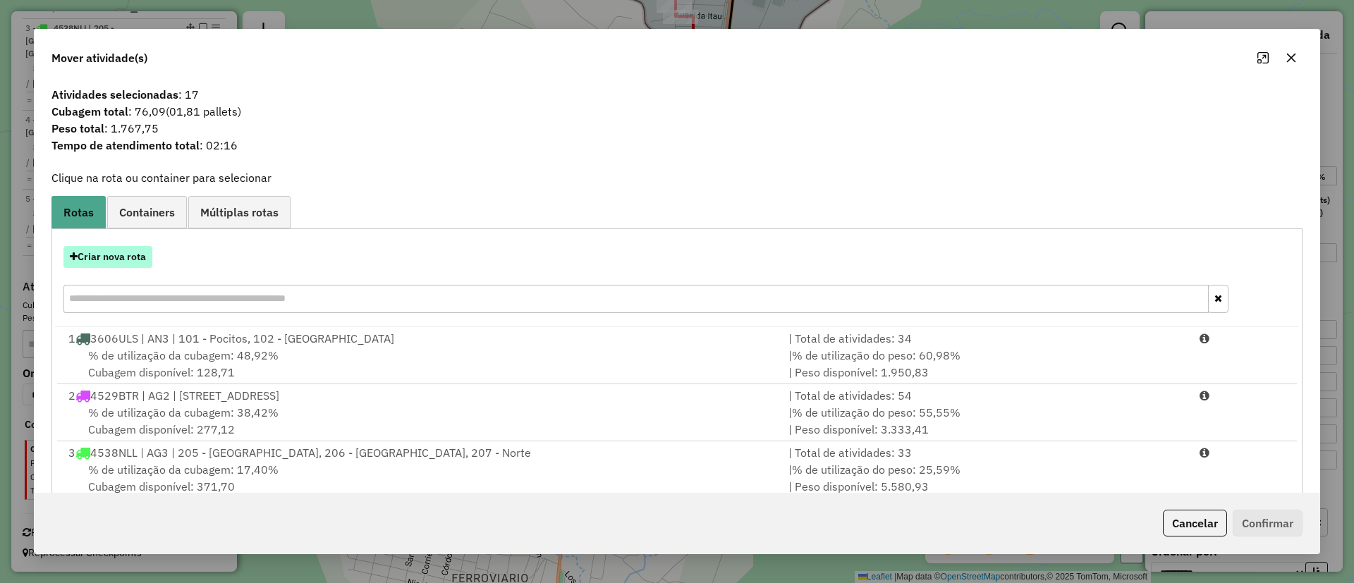
click at [119, 257] on button "Criar nova rota" at bounding box center [107, 257] width 89 height 22
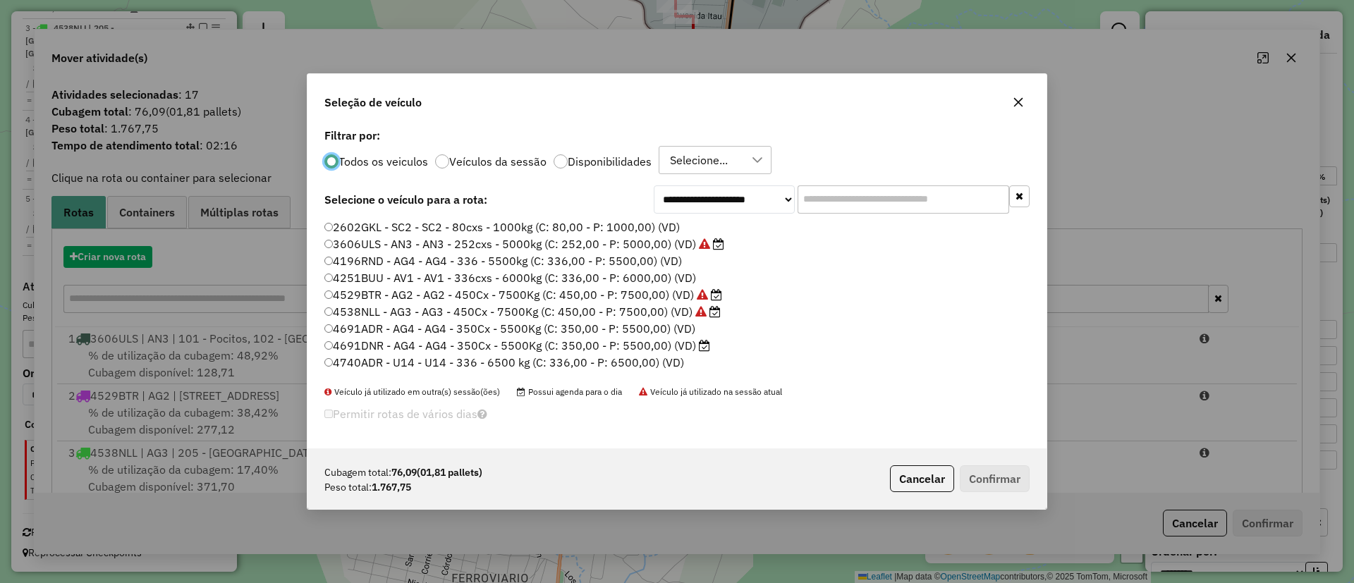
scroll to position [8, 4]
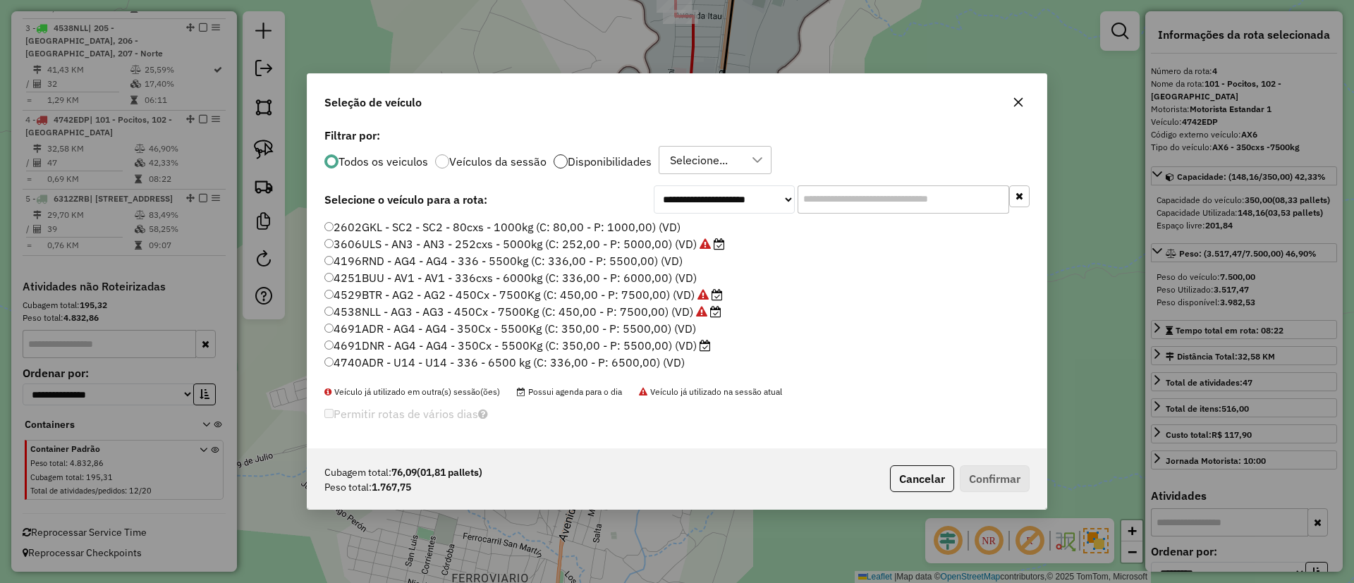
click at [559, 167] on div at bounding box center [561, 161] width 14 height 14
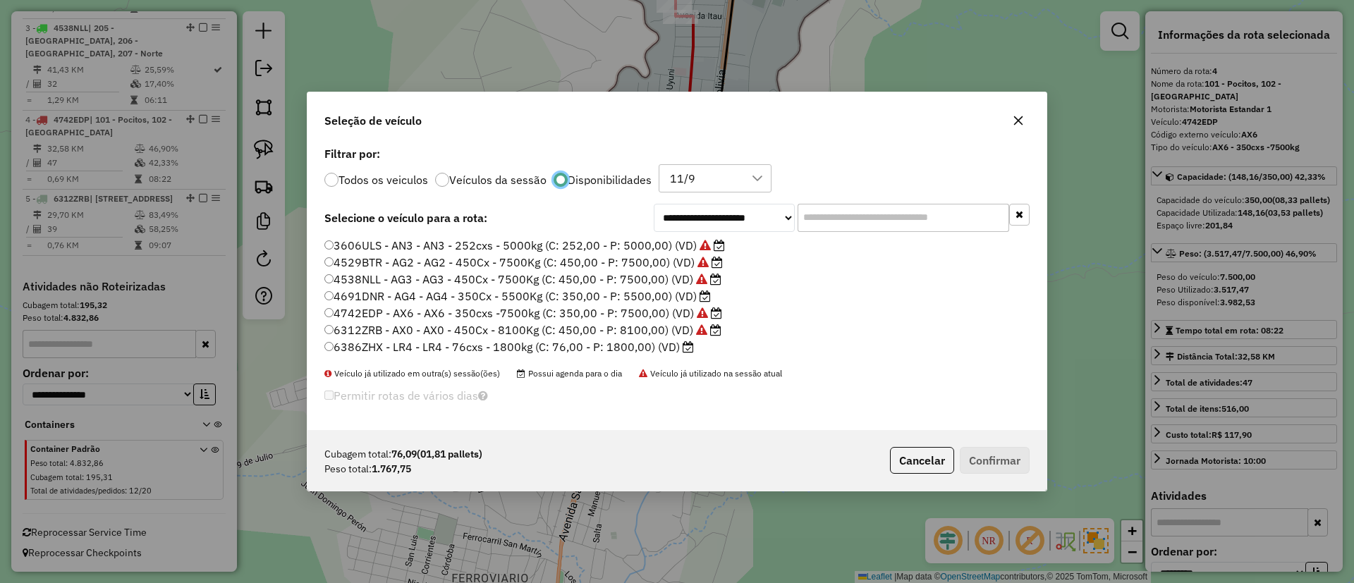
click at [639, 344] on label "6386ZHX - LR4 - LR4 - 76cxs - 1800kg (C: 76,00 - P: 1800,00) (VD)" at bounding box center [509, 347] width 370 height 17
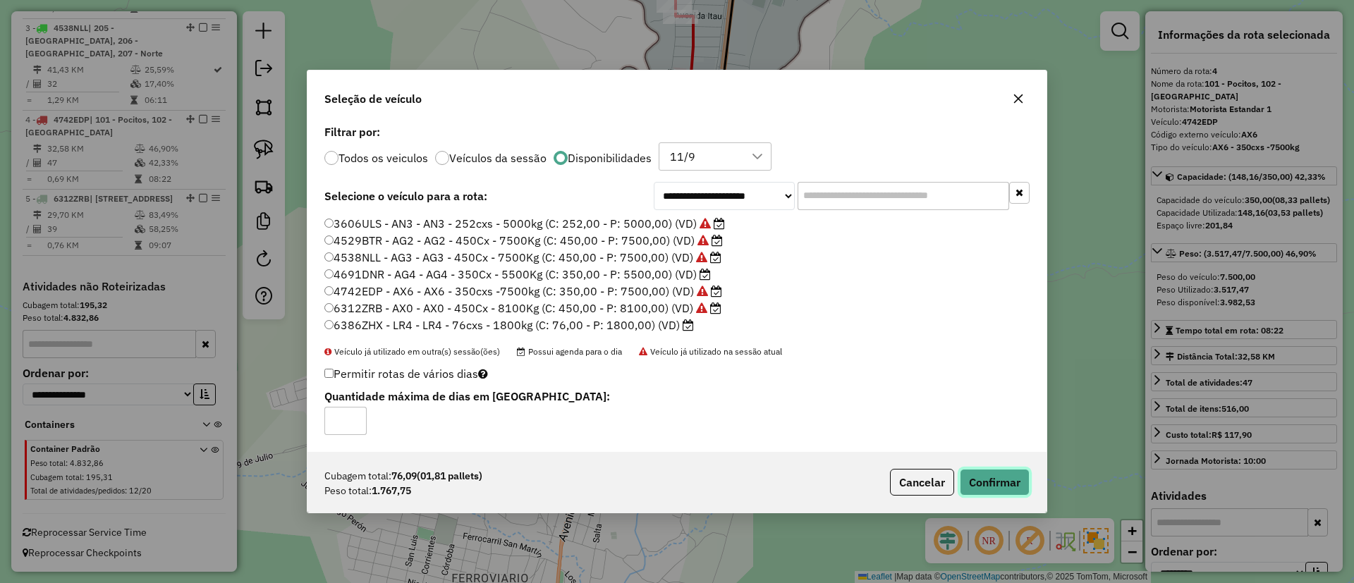
click at [1003, 475] on button "Confirmar" at bounding box center [995, 482] width 70 height 27
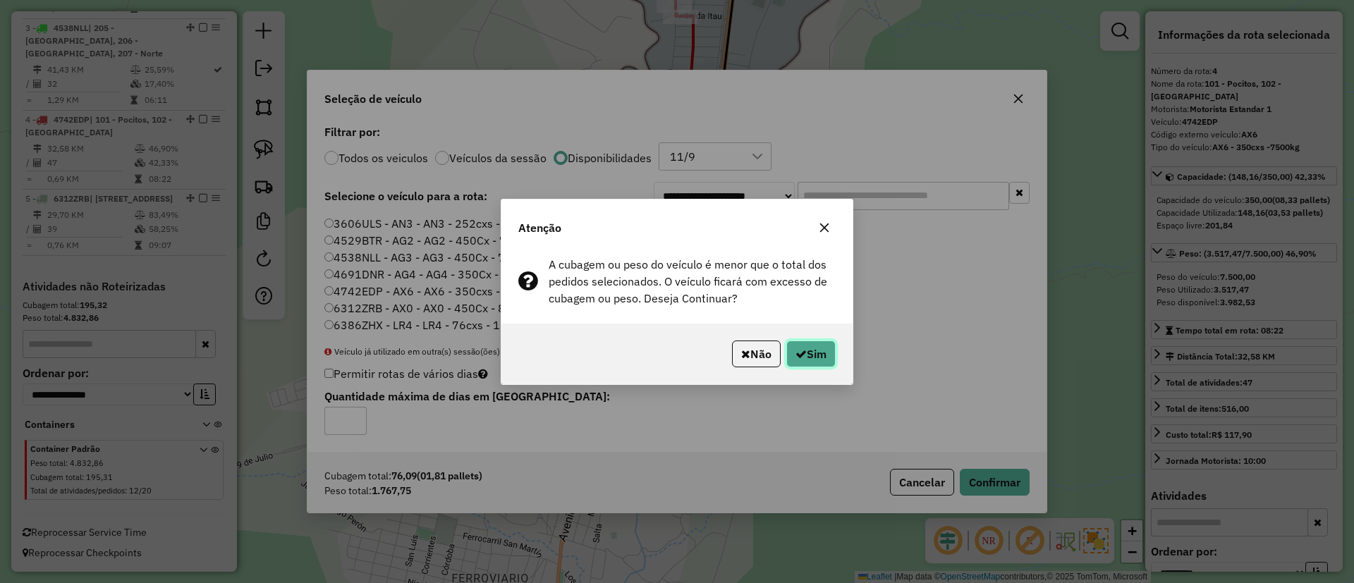
click at [813, 353] on button "Sim" at bounding box center [811, 354] width 49 height 27
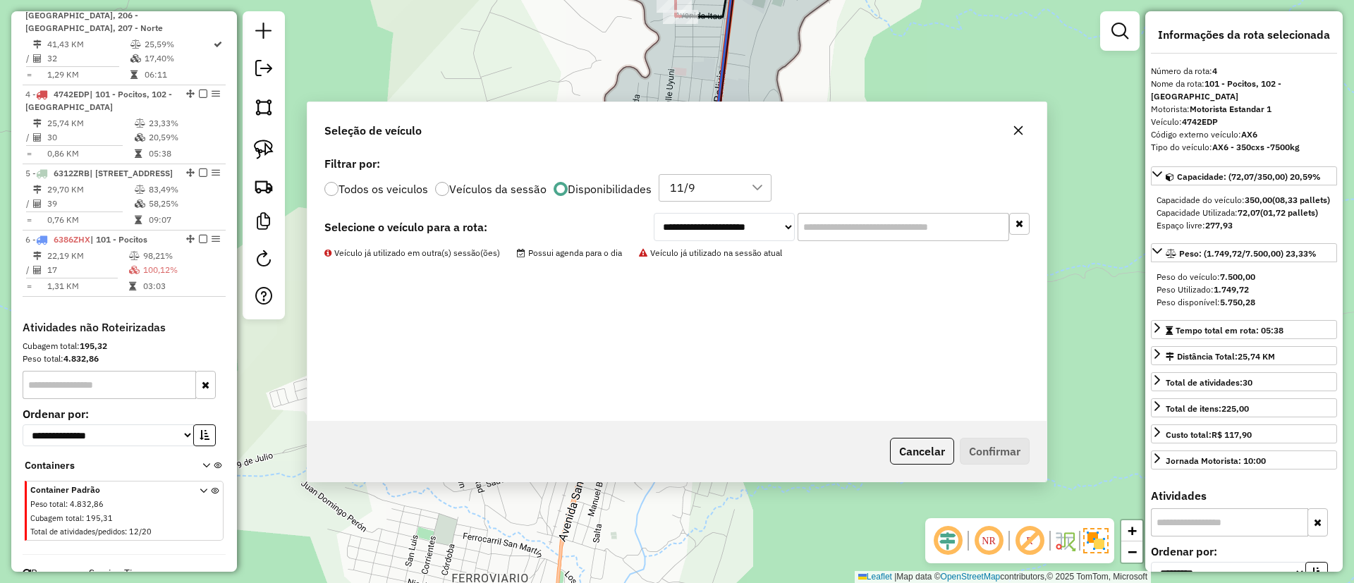
scroll to position [785, 0]
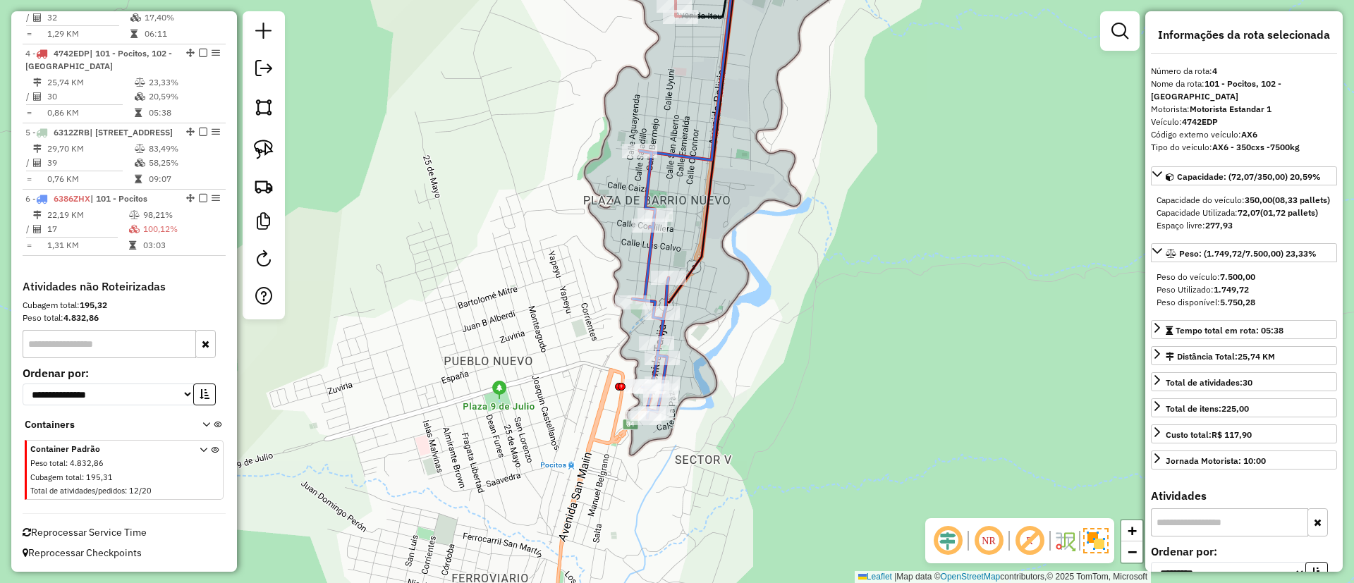
click at [648, 267] on icon at bounding box center [651, 284] width 36 height 267
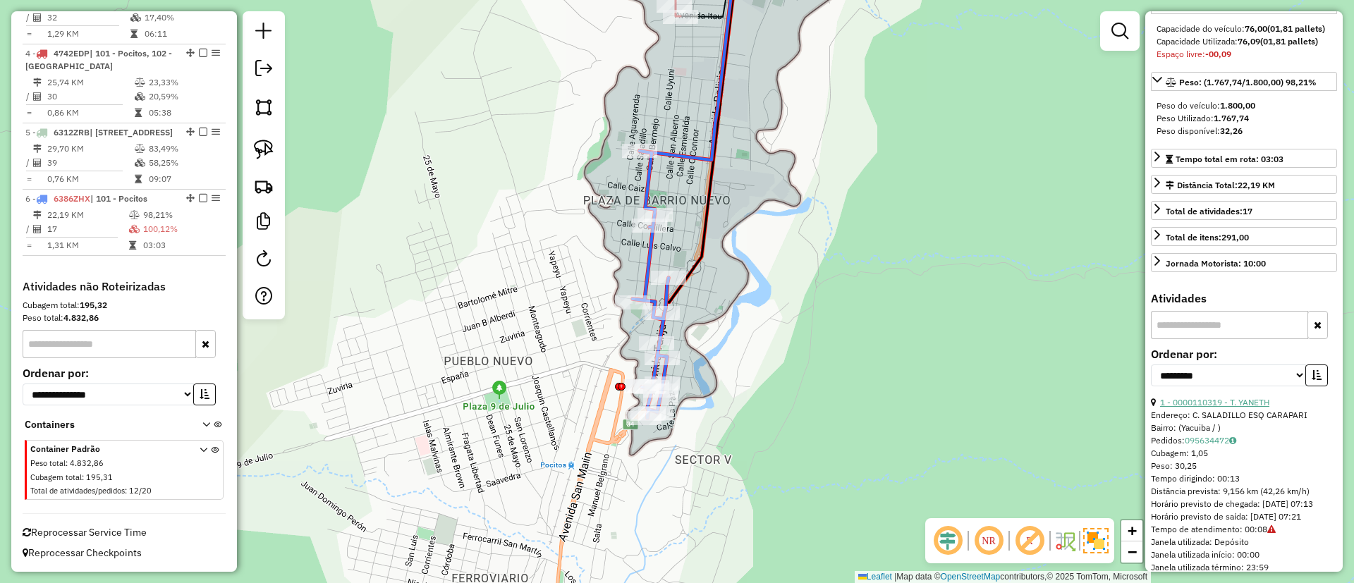
scroll to position [212, 0]
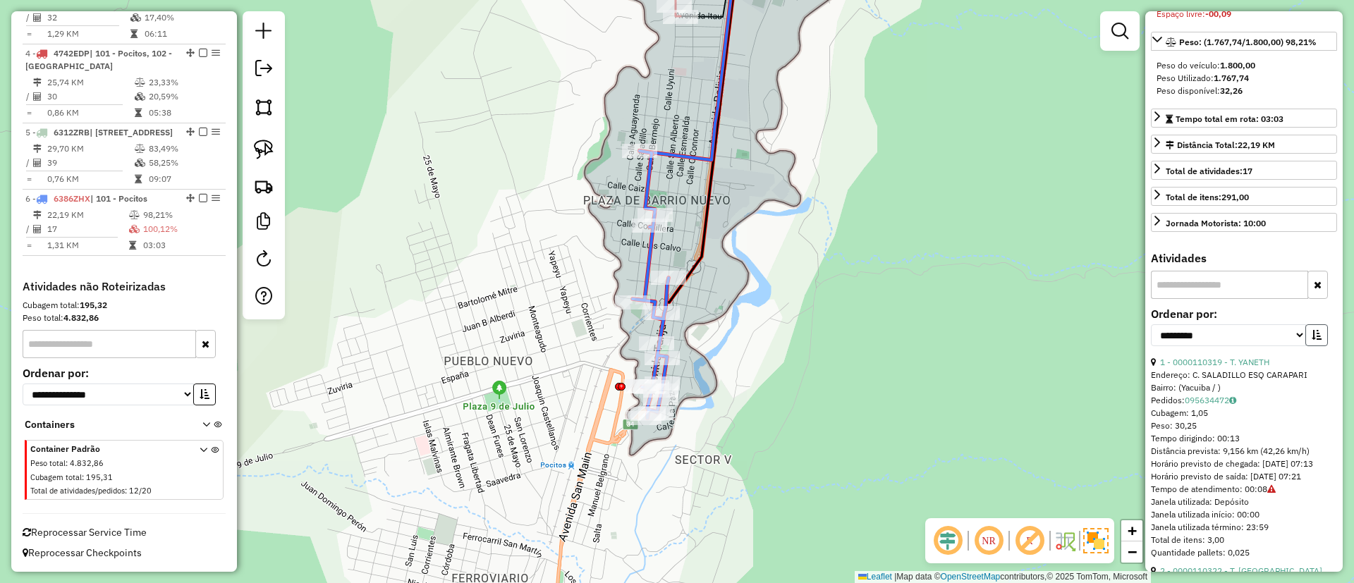
click at [1306, 346] on button "button" at bounding box center [1317, 335] width 23 height 22
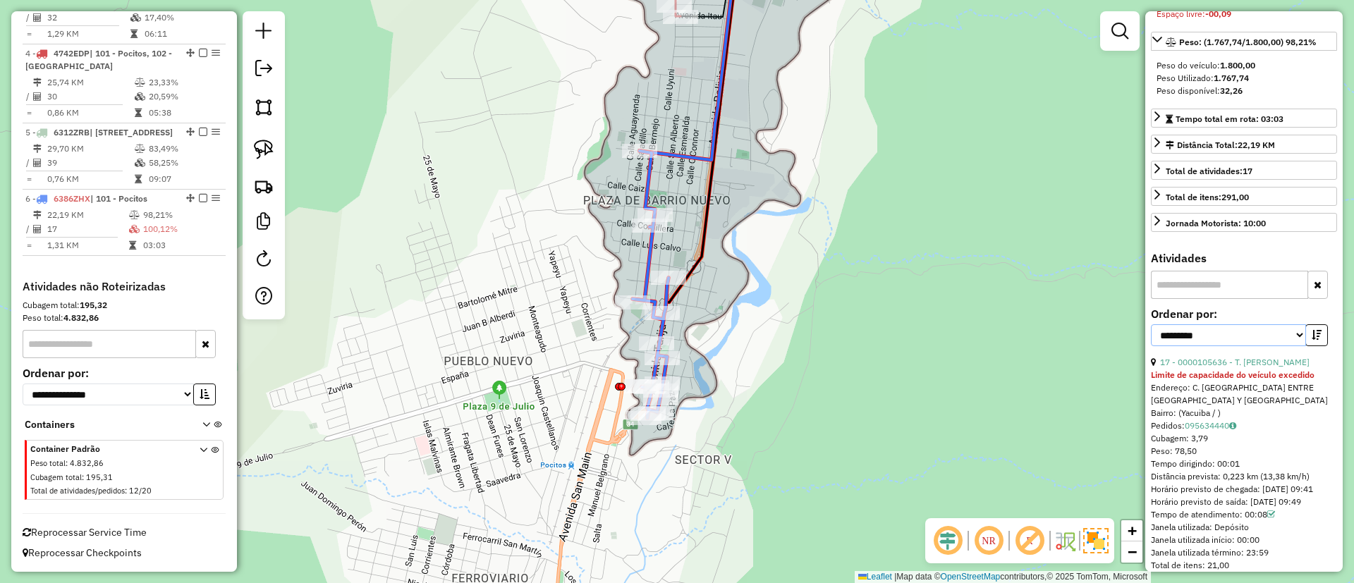
click at [1280, 346] on select "**********" at bounding box center [1228, 335] width 155 height 22
select select "*********"
click at [1151, 337] on select "**********" at bounding box center [1228, 335] width 155 height 22
click at [1192, 368] on link "13 - 0000826720 - LIC FLORENCIO" at bounding box center [1230, 362] width 141 height 11
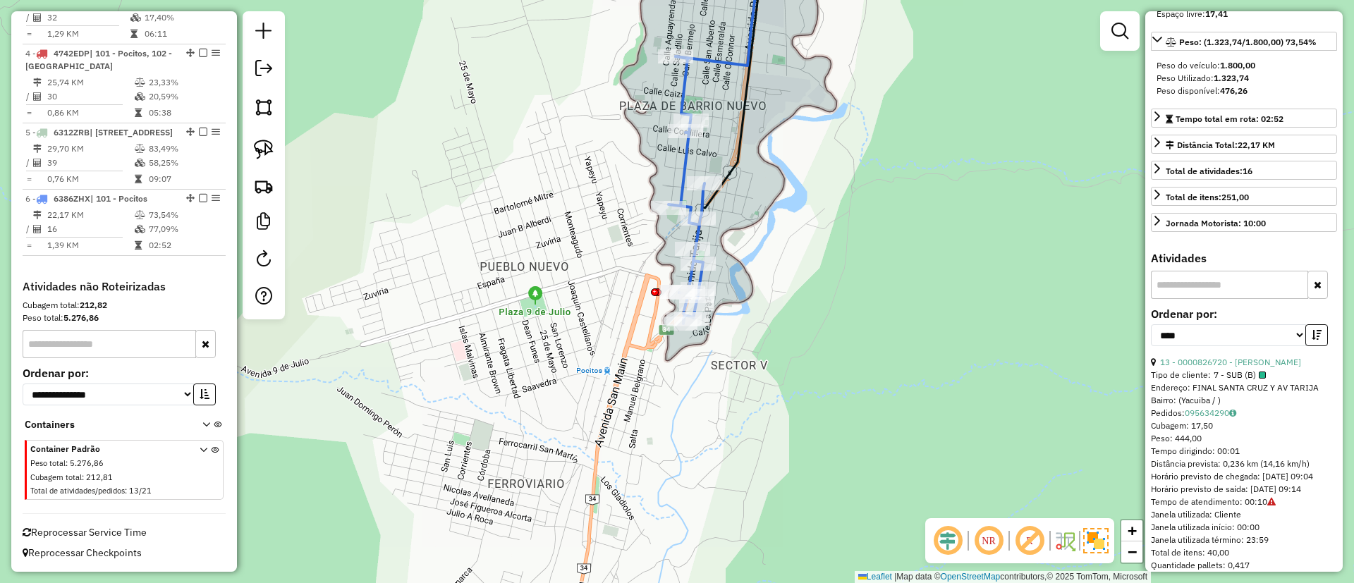
click at [695, 154] on icon at bounding box center [687, 189] width 36 height 267
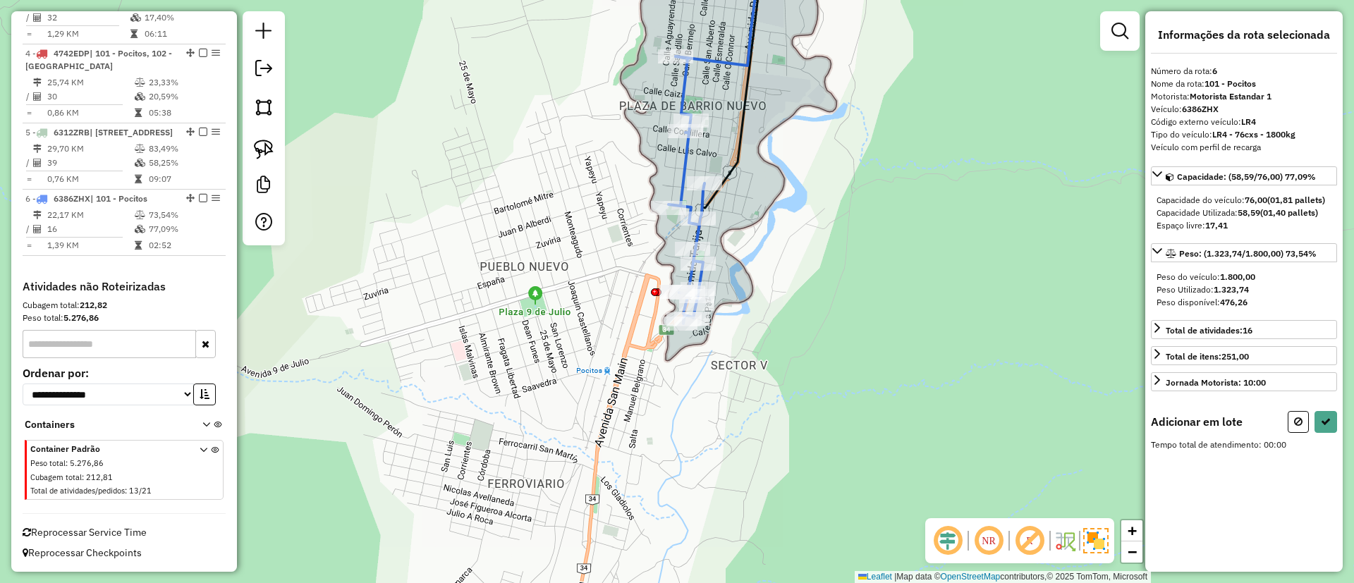
scroll to position [0, 0]
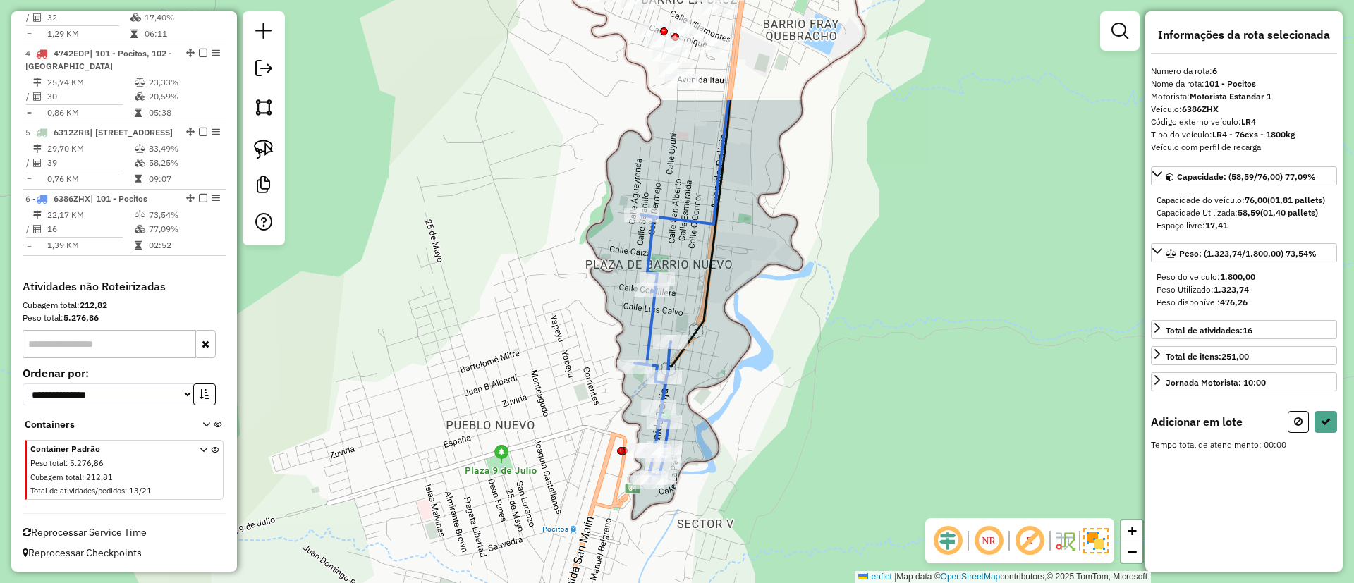
drag, startPoint x: 686, startPoint y: 224, endPoint x: 676, endPoint y: 351, distance: 128.1
click at [674, 351] on div "Janela de atendimento Grade de atendimento Capacidade Transportadoras Veículos …" at bounding box center [677, 291] width 1354 height 583
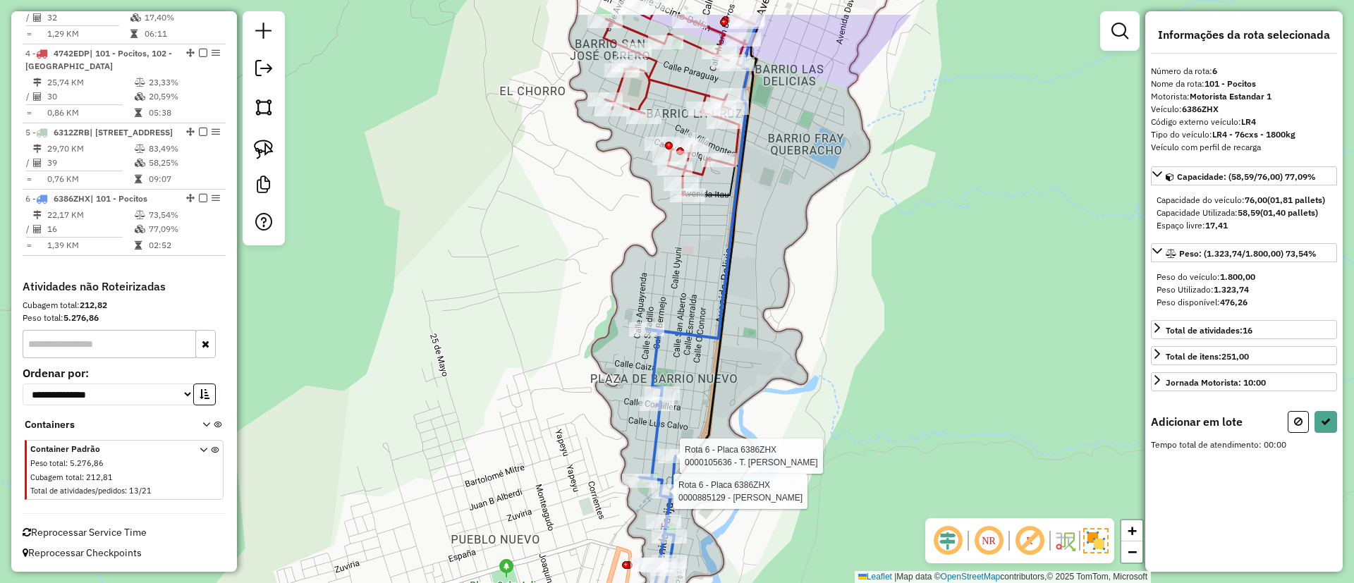
drag, startPoint x: 708, startPoint y: 286, endPoint x: 698, endPoint y: 336, distance: 51.7
click at [703, 348] on div "Rota 6 - Placa 6386ZHX 0000105636 - T. MARIA Rota 6 - Placa 6386ZHX 0000885129 …" at bounding box center [677, 291] width 1354 height 583
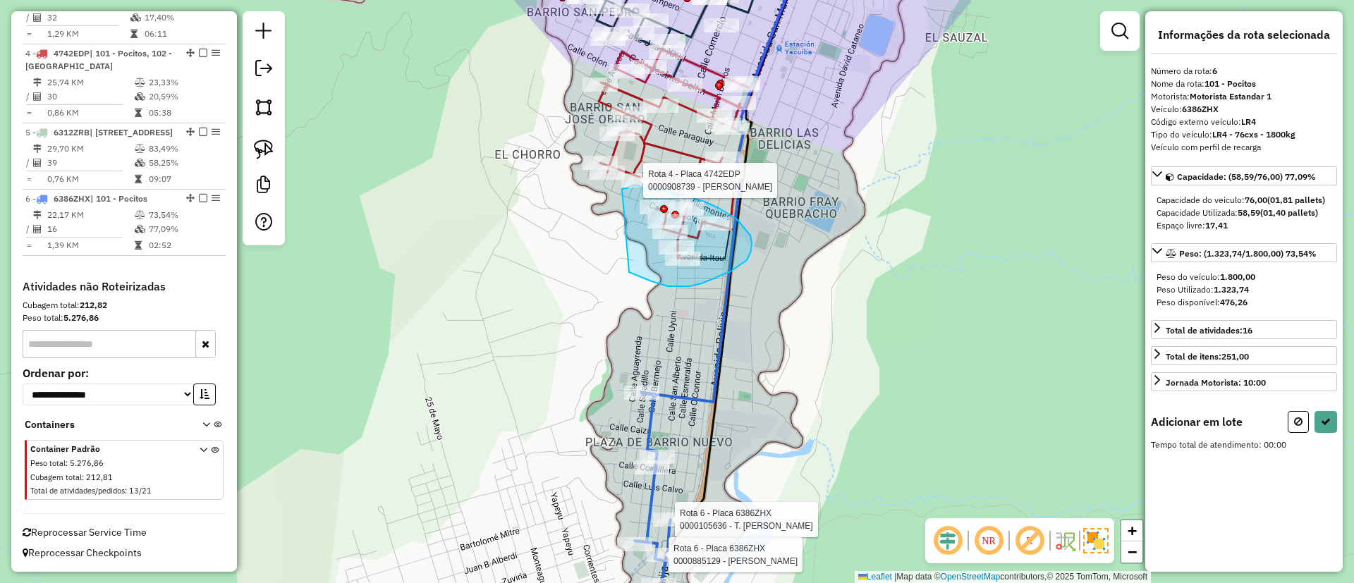
drag, startPoint x: 629, startPoint y: 272, endPoint x: 610, endPoint y: 195, distance: 79.9
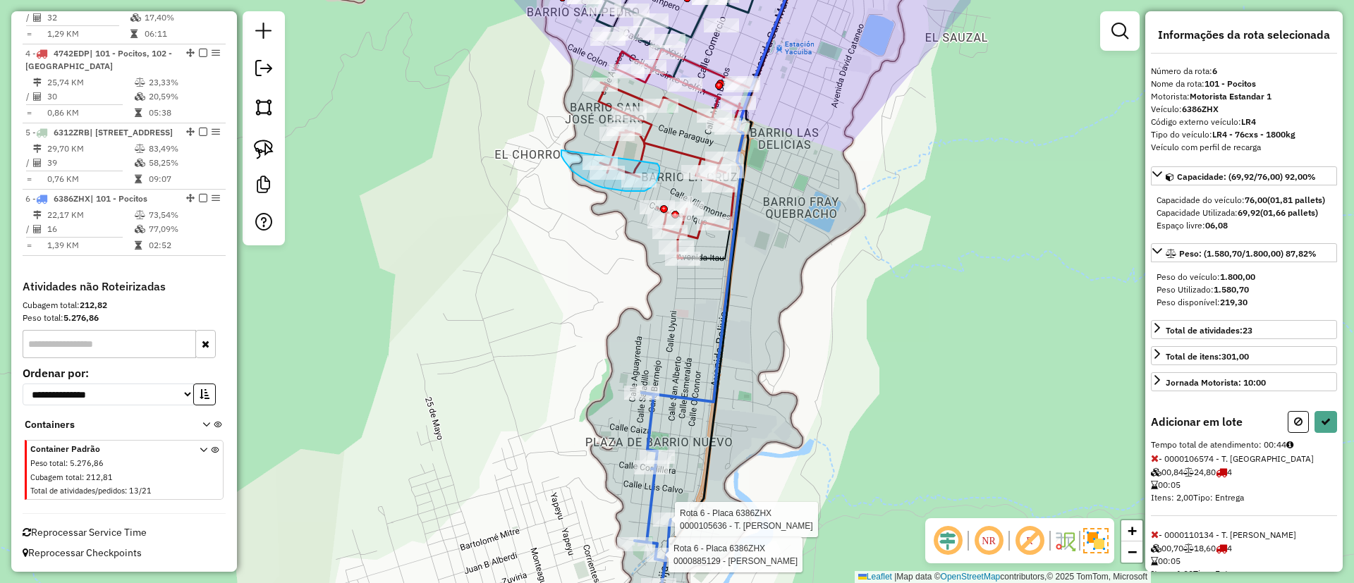
drag, startPoint x: 561, startPoint y: 150, endPoint x: 657, endPoint y: 163, distance: 96.8
drag, startPoint x: 676, startPoint y: 159, endPoint x: 767, endPoint y: 176, distance: 93.3
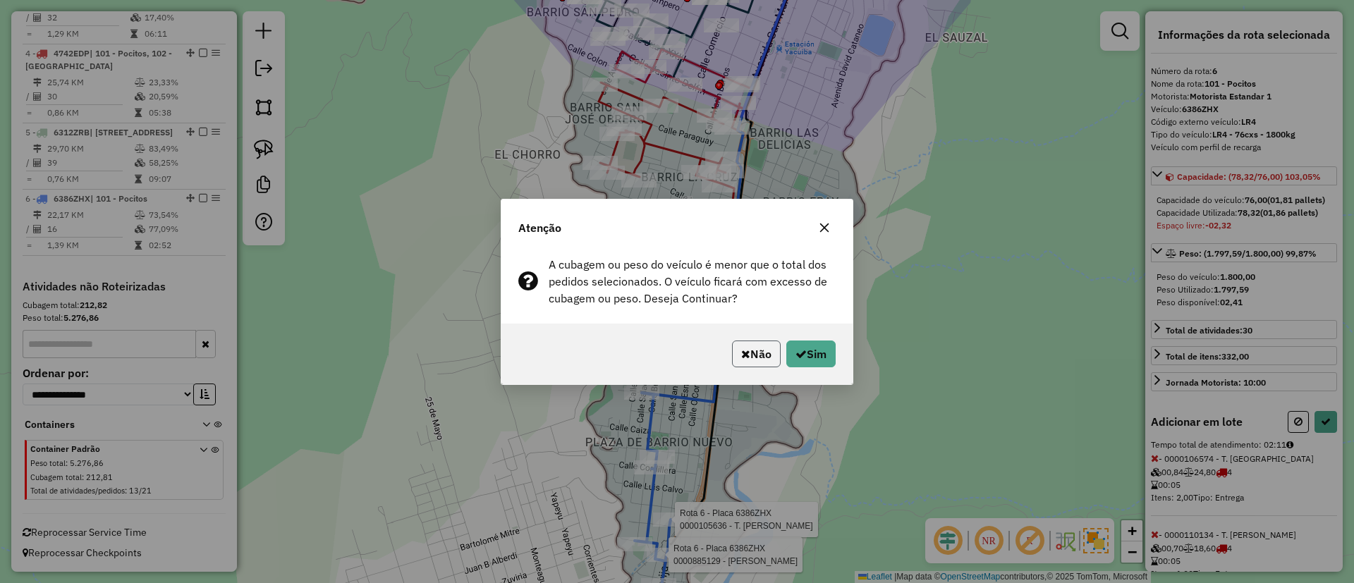
click at [741, 354] on icon "button" at bounding box center [745, 353] width 9 height 11
click at [808, 345] on button "Sim" at bounding box center [811, 354] width 49 height 27
select select "*********"
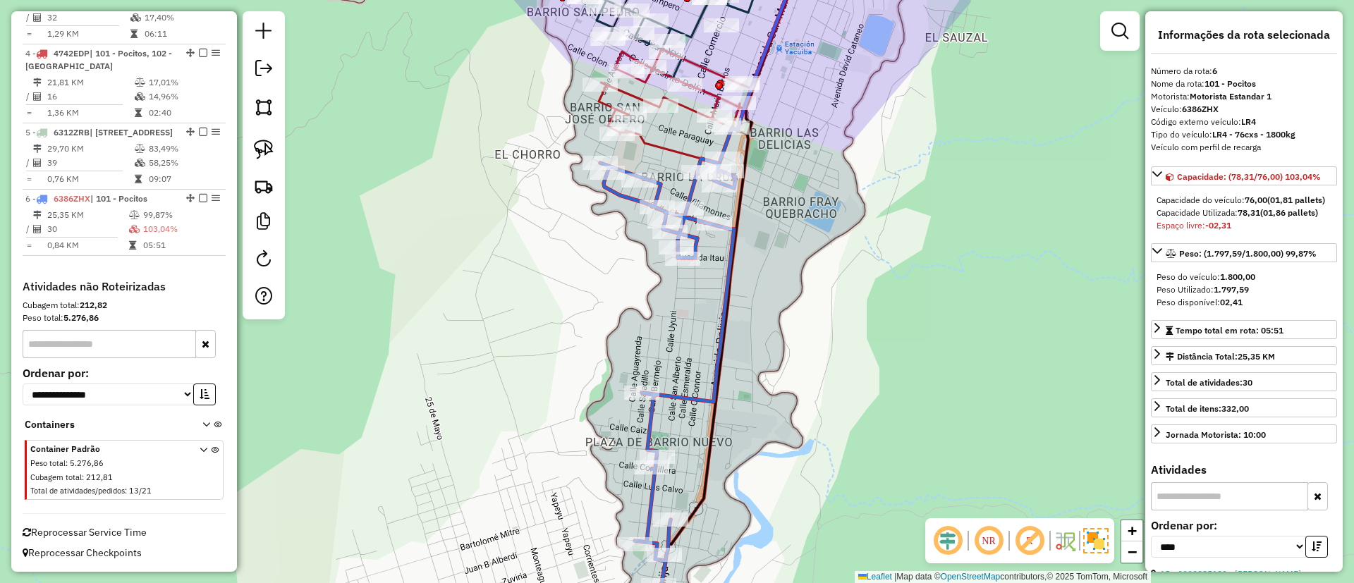
click at [698, 240] on icon at bounding box center [667, 400] width 135 height 482
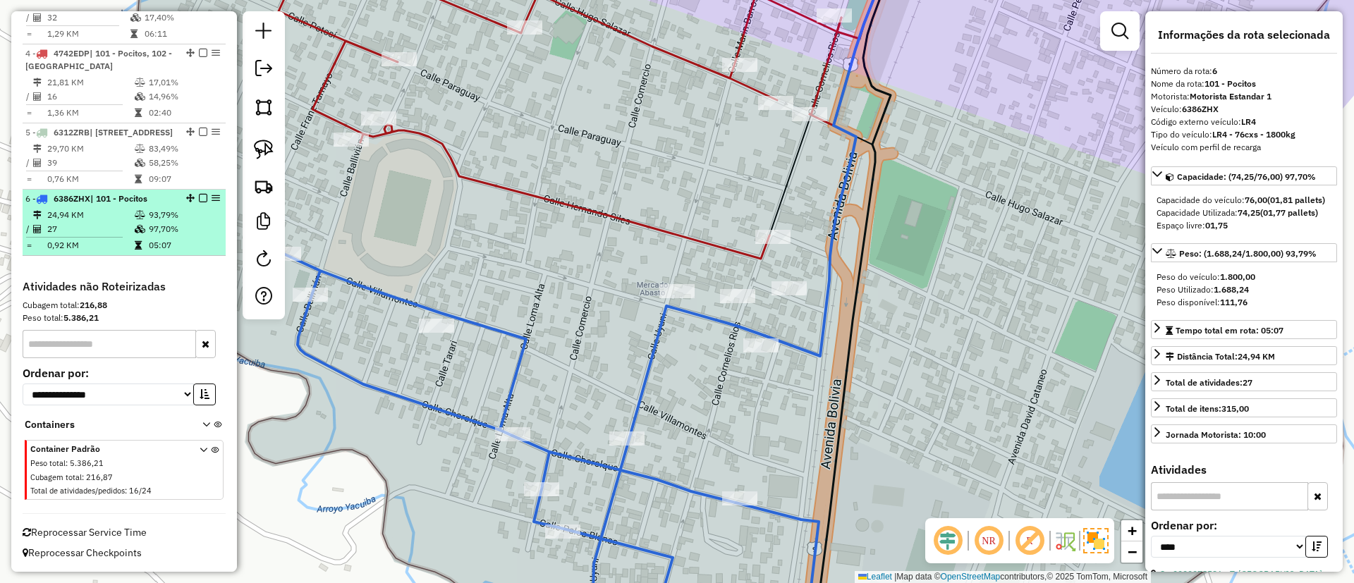
click at [200, 201] on em at bounding box center [203, 198] width 8 height 8
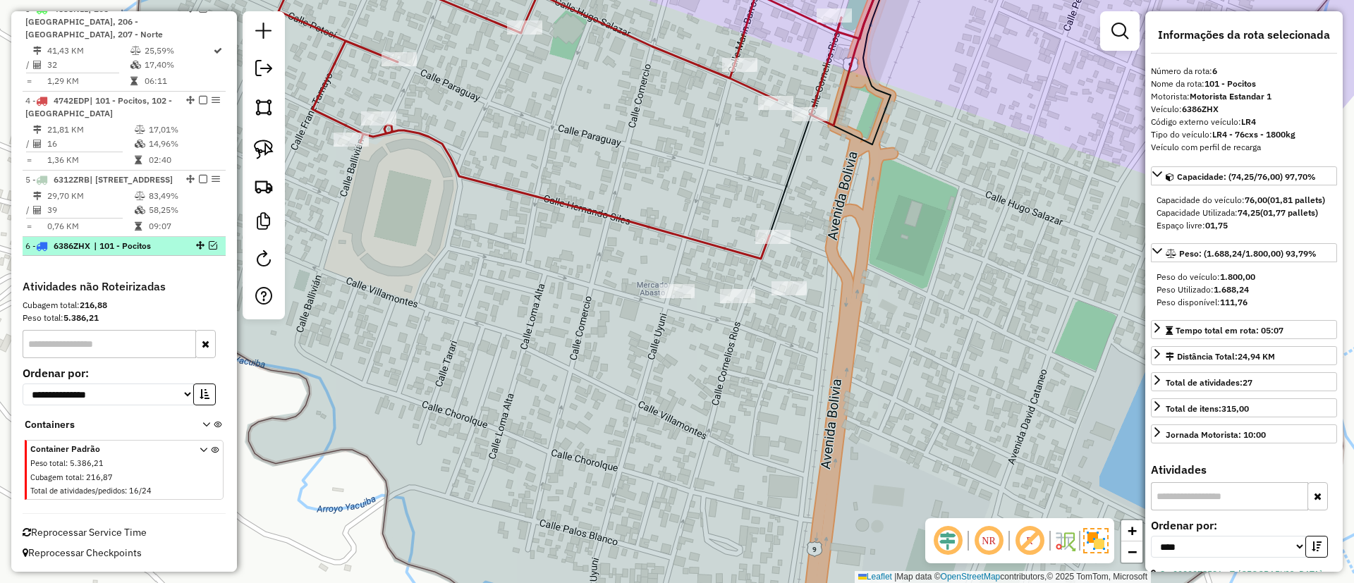
scroll to position [738, 0]
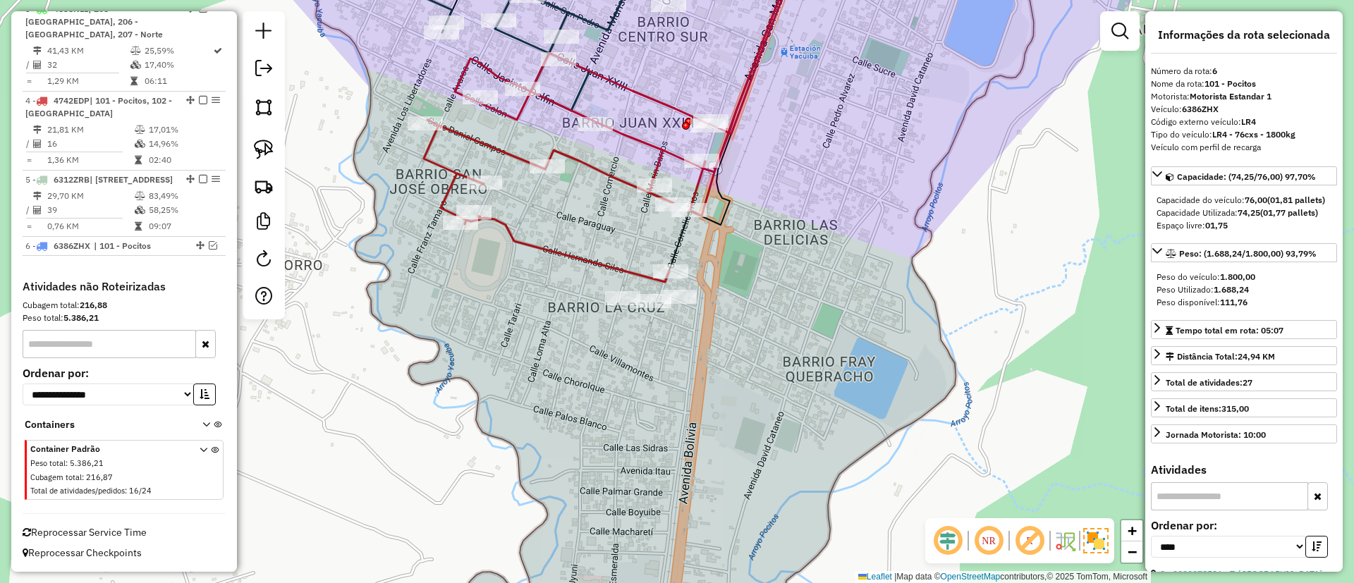
click at [574, 256] on icon at bounding box center [614, 111] width 381 height 341
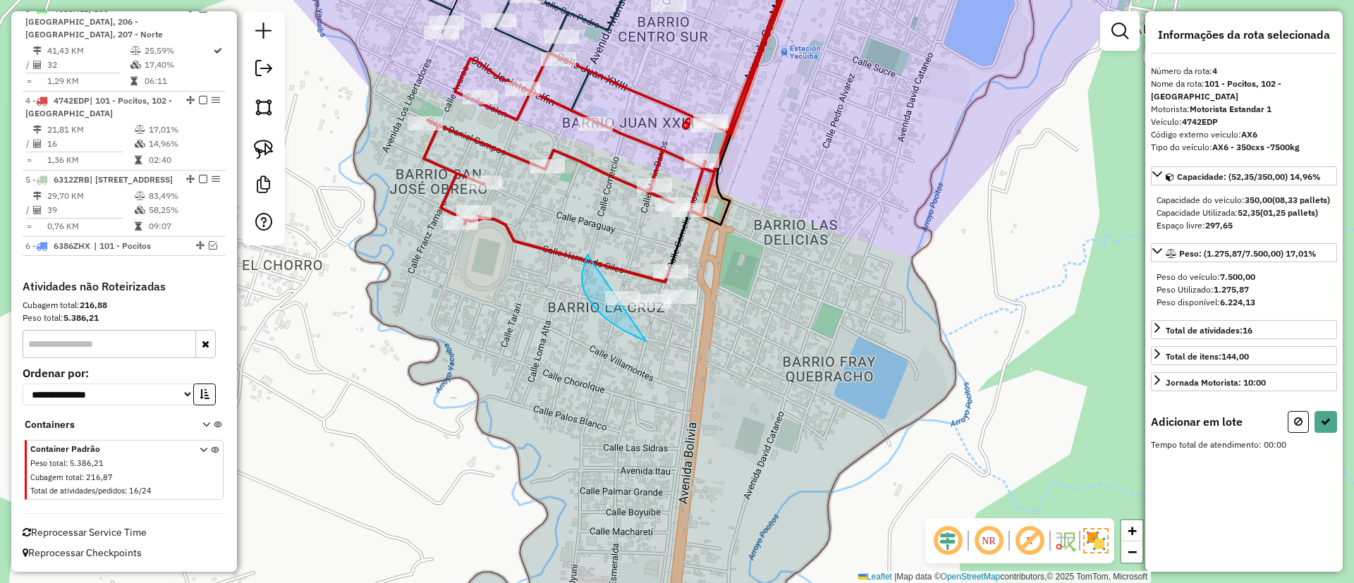
drag, startPoint x: 646, startPoint y: 341, endPoint x: 767, endPoint y: 272, distance: 139.4
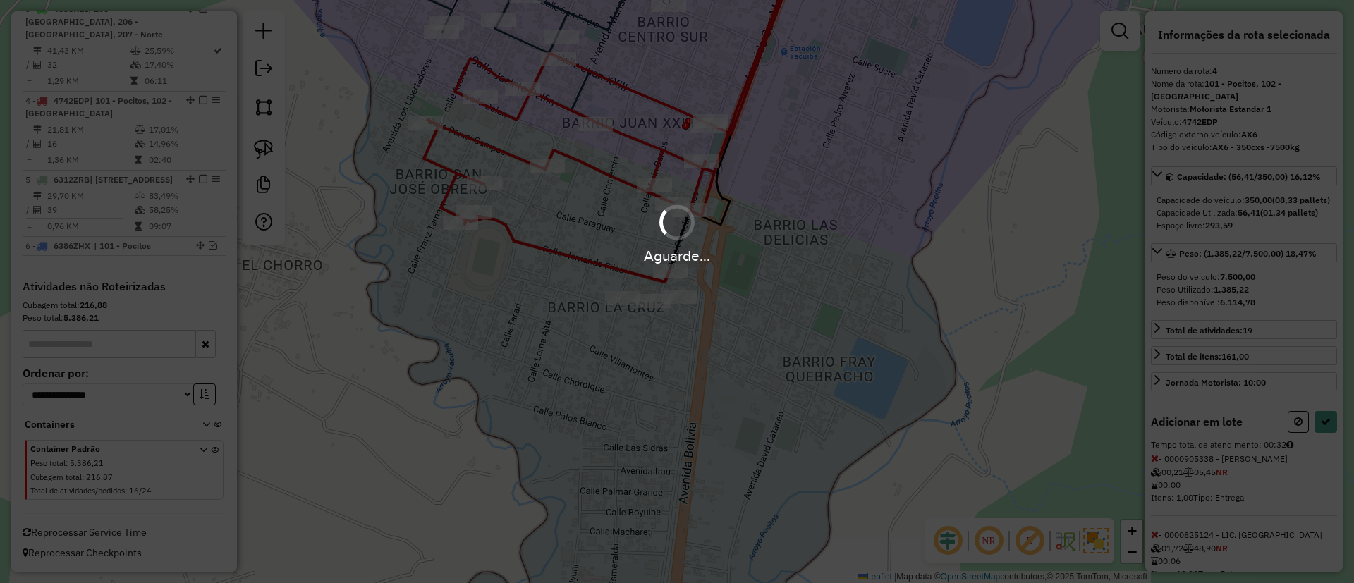
select select "*********"
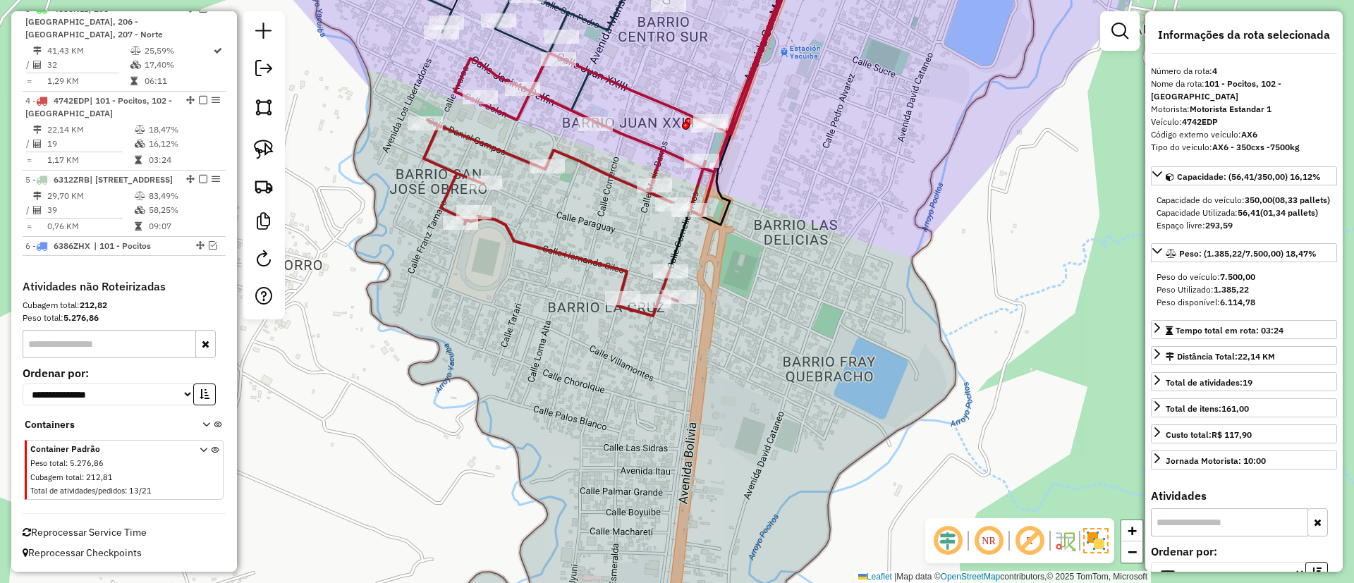
click at [607, 271] on icon at bounding box center [614, 128] width 381 height 375
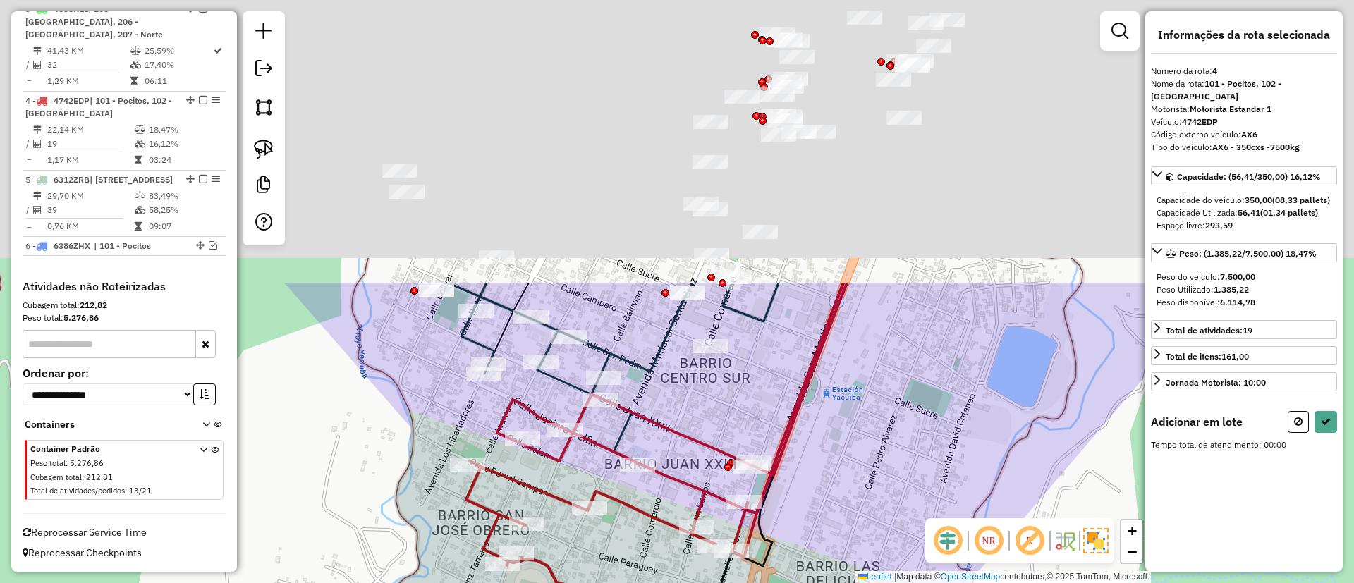
drag, startPoint x: 609, startPoint y: 292, endPoint x: 659, endPoint y: 621, distance: 332.5
click at [659, 583] on html "Aguarde... Pop-up bloqueado! Seu navegador bloqueou automáticamente a abertura …" at bounding box center [677, 291] width 1354 height 583
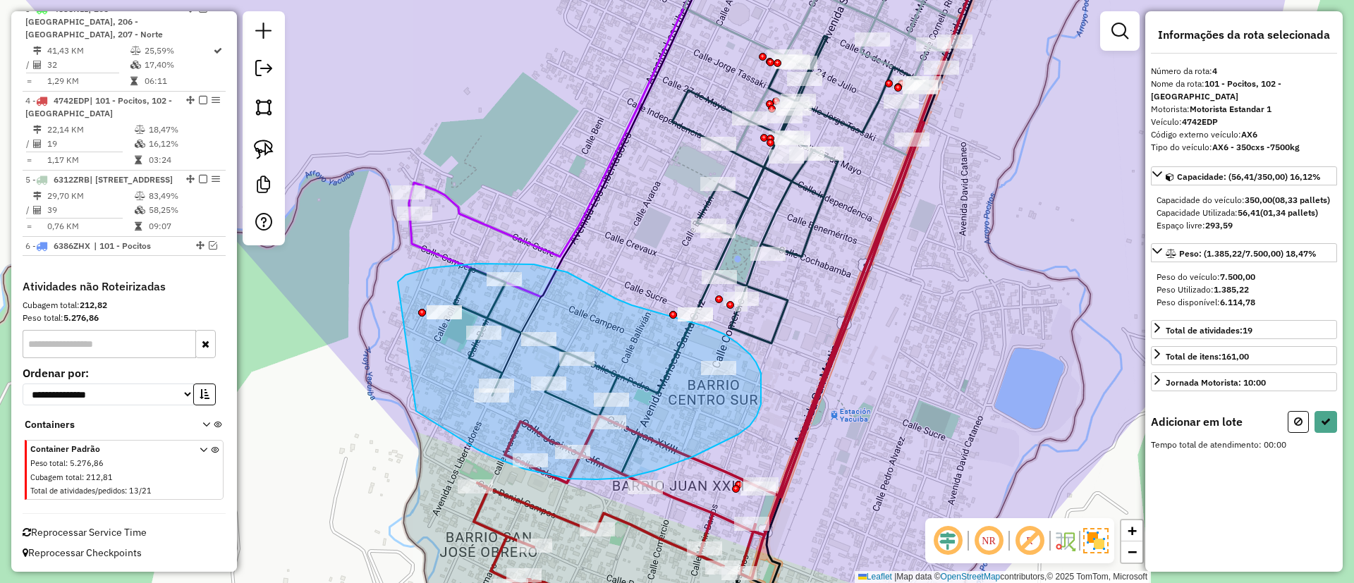
drag, startPoint x: 538, startPoint y: 473, endPoint x: 393, endPoint y: 288, distance: 235.1
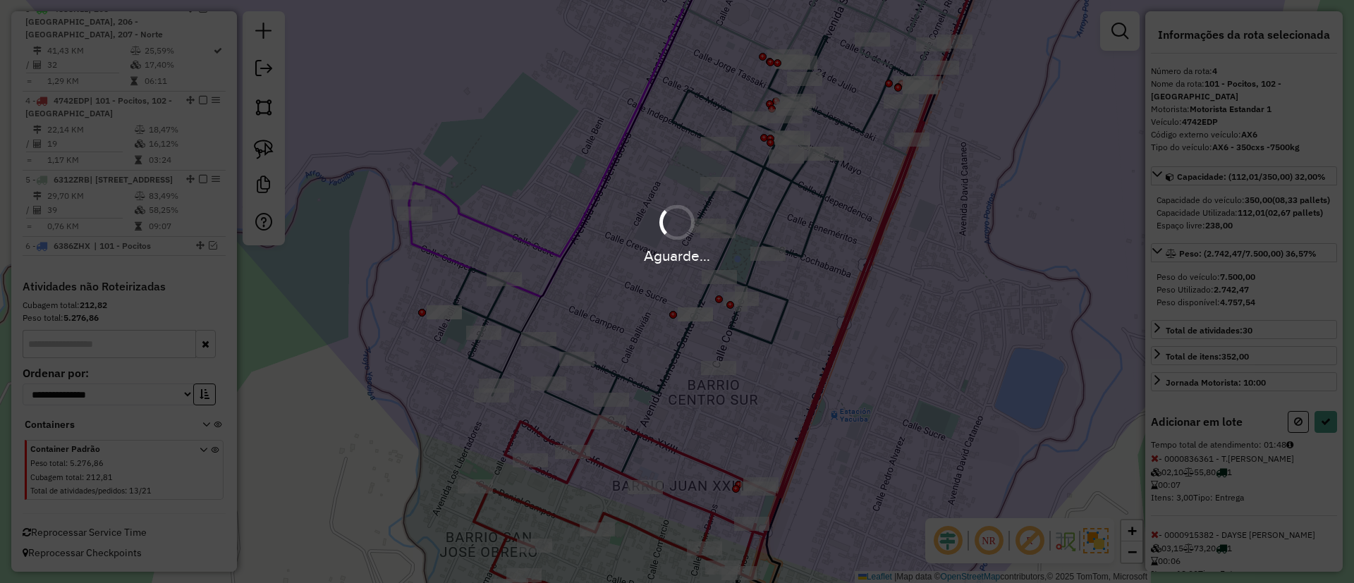
select select "*********"
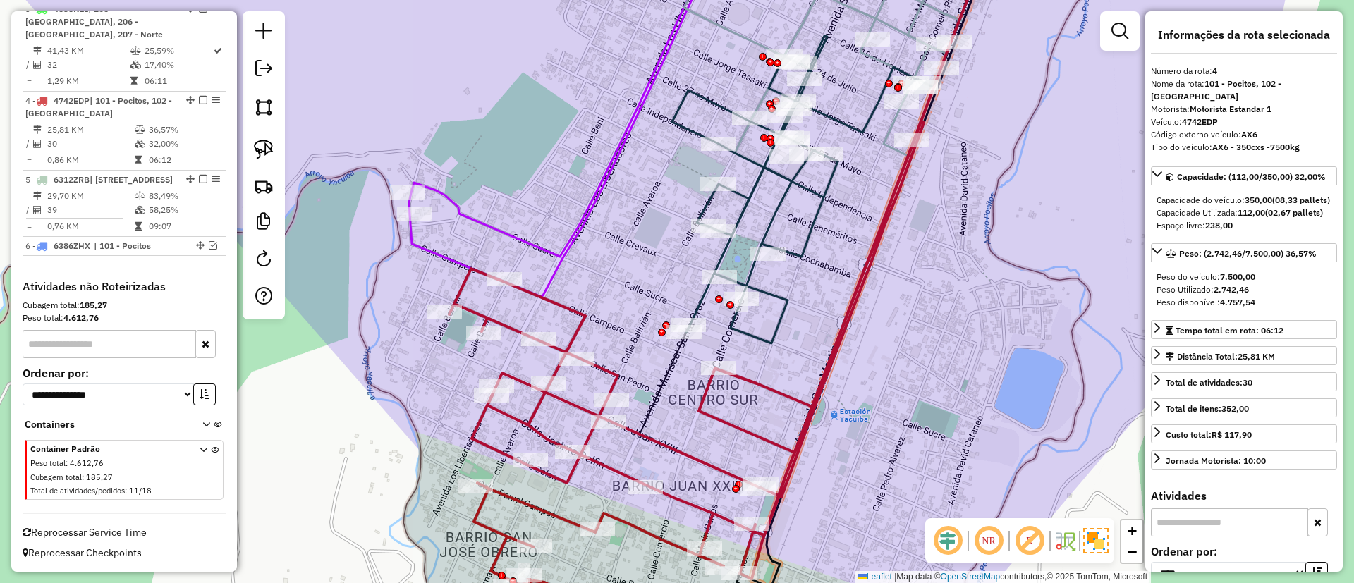
click at [614, 371] on icon at bounding box center [686, 381] width 475 height 520
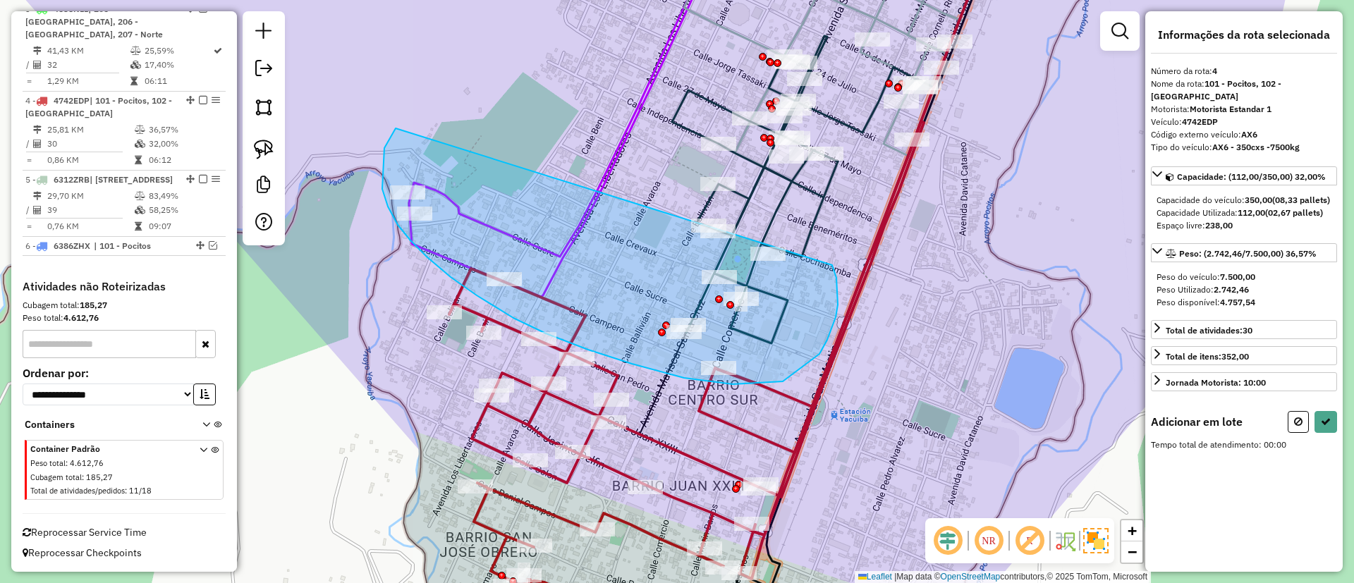
drag, startPoint x: 396, startPoint y: 128, endPoint x: 822, endPoint y: 243, distance: 441.3
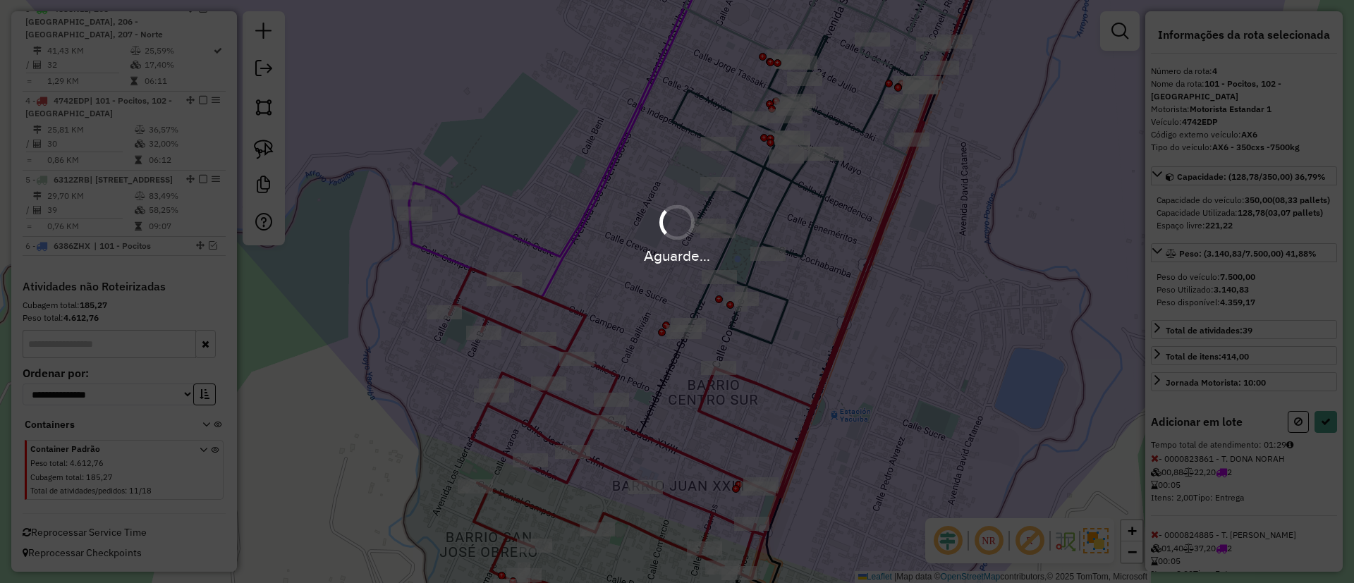
select select "*********"
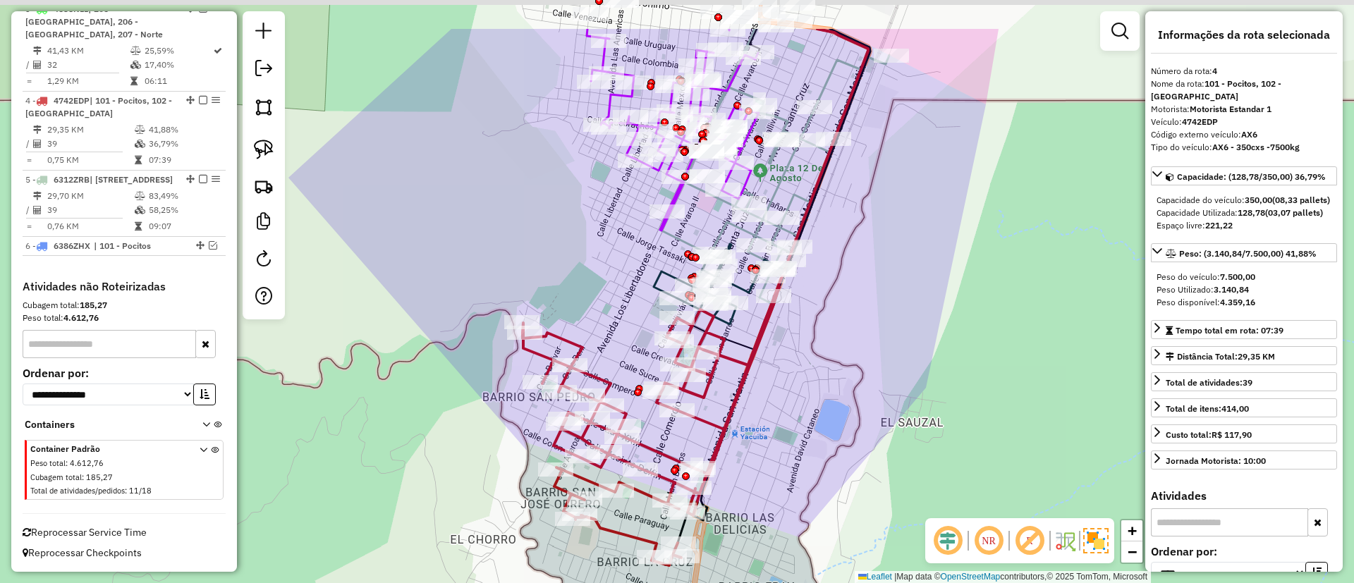
drag, startPoint x: 791, startPoint y: 334, endPoint x: 785, endPoint y: 346, distance: 13.6
click at [785, 346] on div "Janela de atendimento Grade de atendimento Capacidade Transportadoras Veículos …" at bounding box center [677, 291] width 1354 height 583
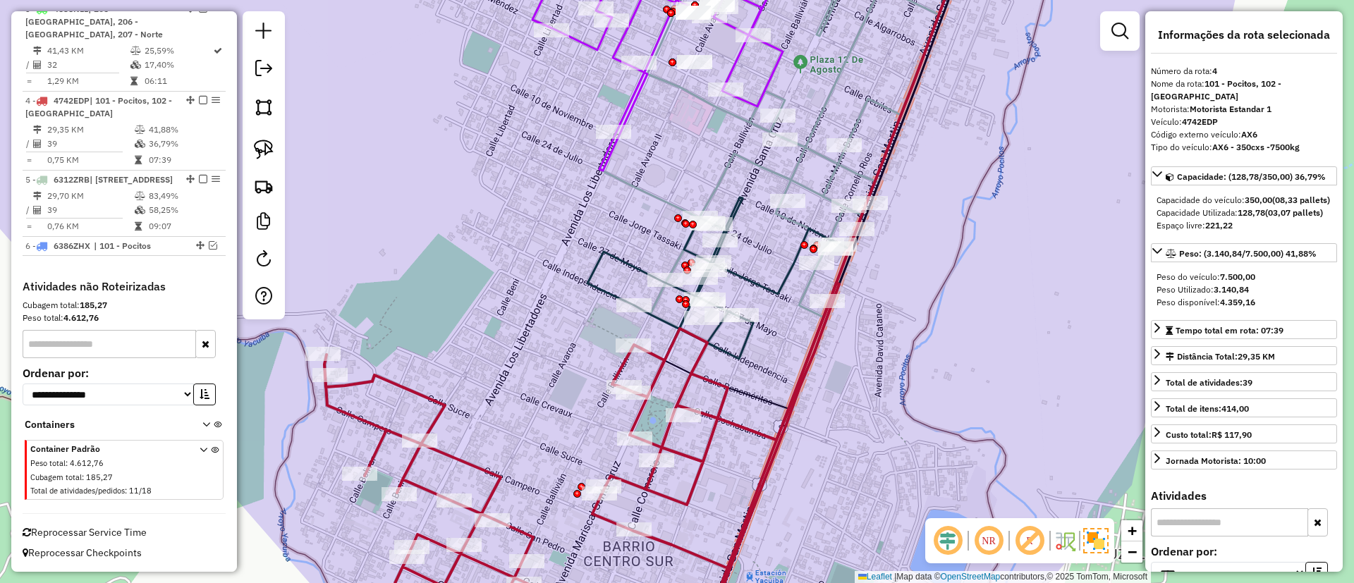
click at [757, 280] on icon at bounding box center [713, 298] width 250 height 200
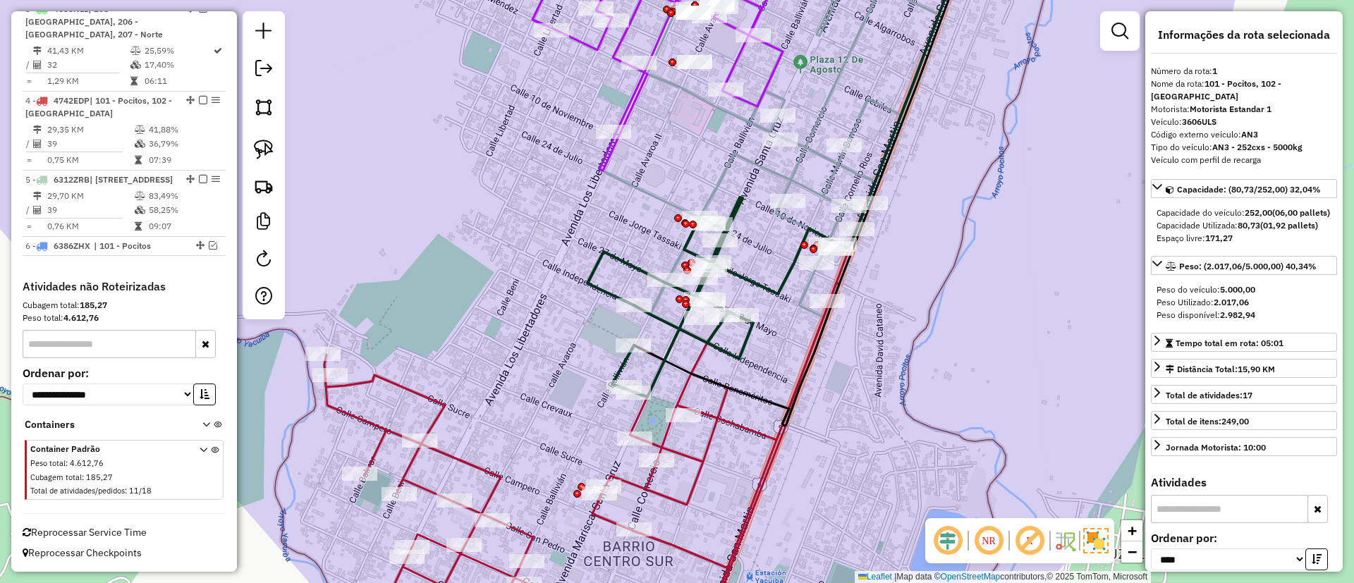
scroll to position [556, 0]
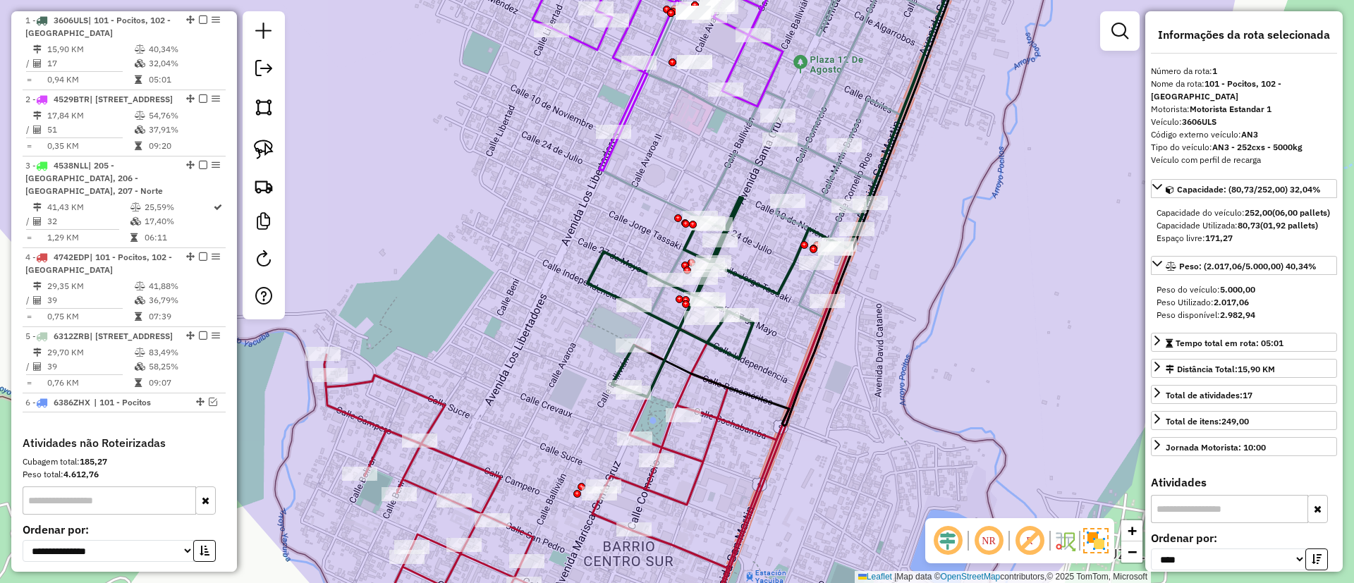
click at [624, 259] on icon at bounding box center [713, 298] width 250 height 200
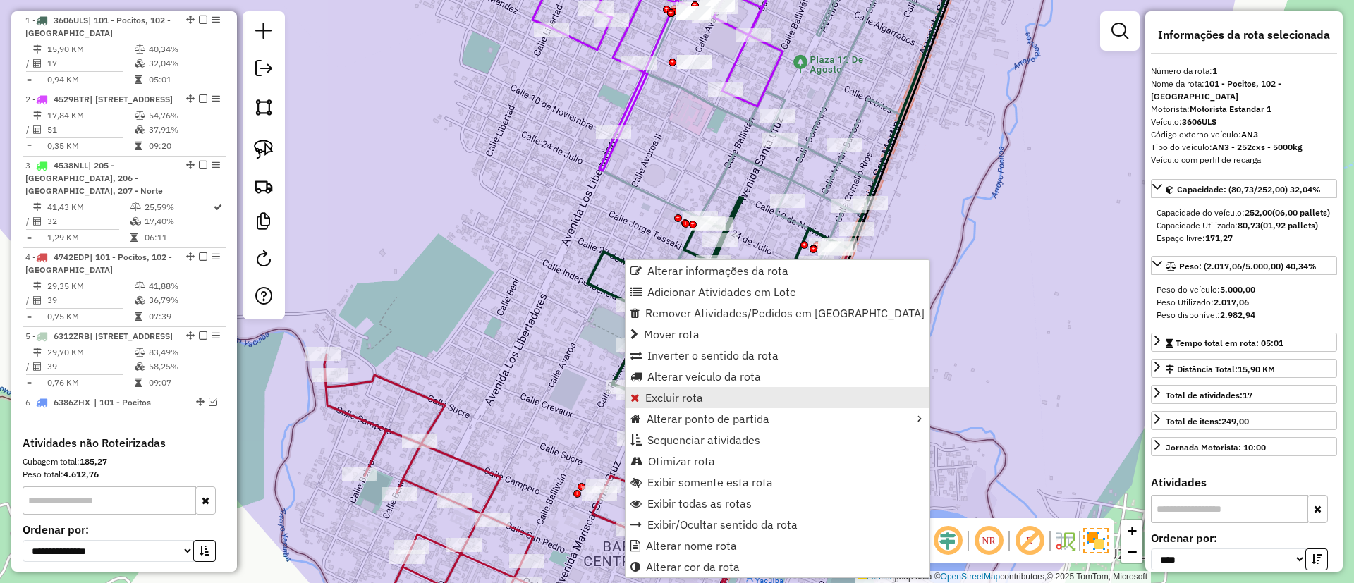
click at [679, 392] on span "Excluir rota" at bounding box center [674, 397] width 58 height 11
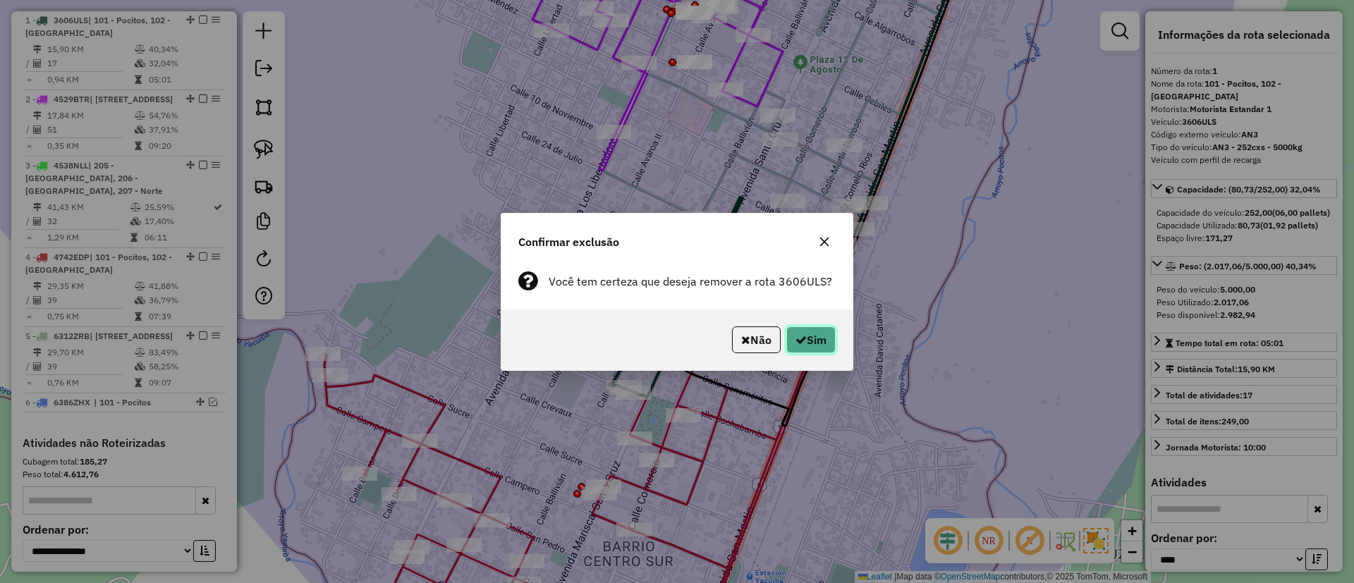
click at [800, 335] on icon "button" at bounding box center [801, 339] width 11 height 11
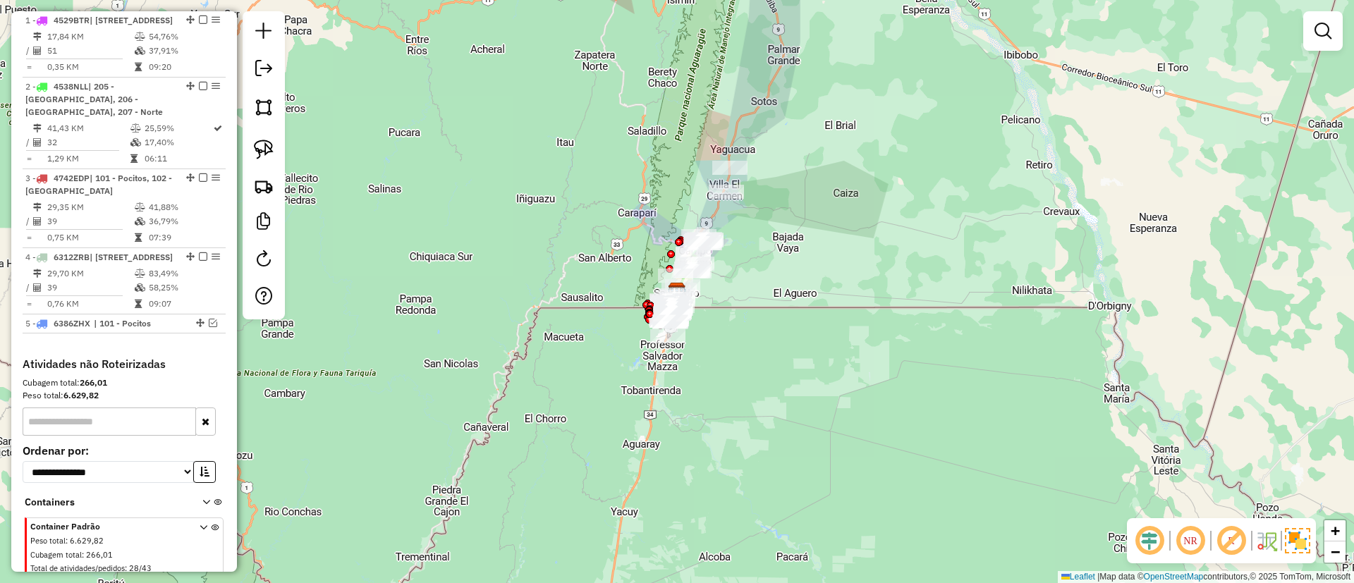
scroll to position [477, 0]
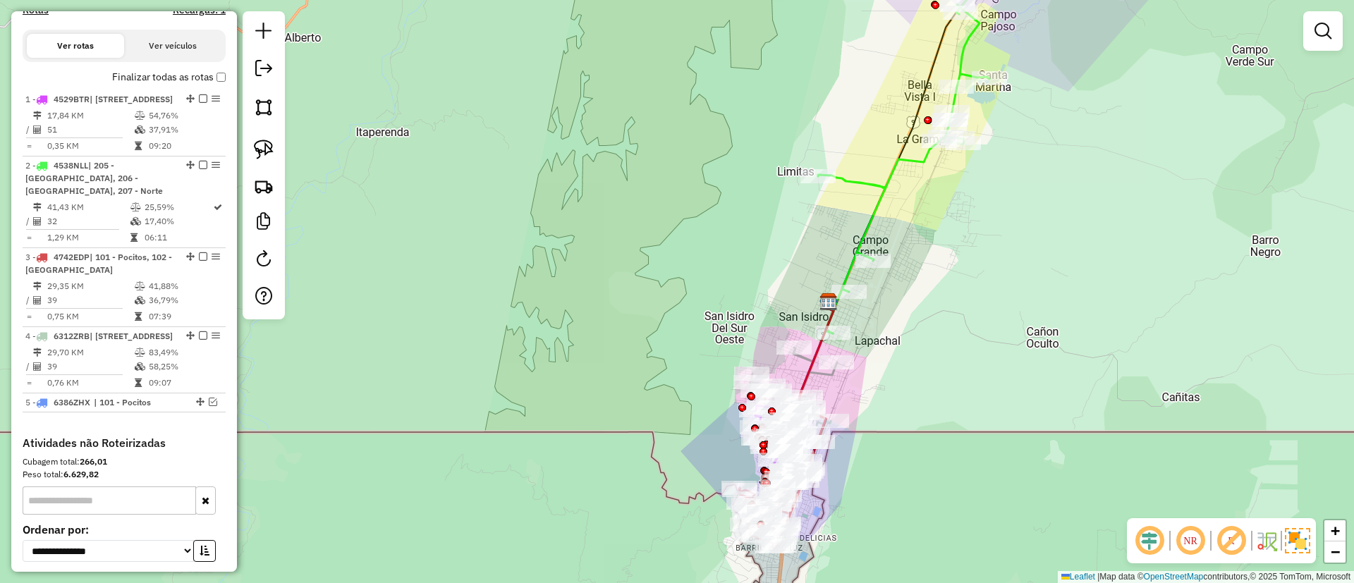
drag, startPoint x: 602, startPoint y: 233, endPoint x: 593, endPoint y: 214, distance: 20.5
click at [593, 214] on div "Rota 1 - Placa 4529BTR 0000912851 - ELIZABETH MAMAN Janela de atendimento Grade…" at bounding box center [677, 291] width 1354 height 583
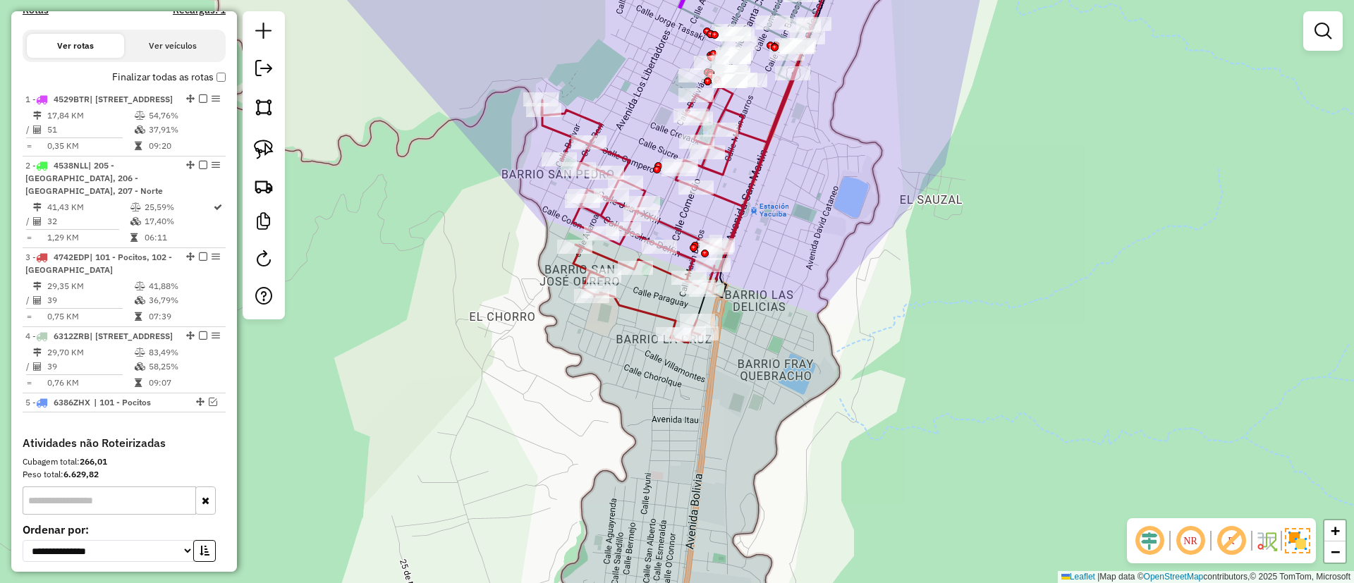
click at [655, 316] on icon at bounding box center [670, 202] width 257 height 279
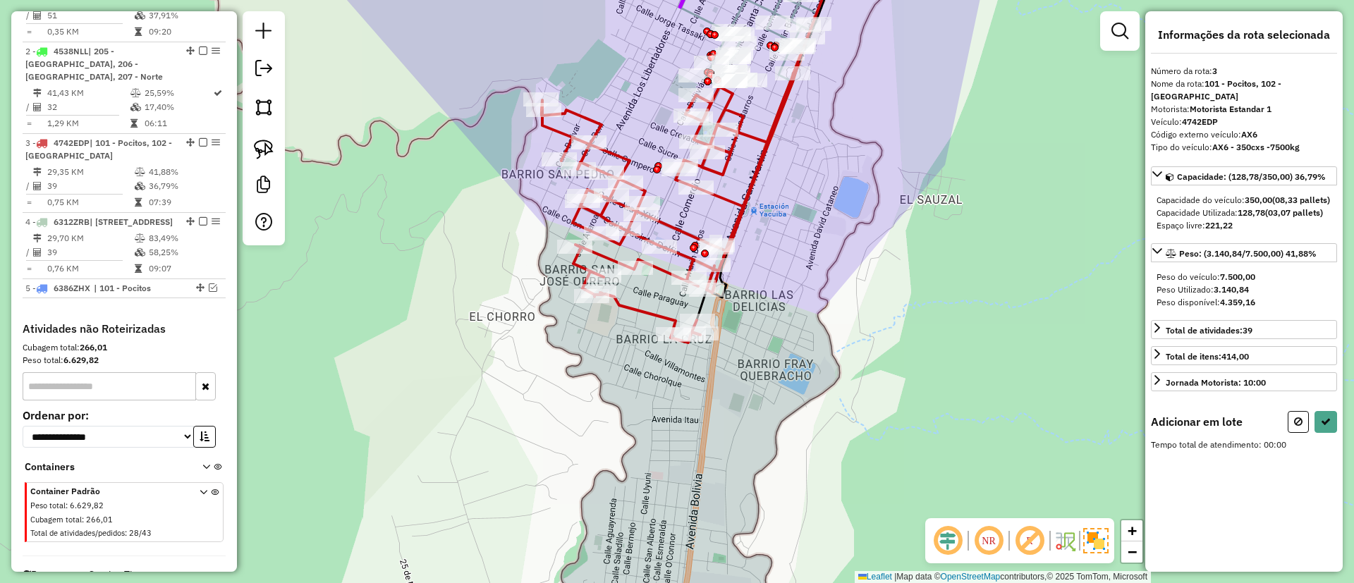
scroll to position [659, 0]
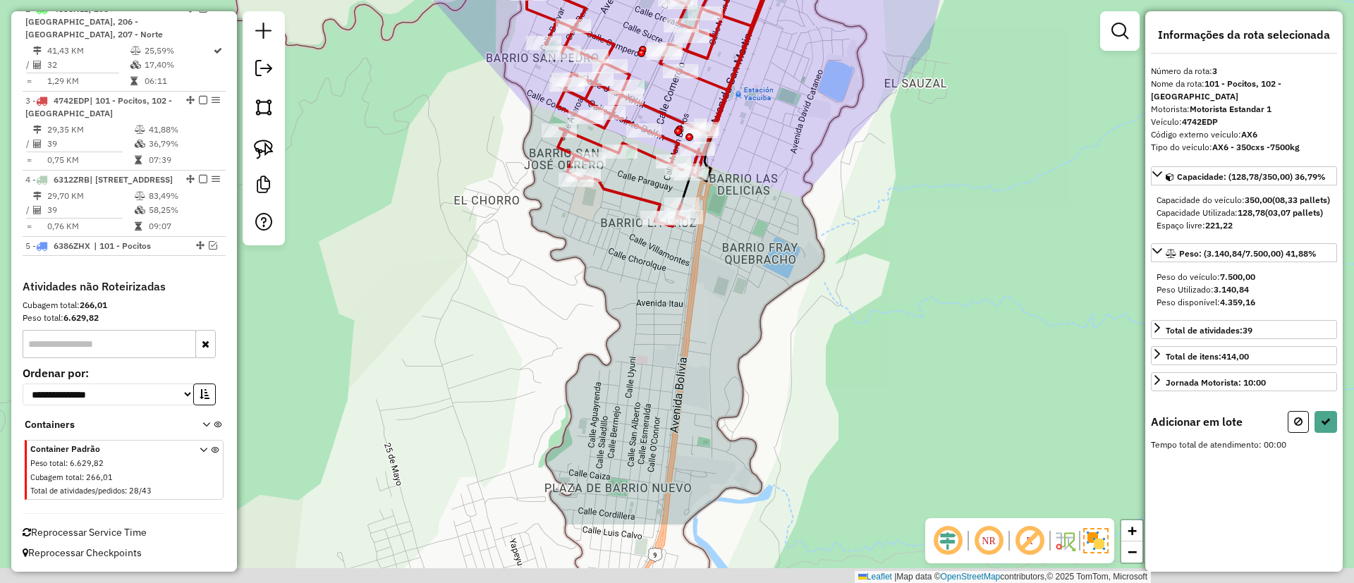
drag, startPoint x: 642, startPoint y: 437, endPoint x: 609, endPoint y: 292, distance: 148.2
click at [612, 299] on div "Janela de atendimento Grade de atendimento Capacidade Transportadoras Veículos …" at bounding box center [677, 291] width 1354 height 583
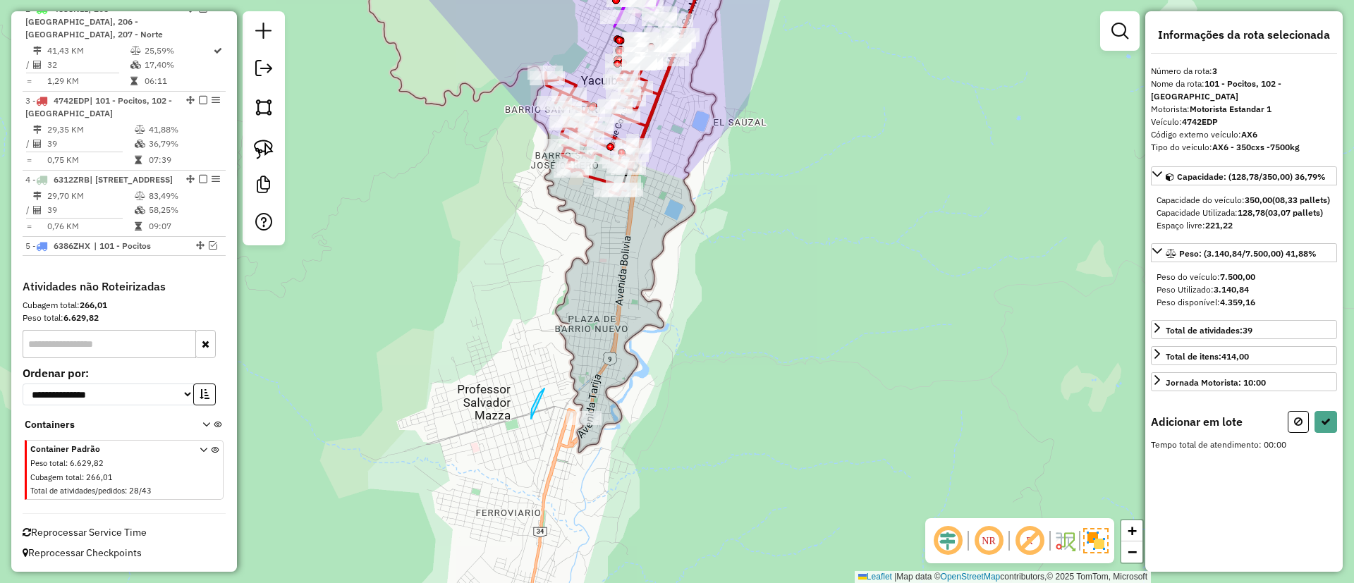
drag, startPoint x: 531, startPoint y: 419, endPoint x: 660, endPoint y: 373, distance: 137.0
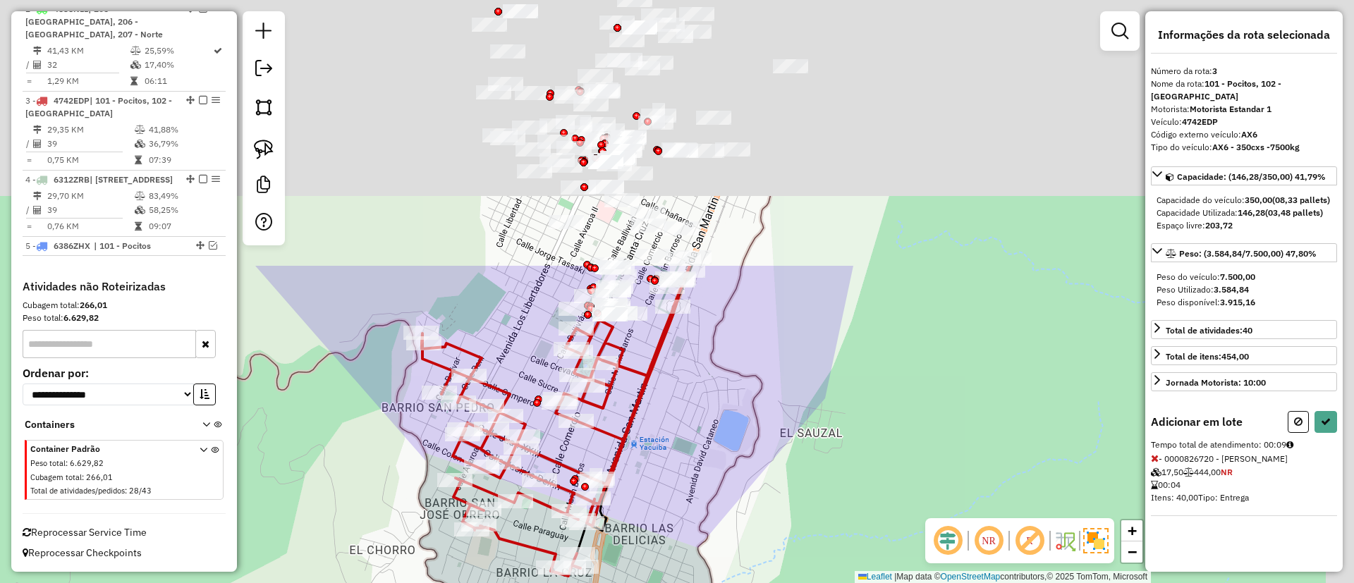
drag, startPoint x: 646, startPoint y: 233, endPoint x: 618, endPoint y: 471, distance: 239.4
click at [618, 471] on icon at bounding box center [550, 436] width 257 height 279
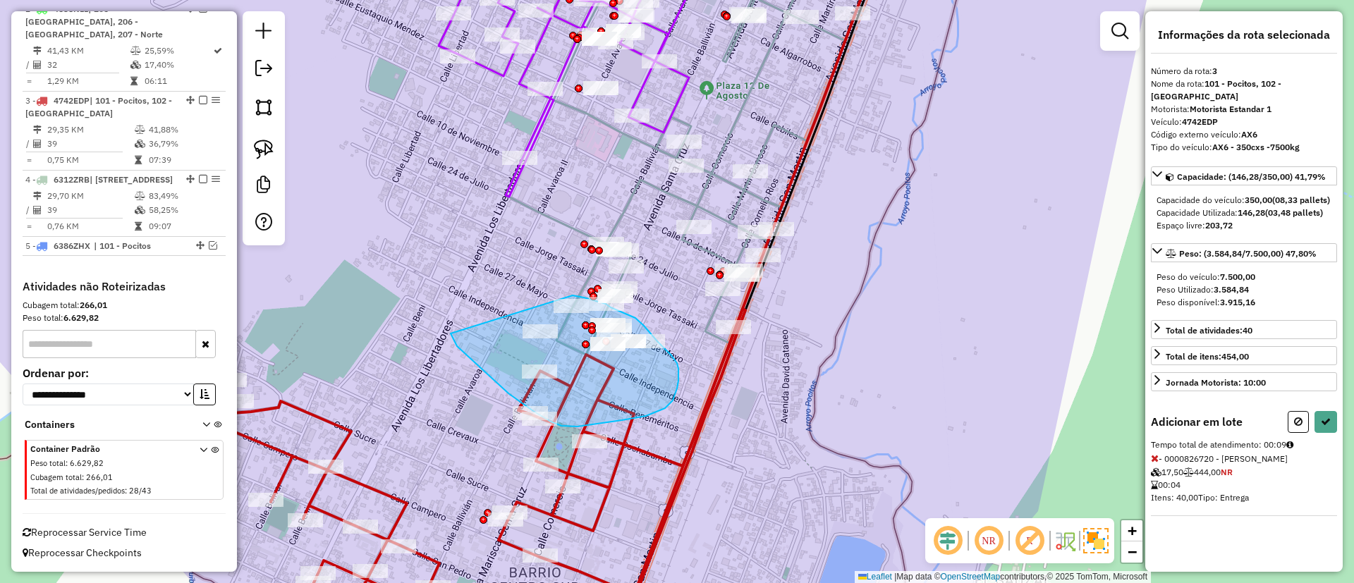
drag, startPoint x: 518, startPoint y: 401, endPoint x: 549, endPoint y: 291, distance: 114.8
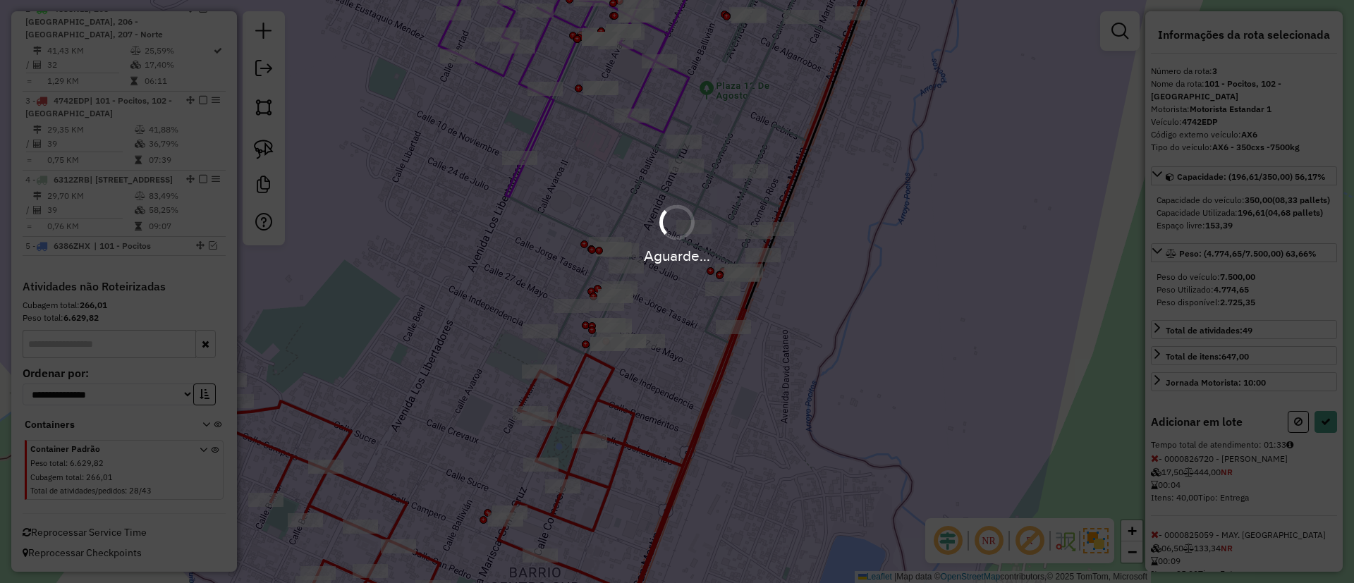
select select "*********"
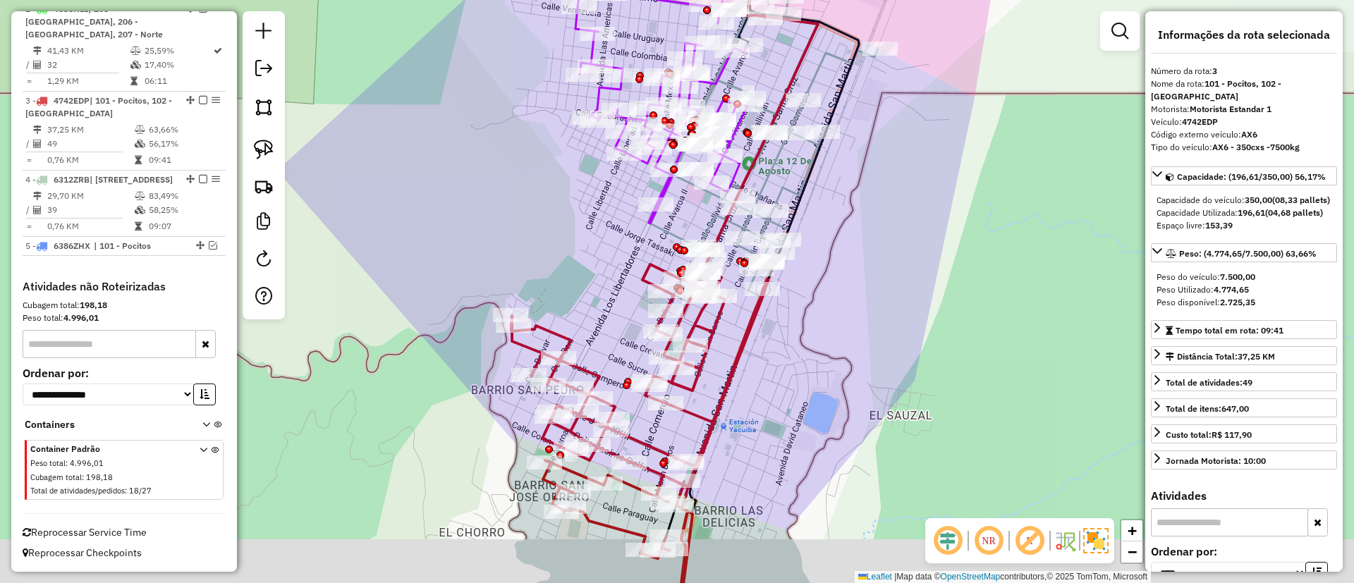
drag, startPoint x: 779, startPoint y: 396, endPoint x: 778, endPoint y: 286, distance: 110.7
click at [778, 286] on div "Janela de atendimento Grade de atendimento Capacidade Transportadoras Veículos …" at bounding box center [677, 291] width 1354 height 583
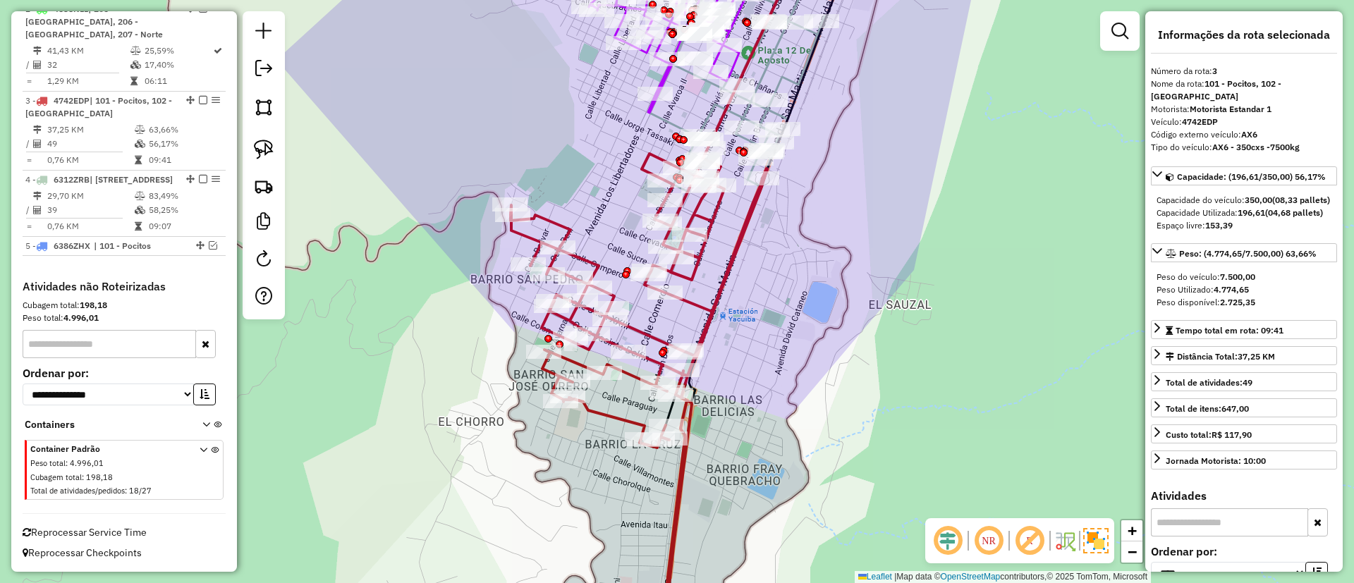
click at [564, 221] on icon at bounding box center [639, 397] width 257 height 487
click at [560, 226] on icon at bounding box center [639, 397] width 257 height 487
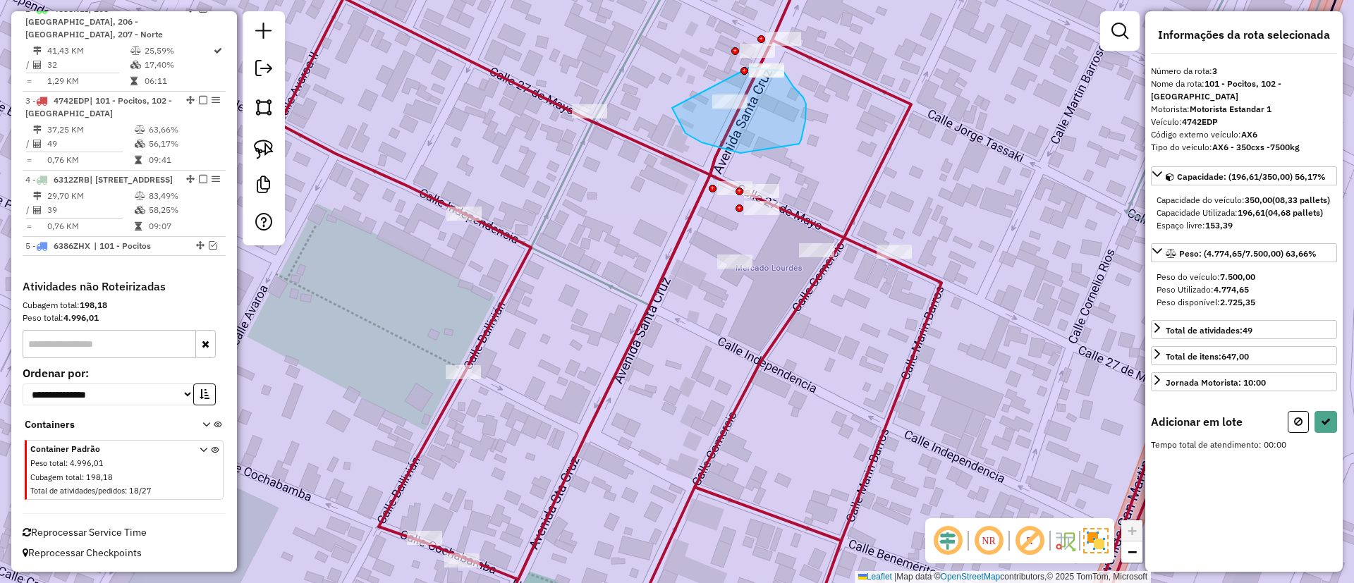
drag, startPoint x: 686, startPoint y: 133, endPoint x: 746, endPoint y: 67, distance: 89.9
click at [746, 67] on div "Janela de atendimento Grade de atendimento Capacidade Transportadoras Veículos …" at bounding box center [677, 291] width 1354 height 583
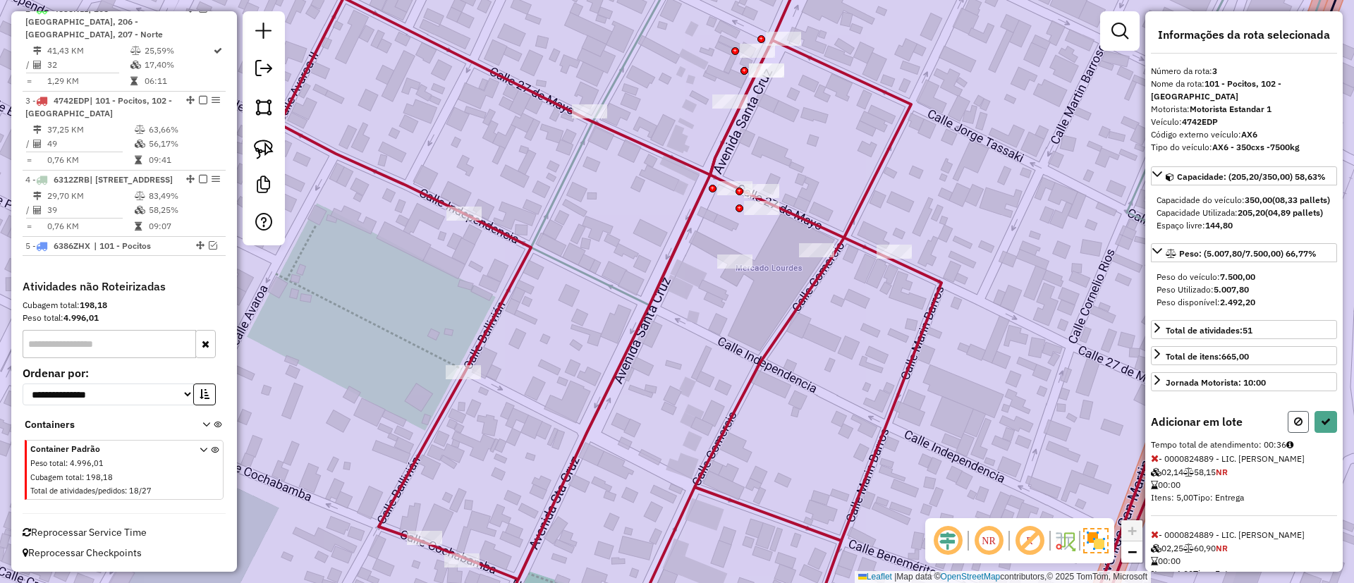
click at [1289, 433] on button at bounding box center [1298, 422] width 21 height 22
select select "*********"
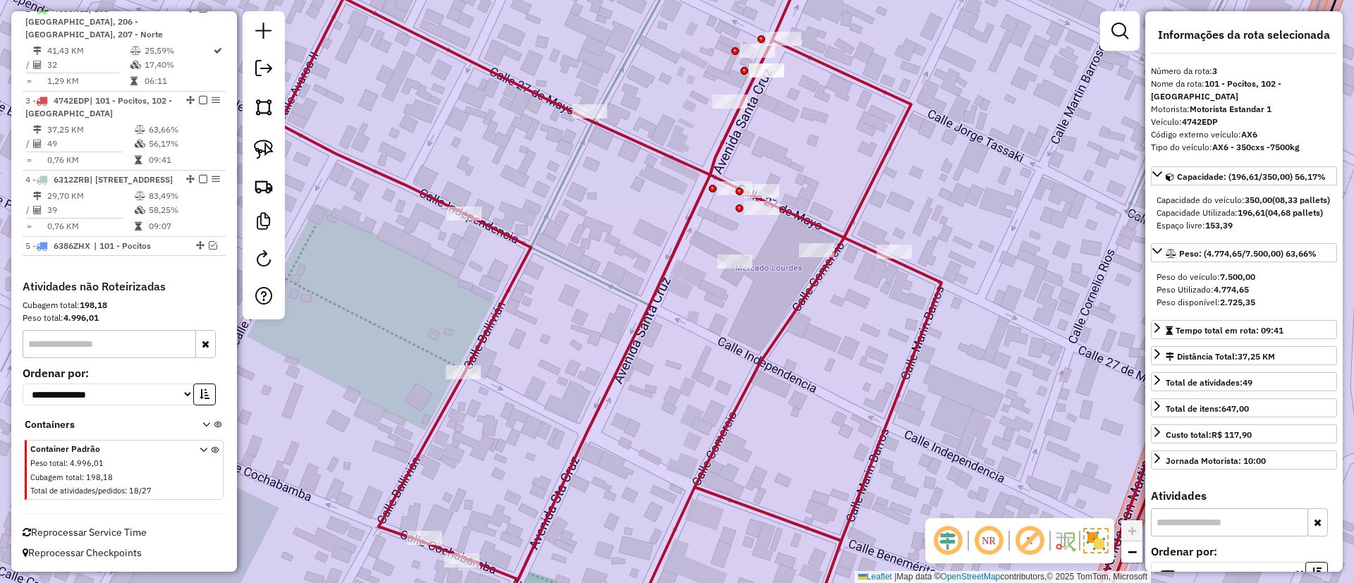
click at [654, 147] on icon at bounding box center [782, 319] width 1007 height 643
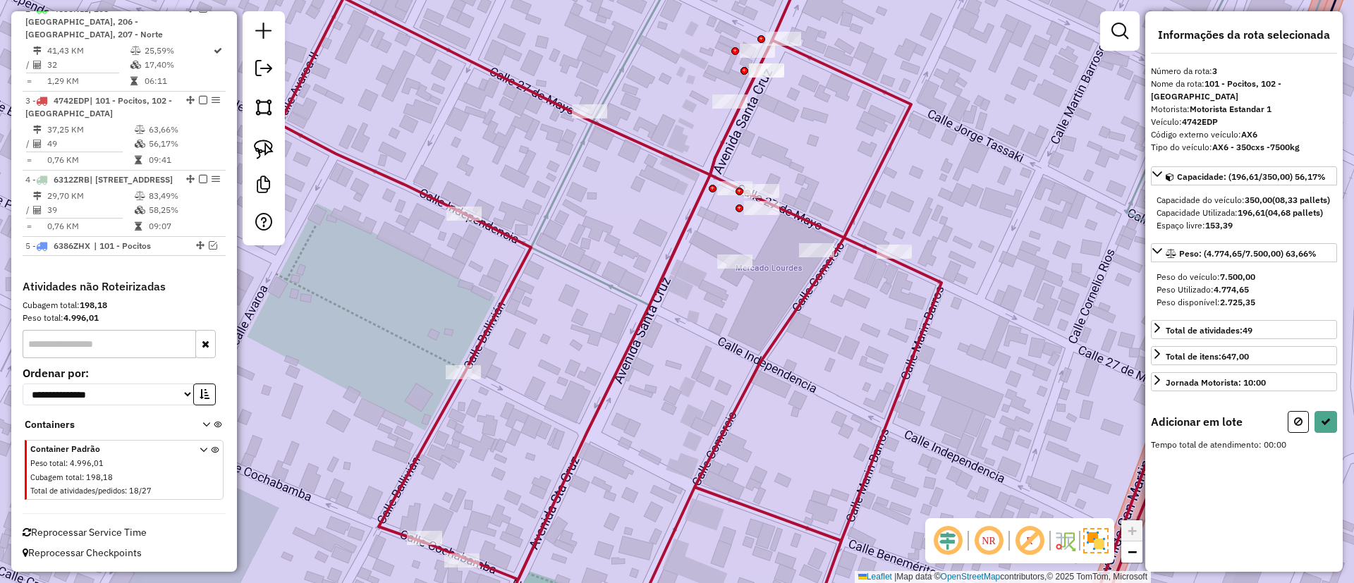
select select "*********"
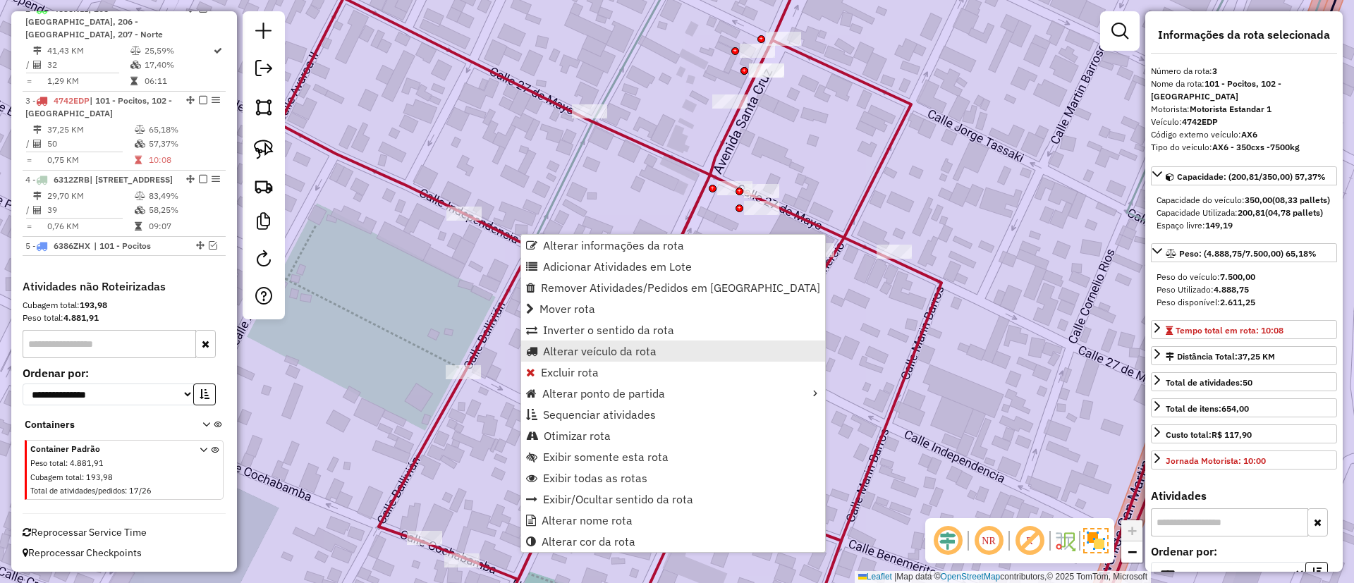
click at [585, 351] on span "Alterar veículo da rota" at bounding box center [600, 351] width 114 height 11
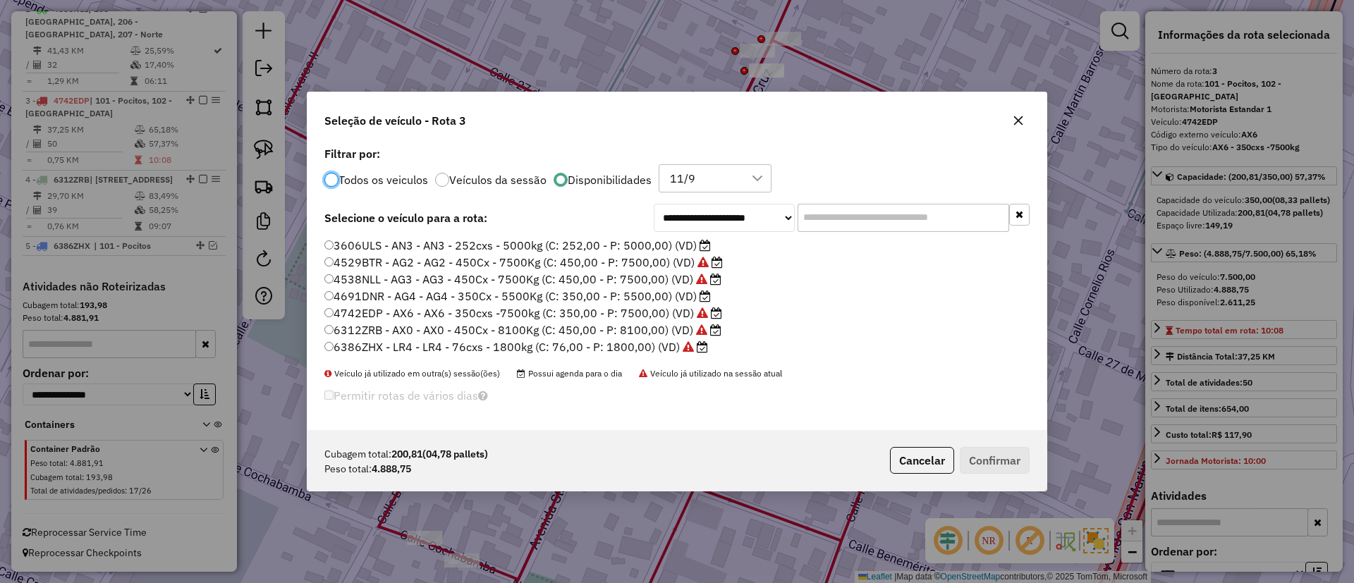
scroll to position [8, 4]
click at [663, 298] on label "4691DNR - AG4 - AG4 - 350Cx - 5500Kg (C: 350,00 - P: 5500,00) (VD)" at bounding box center [517, 296] width 387 height 17
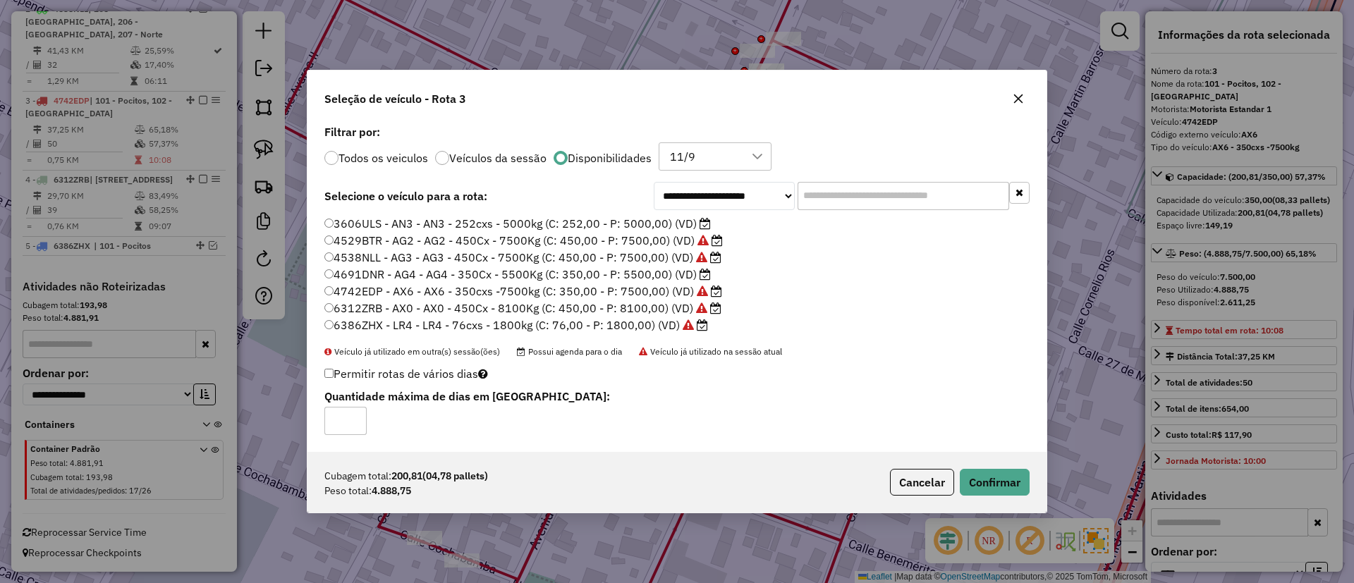
click at [667, 219] on label "3606ULS - AN3 - AN3 - 252cxs - 5000kg (C: 252,00 - P: 5000,00) (VD)" at bounding box center [517, 223] width 387 height 17
click at [985, 472] on button "Confirmar" at bounding box center [995, 482] width 70 height 27
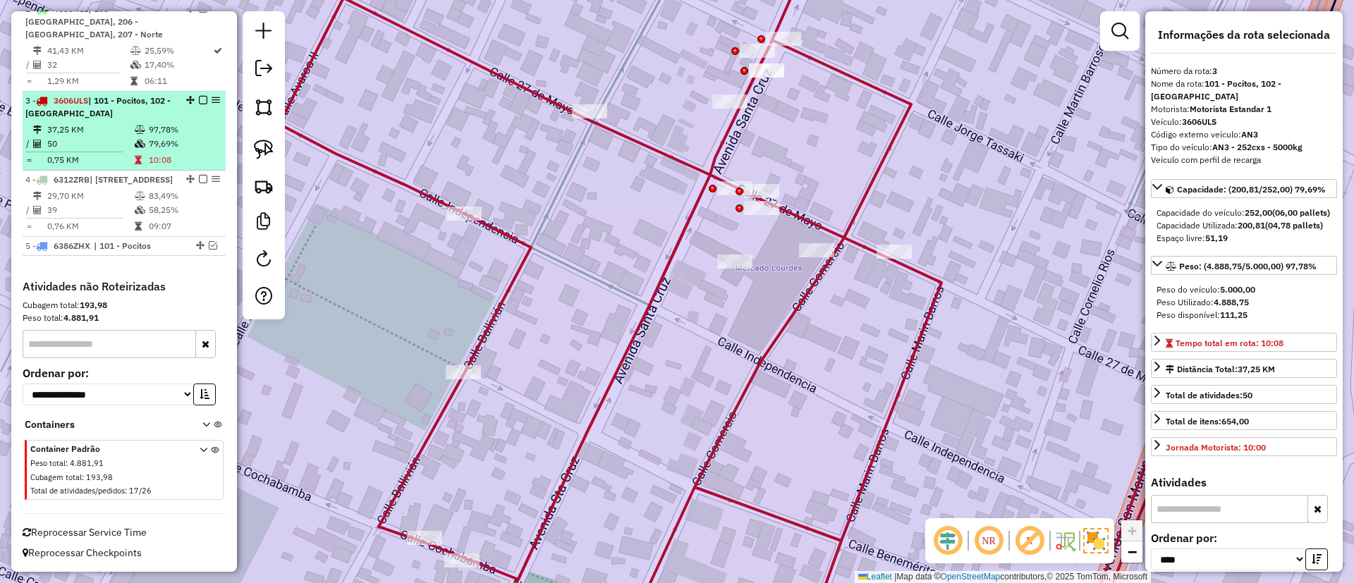
scroll to position [646, 0]
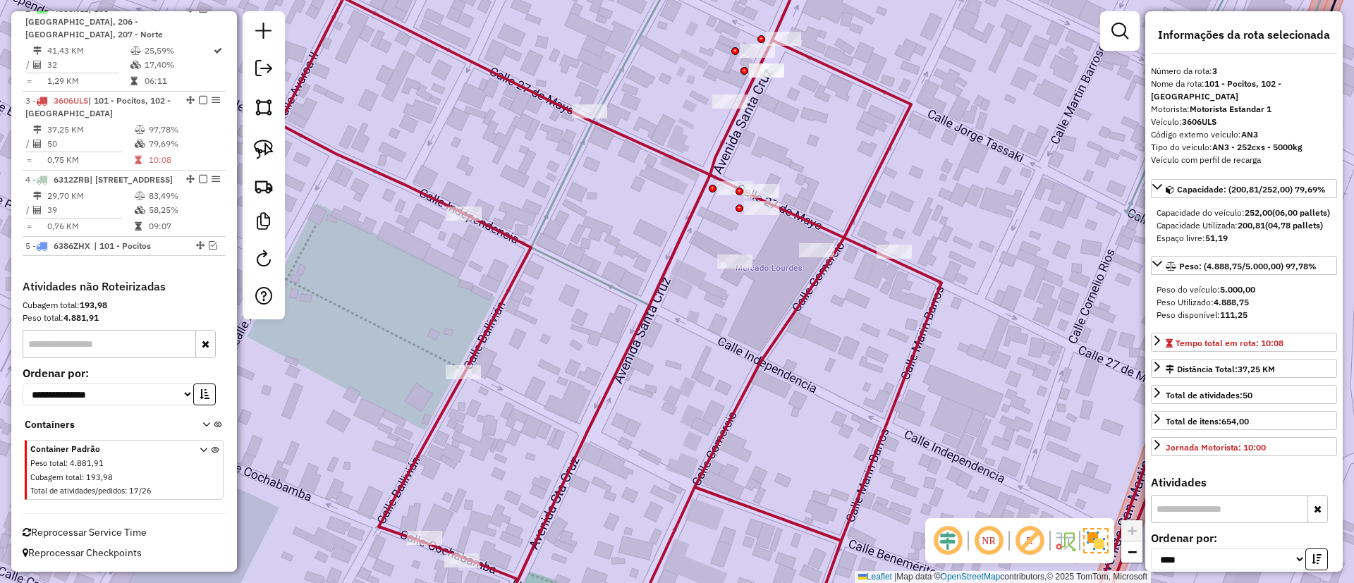
click at [614, 130] on icon at bounding box center [782, 319] width 1007 height 643
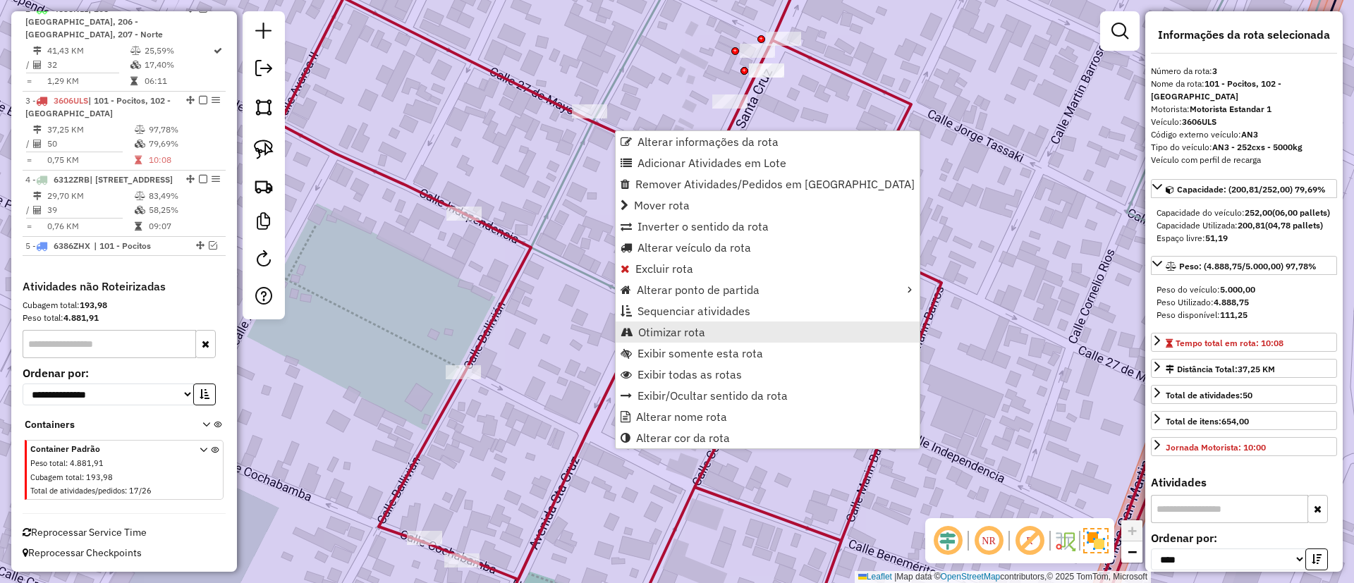
click at [674, 330] on span "Otimizar rota" at bounding box center [671, 332] width 67 height 11
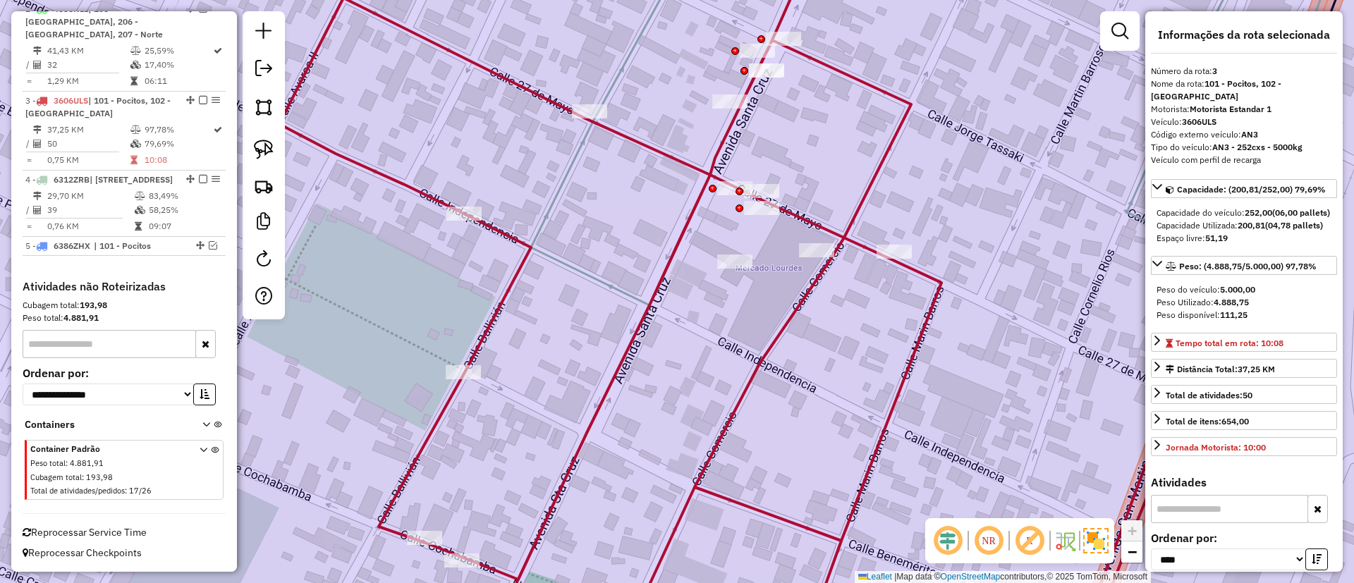
click at [617, 125] on icon at bounding box center [782, 319] width 1007 height 643
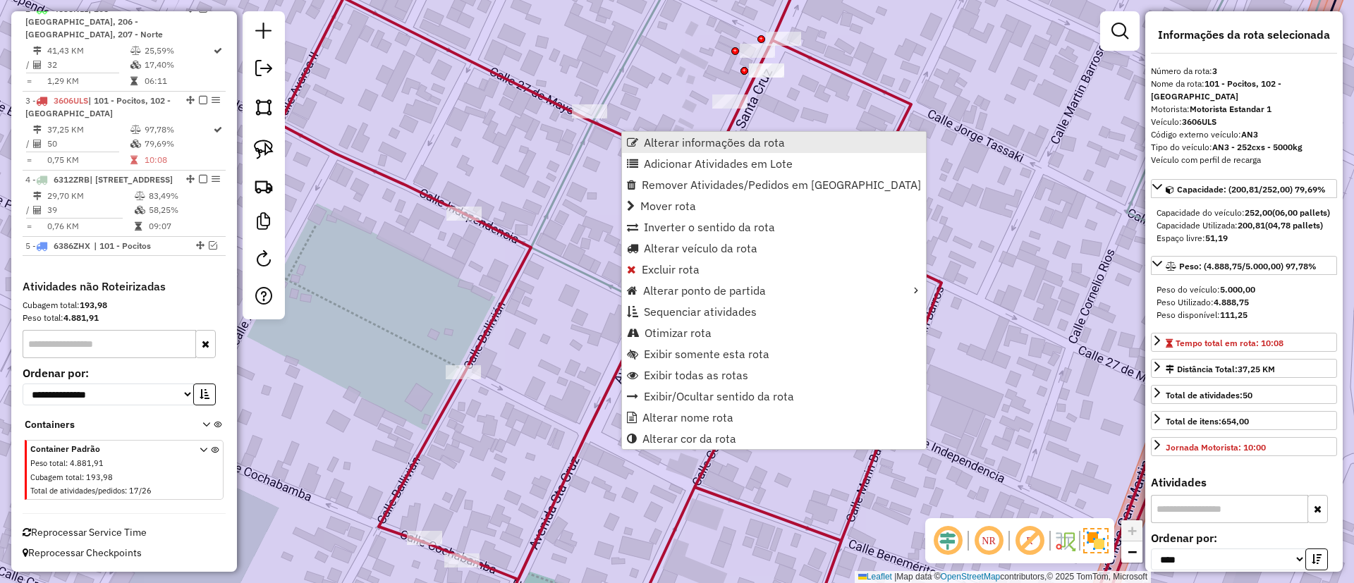
click at [655, 140] on span "Alterar informações da rota" at bounding box center [714, 142] width 141 height 11
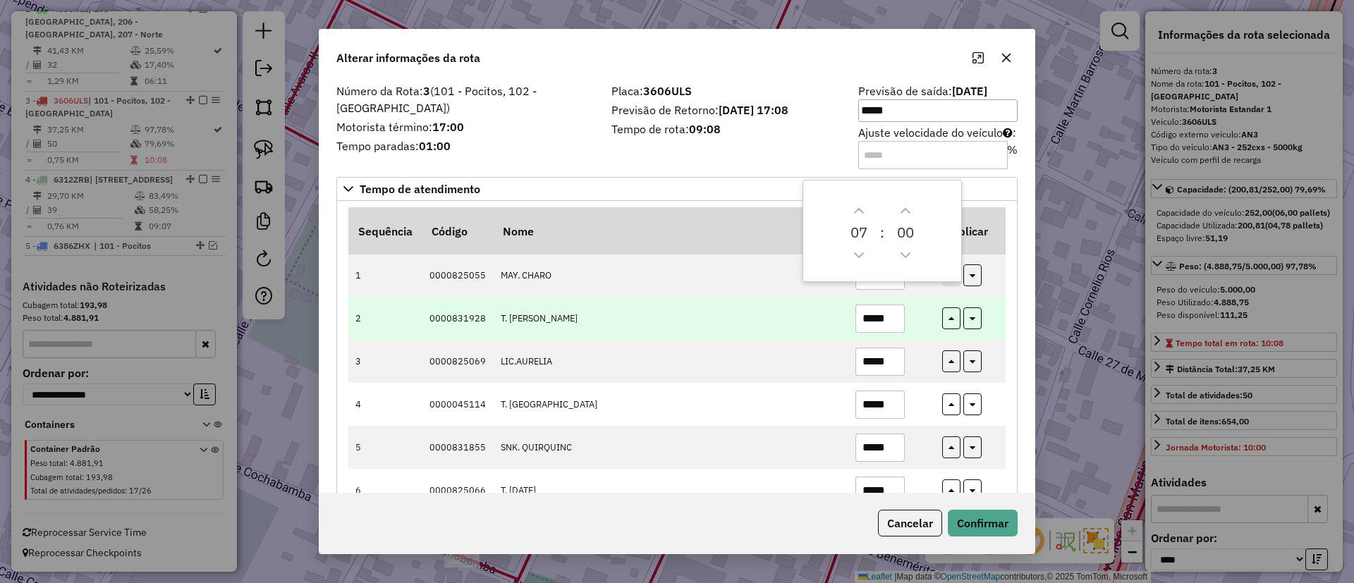
click at [914, 337] on td "*****" at bounding box center [891, 318] width 87 height 43
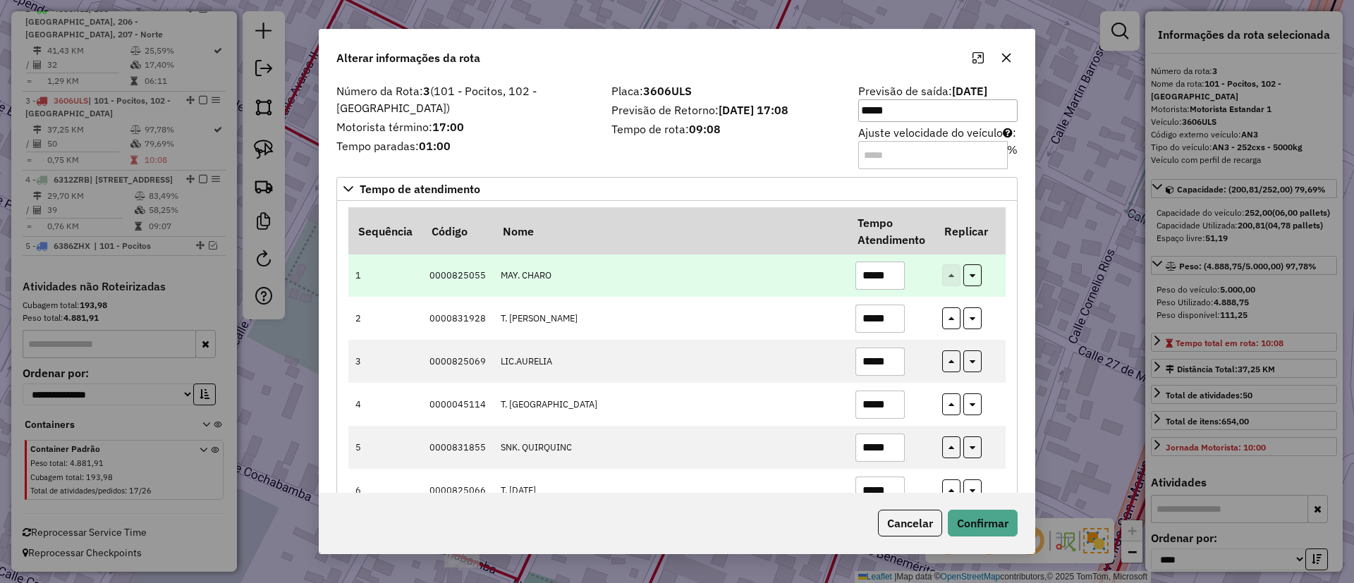
click at [879, 269] on input "*****" at bounding box center [880, 276] width 49 height 28
type input "*****"
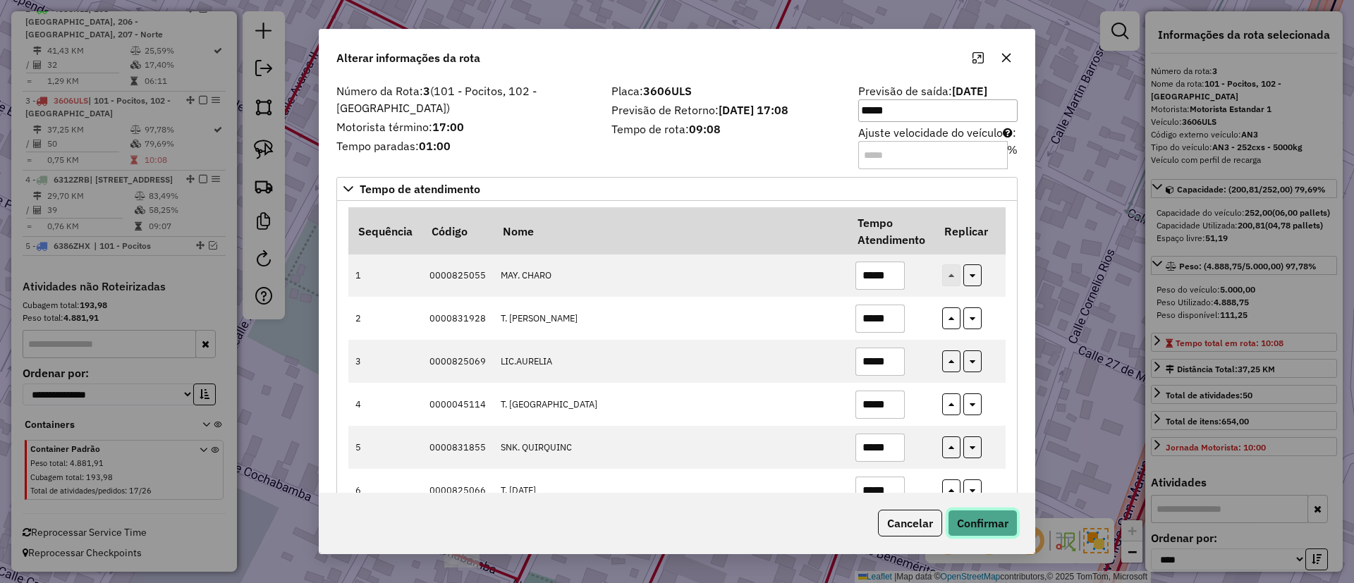
click at [1012, 530] on button "Confirmar" at bounding box center [983, 523] width 70 height 27
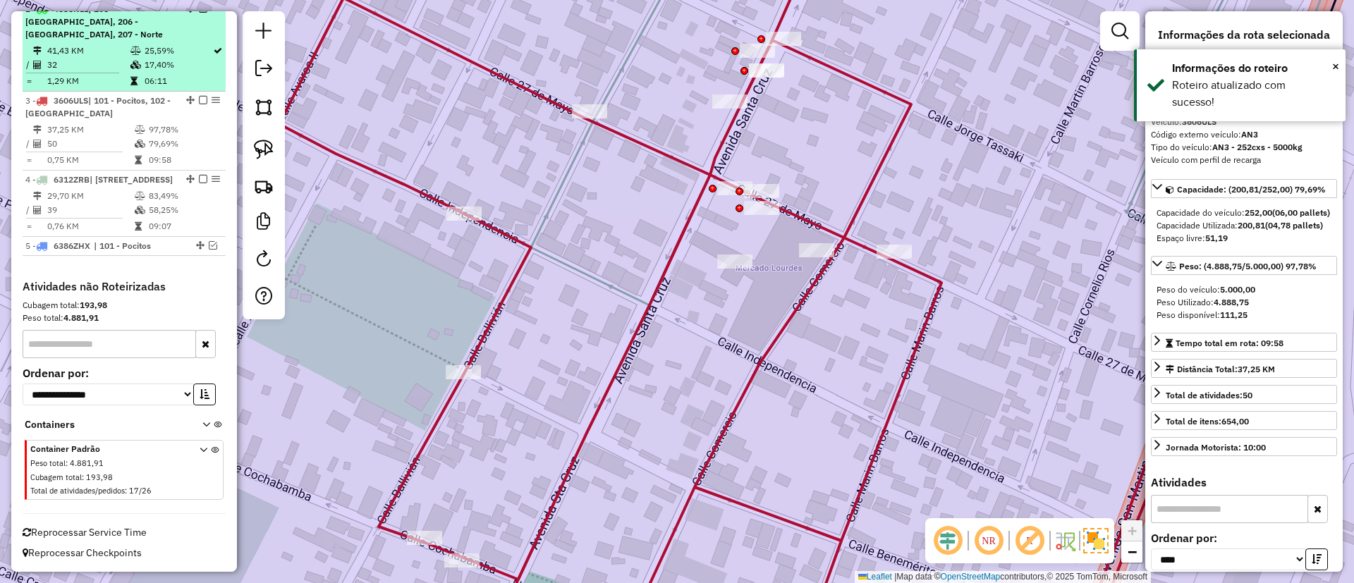
click at [200, 96] on em at bounding box center [203, 100] width 8 height 8
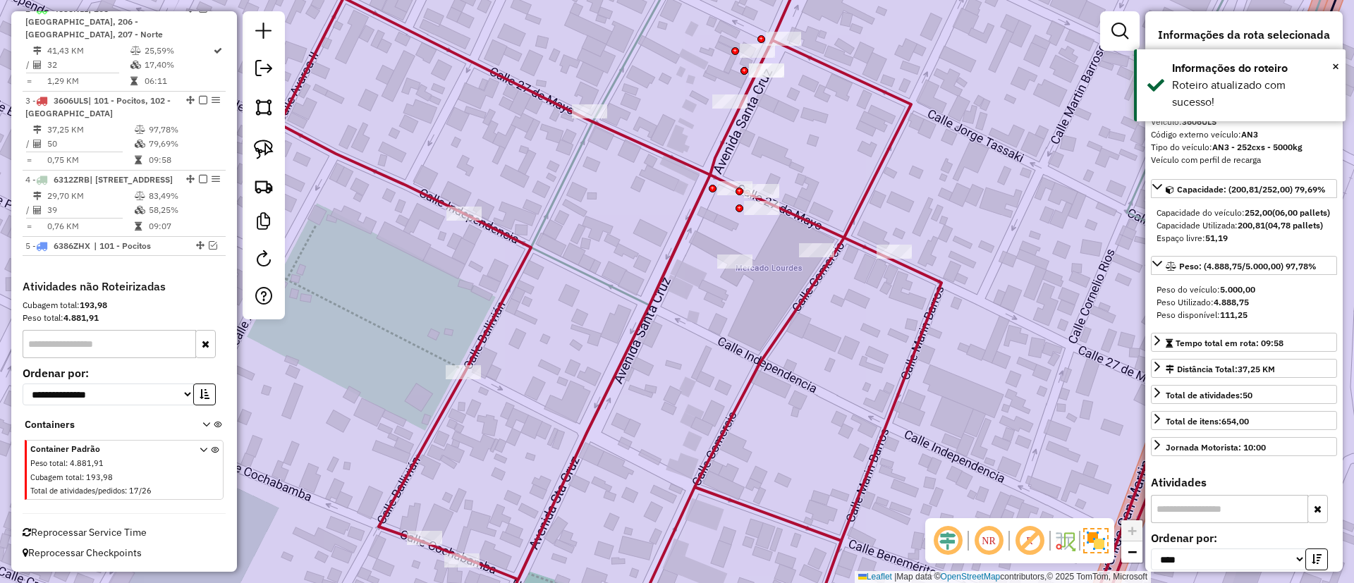
scroll to position [586, 0]
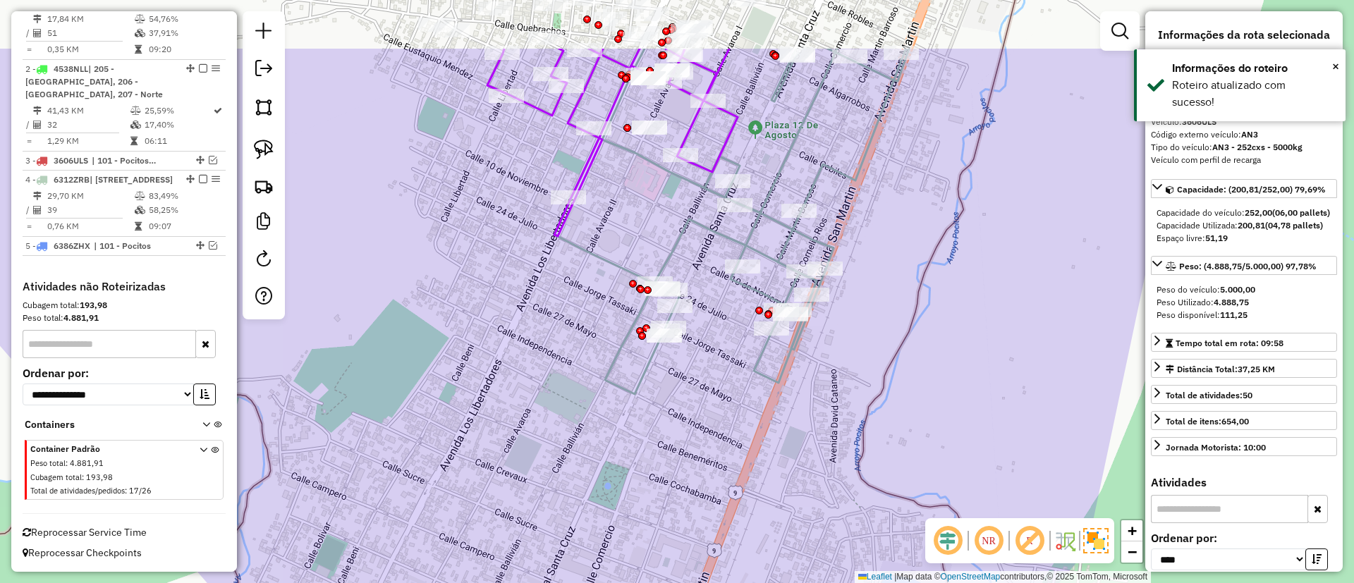
drag, startPoint x: 823, startPoint y: 335, endPoint x: 774, endPoint y: 413, distance: 92.0
click at [774, 413] on div "Janela de atendimento Grade de atendimento Capacidade Transportadoras Veículos …" at bounding box center [677, 291] width 1354 height 583
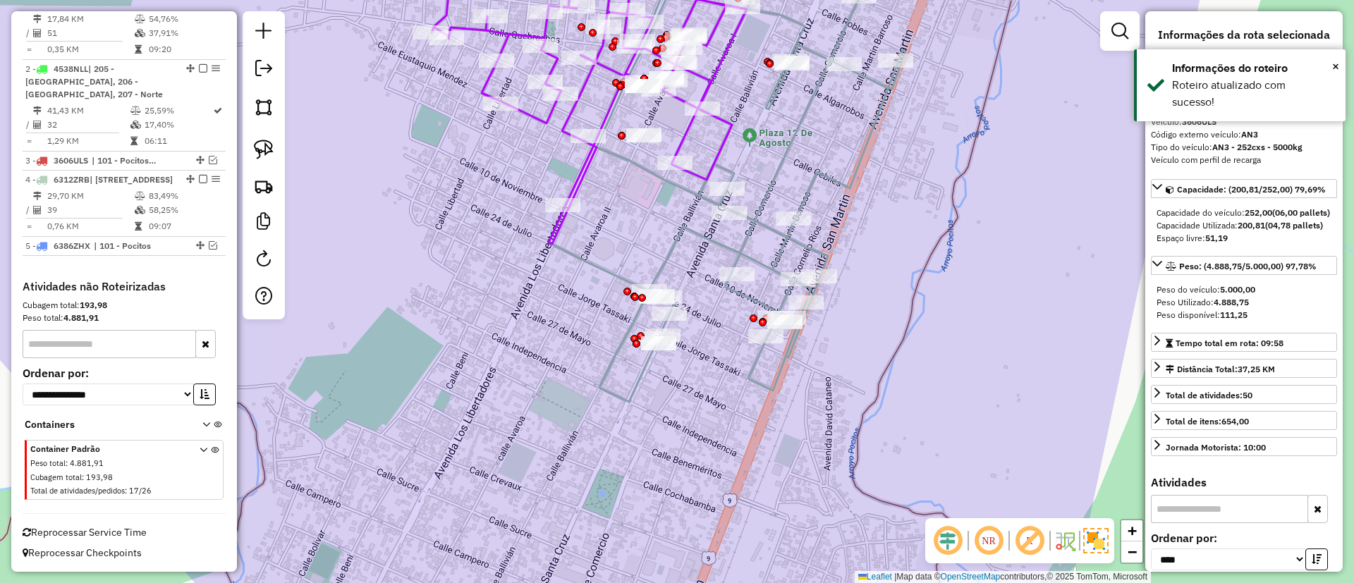
click at [701, 242] on icon at bounding box center [727, 171] width 357 height 461
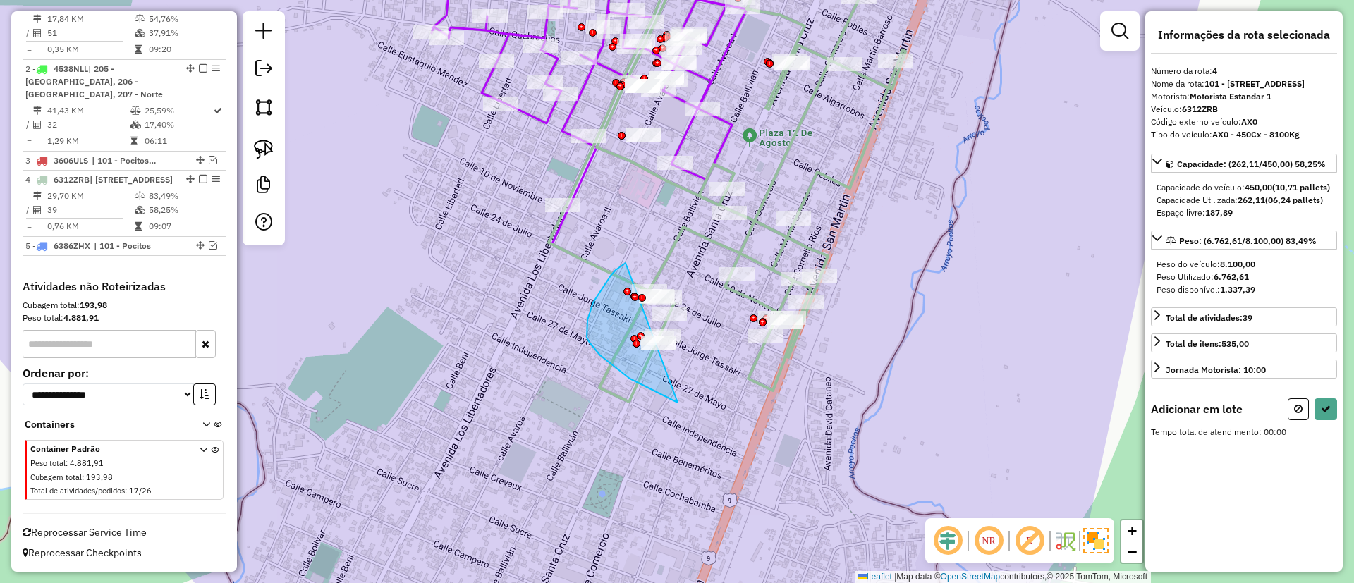
click at [825, 280] on div "Janela de atendimento Grade de atendimento Capacidade Transportadoras Veículos …" at bounding box center [677, 291] width 1354 height 583
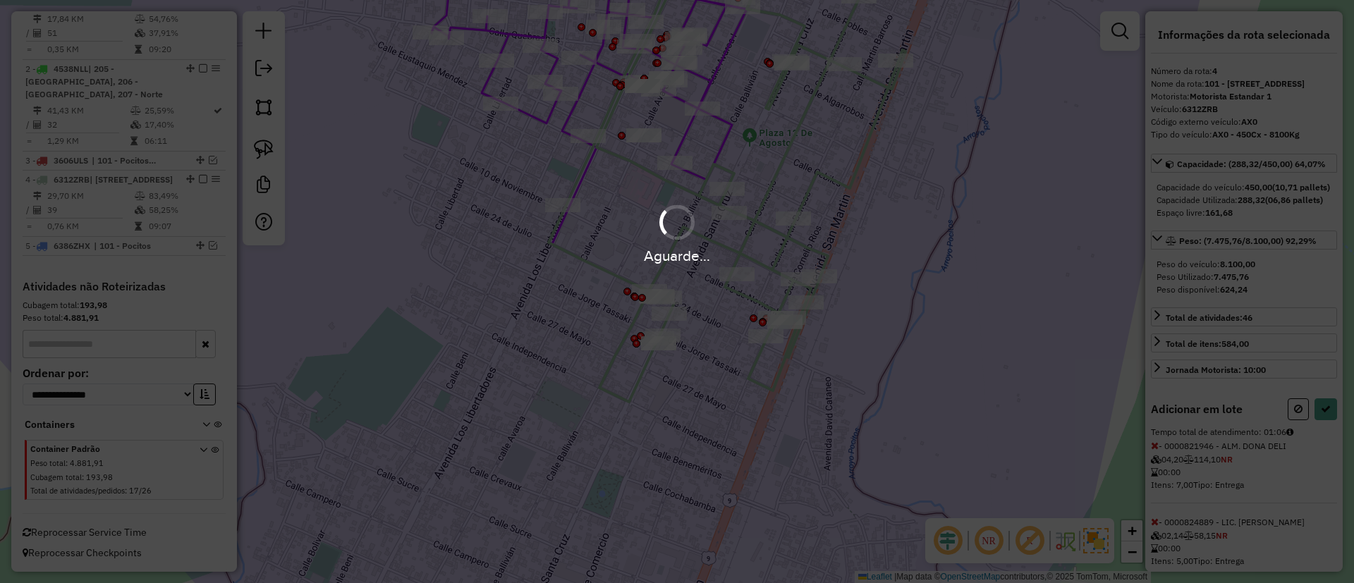
select select "*********"
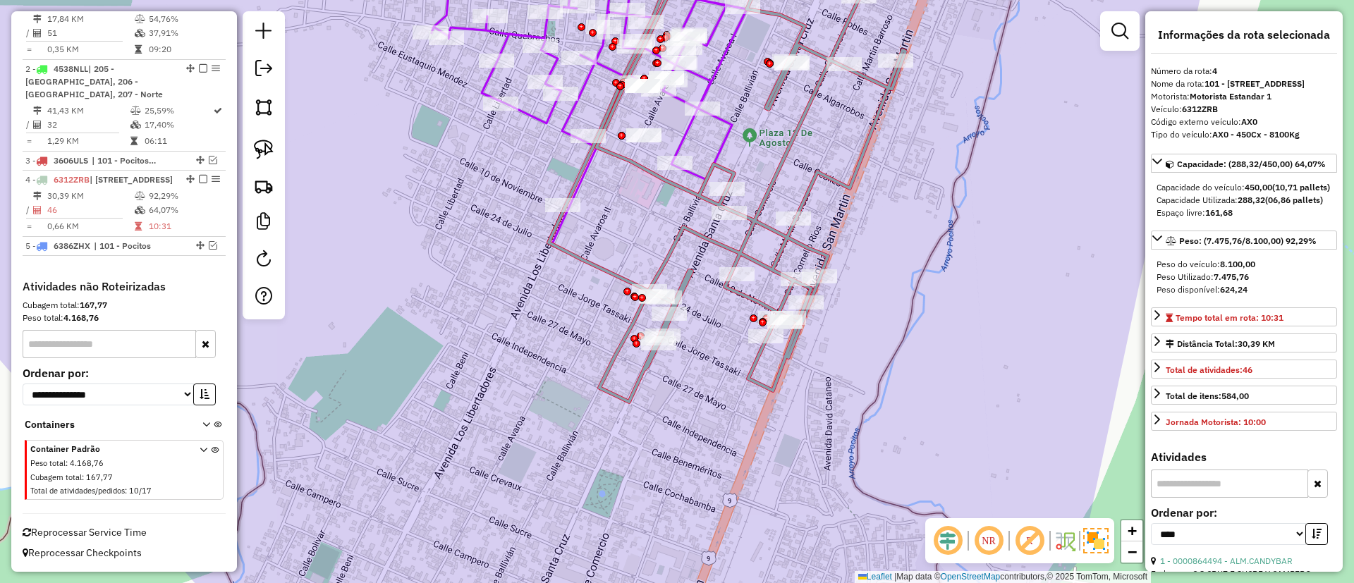
click at [599, 252] on div "Janela de atendimento Grade de atendimento Capacidade Transportadoras Veículos …" at bounding box center [677, 291] width 1354 height 583
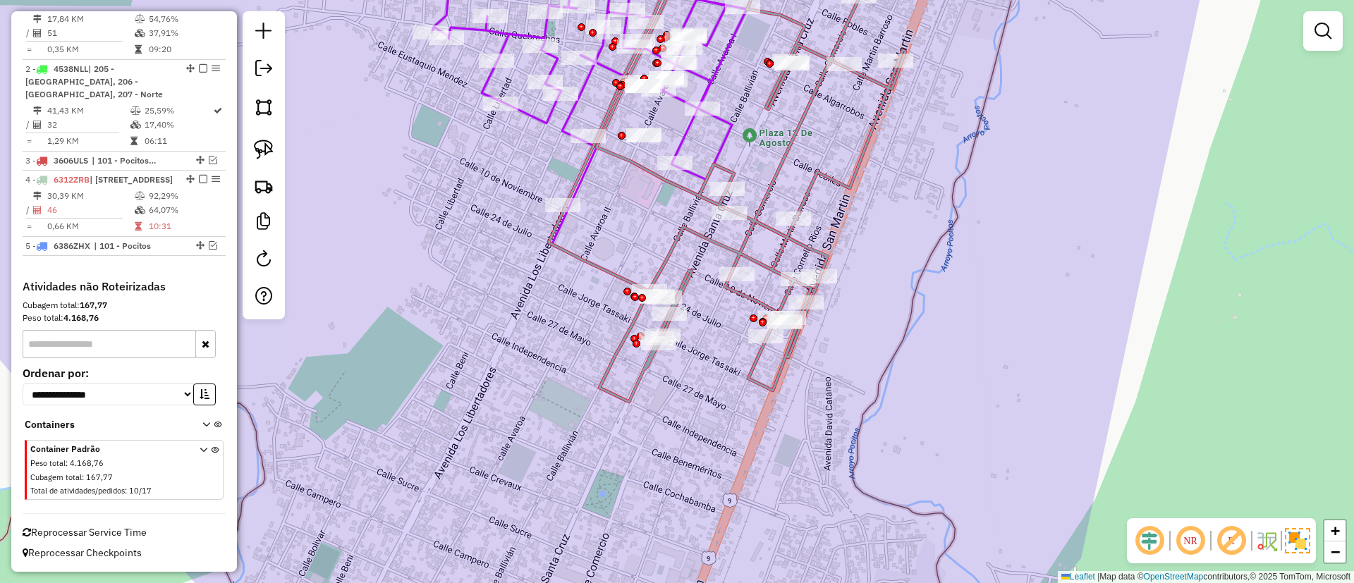
click at [599, 262] on icon at bounding box center [727, 171] width 357 height 461
select select "*********"
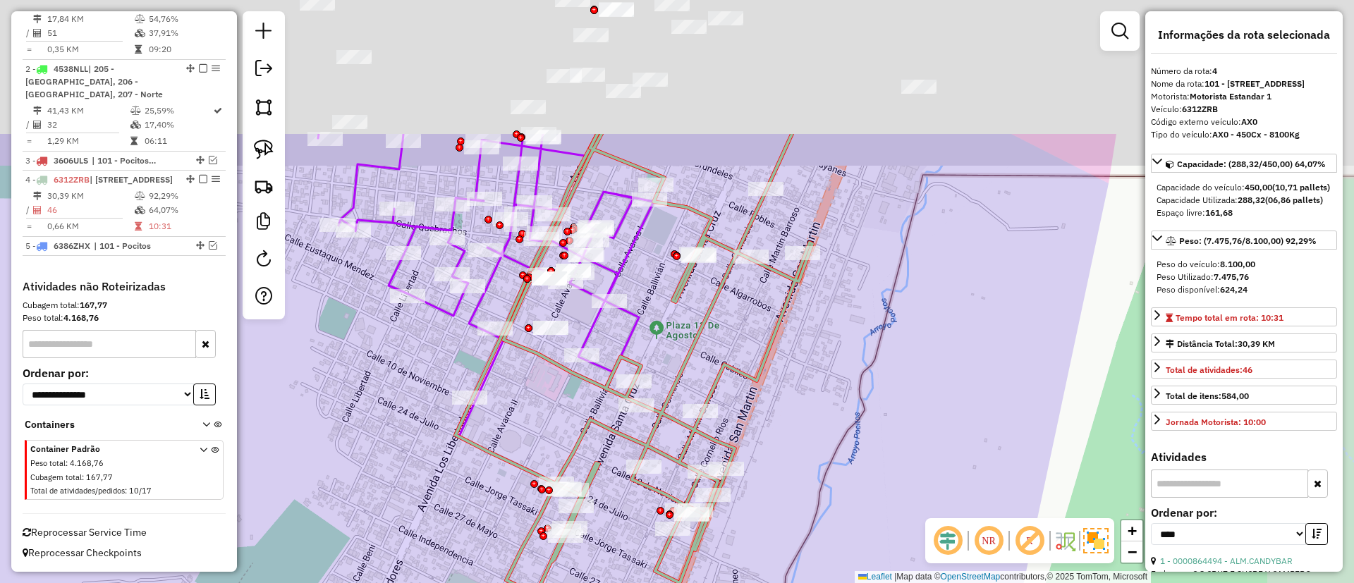
drag, startPoint x: 617, startPoint y: 260, endPoint x: 524, endPoint y: 449, distance: 210.7
click at [524, 449] on div "Janela de atendimento Grade de atendimento Capacidade Transportadoras Veículos …" at bounding box center [677, 291] width 1354 height 583
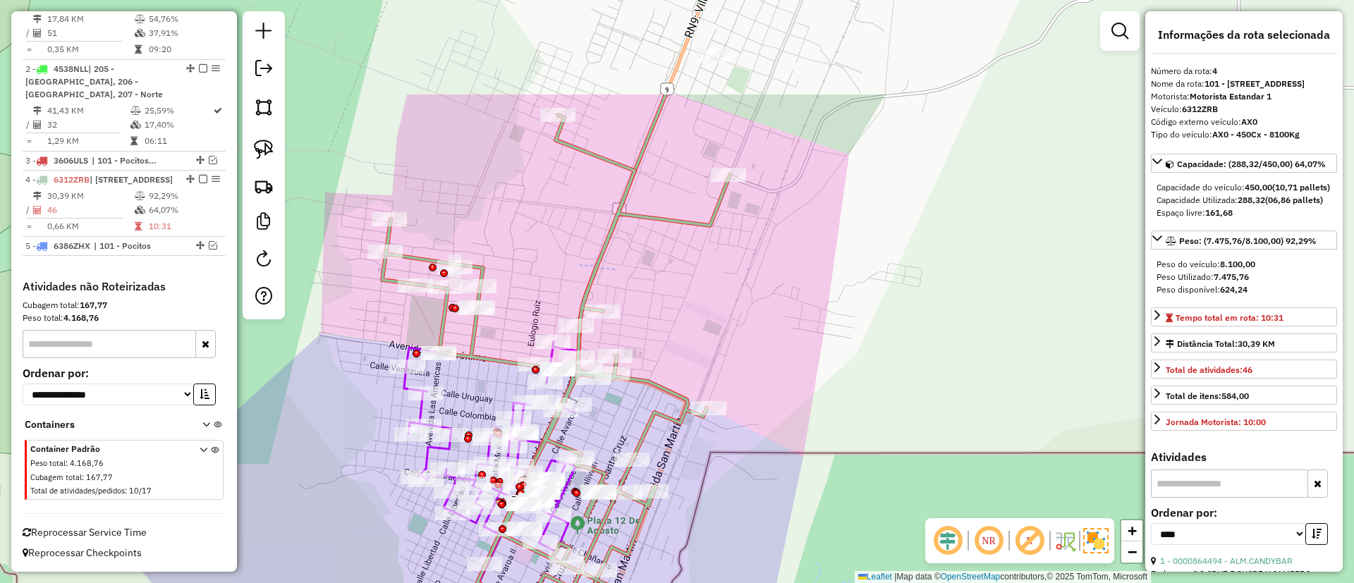
drag, startPoint x: 710, startPoint y: 206, endPoint x: 675, endPoint y: 376, distance: 173.5
click at [676, 369] on div "Janela de atendimento Grade de atendimento Capacidade Transportadoras Veículos …" at bounding box center [677, 291] width 1354 height 583
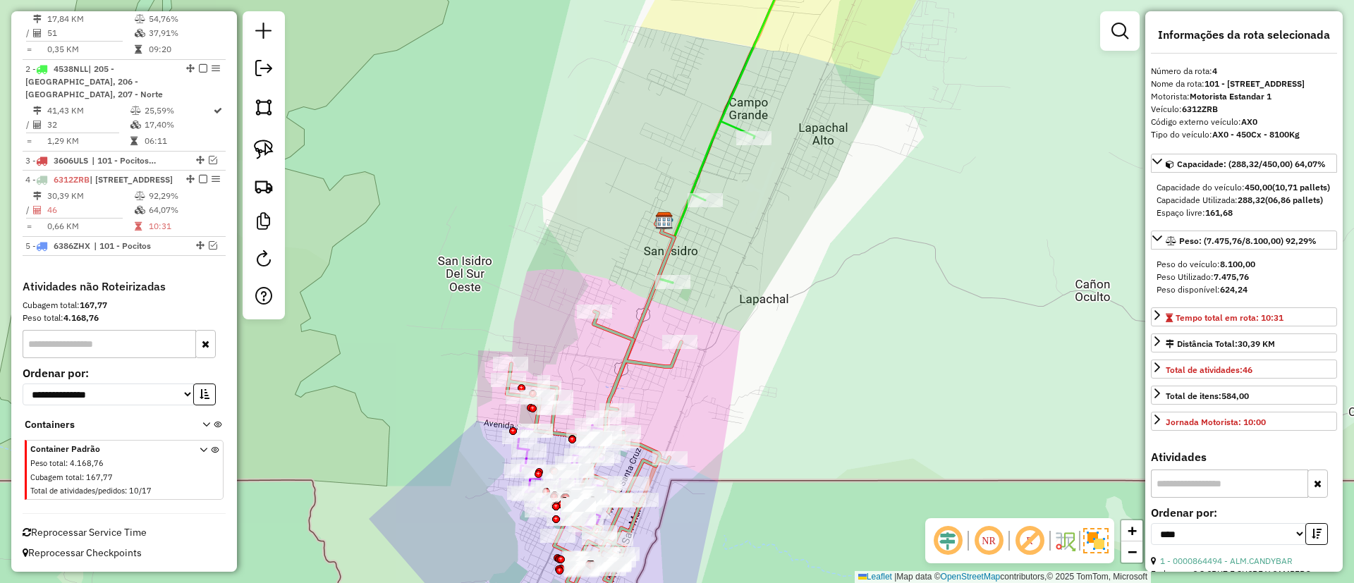
drag, startPoint x: 733, startPoint y: 212, endPoint x: 633, endPoint y: 430, distance: 239.9
click at [633, 430] on div "Janela de atendimento Grade de atendimento Capacidade Transportadoras Veículos …" at bounding box center [677, 291] width 1354 height 583
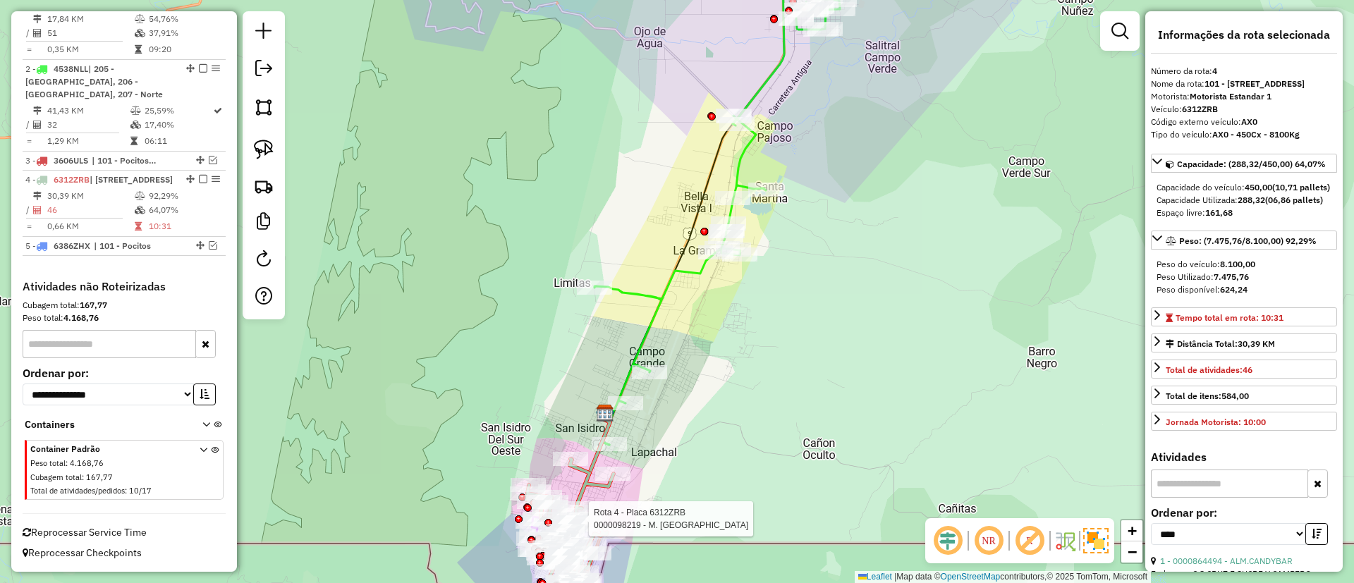
click at [655, 322] on icon at bounding box center [717, 209] width 245 height 471
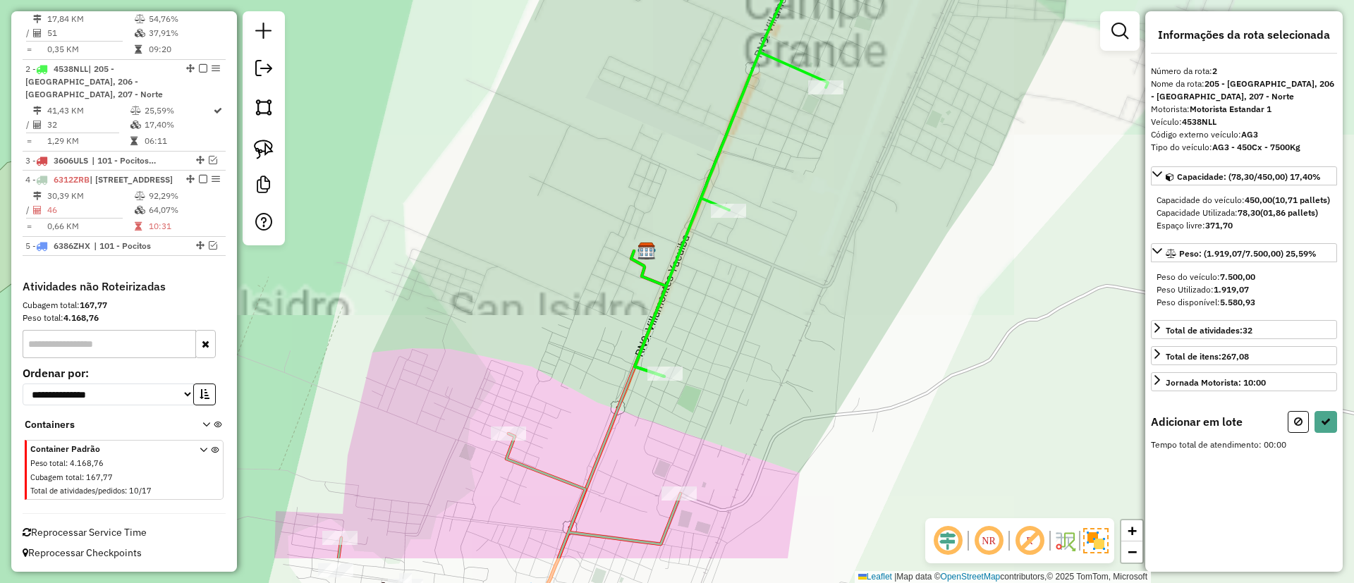
drag, startPoint x: 586, startPoint y: 338, endPoint x: 576, endPoint y: 312, distance: 27.9
click at [576, 312] on div "Janela de atendimento Grade de atendimento Capacidade Transportadoras Veículos …" at bounding box center [677, 291] width 1354 height 583
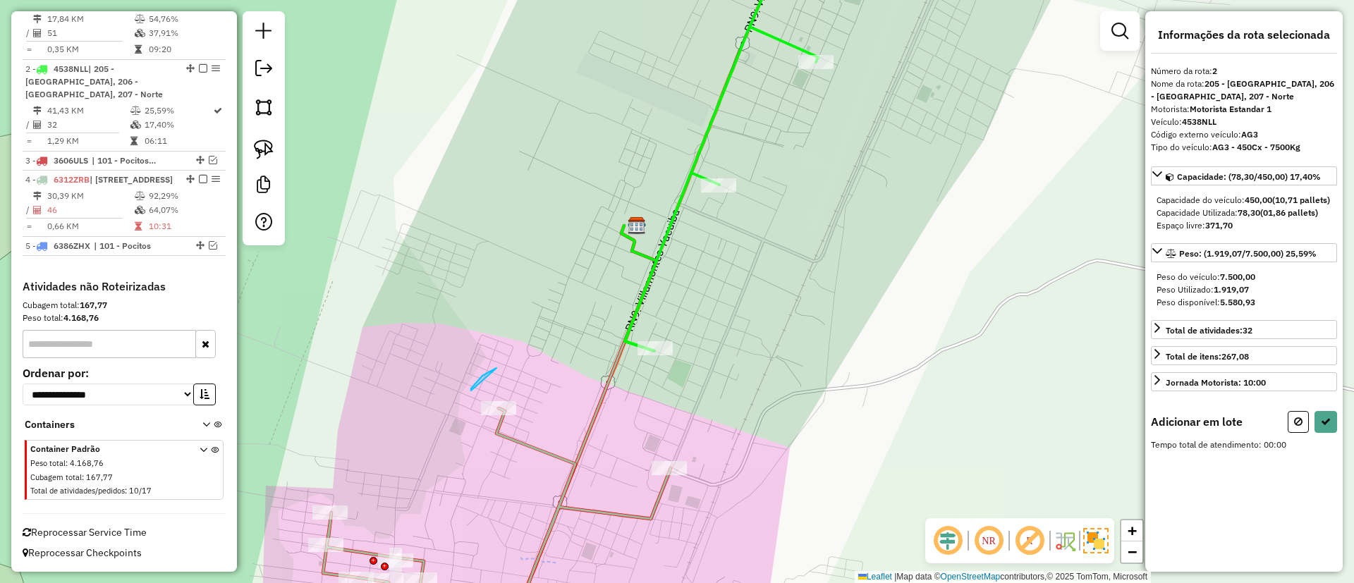
drag, startPoint x: 475, startPoint y: 384, endPoint x: 470, endPoint y: 394, distance: 11.4
select select "*********"
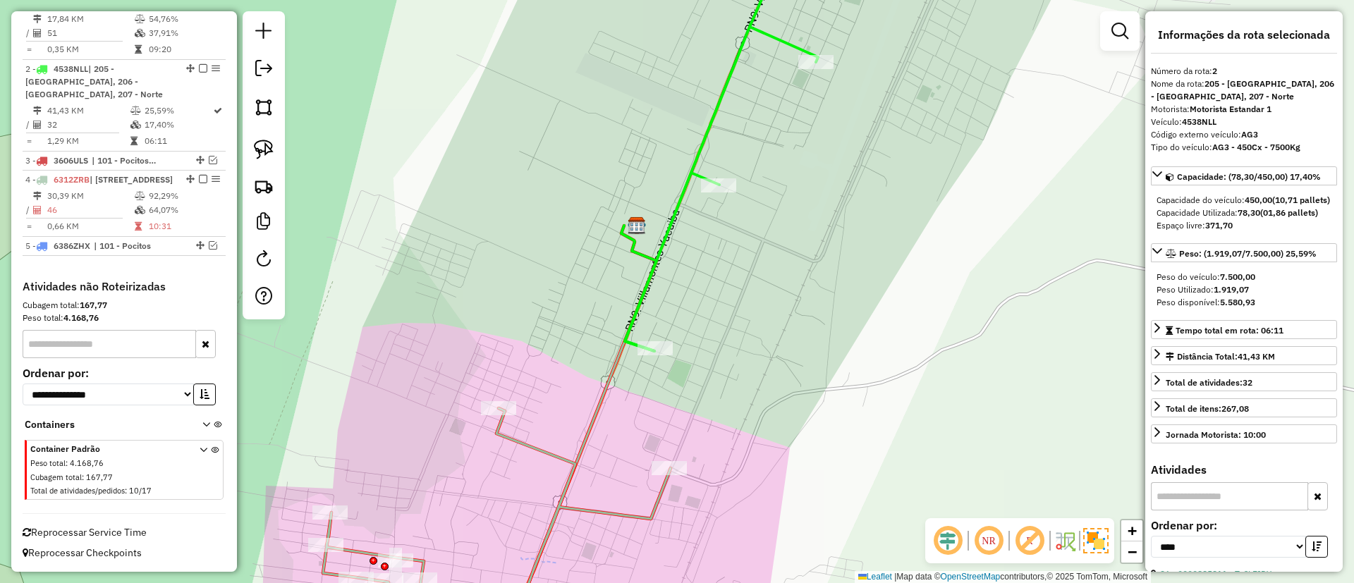
click at [763, 35] on icon at bounding box center [721, 146] width 193 height 410
click at [770, 33] on icon at bounding box center [721, 146] width 193 height 410
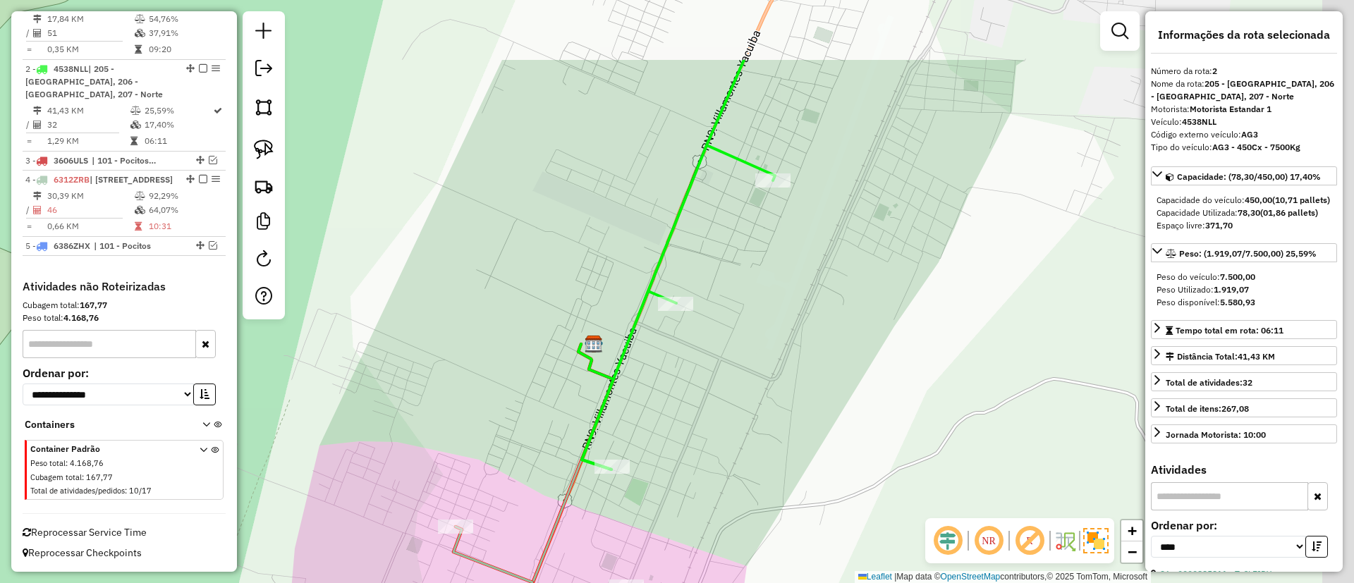
drag, startPoint x: 759, startPoint y: 97, endPoint x: 732, endPoint y: 162, distance: 69.6
click at [732, 162] on icon at bounding box center [678, 265] width 193 height 410
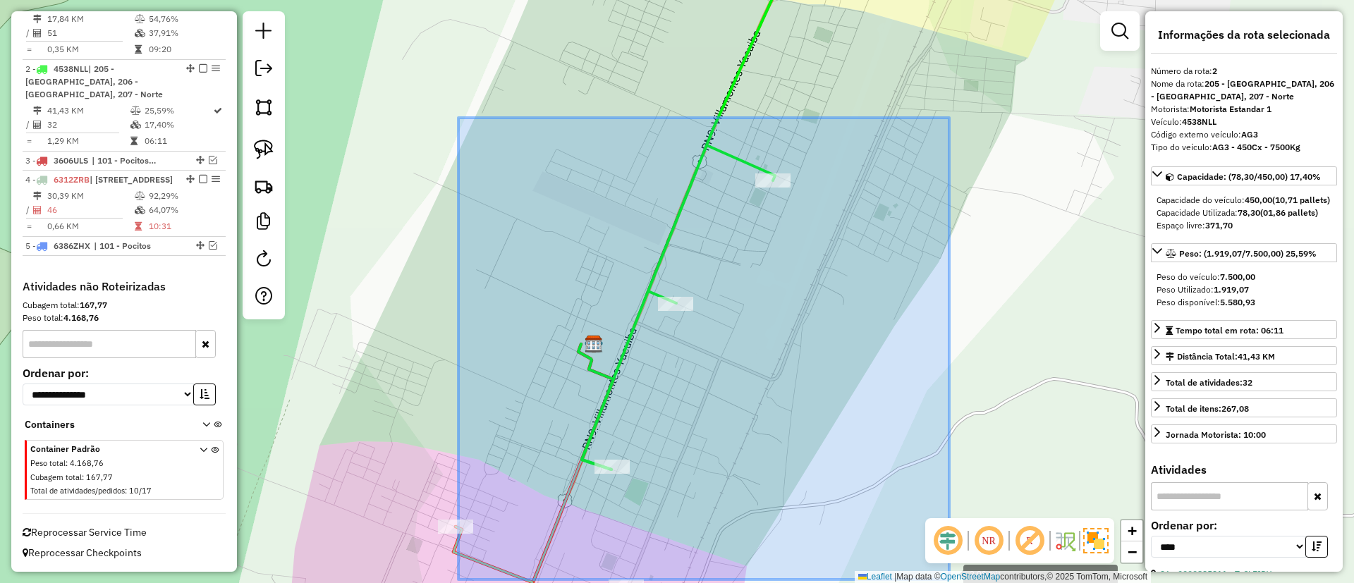
drag, startPoint x: 462, startPoint y: 125, endPoint x: 1002, endPoint y: 604, distance: 722.1
click at [1002, 583] on html "Aguarde... Pop-up bloqueado! Seu navegador bloqueou automáticamente a abertura …" at bounding box center [677, 291] width 1354 height 583
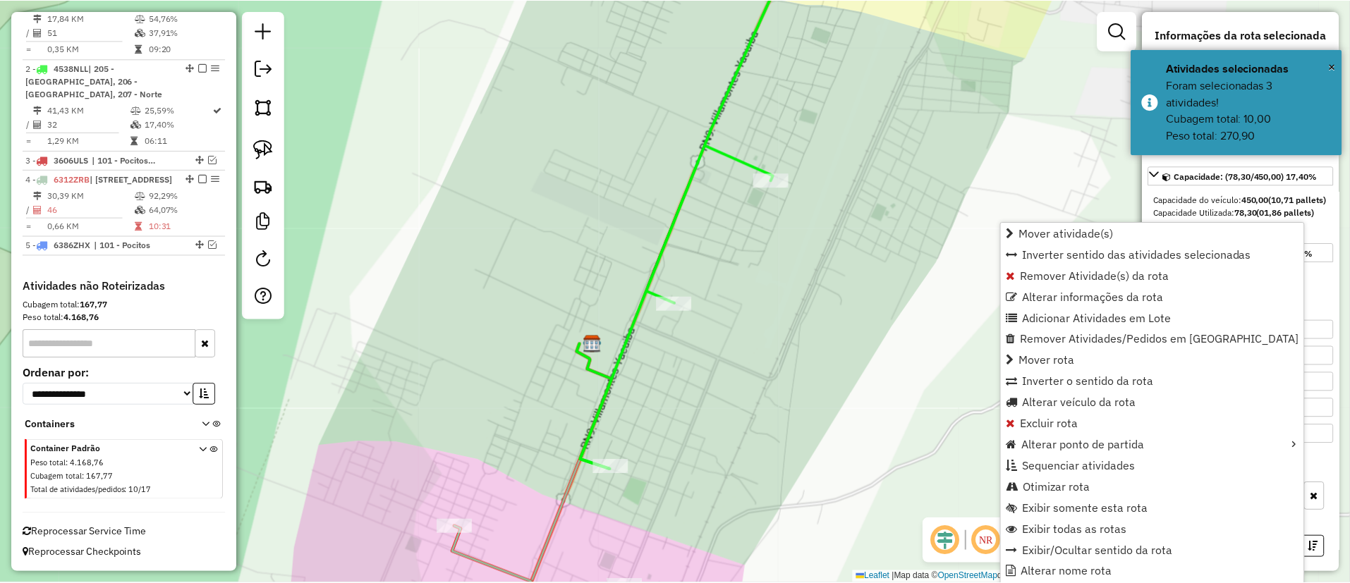
scroll to position [20, 0]
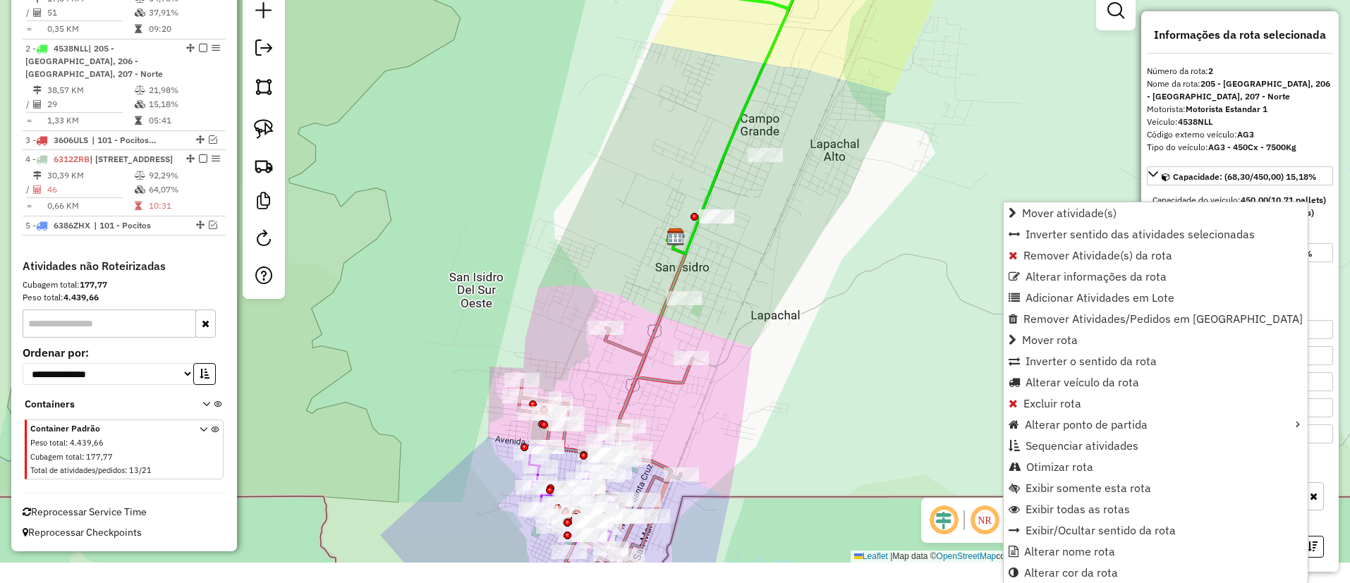
click at [740, 95] on div "Janela de atendimento Grade de atendimento Capacidade Transportadoras Veículos …" at bounding box center [675, 271] width 1350 height 583
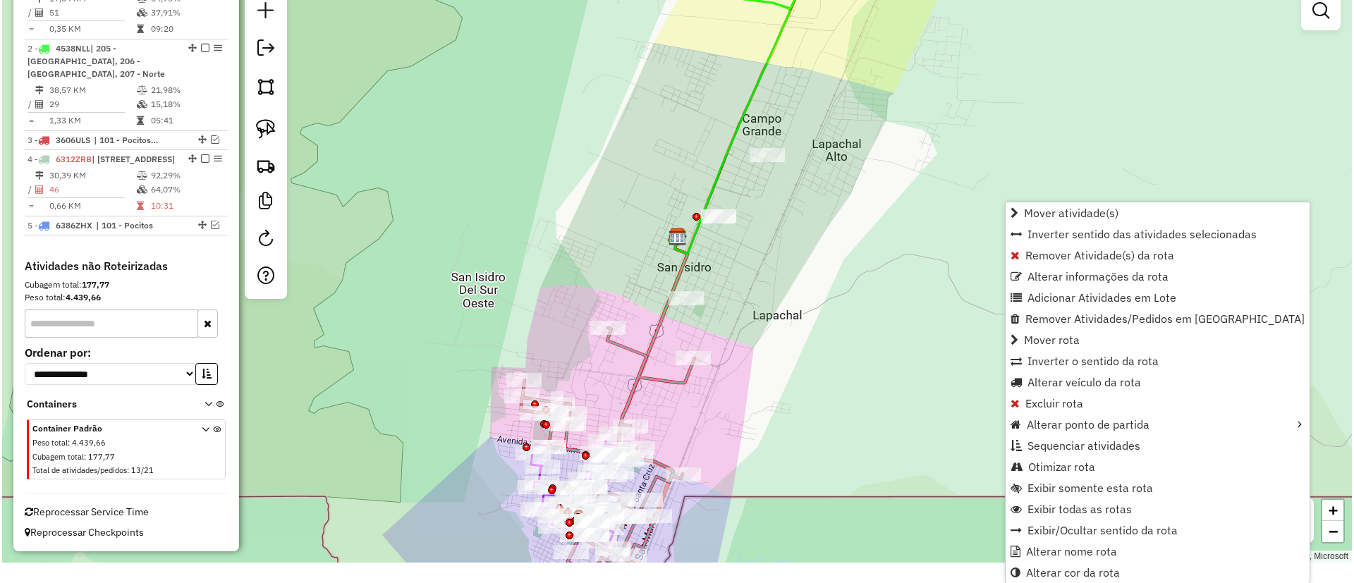
scroll to position [0, 0]
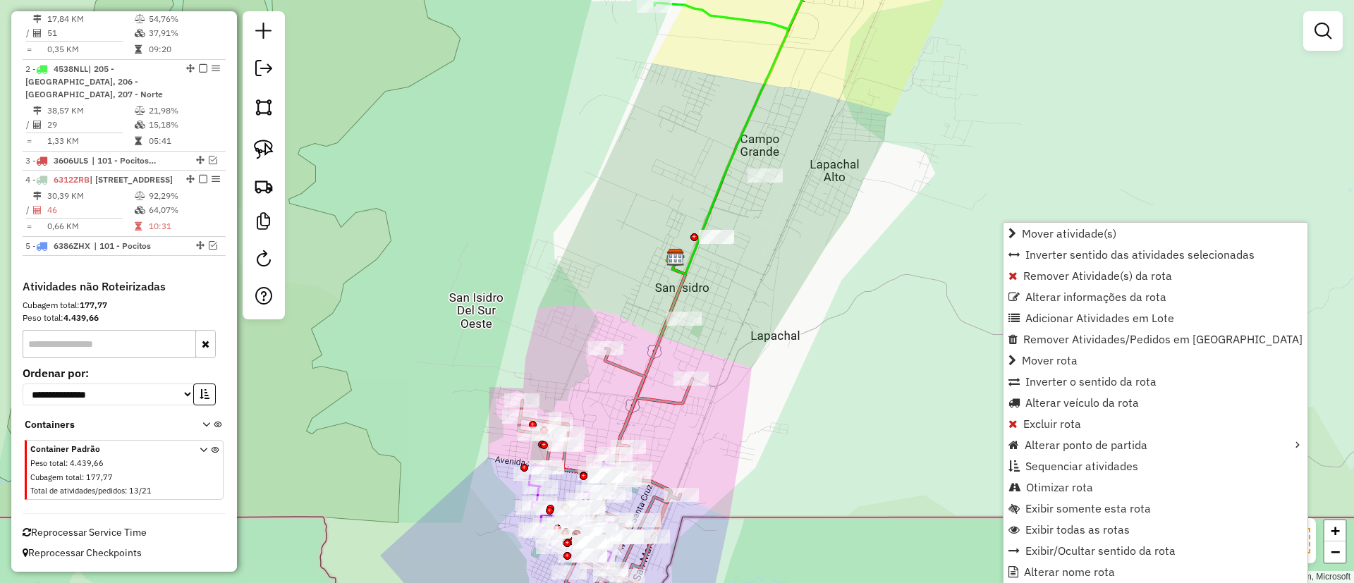
click at [744, 95] on div "Janela de atendimento Grade de atendimento Capacidade Transportadoras Veículos …" at bounding box center [677, 291] width 1354 height 583
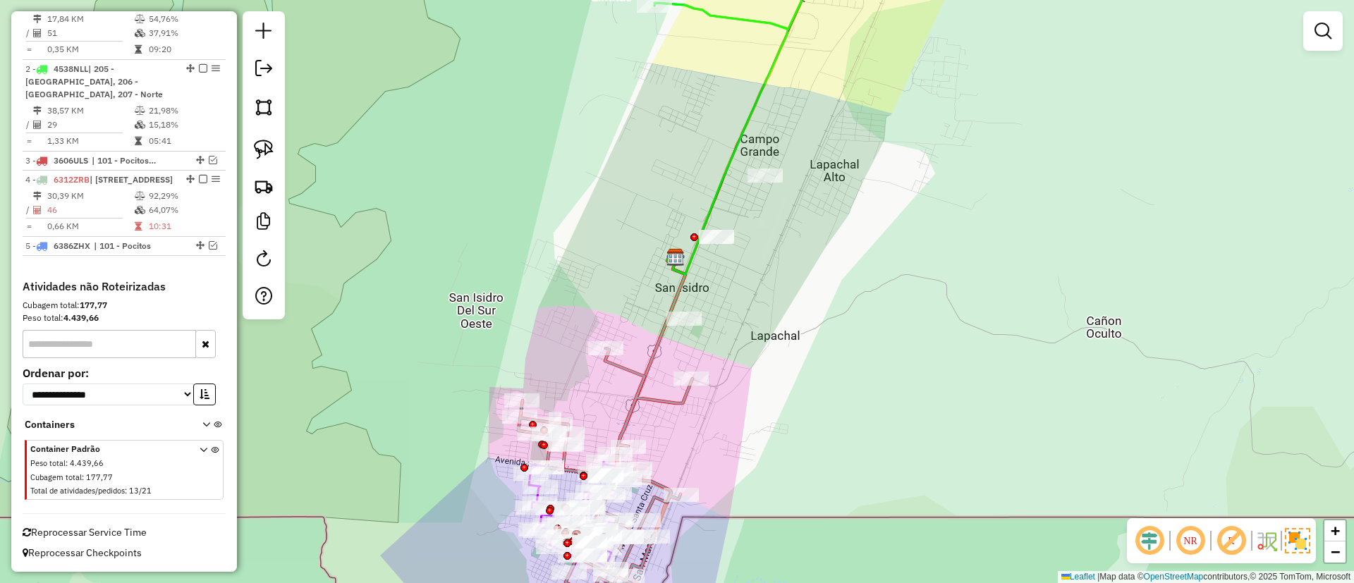
click at [753, 98] on icon at bounding box center [721, 139] width 133 height 272
select select "*********"
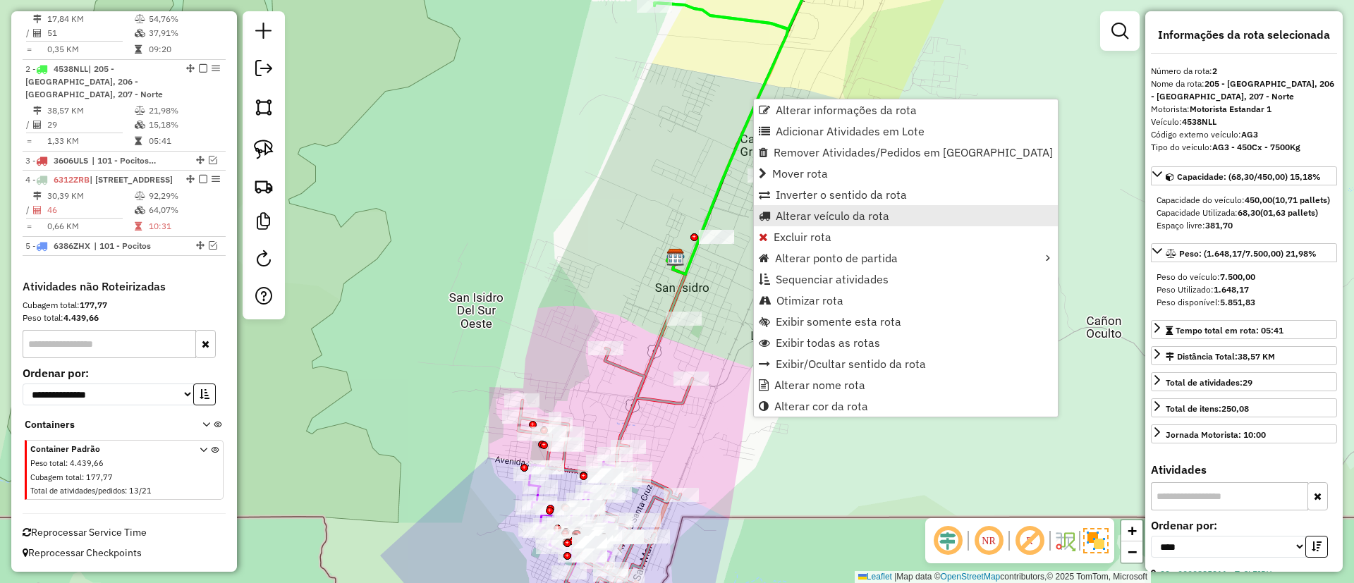
click at [805, 214] on span "Alterar veículo da rota" at bounding box center [833, 215] width 114 height 11
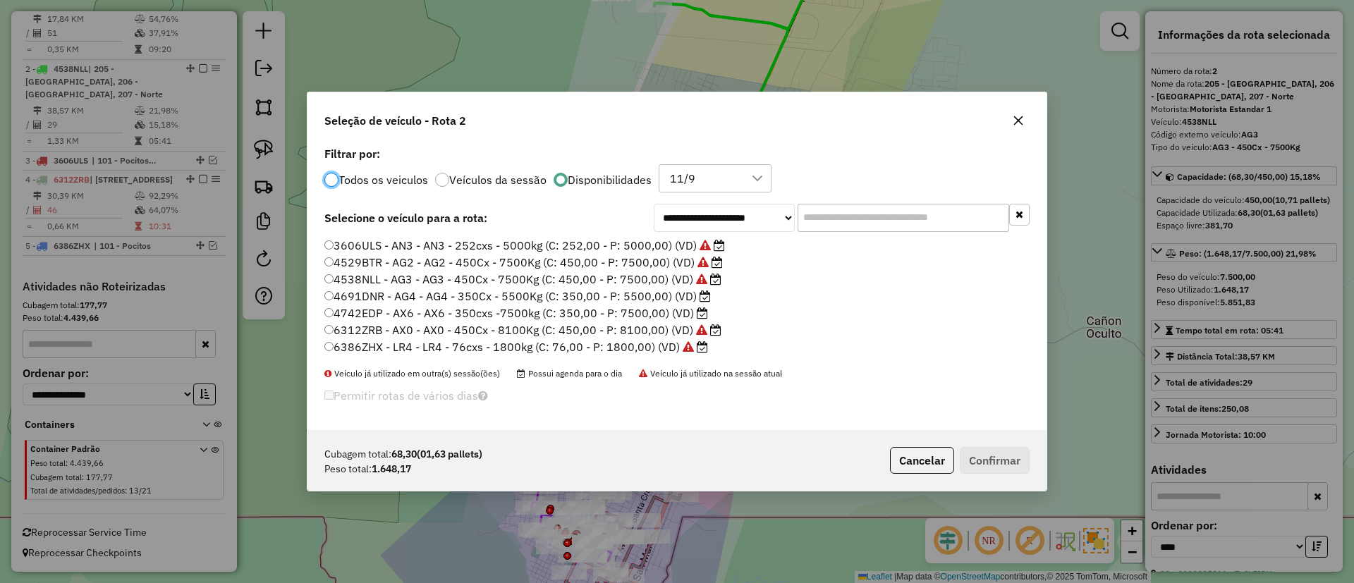
scroll to position [8, 4]
click at [651, 344] on label "6386ZHX - LR4 - LR4 - 76cxs - 1800kg (C: 76,00 - P: 1800,00) (VD)" at bounding box center [516, 347] width 384 height 17
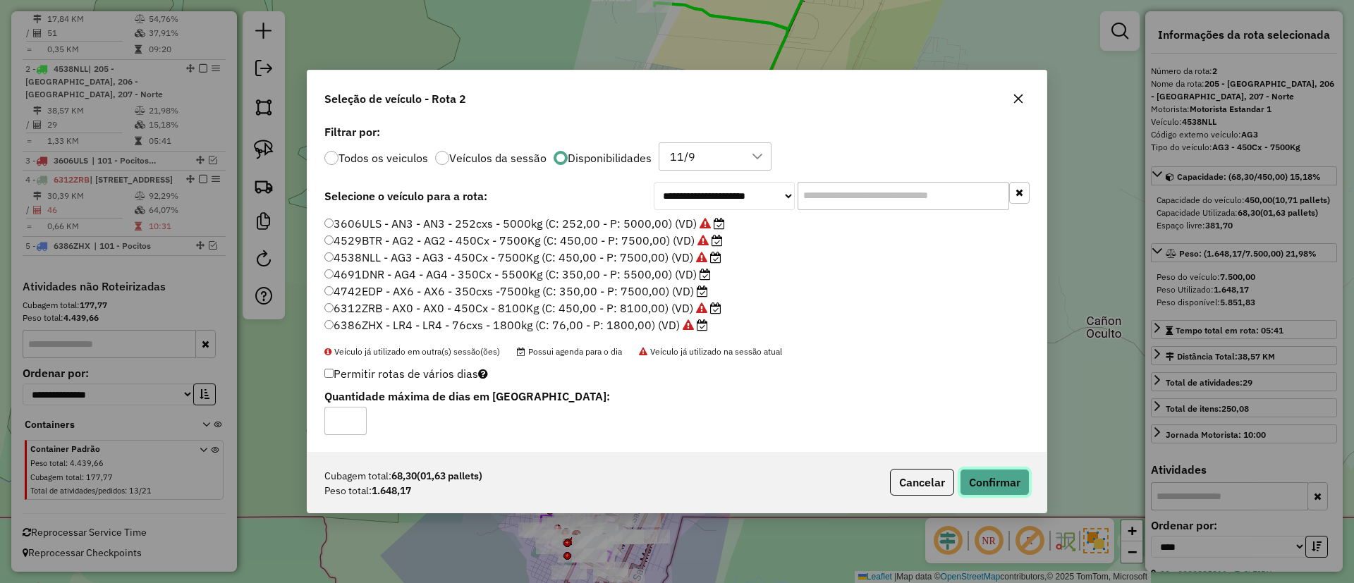
click at [1021, 482] on button "Confirmar" at bounding box center [995, 482] width 70 height 27
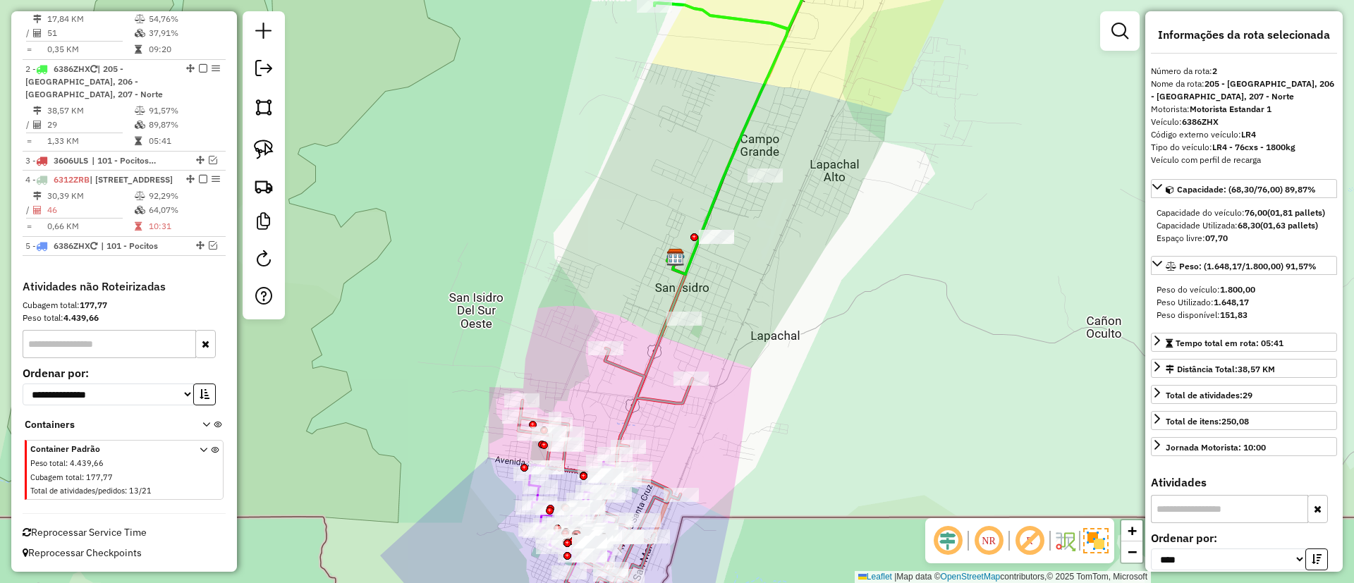
scroll to position [569, 0]
click at [758, 101] on icon at bounding box center [721, 139] width 133 height 272
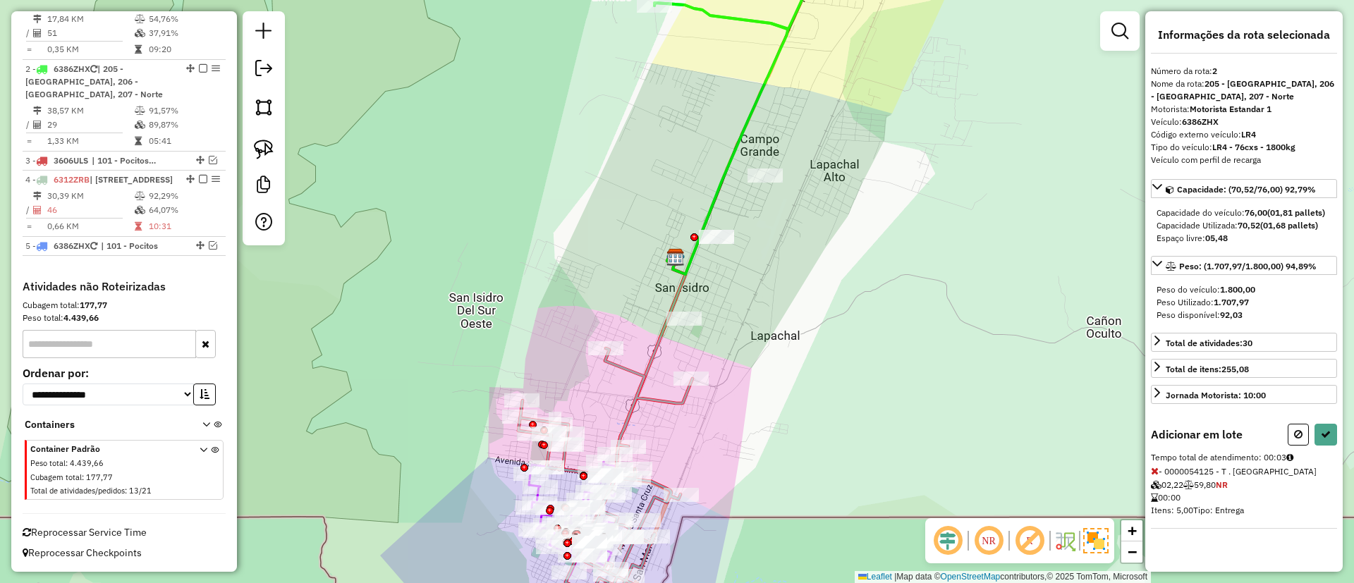
select select "*********"
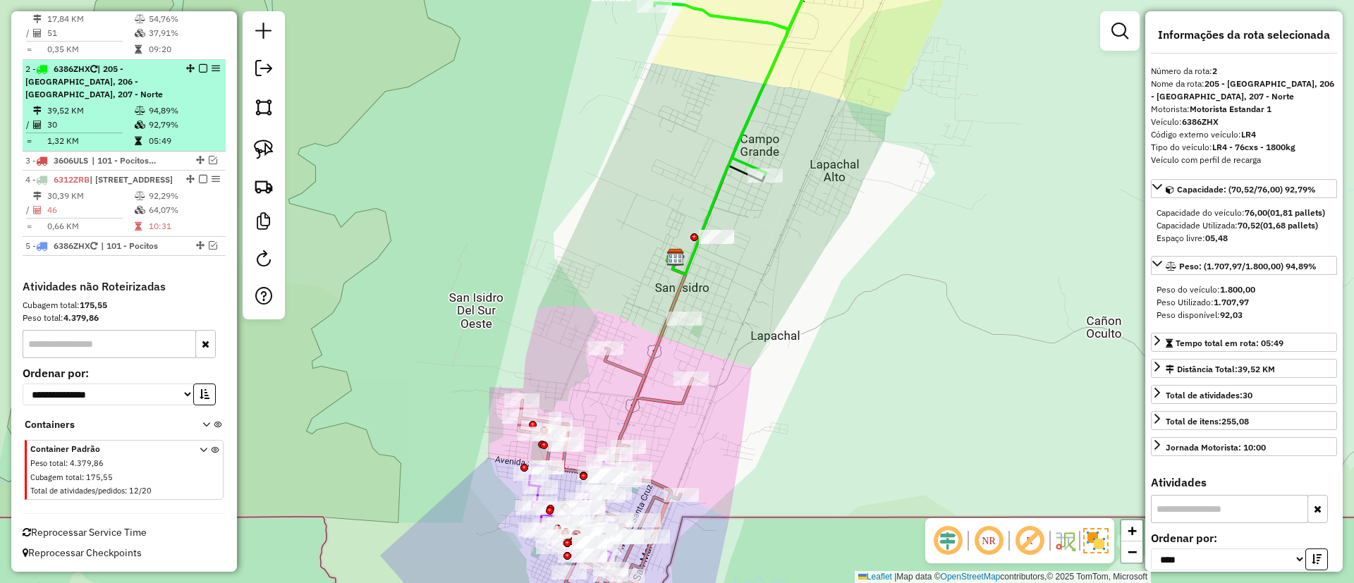
click at [199, 64] on em at bounding box center [203, 68] width 8 height 8
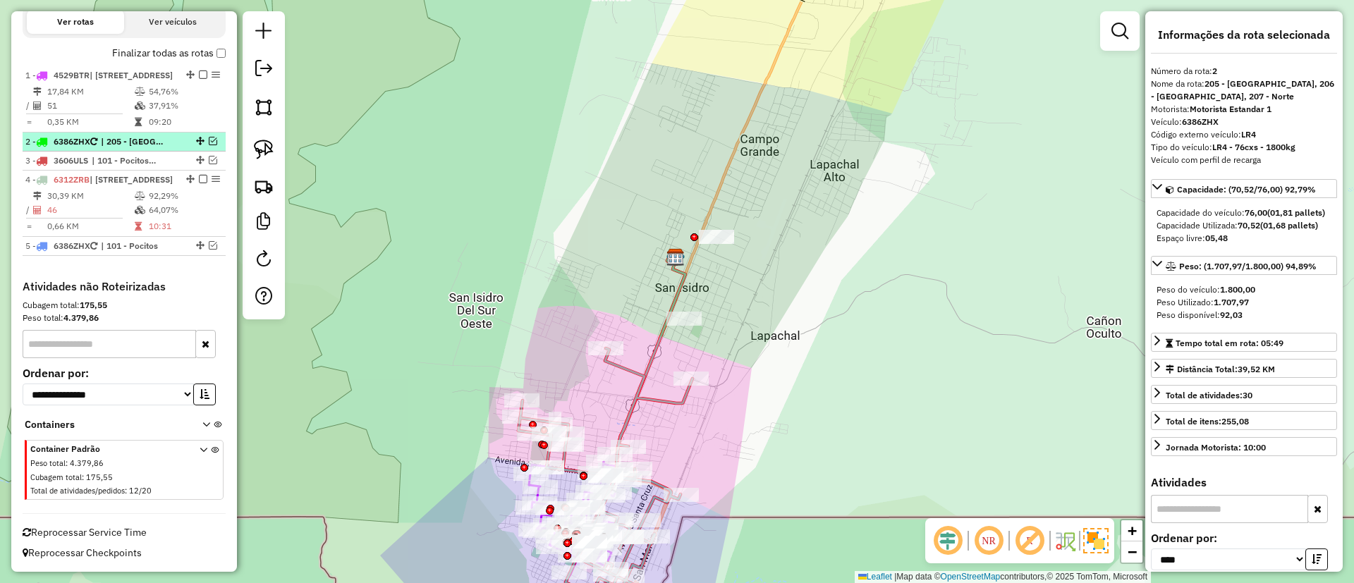
scroll to position [496, 0]
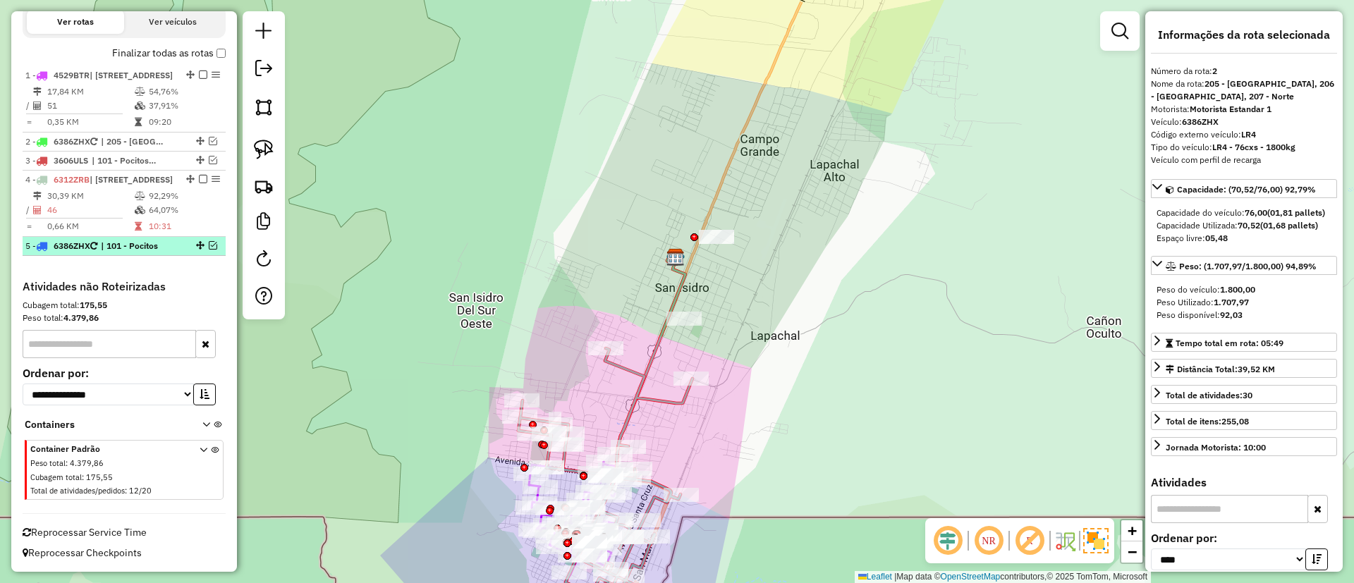
click at [209, 244] on em at bounding box center [213, 245] width 8 height 8
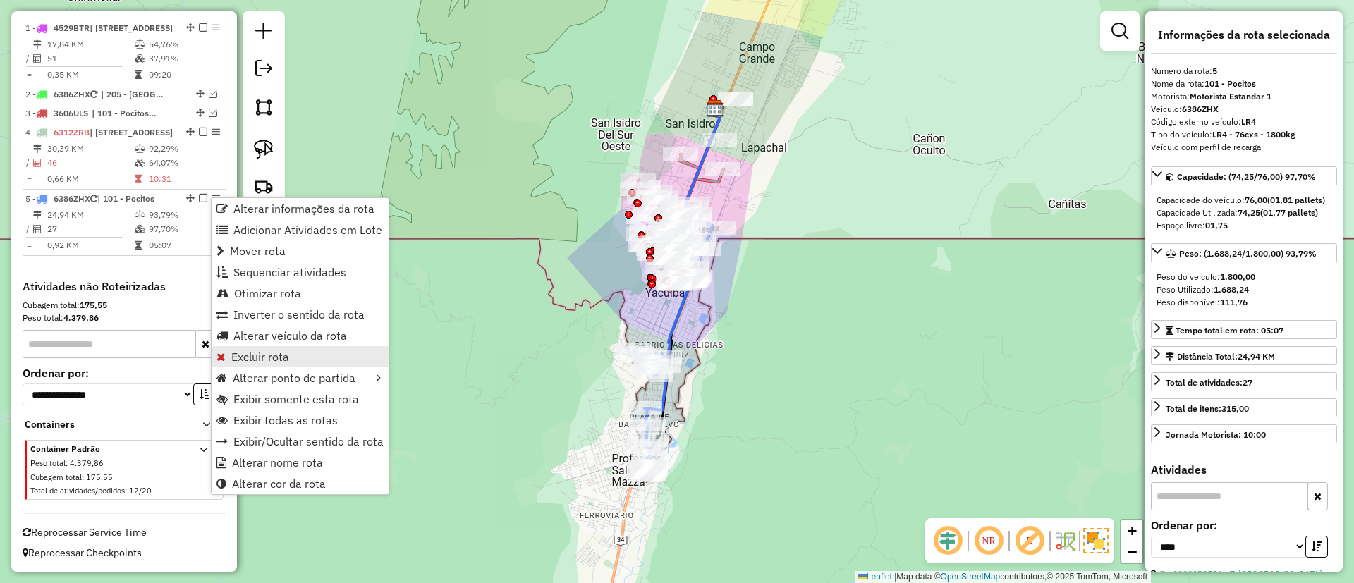
click at [262, 360] on span "Excluir rota" at bounding box center [260, 356] width 58 height 11
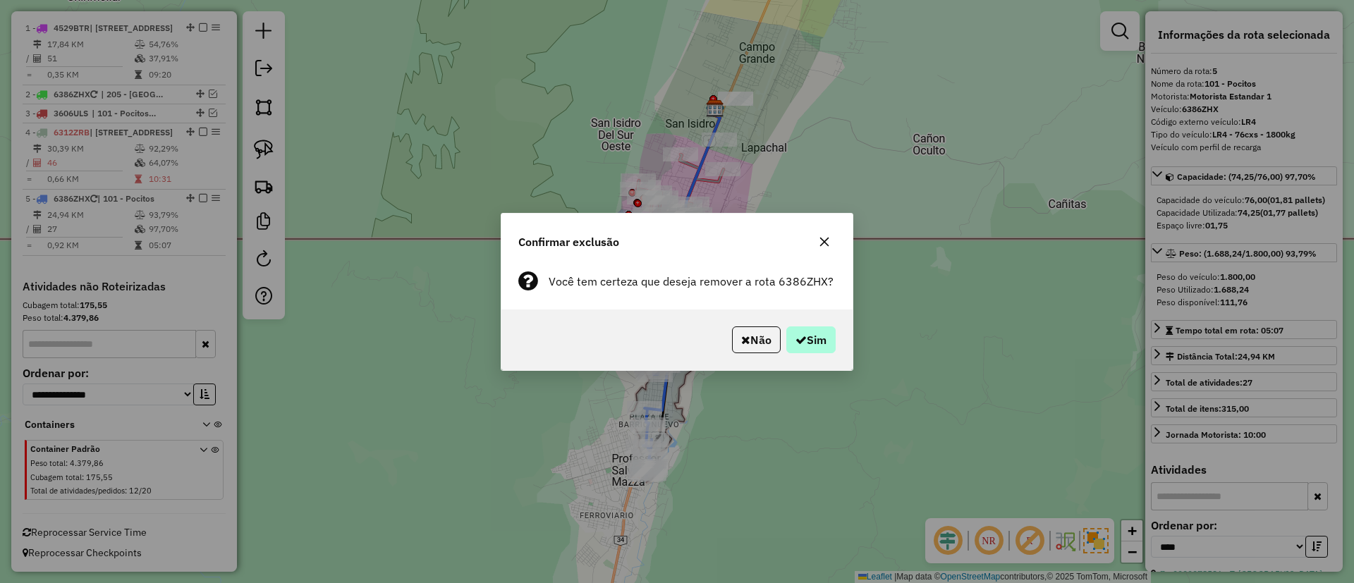
drag, startPoint x: 839, startPoint y: 346, endPoint x: 811, endPoint y: 329, distance: 32.3
click at [842, 346] on div "Não Sim" at bounding box center [677, 340] width 351 height 61
drag, startPoint x: 834, startPoint y: 340, endPoint x: 829, endPoint y: 334, distance: 8.0
click at [834, 340] on button "Sim" at bounding box center [811, 340] width 49 height 27
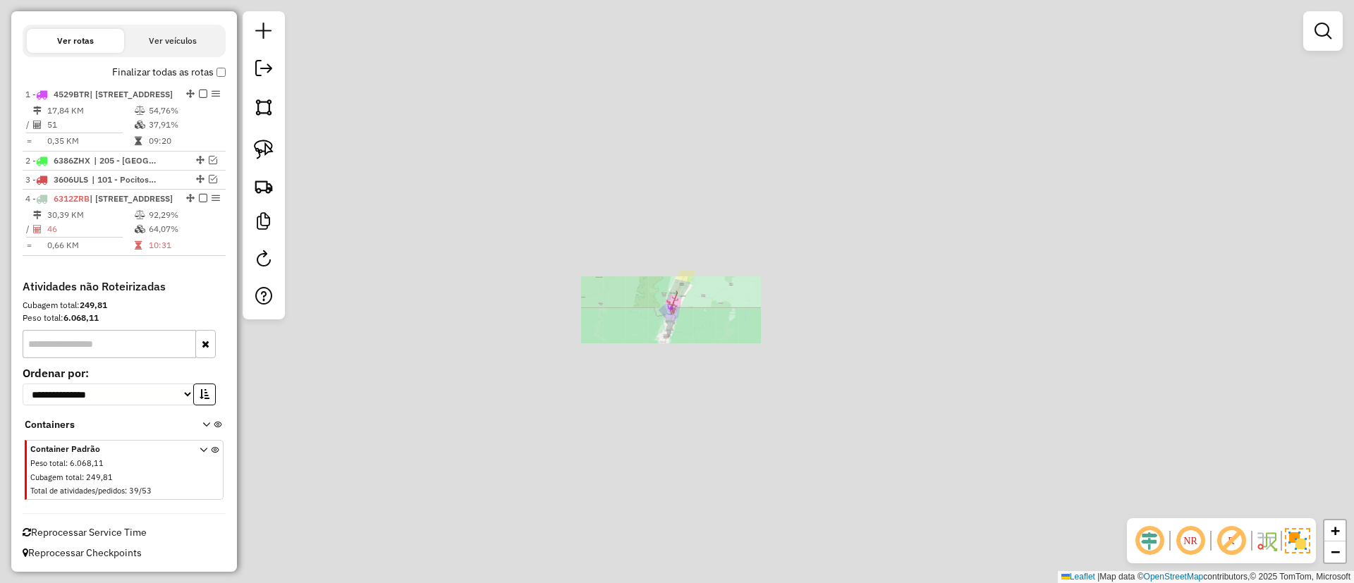
scroll to position [477, 0]
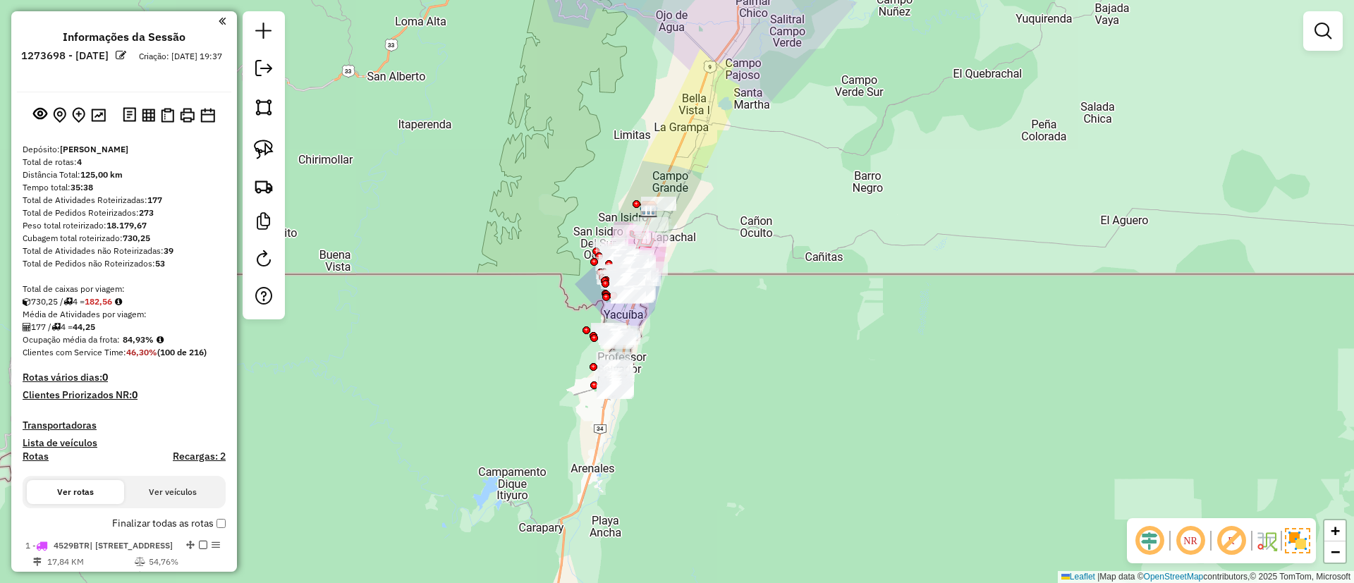
scroll to position [357, 0]
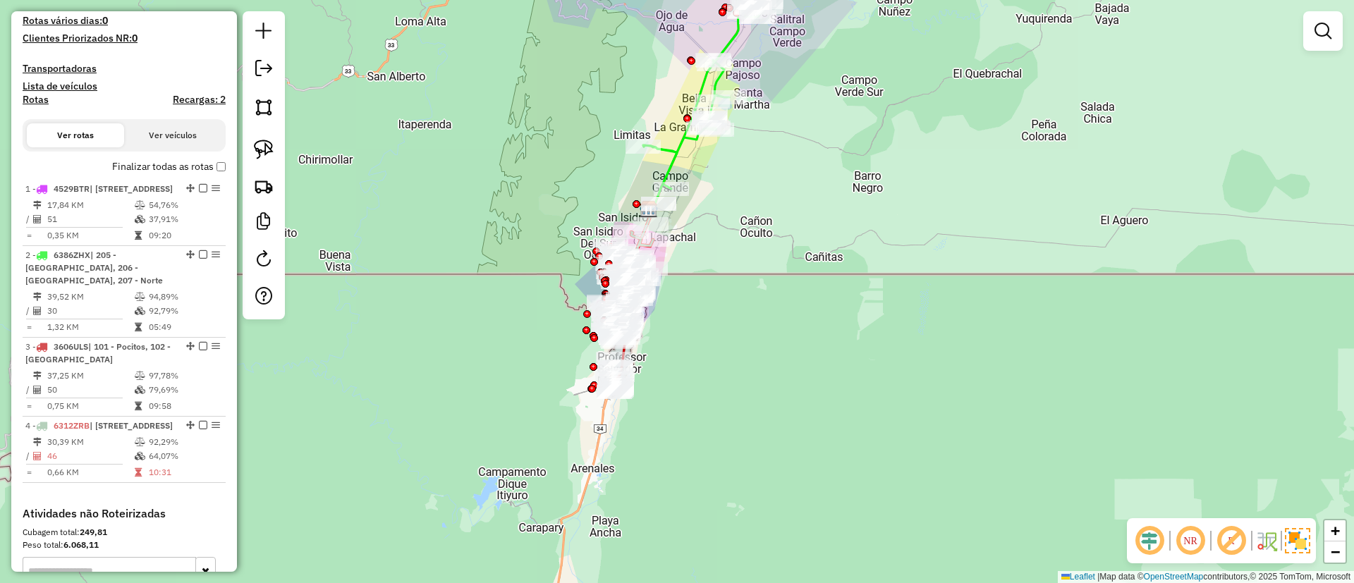
click at [676, 147] on icon at bounding box center [704, 89] width 123 height 200
select select "*********"
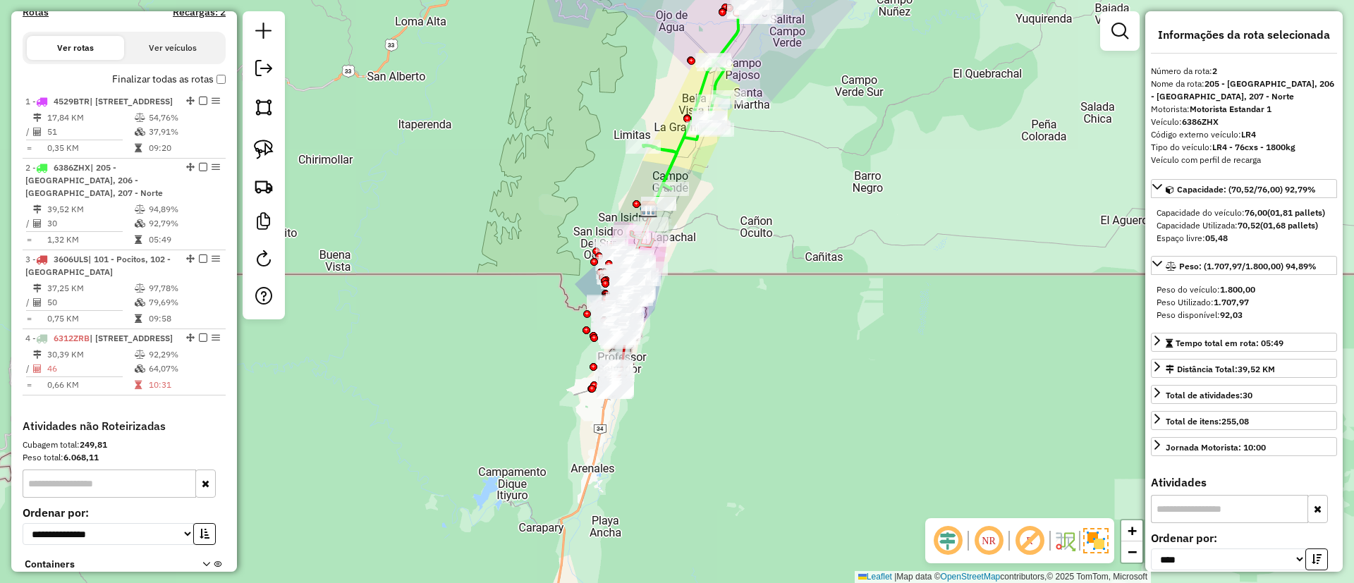
scroll to position [605, 0]
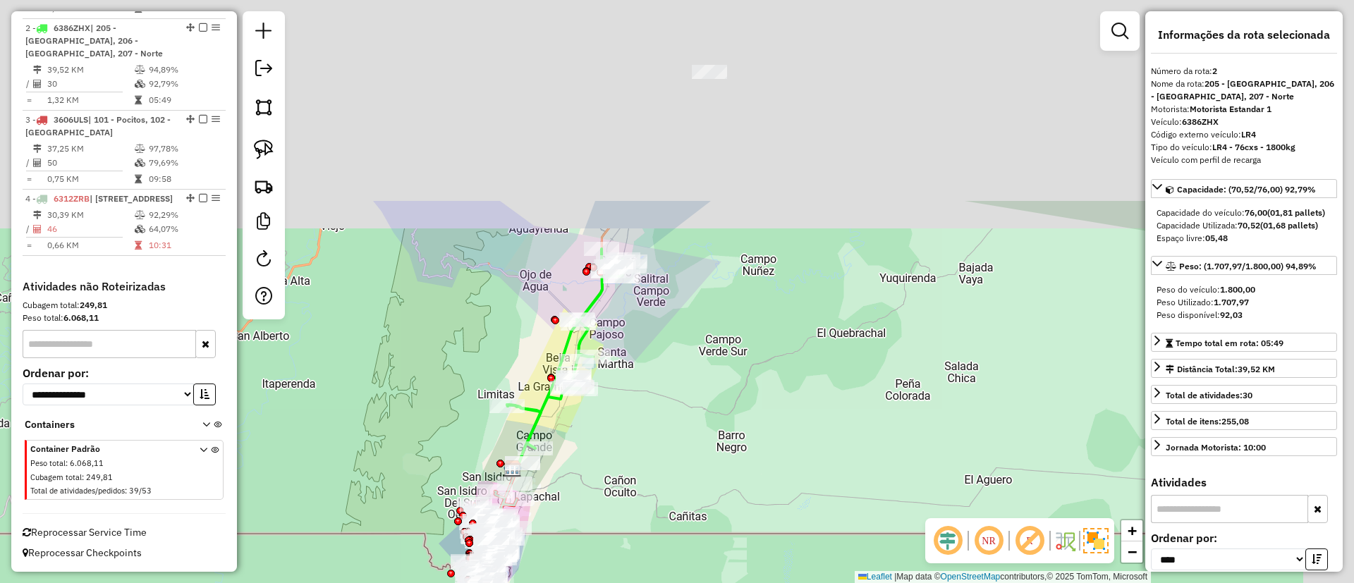
drag, startPoint x: 537, startPoint y: 99, endPoint x: 324, endPoint y: 487, distance: 441.6
click at [324, 487] on div "Janela de atendimento Grade de atendimento Capacidade Transportadoras Veículos …" at bounding box center [677, 291] width 1354 height 583
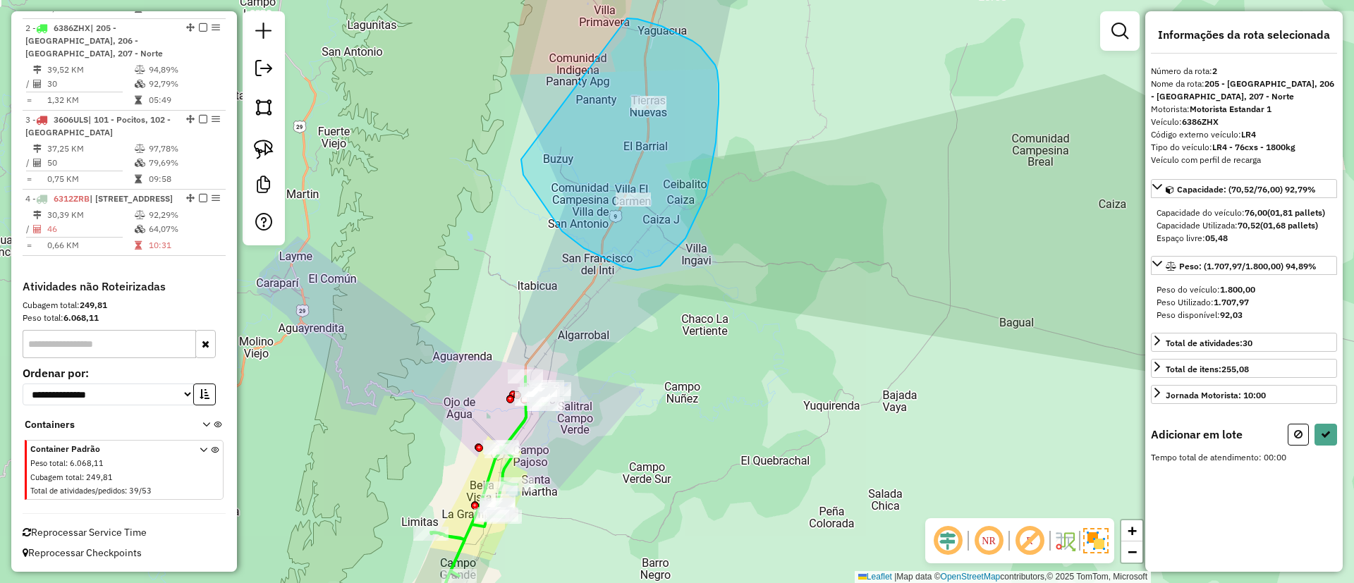
drag, startPoint x: 573, startPoint y: 240, endPoint x: 607, endPoint y: 21, distance: 221.3
select select "*********"
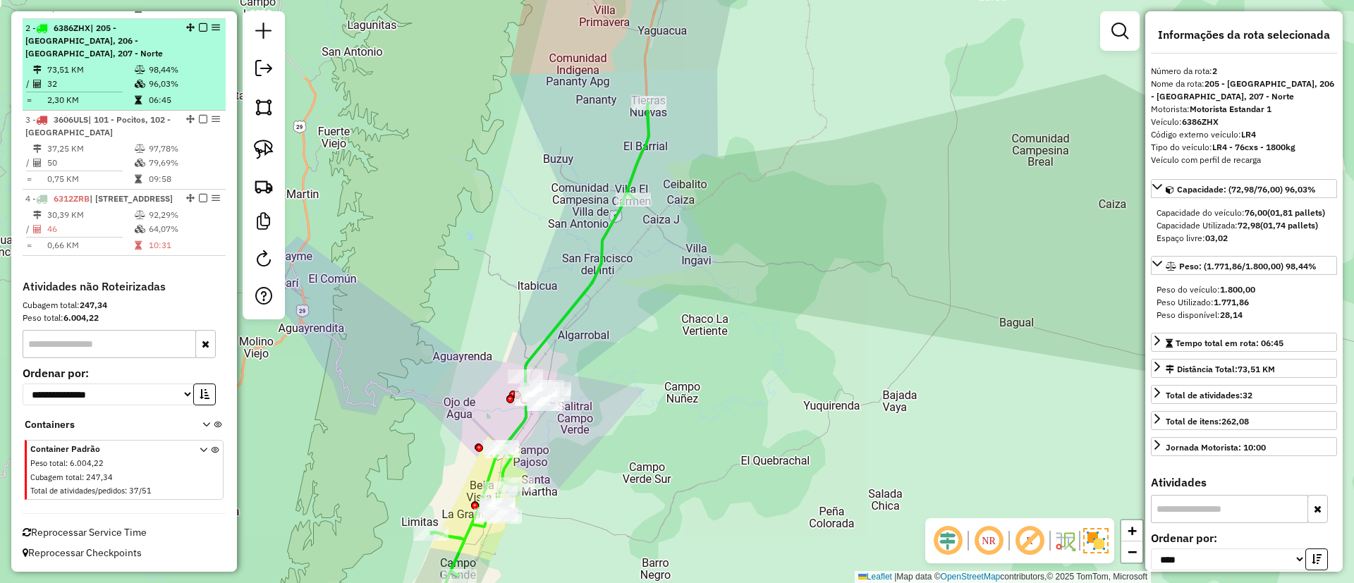
click at [199, 23] on em at bounding box center [203, 27] width 8 height 8
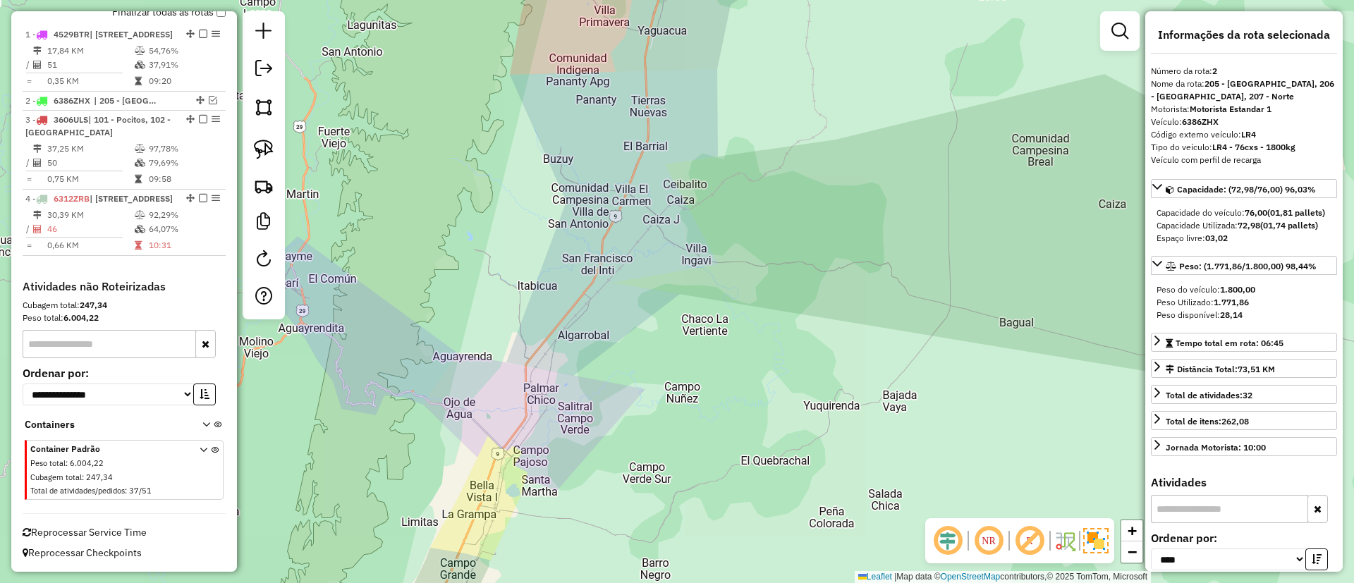
scroll to position [537, 0]
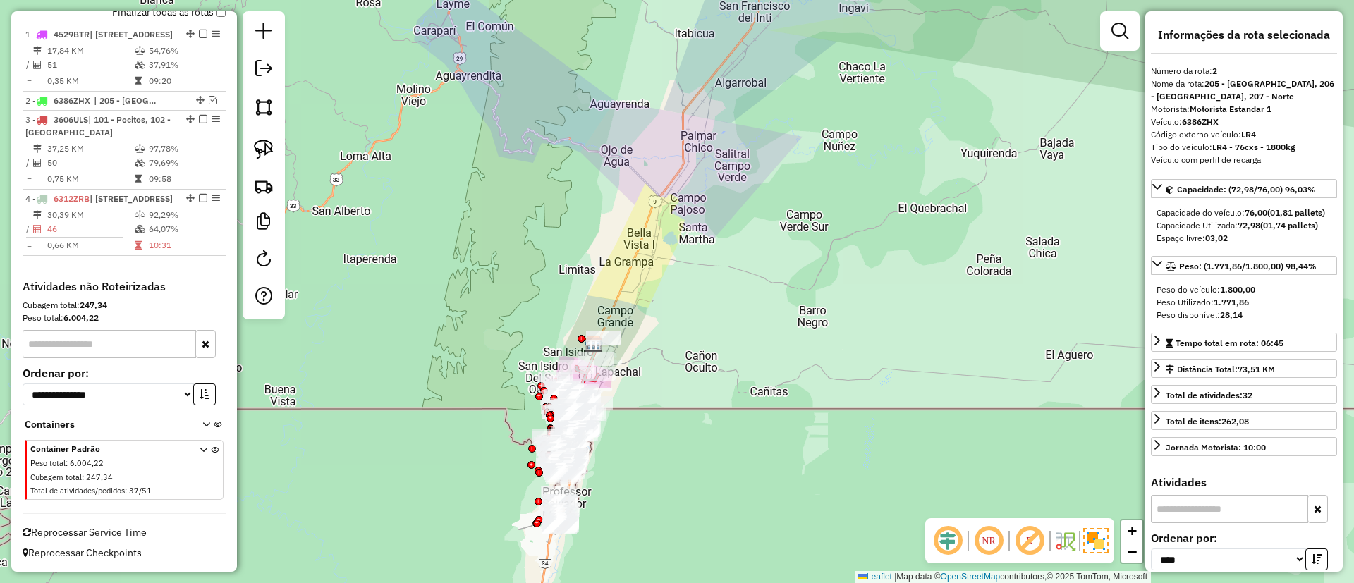
drag, startPoint x: 579, startPoint y: 159, endPoint x: 614, endPoint y: 94, distance: 74.1
click at [614, 94] on div "Janela de atendimento Grade de atendimento Capacidade Transportadoras Veículos …" at bounding box center [677, 291] width 1354 height 583
drag, startPoint x: 662, startPoint y: 384, endPoint x: 666, endPoint y: 330, distance: 53.8
click at [667, 324] on div "Janela de atendimento Grade de atendimento Capacidade Transportadoras Veículos …" at bounding box center [677, 291] width 1354 height 583
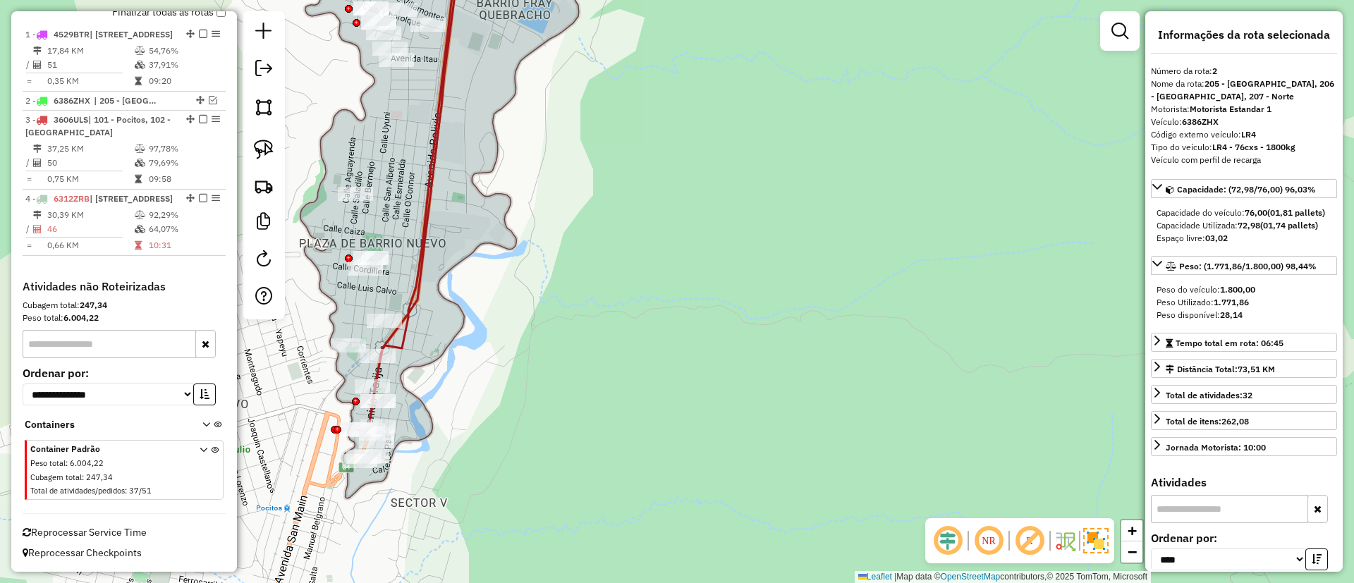
click at [439, 214] on div "Janela de atendimento Grade de atendimento Capacidade Transportadoras Veículos …" at bounding box center [677, 291] width 1354 height 583
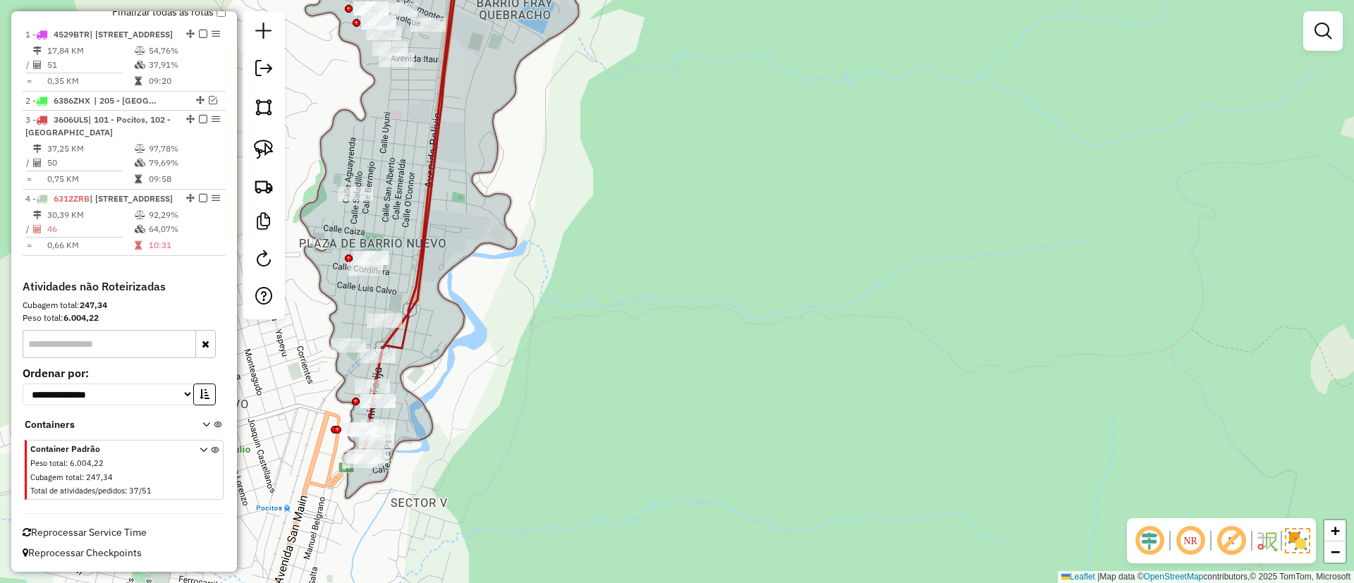
click at [435, 214] on icon at bounding box center [409, 186] width 105 height 490
select select "*********"
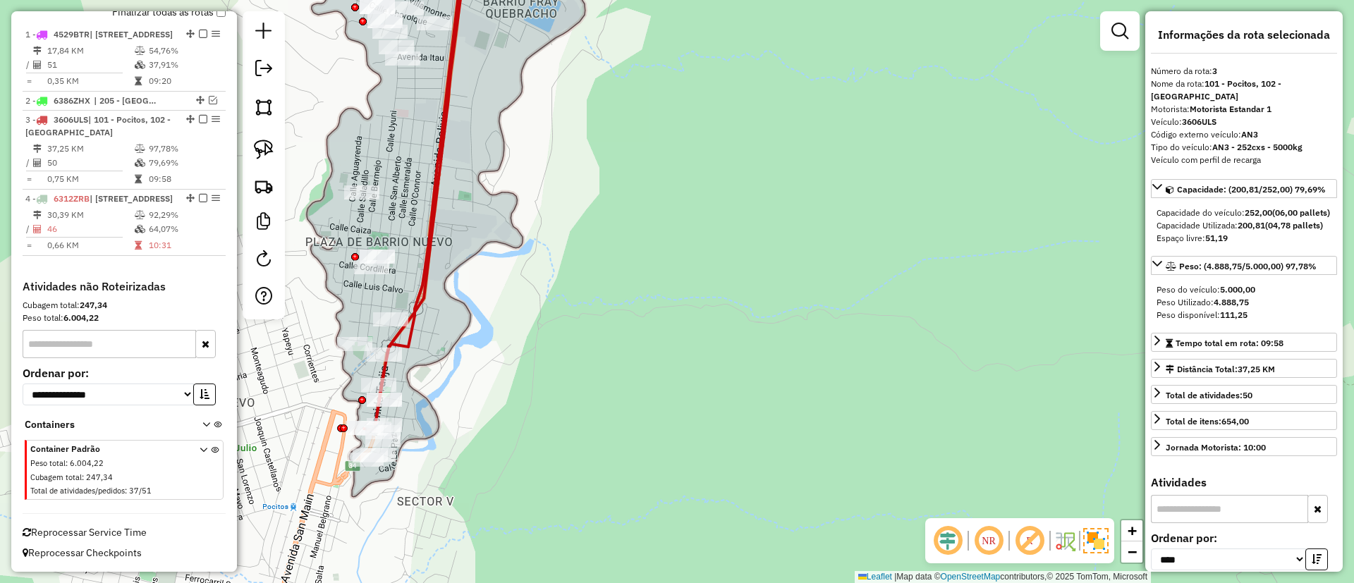
drag, startPoint x: 433, startPoint y: 213, endPoint x: 587, endPoint y: 191, distance: 155.3
click at [468, 191] on icon at bounding box center [415, 185] width 105 height 490
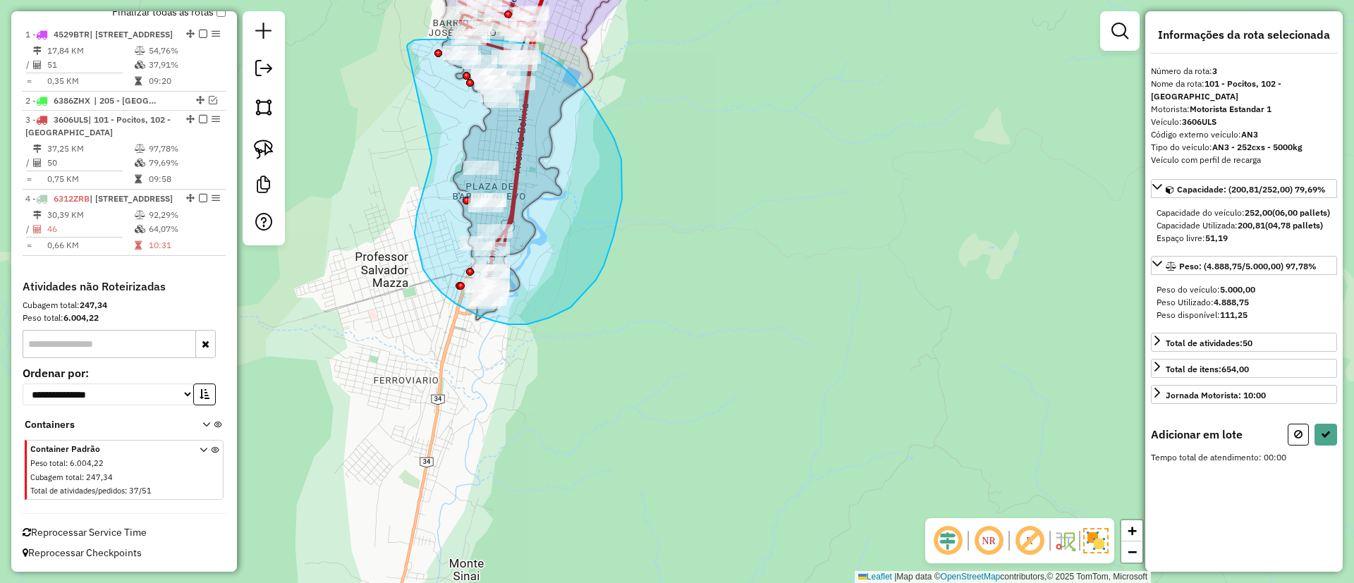
drag, startPoint x: 415, startPoint y: 233, endPoint x: 407, endPoint y: 47, distance: 186.4
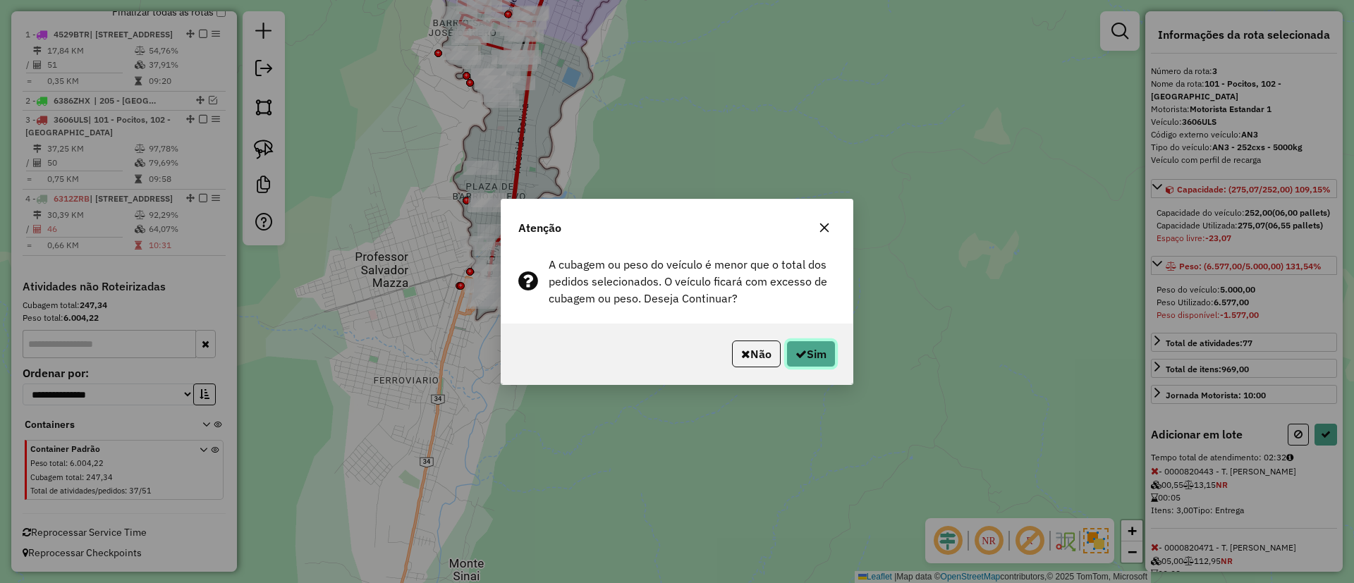
click at [817, 352] on button "Sim" at bounding box center [811, 354] width 49 height 27
select select "*********"
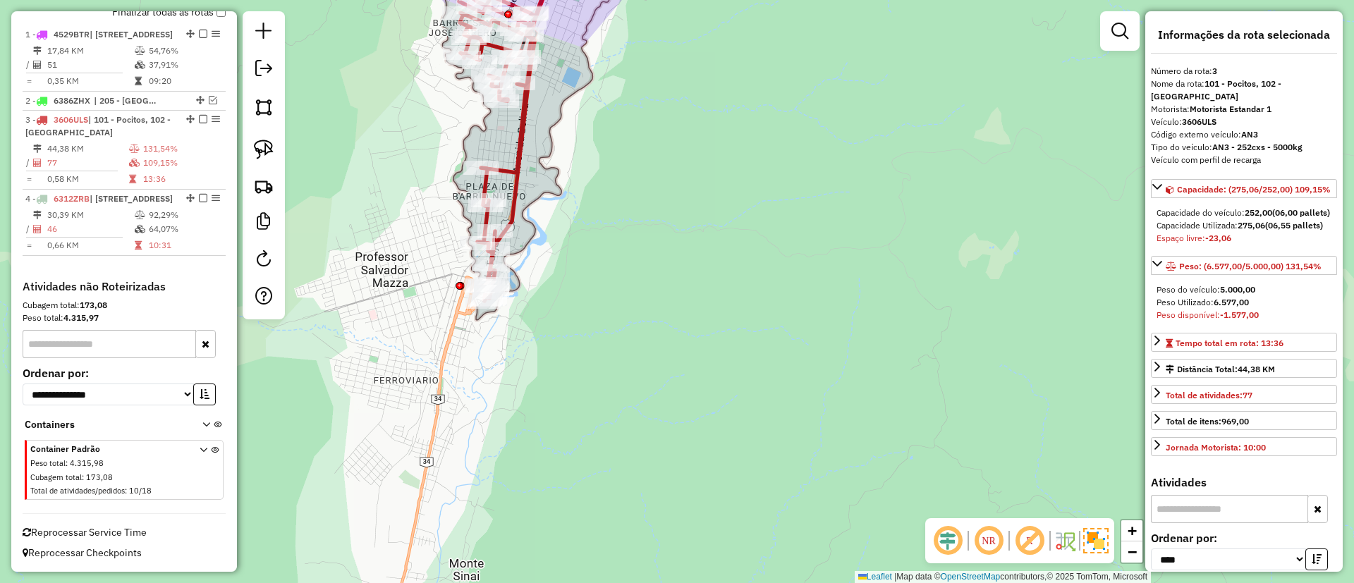
click at [516, 169] on icon at bounding box center [504, 121] width 121 height 360
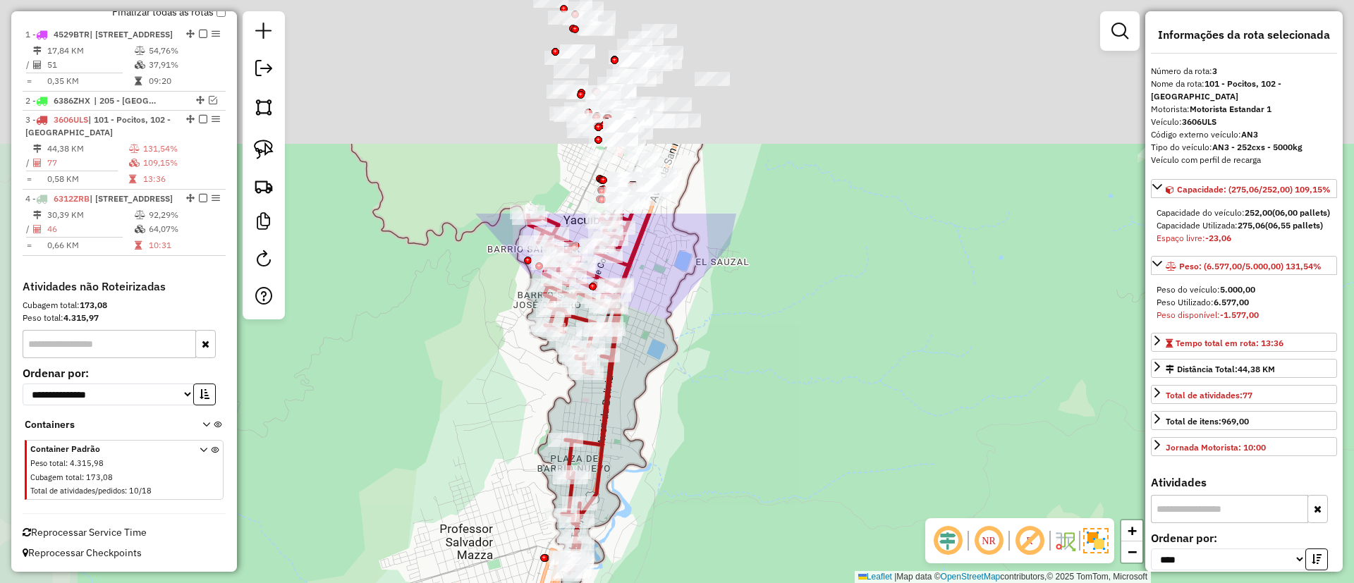
drag, startPoint x: 572, startPoint y: 361, endPoint x: 605, endPoint y: 443, distance: 88.3
click at [608, 481] on icon at bounding box center [588, 394] width 121 height 360
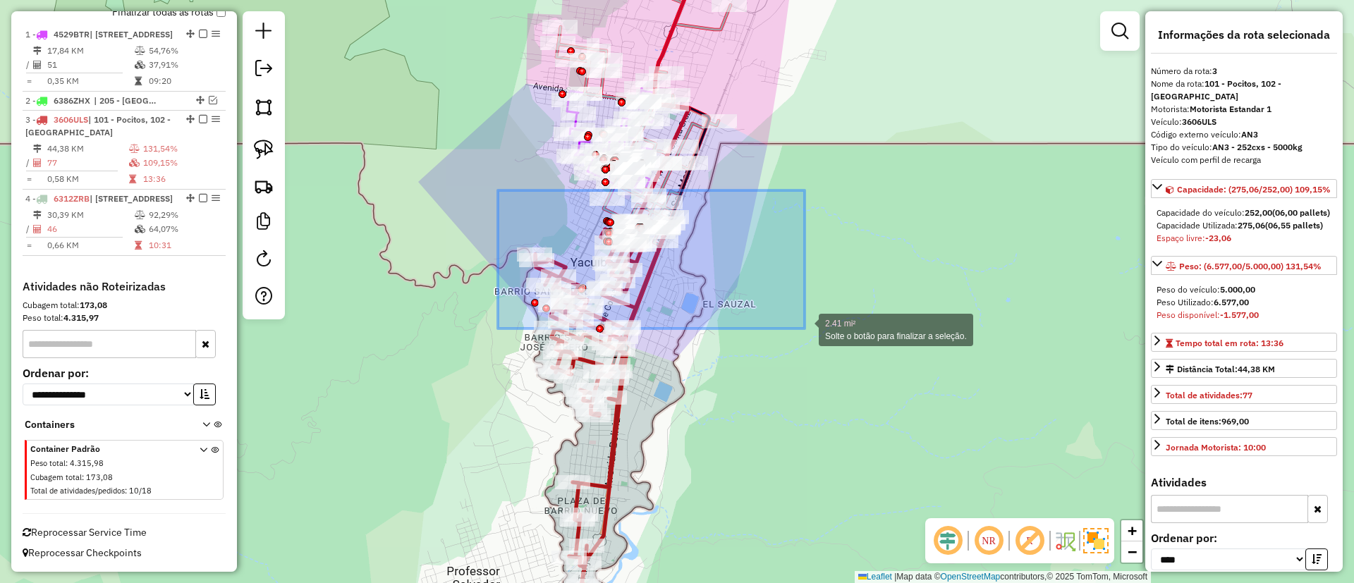
drag, startPoint x: 498, startPoint y: 190, endPoint x: 805, endPoint y: 329, distance: 336.6
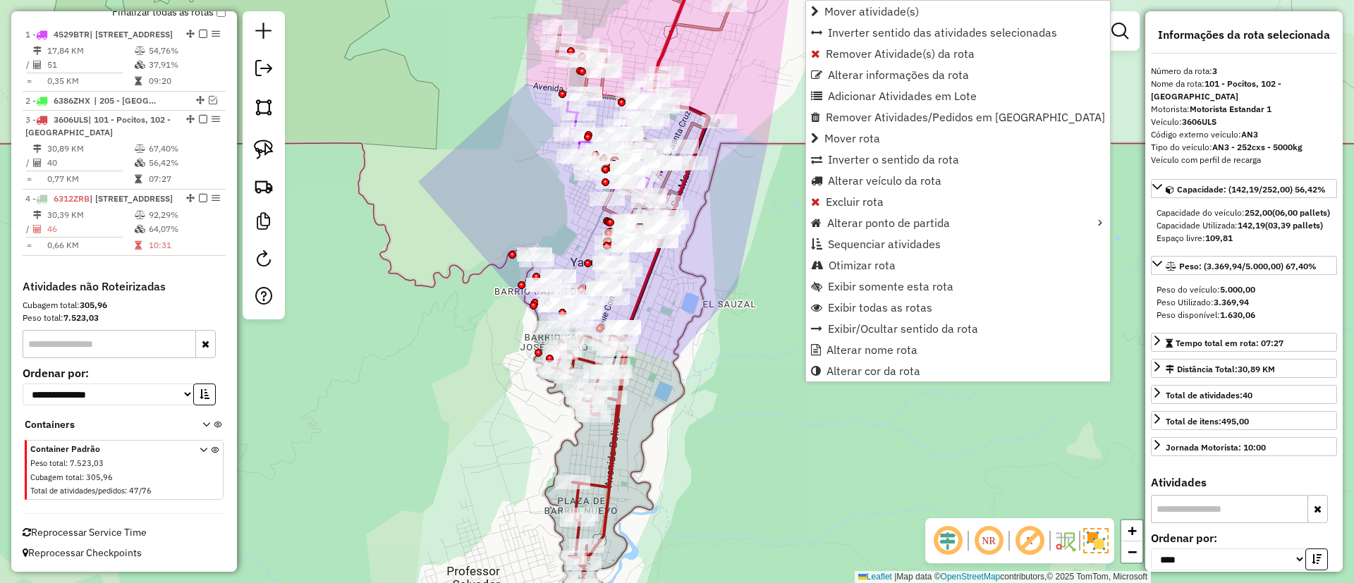
scroll to position [554, 0]
click at [619, 416] on icon at bounding box center [589, 475] width 74 height 281
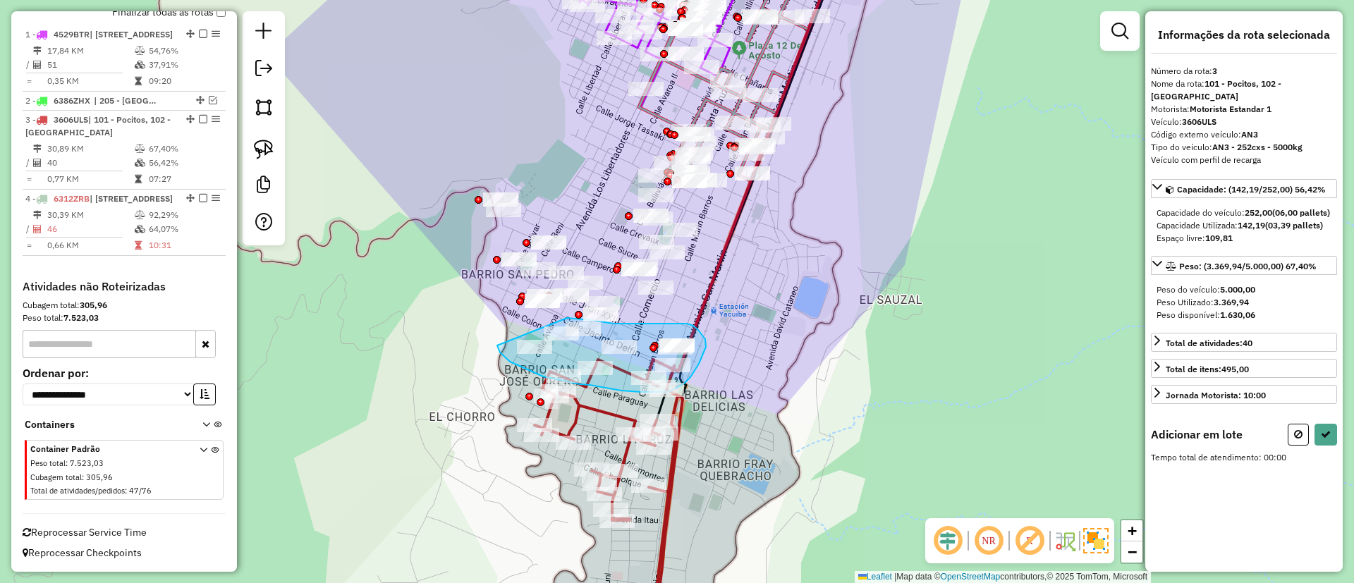
drag, startPoint x: 543, startPoint y: 377, endPoint x: 567, endPoint y: 318, distance: 63.3
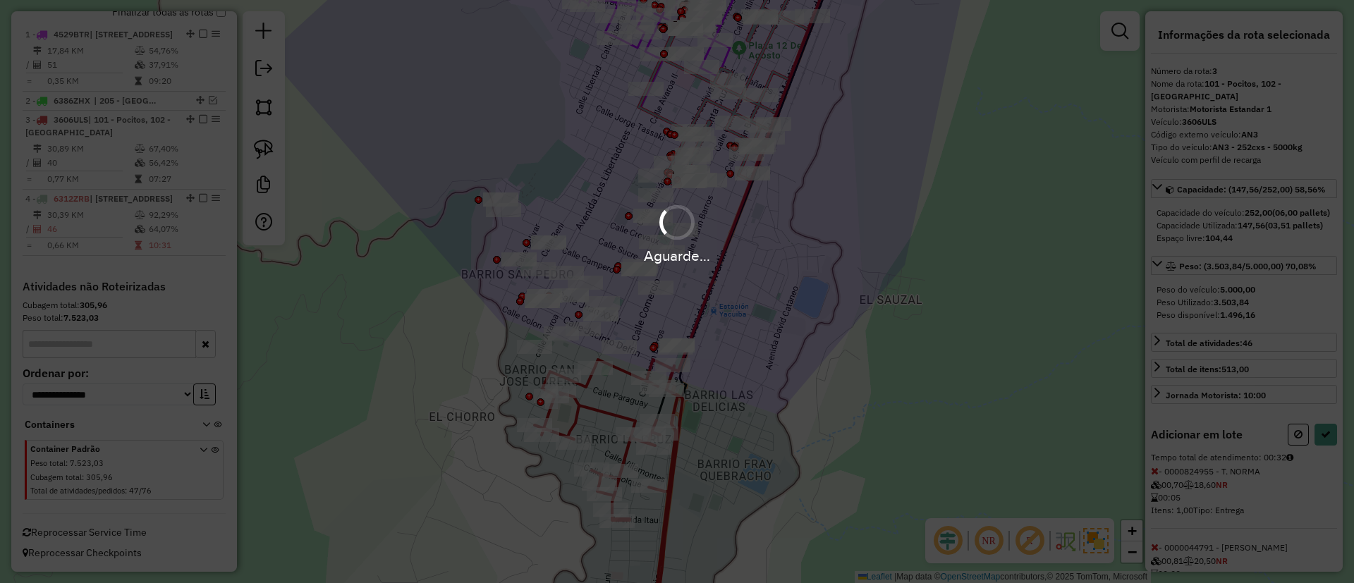
select select "*********"
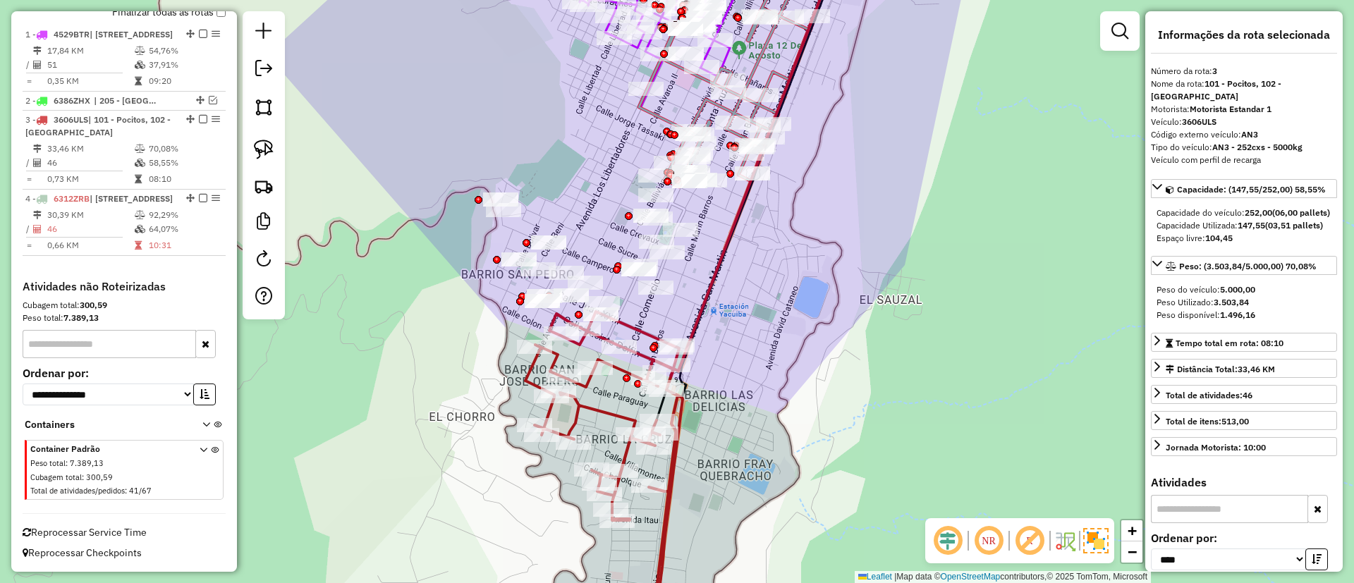
scroll to position [537, 0]
click at [647, 336] on icon at bounding box center [604, 476] width 157 height 329
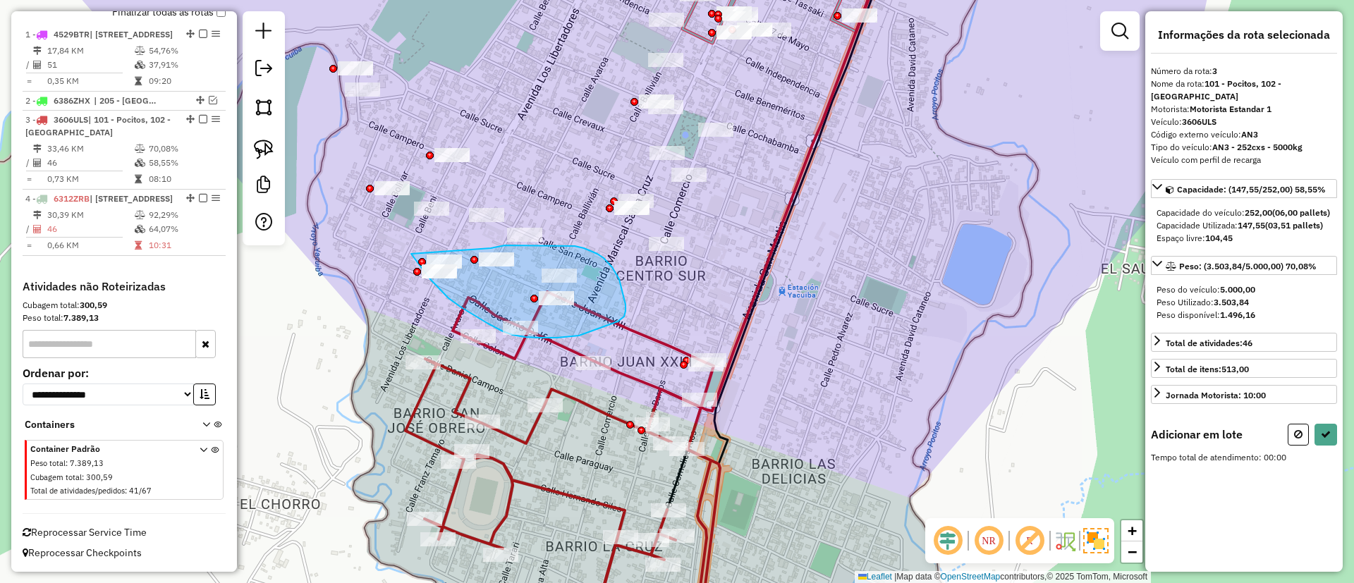
drag, startPoint x: 411, startPoint y: 254, endPoint x: 463, endPoint y: 250, distance: 52.4
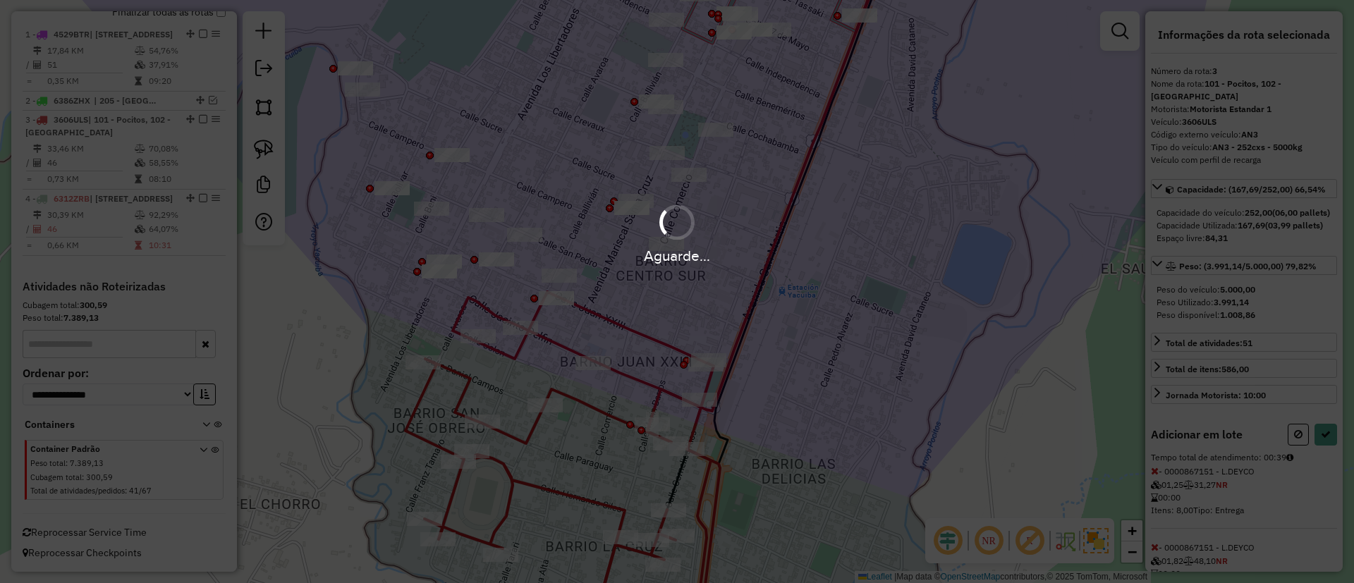
select select "*********"
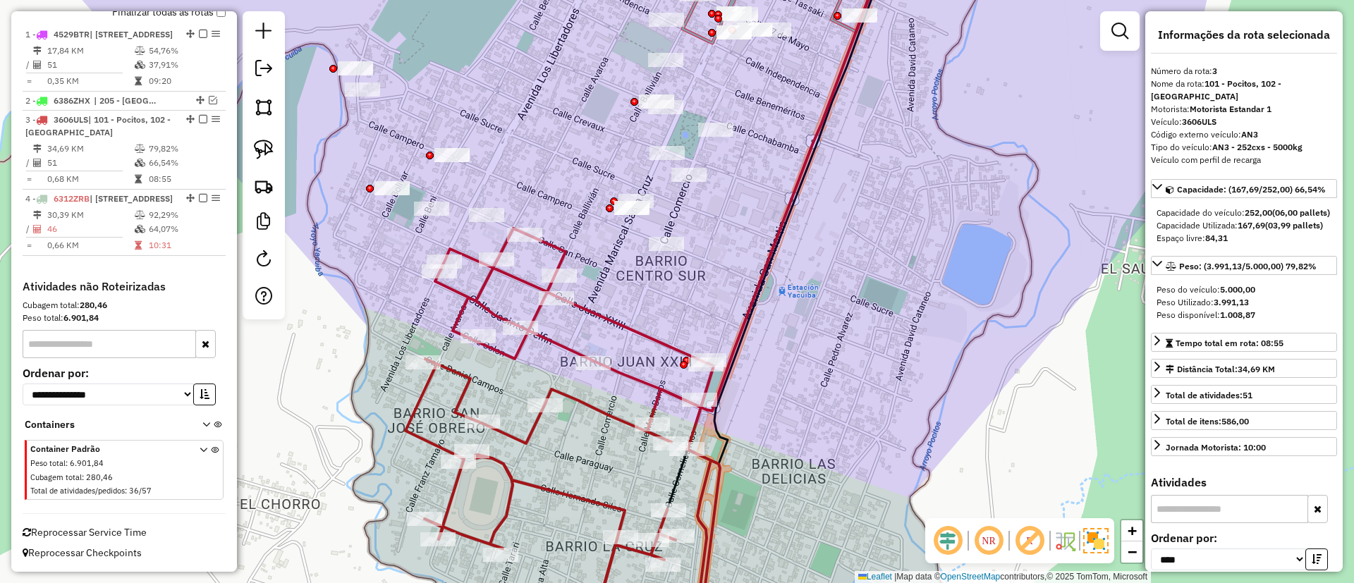
drag, startPoint x: 528, startPoint y: 268, endPoint x: 527, endPoint y: 282, distance: 14.1
click at [528, 273] on div "Janela de atendimento Grade de atendimento Capacidade Transportadoras Veículos …" at bounding box center [677, 291] width 1354 height 583
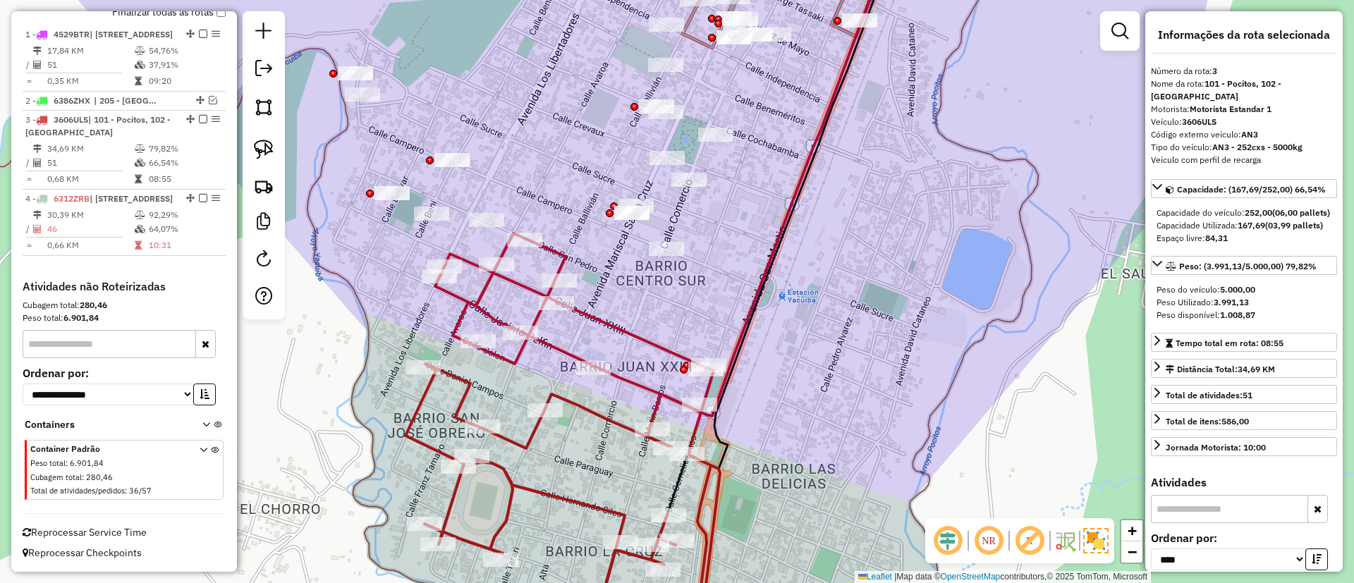
click at [527, 282] on icon at bounding box center [563, 437] width 315 height 408
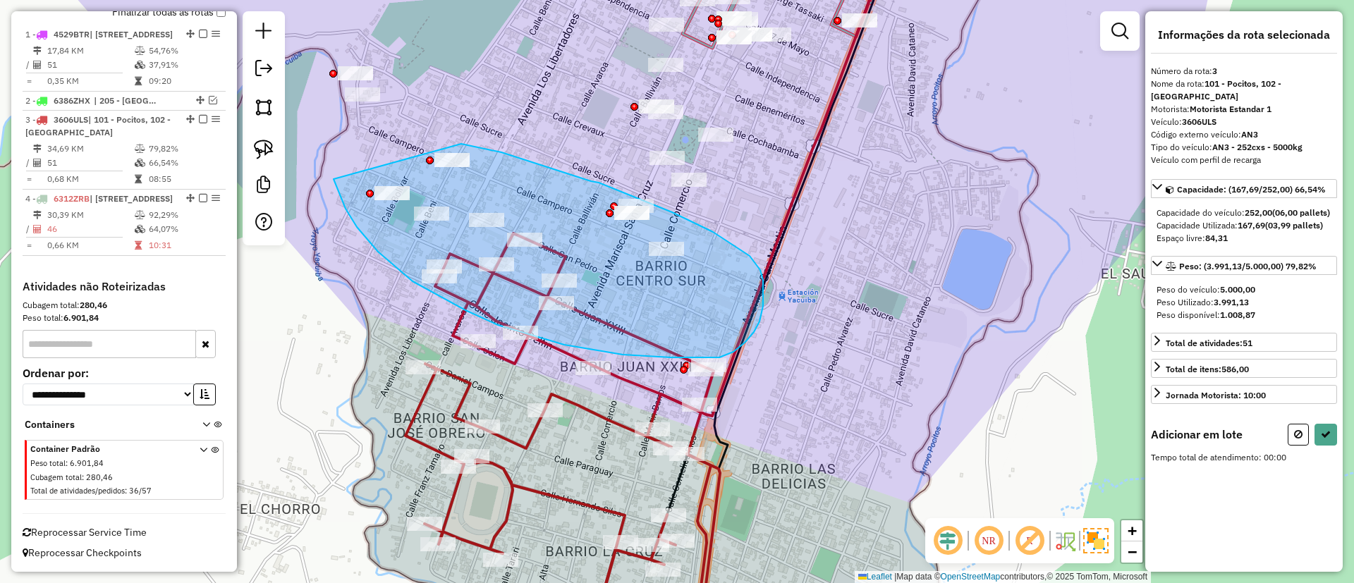
drag, startPoint x: 334, startPoint y: 179, endPoint x: 420, endPoint y: 135, distance: 97.2
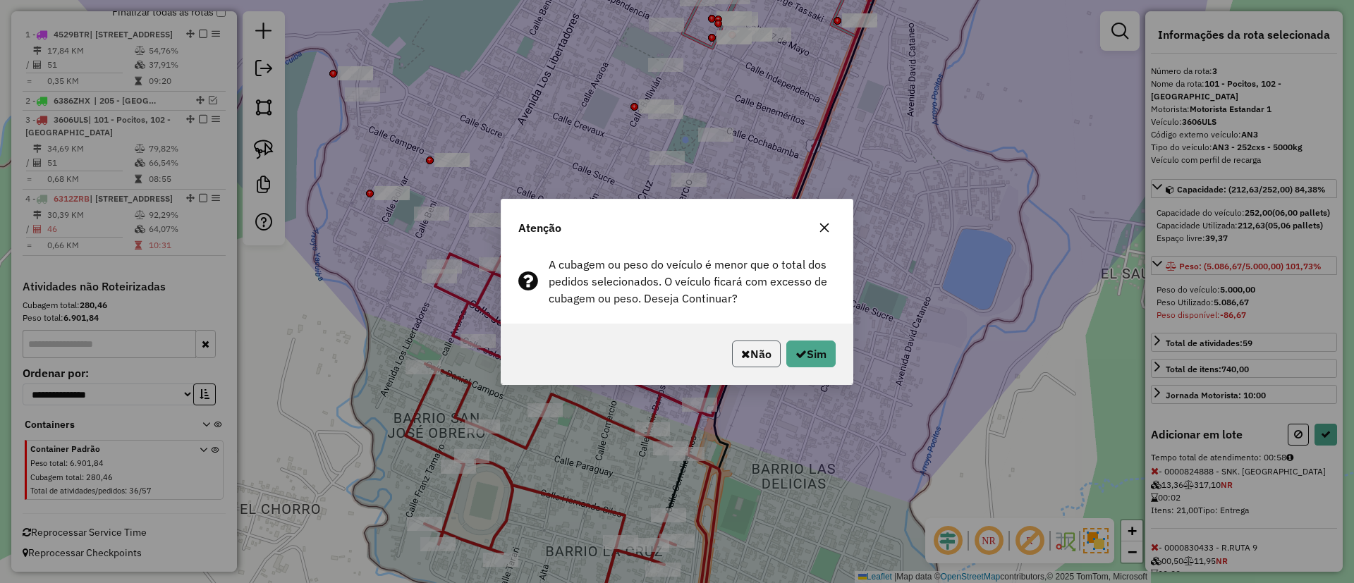
click at [758, 349] on button "Não" at bounding box center [756, 354] width 49 height 27
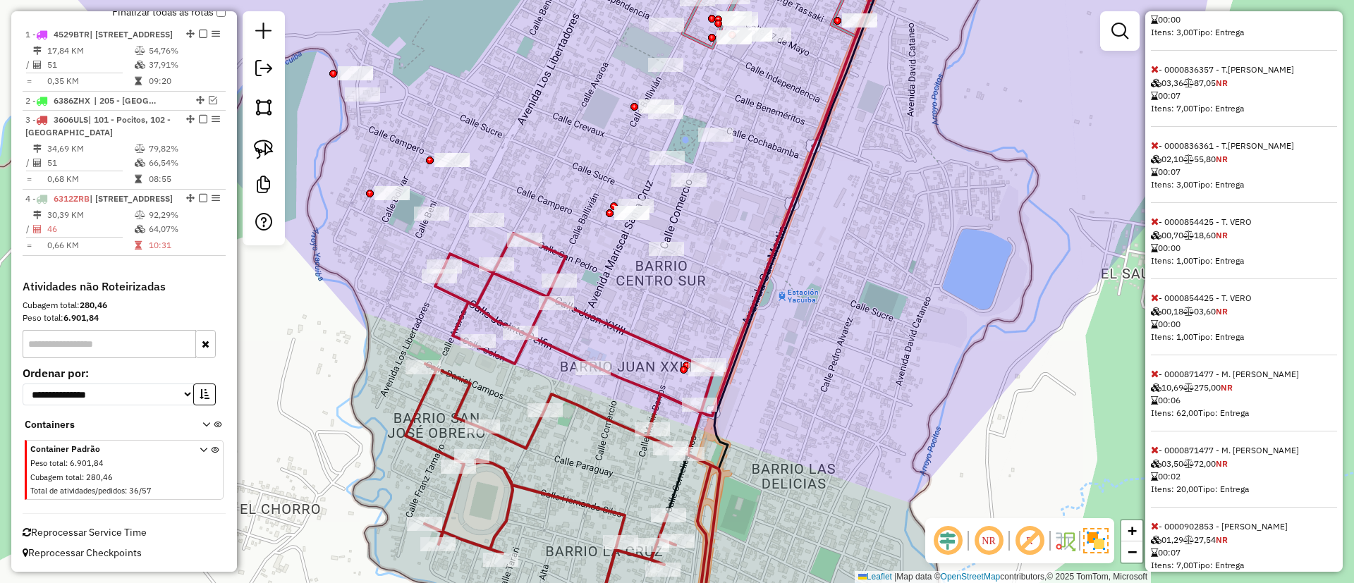
scroll to position [837, 0]
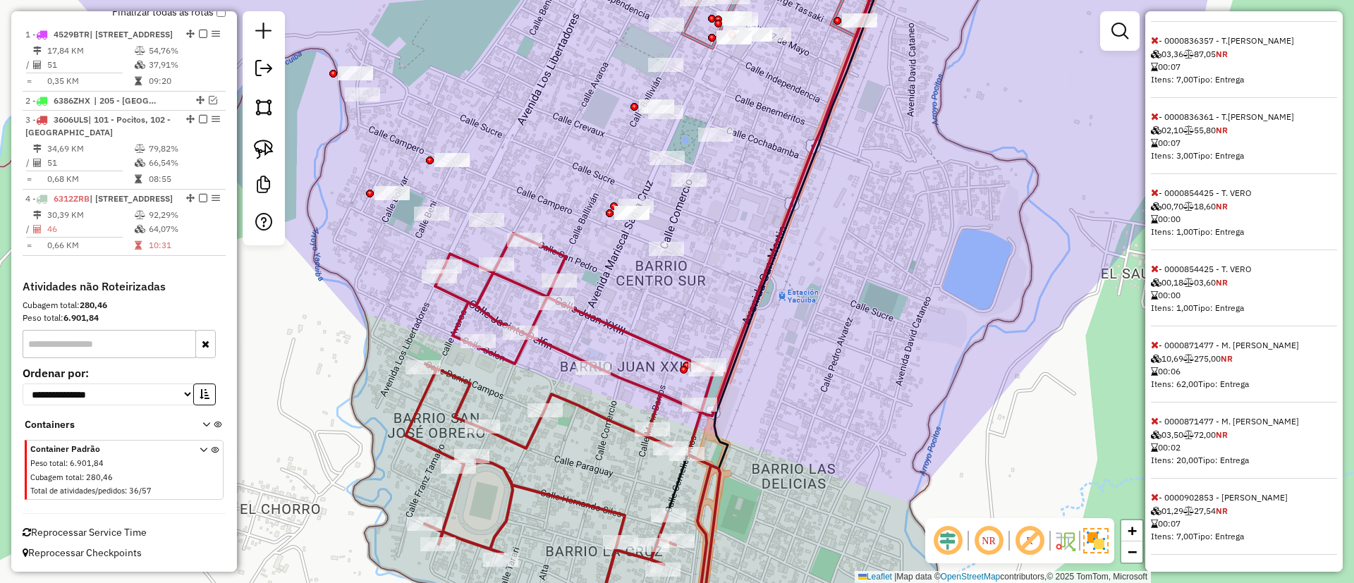
click at [758, 360] on div "Janela de atendimento Grade de atendimento Capacidade Transportadoras Veículos …" at bounding box center [677, 291] width 1354 height 583
drag, startPoint x: 612, startPoint y: 330, endPoint x: 622, endPoint y: 324, distance: 12.3
click at [614, 329] on icon at bounding box center [563, 437] width 315 height 408
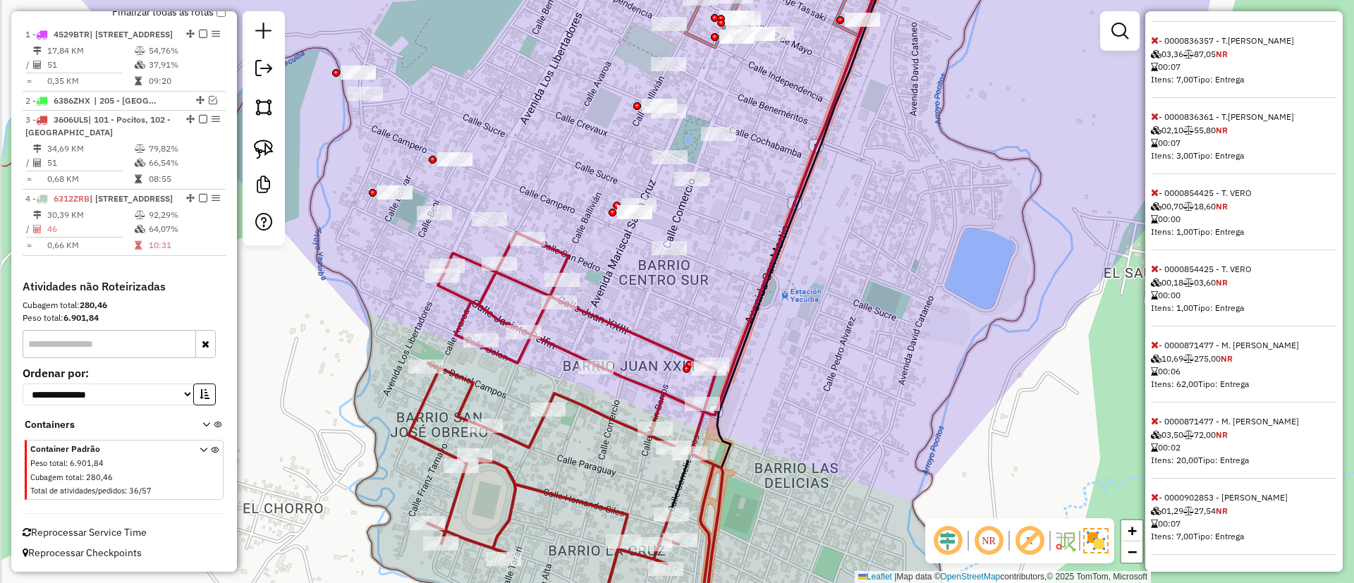
click at [622, 324] on icon at bounding box center [565, 437] width 315 height 408
select select "*********"
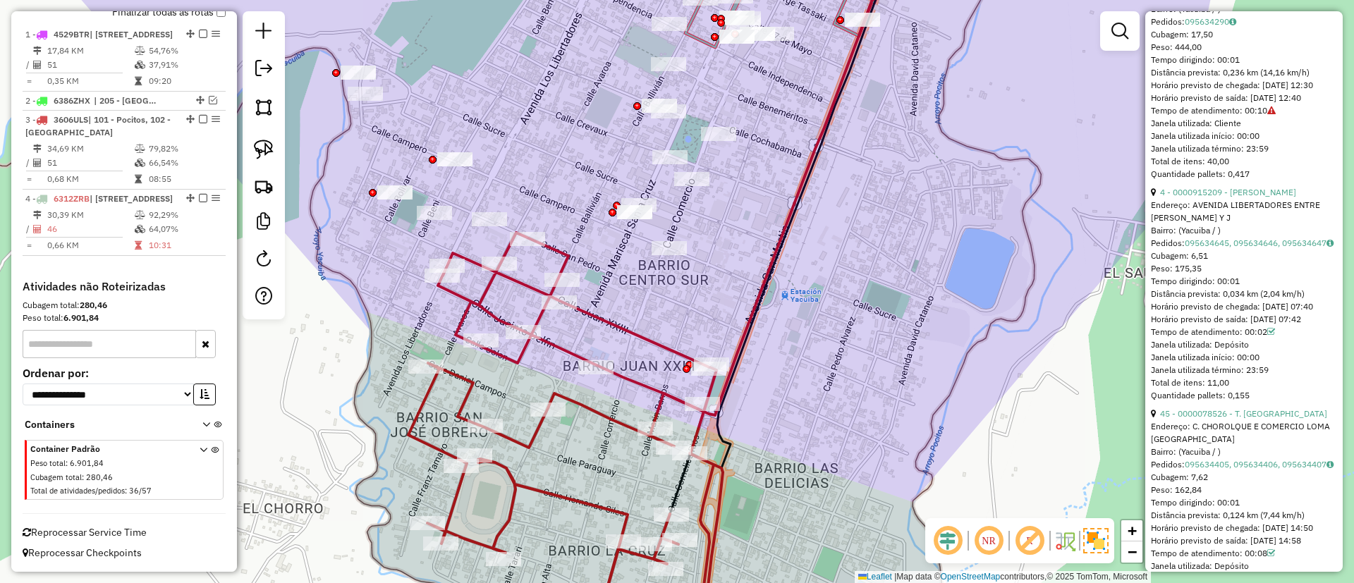
click at [622, 324] on icon at bounding box center [565, 437] width 315 height 408
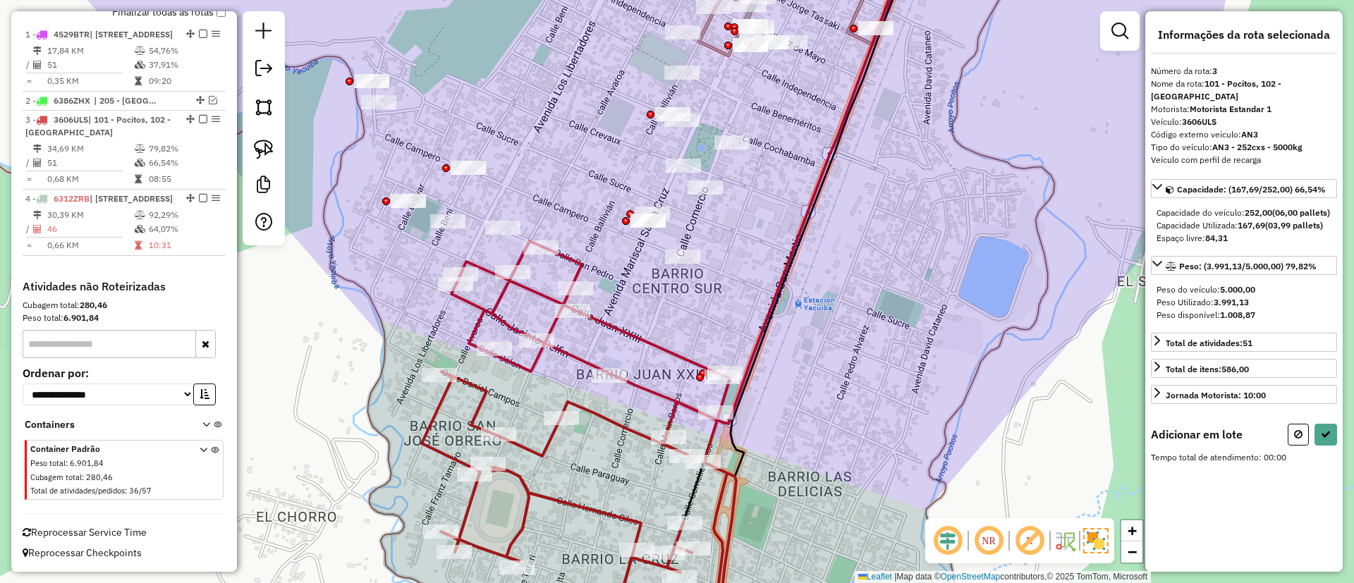
drag, startPoint x: 646, startPoint y: 320, endPoint x: 728, endPoint y: 344, distance: 85.3
click at [727, 344] on div "Janela de atendimento Grade de atendimento Capacidade Transportadoras Veículos …" at bounding box center [677, 291] width 1354 height 583
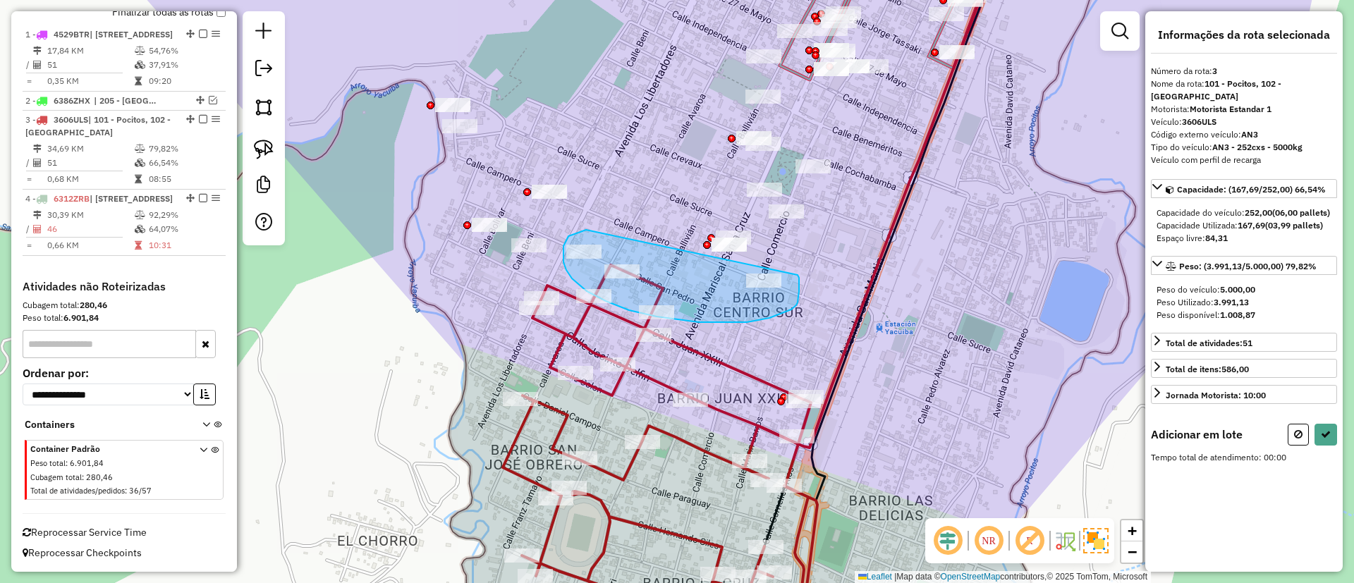
drag, startPoint x: 563, startPoint y: 250, endPoint x: 798, endPoint y: 275, distance: 236.2
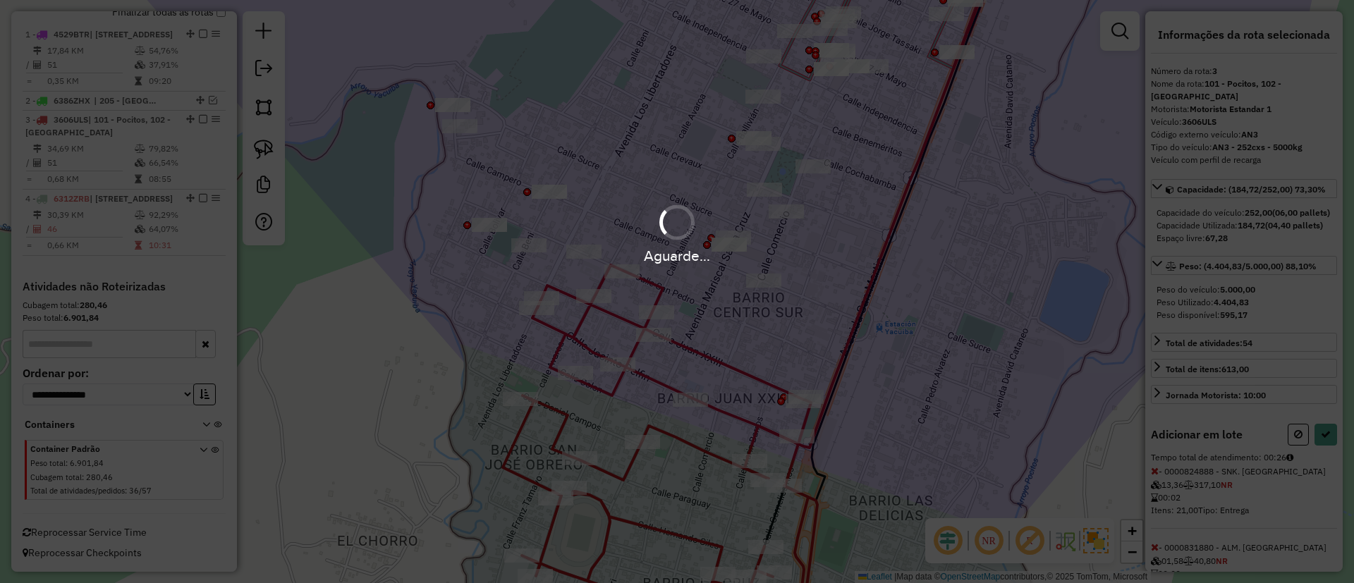
select select "*********"
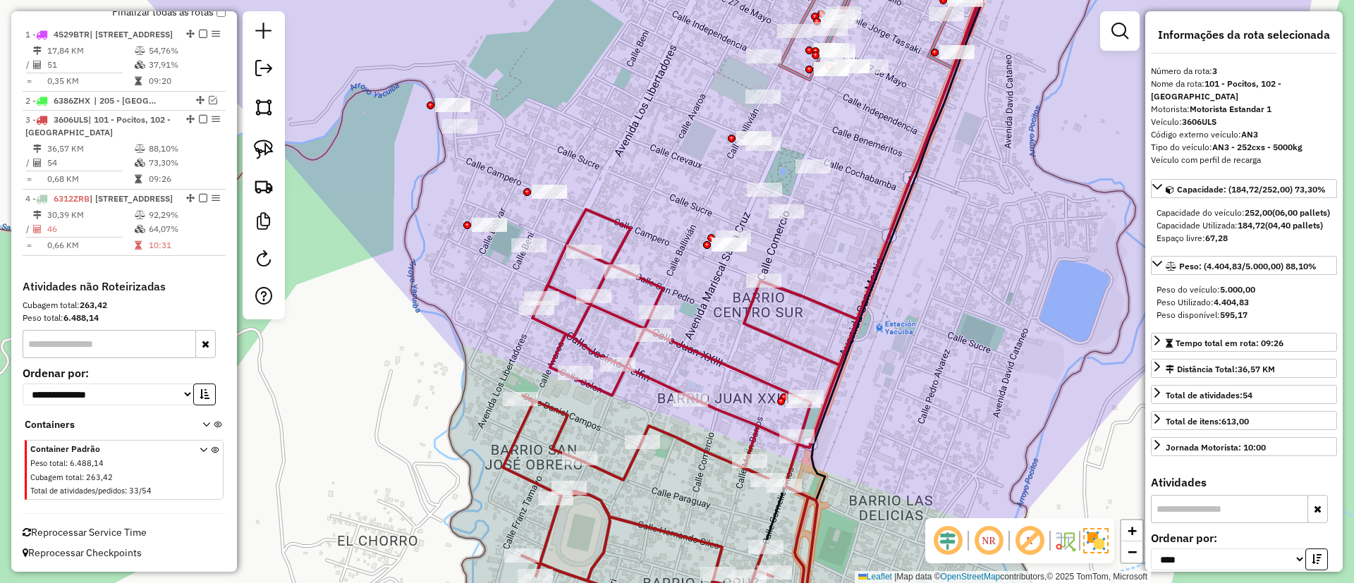
click at [621, 238] on icon at bounding box center [680, 426] width 355 height 432
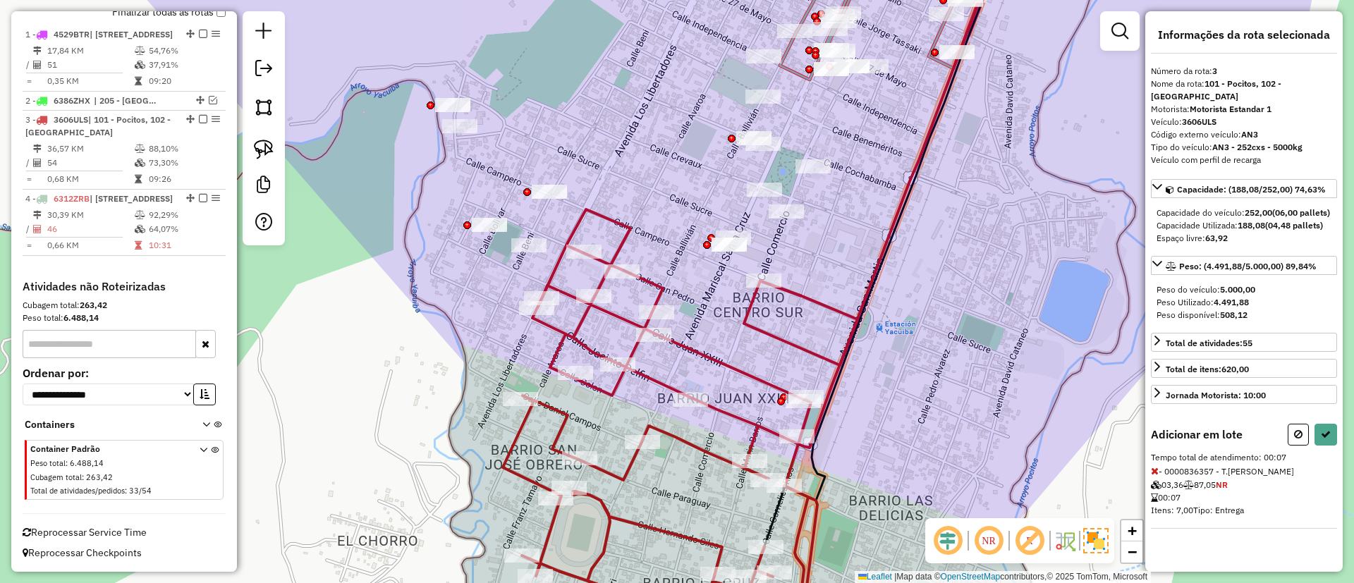
select select "*********"
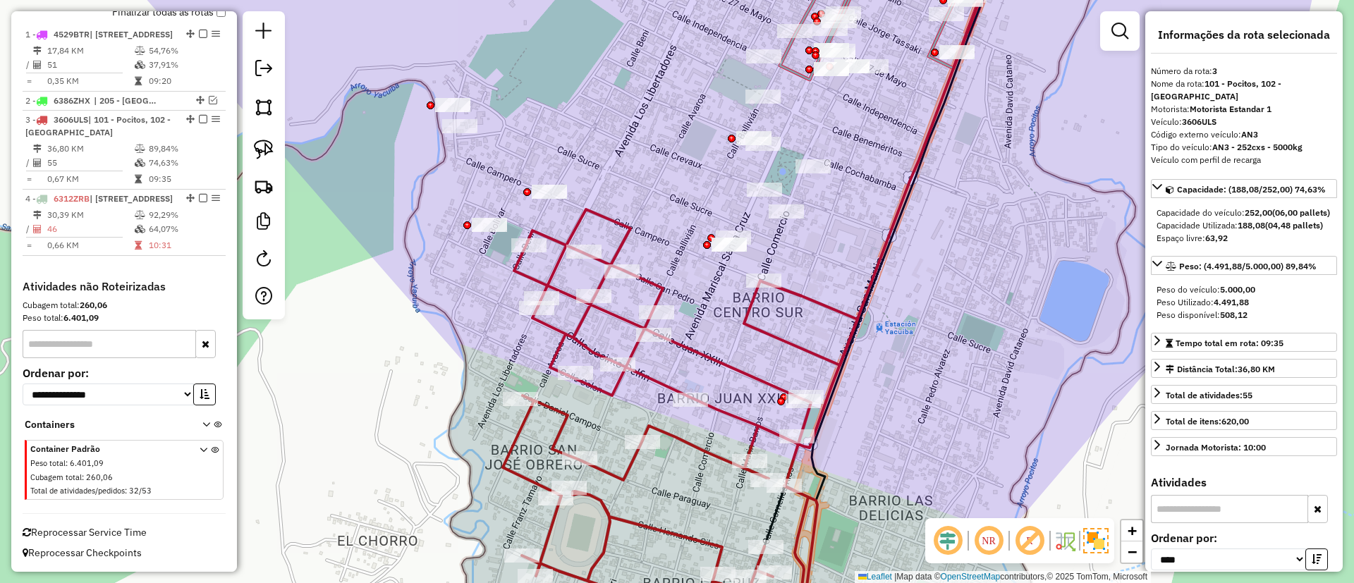
click at [627, 223] on icon at bounding box center [680, 426] width 355 height 432
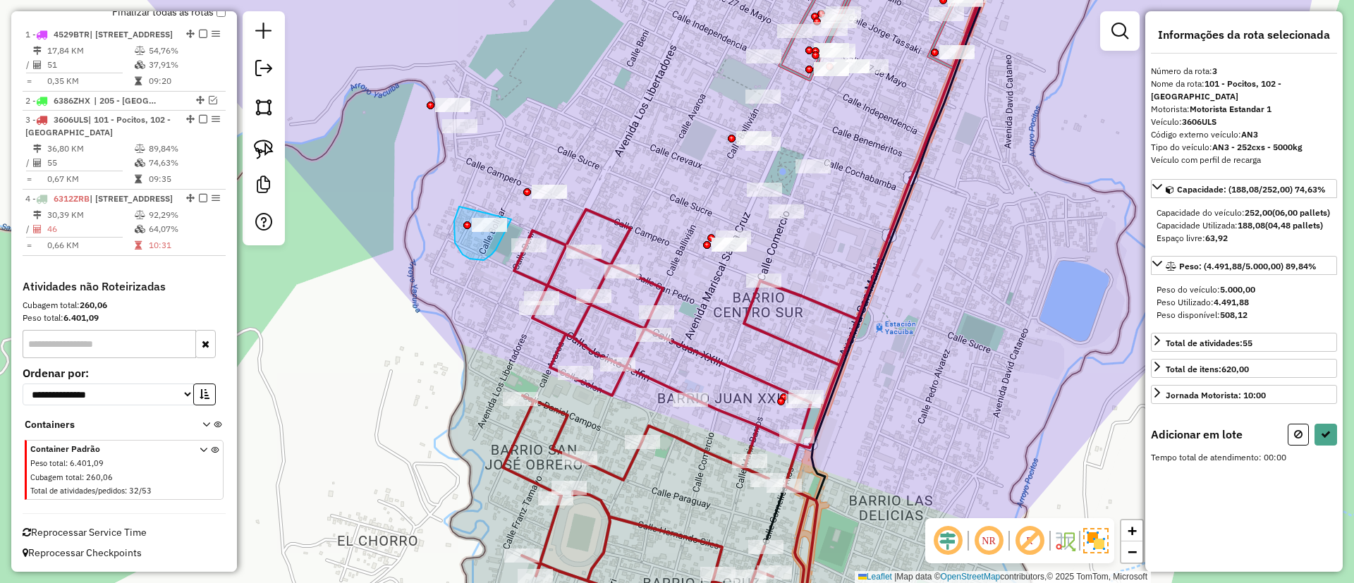
drag, startPoint x: 460, startPoint y: 206, endPoint x: 511, endPoint y: 218, distance: 52.9
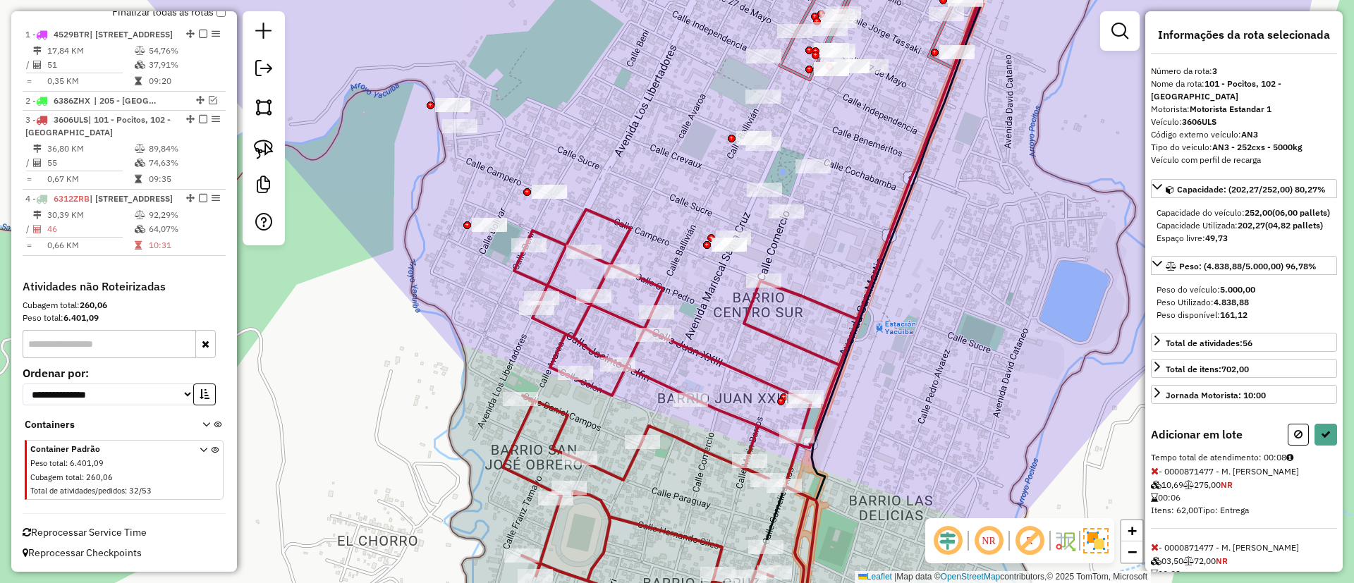
select select "*********"
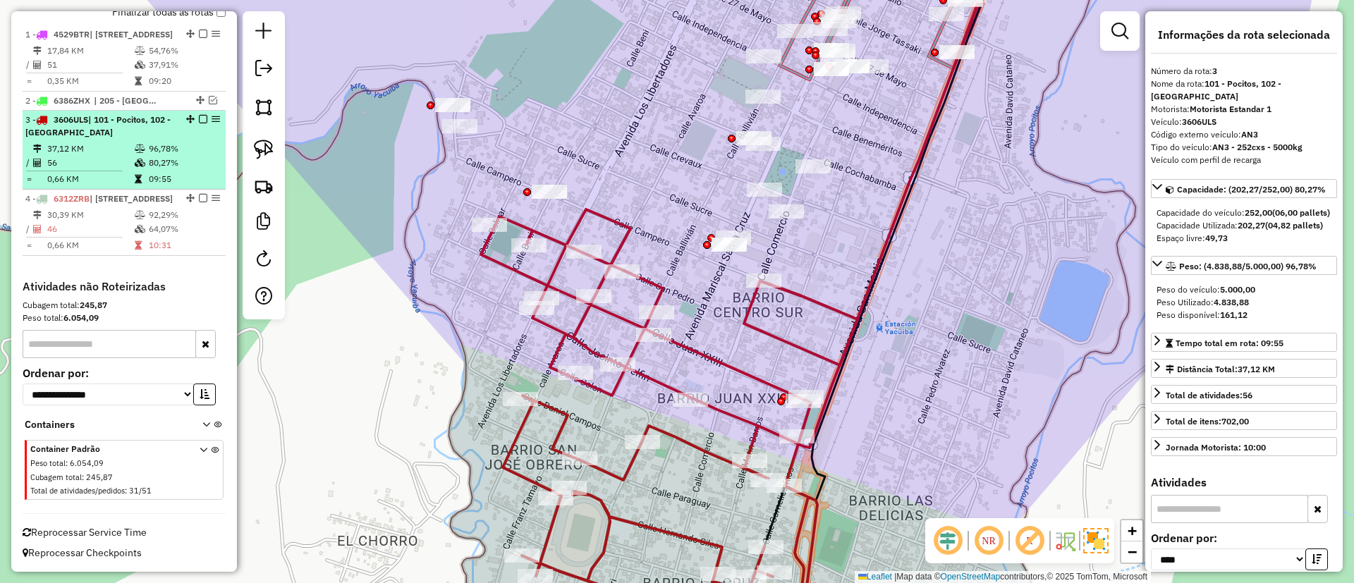
click at [199, 115] on em at bounding box center [203, 119] width 8 height 8
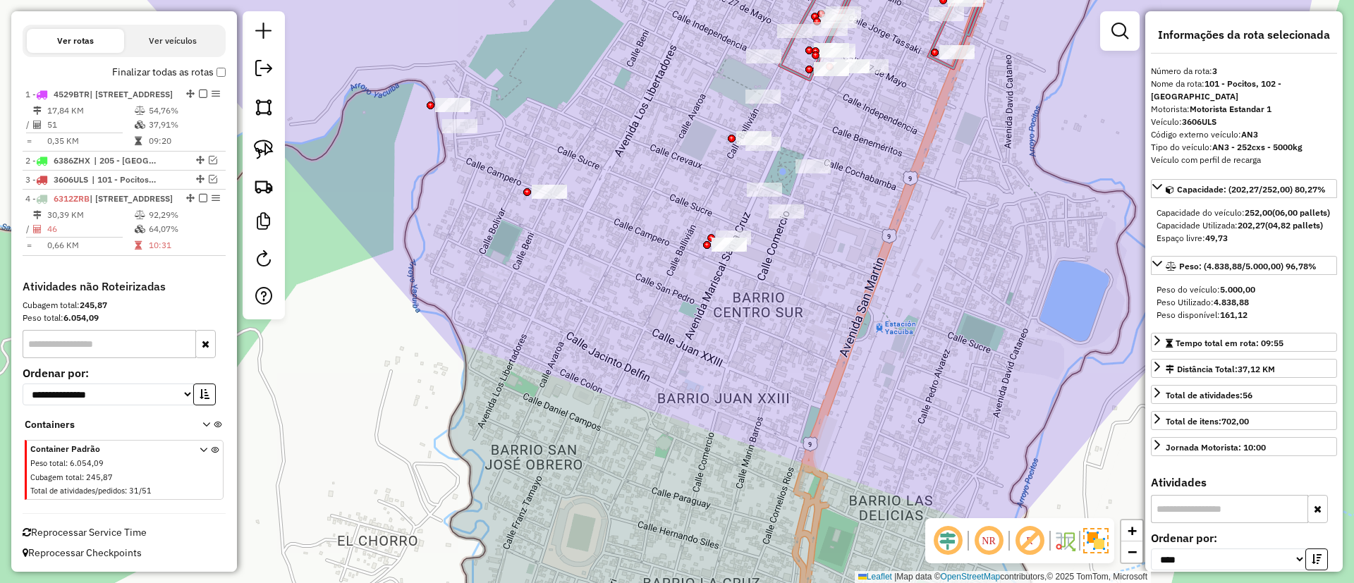
scroll to position [477, 0]
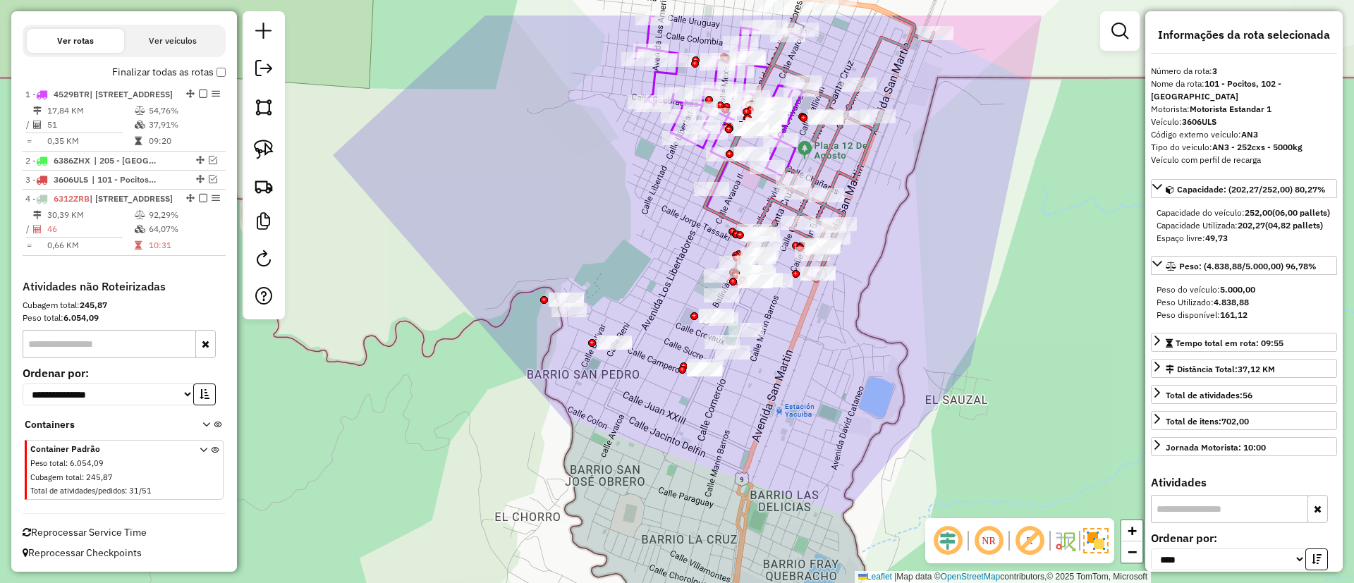
drag, startPoint x: 772, startPoint y: 337, endPoint x: 713, endPoint y: 399, distance: 85.3
click at [722, 431] on div "Janela de atendimento Grade de atendimento Capacidade Transportadoras Veículos …" at bounding box center [677, 291] width 1354 height 583
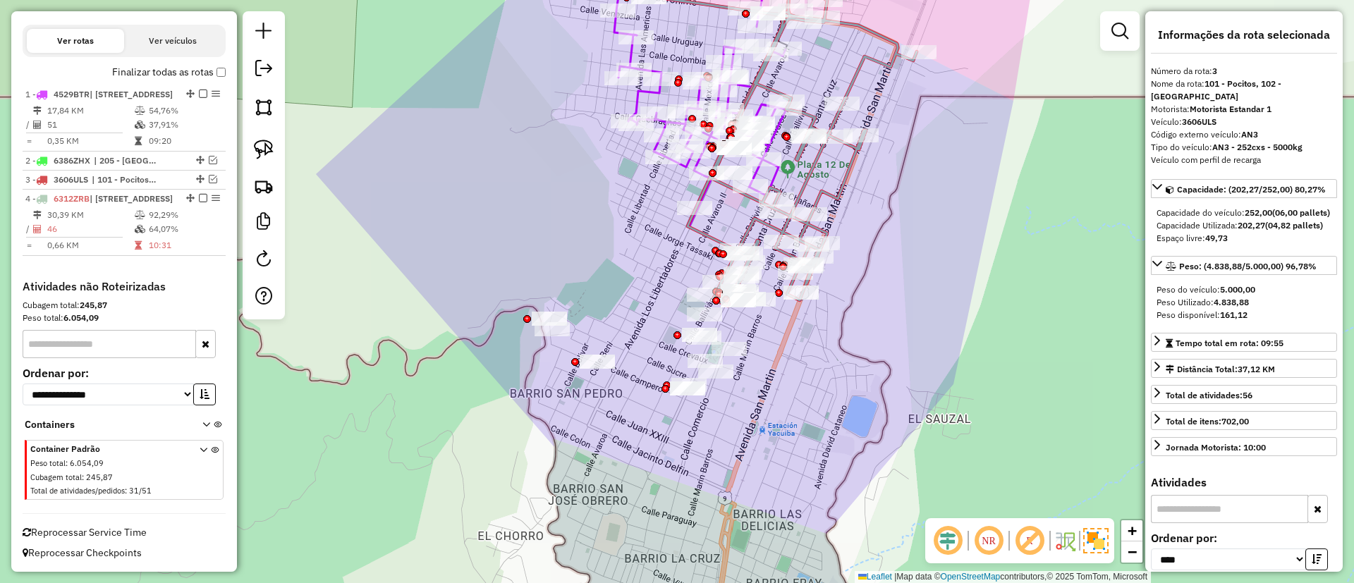
click at [709, 241] on icon at bounding box center [783, 123] width 267 height 365
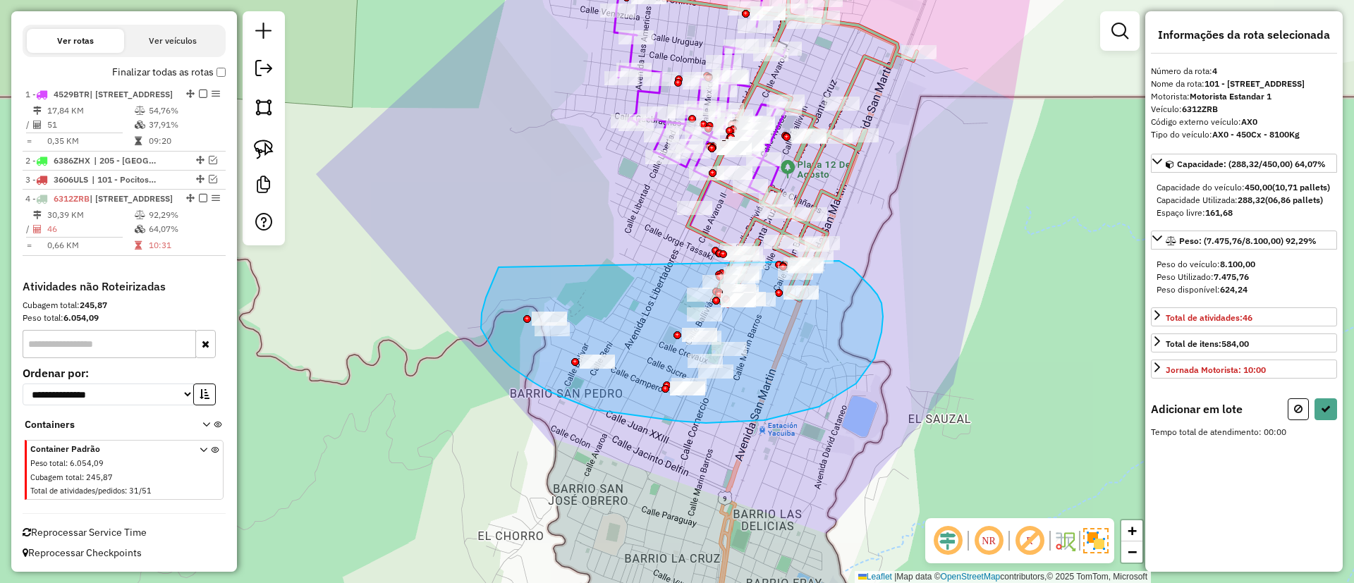
drag, startPoint x: 499, startPoint y: 268, endPoint x: 784, endPoint y: 233, distance: 287.8
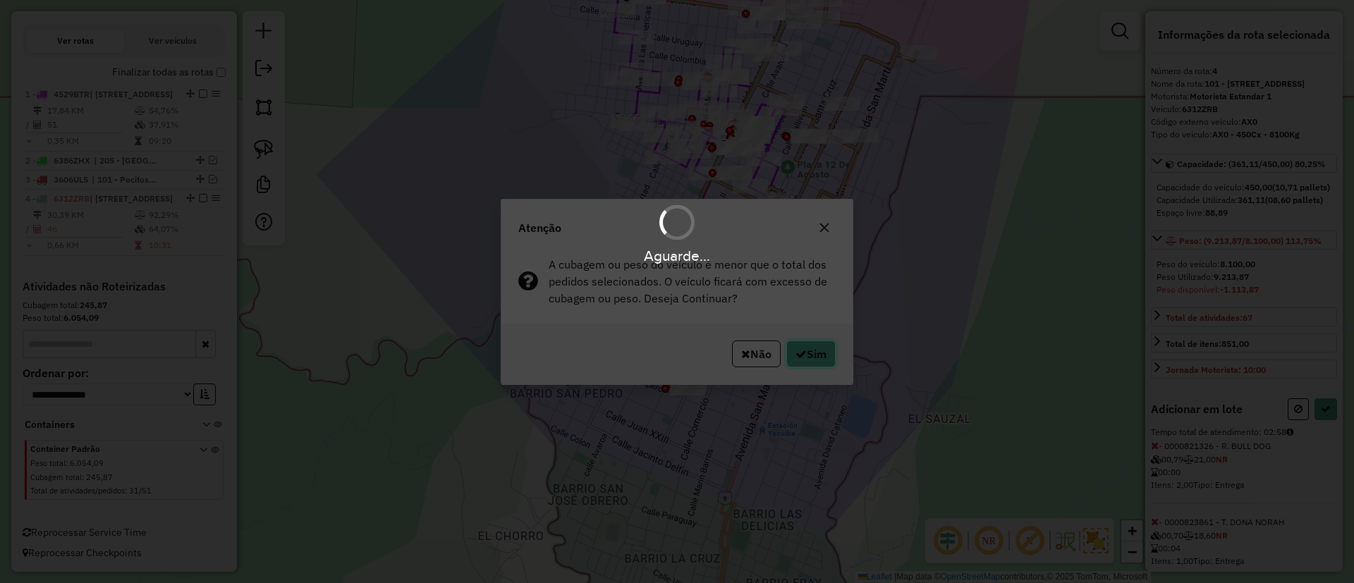
click at [822, 353] on button "Sim" at bounding box center [811, 354] width 49 height 27
select select "*********"
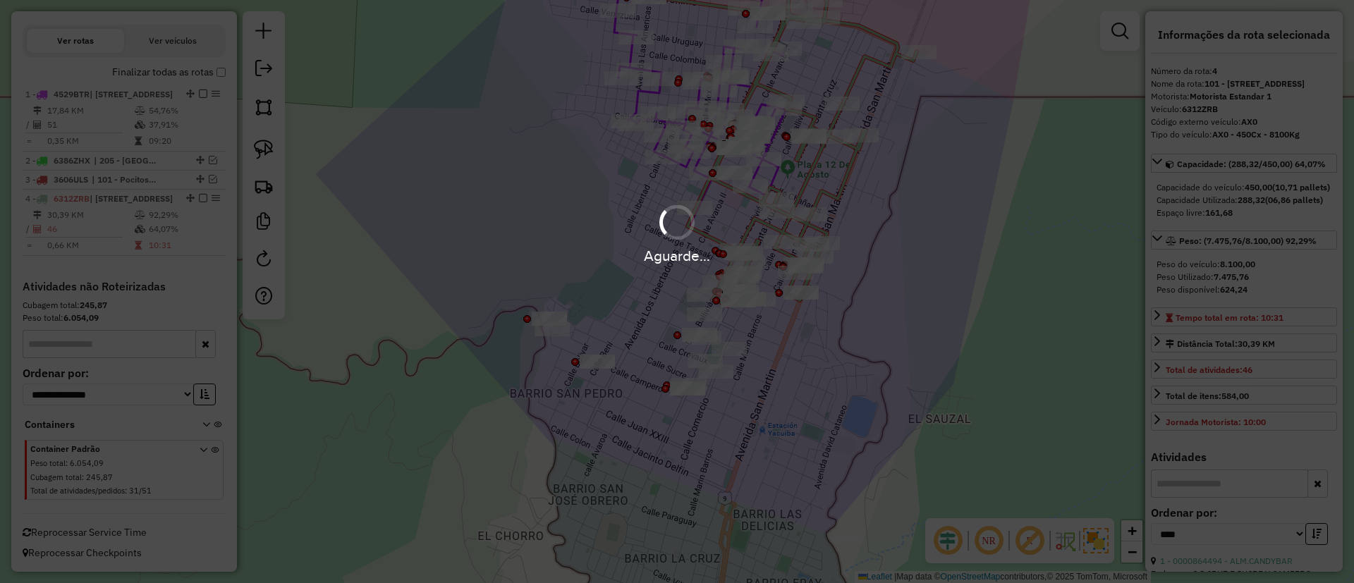
click at [822, 353] on div "Aguarde..." at bounding box center [677, 291] width 1354 height 583
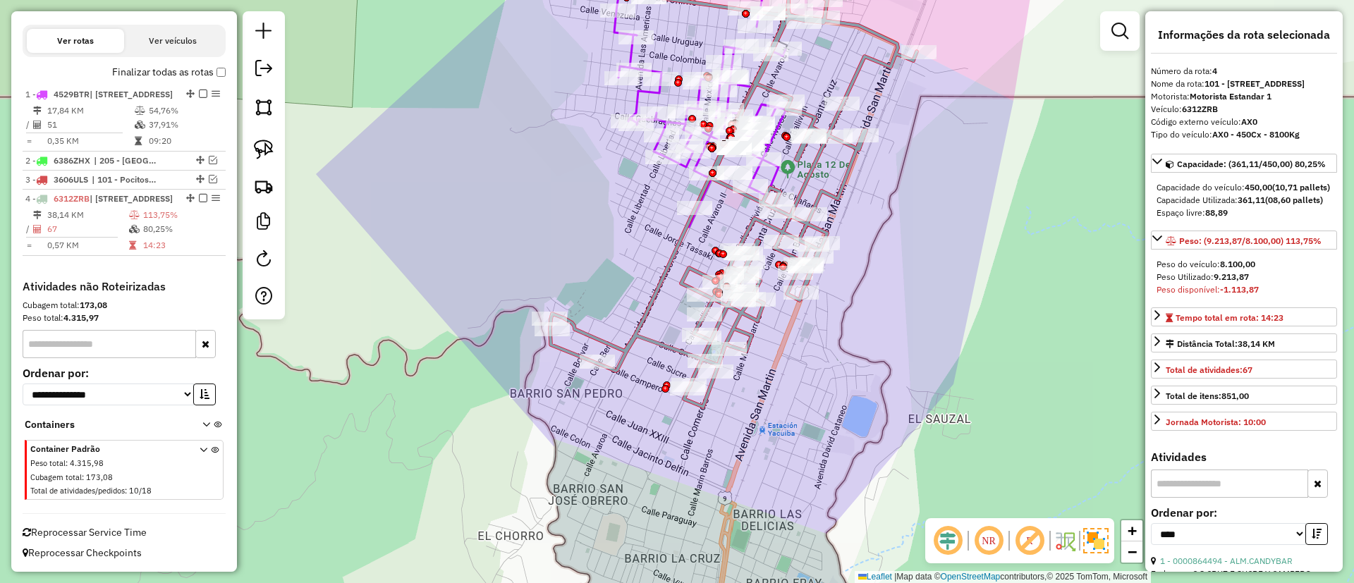
click at [685, 260] on div "Janela de atendimento Grade de atendimento Capacidade Transportadoras Veículos …" at bounding box center [677, 291] width 1354 height 583
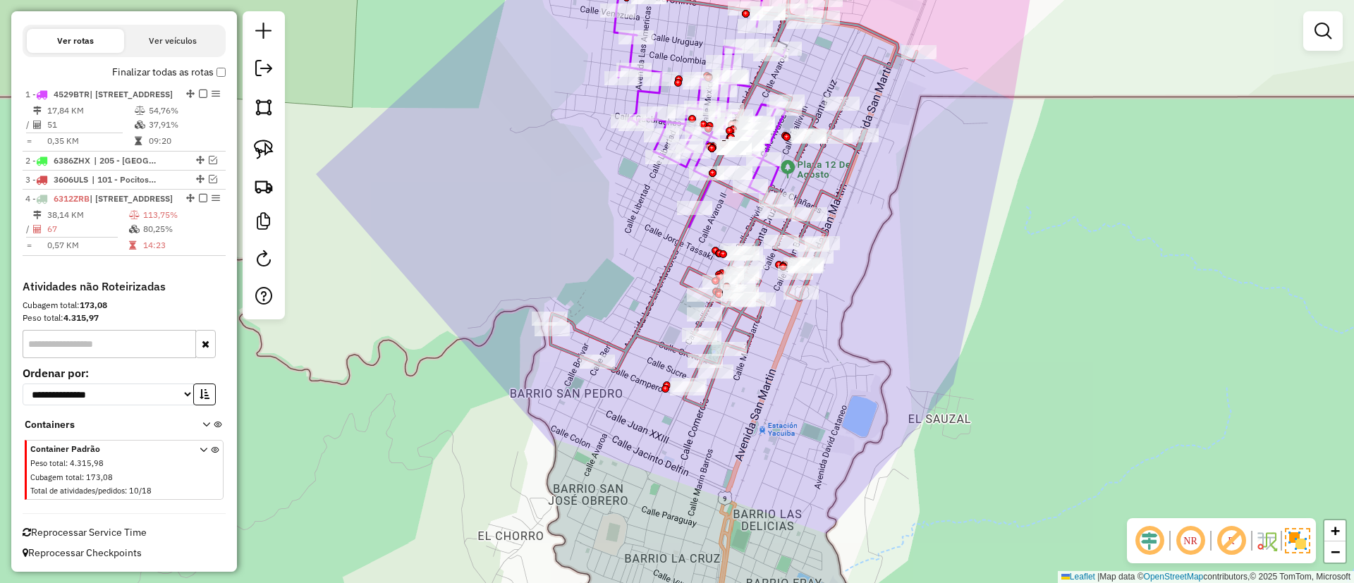
click at [690, 266] on icon at bounding box center [733, 174] width 367 height 466
select select "*********"
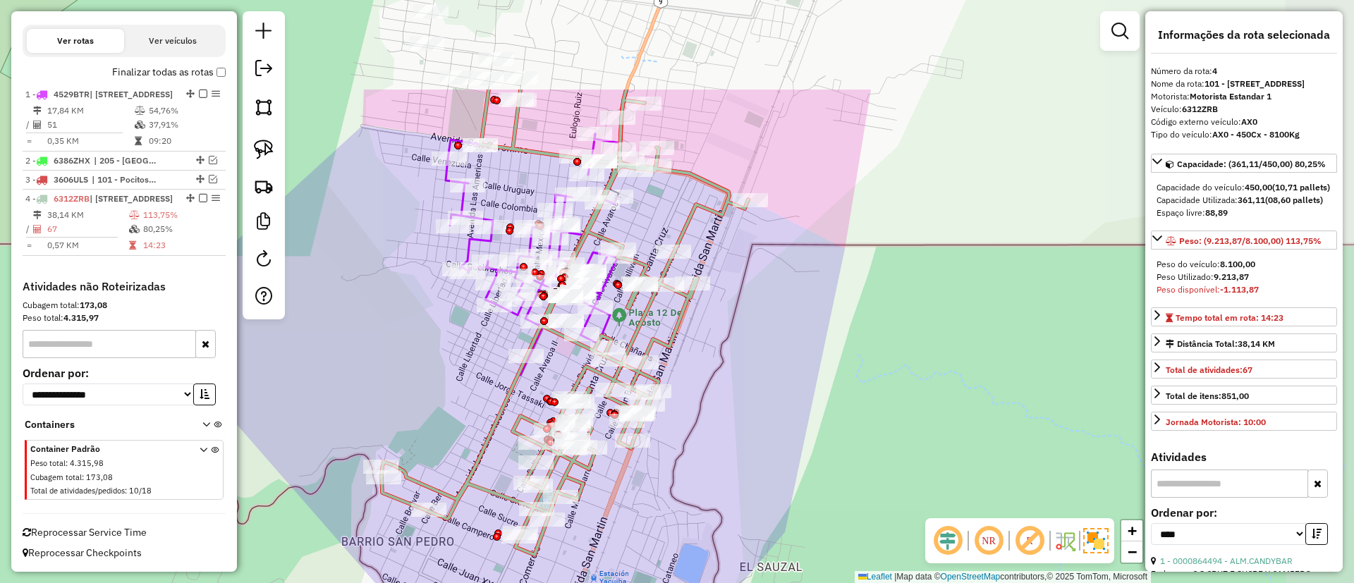
drag, startPoint x: 693, startPoint y: 256, endPoint x: 509, endPoint y: 454, distance: 270.5
click at [509, 454] on div "Janela de atendimento Grade de atendimento Capacidade Transportadoras Veículos …" at bounding box center [677, 291] width 1354 height 583
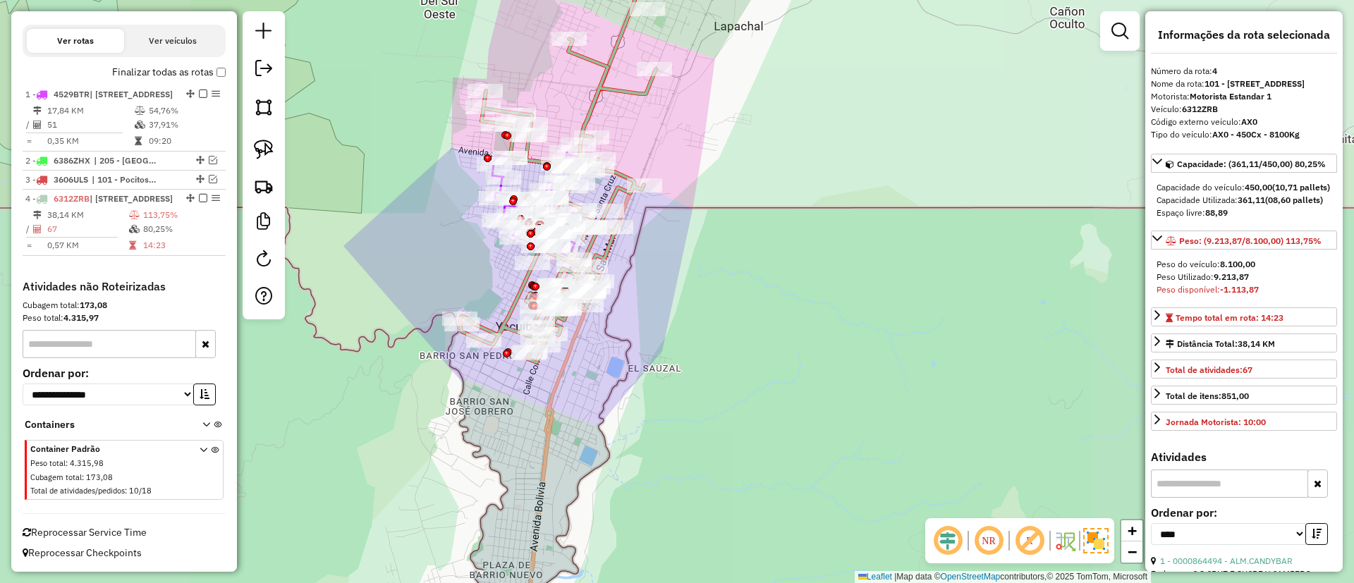
click at [561, 241] on div "Janela de atendimento Grade de atendimento Capacidade Transportadoras Veículos …" at bounding box center [677, 291] width 1354 height 583
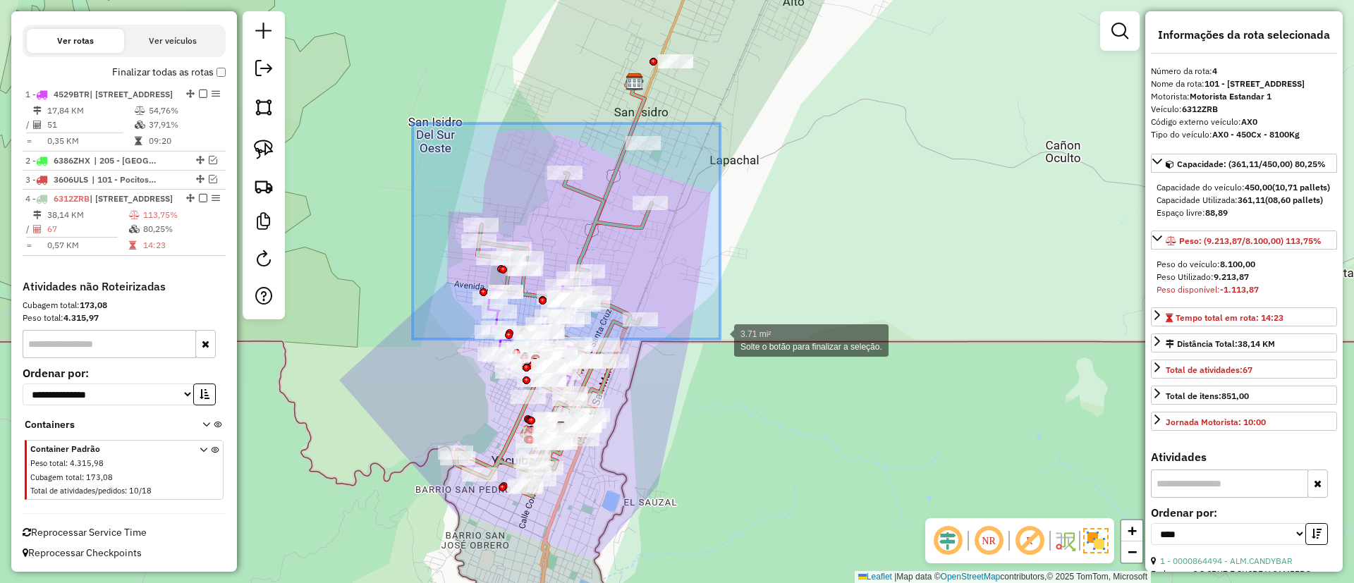
drag, startPoint x: 720, startPoint y: 339, endPoint x: 764, endPoint y: 358, distance: 47.7
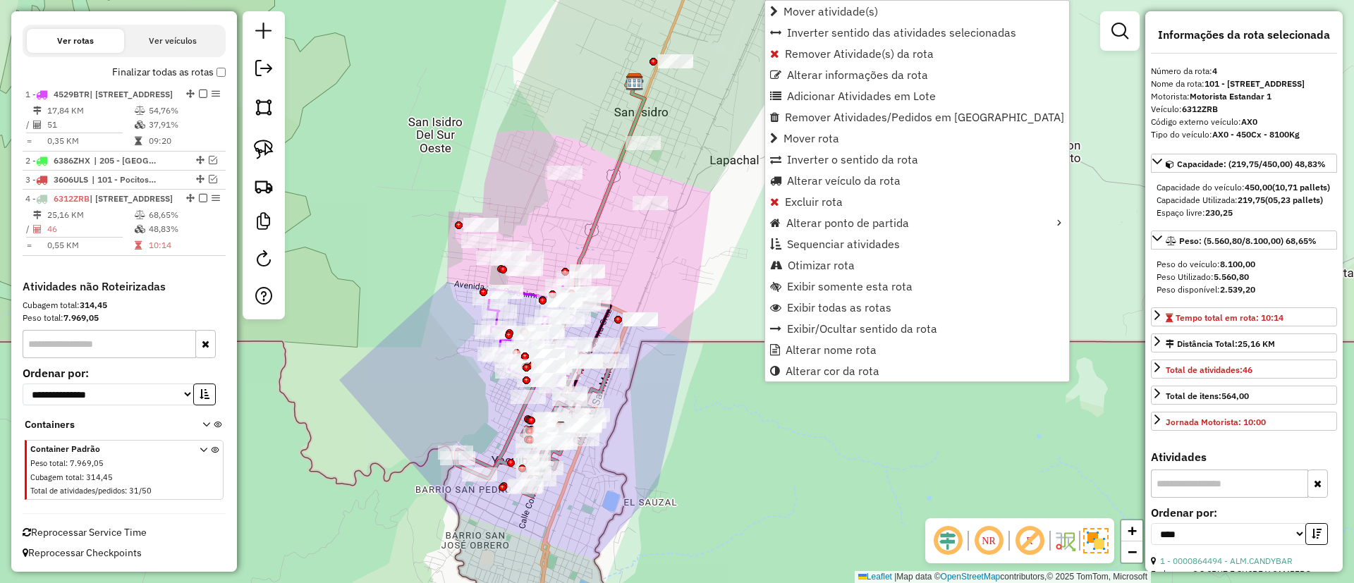
click at [503, 439] on icon at bounding box center [550, 275] width 188 height 388
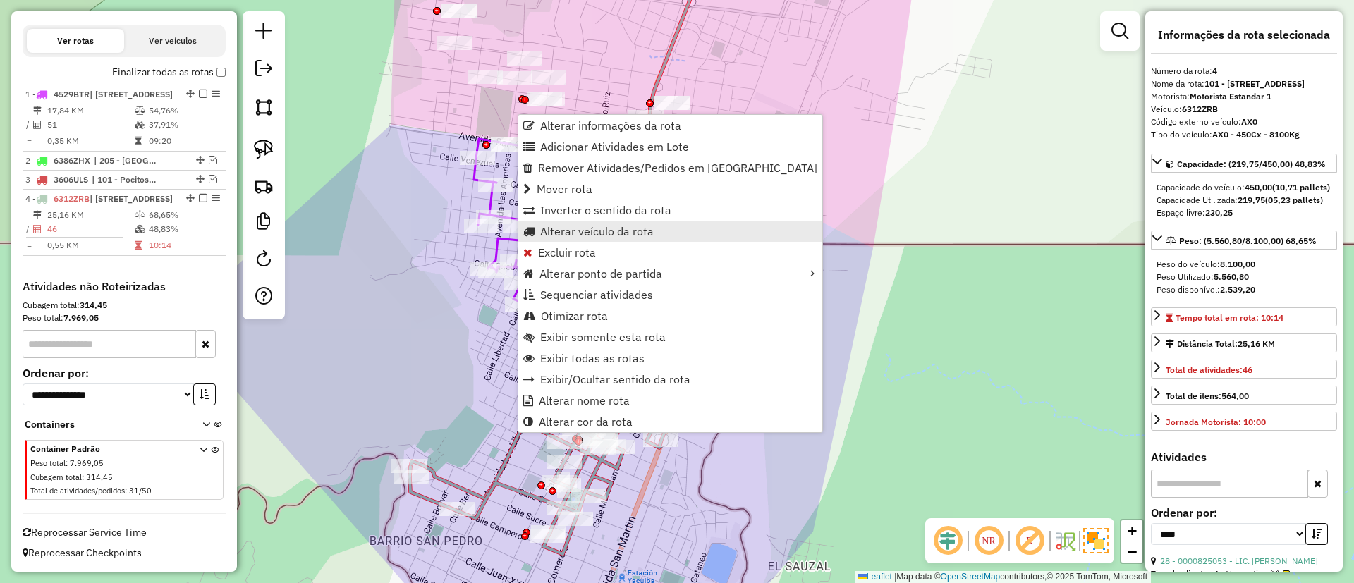
click at [578, 228] on span "Alterar veículo da rota" at bounding box center [597, 231] width 114 height 11
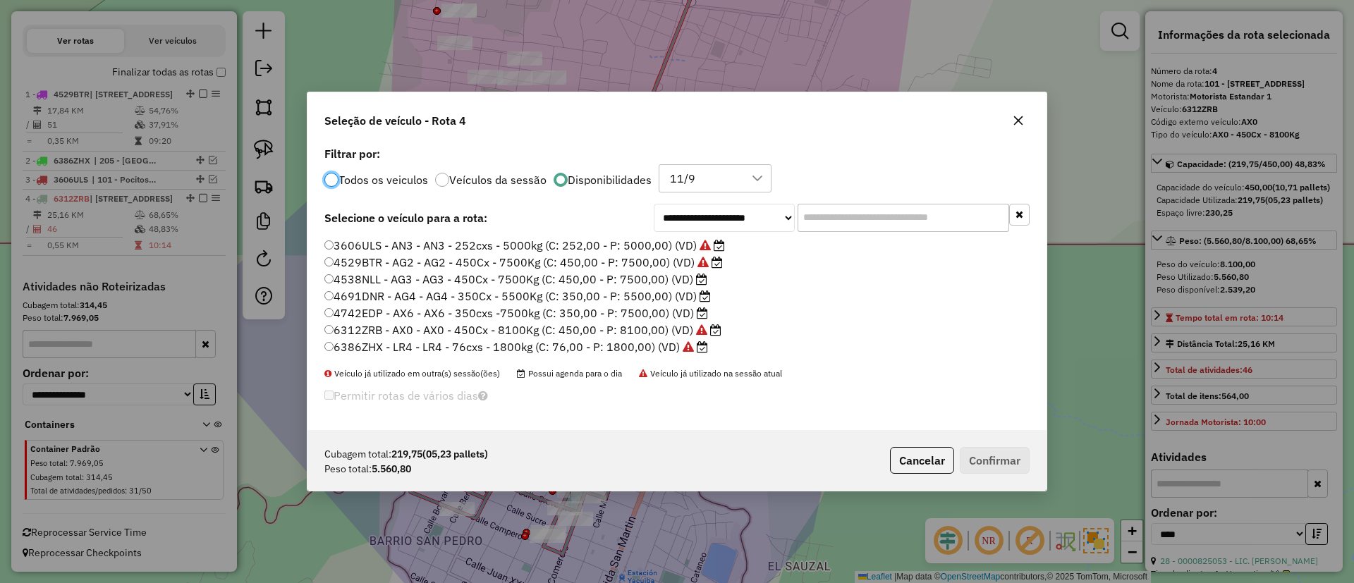
scroll to position [8, 4]
click at [673, 296] on label "4691DNR - AG4 - AG4 - 350Cx - 5500Kg (C: 350,00 - P: 5500,00) (VD)" at bounding box center [517, 296] width 387 height 17
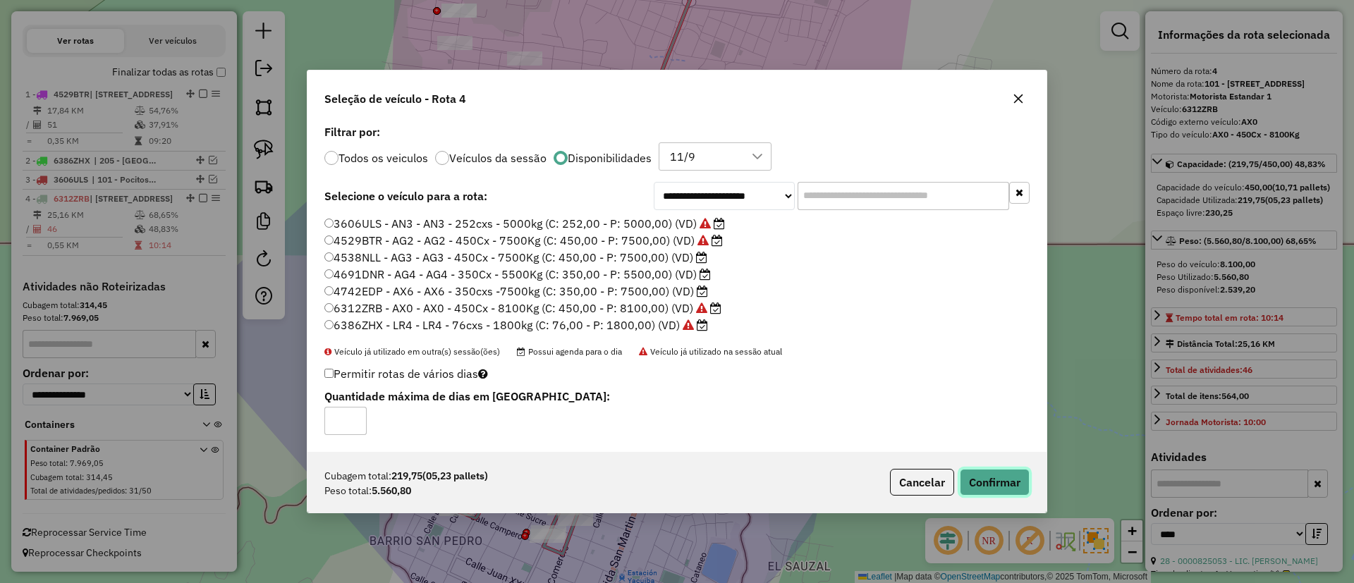
click at [1003, 487] on button "Confirmar" at bounding box center [995, 482] width 70 height 27
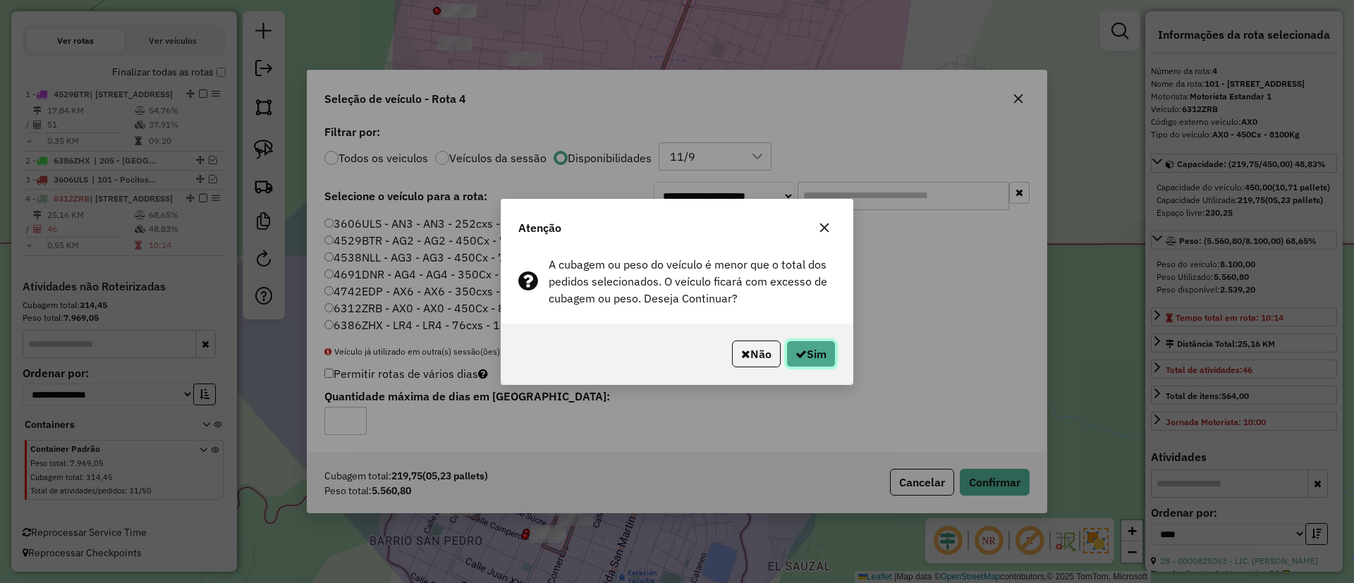
drag, startPoint x: 825, startPoint y: 360, endPoint x: 820, endPoint y: 354, distance: 7.5
click at [824, 360] on button "Sim" at bounding box center [811, 354] width 49 height 27
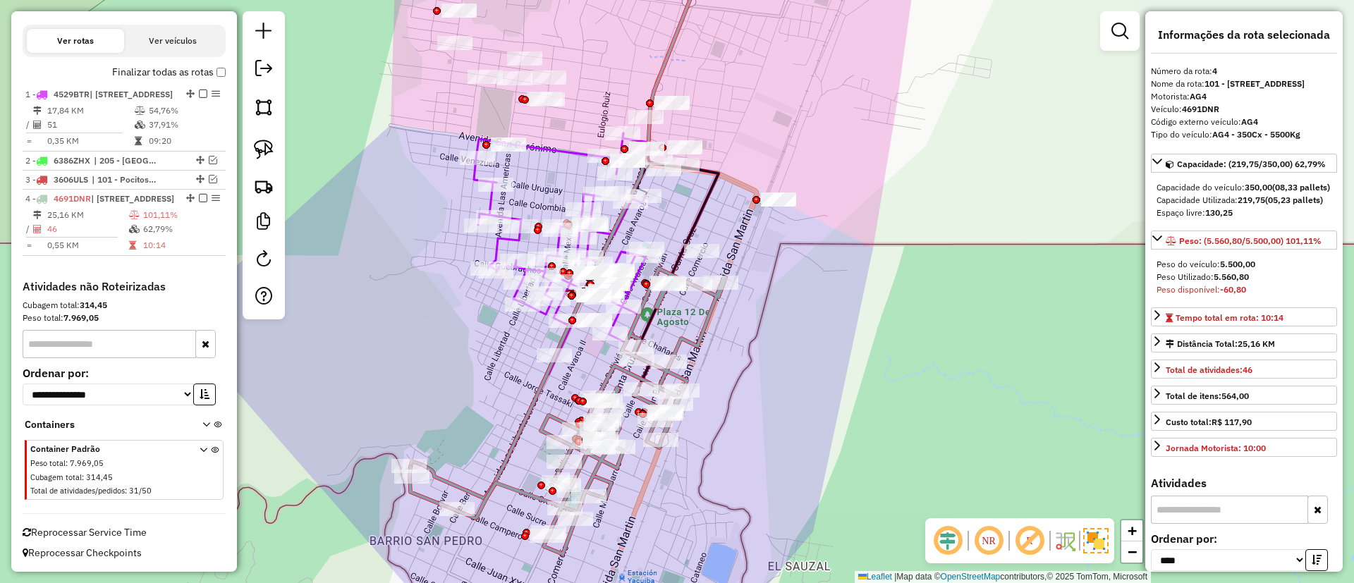
scroll to position [490, 0]
click at [712, 322] on icon at bounding box center [568, 412] width 316 height 286
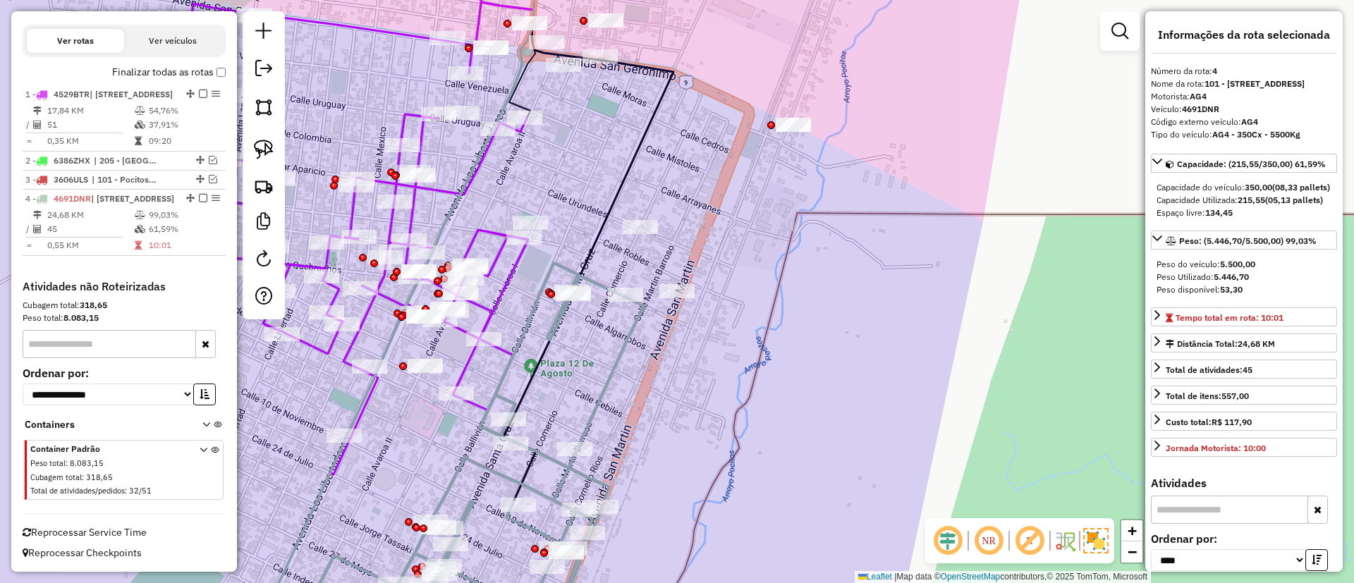
click at [632, 350] on icon at bounding box center [481, 452] width 326 height 378
click at [626, 348] on icon at bounding box center [481, 452] width 326 height 378
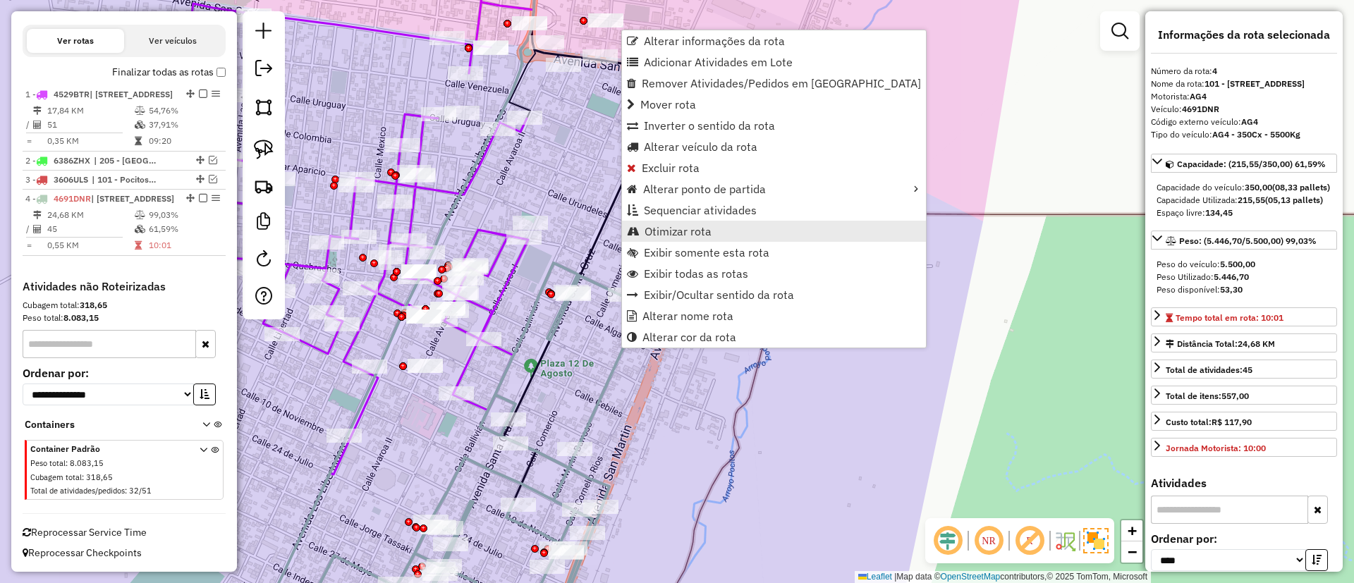
click at [681, 229] on span "Otimizar rota" at bounding box center [678, 231] width 67 height 11
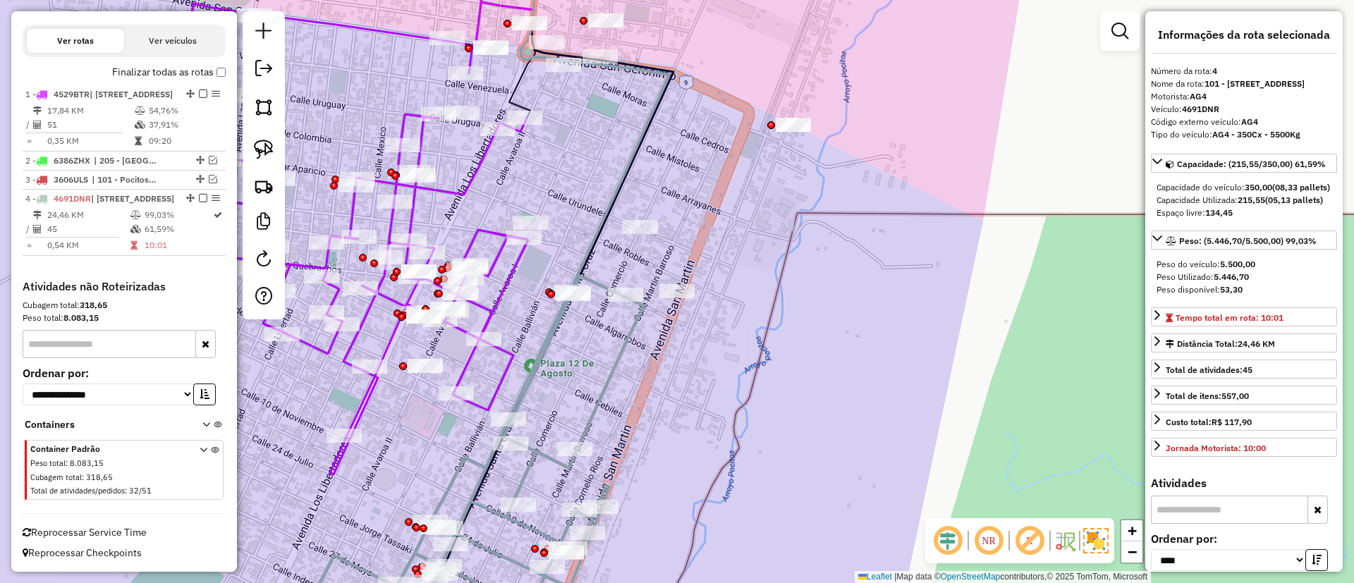
click at [541, 353] on icon at bounding box center [481, 458] width 326 height 365
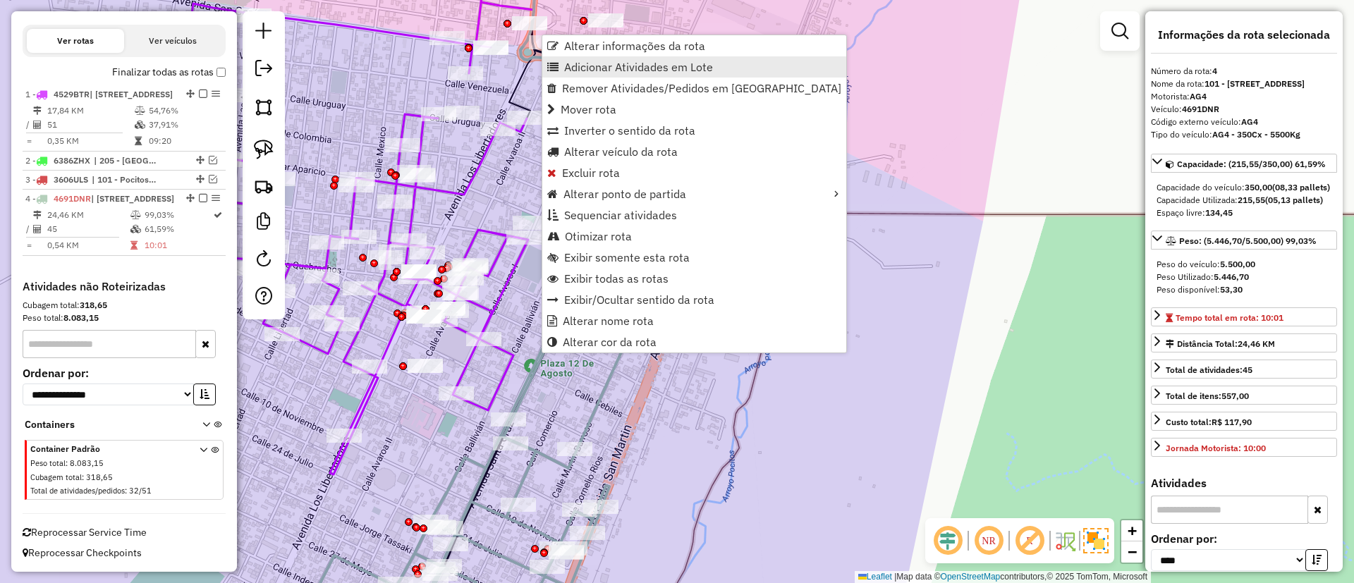
click at [642, 56] on link "Adicionar Atividades em Lote" at bounding box center [694, 66] width 304 height 21
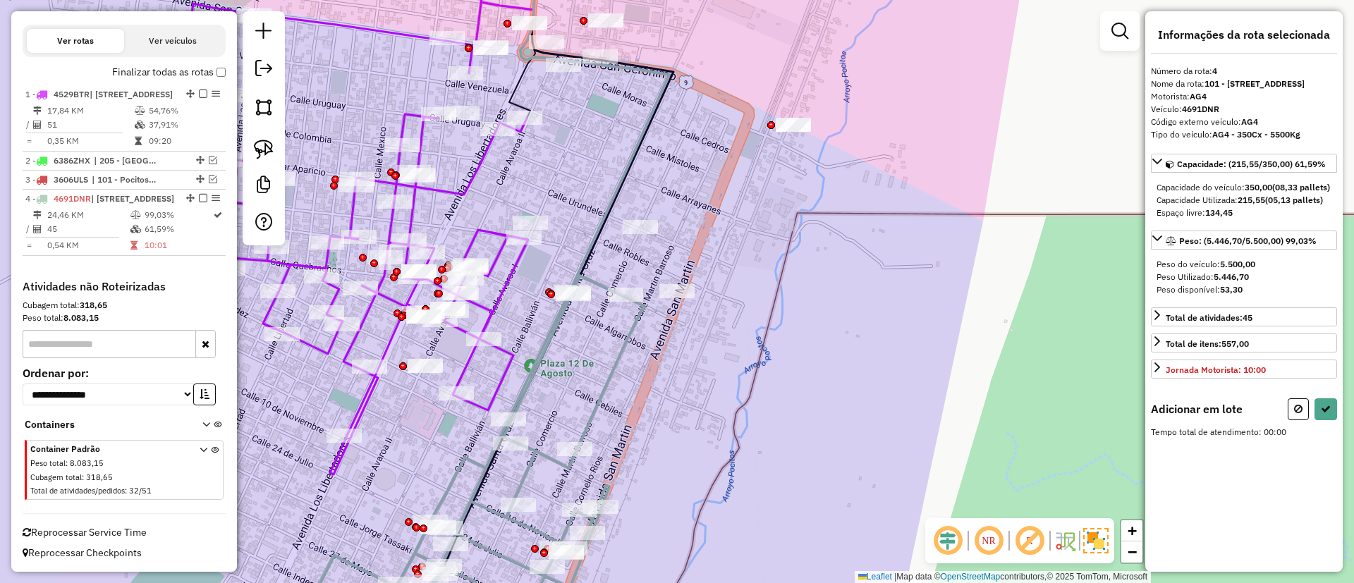
click at [619, 356] on icon at bounding box center [481, 458] width 326 height 365
select select "*********"
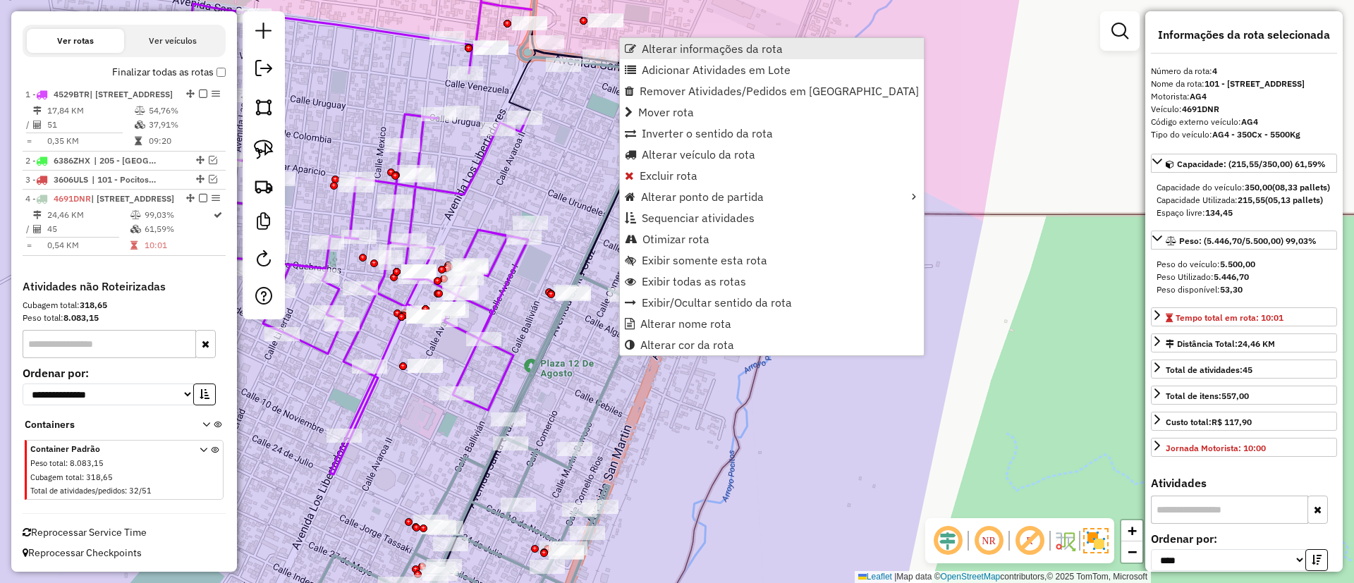
click at [686, 49] on span "Alterar informações da rota" at bounding box center [712, 48] width 141 height 11
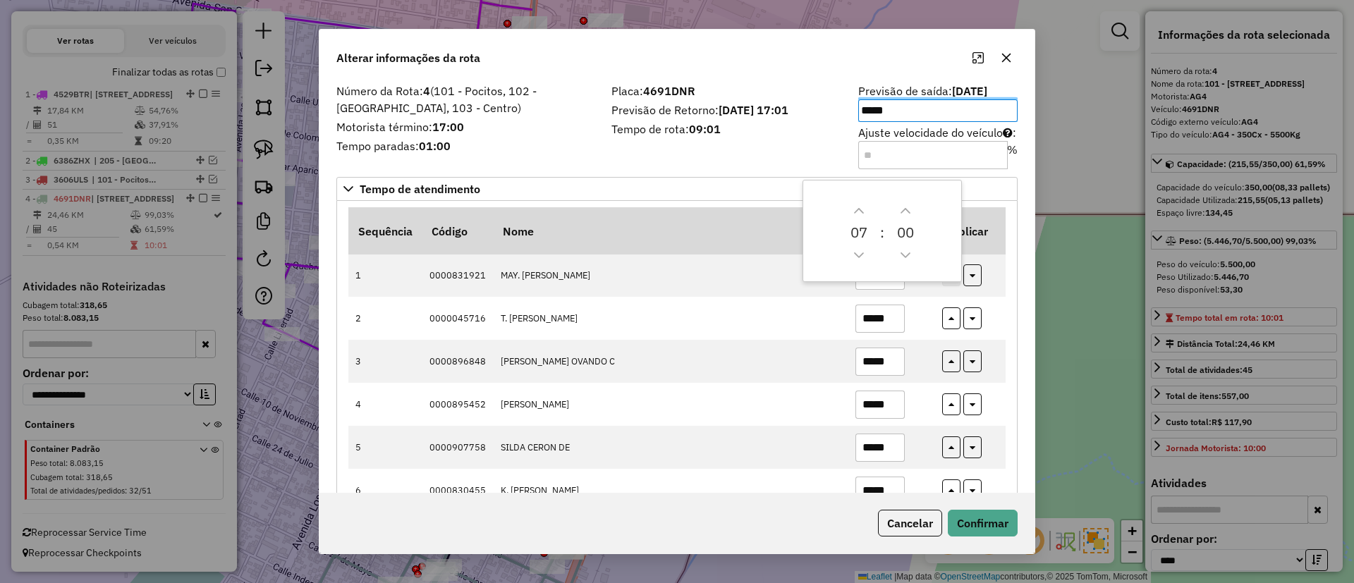
click at [894, 278] on div "0 7 : 0 0" at bounding box center [882, 231] width 159 height 102
click at [896, 281] on div "0 7 : 0 0" at bounding box center [882, 231] width 159 height 102
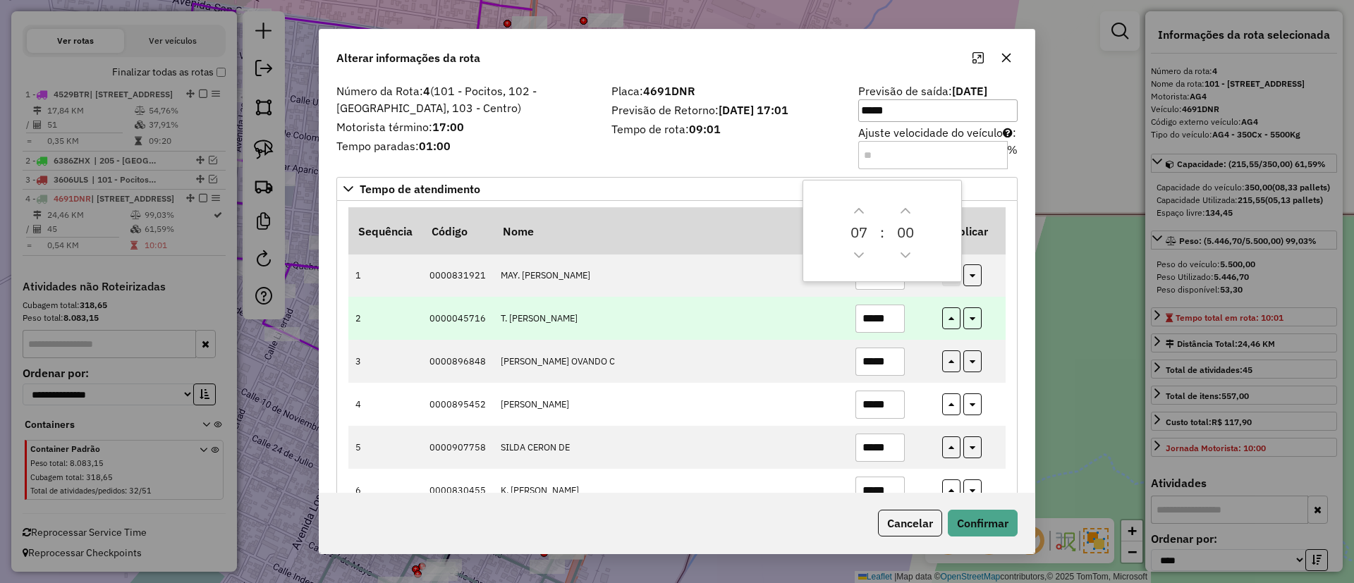
click at [928, 306] on td "*****" at bounding box center [891, 318] width 87 height 43
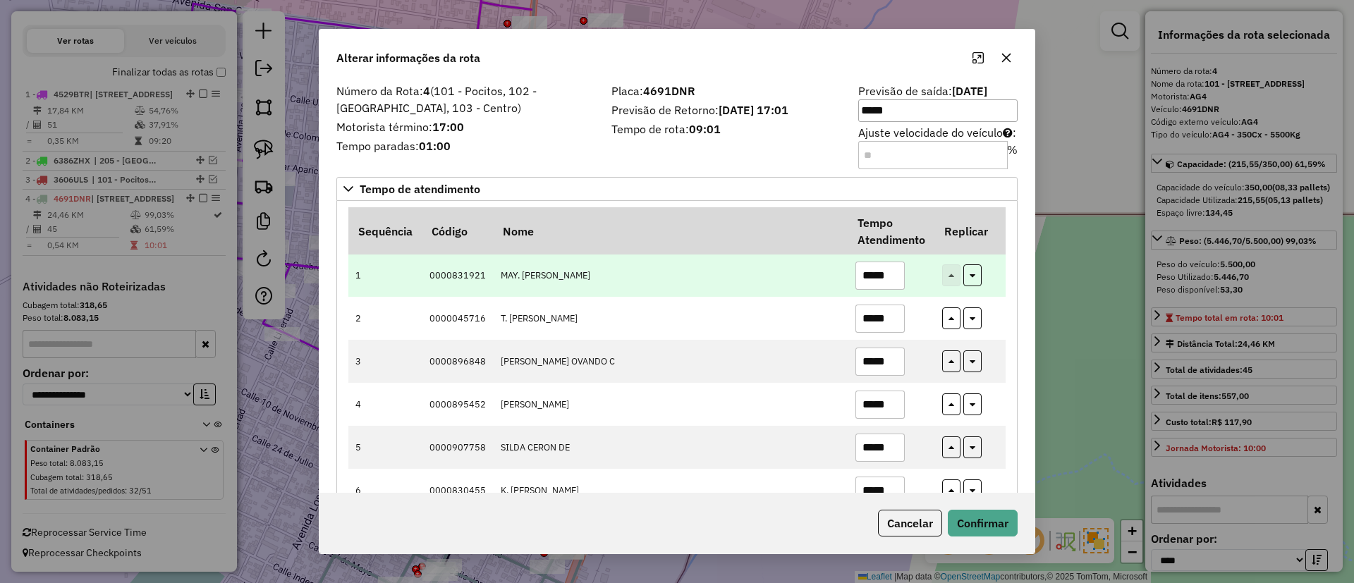
click at [892, 277] on input "*****" at bounding box center [880, 276] width 49 height 28
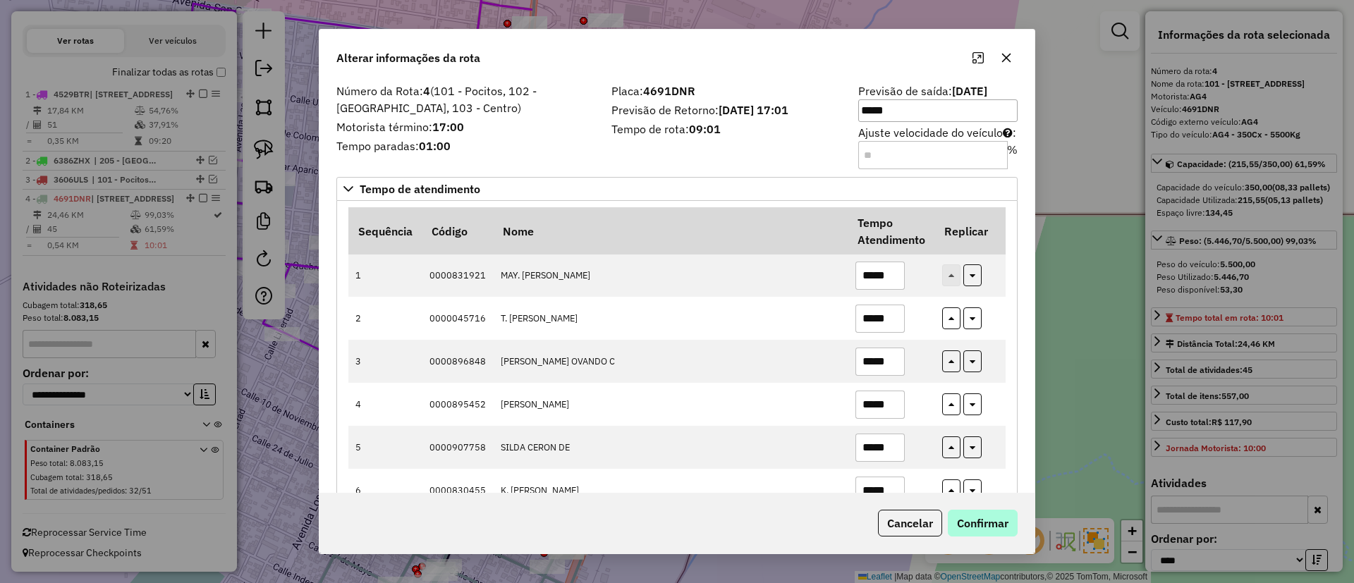
type input "*****"
click at [1001, 531] on button "Confirmar" at bounding box center [983, 523] width 70 height 27
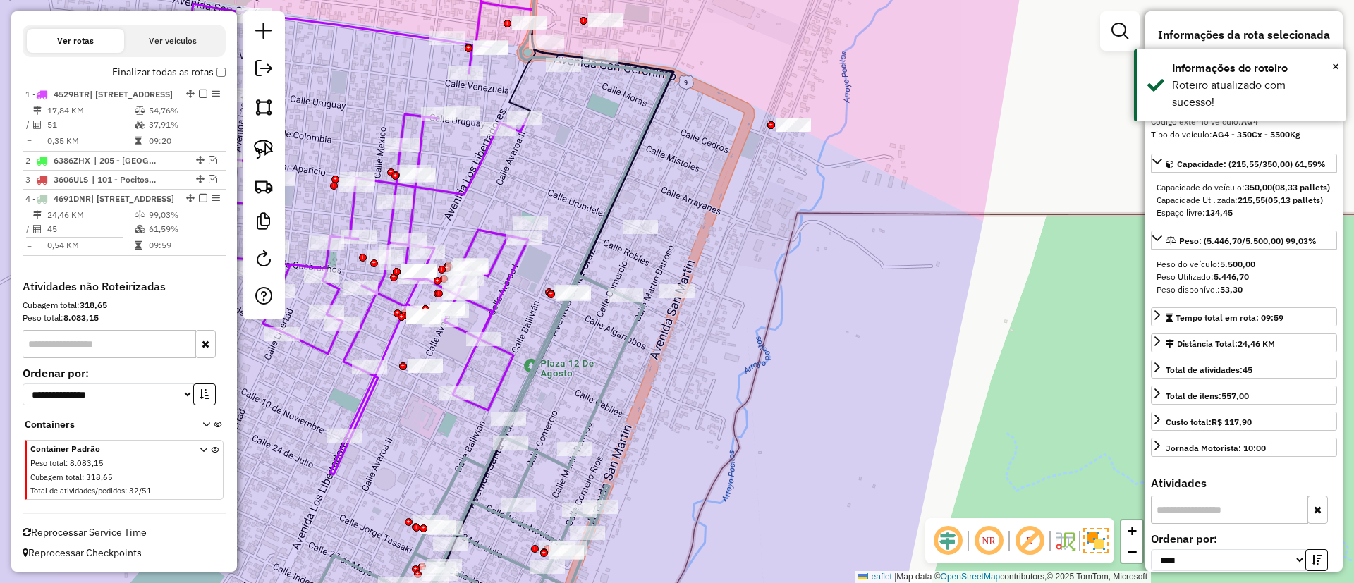
click at [625, 351] on icon at bounding box center [481, 458] width 326 height 365
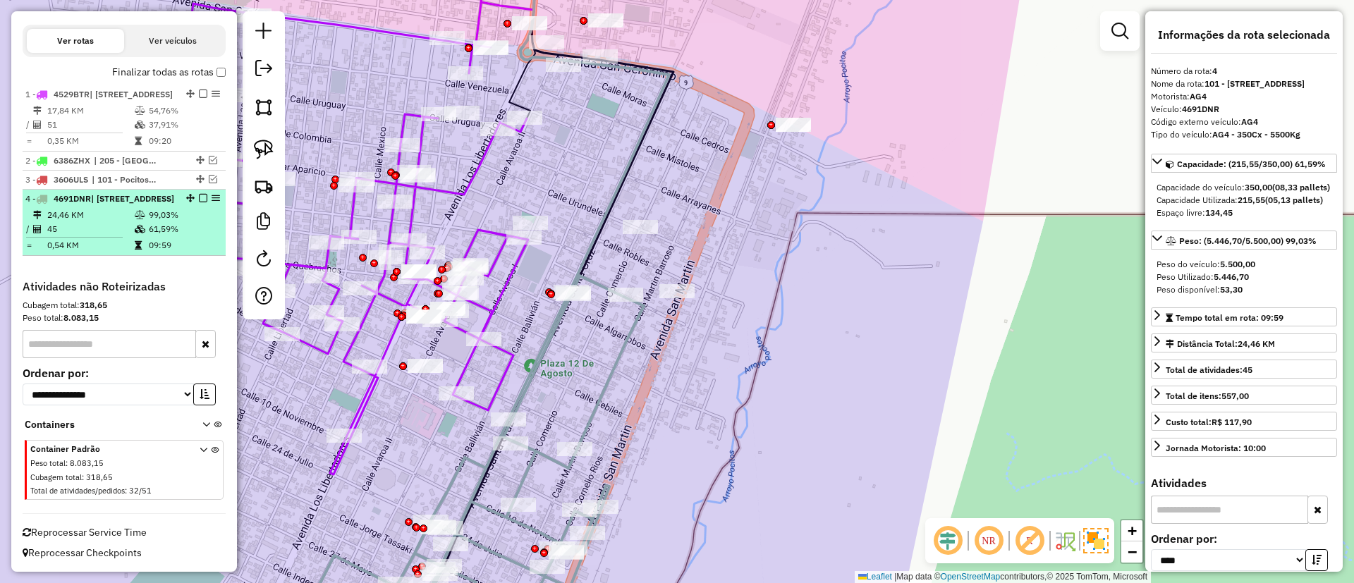
click at [199, 194] on em at bounding box center [203, 198] width 8 height 8
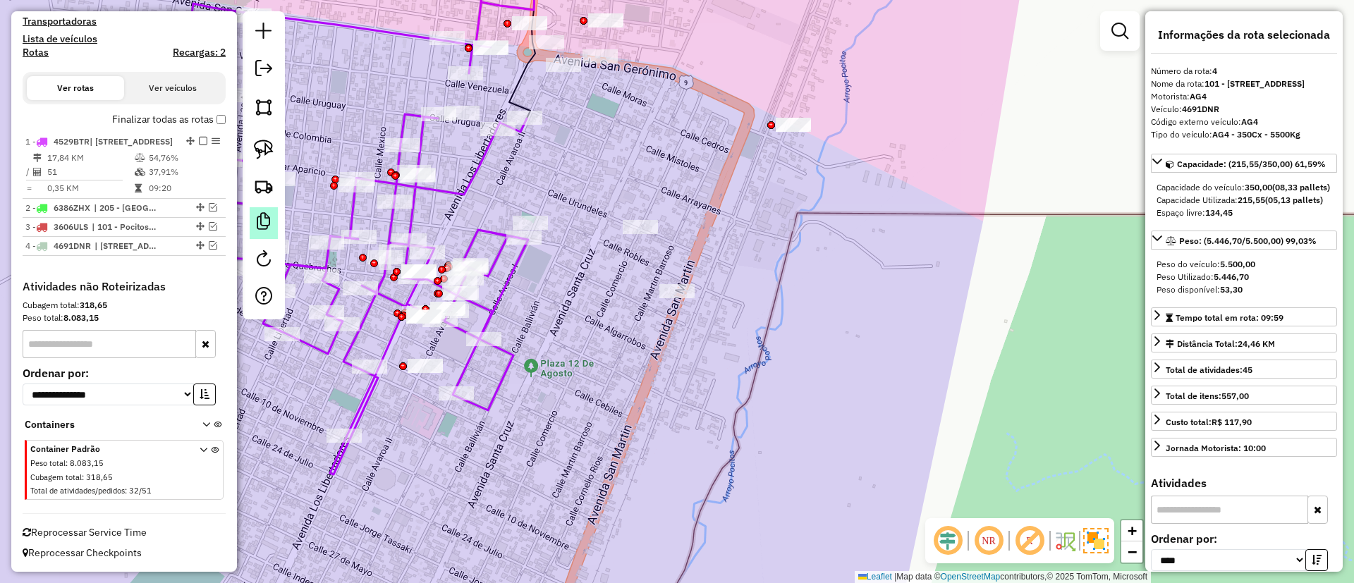
scroll to position [430, 0]
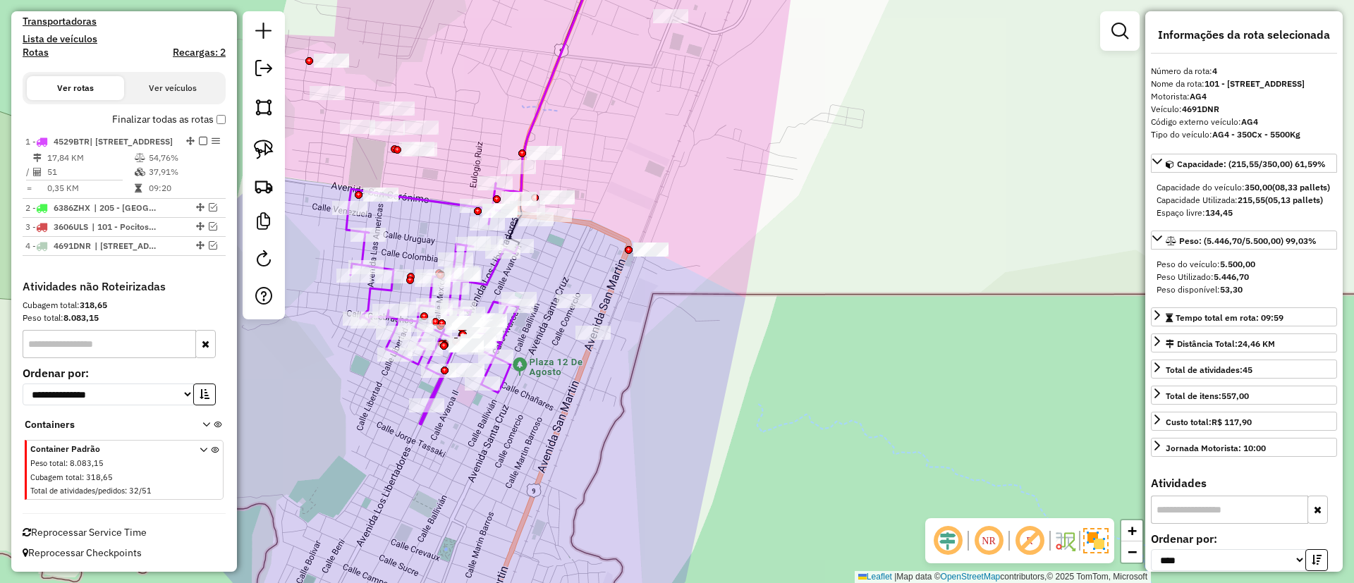
click at [503, 375] on icon at bounding box center [432, 303] width 172 height 241
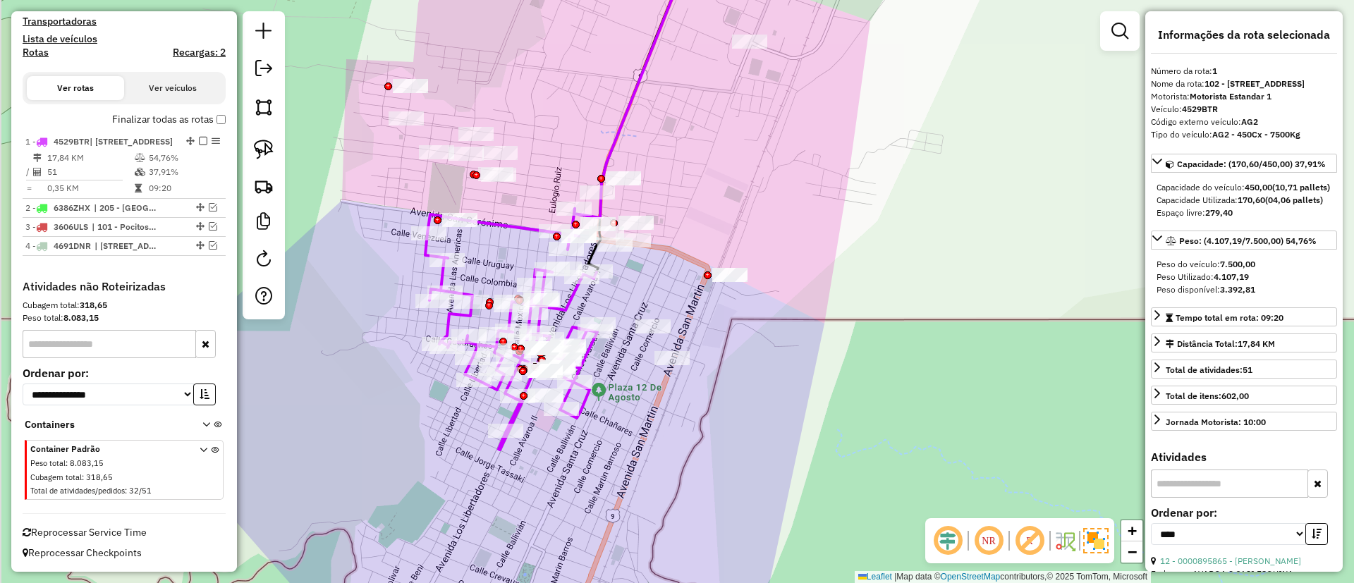
drag, startPoint x: 554, startPoint y: 403, endPoint x: 609, endPoint y: 418, distance: 57.5
click at [609, 418] on div "Janela de atendimento Grade de atendimento Capacidade Transportadoras Veículos …" at bounding box center [677, 291] width 1354 height 583
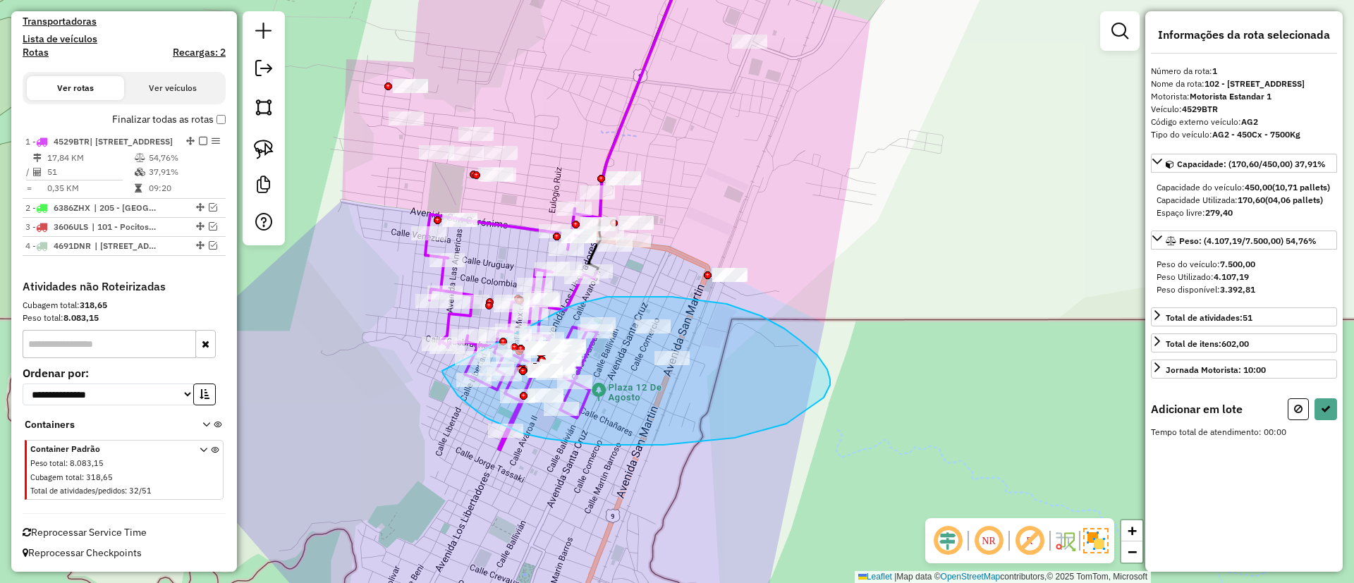
drag, startPoint x: 465, startPoint y: 401, endPoint x: 566, endPoint y: 308, distance: 136.8
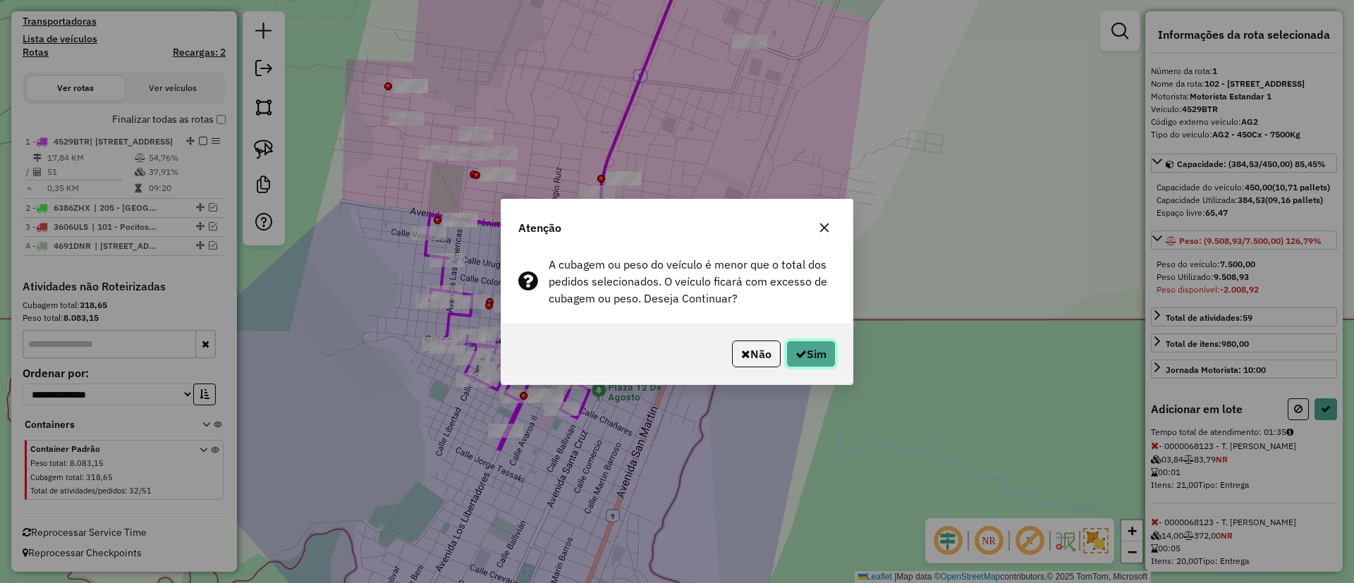
click at [827, 355] on button "Sim" at bounding box center [811, 354] width 49 height 27
select select "*********"
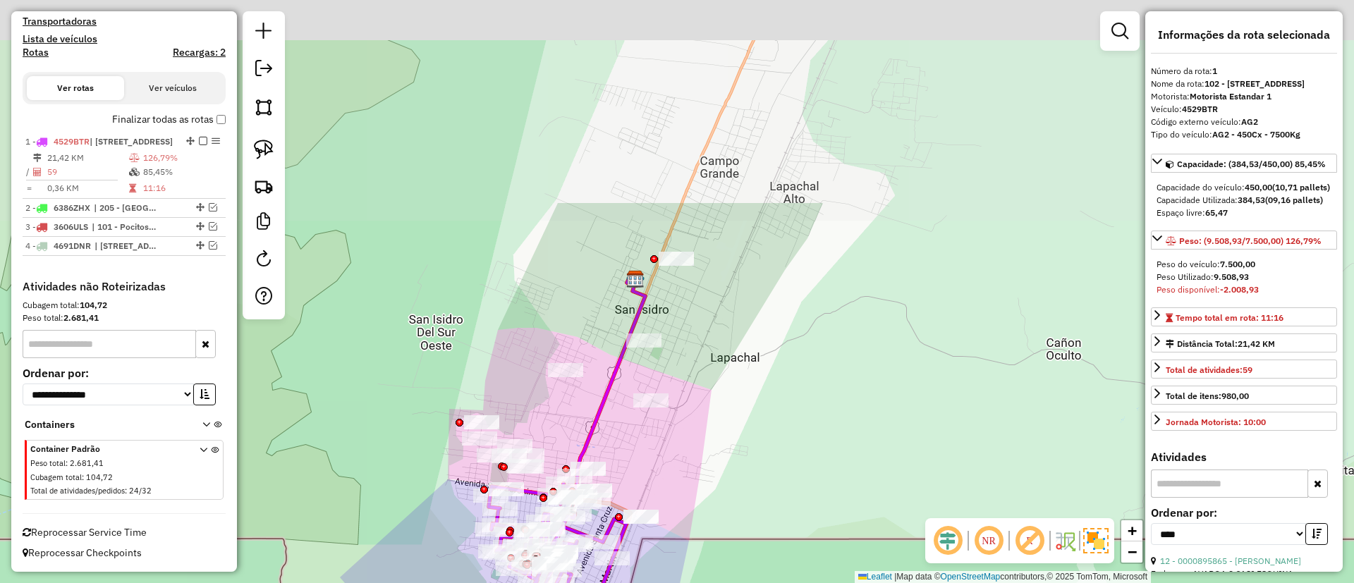
drag, startPoint x: 738, startPoint y: 214, endPoint x: 655, endPoint y: 479, distance: 277.3
click at [655, 479] on div "Janela de atendimento Grade de atendimento Capacidade Transportadoras Veículos …" at bounding box center [677, 291] width 1354 height 583
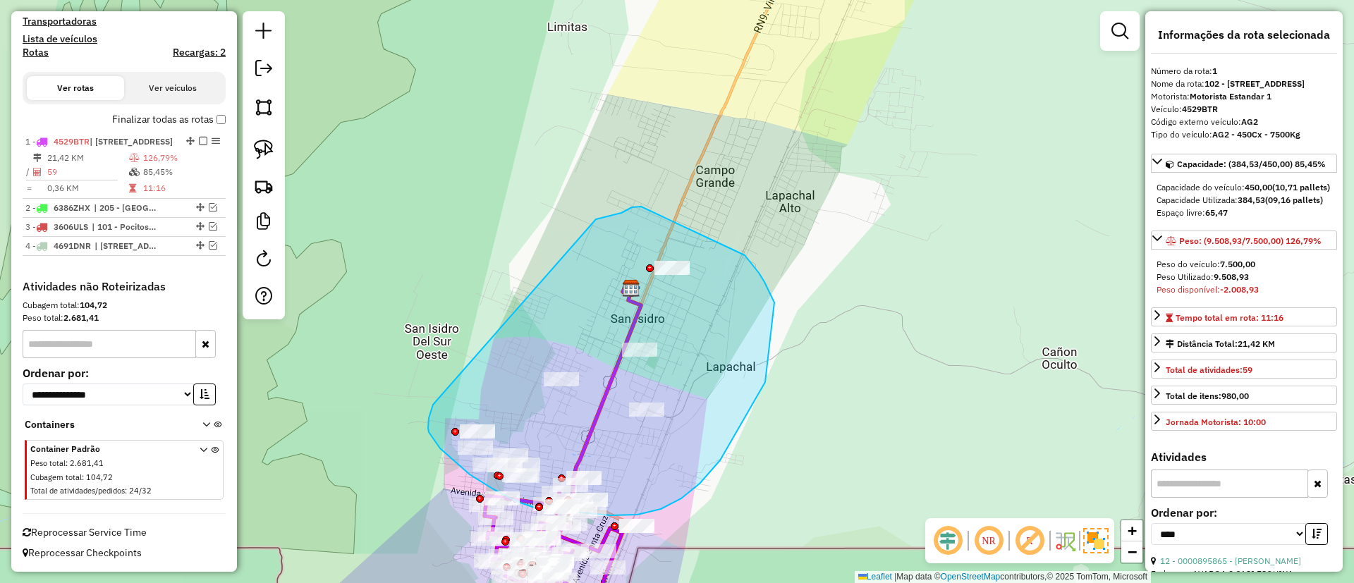
drag, startPoint x: 433, startPoint y: 405, endPoint x: 596, endPoint y: 219, distance: 246.9
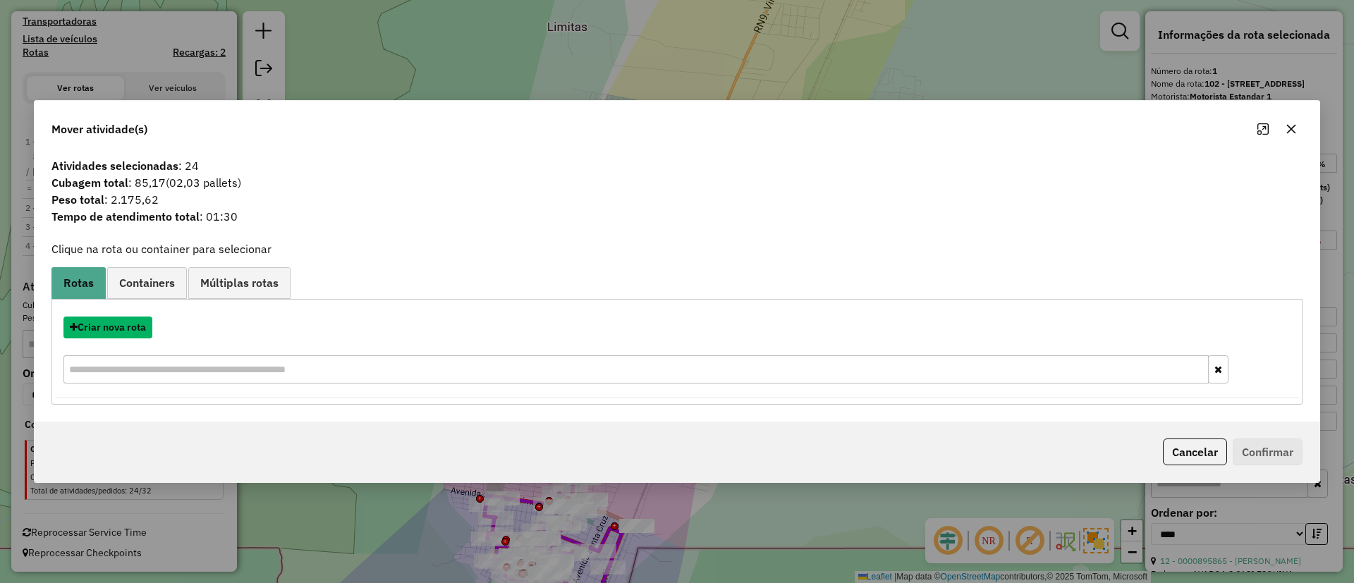
click at [135, 334] on button "Criar nova rota" at bounding box center [107, 328] width 89 height 22
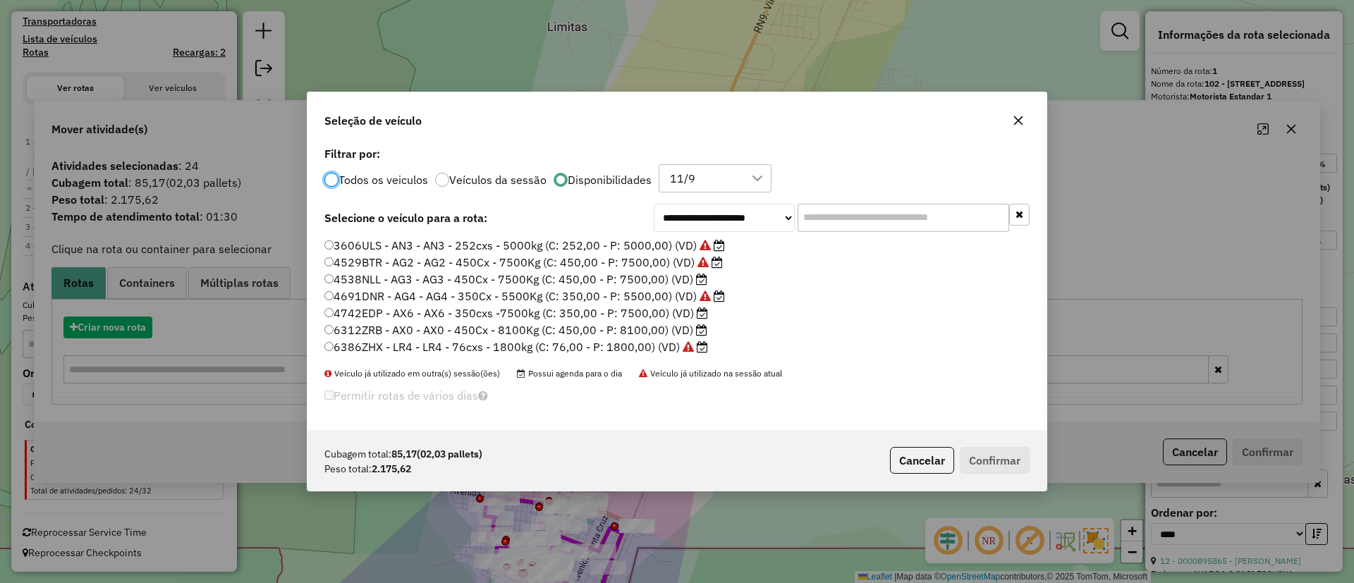
scroll to position [8, 4]
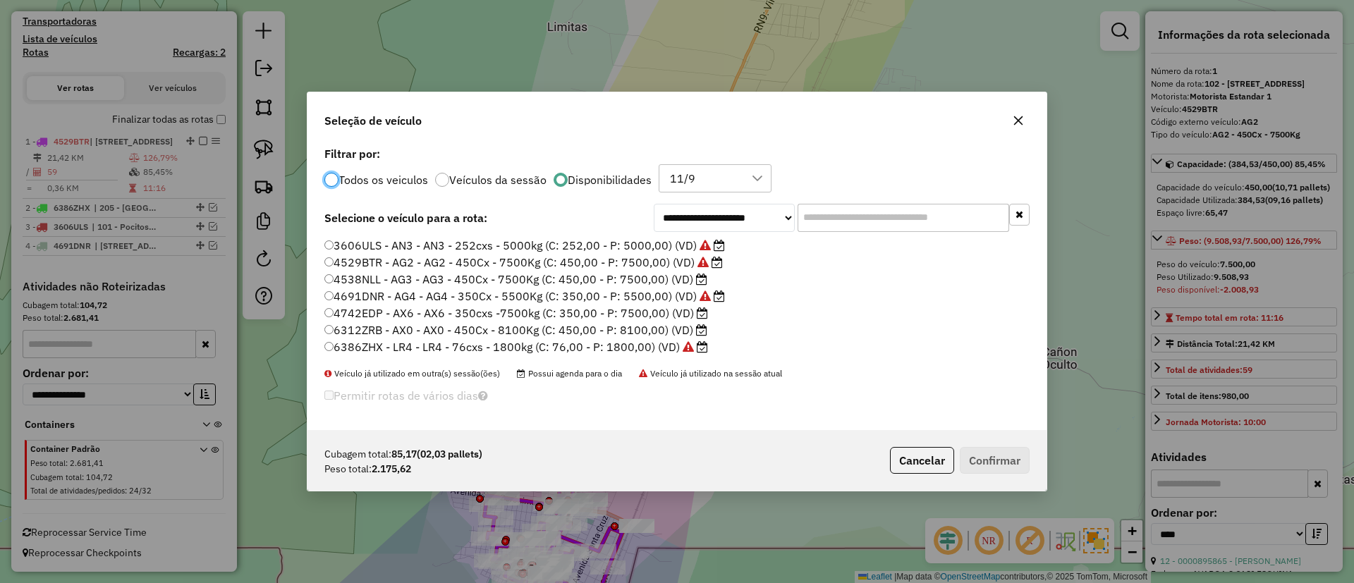
click at [671, 283] on label "4538NLL - AG3 - AG3 - 450Cx - 7500Kg (C: 450,00 - P: 7500,00) (VD)" at bounding box center [515, 279] width 383 height 17
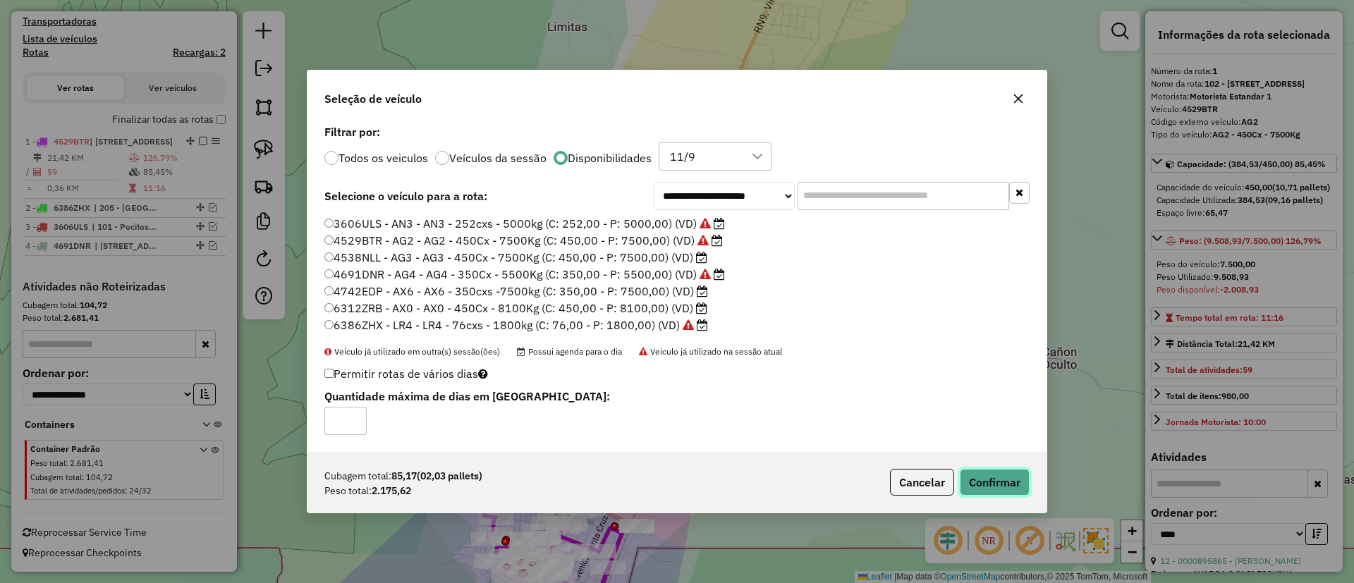
click at [1000, 471] on button "Confirmar" at bounding box center [995, 482] width 70 height 27
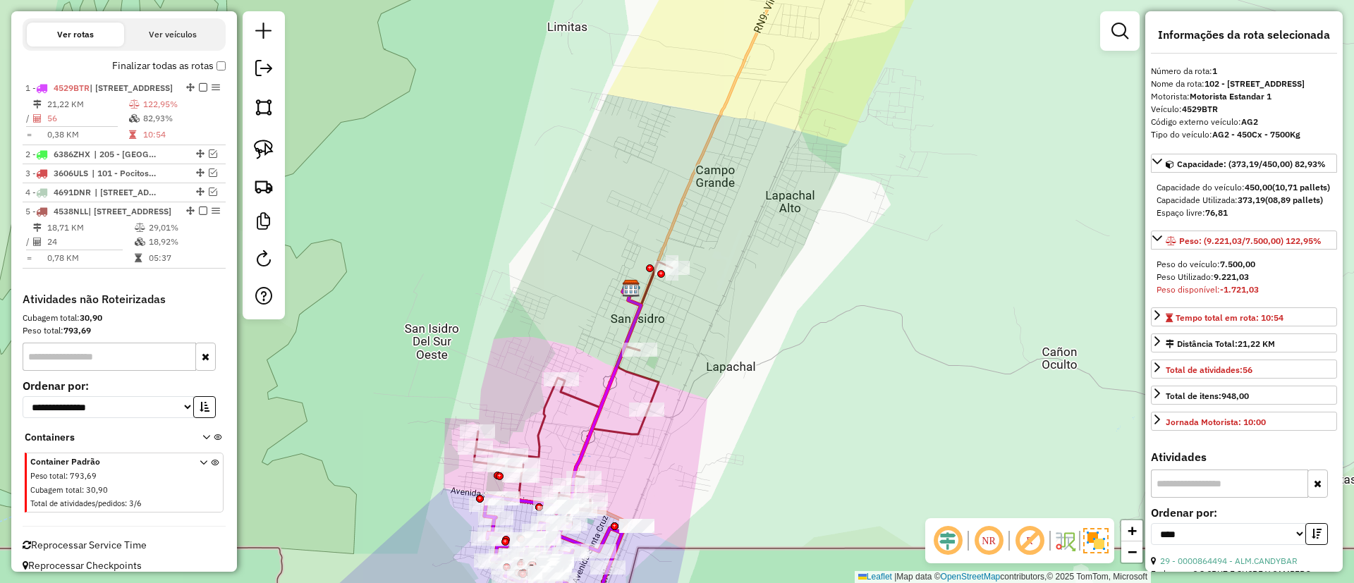
scroll to position [526, 0]
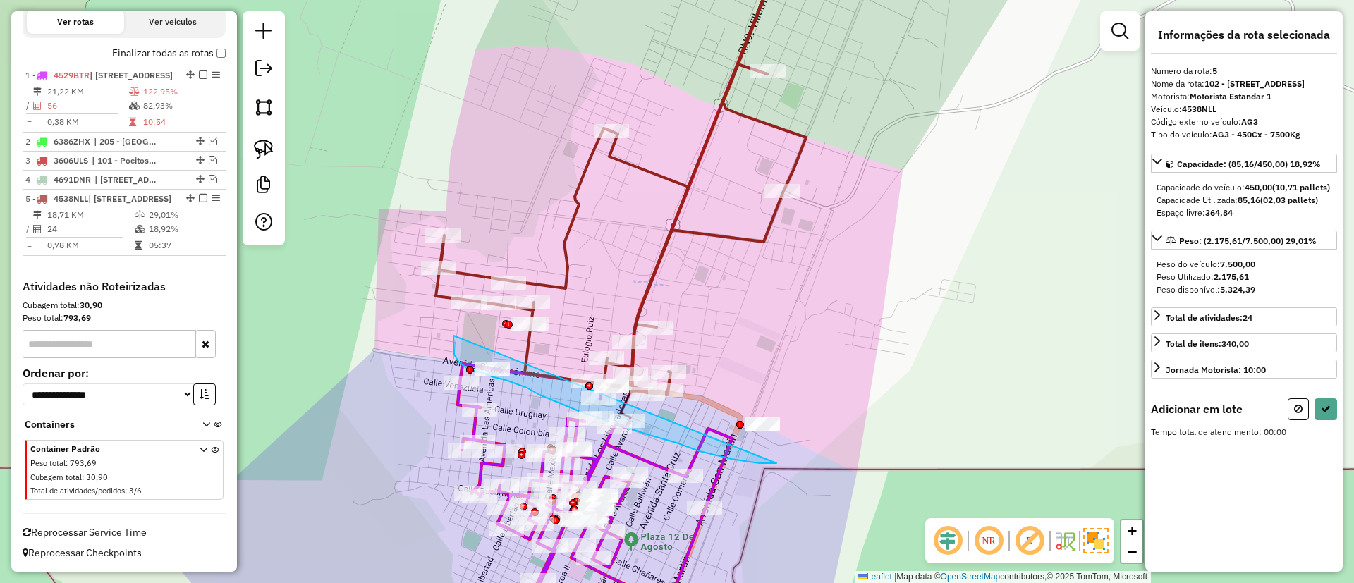
drag, startPoint x: 454, startPoint y: 336, endPoint x: 841, endPoint y: 394, distance: 391.6
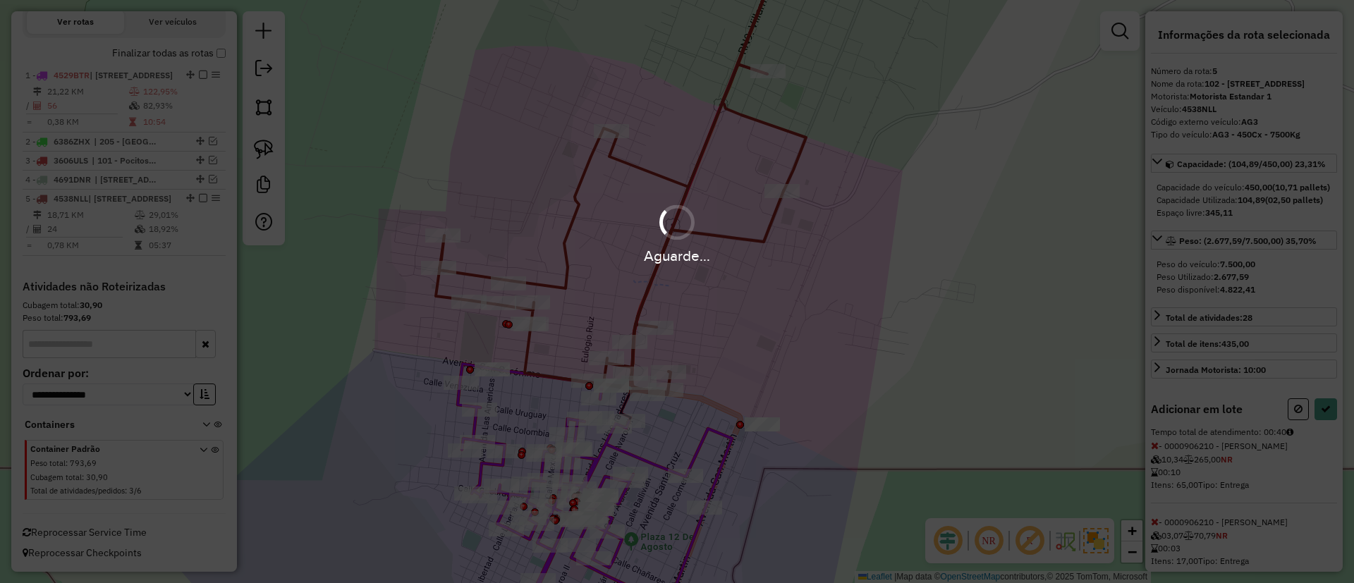
select select "*********"
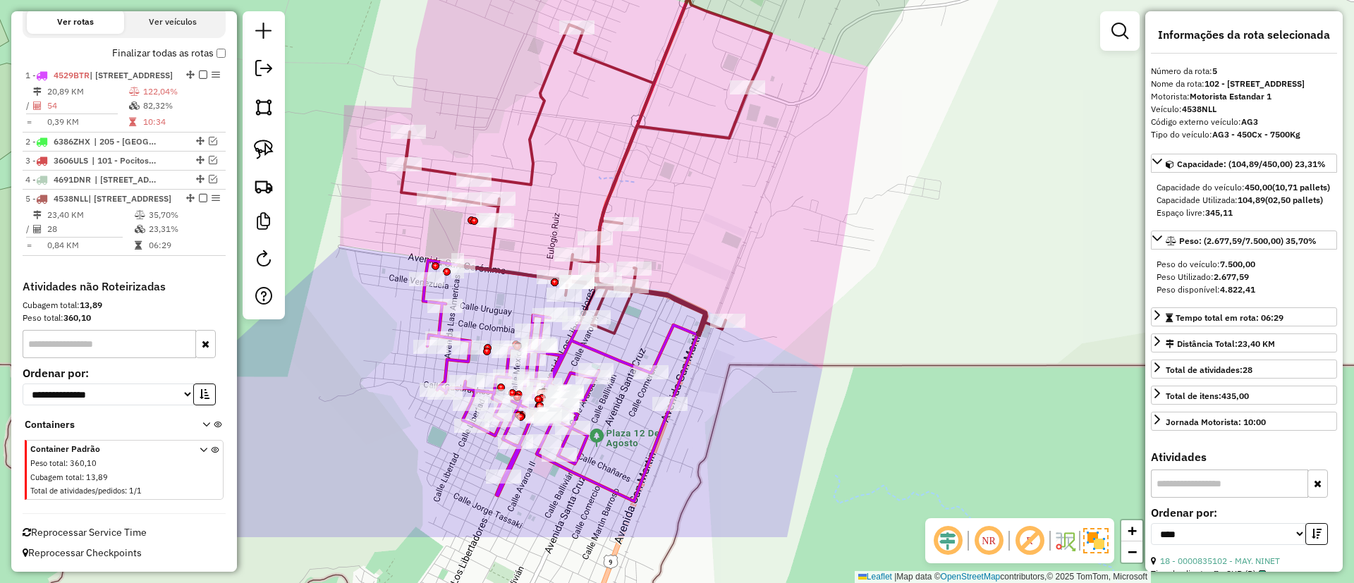
drag, startPoint x: 803, startPoint y: 374, endPoint x: 752, endPoint y: 269, distance: 116.4
click at [765, 254] on div "Janela de atendimento Grade de atendimento Capacidade Transportadoras Veículos …" at bounding box center [677, 291] width 1354 height 583
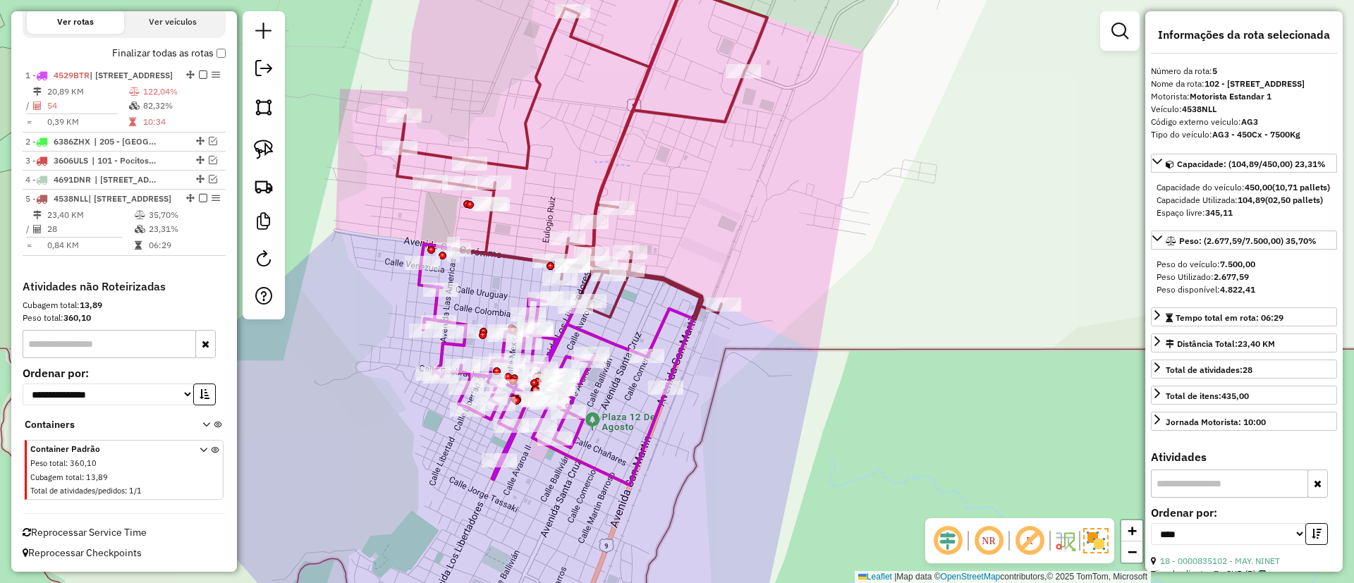
click at [665, 315] on icon at bounding box center [556, 374] width 274 height 222
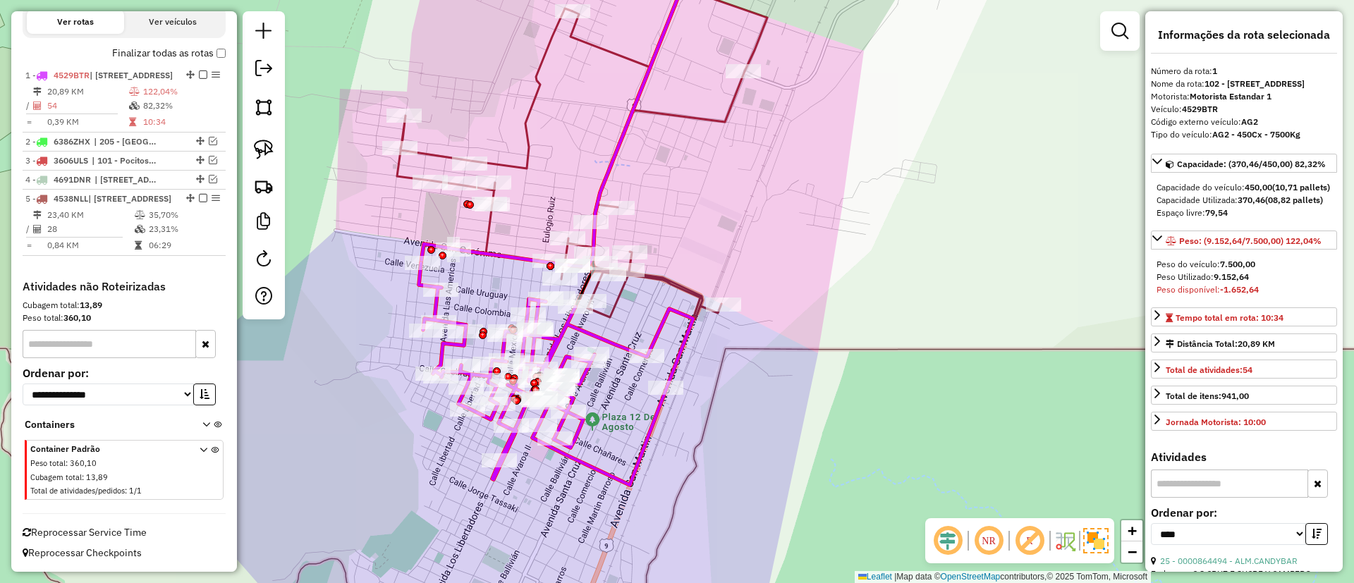
click at [487, 226] on icon at bounding box center [571, 130] width 348 height 378
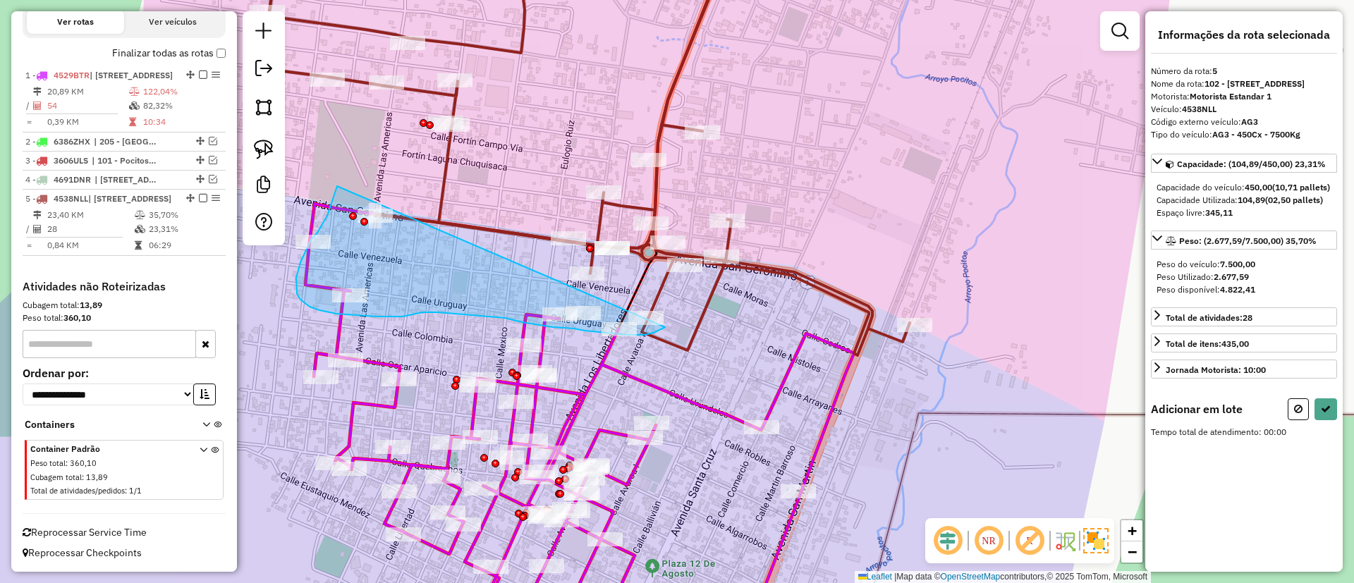
drag, startPoint x: 336, startPoint y: 188, endPoint x: 399, endPoint y: 4, distance: 193.6
select select "*********"
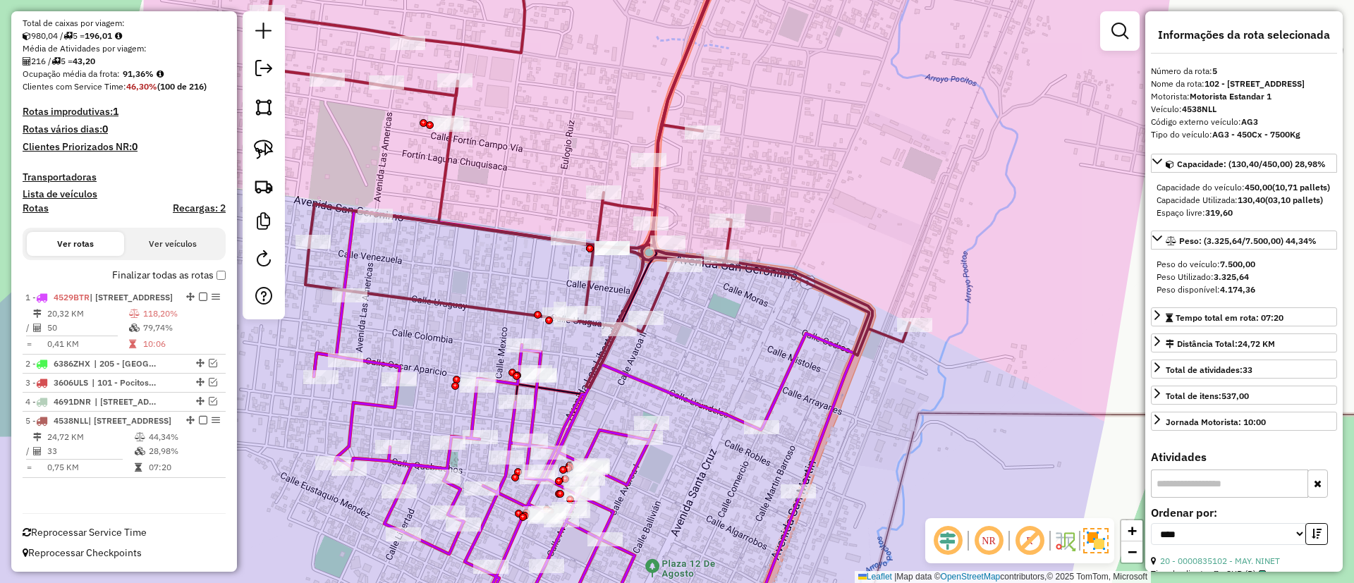
scroll to position [304, 0]
click at [372, 360] on icon at bounding box center [584, 488] width 540 height 308
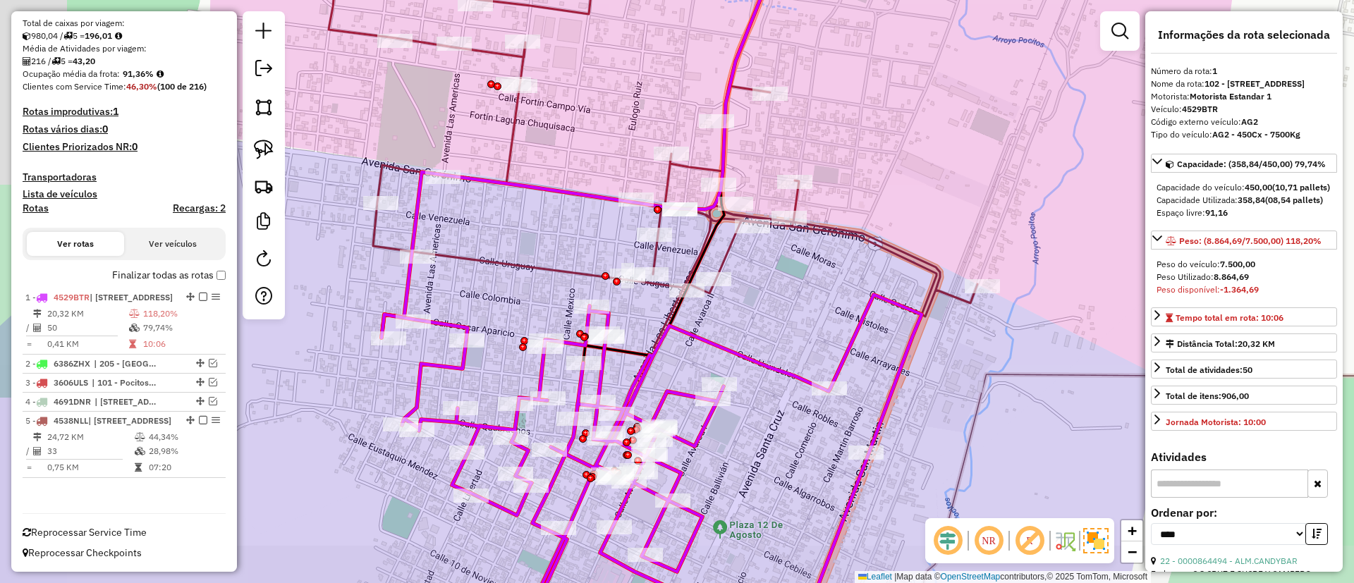
drag, startPoint x: 425, startPoint y: 340, endPoint x: 499, endPoint y: 297, distance: 85.7
click at [499, 297] on div "Janela de atendimento Grade de atendimento Capacidade Transportadoras Veículos …" at bounding box center [677, 291] width 1354 height 583
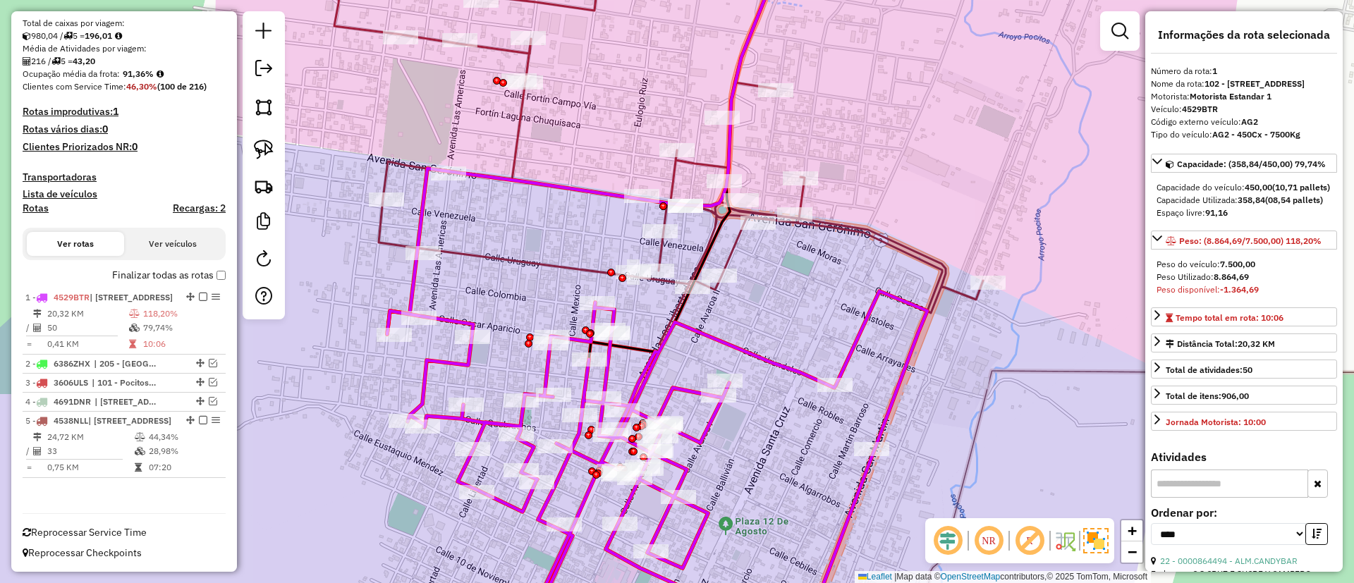
click at [789, 370] on icon at bounding box center [657, 466] width 540 height 350
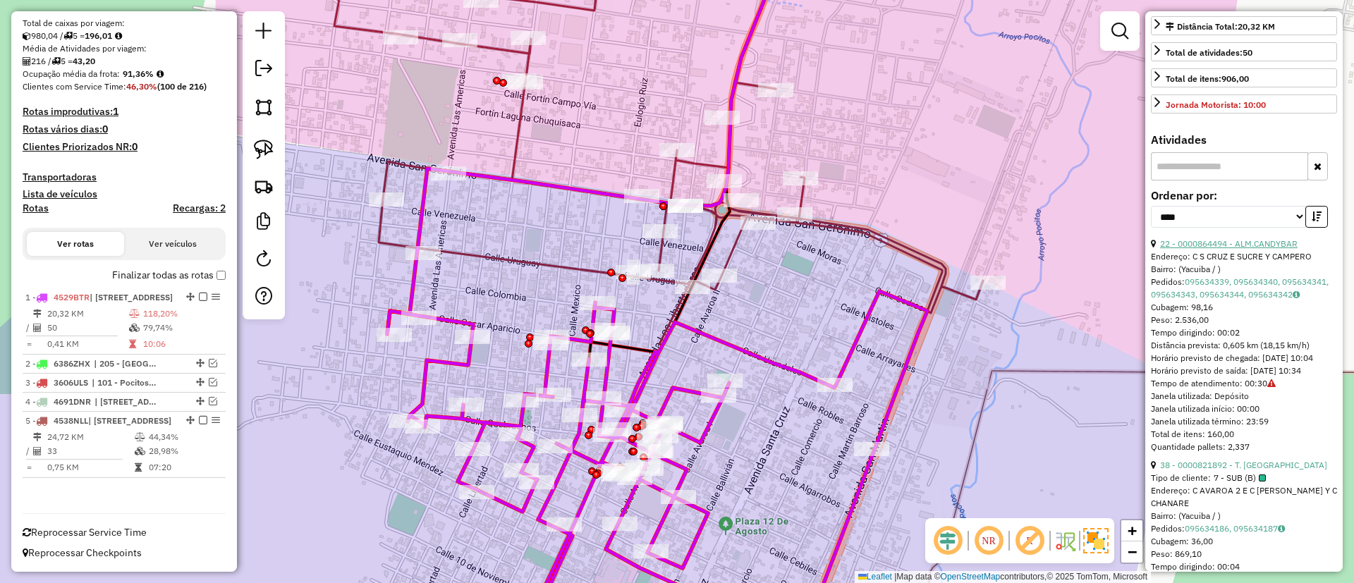
click at [1280, 249] on link "22 - 0000864494 - ALM.CANDYBAR" at bounding box center [1229, 243] width 138 height 11
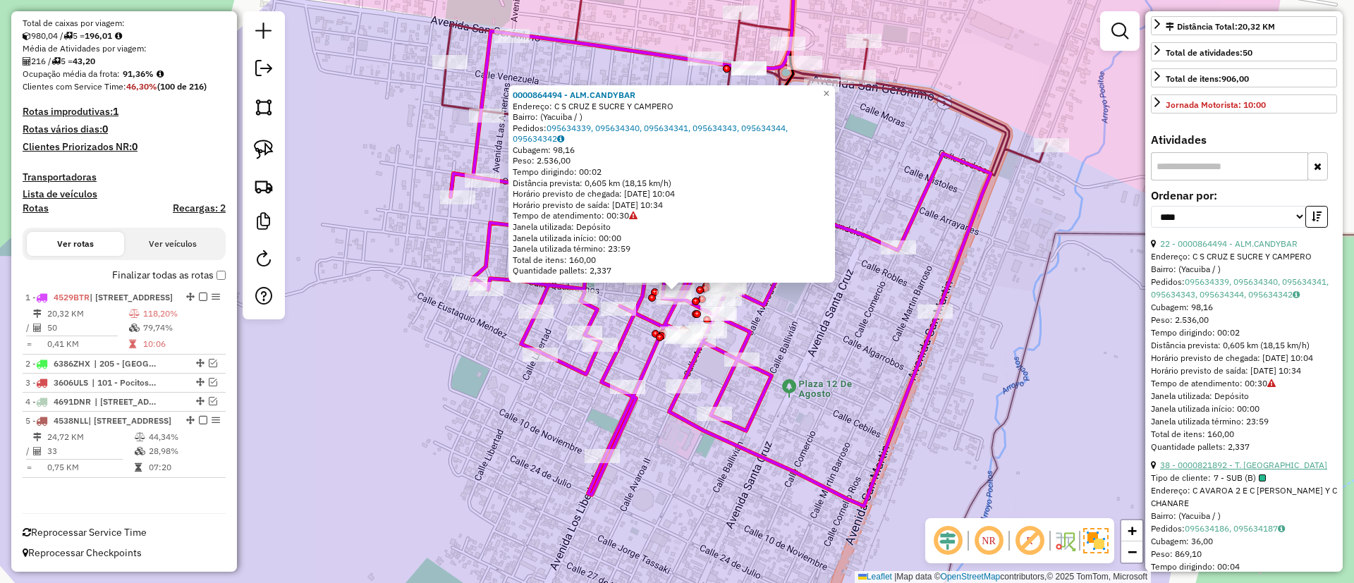
click at [1203, 470] on link "38 - 0000821892 - T. [GEOGRAPHIC_DATA]" at bounding box center [1243, 465] width 167 height 11
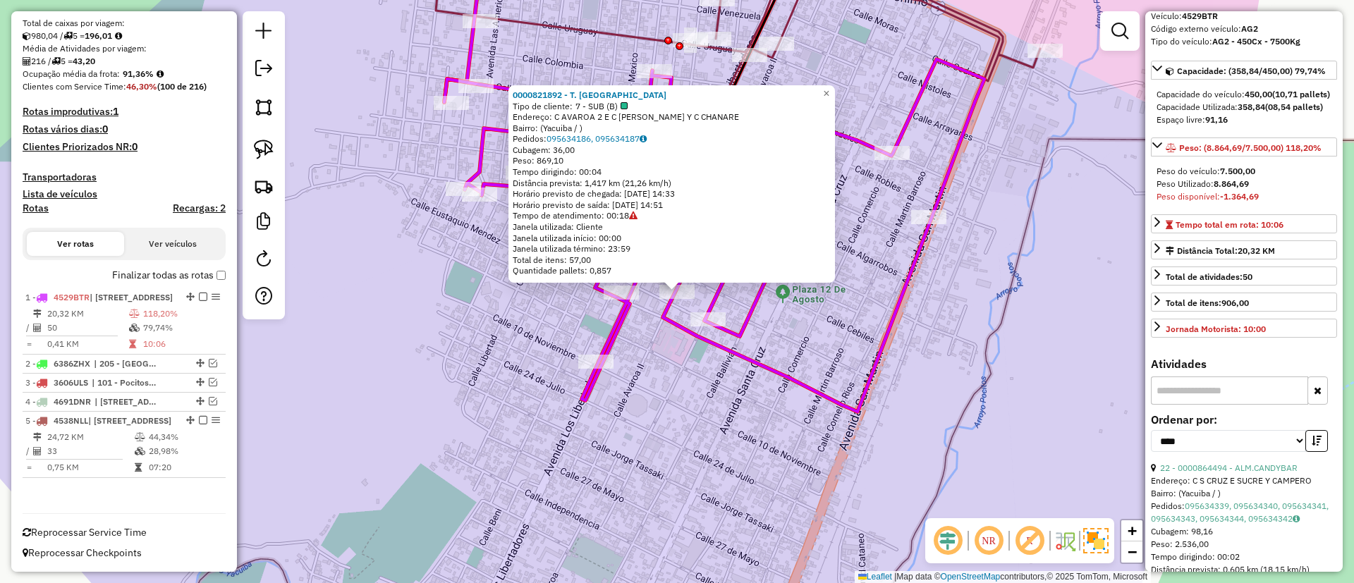
scroll to position [0, 0]
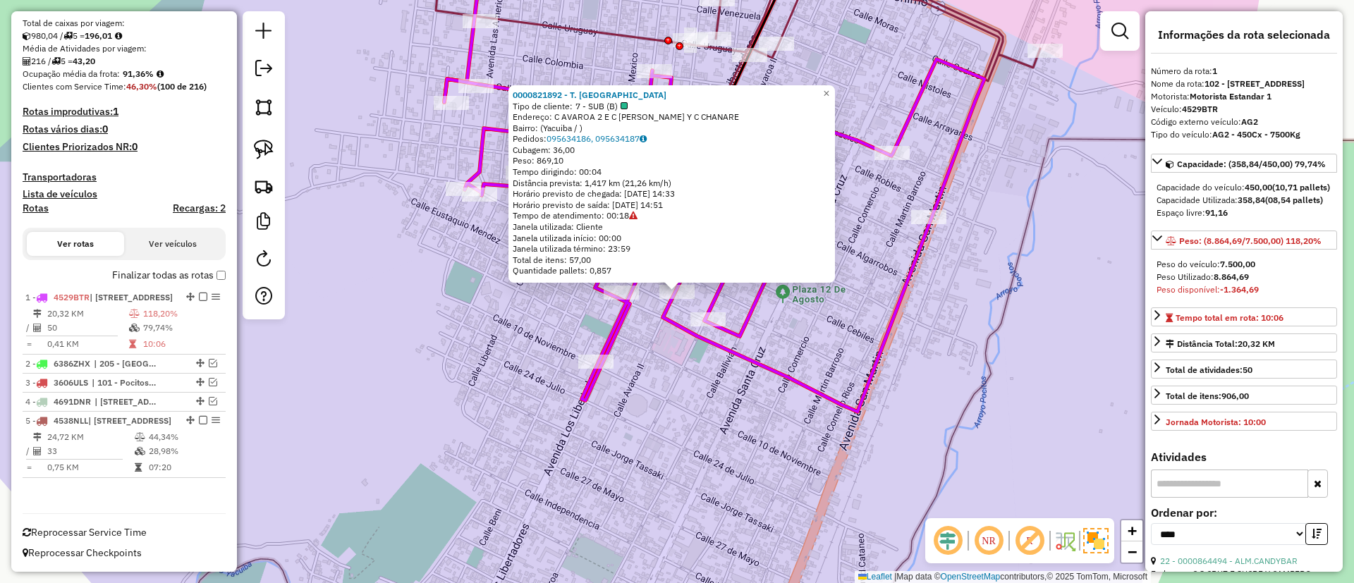
click at [633, 25] on div "0000821892 - T. SOFIA Tipo de cliente: 7 - SUB (B) Endereço: C AVAROA 2 E C [PE…" at bounding box center [677, 291] width 1354 height 583
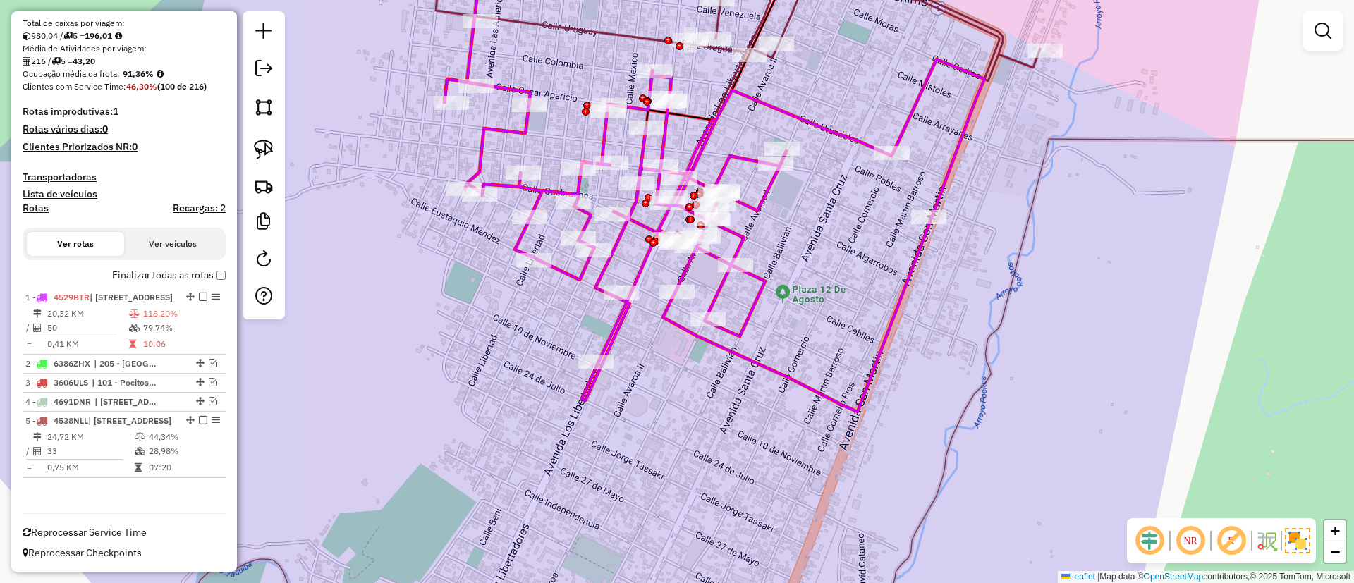
click at [637, 36] on icon at bounding box center [738, 27] width 605 height 172
select select "*********"
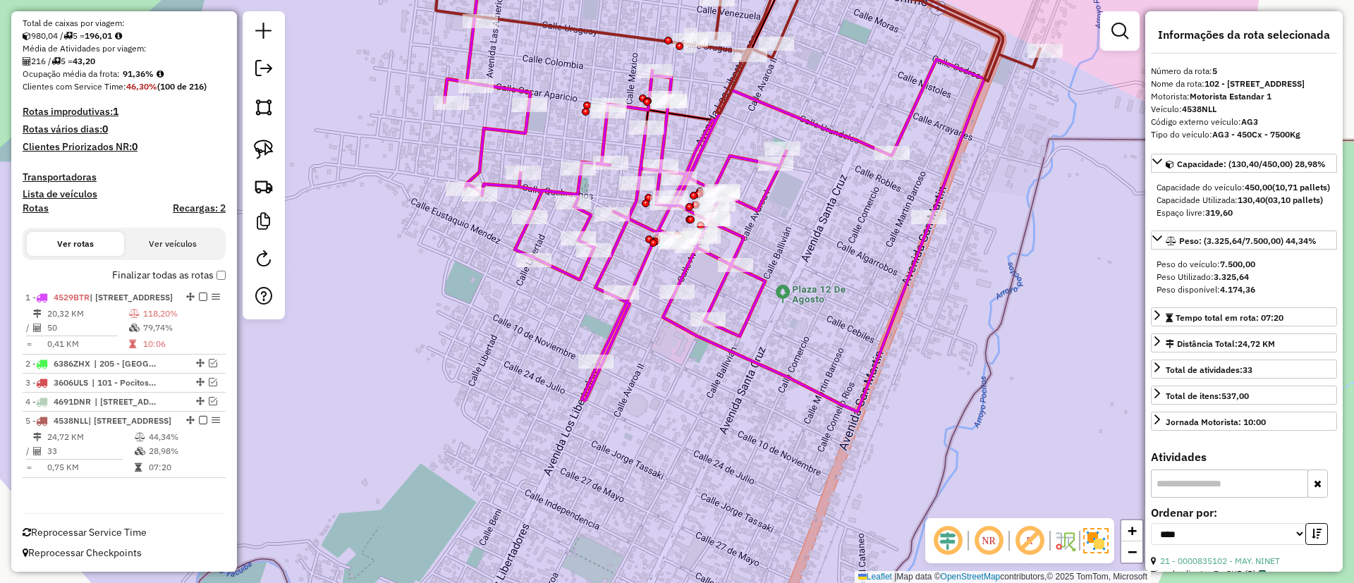
click at [533, 190] on icon at bounding box center [714, 235] width 540 height 353
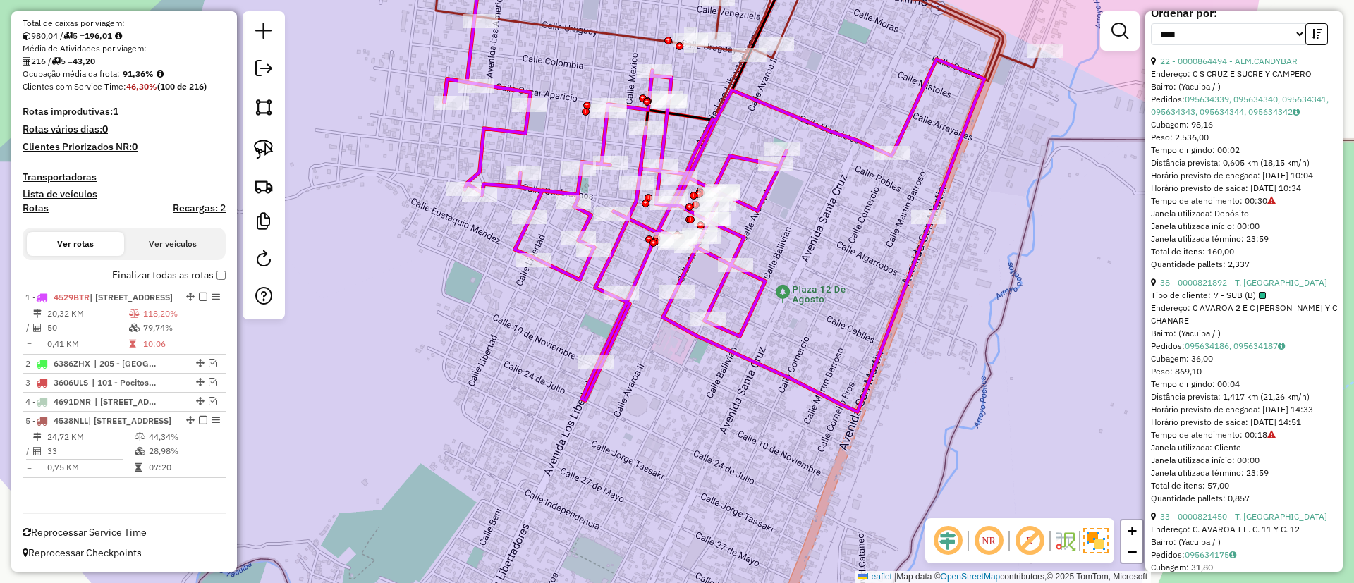
scroll to position [529, 0]
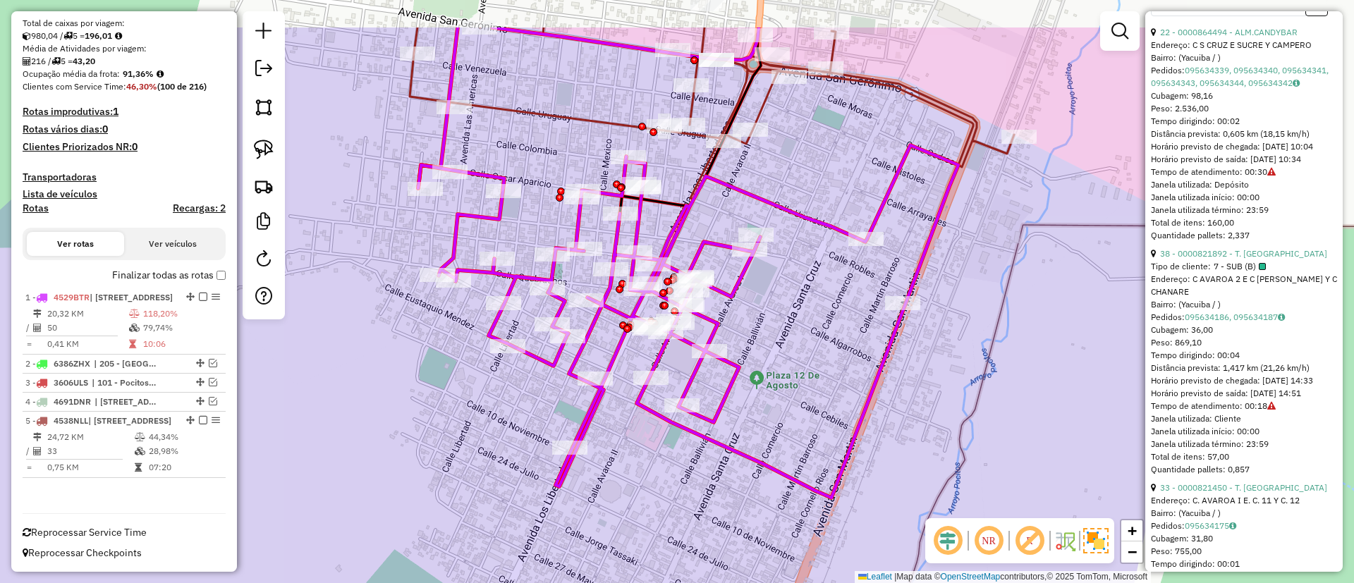
drag, startPoint x: 918, startPoint y: 150, endPoint x: 892, endPoint y: 213, distance: 68.3
click at [892, 213] on div "Janela de atendimento Grade de atendimento Capacidade Transportadoras Veículos …" at bounding box center [677, 291] width 1354 height 583
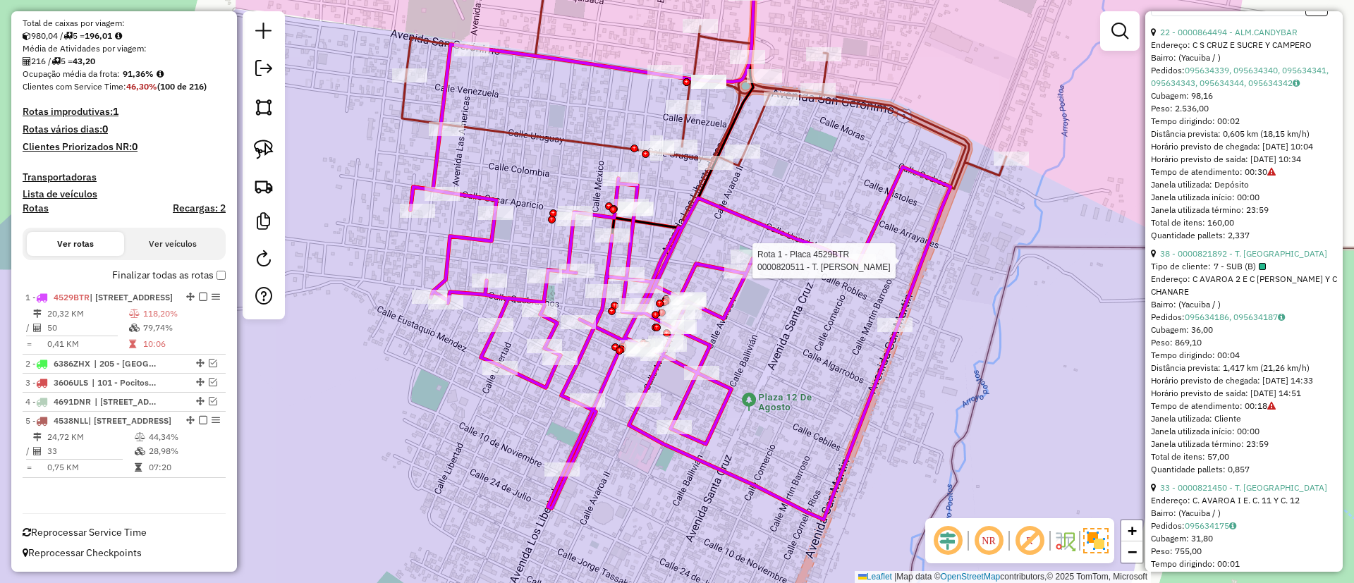
click at [584, 150] on icon at bounding box center [704, 81] width 605 height 280
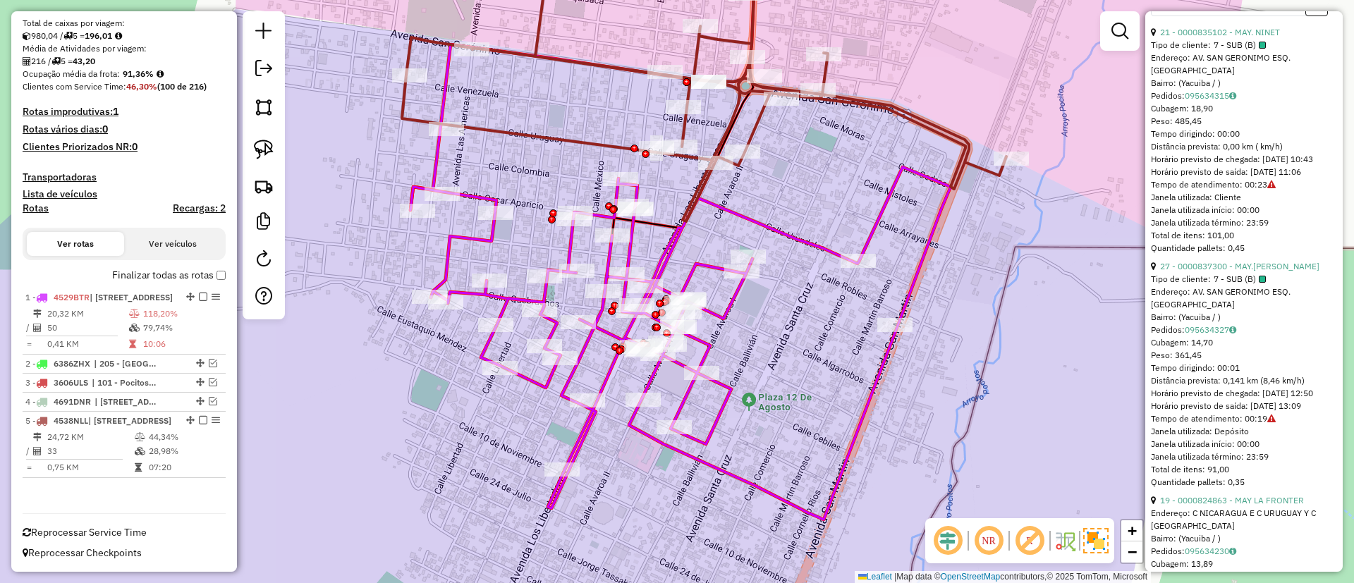
click at [583, 135] on icon at bounding box center [704, 81] width 605 height 280
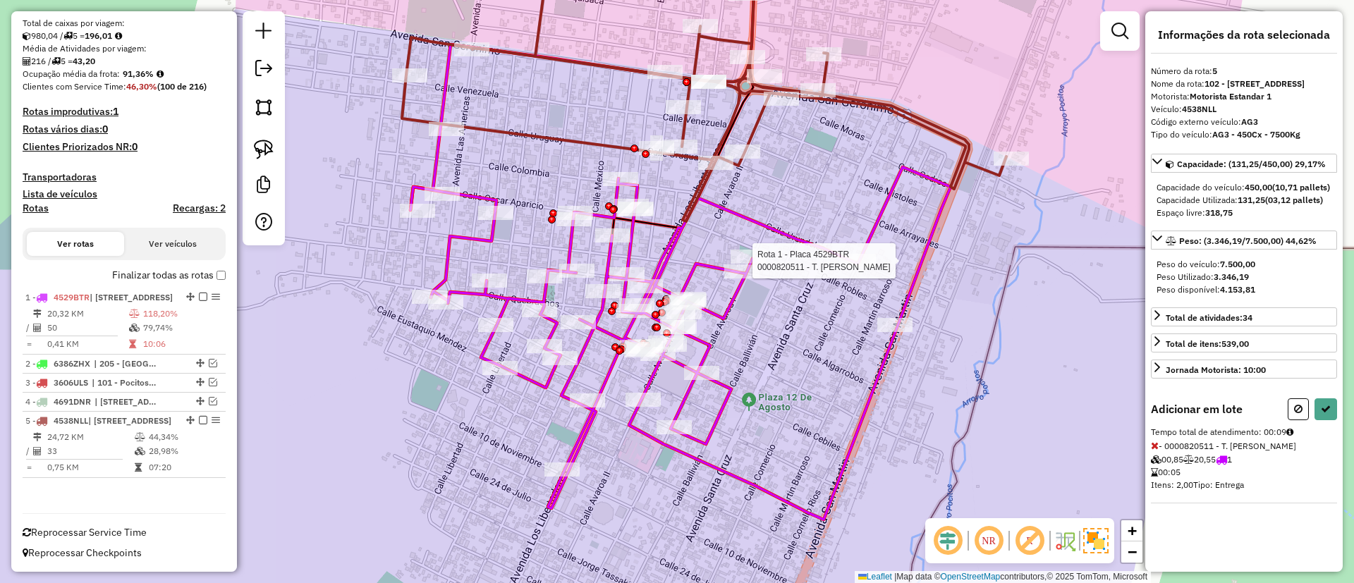
select select "*********"
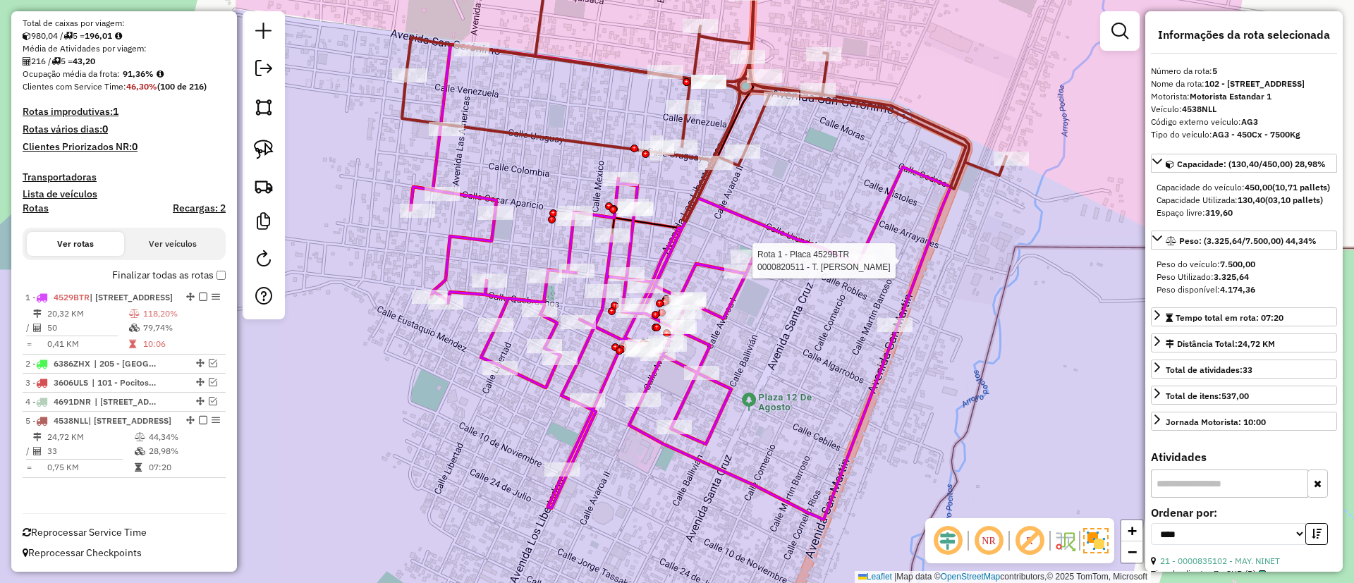
click at [712, 262] on icon at bounding box center [681, 343] width 540 height 353
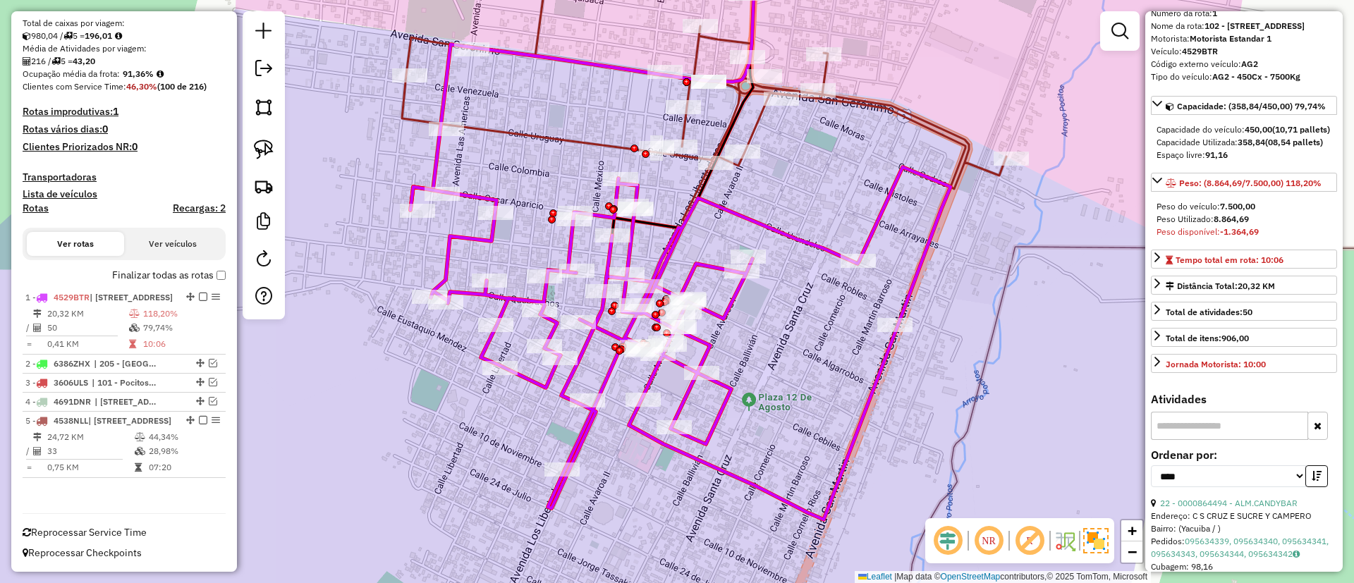
scroll to position [106, 0]
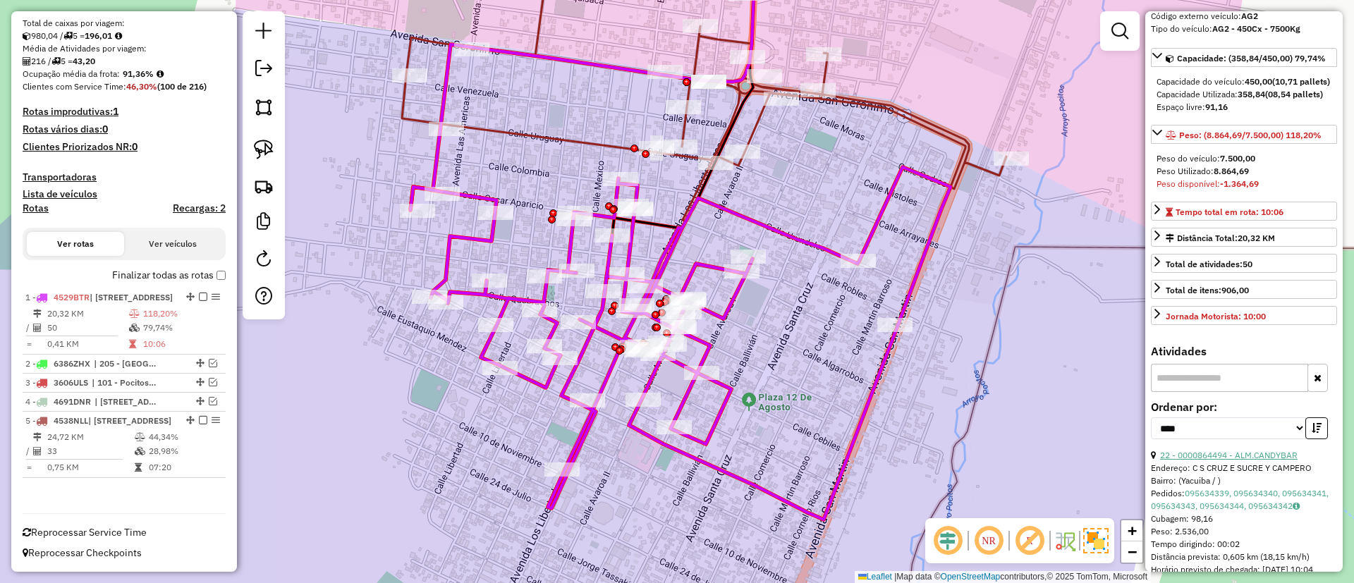
click at [1252, 461] on link "22 - 0000864494 - ALM.CANDYBAR" at bounding box center [1229, 455] width 138 height 11
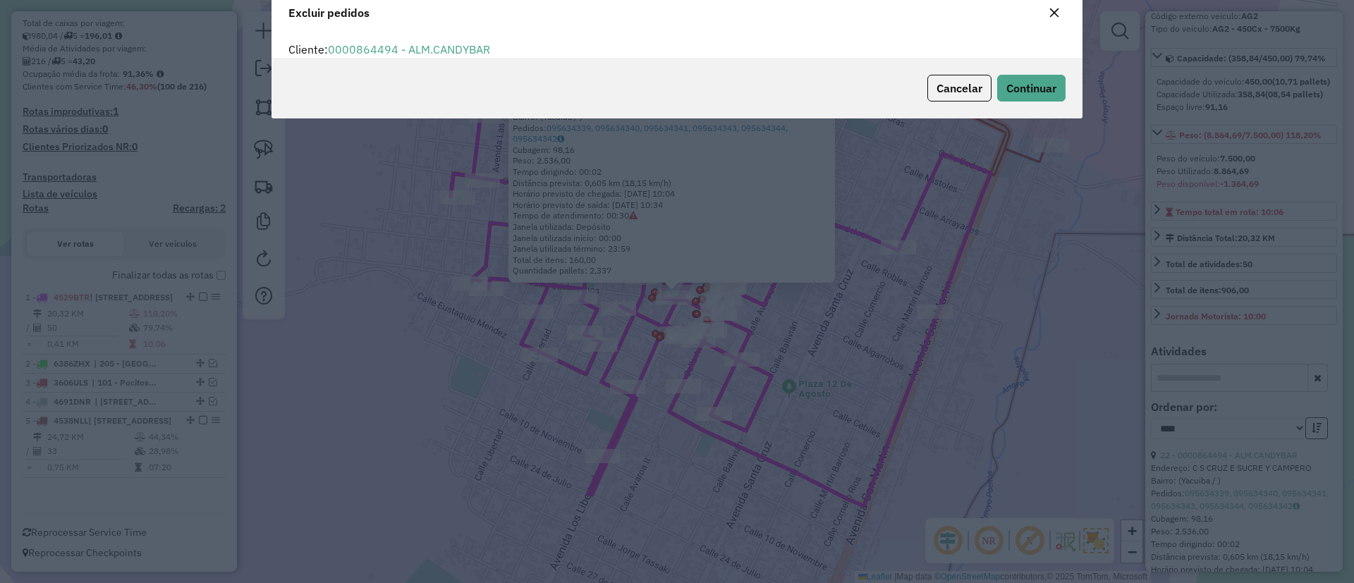
scroll to position [8, 4]
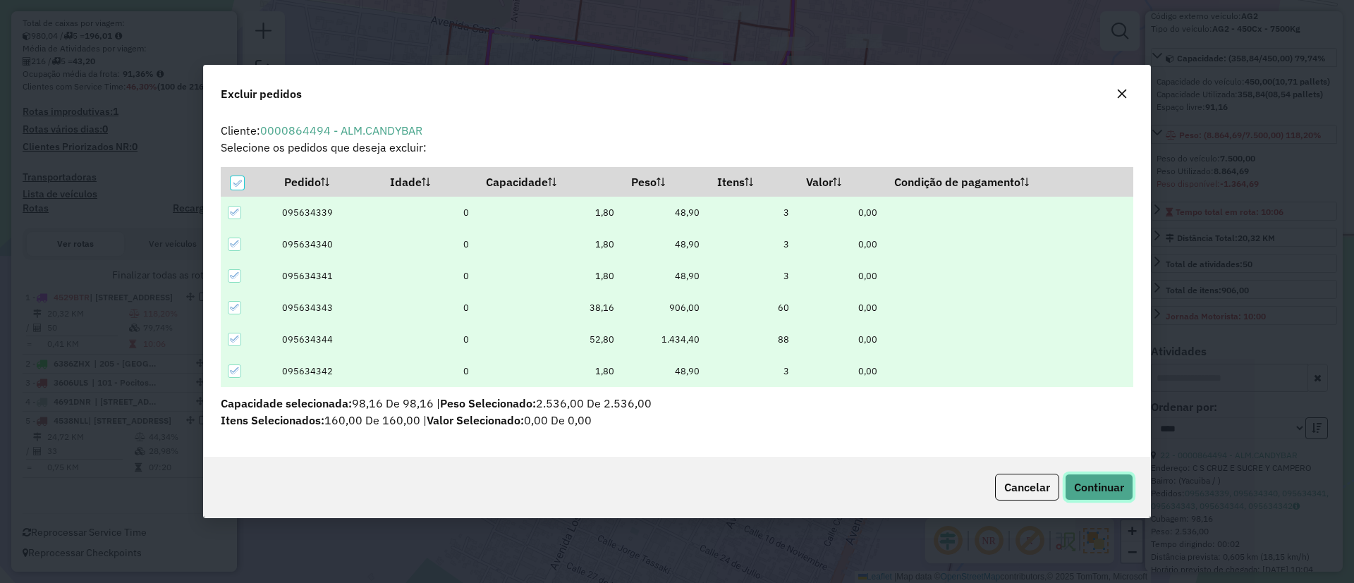
click at [1105, 481] on span "Continuar" at bounding box center [1099, 487] width 50 height 14
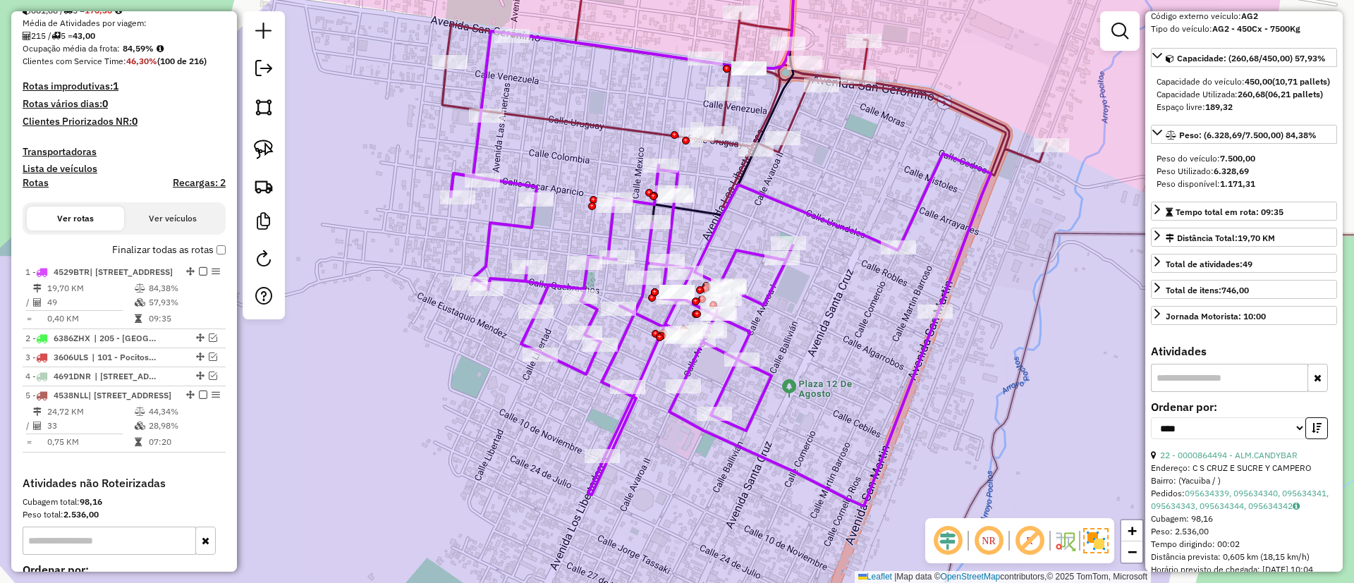
scroll to position [526, 0]
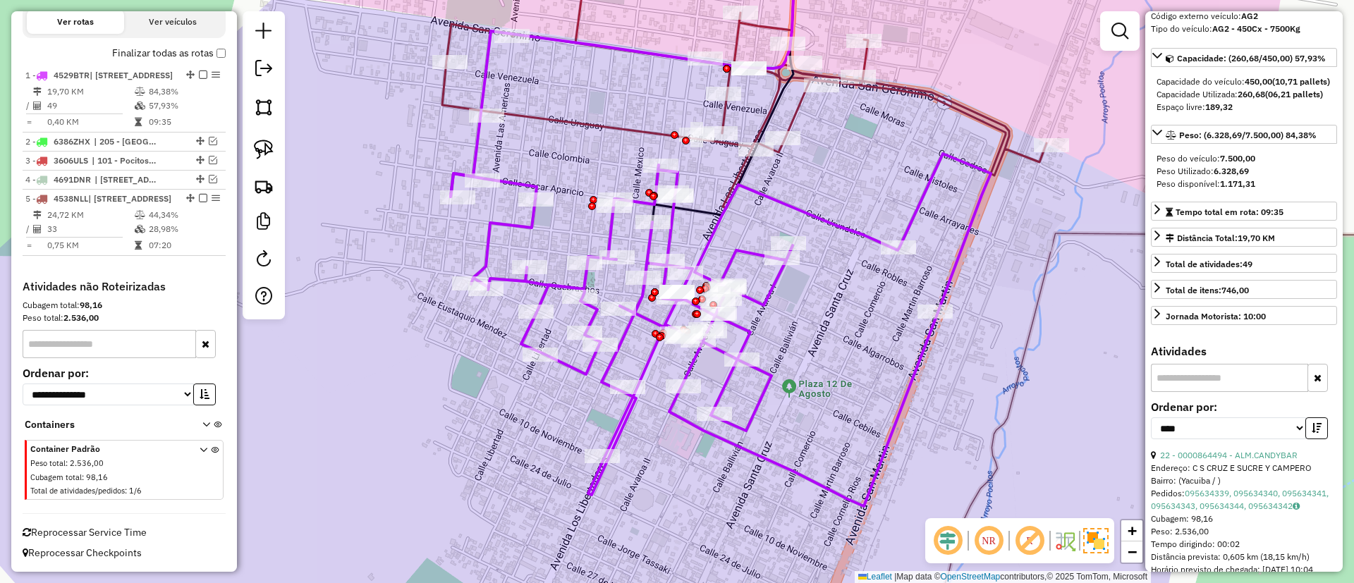
click at [603, 126] on icon at bounding box center [744, 74] width 605 height 267
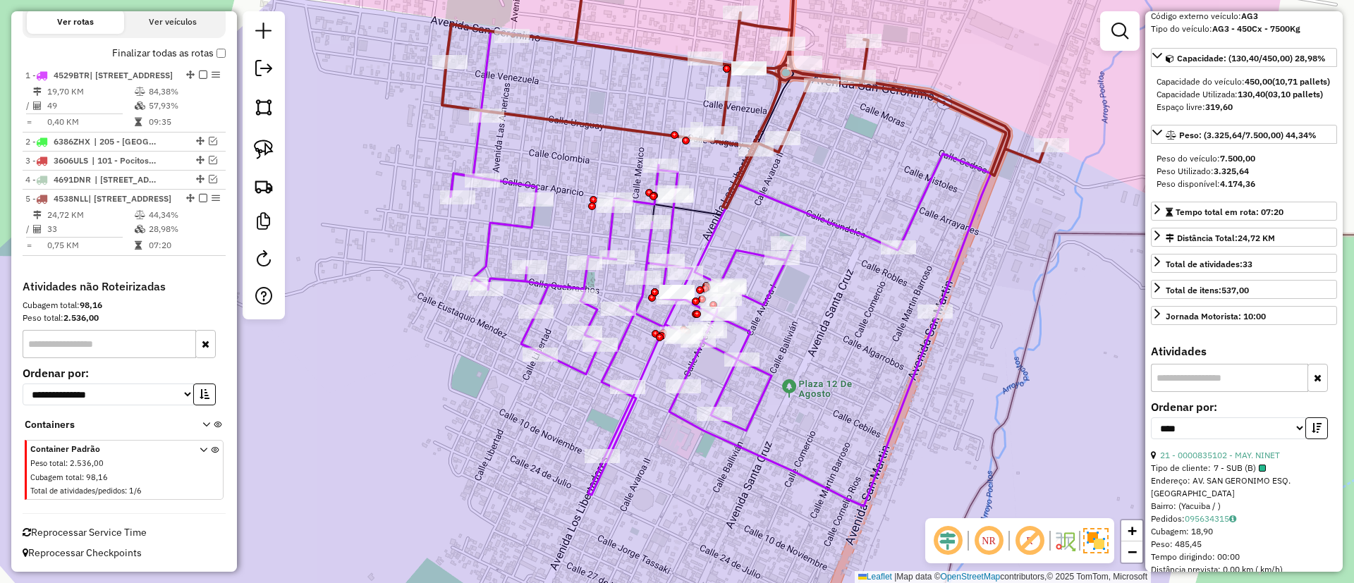
scroll to position [0, 0]
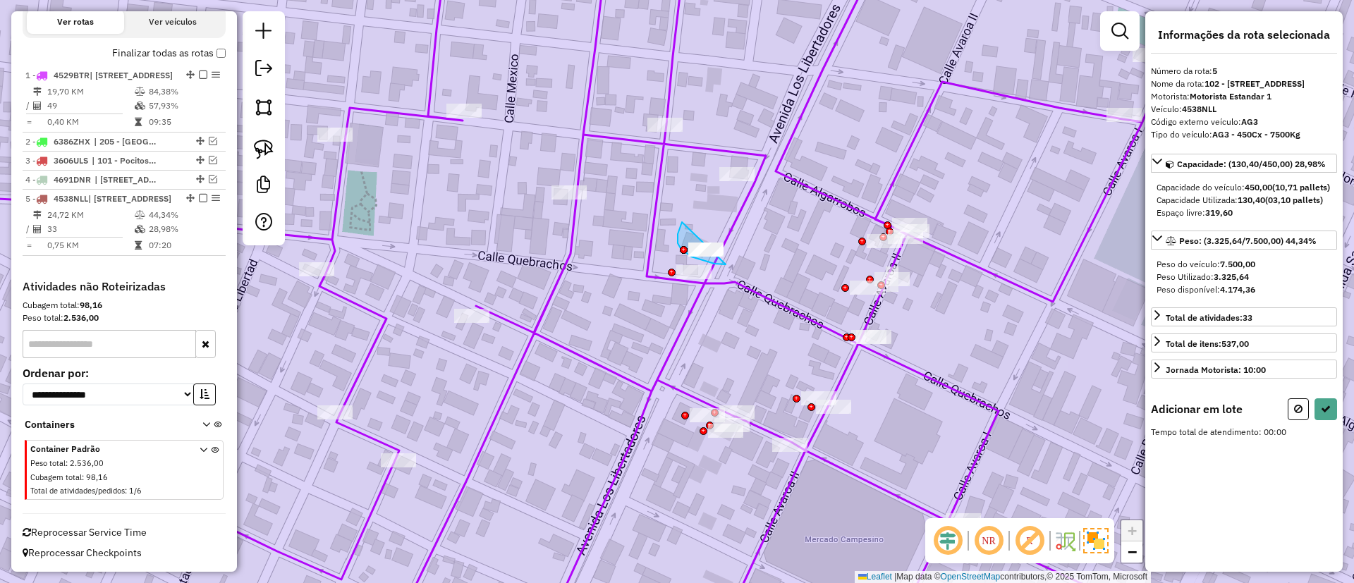
drag, startPoint x: 680, startPoint y: 229, endPoint x: 747, endPoint y: 249, distance: 70.1
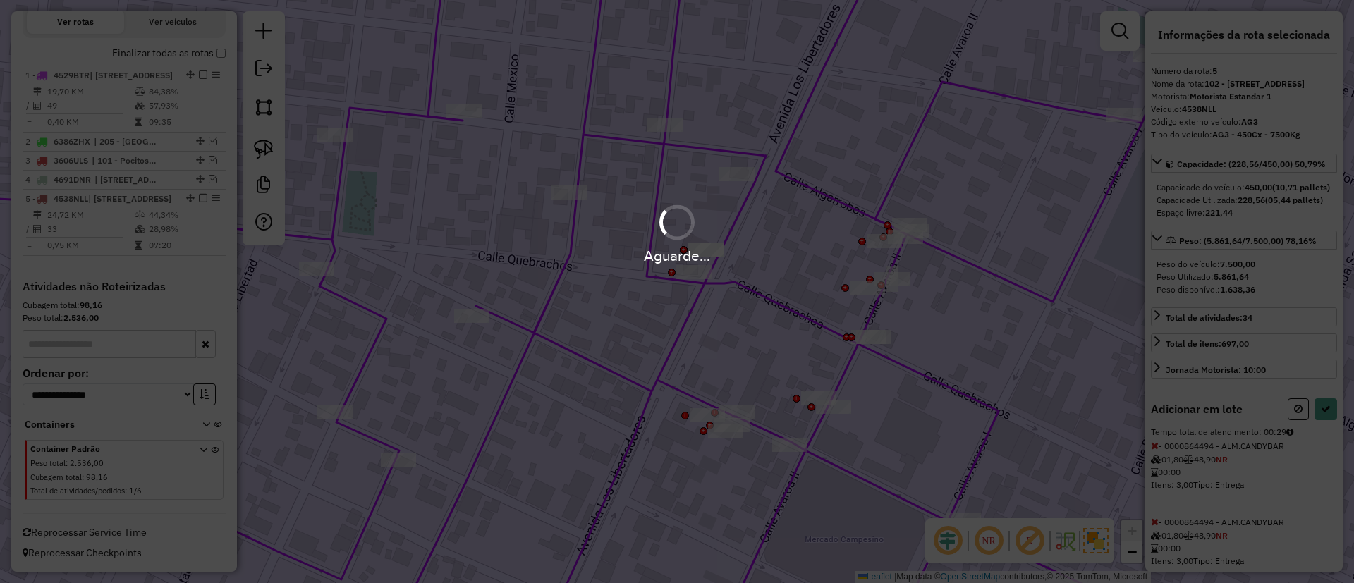
select select "*********"
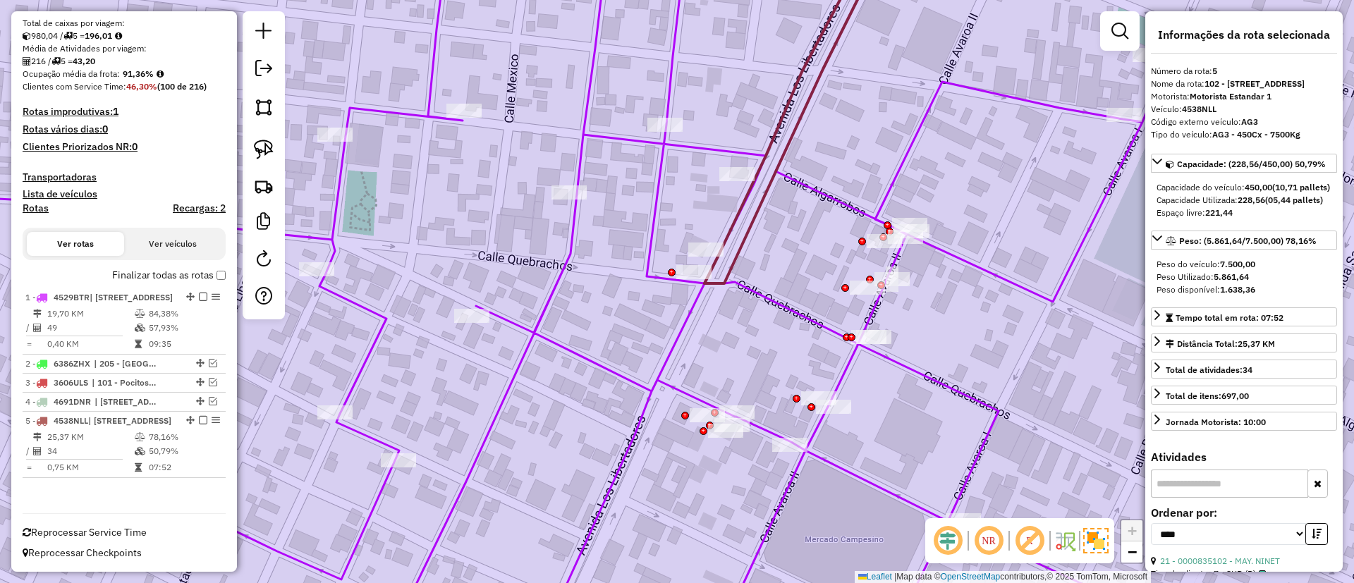
scroll to position [304, 0]
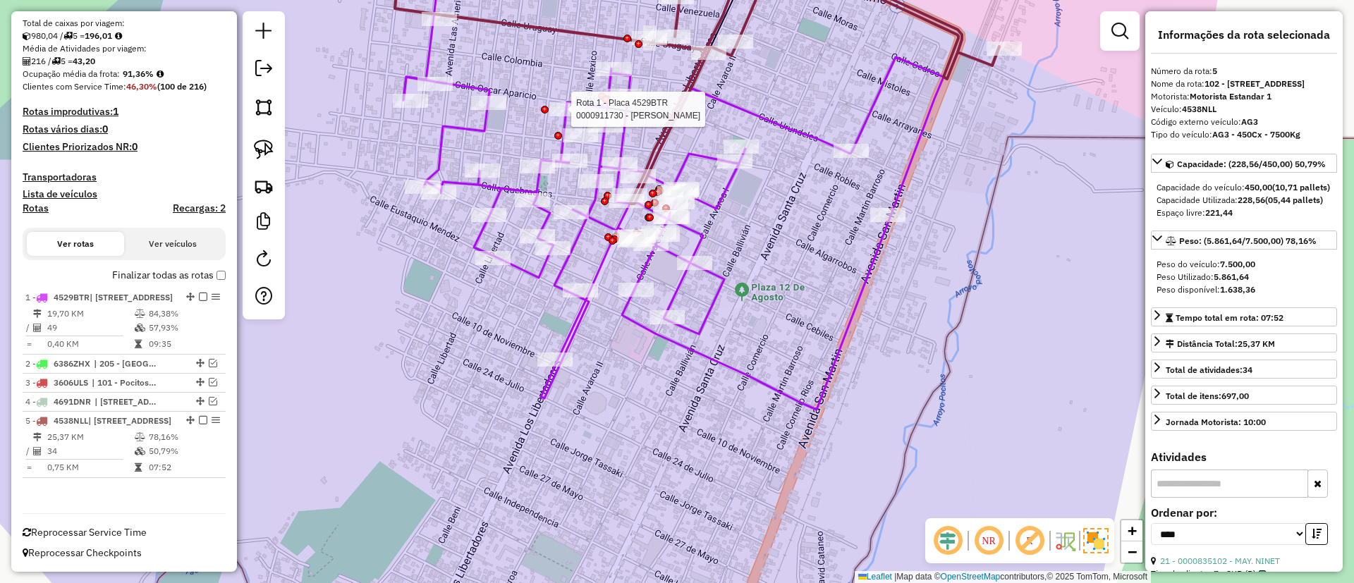
drag, startPoint x: 556, startPoint y: 119, endPoint x: 583, endPoint y: 203, distance: 88.1
click at [562, 140] on div at bounding box center [558, 136] width 8 height 8
click at [540, 27] on icon at bounding box center [697, 72] width 605 height 262
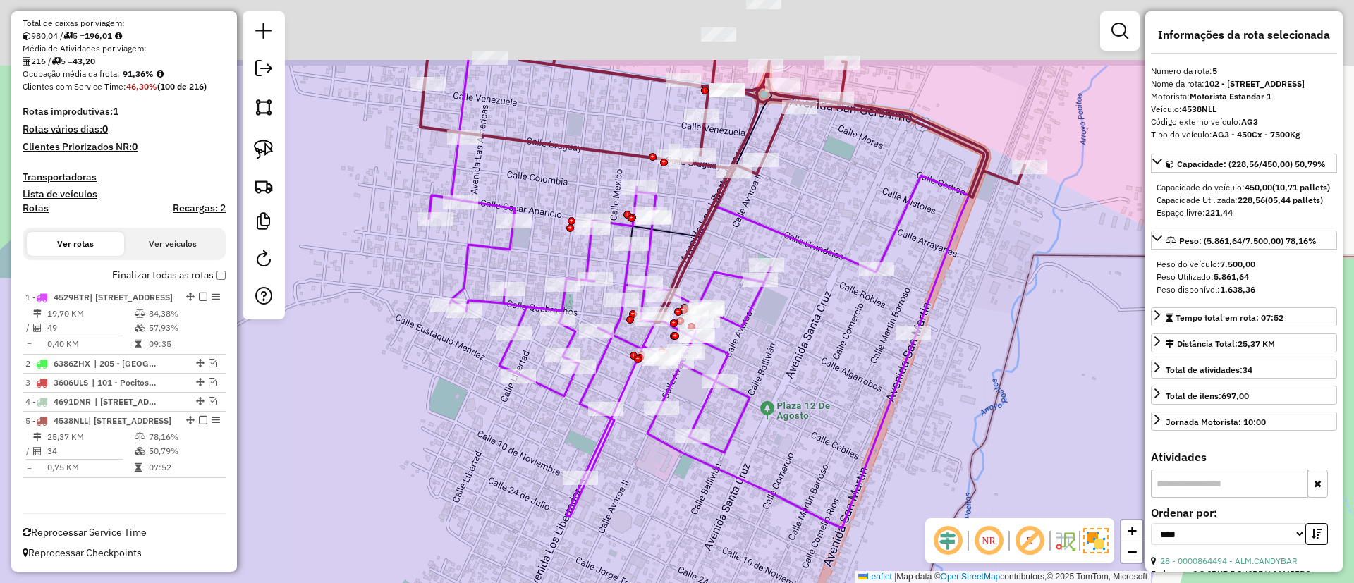
drag, startPoint x: 566, startPoint y: 143, endPoint x: 581, endPoint y: 193, distance: 52.2
click at [581, 193] on div "Janela de atendimento Grade de atendimento Capacidade Transportadoras Veículos …" at bounding box center [677, 291] width 1354 height 583
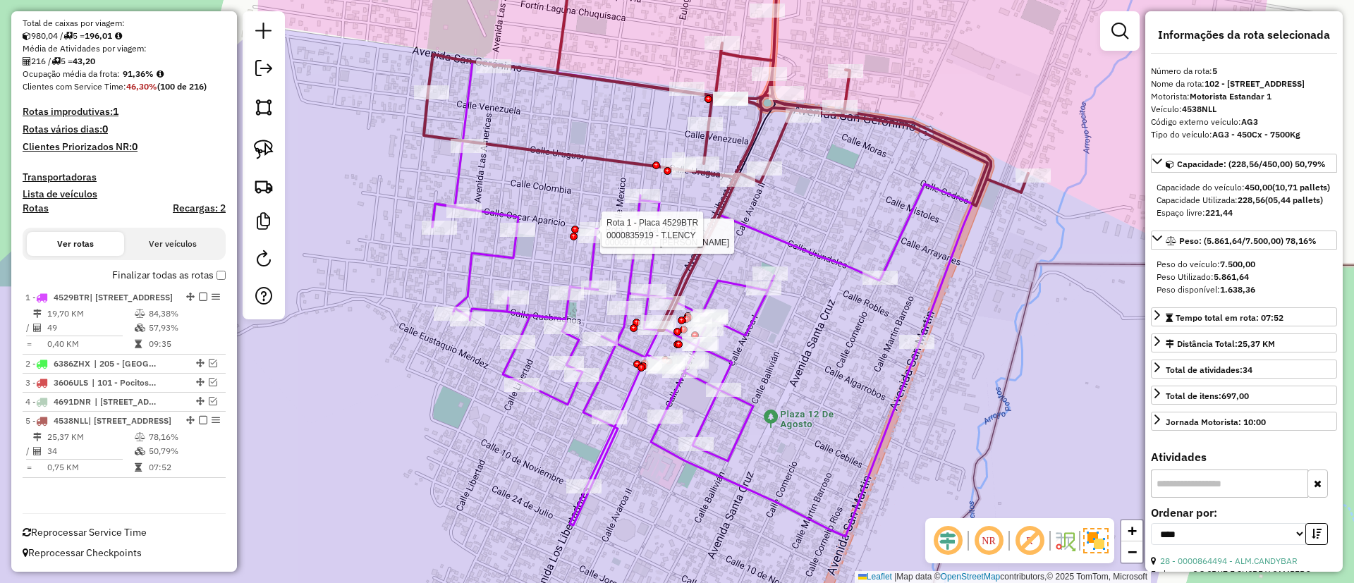
click at [566, 149] on icon at bounding box center [726, 135] width 605 height 389
click at [499, 212] on icon at bounding box center [702, 360] width 540 height 353
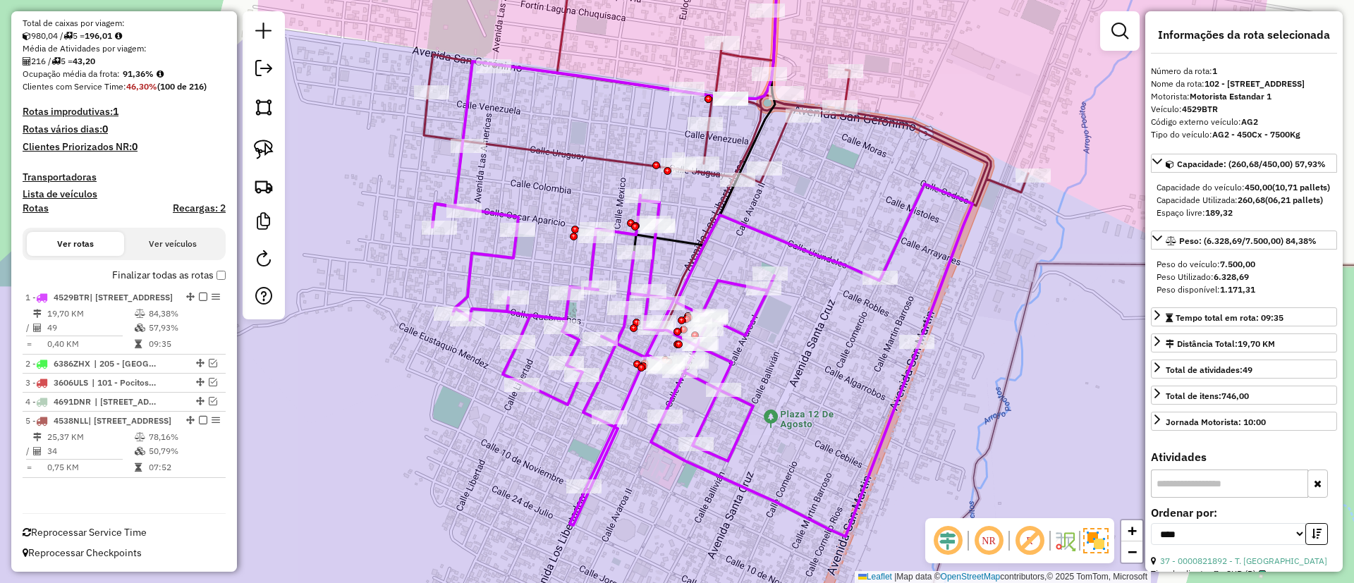
click at [544, 147] on icon at bounding box center [726, 135] width 605 height 389
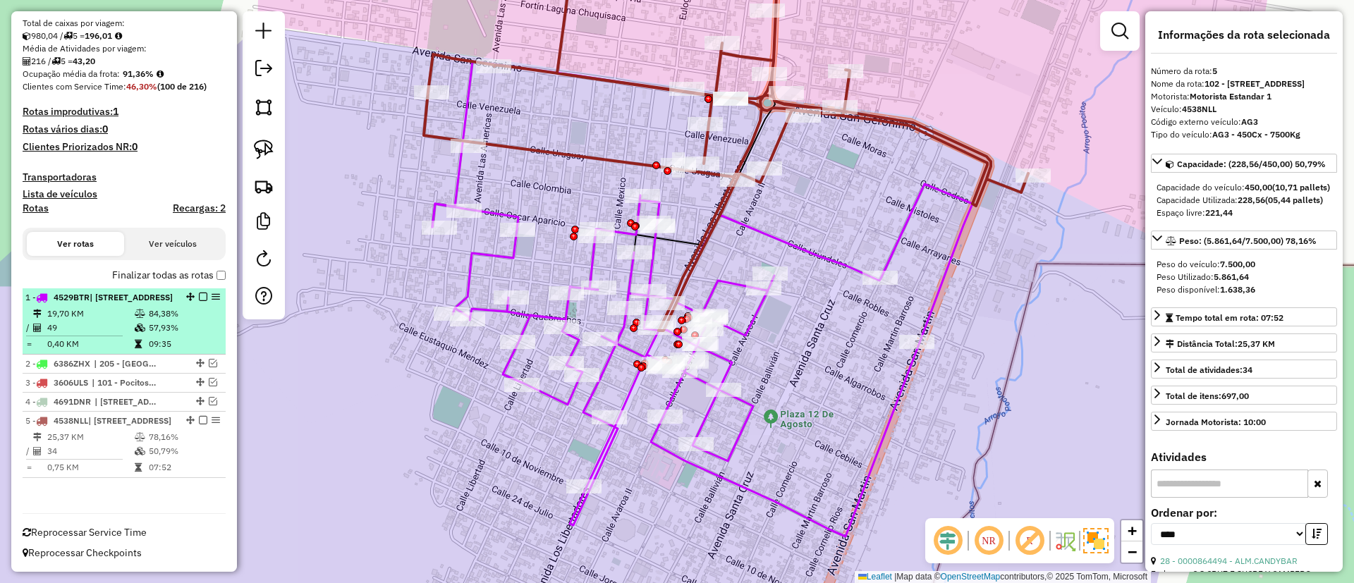
click at [171, 293] on li "1 - 4529BTR | 102 - [GEOGRAPHIC_DATA], 103 - Centro 19,70 KM 84,38% / 49 57,93%…" at bounding box center [124, 322] width 203 height 66
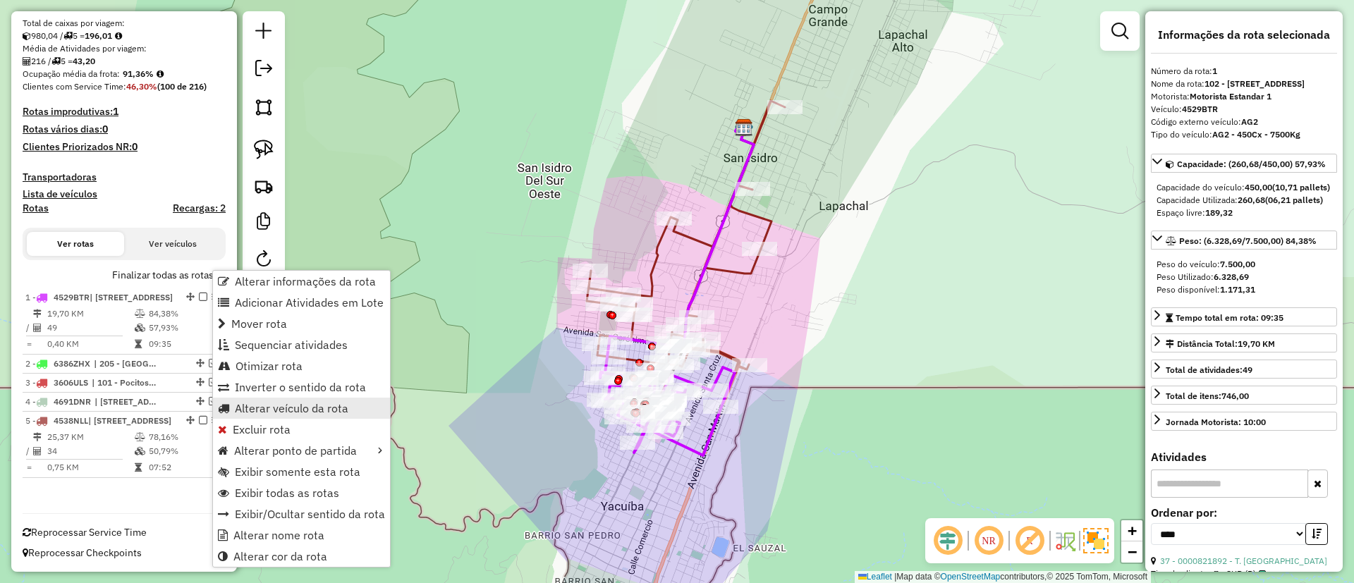
click at [264, 414] on span "Alterar veículo da rota" at bounding box center [292, 408] width 114 height 11
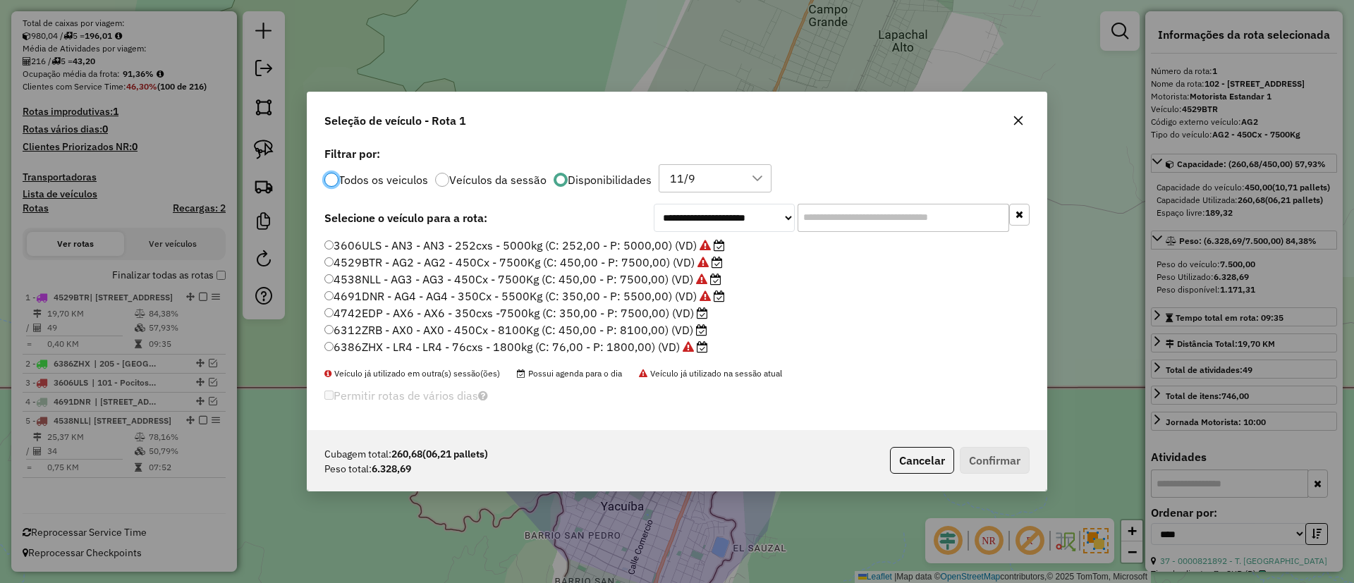
scroll to position [8, 4]
click at [933, 464] on button "Cancelar" at bounding box center [922, 460] width 64 height 27
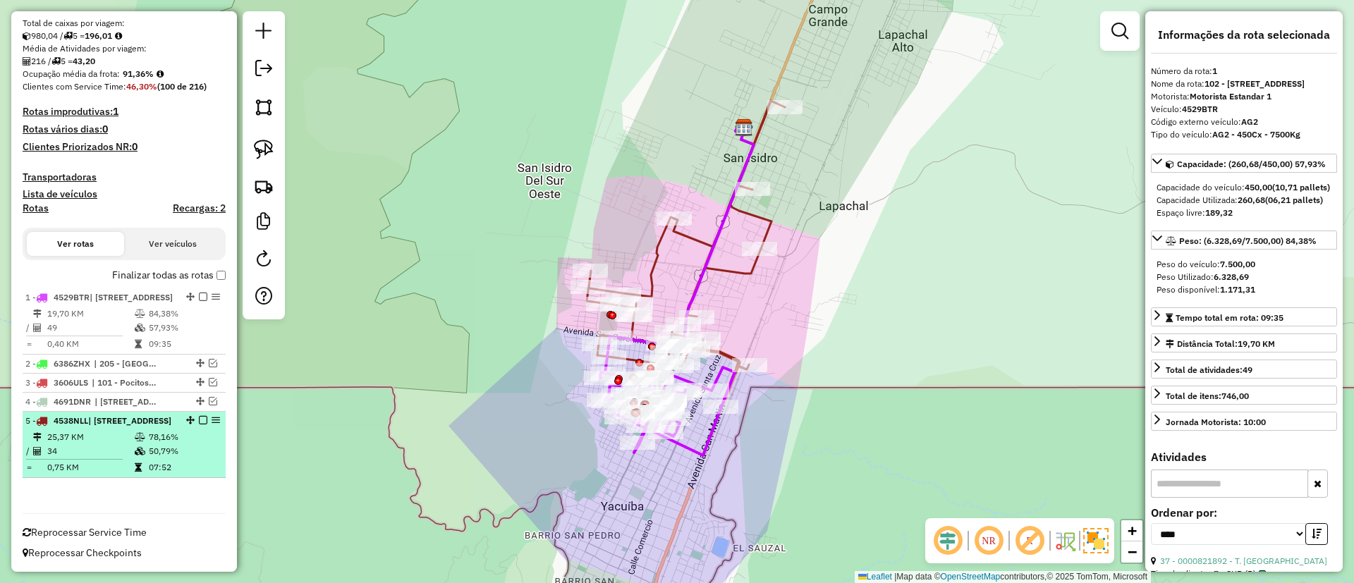
click at [198, 415] on div "5 - 4538NLL | [STREET_ADDRESS]" at bounding box center [124, 421] width 198 height 13
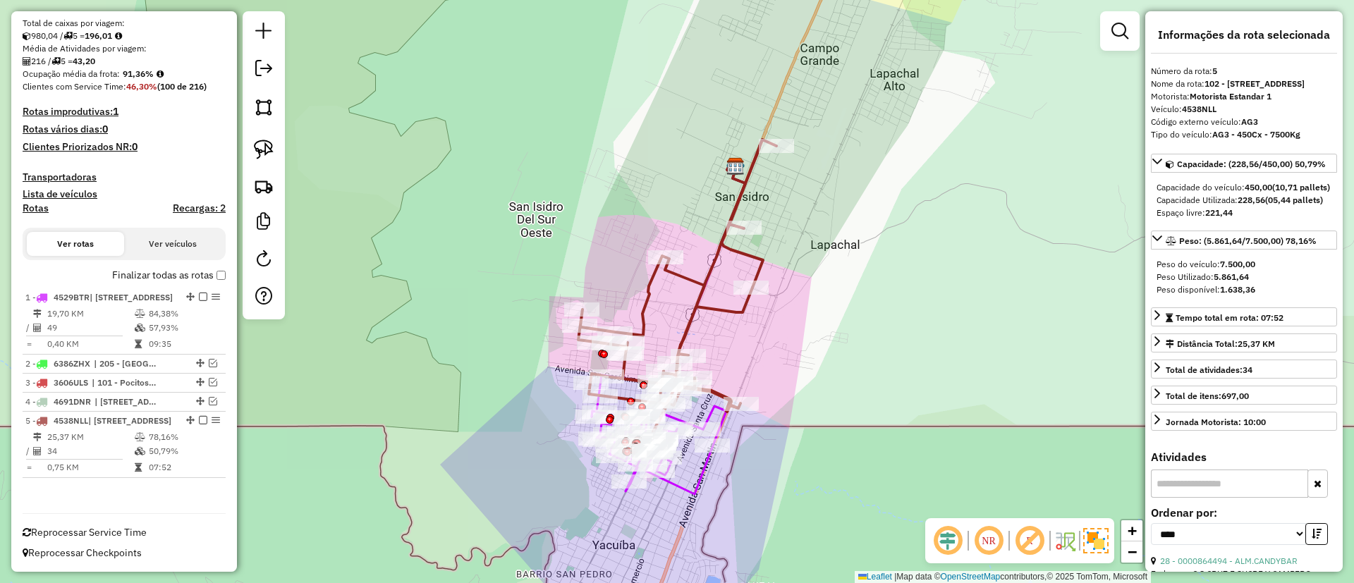
click at [212, 272] on div "Finalizar todas as rotas" at bounding box center [124, 280] width 203 height 17
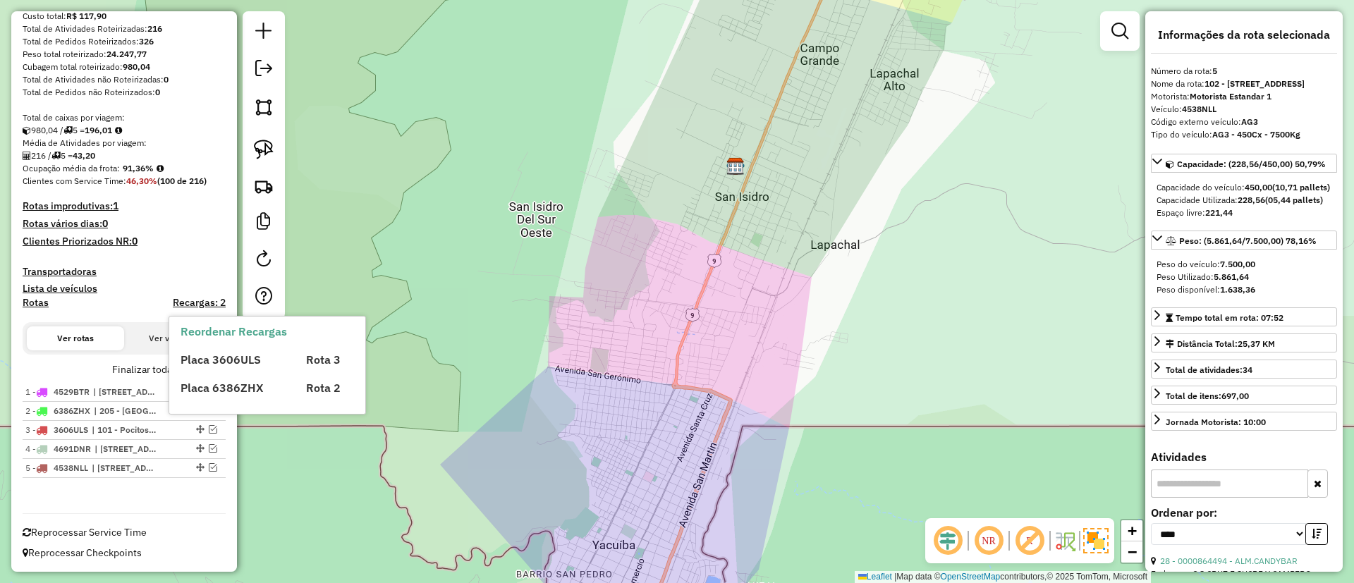
click at [213, 369] on div "Placa 3606ULS Rota 3 Placa 6386ZHX Rota 2" at bounding box center [280, 368] width 198 height 56
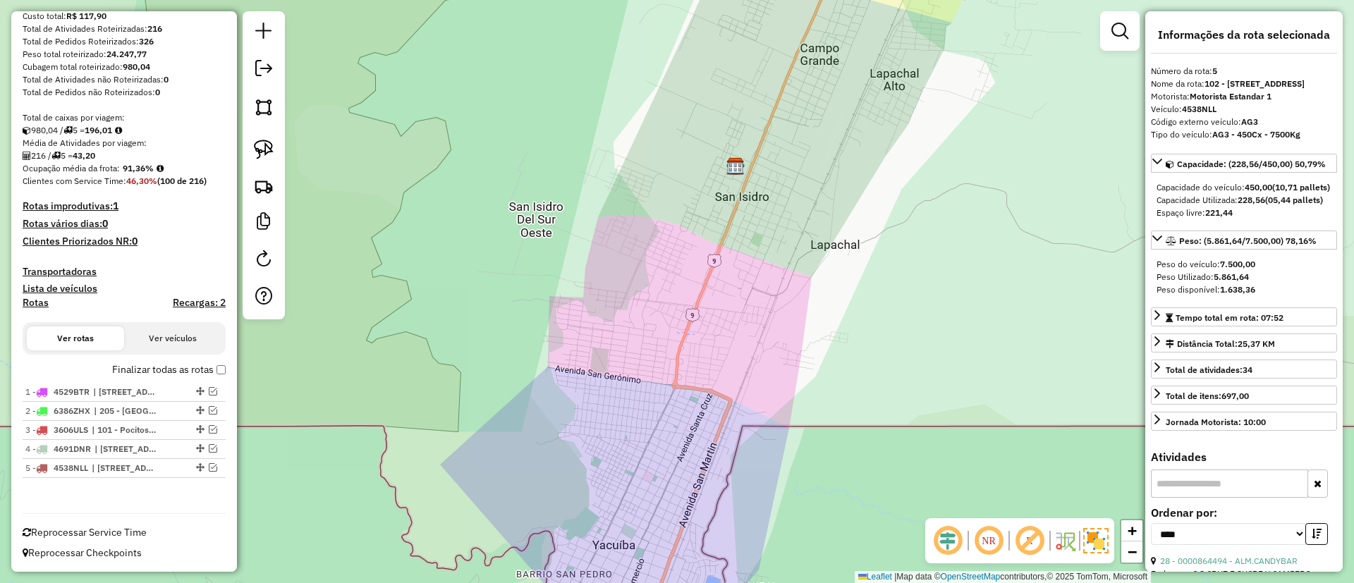
click at [157, 368] on label "Finalizar todas as rotas" at bounding box center [169, 370] width 114 height 15
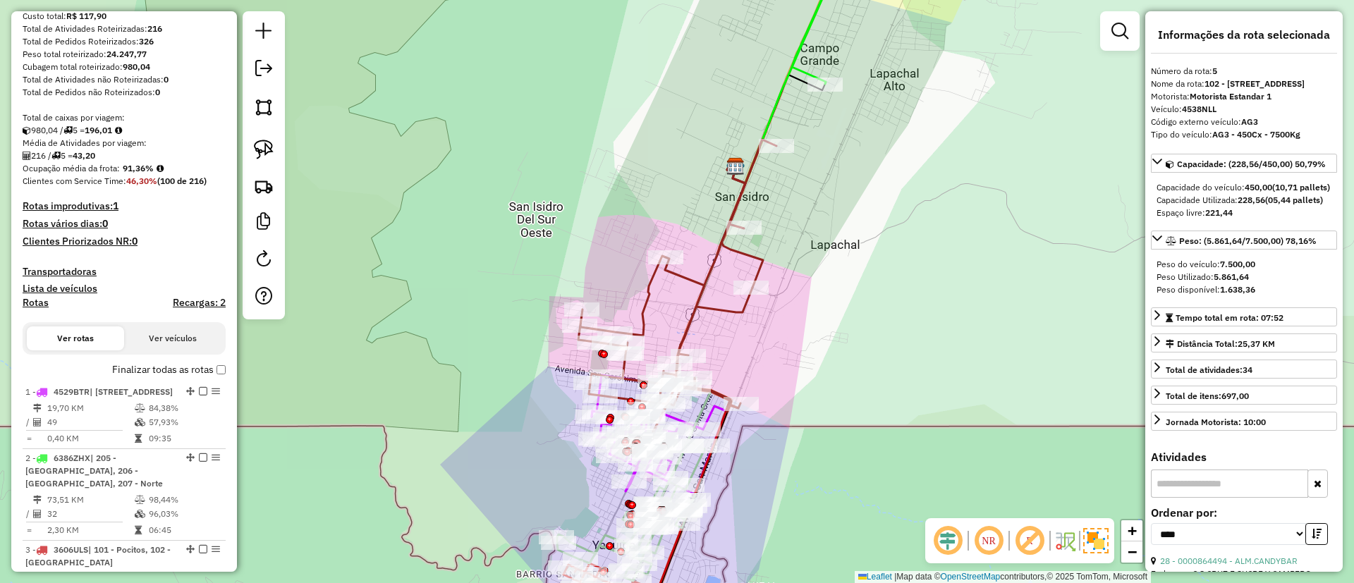
click at [42, 303] on h4 "Rotas" at bounding box center [36, 303] width 26 height 12
select select
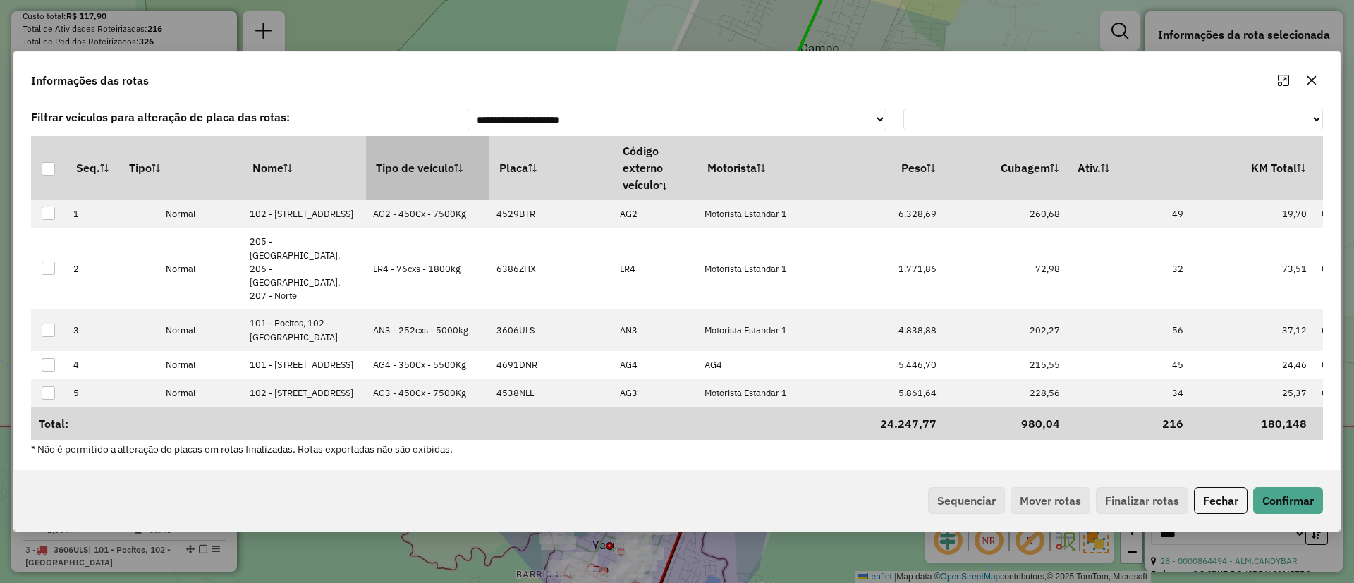
click at [418, 160] on th "Tipo de veículo" at bounding box center [427, 167] width 123 height 63
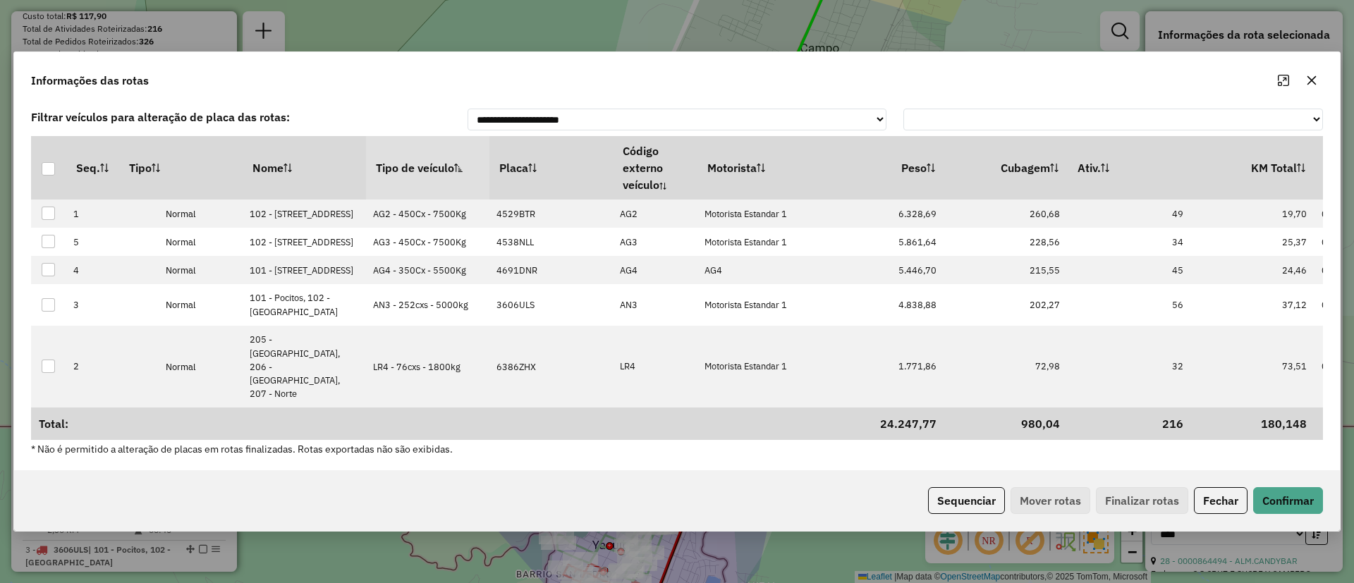
click at [418, 160] on th "Tipo de veículo" at bounding box center [427, 167] width 123 height 63
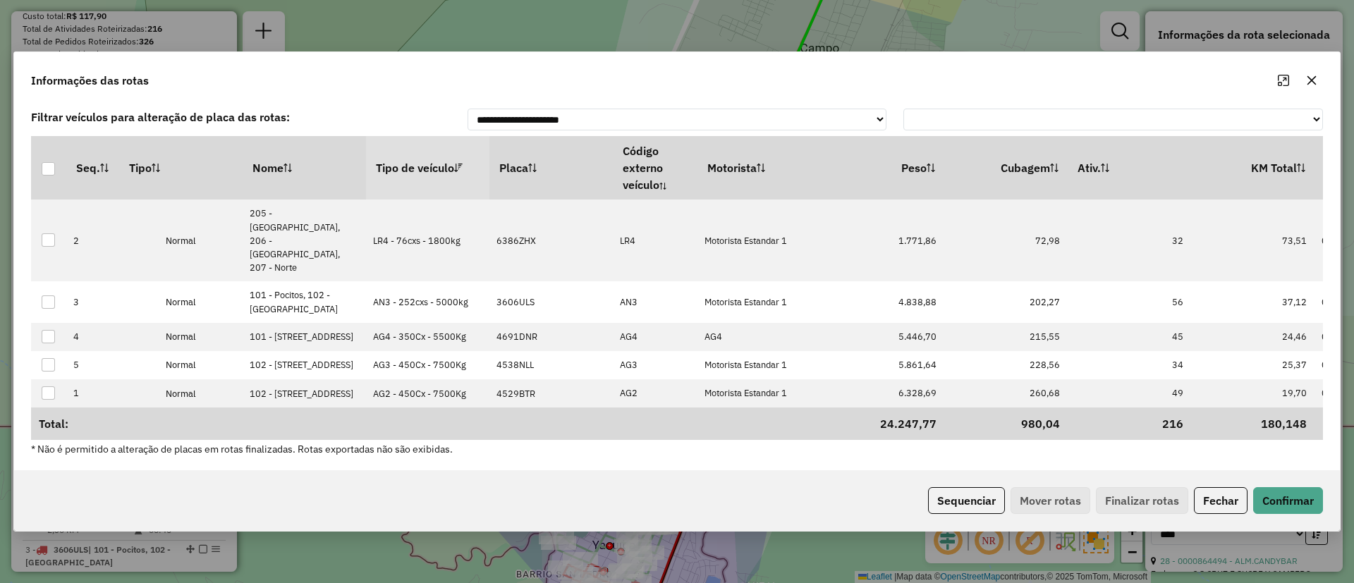
click at [418, 160] on th "Tipo de veículo" at bounding box center [427, 167] width 123 height 63
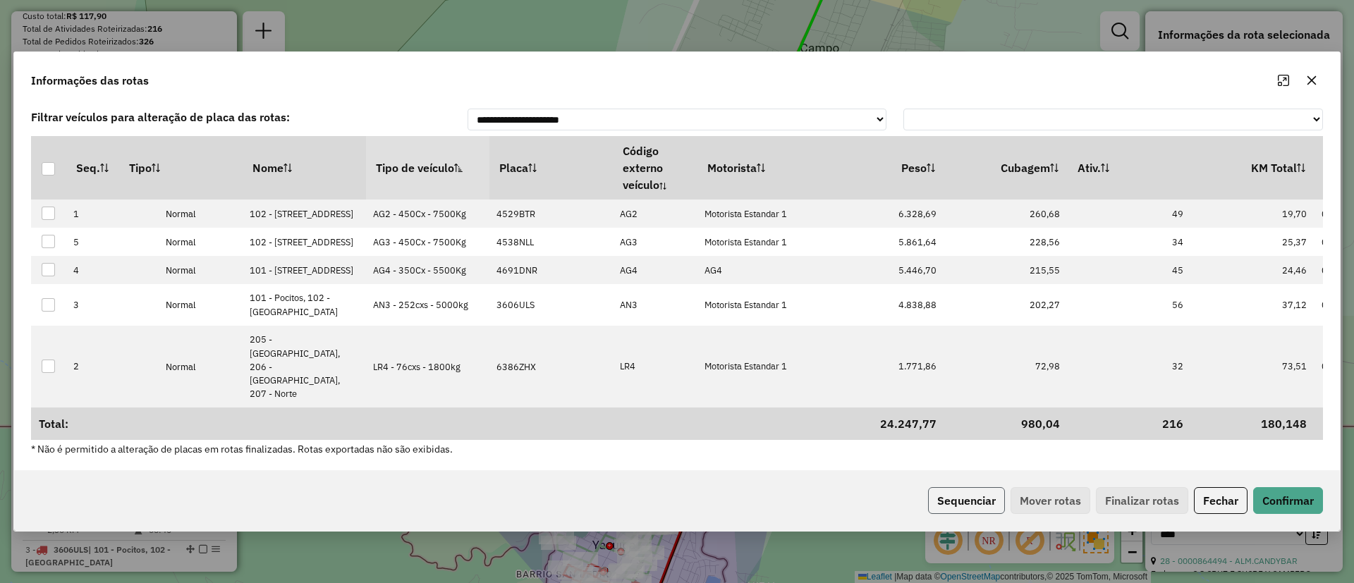
click at [957, 514] on button "Sequenciar" at bounding box center [966, 500] width 77 height 27
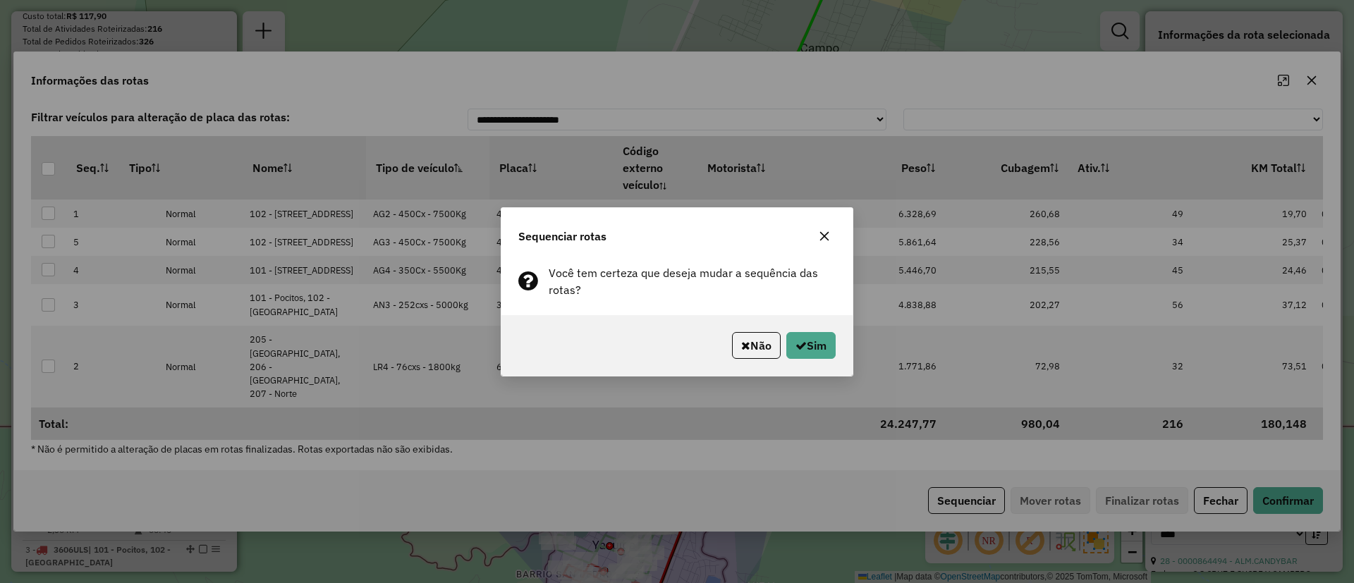
click at [836, 348] on div "Não Sim" at bounding box center [677, 345] width 351 height 61
click at [827, 346] on button "Sim" at bounding box center [811, 345] width 49 height 27
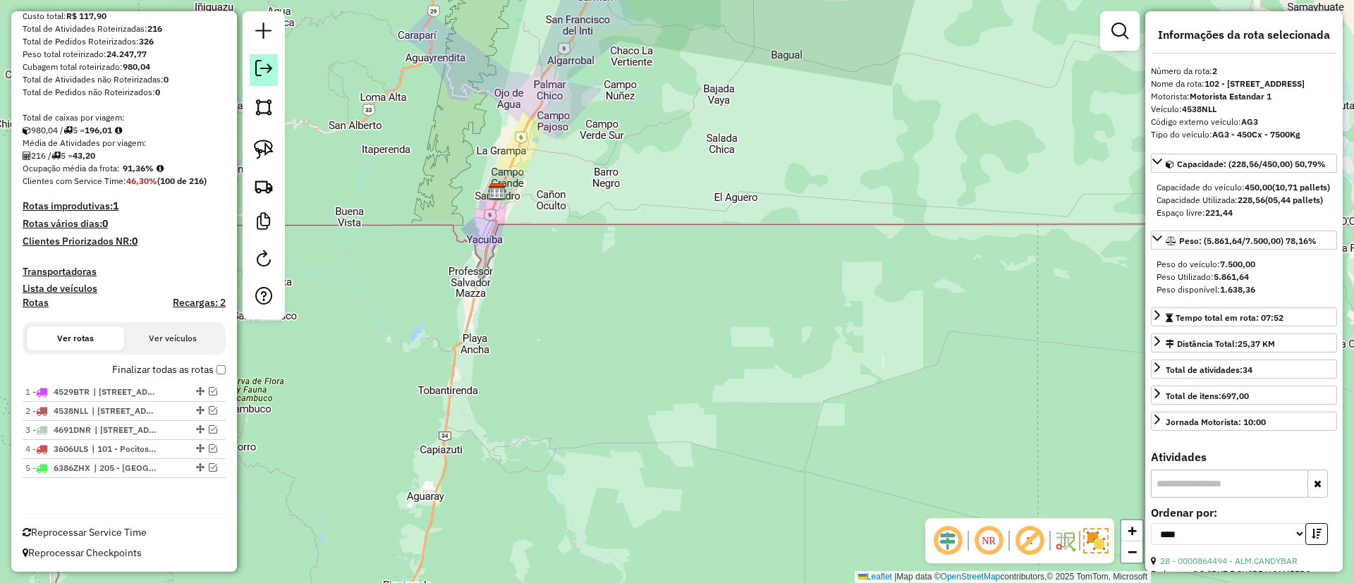
click at [266, 78] on link at bounding box center [264, 70] width 28 height 32
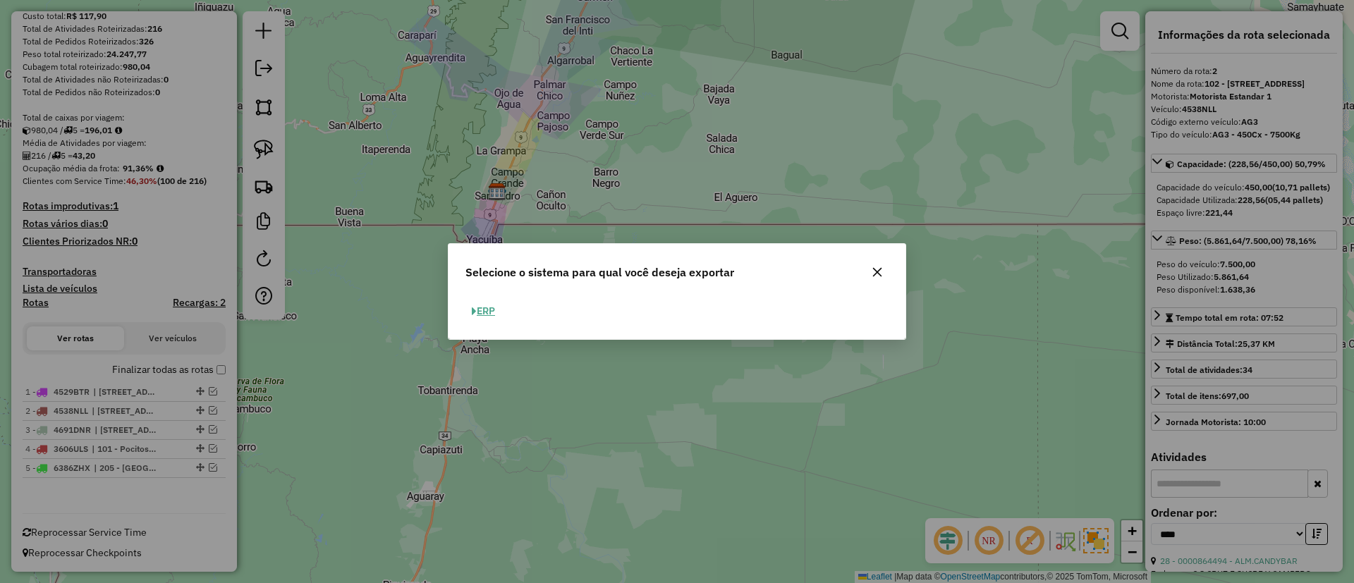
click at [480, 308] on button "ERP" at bounding box center [484, 311] width 36 height 22
select select "**"
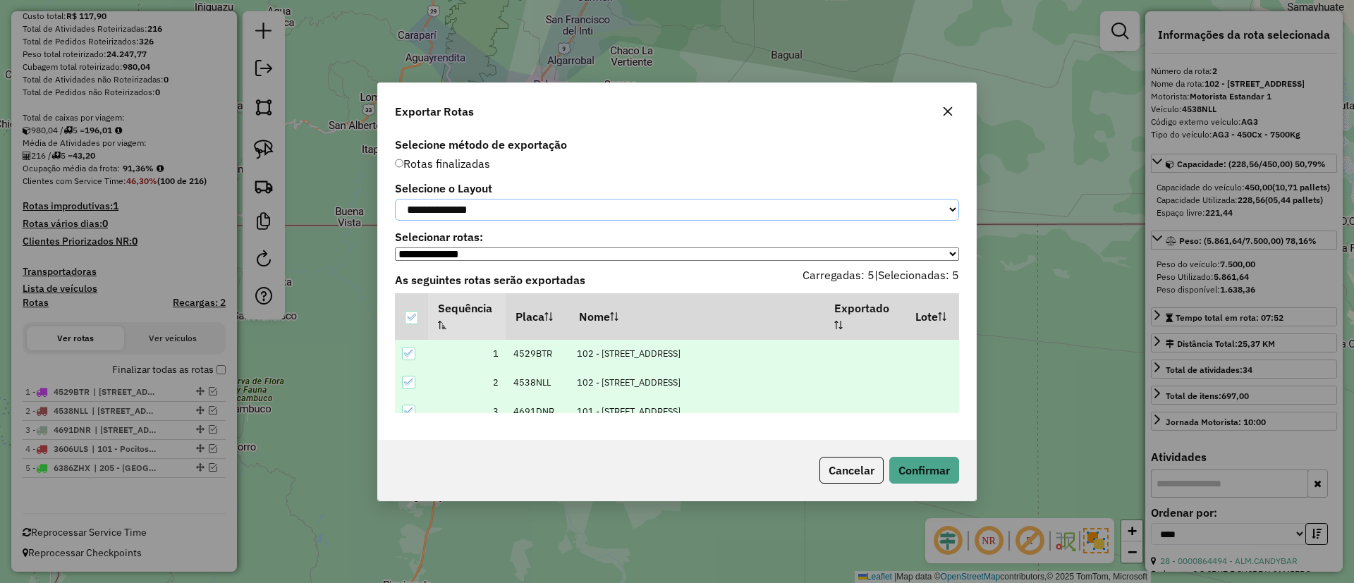
click at [466, 216] on select "**********" at bounding box center [677, 210] width 564 height 22
select select "*********"
click at [395, 199] on select "**********" at bounding box center [677, 210] width 564 height 22
click at [905, 473] on button "Confirmar" at bounding box center [924, 470] width 70 height 27
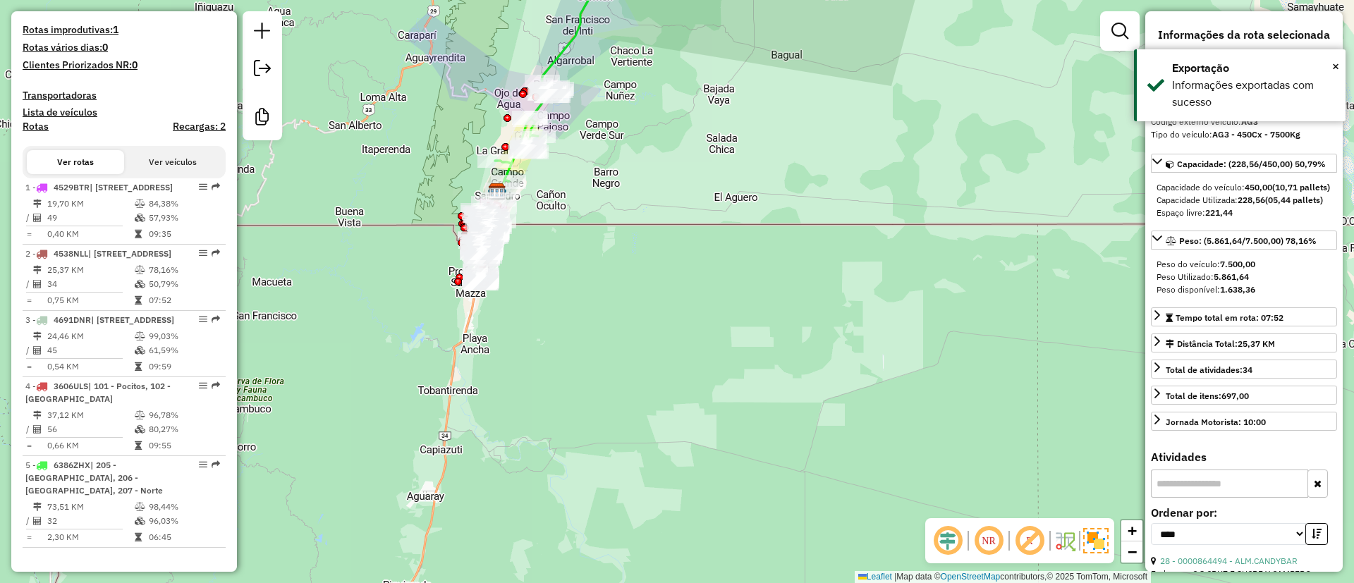
scroll to position [437, 0]
click at [263, 69] on em at bounding box center [262, 68] width 17 height 17
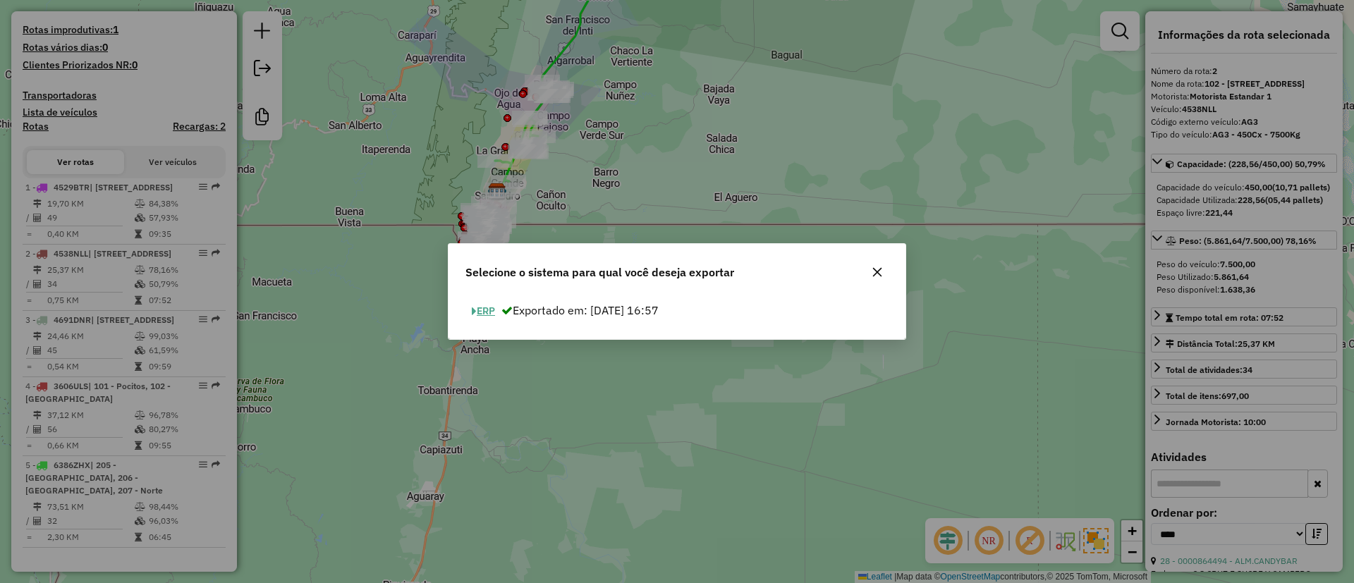
click at [488, 314] on button "ERP" at bounding box center [484, 311] width 36 height 22
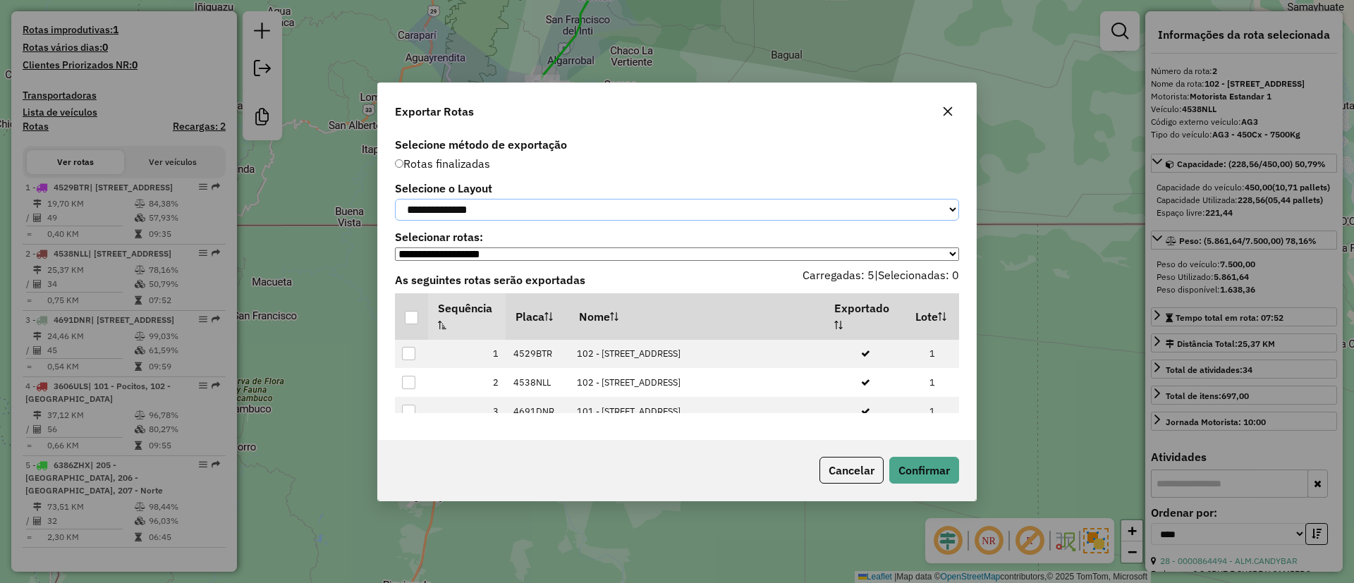
click at [461, 213] on select "**********" at bounding box center [677, 210] width 564 height 22
select select "*********"
click at [395, 199] on select "**********" at bounding box center [677, 210] width 564 height 22
click at [414, 317] on div at bounding box center [411, 317] width 13 height 13
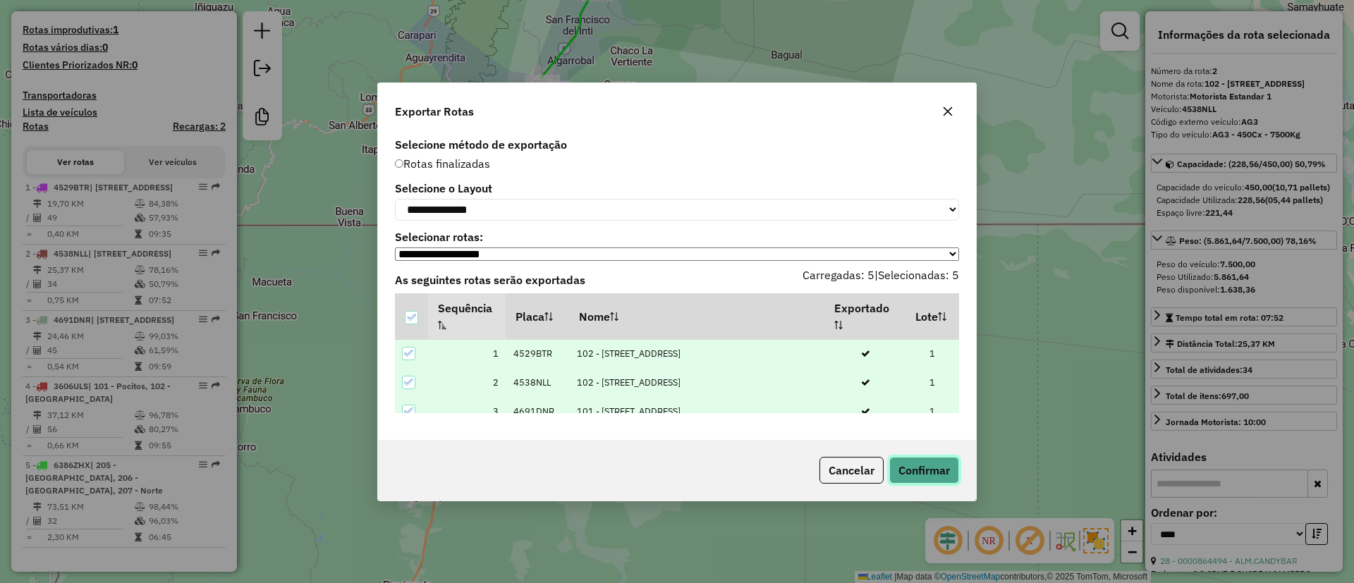
click at [927, 479] on button "Confirmar" at bounding box center [924, 470] width 70 height 27
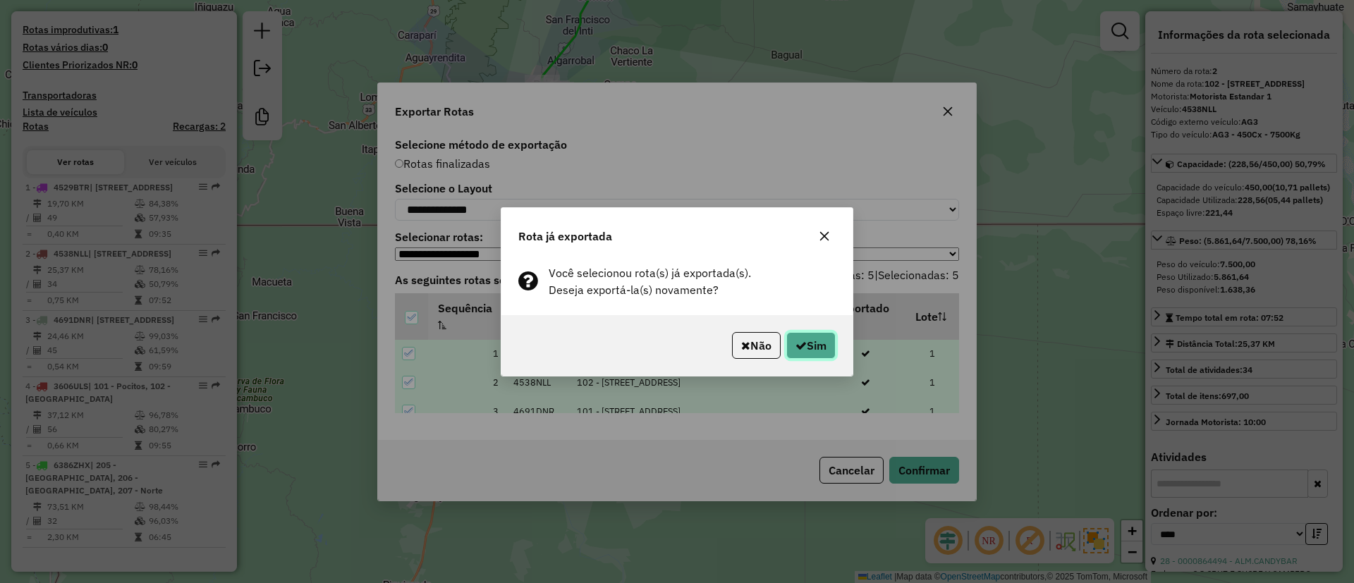
click at [817, 346] on button "Sim" at bounding box center [811, 345] width 49 height 27
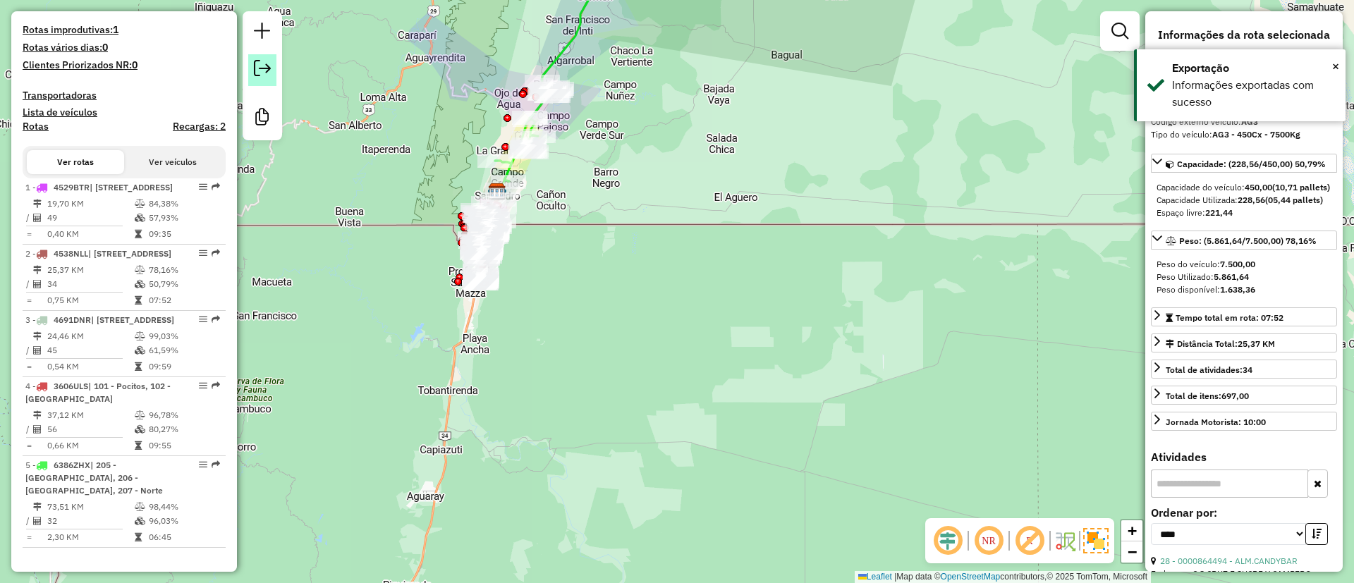
click at [267, 71] on em at bounding box center [262, 68] width 17 height 17
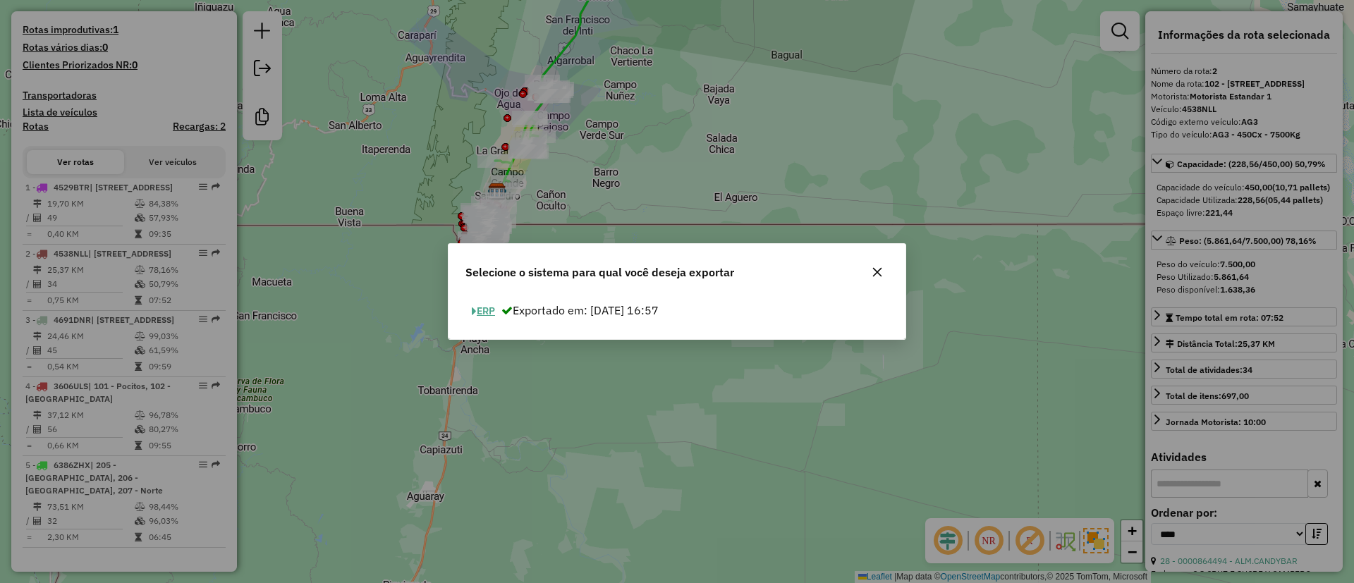
click at [487, 317] on button "ERP" at bounding box center [484, 311] width 36 height 22
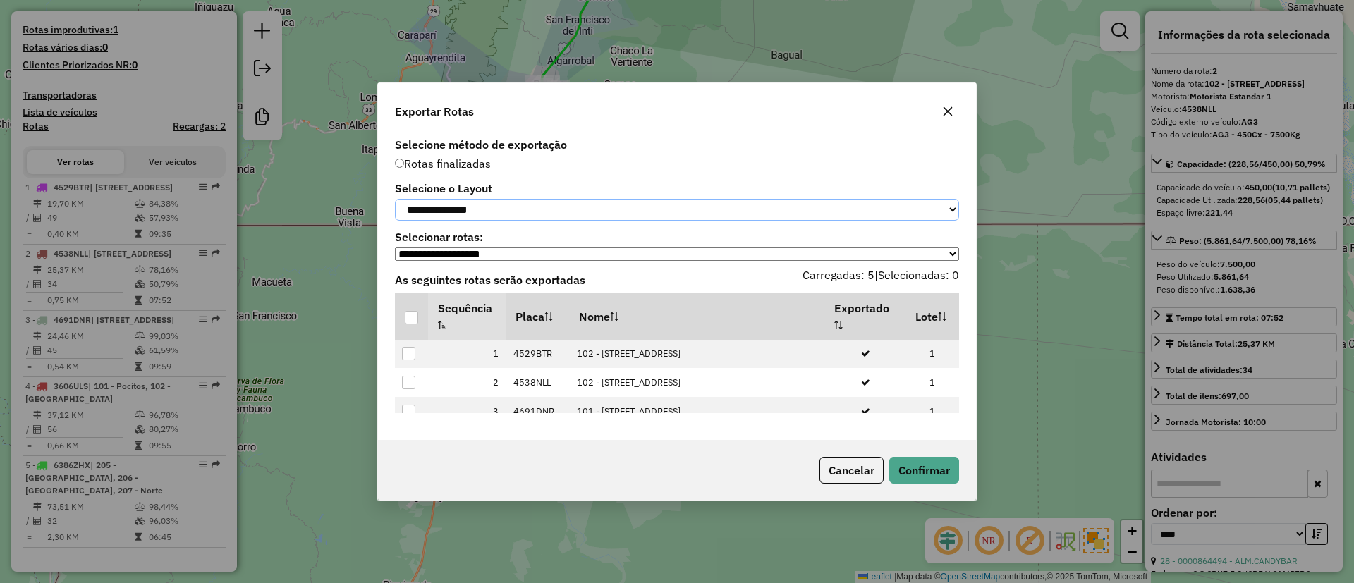
click at [492, 219] on select "**********" at bounding box center [677, 210] width 564 height 22
select select "*********"
click at [395, 199] on select "**********" at bounding box center [677, 210] width 564 height 22
click at [415, 312] on p-tableheadercheckbox at bounding box center [412, 317] width 14 height 14
click at [403, 322] on th at bounding box center [411, 316] width 33 height 47
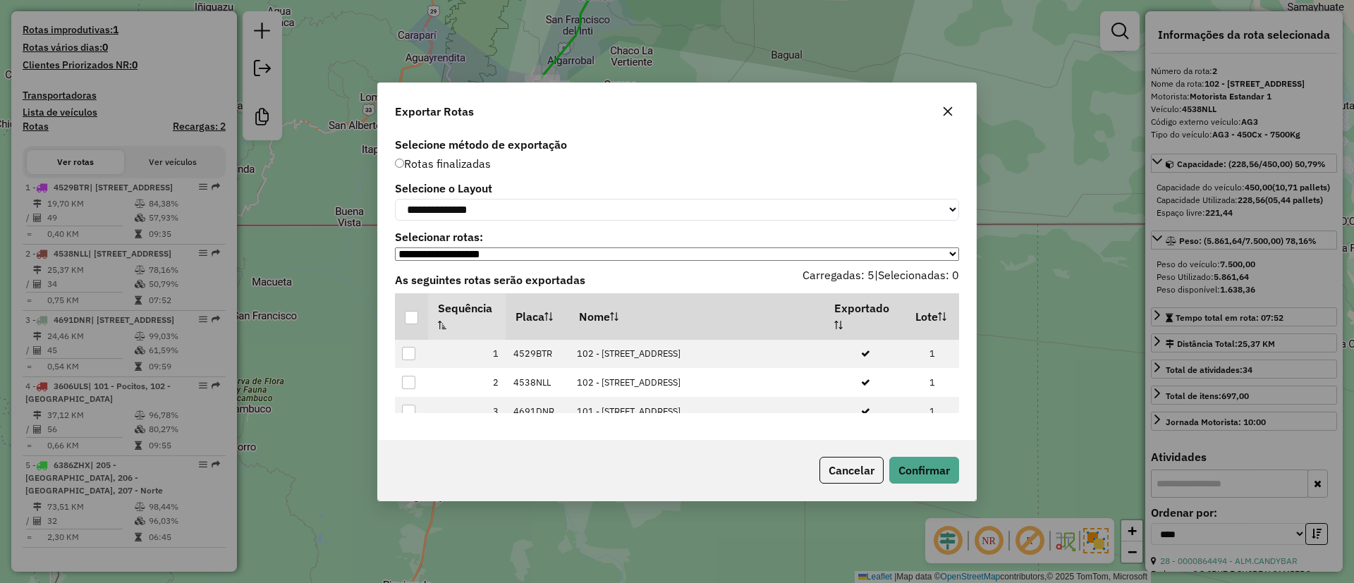
drag, startPoint x: 413, startPoint y: 320, endPoint x: 475, endPoint y: 338, distance: 64.5
click at [413, 321] on div at bounding box center [411, 317] width 13 height 13
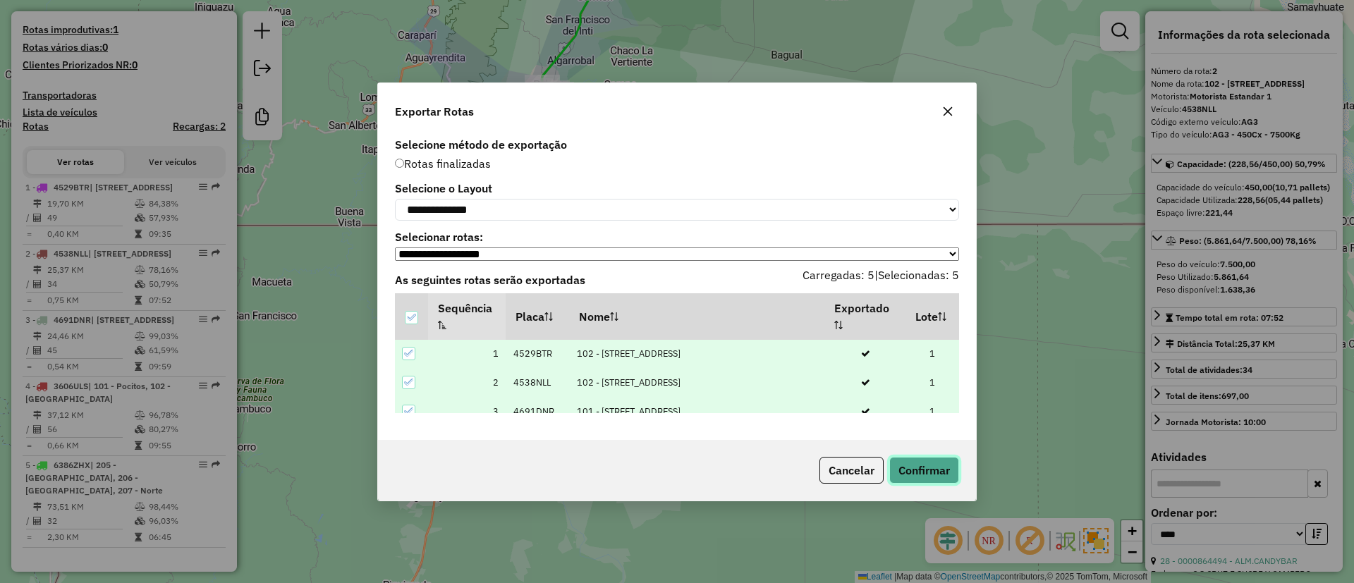
click at [903, 472] on button "Confirmar" at bounding box center [924, 470] width 70 height 27
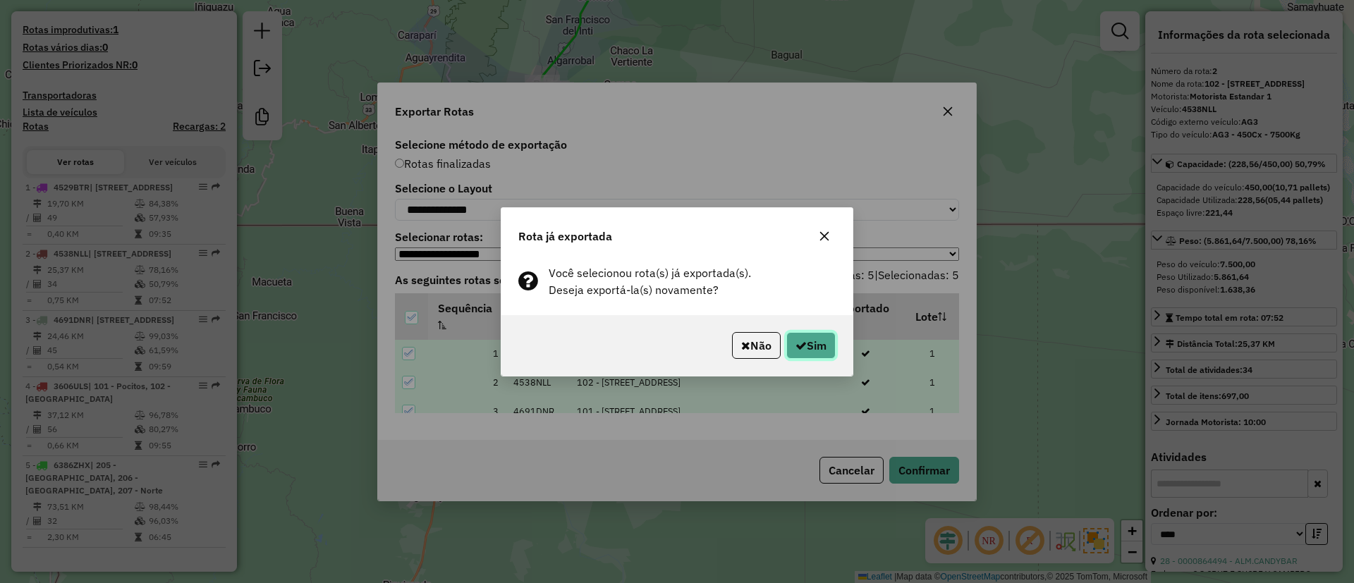
click at [825, 348] on button "Sim" at bounding box center [811, 345] width 49 height 27
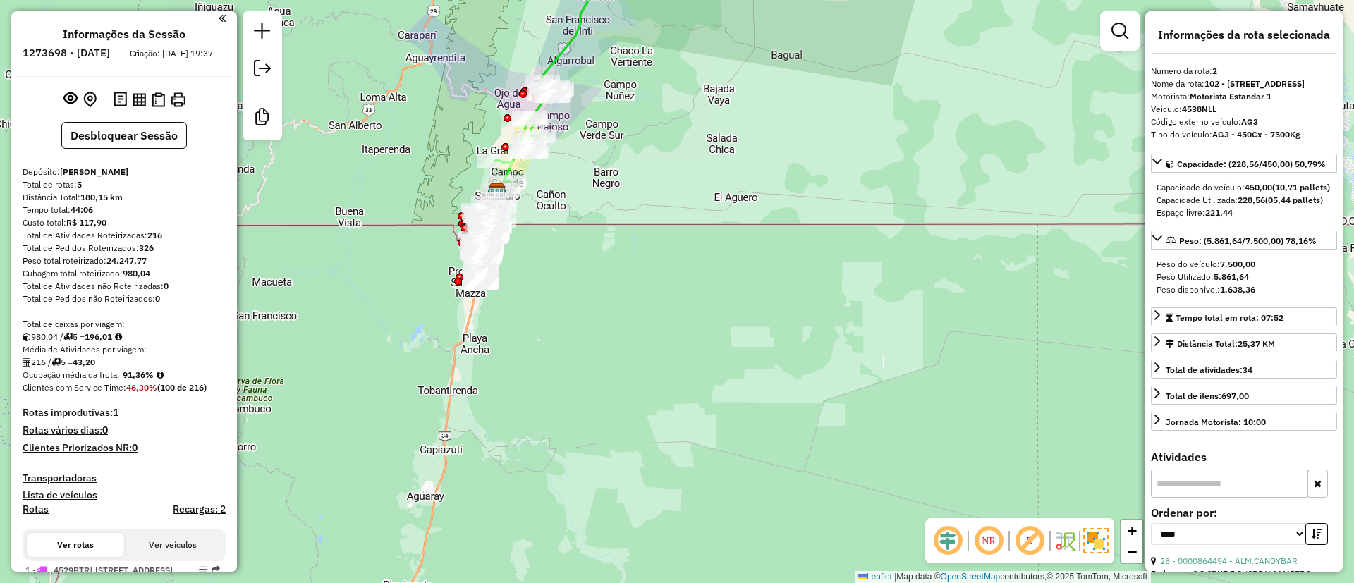
scroll to position [0, 0]
drag, startPoint x: 127, startPoint y: 392, endPoint x: 162, endPoint y: 392, distance: 34.6
click at [162, 384] on div "Ocupação média da frota: 91,36%" at bounding box center [124, 378] width 203 height 13
drag, startPoint x: 147, startPoint y: 253, endPoint x: 162, endPoint y: 253, distance: 14.1
click at [162, 245] on div "Total de Atividades Roteirizadas: 216" at bounding box center [124, 238] width 203 height 13
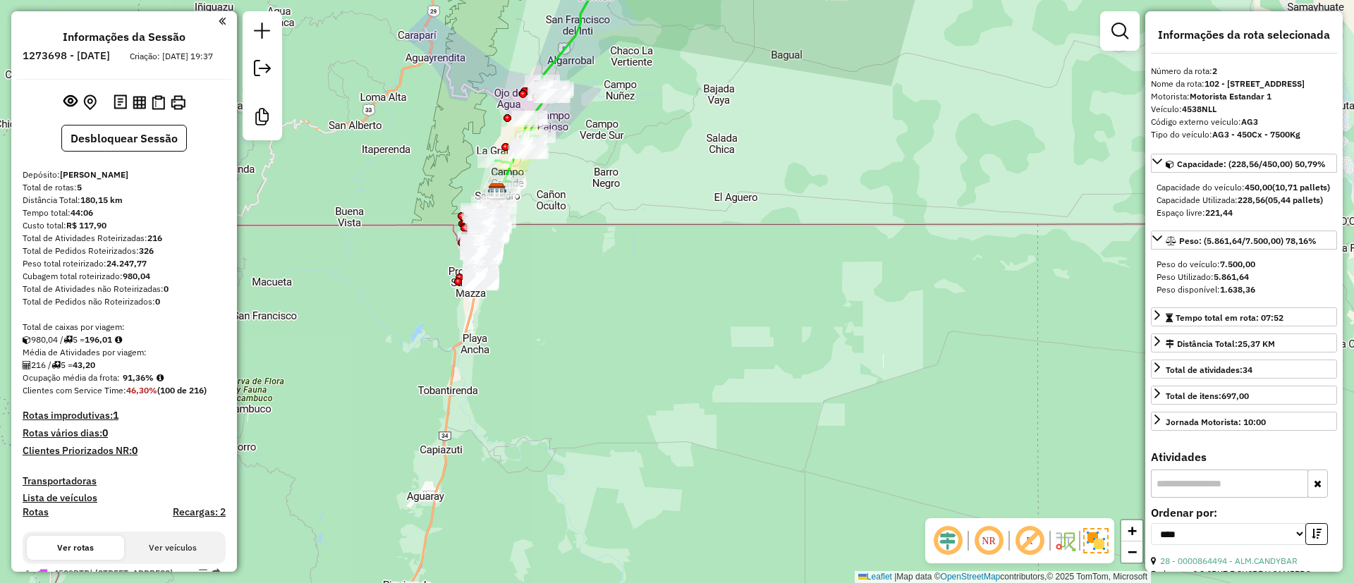
copy strong "216"
drag, startPoint x: 116, startPoint y: 380, endPoint x: 83, endPoint y: 377, distance: 33.3
click at [83, 372] on div "216 / 5 = 43,20" at bounding box center [124, 365] width 203 height 13
copy strong "43,20"
